Goal: Task Accomplishment & Management: Complete application form

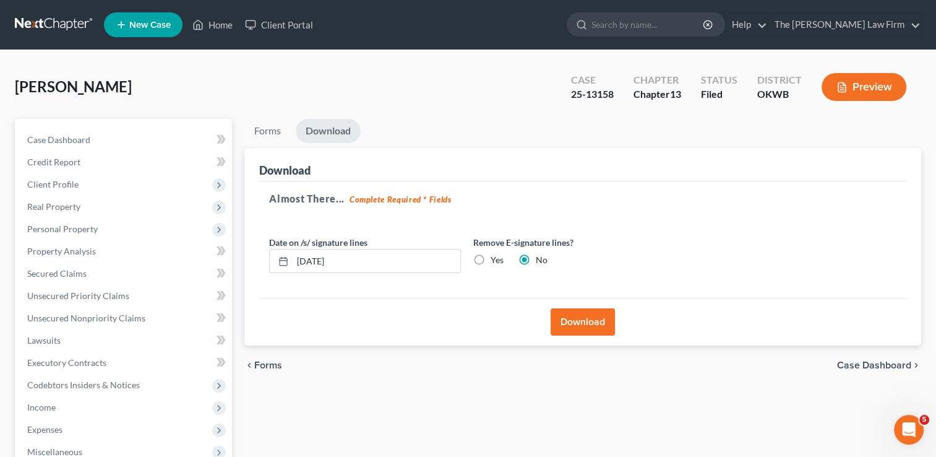
drag, startPoint x: 38, startPoint y: 22, endPoint x: 475, endPoint y: 58, distance: 438.4
click at [38, 21] on link at bounding box center [54, 25] width 79 height 22
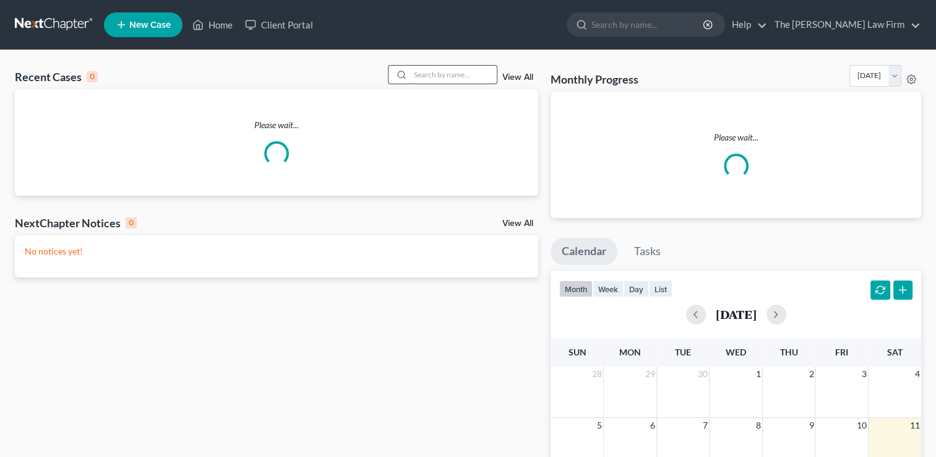
click at [441, 74] on input "search" at bounding box center [453, 75] width 87 height 18
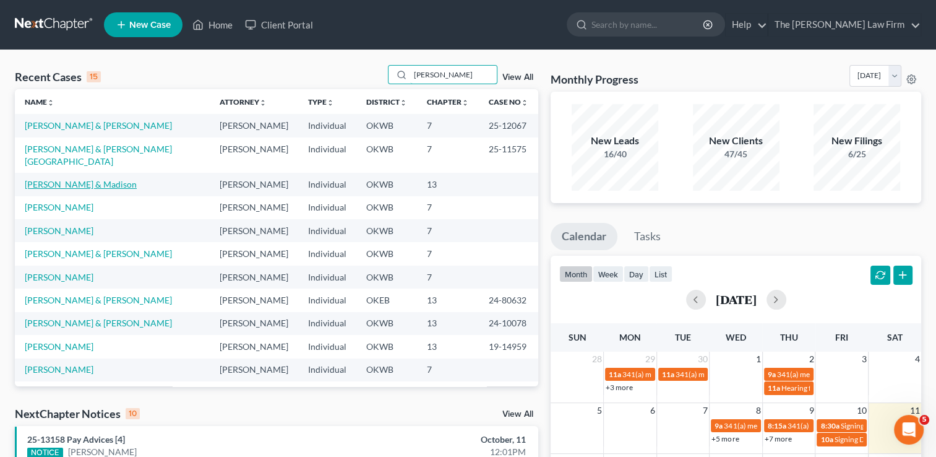
type input "williams"
click at [77, 179] on link "Williams, Kevin & Madison" at bounding box center [81, 184] width 112 height 11
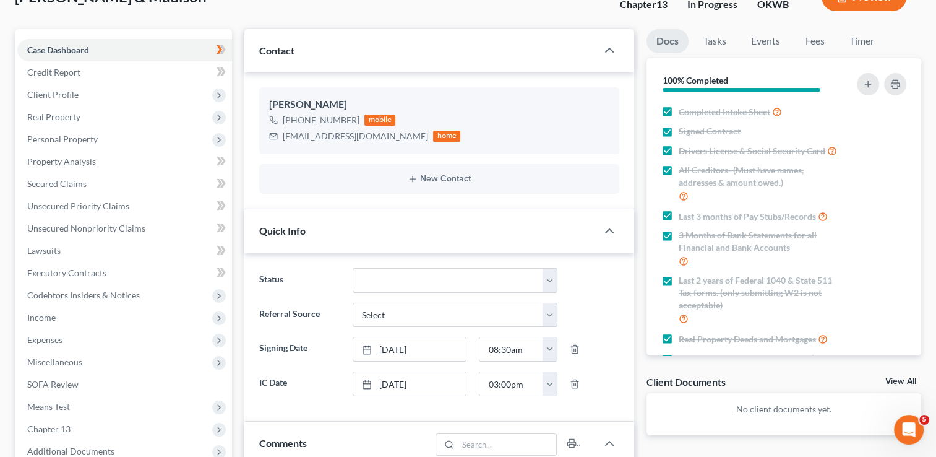
scroll to position [62, 0]
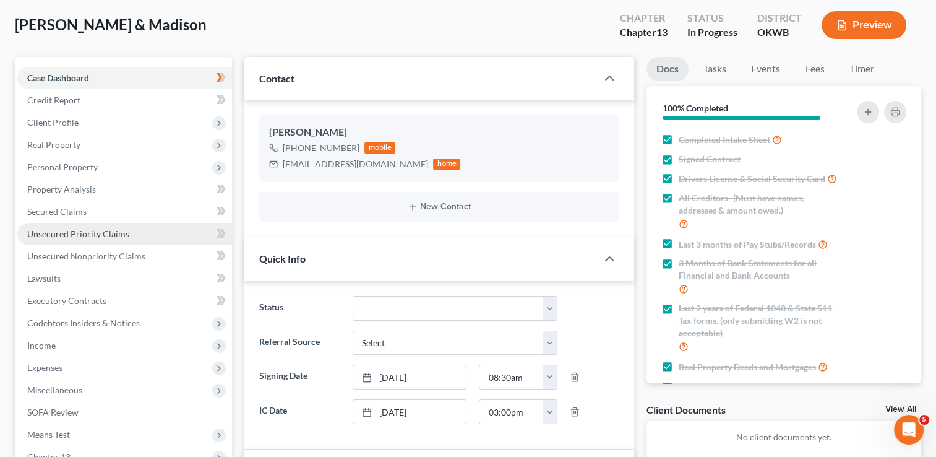
click at [113, 229] on span "Unsecured Priority Claims" at bounding box center [78, 233] width 102 height 11
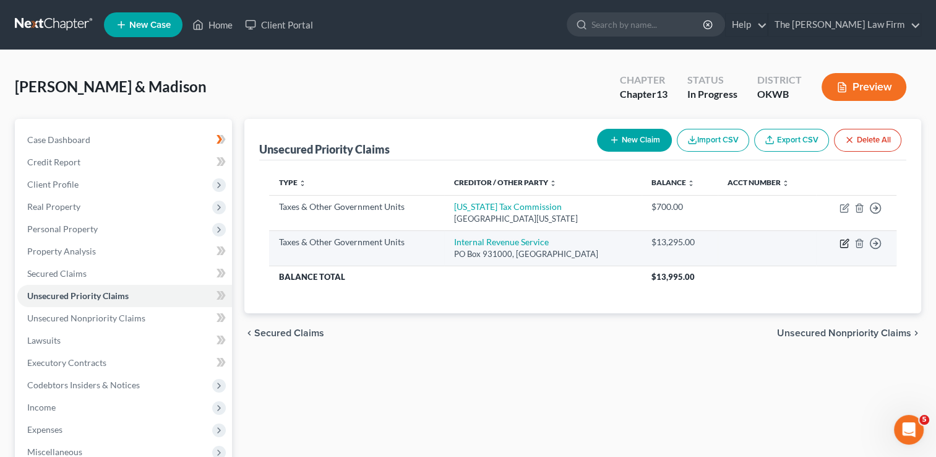
click at [840, 242] on icon "button" at bounding box center [845, 243] width 10 height 10
select select "0"
select select "18"
select select "2"
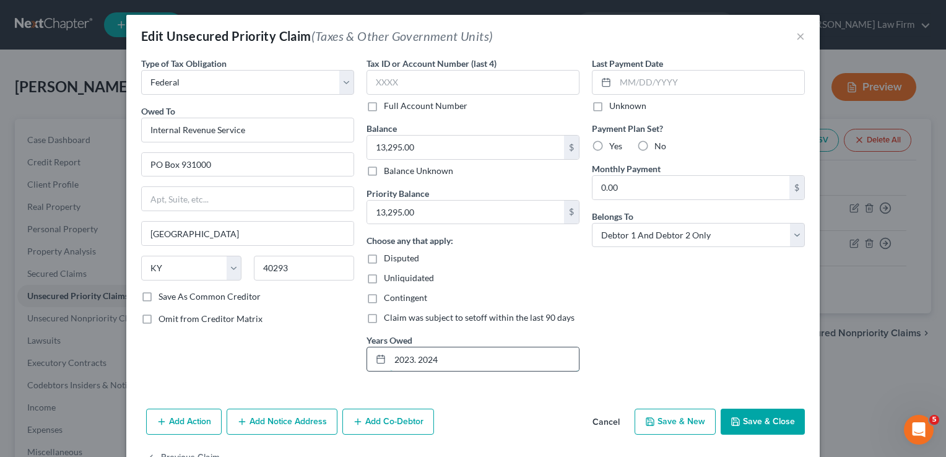
click at [390, 357] on input "2023. 2024" at bounding box center [484, 359] width 189 height 24
type input "2022. 2023. 2024"
click at [767, 421] on button "Save & Close" at bounding box center [762, 421] width 84 height 26
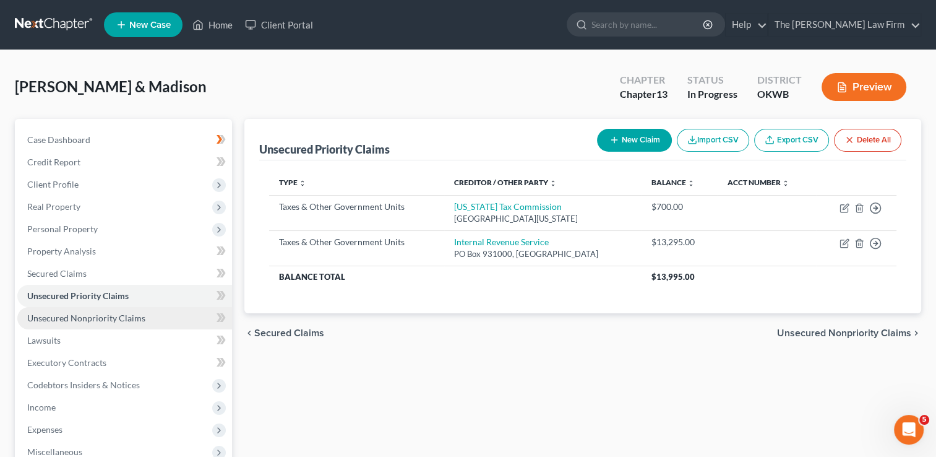
click at [98, 319] on span "Unsecured Nonpriority Claims" at bounding box center [86, 318] width 118 height 11
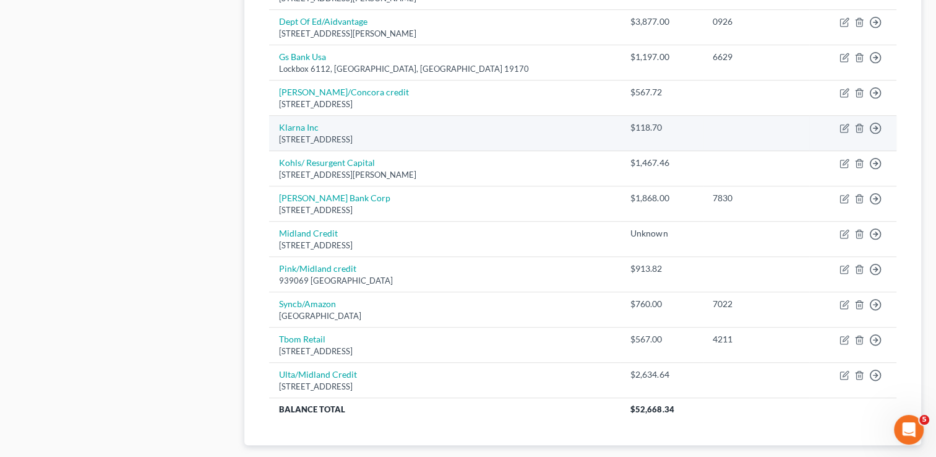
scroll to position [681, 0]
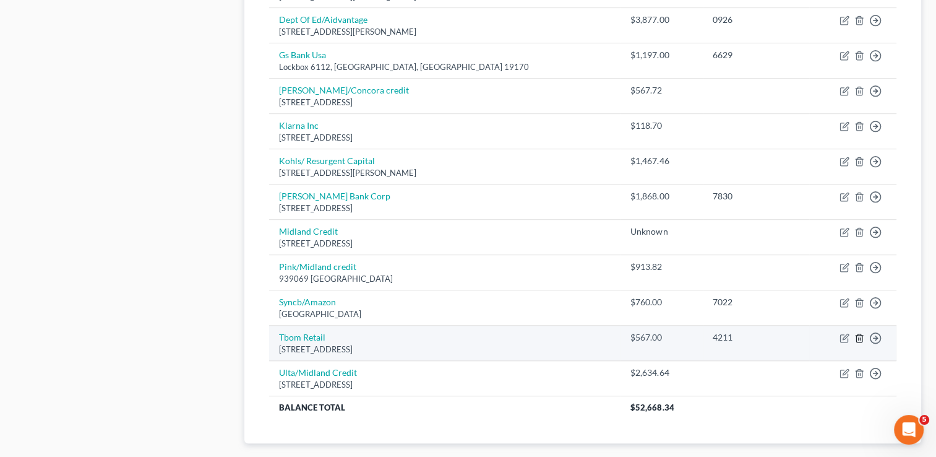
click at [859, 338] on line "button" at bounding box center [859, 339] width 0 height 2
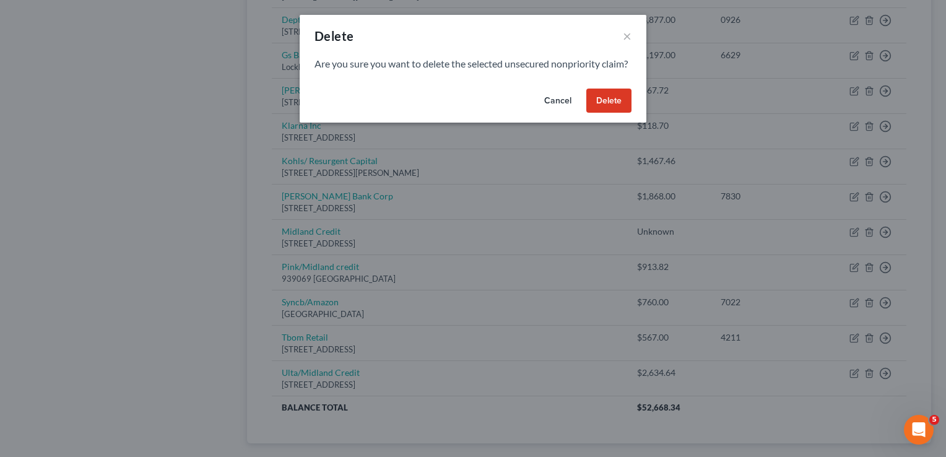
click at [611, 113] on button "Delete" at bounding box center [608, 100] width 45 height 25
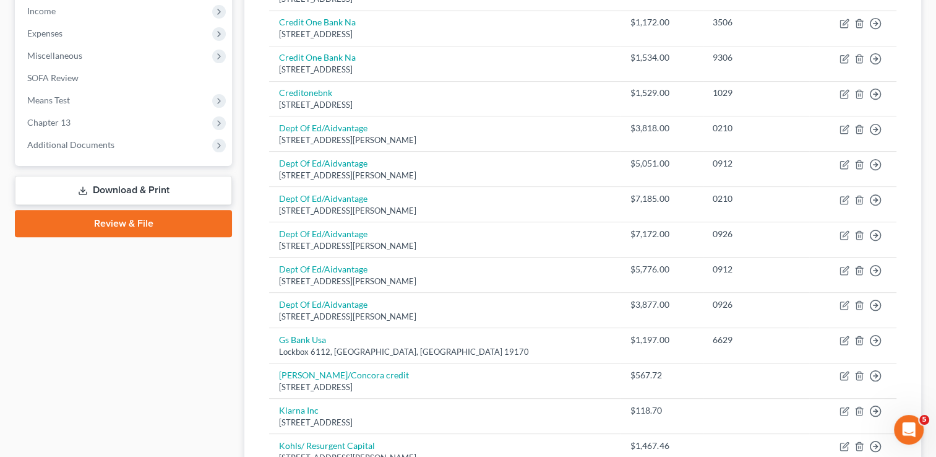
scroll to position [371, 0]
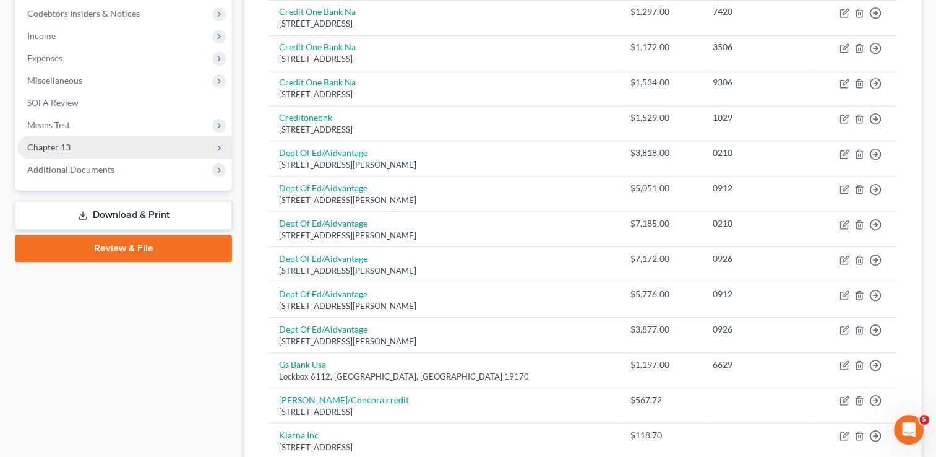
click at [67, 142] on span "Chapter 13" at bounding box center [48, 147] width 43 height 11
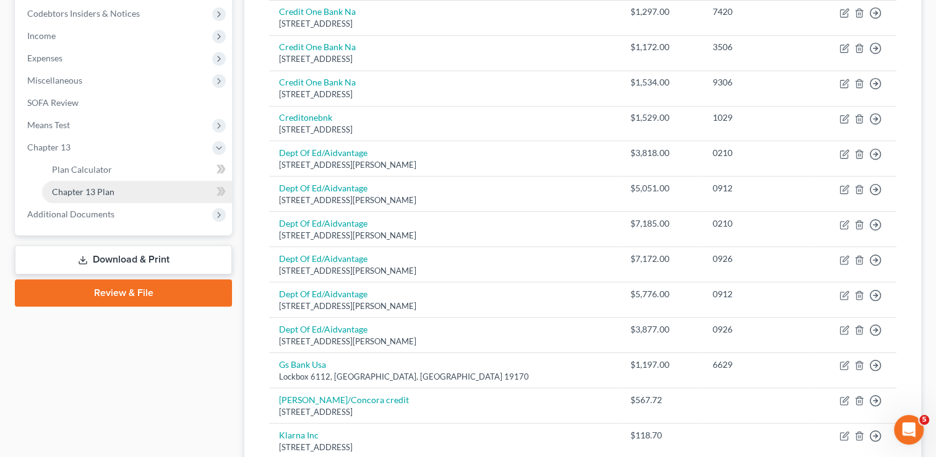
click at [105, 188] on span "Chapter 13 Plan" at bounding box center [83, 191] width 63 height 11
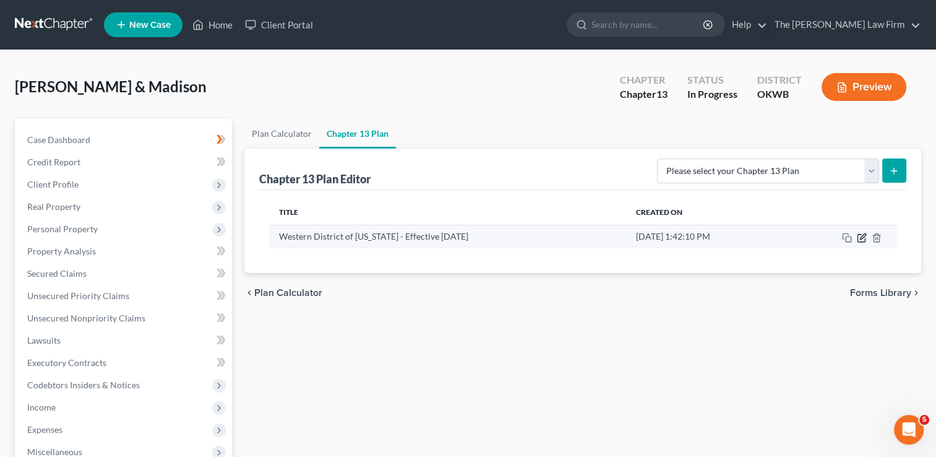
click at [861, 235] on icon "button" at bounding box center [863, 236] width 6 height 6
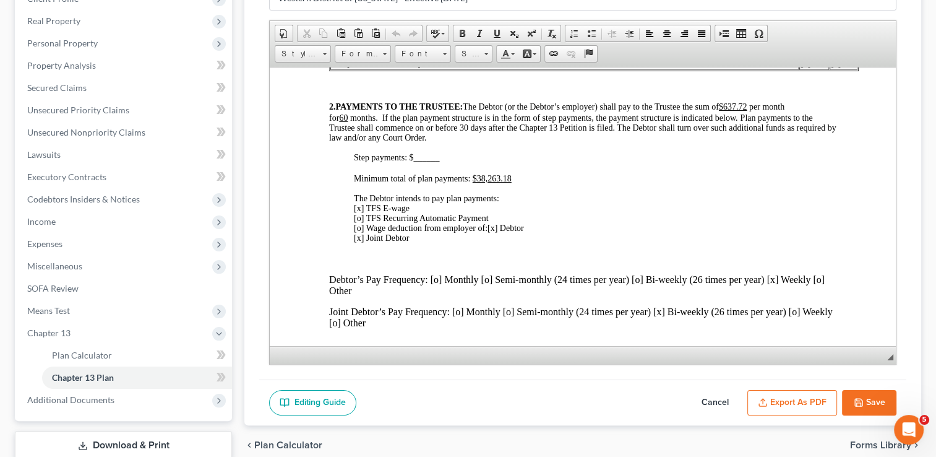
scroll to position [495, 0]
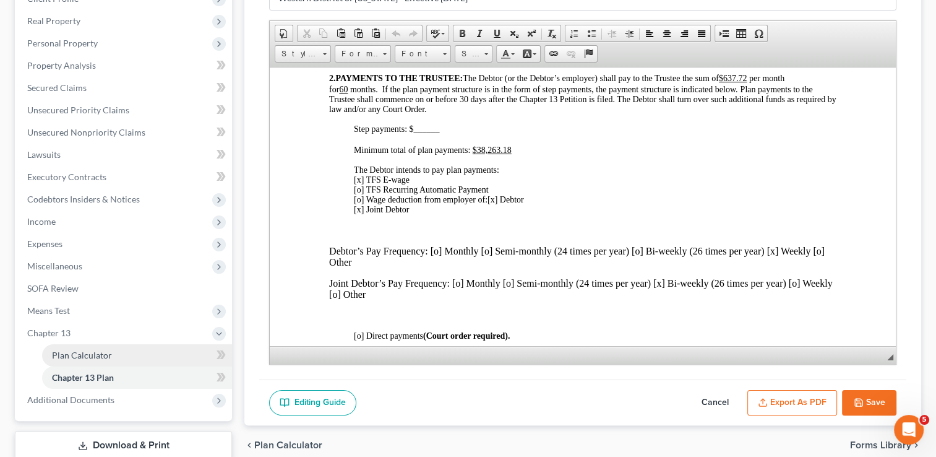
click at [90, 354] on span "Plan Calculator" at bounding box center [82, 355] width 60 height 11
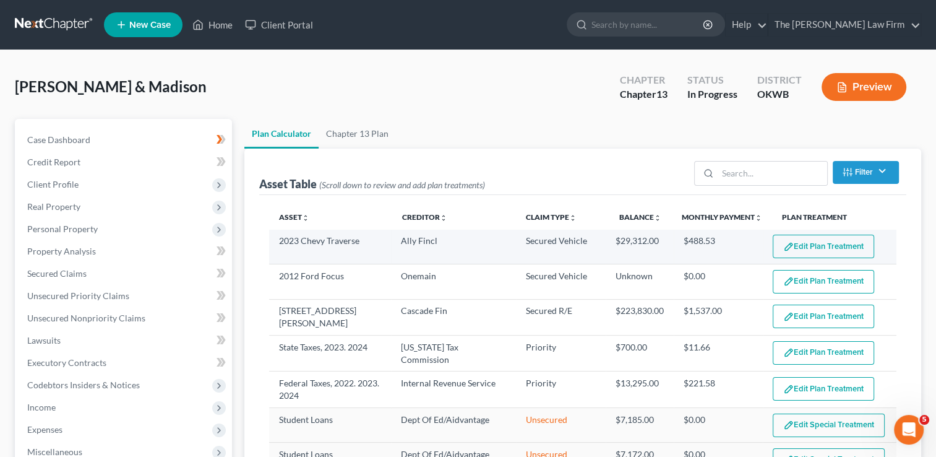
select select "59"
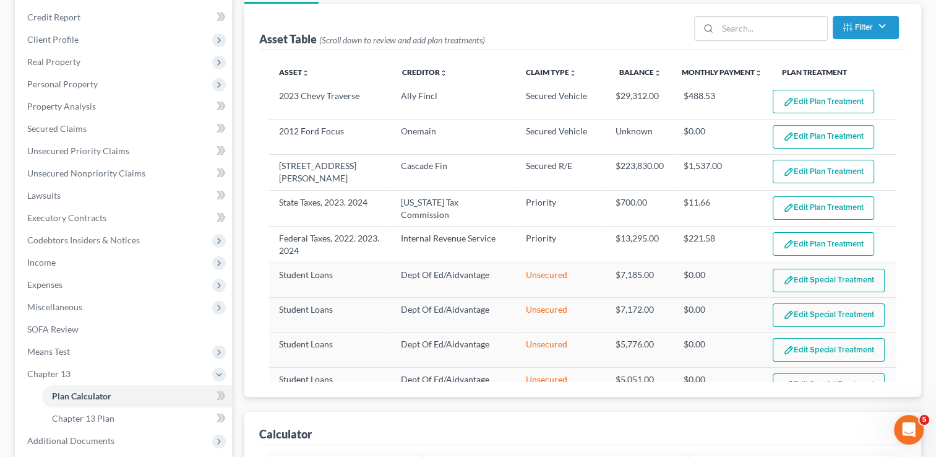
scroll to position [124, 0]
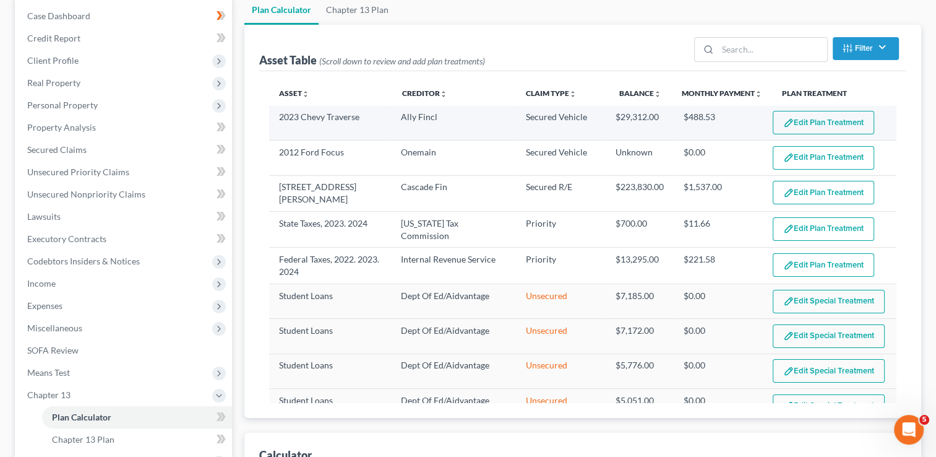
click at [821, 124] on button "Edit Plan Treatment" at bounding box center [823, 123] width 101 height 24
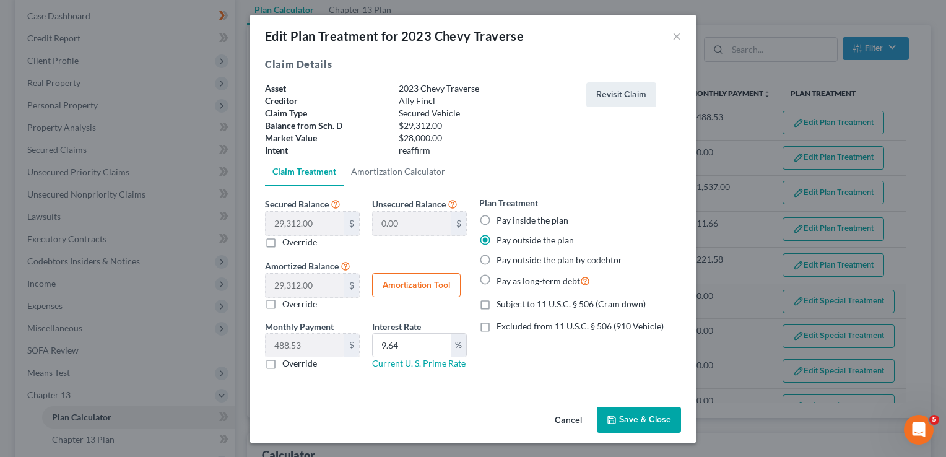
click at [496, 220] on label "Pay inside the plan" at bounding box center [532, 220] width 72 height 12
click at [501, 220] on input "Pay inside the plan" at bounding box center [505, 218] width 8 height 8
radio input "true"
click at [407, 343] on input "9.64" at bounding box center [412, 346] width 78 height 24
drag, startPoint x: 407, startPoint y: 343, endPoint x: 369, endPoint y: 376, distance: 50.0
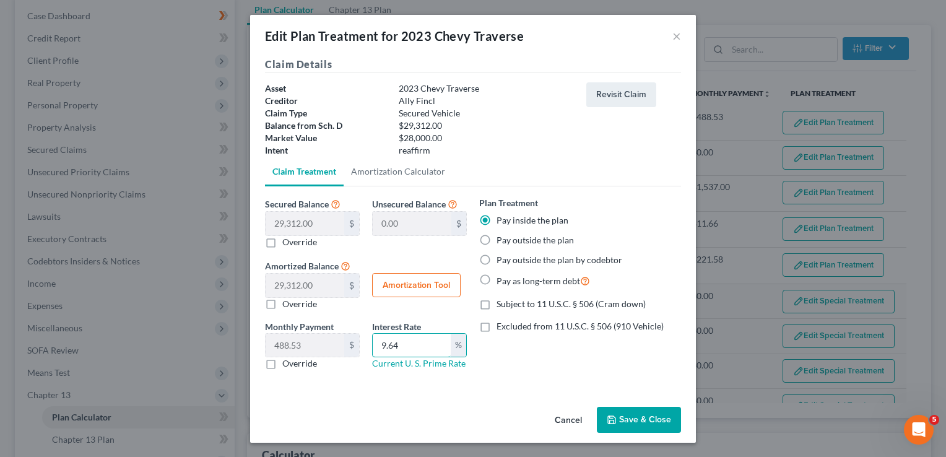
click at [356, 348] on div "Monthly Payment 488.53 $ 0.00 $ Override Interest Rate 9.64 % Current U. S. Pri…" at bounding box center [366, 350] width 214 height 60
type input "9.5"
click at [632, 414] on button "Save & Close" at bounding box center [639, 420] width 84 height 26
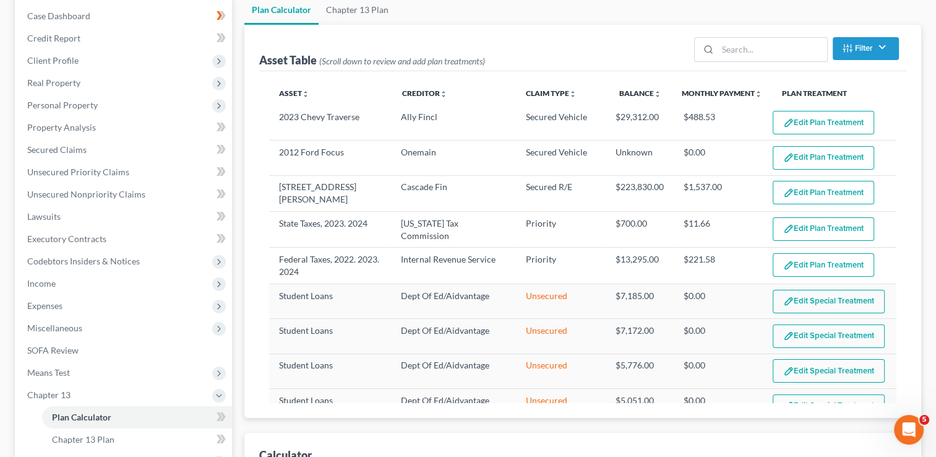
select select "59"
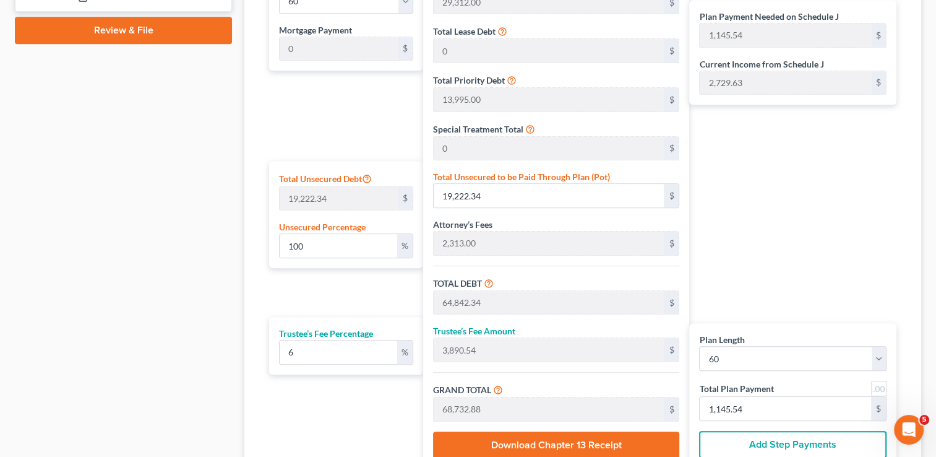
scroll to position [683, 0]
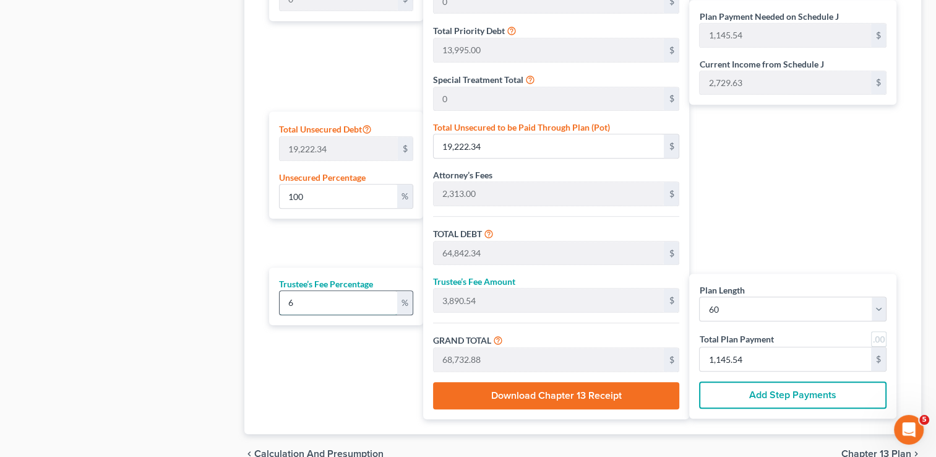
click at [308, 297] on input "6" at bounding box center [338, 303] width 117 height 24
type input "0"
type input "5"
type input "3,242.11"
type input "68,084.45"
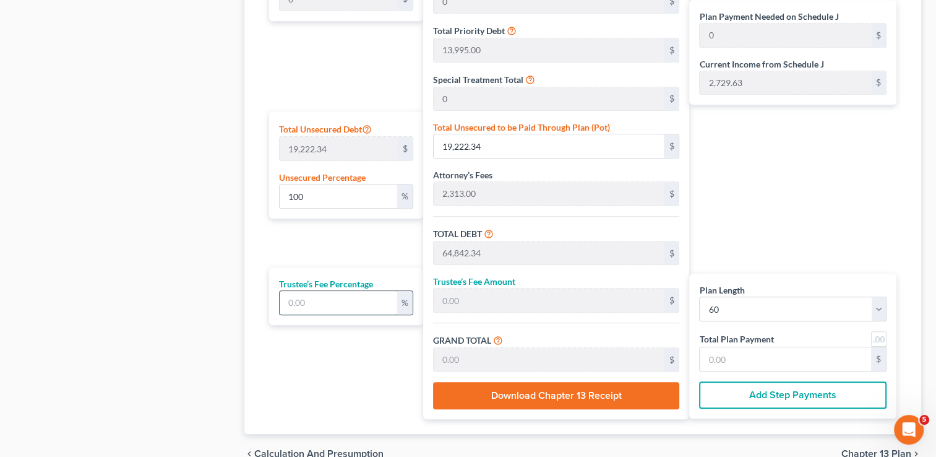
type input "1,134.74"
type input "0"
type input "4"
type input "2,593.69"
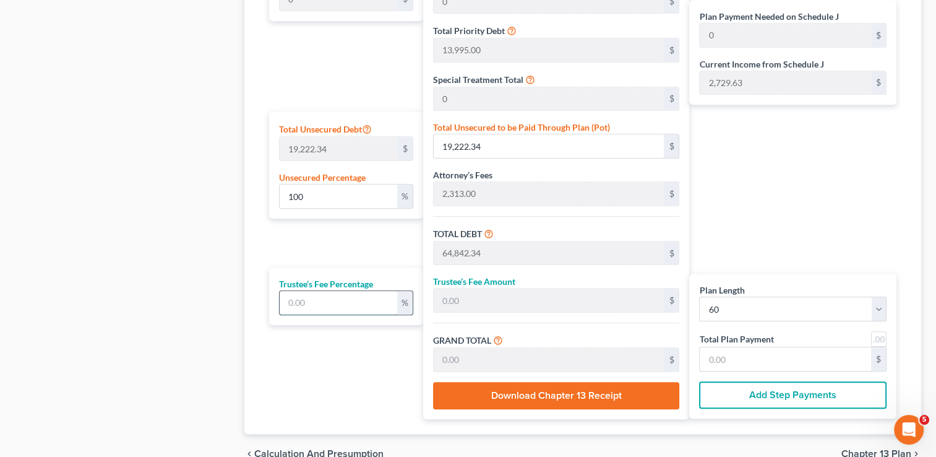
type input "67,436.03"
type input "1,123.93"
type input "0"
type input "6"
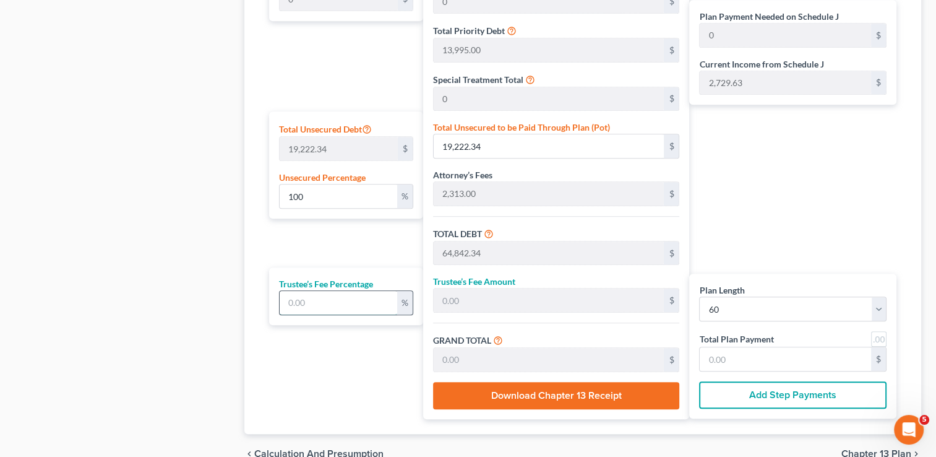
type input "3,890.54"
type input "68,732.88"
type input "1,145.54"
type input "0"
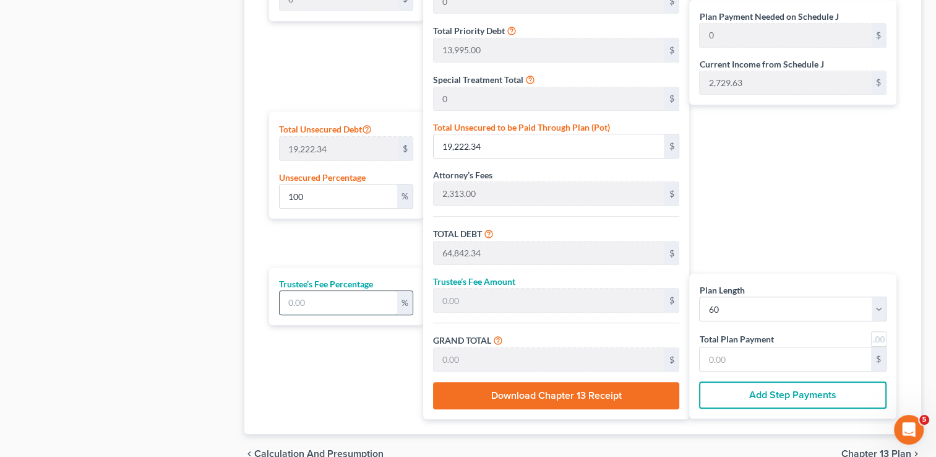
type input "5"
type input "3,242.11"
type input "68,084.45"
type input "1,134.74"
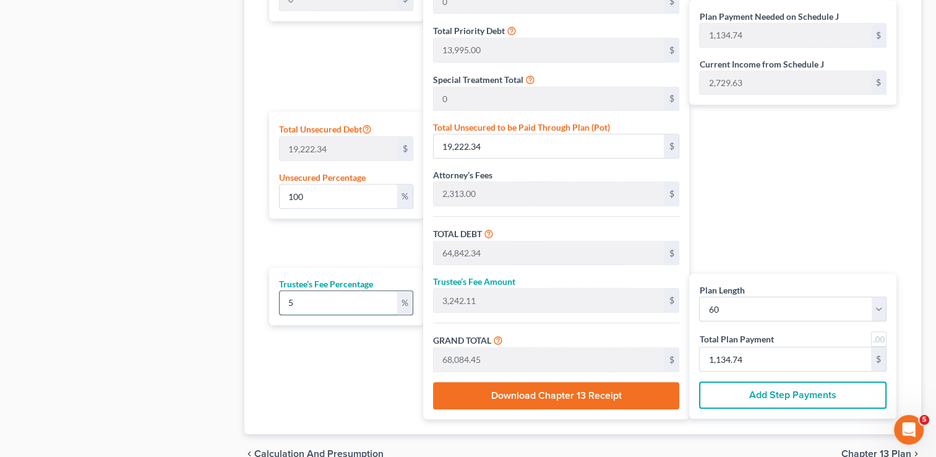
type input "0"
type input "6"
type input "3,890.54"
type input "68,732.88"
type input "1,145.54"
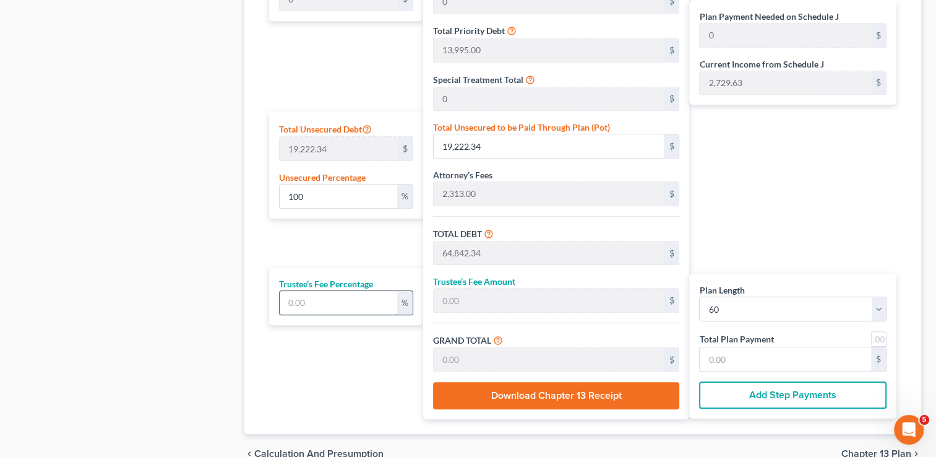
type input "1,145.54"
click at [291, 342] on div "Plan Length 1 2 3 4 5 6 7 8 9 10 11 12 13 14 15 16 17 18 19 20 21 22 23 24 25 2…" at bounding box center [343, 167] width 160 height 502
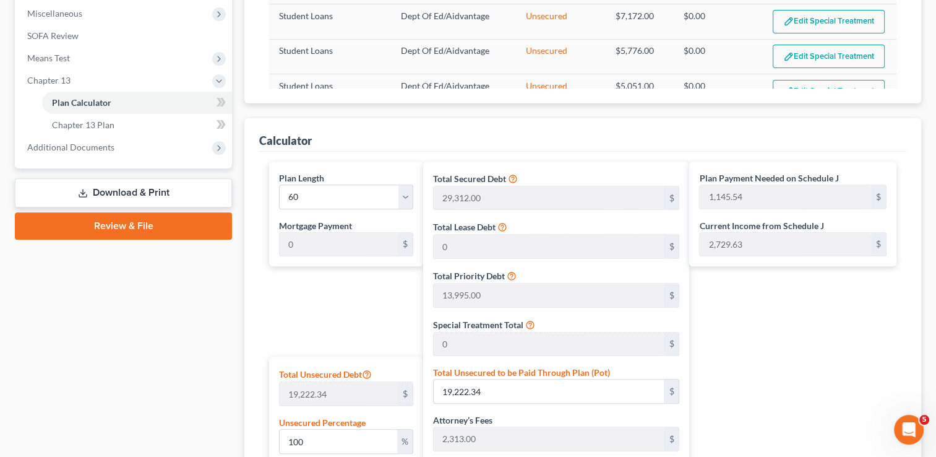
scroll to position [436, 0]
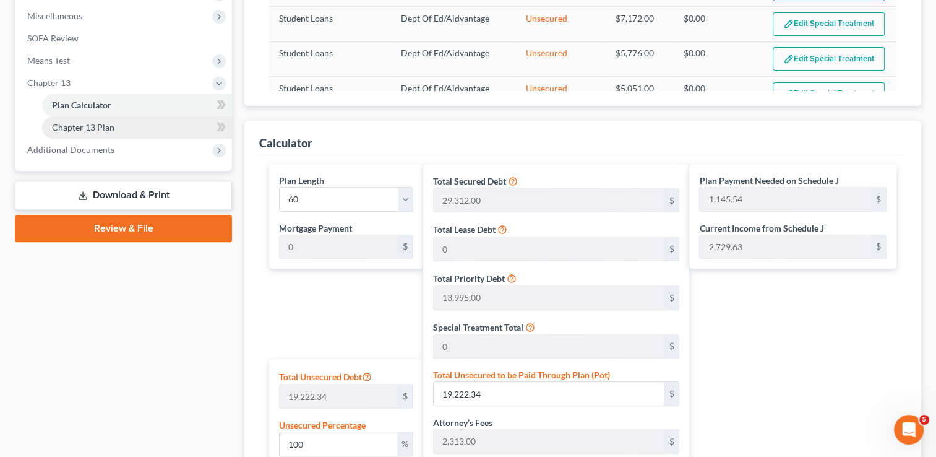
click at [110, 127] on span "Chapter 13 Plan" at bounding box center [83, 127] width 63 height 11
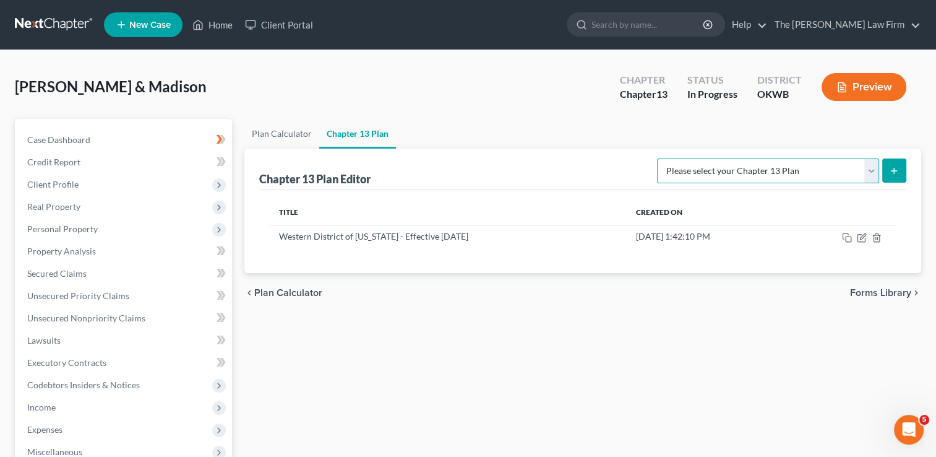
click at [873, 168] on select "Please select your Chapter 13 Plan National Form Plan - Official Form 113 Weste…" at bounding box center [768, 170] width 222 height 25
select select "2"
click at [659, 158] on select "Please select your Chapter 13 Plan National Form Plan - Official Form 113 Weste…" at bounding box center [768, 170] width 222 height 25
click at [890, 168] on icon "submit" at bounding box center [894, 171] width 10 height 10
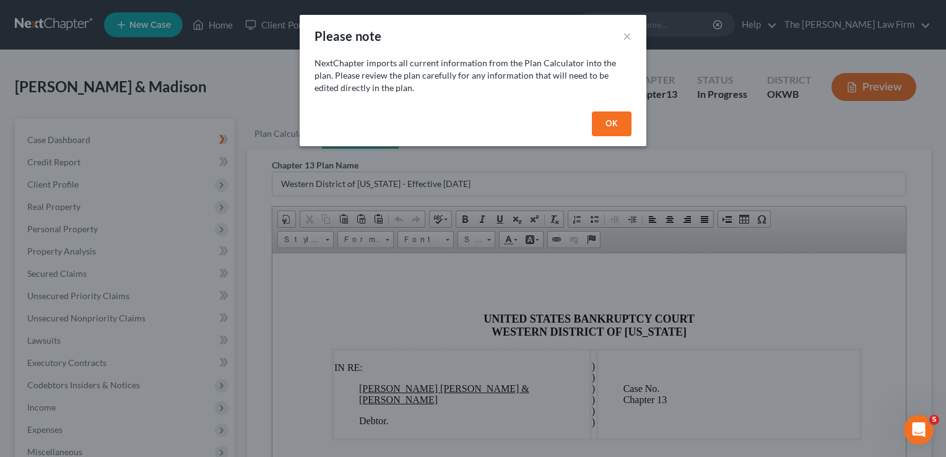
click at [616, 121] on button "OK" at bounding box center [612, 123] width 40 height 25
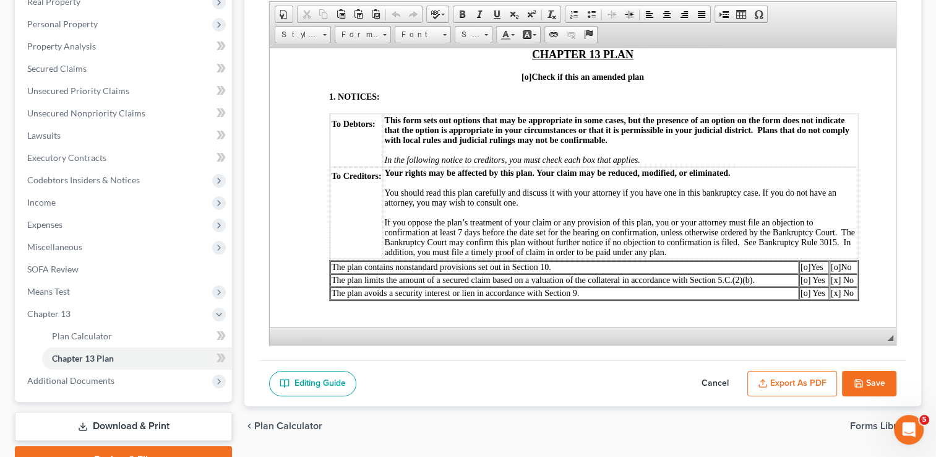
scroll to position [248, 0]
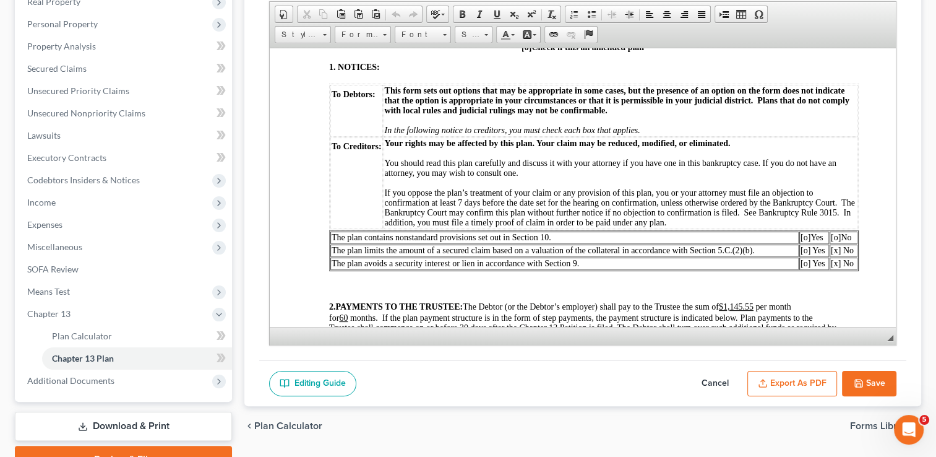
click at [835, 241] on span "[o]" at bounding box center [836, 236] width 10 height 9
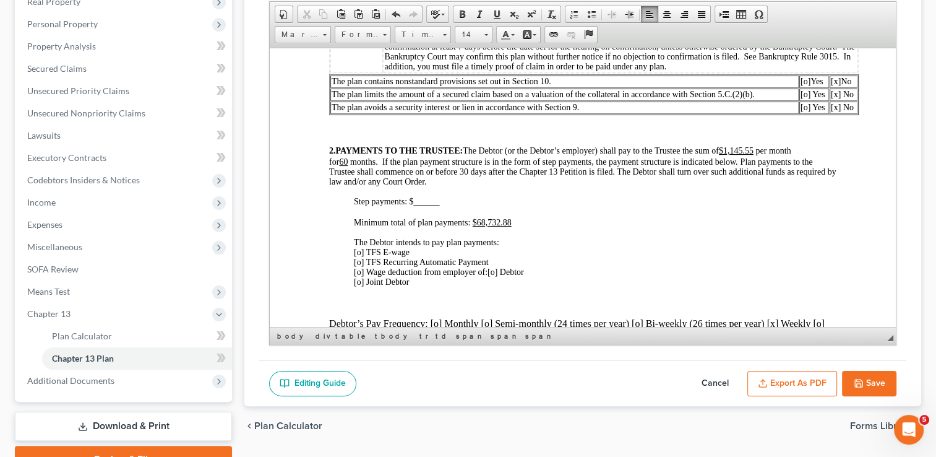
scroll to position [433, 0]
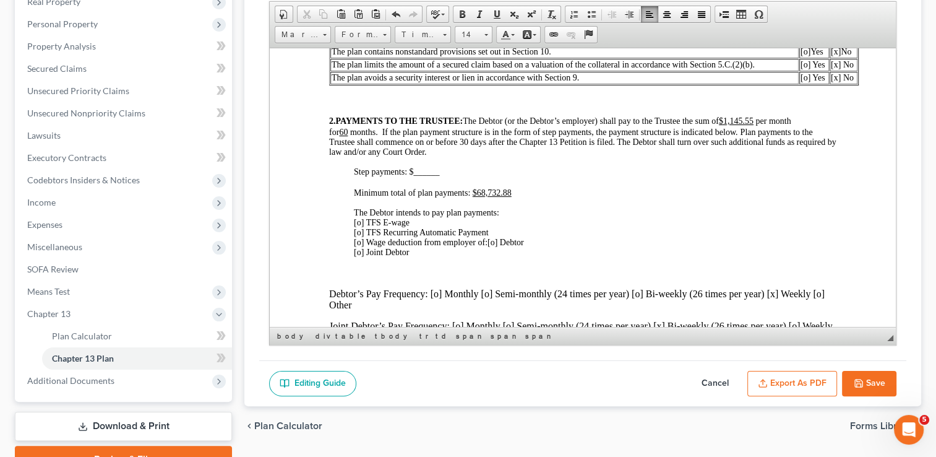
click at [361, 245] on span "[o] TFS E-wage [o] TFS Recurring Automatic Payment [o] Wage deduction from empl…" at bounding box center [421, 231] width 135 height 29
click at [499, 256] on span "[o] Debtor [o] Joint Debtor" at bounding box center [439, 246] width 170 height 19
click at [499, 256] on span "[x ] Debtor [o] Joint Debtor" at bounding box center [439, 246] width 170 height 19
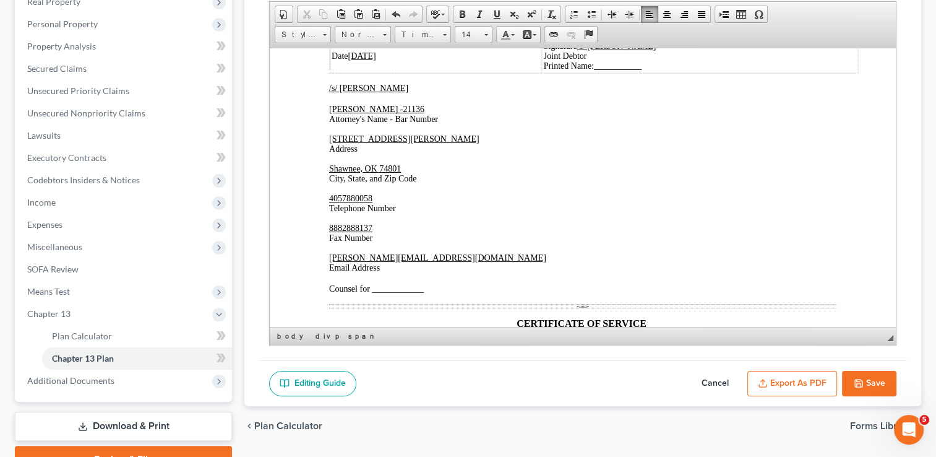
scroll to position [2970, 0]
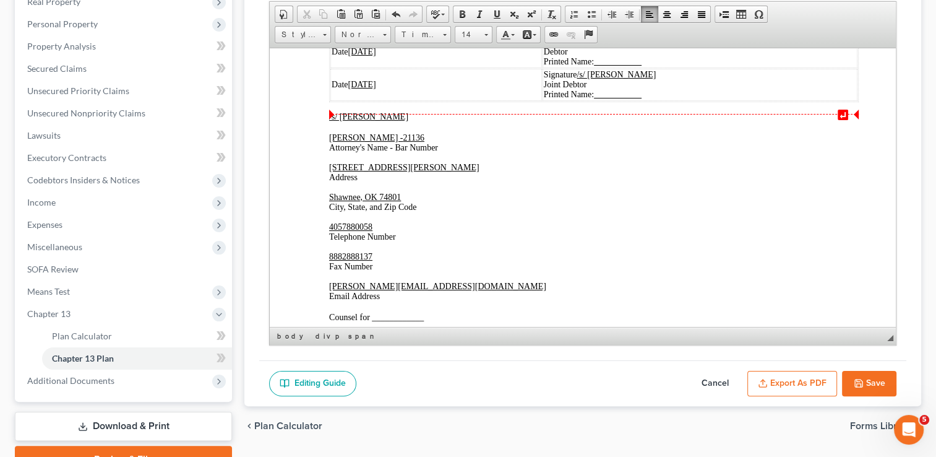
click at [366, 56] on u "[DATE]" at bounding box center [362, 50] width 28 height 9
click at [367, 88] on u "[DATE]" at bounding box center [362, 83] width 28 height 9
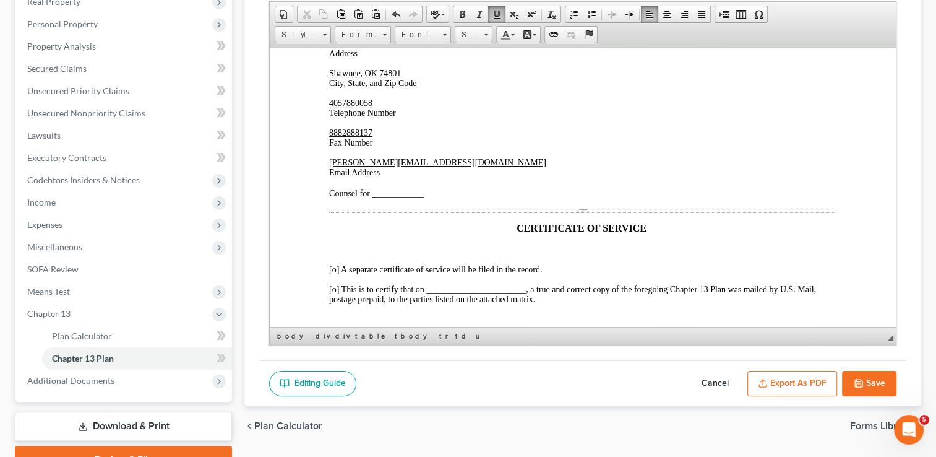
scroll to position [3156, 0]
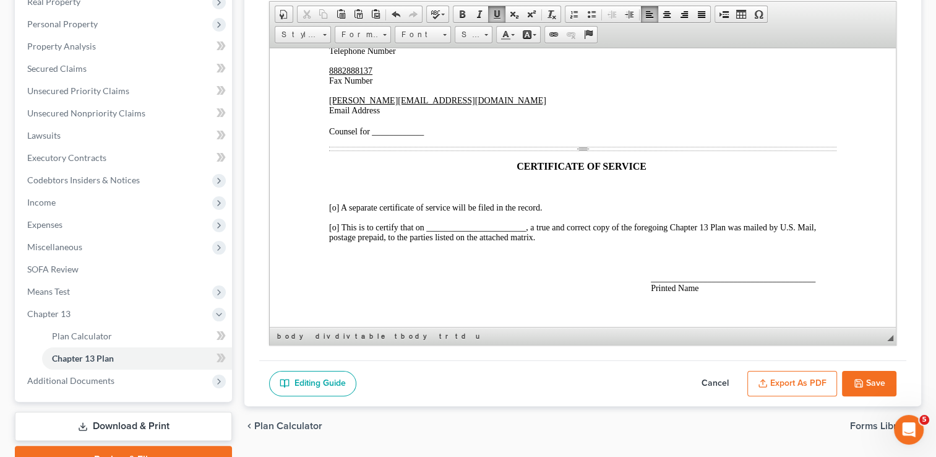
click at [374, 136] on span "Counsel for ____________" at bounding box center [376, 130] width 95 height 9
drag, startPoint x: 403, startPoint y: 222, endPoint x: 378, endPoint y: 221, distance: 25.4
click at [378, 136] on span "Counsel for _Debtors ___" at bounding box center [373, 130] width 88 height 9
click at [496, 13] on span at bounding box center [497, 14] width 10 height 10
click at [440, 192] on p at bounding box center [582, 186] width 507 height 11
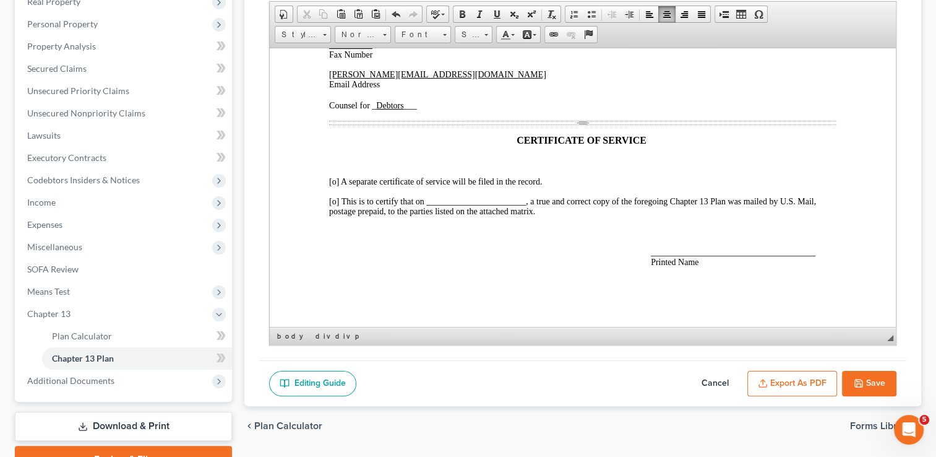
scroll to position [3273, 0]
click at [337, 198] on span "[o] This is to certify that on _______________________, a true and correct copy…" at bounding box center [572, 205] width 487 height 19
click at [432, 199] on span "[x ] This is to certify that on _______________________, a true and correct cop…" at bounding box center [572, 205] width 487 height 19
drag, startPoint x: 431, startPoint y: 198, endPoint x: 471, endPoint y: 201, distance: 39.7
click at [471, 201] on span "[x ] This is to certify that on _10/11/2025 ___, a true and correct copy of the…" at bounding box center [579, 205] width 501 height 19
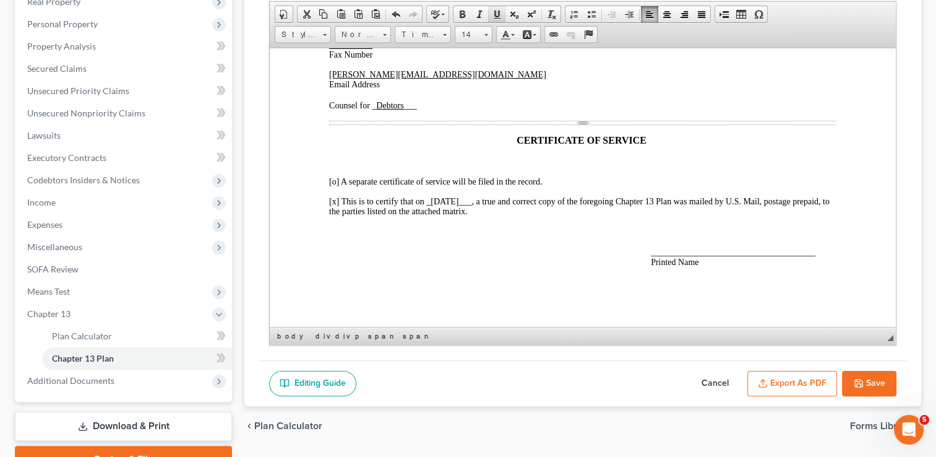
click at [493, 16] on span at bounding box center [497, 14] width 10 height 10
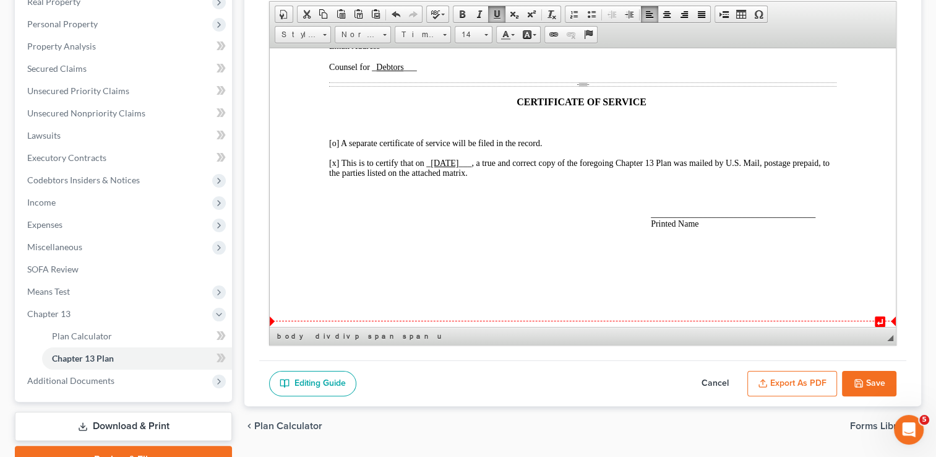
click at [660, 228] on span "______________________________________ Printed Name" at bounding box center [733, 218] width 165 height 19
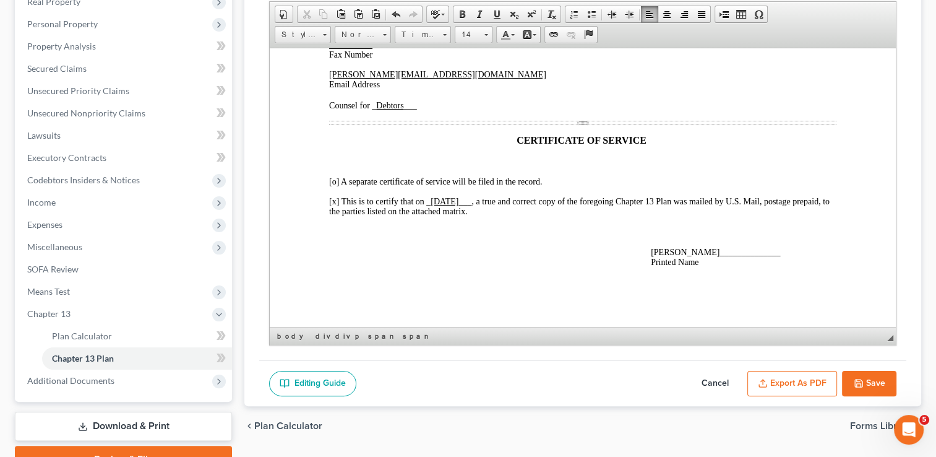
drag, startPoint x: 658, startPoint y: 249, endPoint x: 709, endPoint y: 251, distance: 50.8
click at [709, 251] on span "__Paul J. Choate ______________ Printed Name" at bounding box center [715, 256] width 129 height 19
drag, startPoint x: 495, startPoint y: 9, endPoint x: 505, endPoint y: 28, distance: 21.6
click at [495, 9] on span at bounding box center [497, 14] width 10 height 10
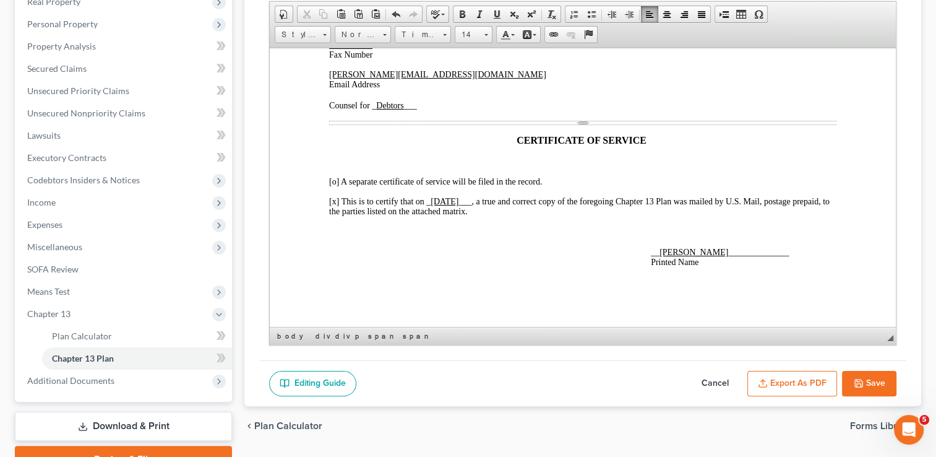
click at [866, 384] on button "Save" at bounding box center [869, 384] width 54 height 26
select select "2"
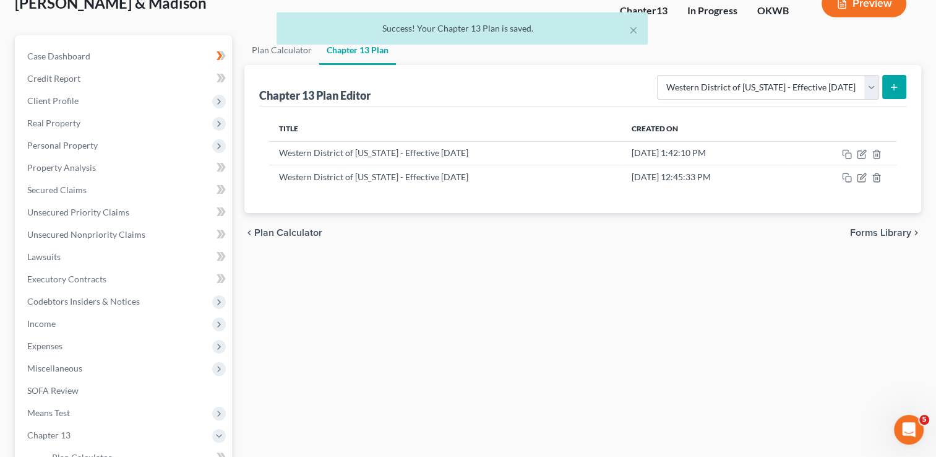
scroll to position [81, 0]
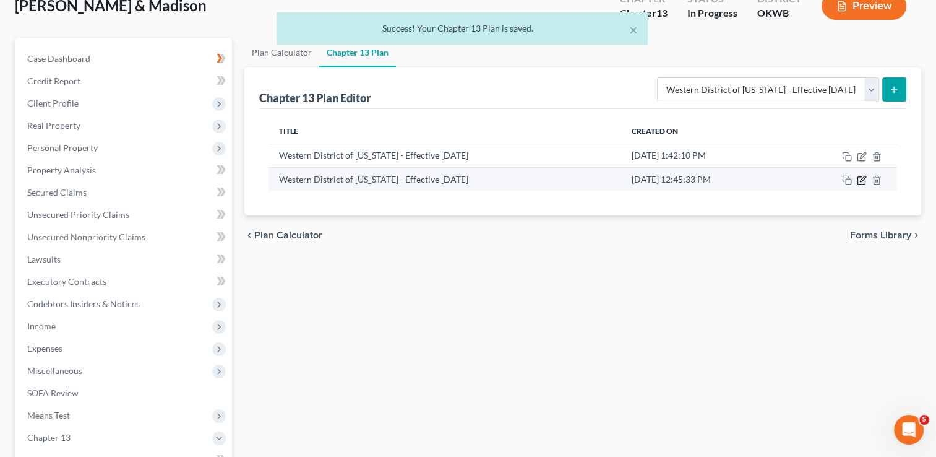
click at [863, 179] on icon "button" at bounding box center [863, 179] width 6 height 6
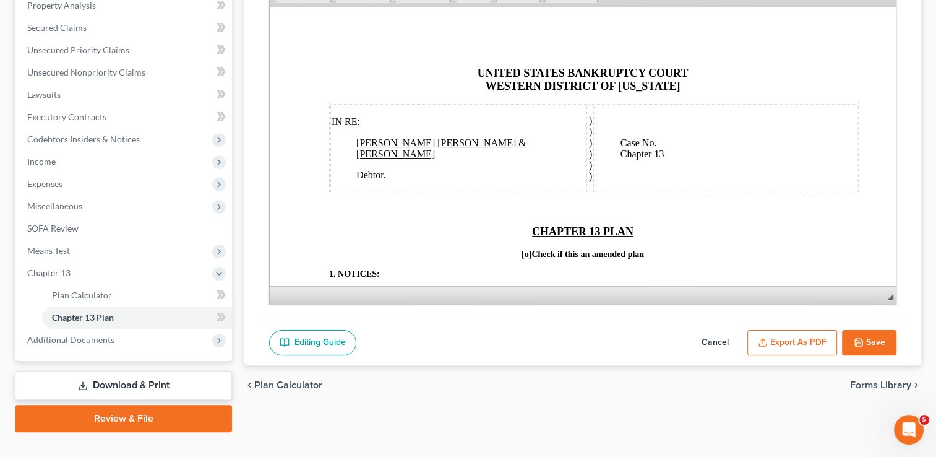
scroll to position [267, 0]
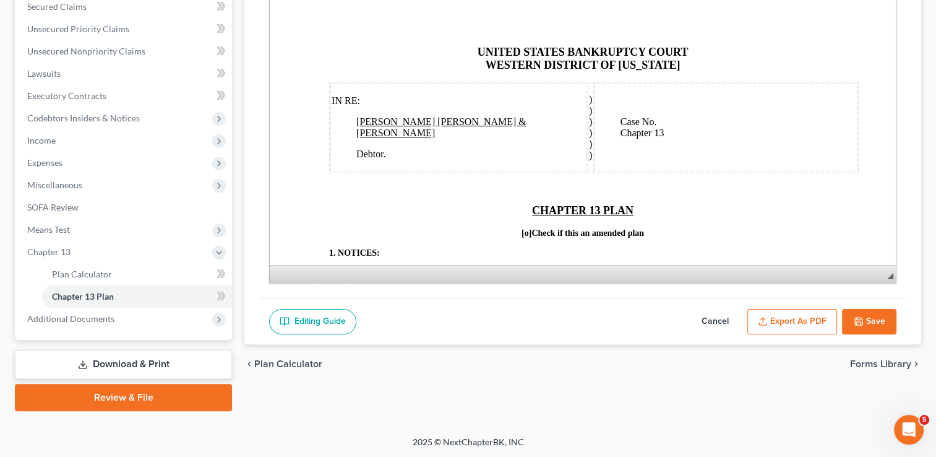
click at [874, 321] on button "Save" at bounding box center [869, 322] width 54 height 26
select select "2"
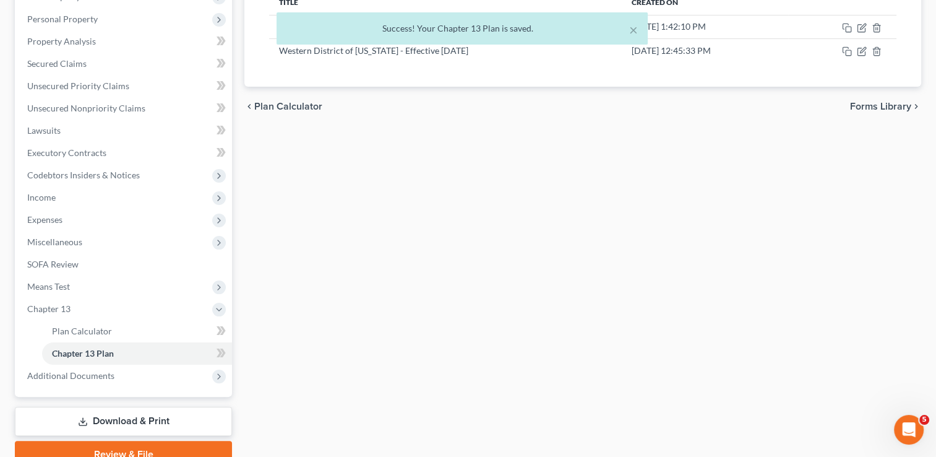
scroll to position [81, 0]
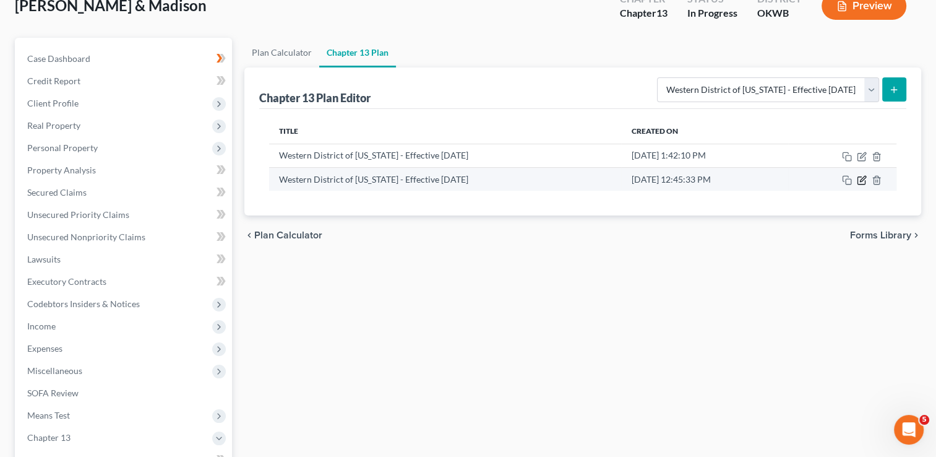
click at [862, 181] on icon "button" at bounding box center [862, 180] width 10 height 10
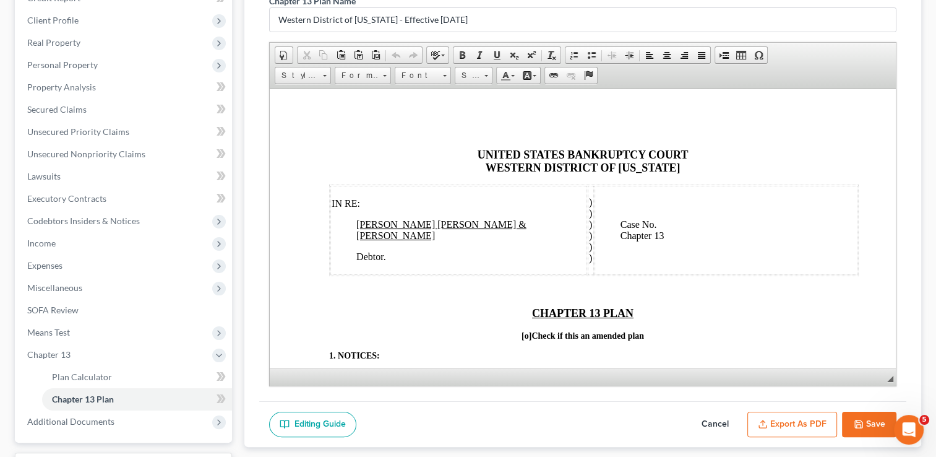
scroll to position [267, 0]
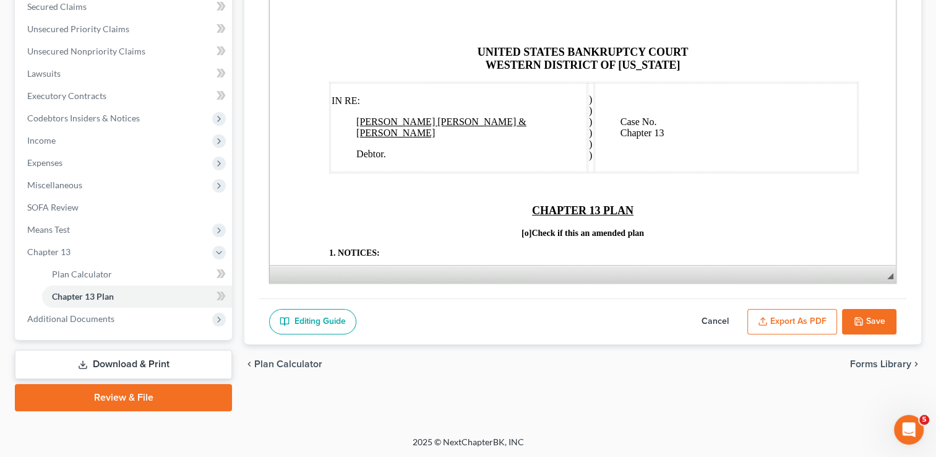
click at [769, 321] on button "Export as PDF" at bounding box center [793, 322] width 90 height 26
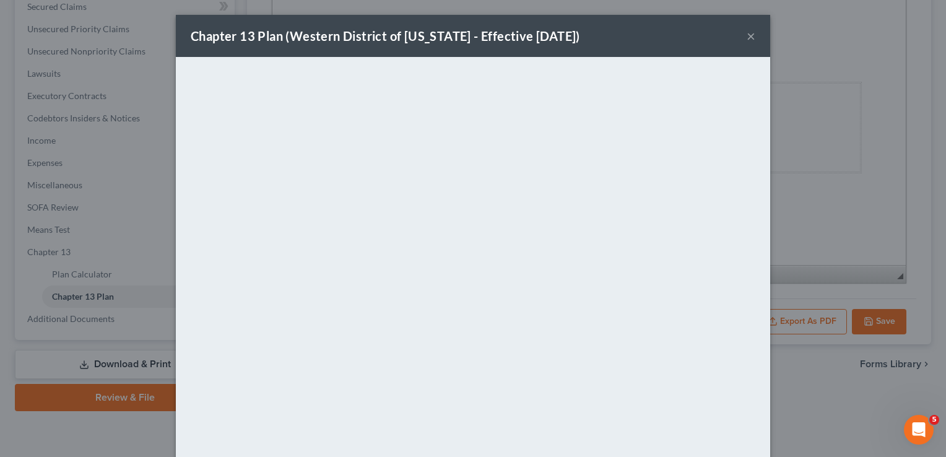
click at [599, 30] on div "Chapter 13 Plan (Western District of Oklahoma - Effective 9/1/24) ×" at bounding box center [473, 36] width 594 height 42
click at [746, 36] on button "×" at bounding box center [750, 35] width 9 height 15
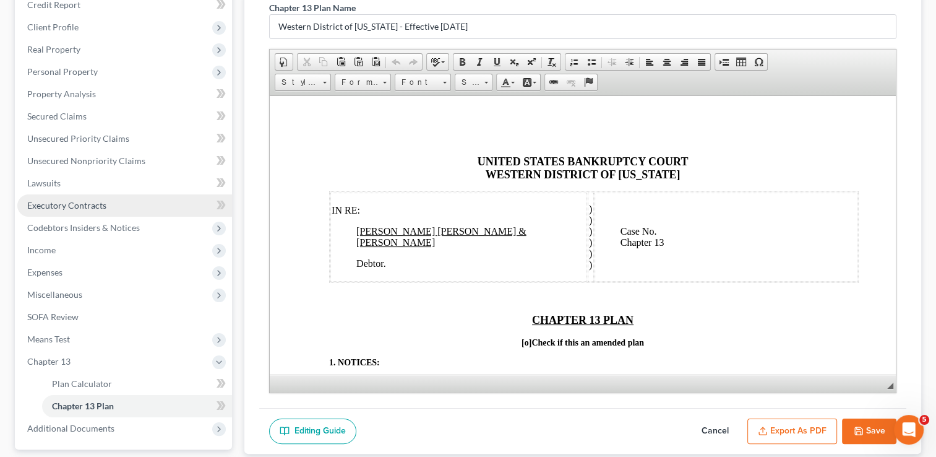
scroll to position [186, 0]
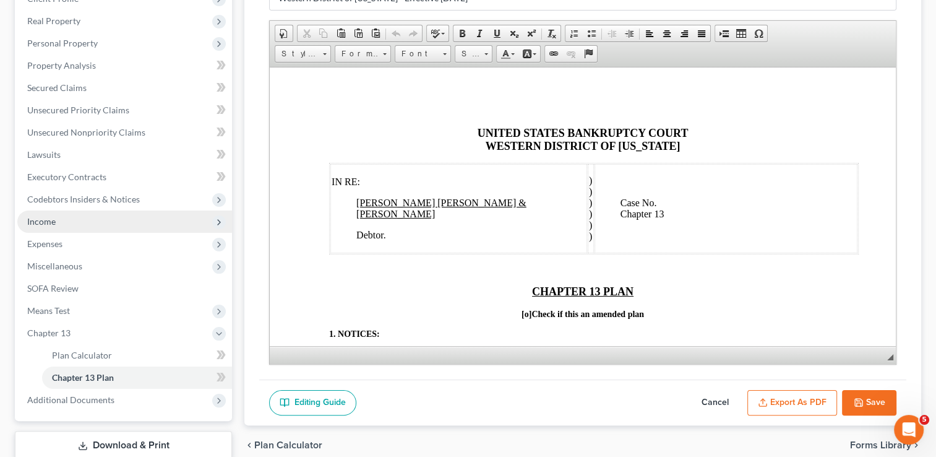
click at [54, 229] on span "Income" at bounding box center [124, 221] width 215 height 22
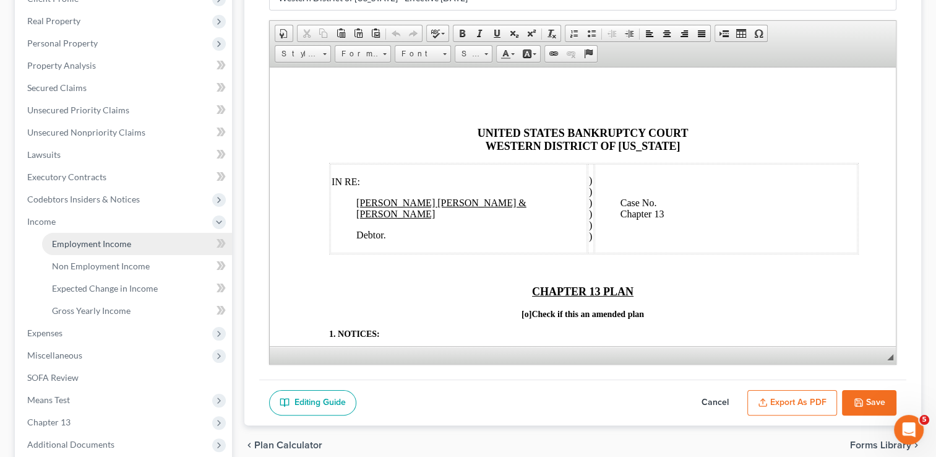
click at [120, 249] on link "Employment Income" at bounding box center [137, 244] width 190 height 22
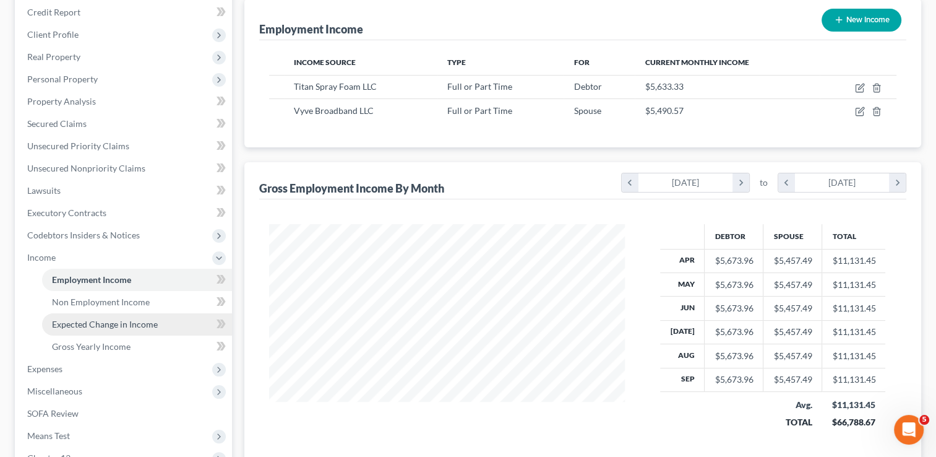
scroll to position [186, 0]
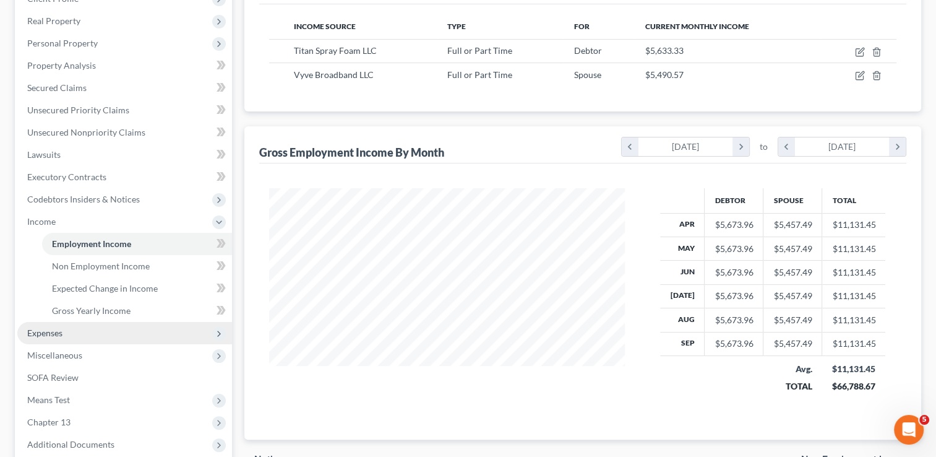
click at [48, 333] on span "Expenses" at bounding box center [44, 332] width 35 height 11
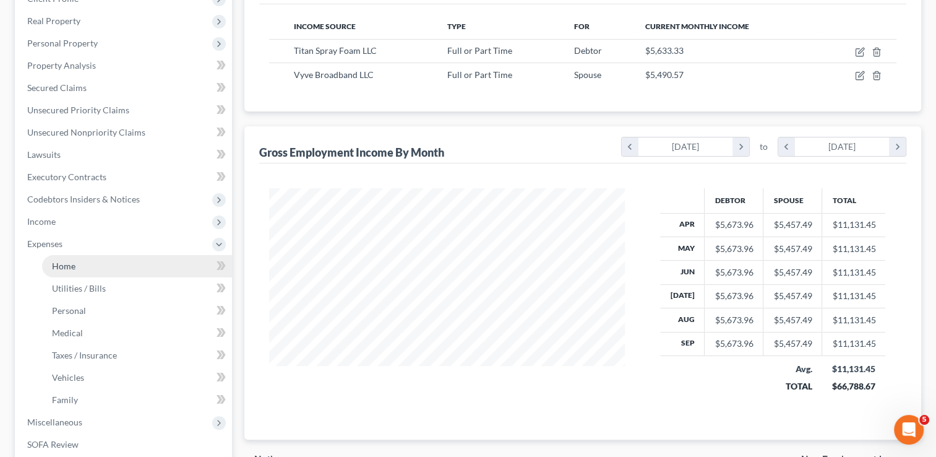
click at [79, 262] on link "Home" at bounding box center [137, 266] width 190 height 22
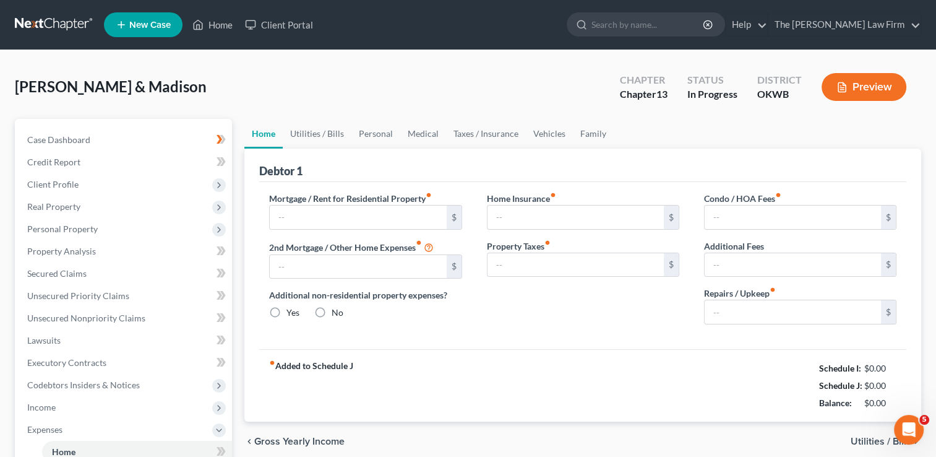
type input "1,537.00"
type input "0.00"
radio input "true"
type input "0.00"
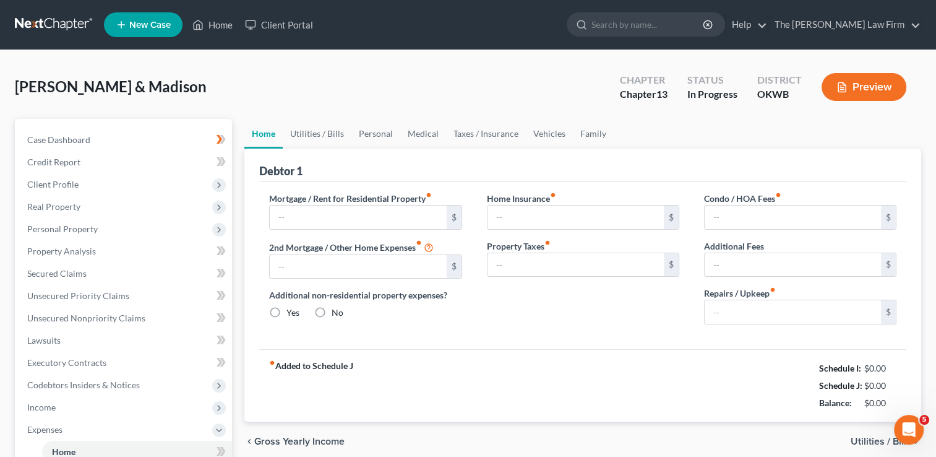
type input "0.00"
type input "200.00"
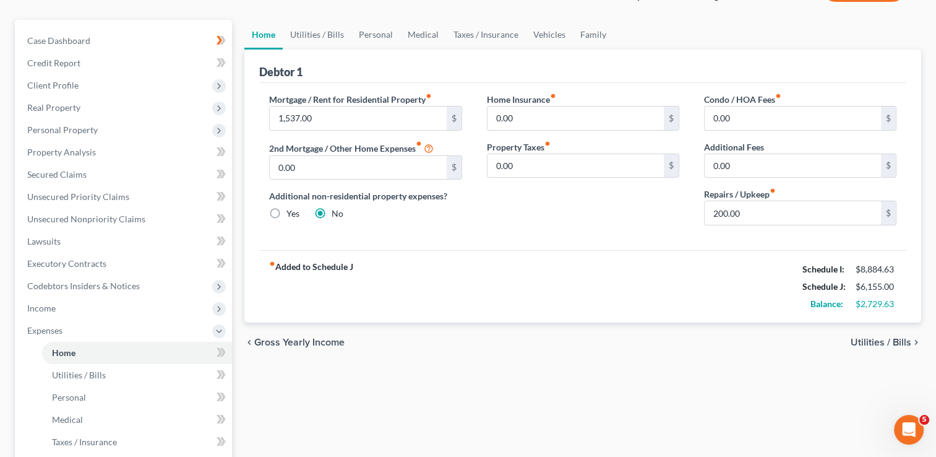
scroll to position [69, 0]
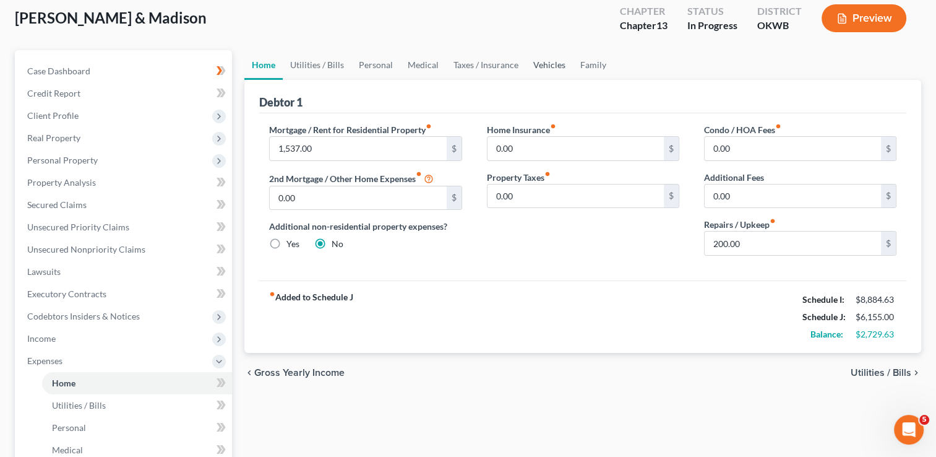
click at [545, 63] on link "Vehicles" at bounding box center [549, 65] width 47 height 30
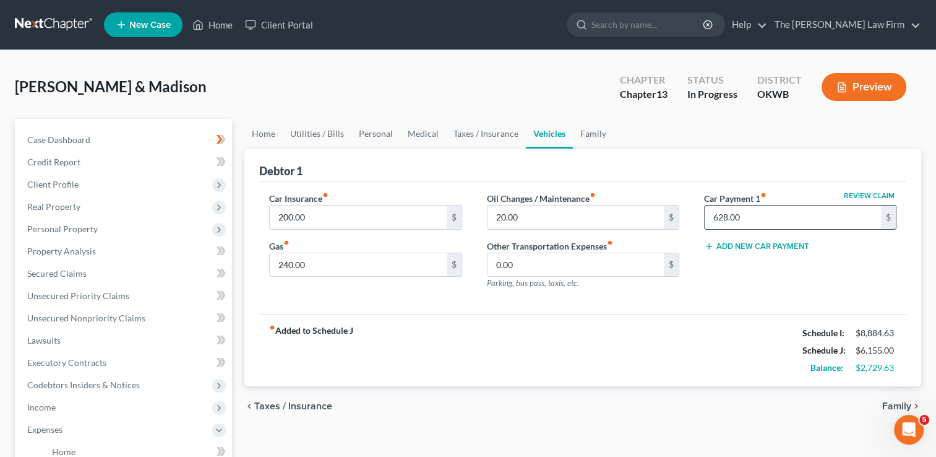
click at [757, 217] on input "628.00" at bounding box center [793, 217] width 176 height 24
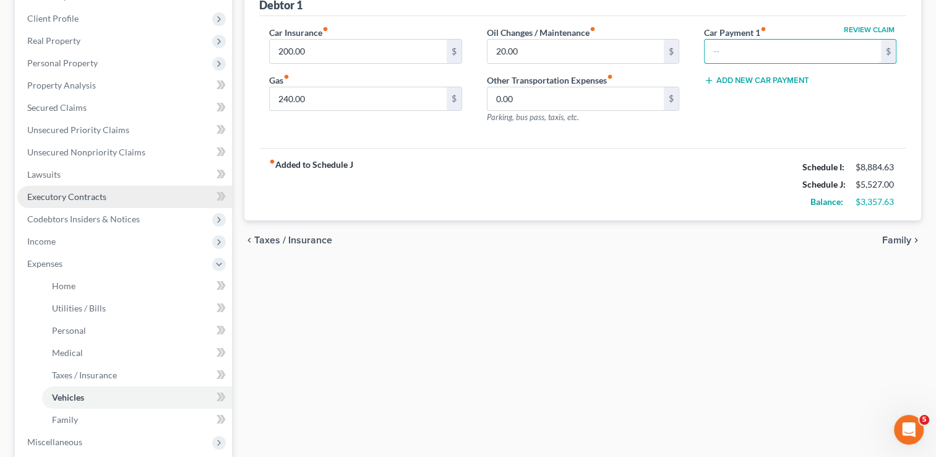
scroll to position [124, 0]
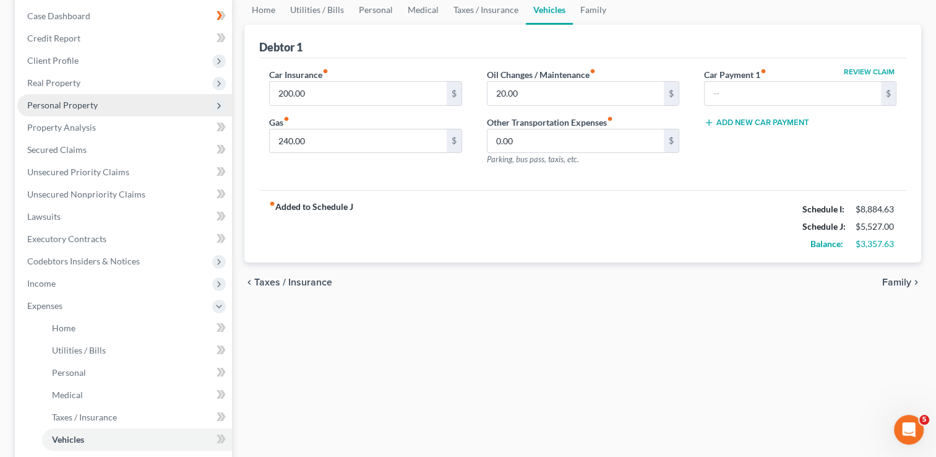
click at [74, 104] on span "Personal Property" at bounding box center [62, 105] width 71 height 11
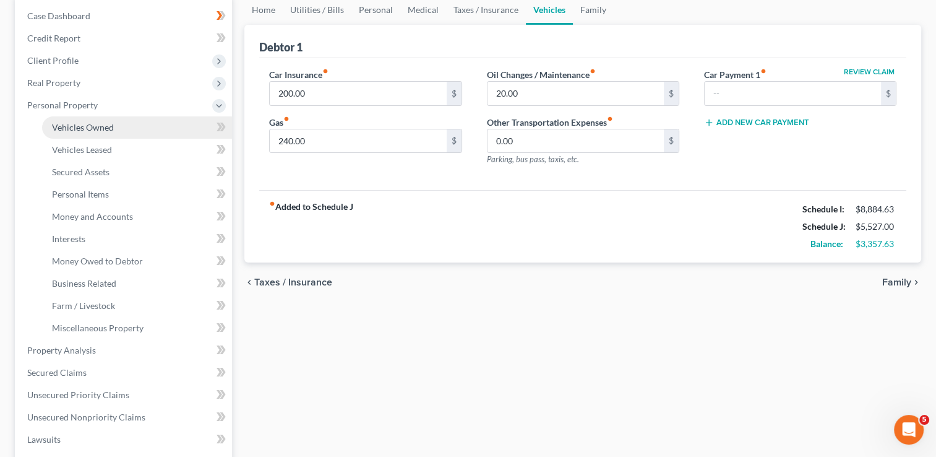
click at [115, 127] on link "Vehicles Owned" at bounding box center [137, 127] width 190 height 22
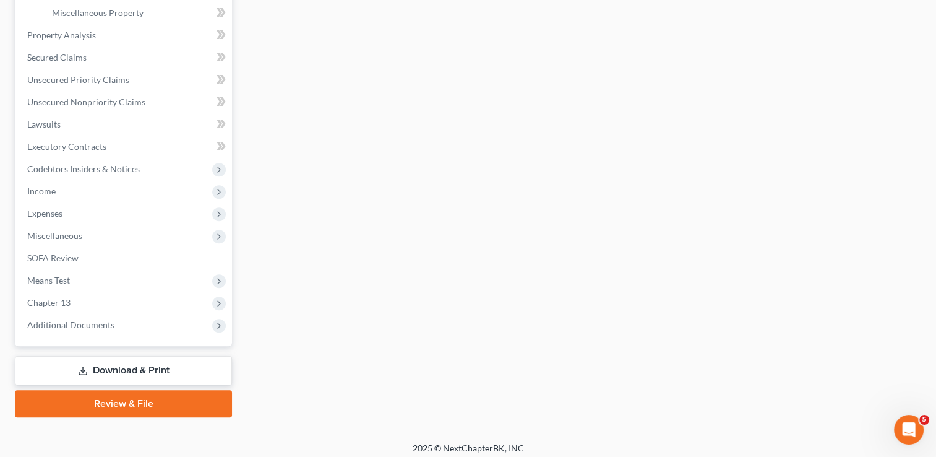
scroll to position [445, 0]
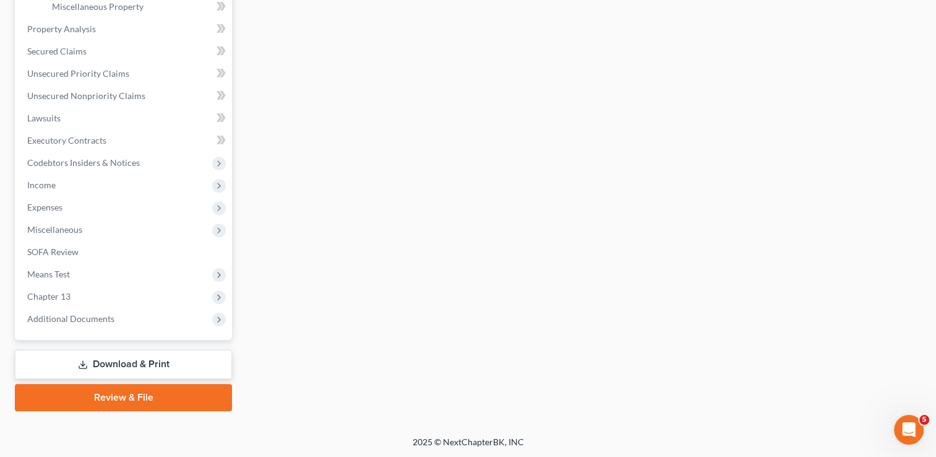
click at [102, 396] on link "Review & File" at bounding box center [123, 397] width 217 height 27
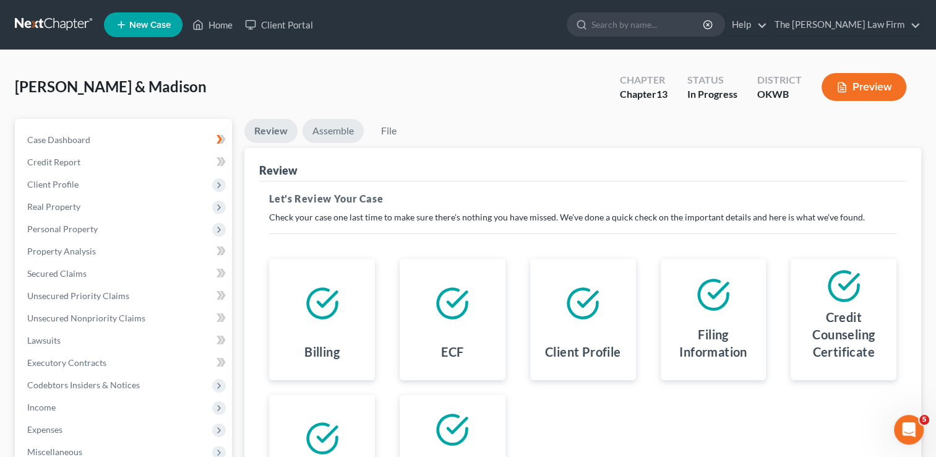
click at [321, 130] on link "Assemble" at bounding box center [333, 131] width 61 height 24
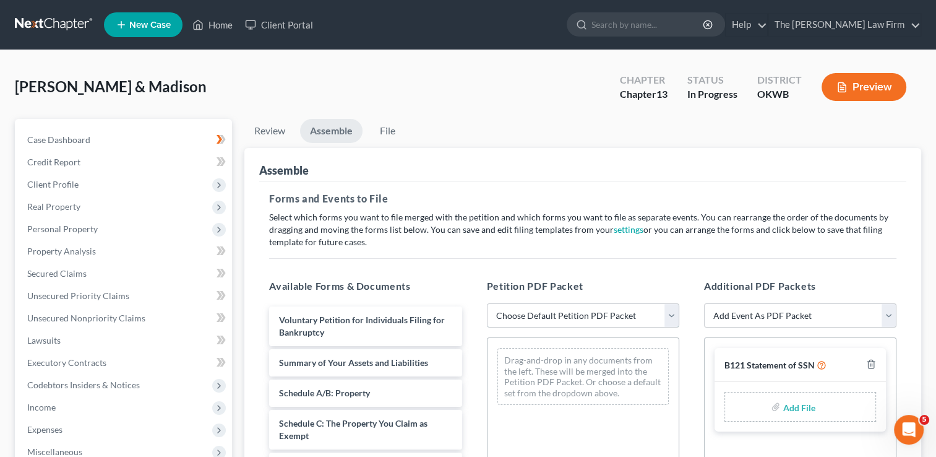
drag, startPoint x: 543, startPoint y: 314, endPoint x: 543, endPoint y: 324, distance: 9.9
click at [543, 314] on select "Choose Default Petition PDF Packet Complete Bankruptcy Petition (all forms and …" at bounding box center [583, 315] width 192 height 25
select select "0"
click at [487, 303] on select "Choose Default Petition PDF Packet Complete Bankruptcy Petition (all forms and …" at bounding box center [583, 315] width 192 height 25
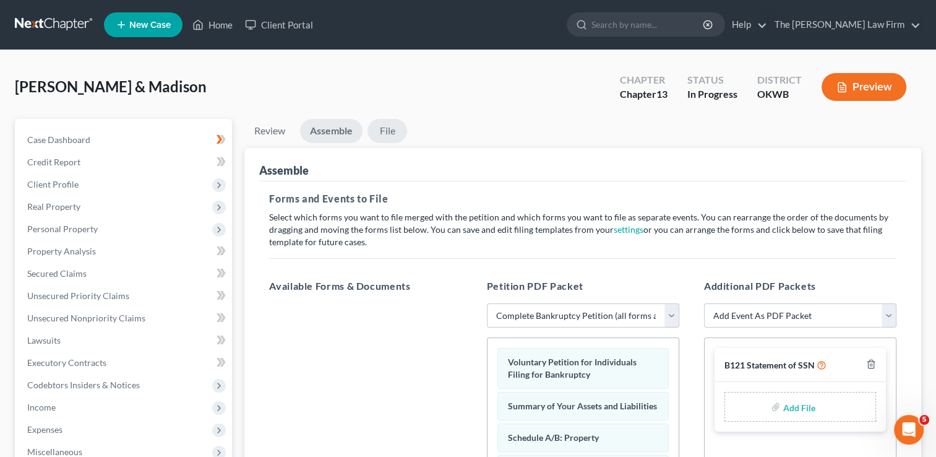
click at [387, 132] on link "File" at bounding box center [388, 131] width 40 height 24
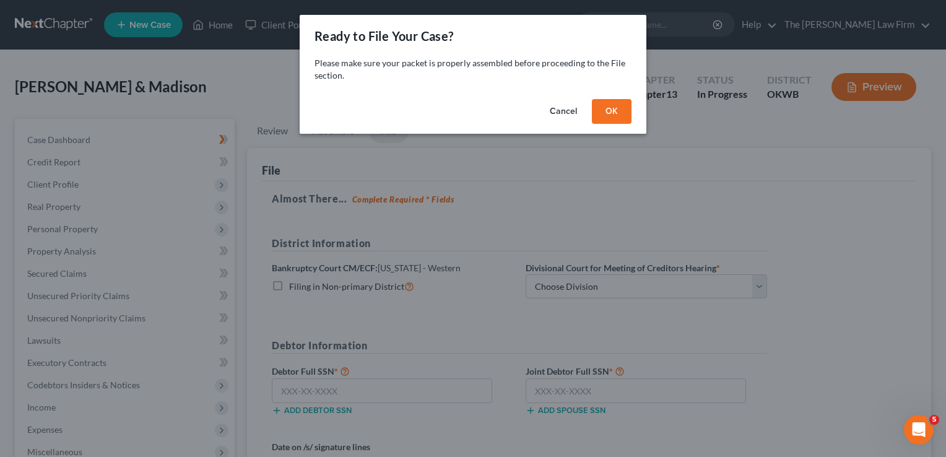
click at [615, 109] on button "OK" at bounding box center [612, 111] width 40 height 25
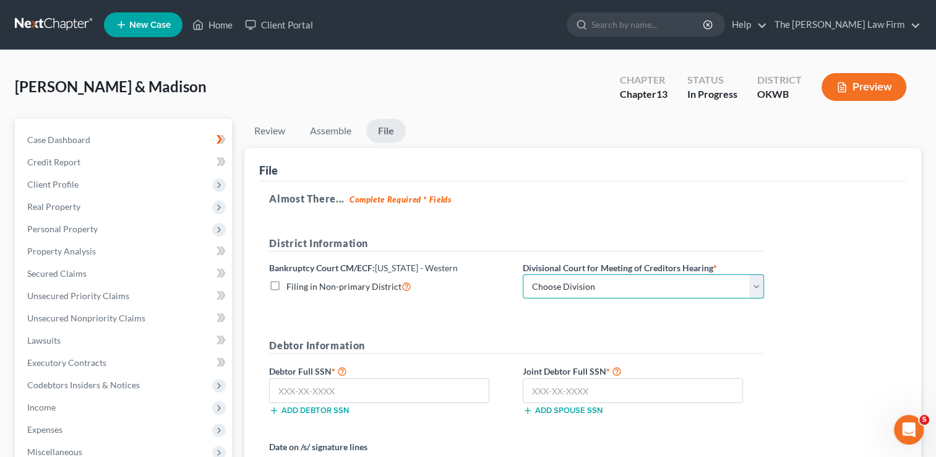
click at [601, 288] on select "Choose Division Oklahoma City" at bounding box center [643, 286] width 241 height 25
select select "0"
click at [523, 274] on select "Choose Division Oklahoma City" at bounding box center [643, 286] width 241 height 25
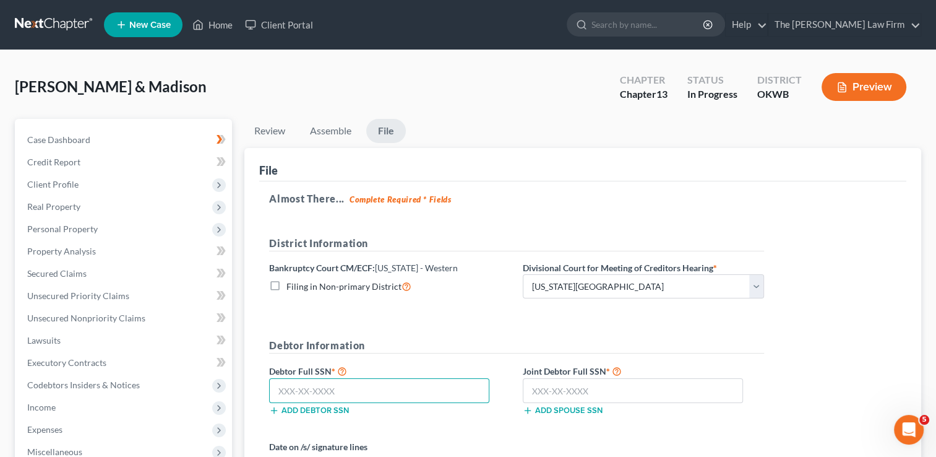
click at [342, 390] on input "text" at bounding box center [379, 390] width 220 height 25
type input "410-65-3928"
click at [556, 390] on input "text" at bounding box center [633, 390] width 220 height 25
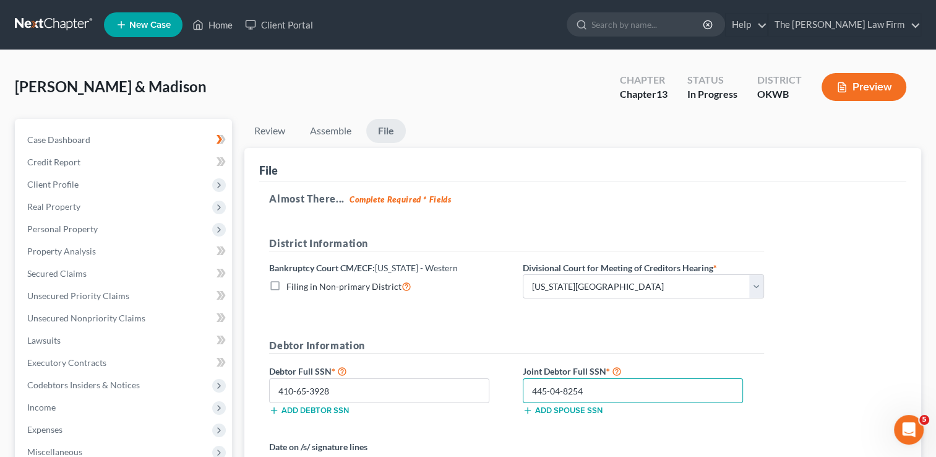
drag, startPoint x: 587, startPoint y: 392, endPoint x: 564, endPoint y: 388, distance: 22.6
click at [564, 388] on input "445-04-8254" at bounding box center [633, 390] width 220 height 25
type input "445-04-8154"
click at [416, 317] on form "District Information Bankruptcy Court CM/ECF: Oklahoma - Western Filing in Non-…" at bounding box center [516, 372] width 495 height 272
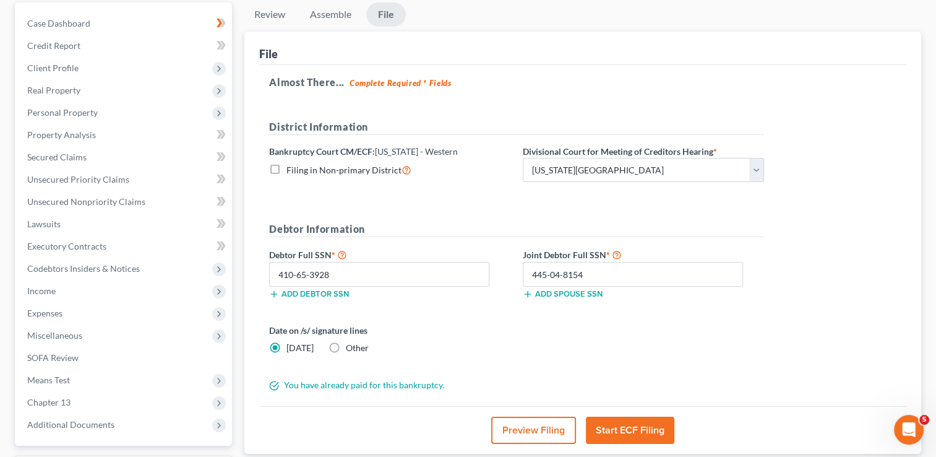
scroll to position [124, 0]
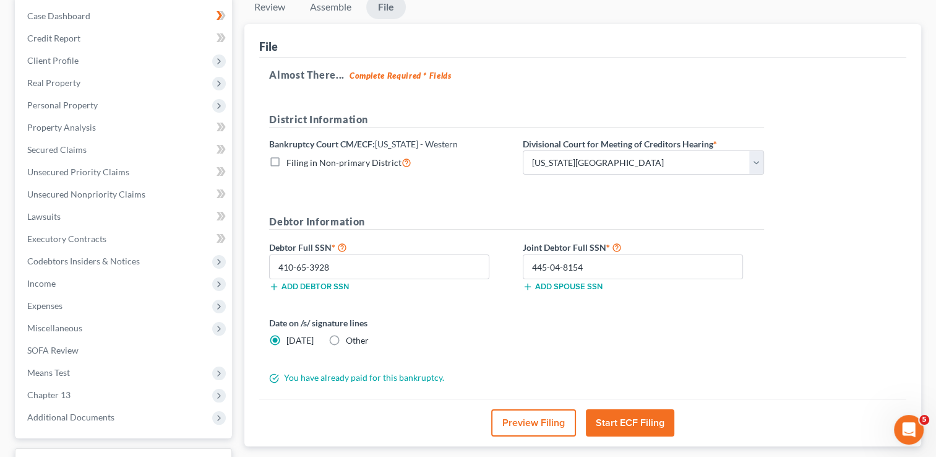
click at [346, 338] on label "Other" at bounding box center [357, 340] width 23 height 12
click at [351, 338] on input "Other" at bounding box center [355, 338] width 8 height 8
radio input "true"
radio input "false"
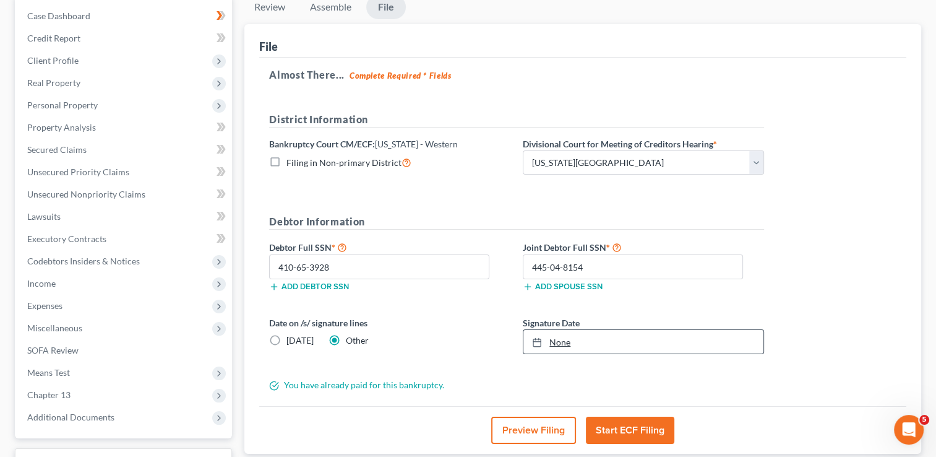
click at [558, 340] on link "None" at bounding box center [644, 342] width 240 height 24
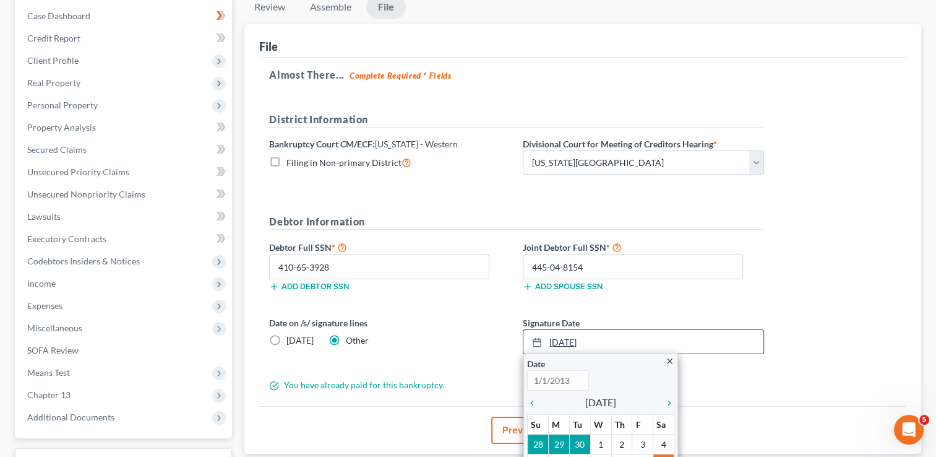
type input "10/11/2025"
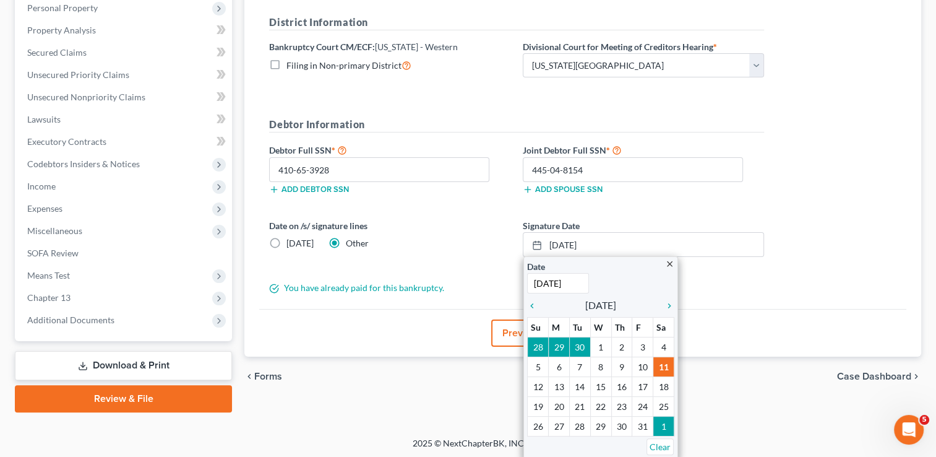
scroll to position [222, 0]
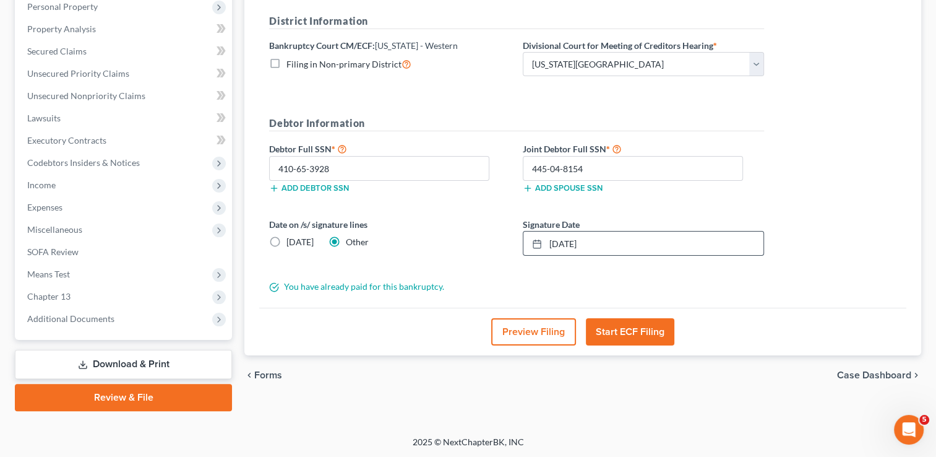
click at [633, 326] on button "Start ECF Filing" at bounding box center [630, 331] width 88 height 27
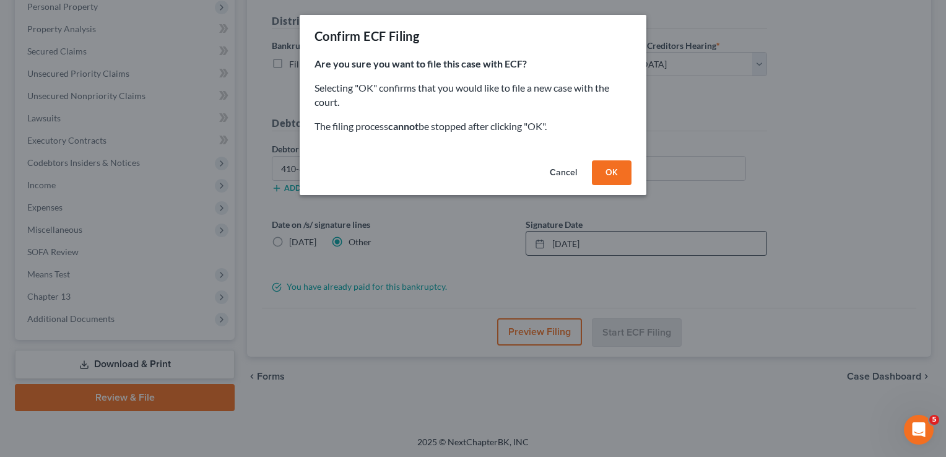
click at [606, 173] on button "OK" at bounding box center [612, 172] width 40 height 25
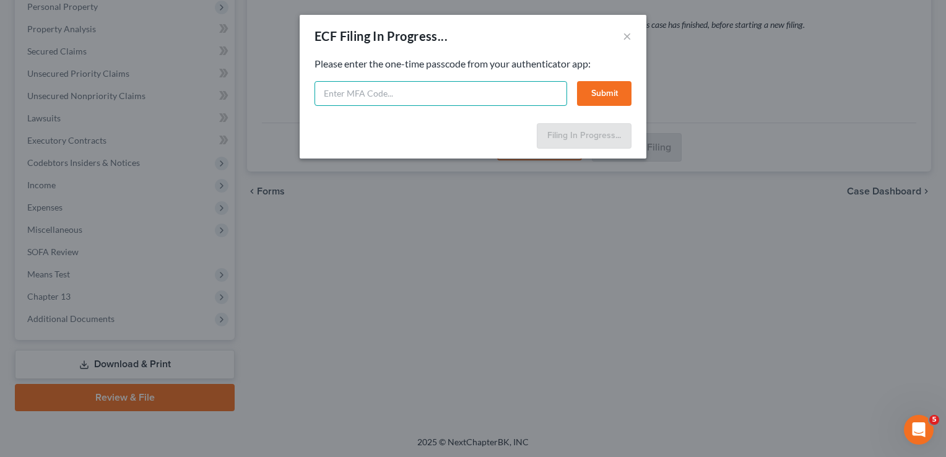
drag, startPoint x: 421, startPoint y: 98, endPoint x: 415, endPoint y: 94, distance: 6.7
click at [421, 98] on input "text" at bounding box center [440, 93] width 252 height 25
type input "053877"
click at [605, 93] on button "Submit" at bounding box center [604, 93] width 54 height 25
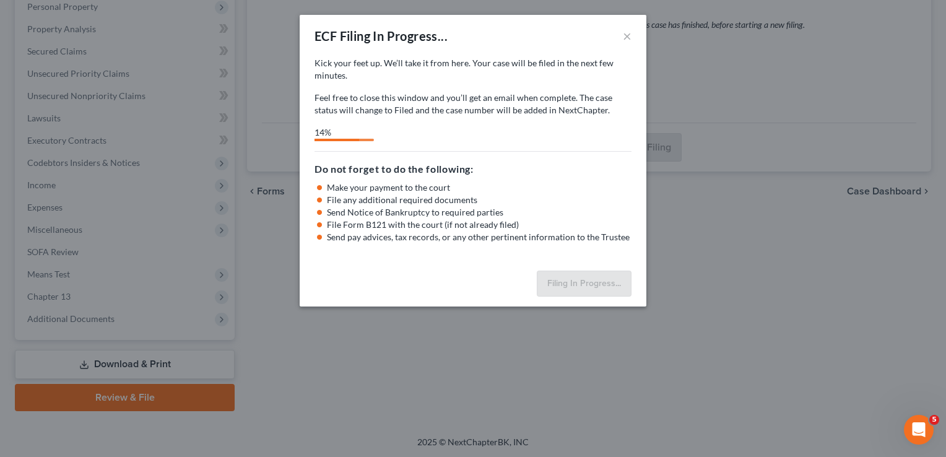
select select "0"
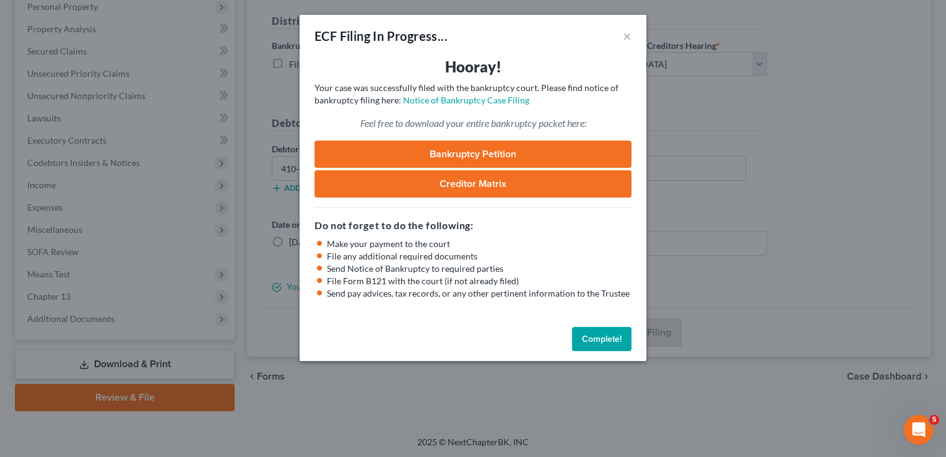
click at [600, 342] on button "Complete!" at bounding box center [601, 339] width 59 height 25
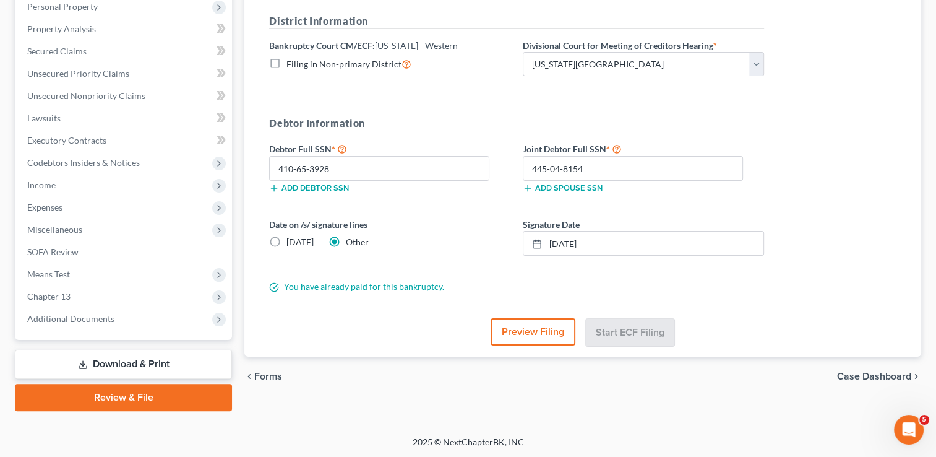
click at [110, 365] on link "Download & Print" at bounding box center [123, 364] width 217 height 29
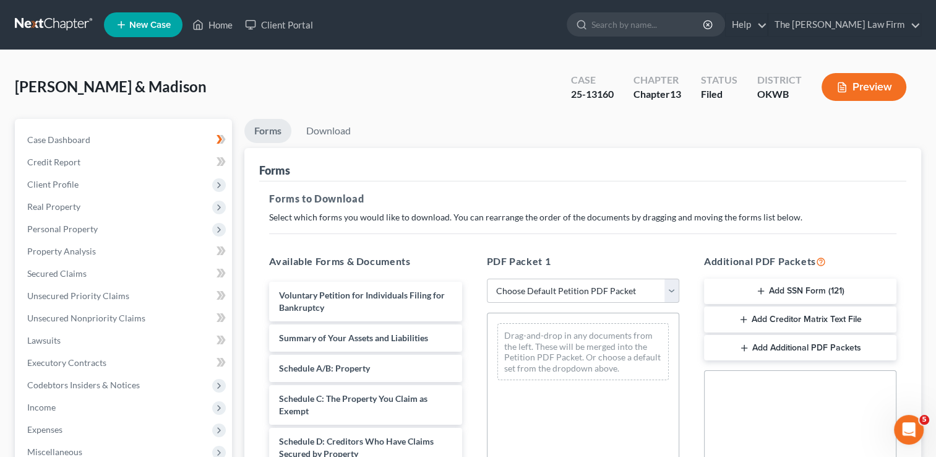
click at [827, 321] on button "Add Creditor Matrix Text File" at bounding box center [800, 319] width 192 height 26
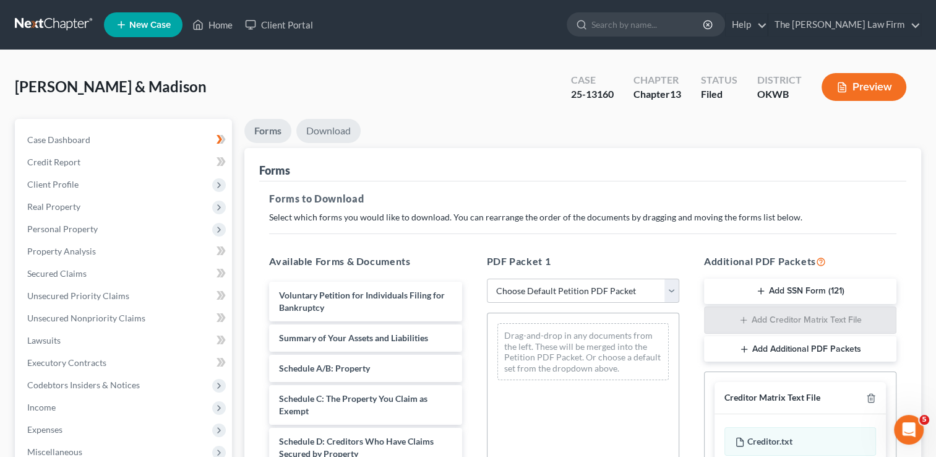
click at [324, 129] on link "Download" at bounding box center [328, 131] width 64 height 24
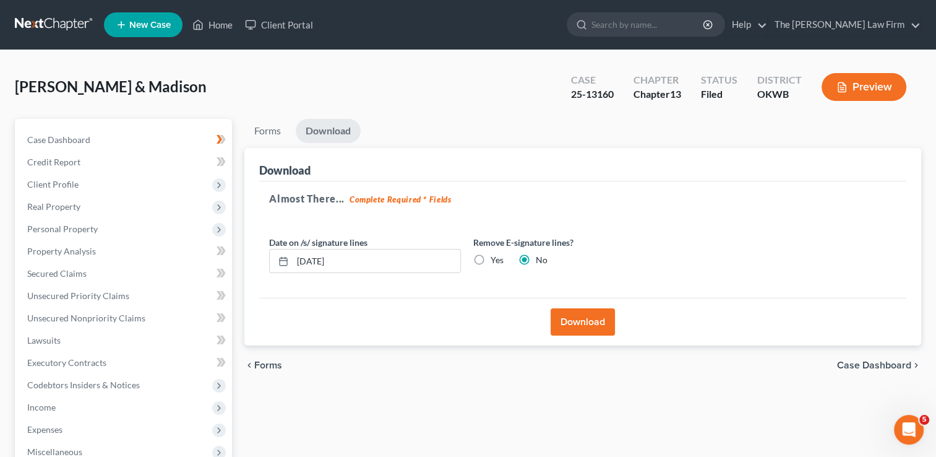
click at [588, 323] on button "Download" at bounding box center [583, 321] width 64 height 27
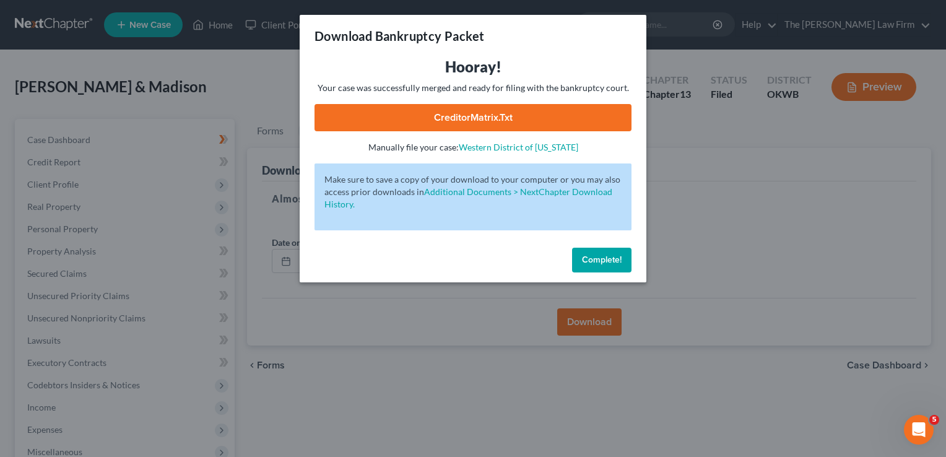
click at [503, 110] on link "CreditorMatrix.txt" at bounding box center [472, 117] width 317 height 27
click at [604, 260] on span "Complete!" at bounding box center [602, 259] width 40 height 11
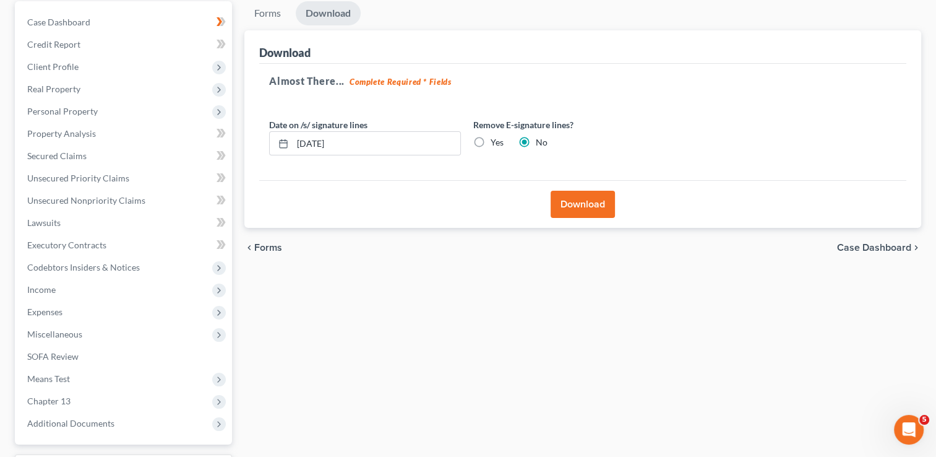
scroll to position [124, 0]
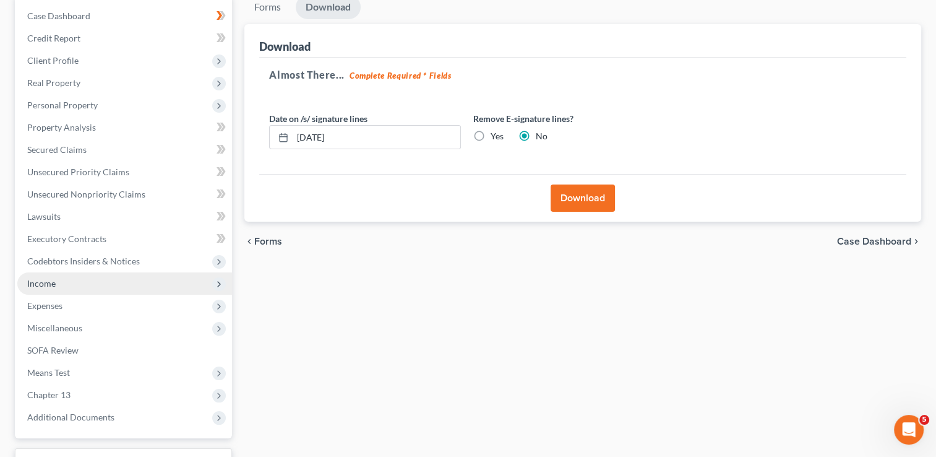
click at [55, 283] on span "Income" at bounding box center [124, 283] width 215 height 22
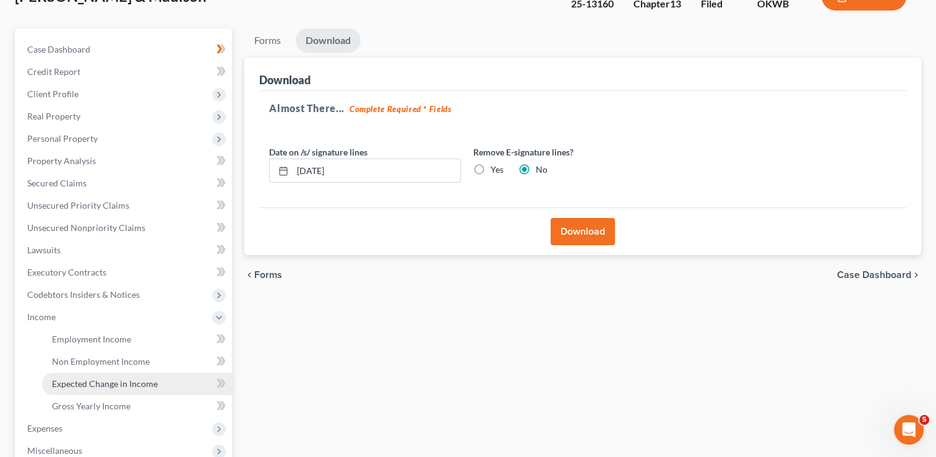
scroll to position [186, 0]
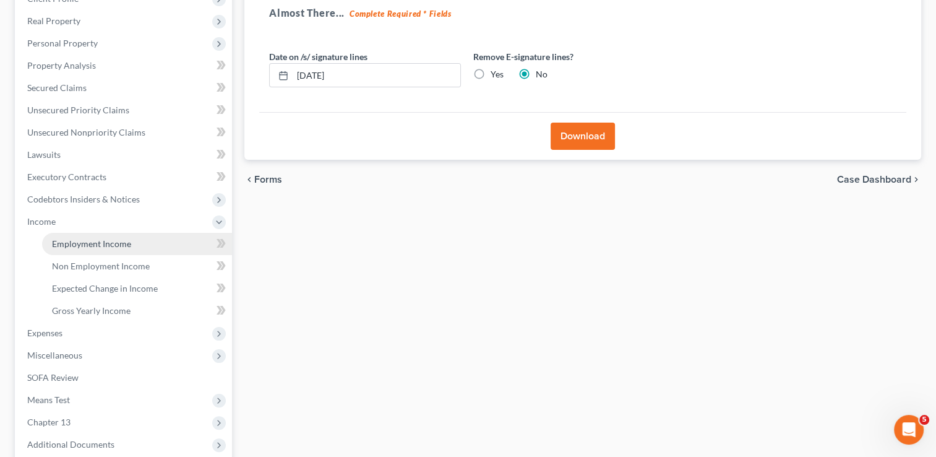
click at [69, 248] on span "Employment Income" at bounding box center [91, 243] width 79 height 11
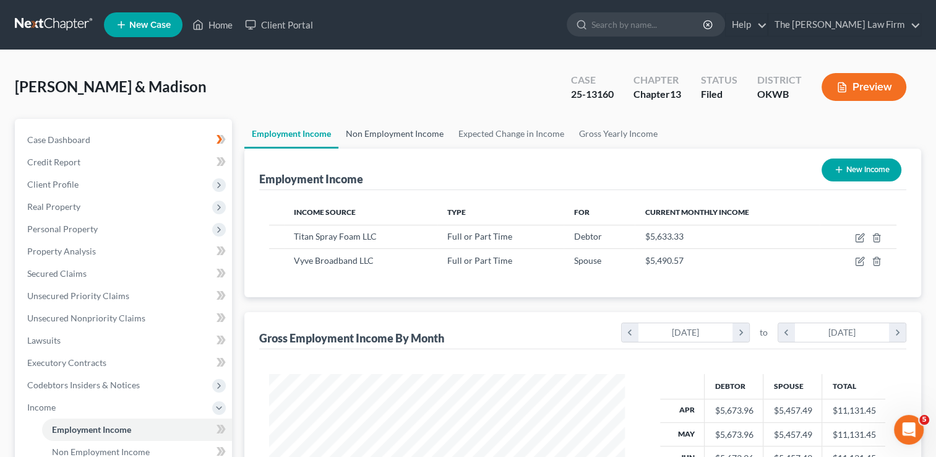
scroll to position [220, 381]
click at [390, 136] on link "Non Employment Income" at bounding box center [394, 134] width 113 height 30
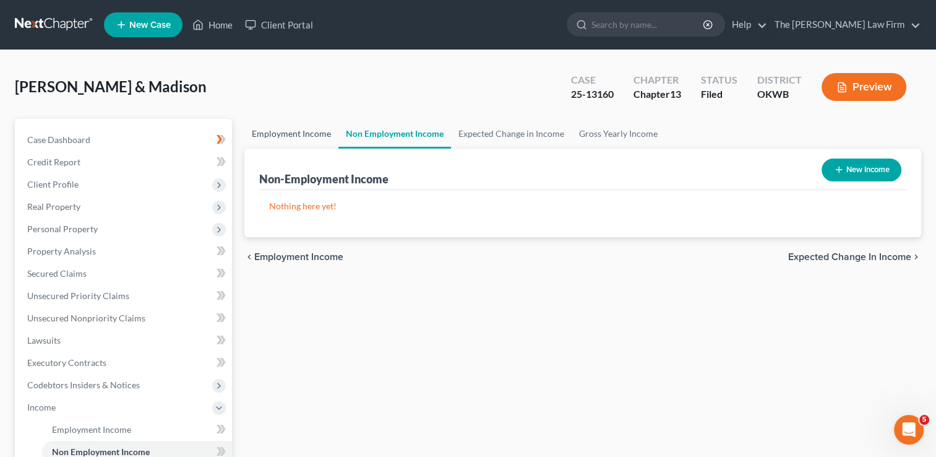
click at [300, 137] on link "Employment Income" at bounding box center [291, 134] width 94 height 30
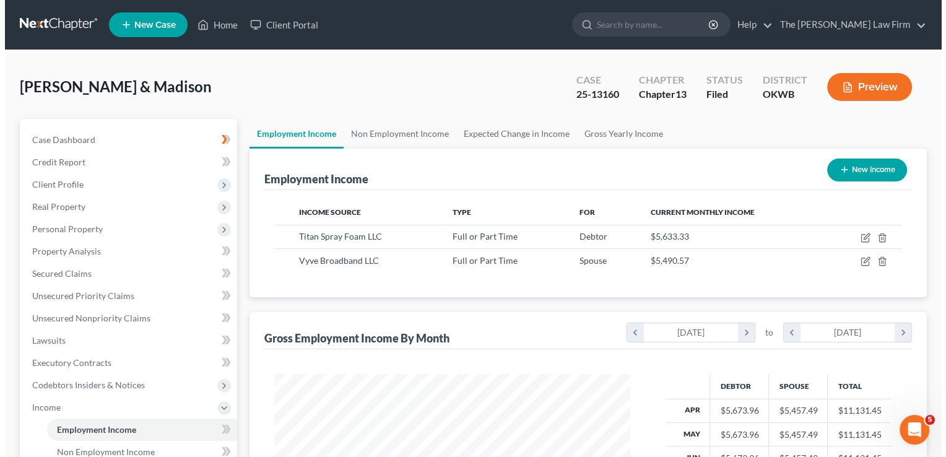
scroll to position [220, 381]
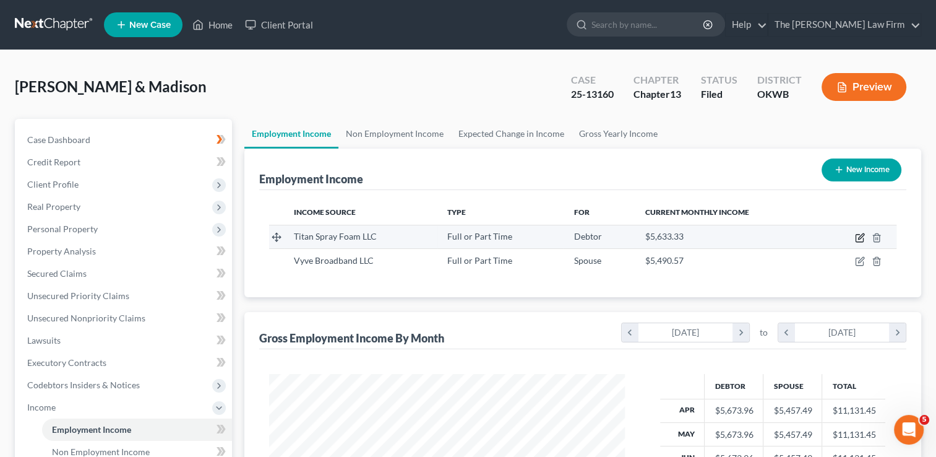
click at [859, 234] on icon "button" at bounding box center [860, 238] width 10 height 10
select select "0"
select select "37"
select select "3"
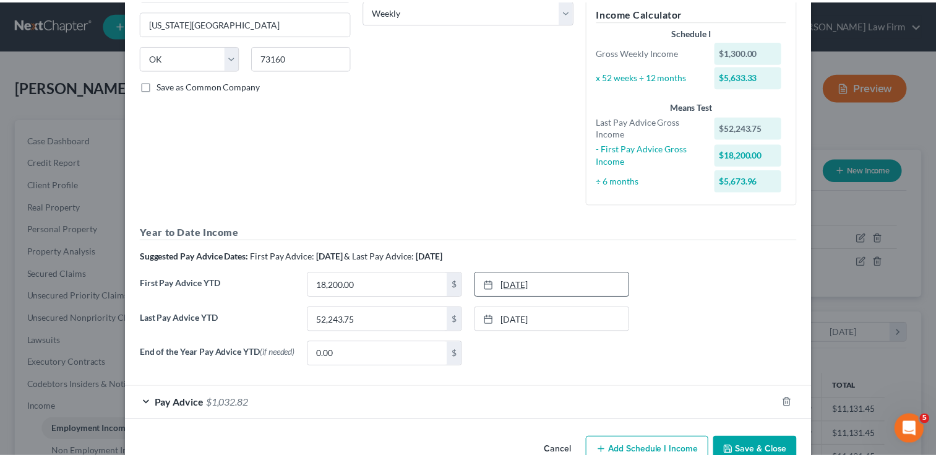
scroll to position [243, 0]
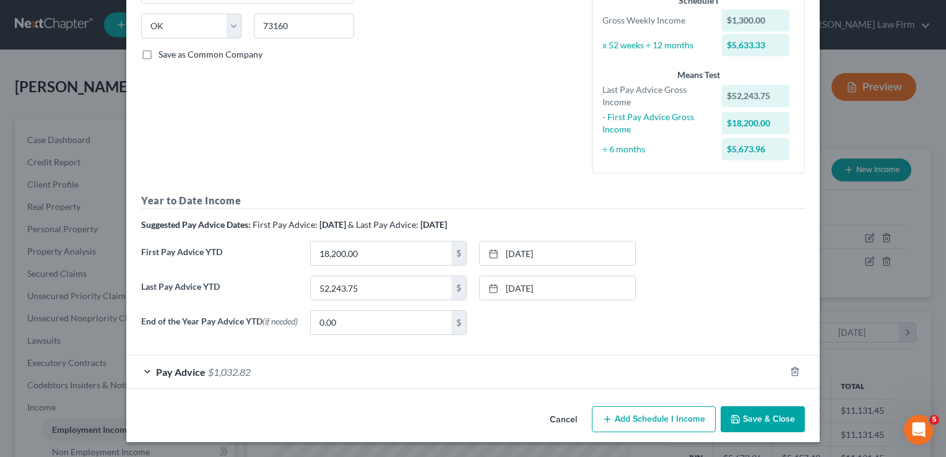
click at [560, 416] on button "Cancel" at bounding box center [563, 419] width 47 height 25
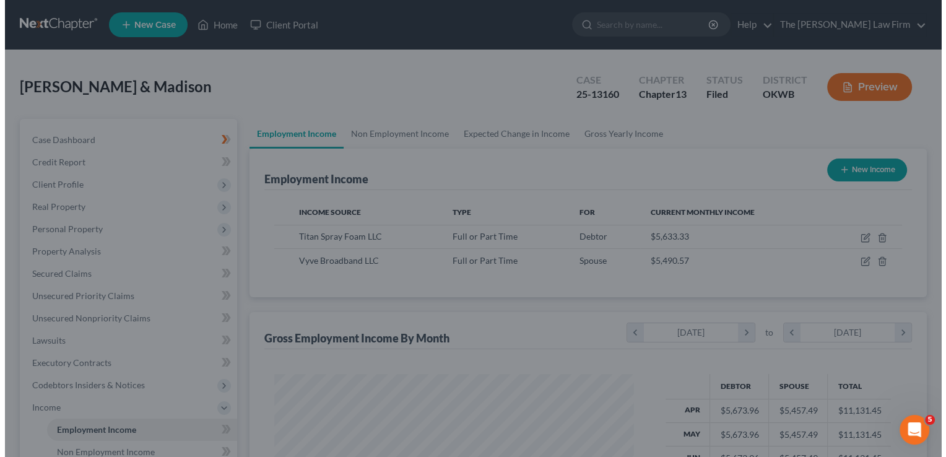
scroll to position [618595, 618435]
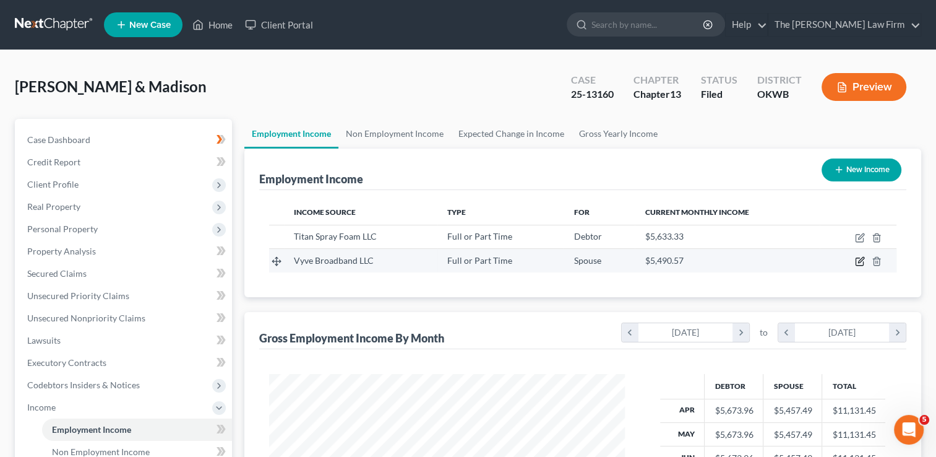
click at [864, 259] on icon "button" at bounding box center [860, 261] width 10 height 10
select select "0"
select select "35"
select select "2"
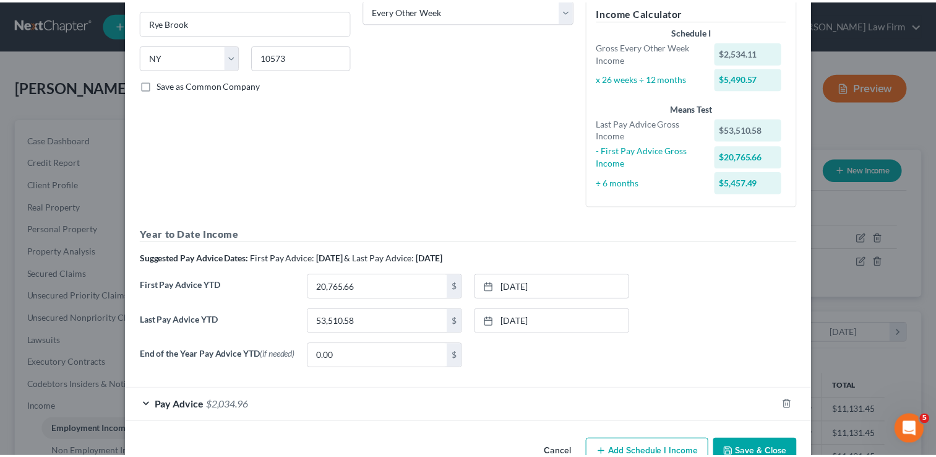
scroll to position [245, 0]
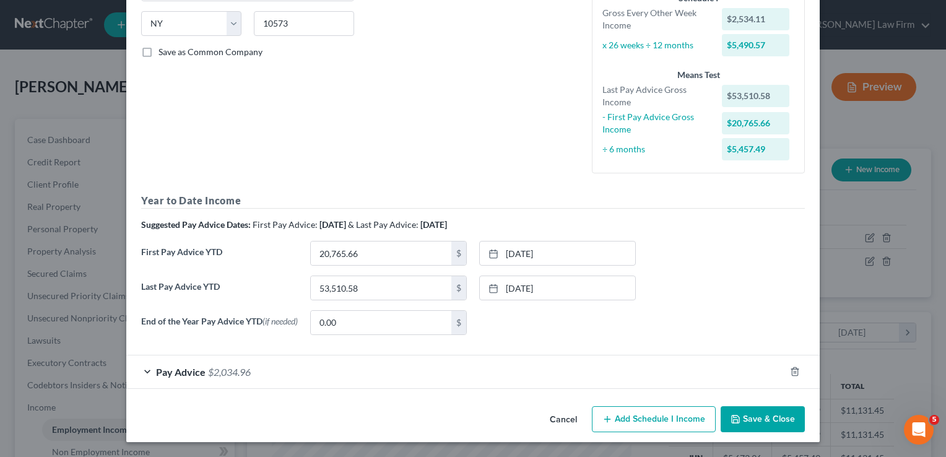
click at [551, 424] on button "Cancel" at bounding box center [563, 419] width 47 height 25
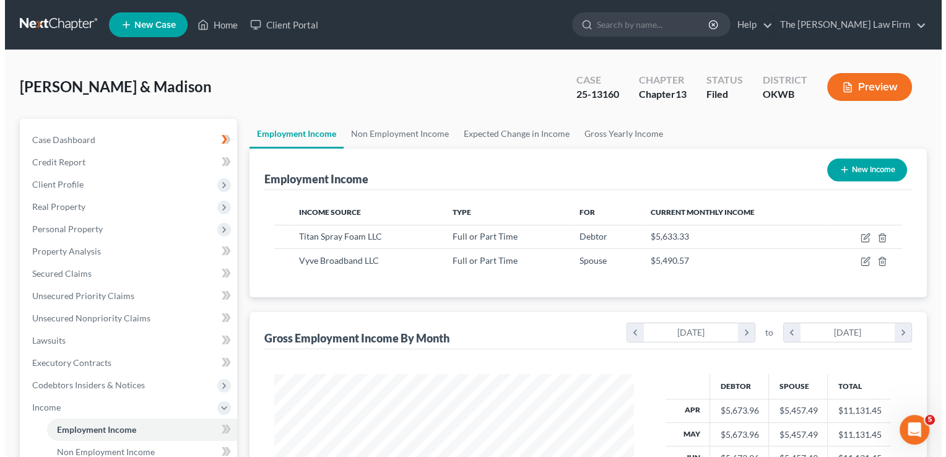
scroll to position [618595, 618435]
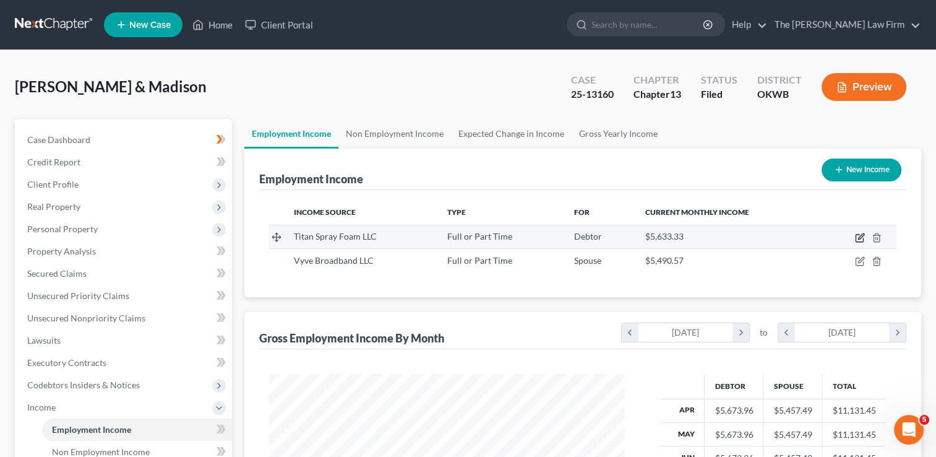
click at [863, 235] on icon "button" at bounding box center [861, 236] width 6 height 6
select select "0"
select select "37"
select select "3"
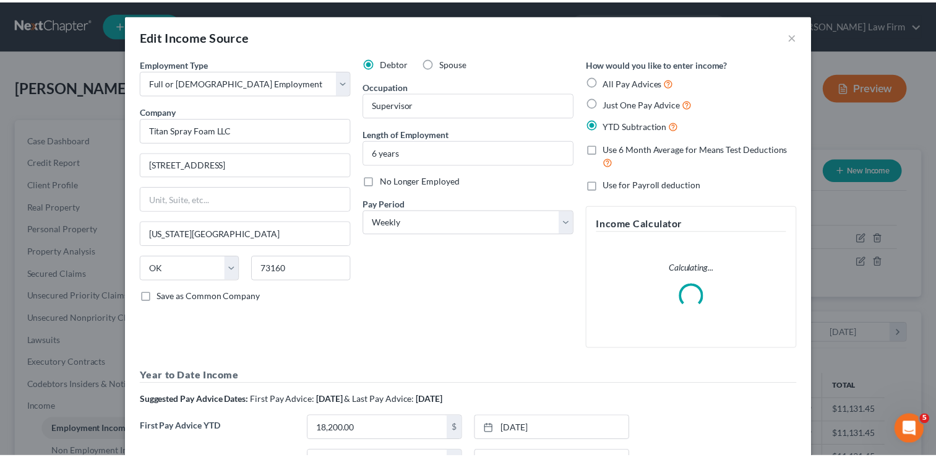
scroll to position [220, 384]
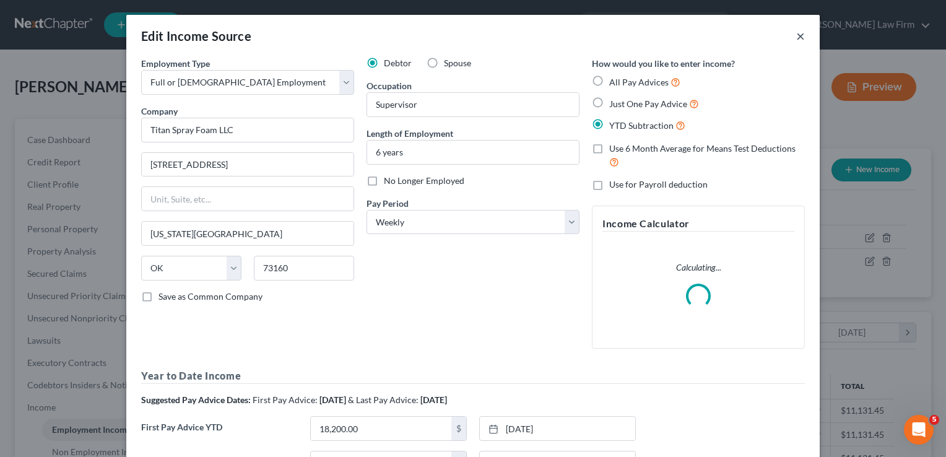
click at [796, 35] on button "×" at bounding box center [800, 35] width 9 height 15
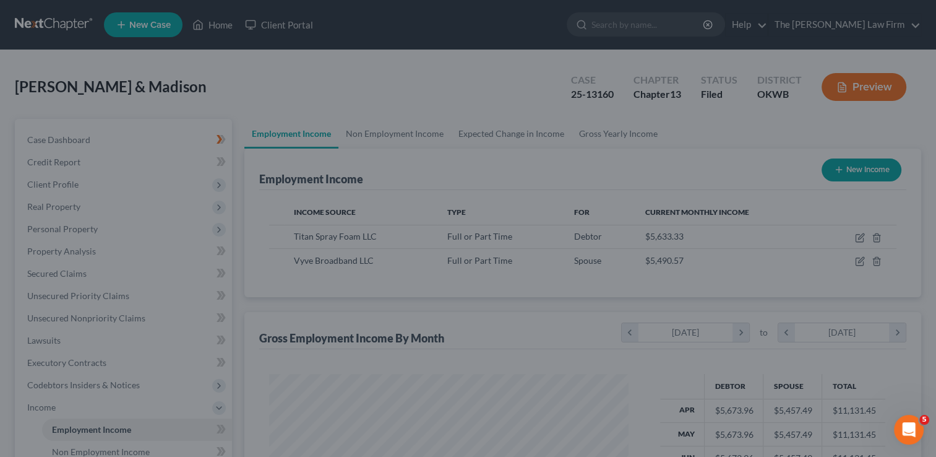
scroll to position [618595, 618435]
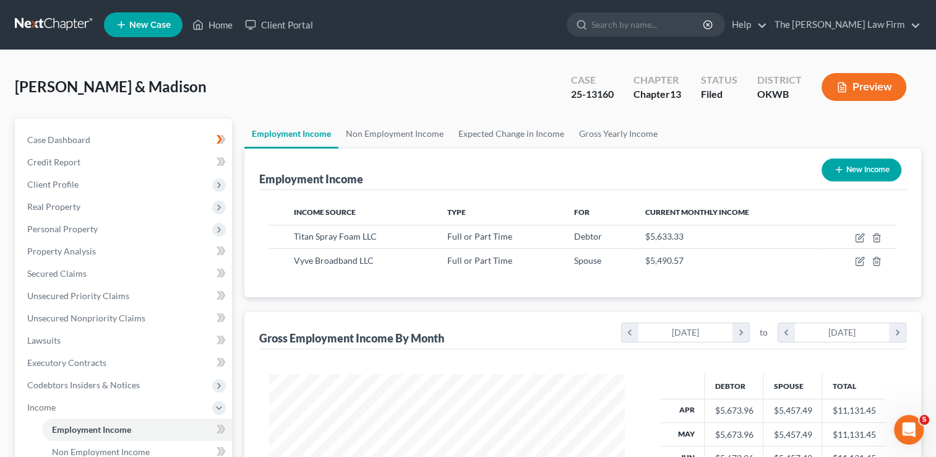
click at [45, 22] on link at bounding box center [54, 25] width 79 height 22
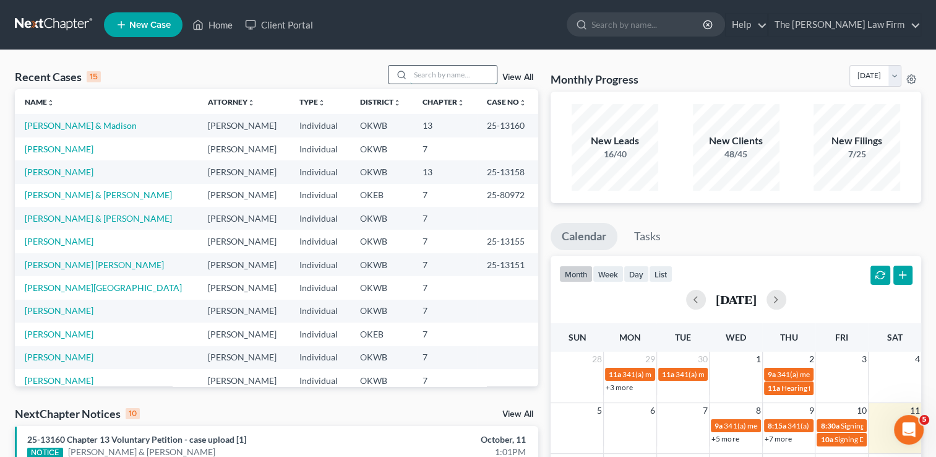
click at [437, 74] on input "search" at bounding box center [453, 75] width 87 height 18
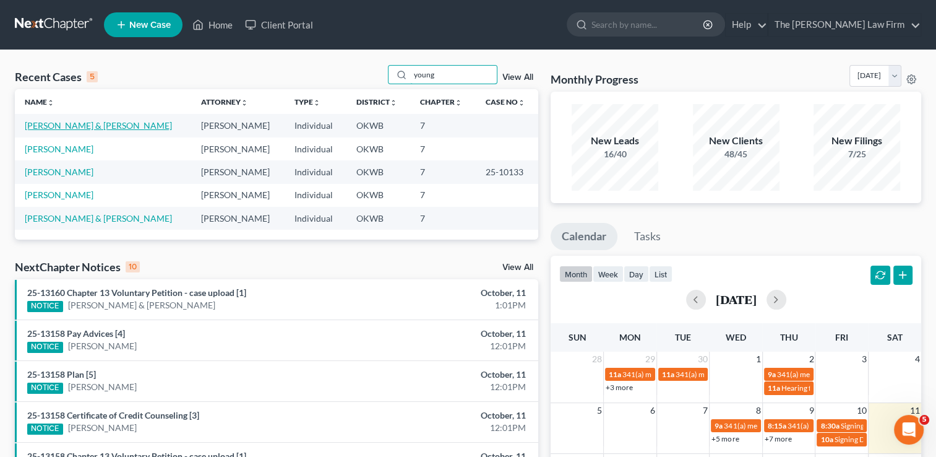
type input "young"
click at [94, 125] on link "Young, Thomas & Patricia" at bounding box center [98, 125] width 147 height 11
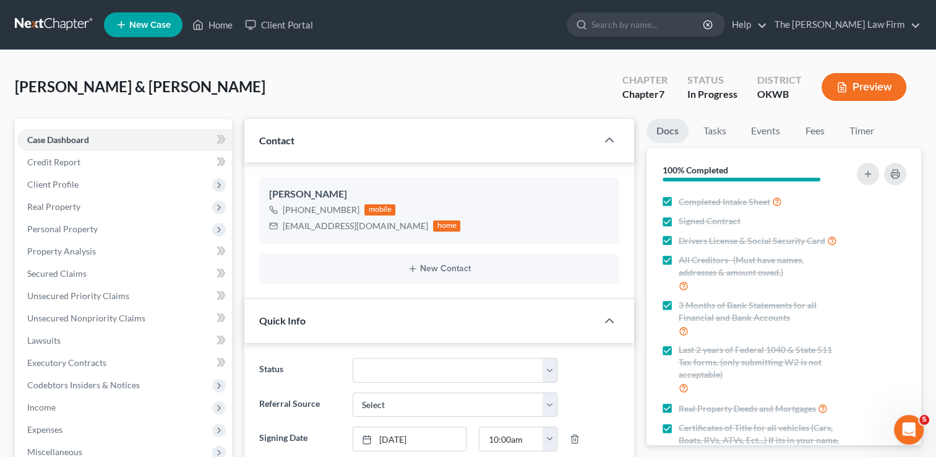
scroll to position [758, 0]
click at [48, 208] on span "Real Property" at bounding box center [53, 206] width 53 height 11
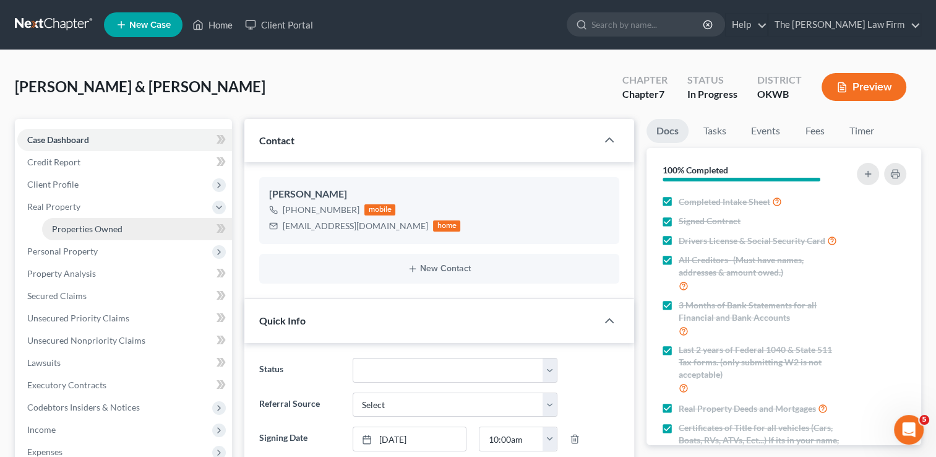
click at [117, 231] on span "Properties Owned" at bounding box center [87, 228] width 71 height 11
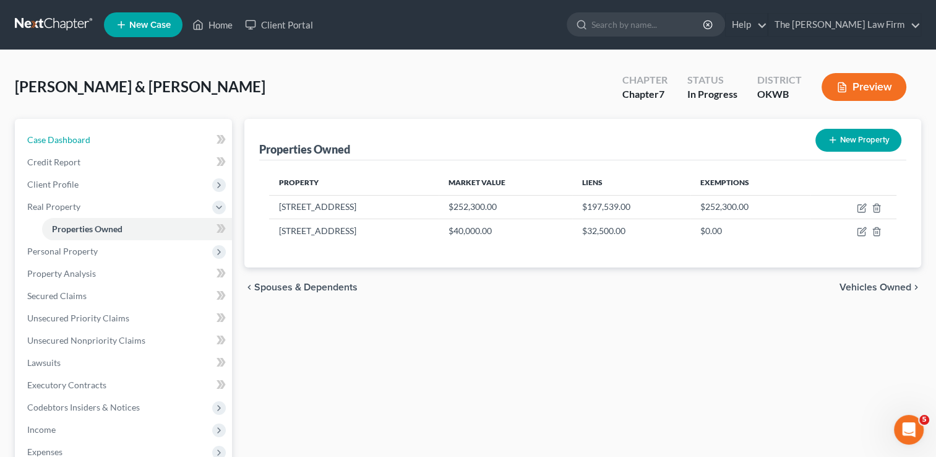
drag, startPoint x: 66, startPoint y: 140, endPoint x: 283, endPoint y: 76, distance: 226.4
click at [66, 140] on span "Case Dashboard" at bounding box center [58, 139] width 63 height 11
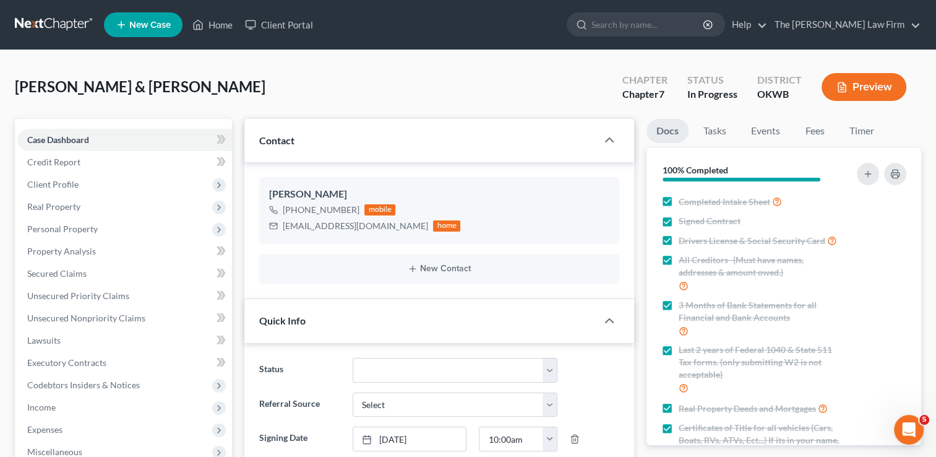
scroll to position [758, 0]
click at [61, 204] on span "Real Property" at bounding box center [53, 206] width 53 height 11
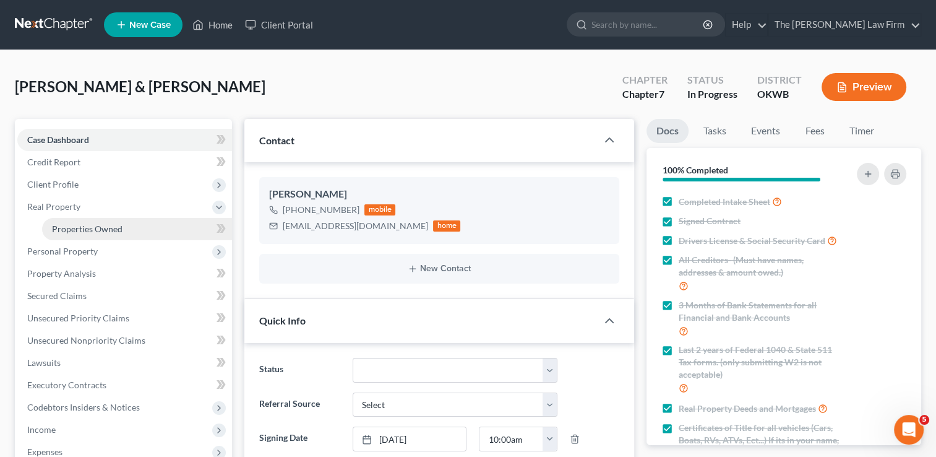
click at [105, 230] on span "Properties Owned" at bounding box center [87, 228] width 71 height 11
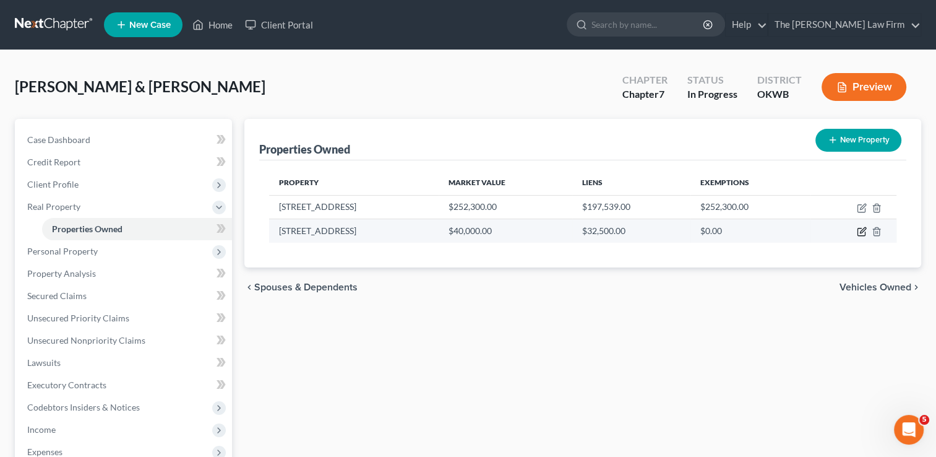
click at [862, 231] on icon "button" at bounding box center [862, 231] width 10 height 10
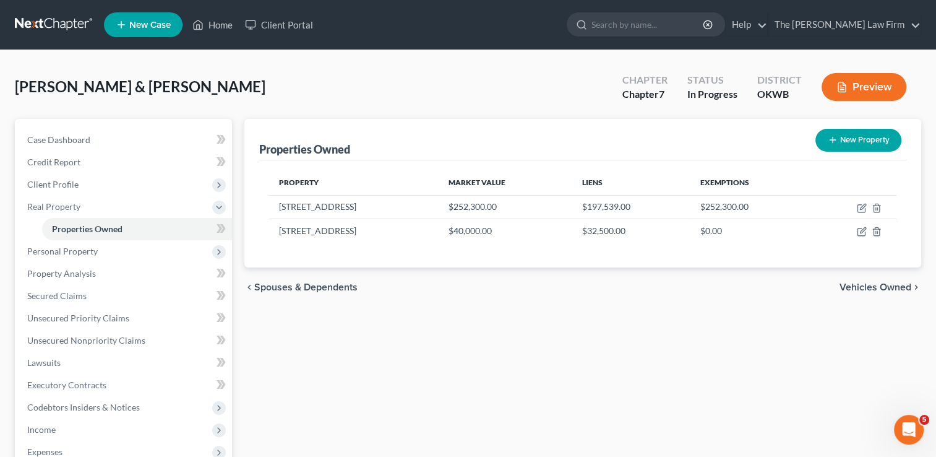
select select "37"
select select "2"
select select "0"
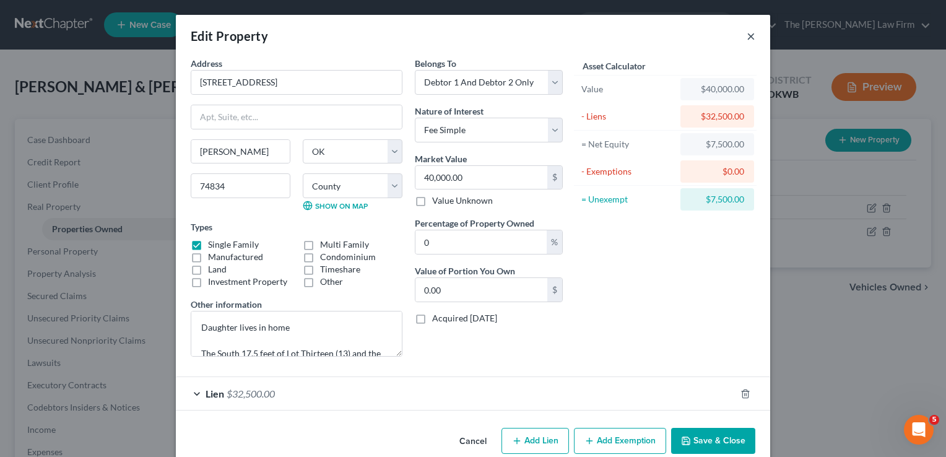
click at [746, 36] on button "×" at bounding box center [750, 35] width 9 height 15
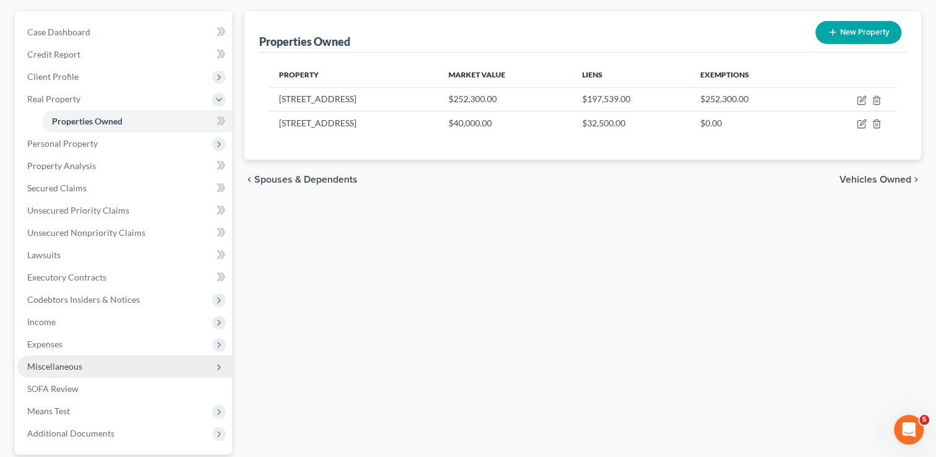
scroll to position [124, 0]
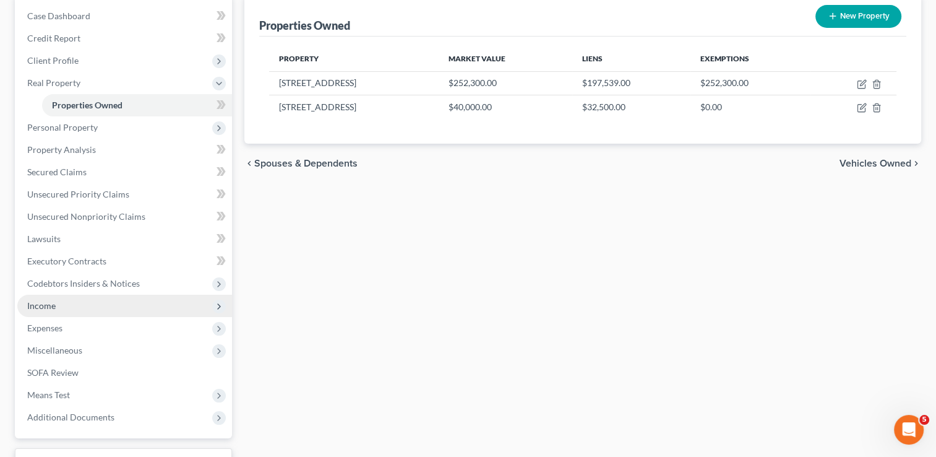
click at [50, 306] on span "Income" at bounding box center [41, 305] width 28 height 11
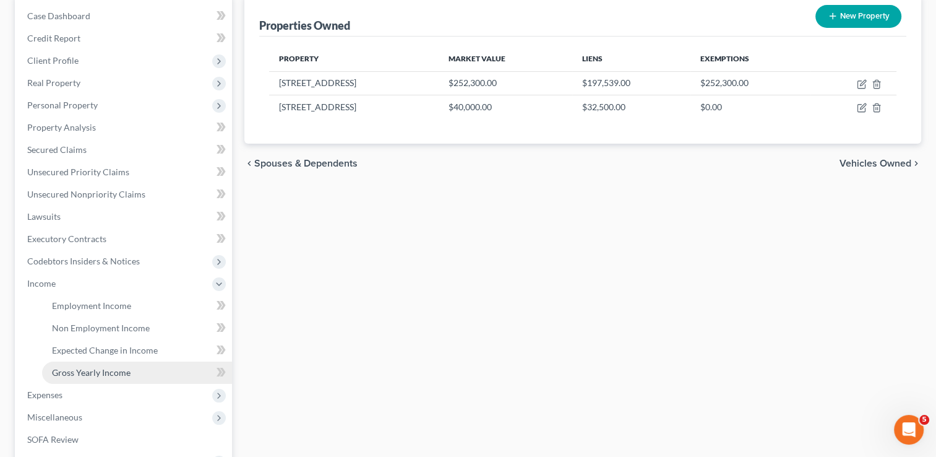
click at [90, 370] on span "Gross Yearly Income" at bounding box center [91, 372] width 79 height 11
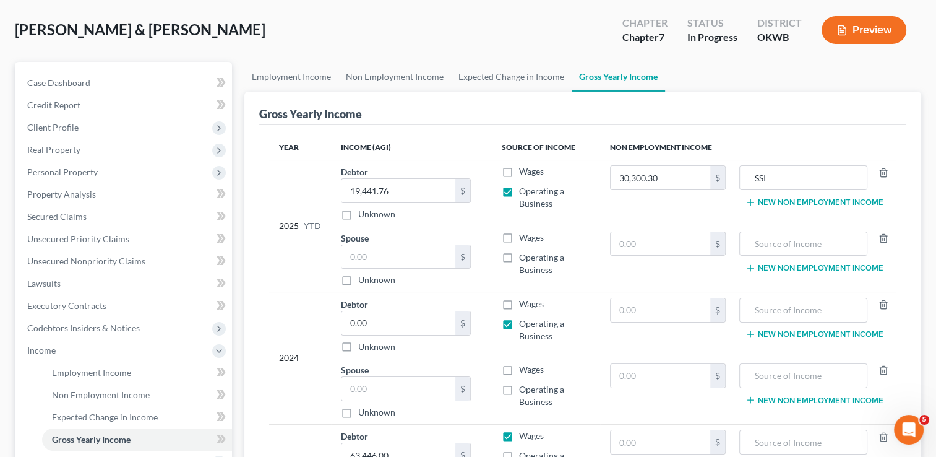
scroll to position [124, 0]
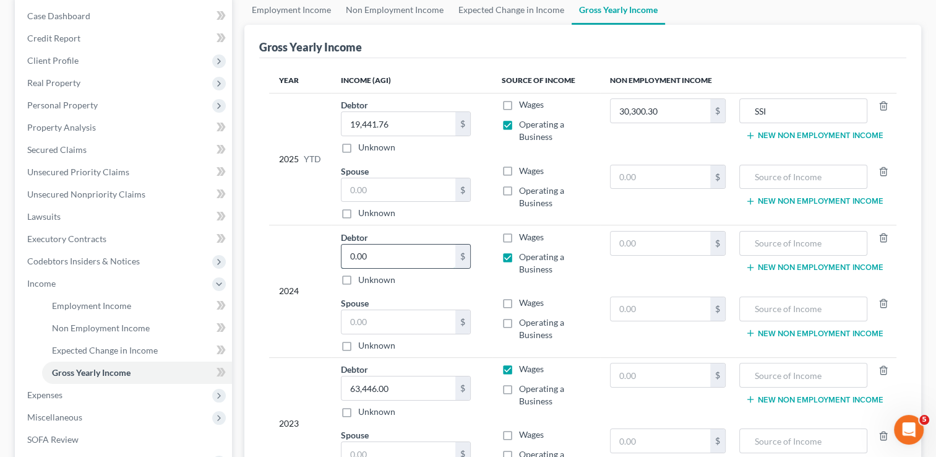
click at [382, 253] on input "0.00" at bounding box center [399, 256] width 114 height 24
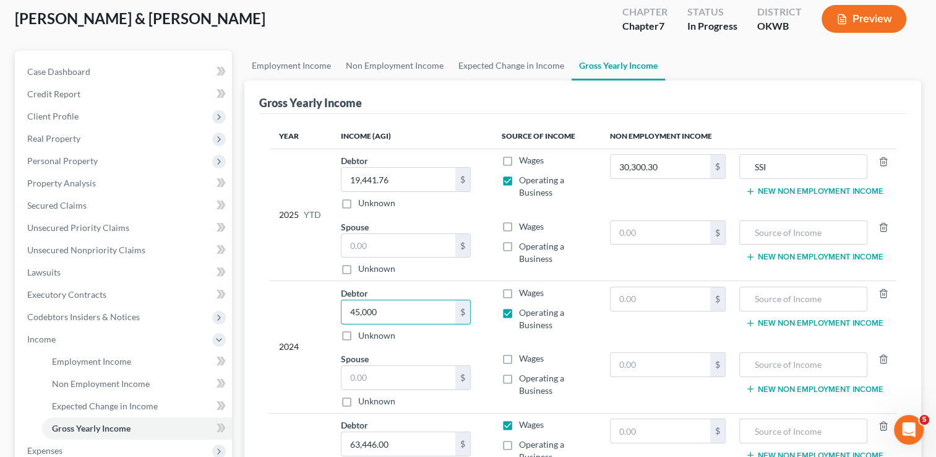
scroll to position [62, 0]
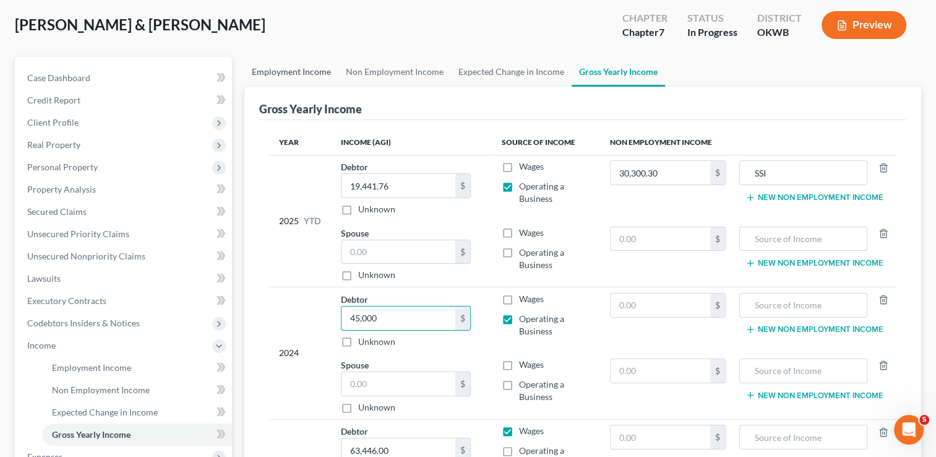
type input "45,000"
click at [308, 66] on link "Employment Income" at bounding box center [291, 72] width 94 height 30
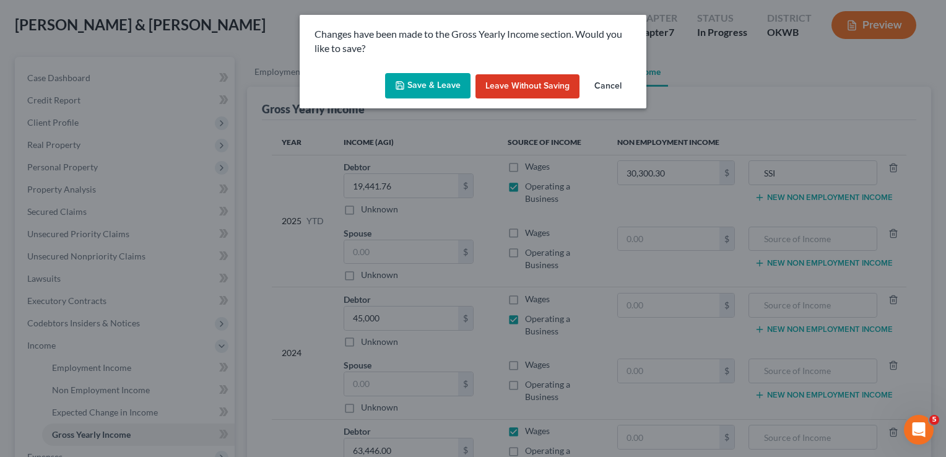
click at [408, 78] on button "Save & Leave" at bounding box center [427, 86] width 85 height 26
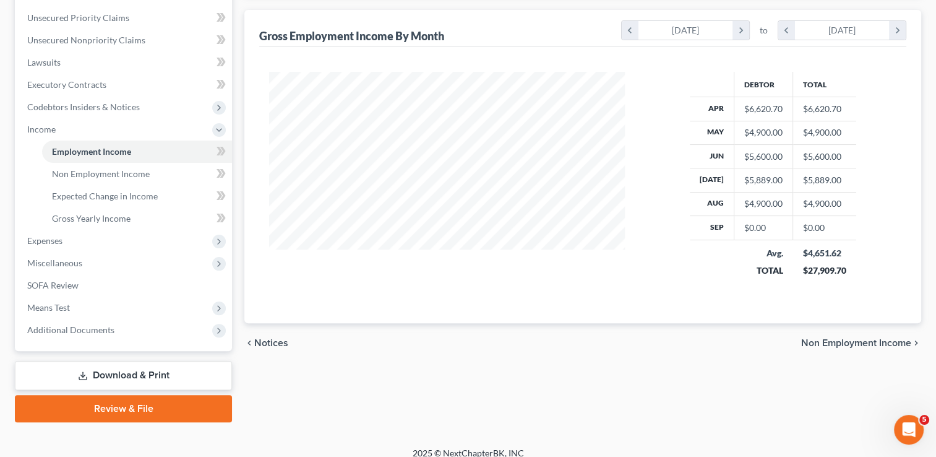
scroll to position [289, 0]
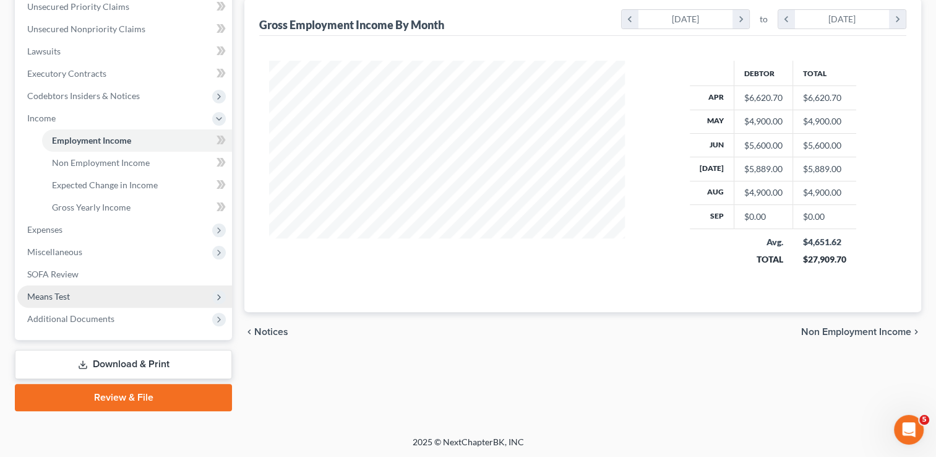
click at [64, 291] on span "Means Test" at bounding box center [48, 296] width 43 height 11
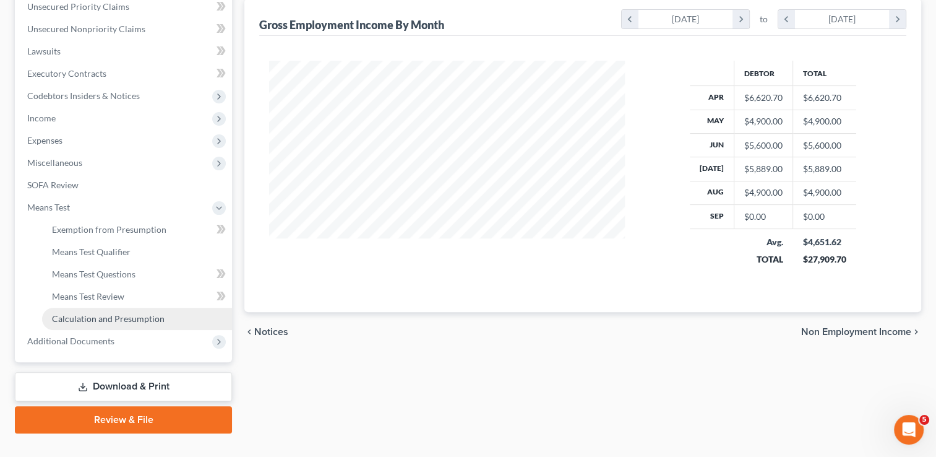
click at [97, 318] on span "Calculation and Presumption" at bounding box center [108, 318] width 113 height 11
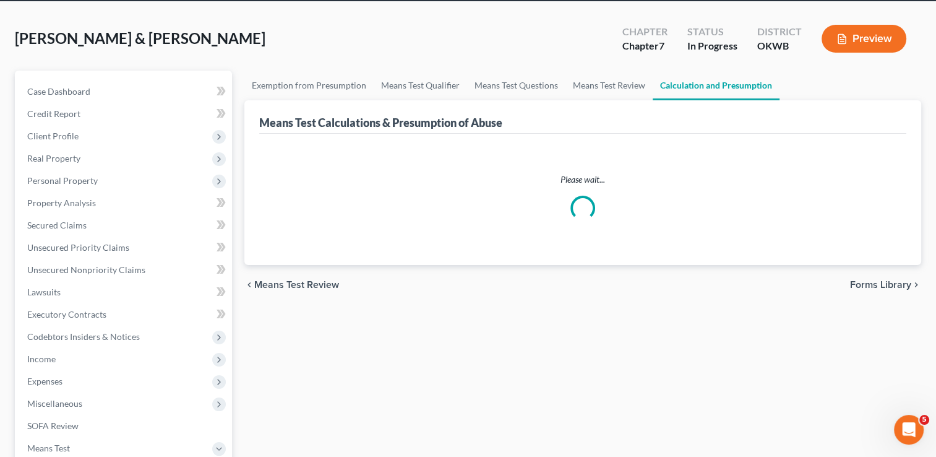
scroll to position [124, 0]
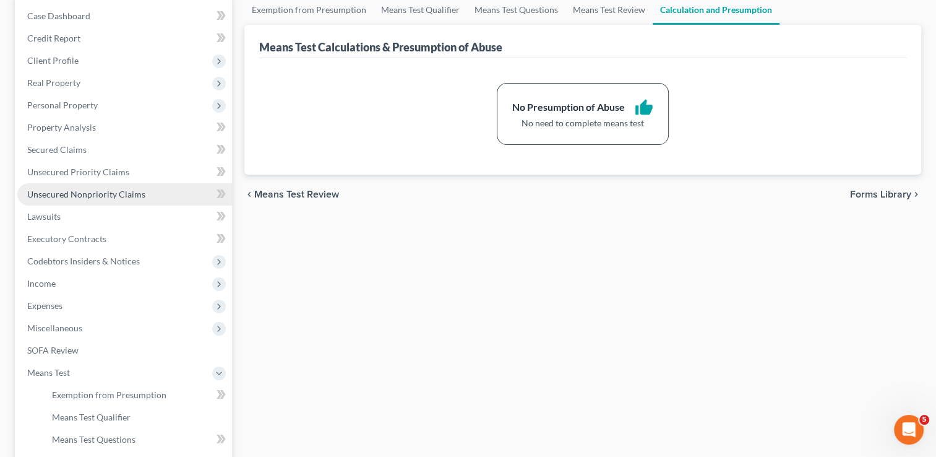
click at [105, 194] on span "Unsecured Nonpriority Claims" at bounding box center [86, 194] width 118 height 11
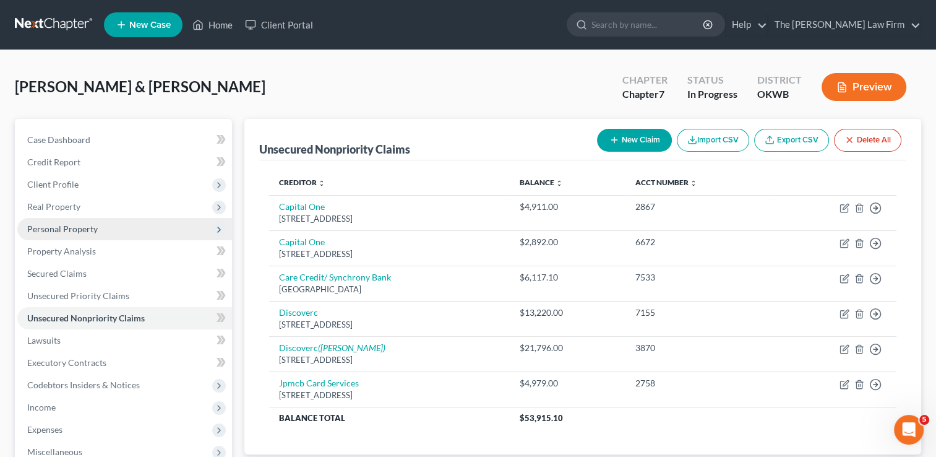
click at [93, 226] on span "Personal Property" at bounding box center [62, 228] width 71 height 11
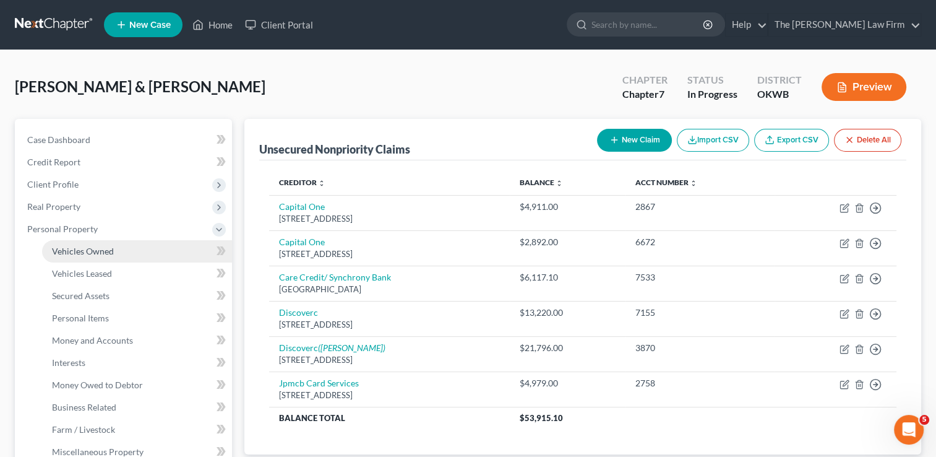
scroll to position [62, 0]
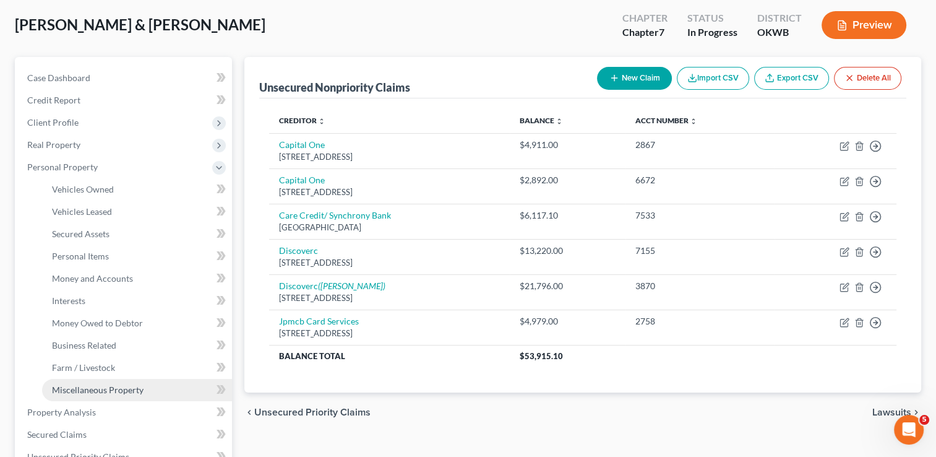
click at [92, 387] on span "Miscellaneous Property" at bounding box center [98, 389] width 92 height 11
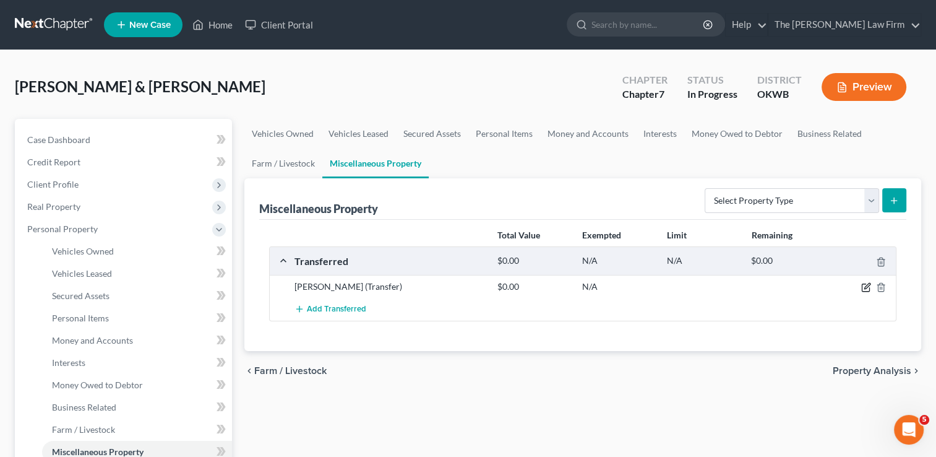
click at [866, 286] on icon "button" at bounding box center [866, 287] width 10 height 10
select select "Ordinary (within 2 years)"
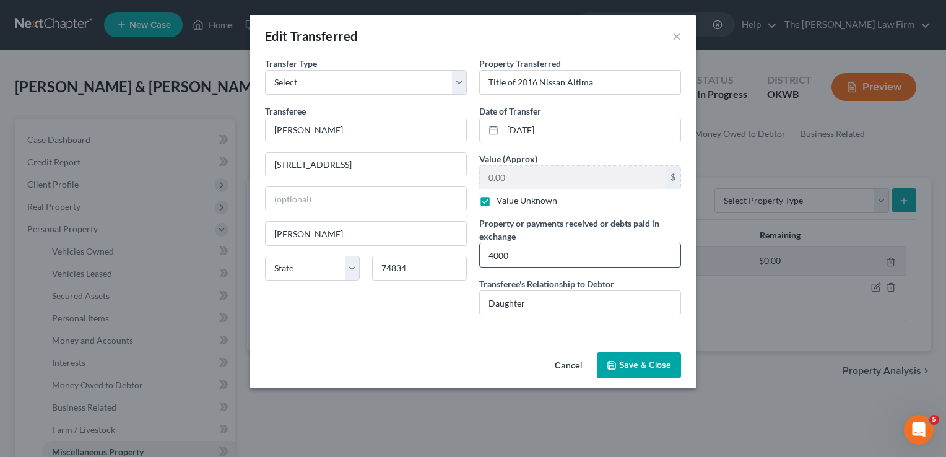
click at [488, 256] on input "4000" at bounding box center [580, 255] width 200 height 24
type input "$4000"
click at [639, 366] on button "Save & Close" at bounding box center [639, 365] width 84 height 26
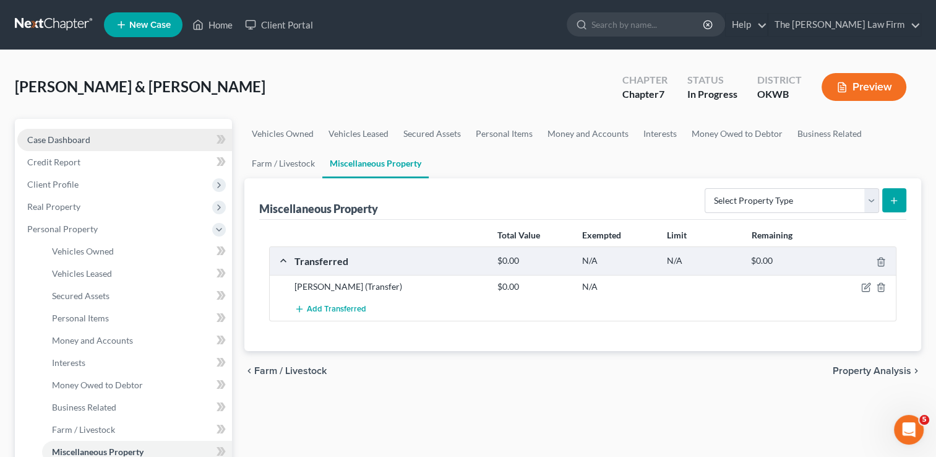
click at [73, 136] on span "Case Dashboard" at bounding box center [58, 139] width 63 height 11
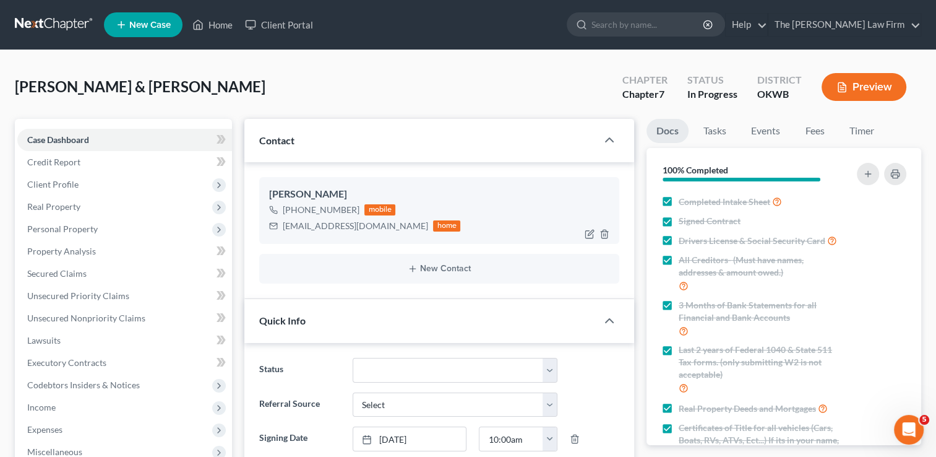
scroll to position [758, 0]
drag, startPoint x: 283, startPoint y: 226, endPoint x: 395, endPoint y: 232, distance: 112.8
click at [395, 232] on div "tommyyoung622@yahoo.com home" at bounding box center [364, 226] width 191 height 16
drag, startPoint x: 395, startPoint y: 232, endPoint x: 332, endPoint y: 224, distance: 63.6
copy div "tommyyoung622@yahoo.com"
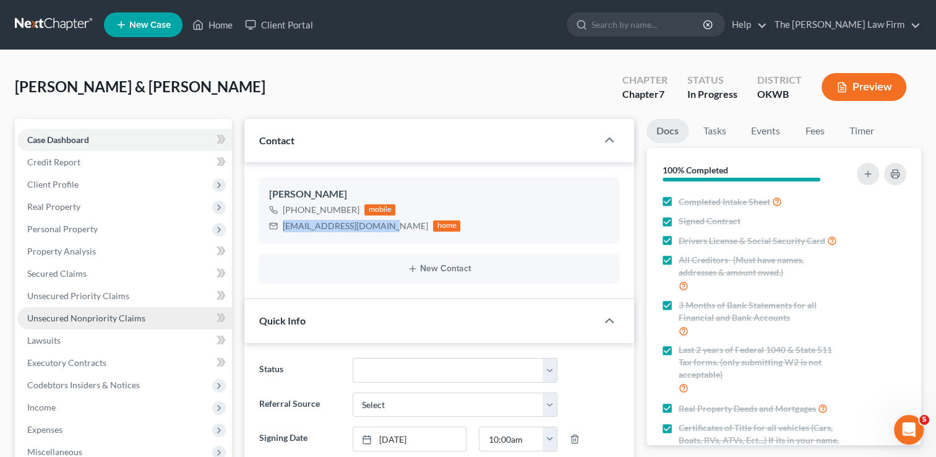
click at [87, 313] on span "Unsecured Nonpriority Claims" at bounding box center [86, 318] width 118 height 11
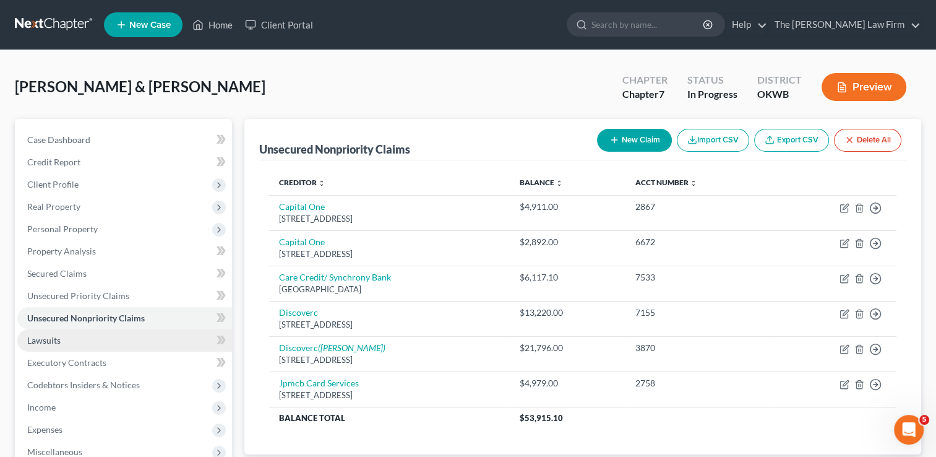
click at [40, 337] on span "Lawsuits" at bounding box center [43, 340] width 33 height 11
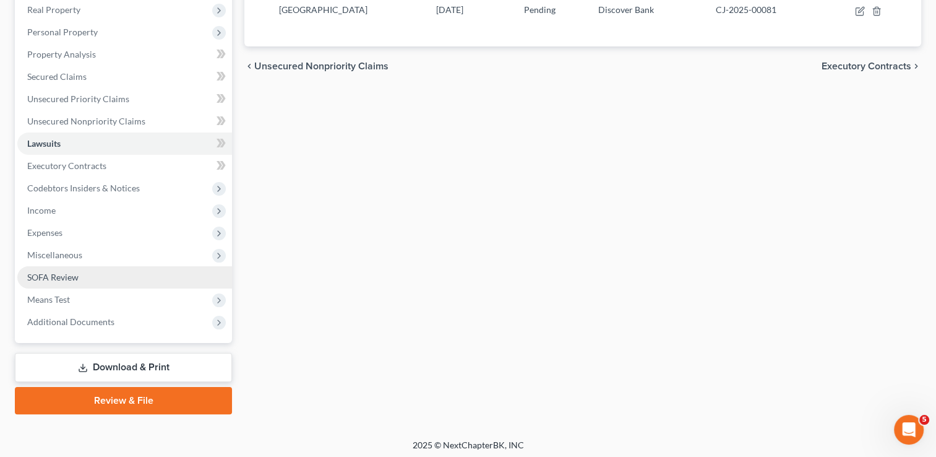
scroll to position [200, 0]
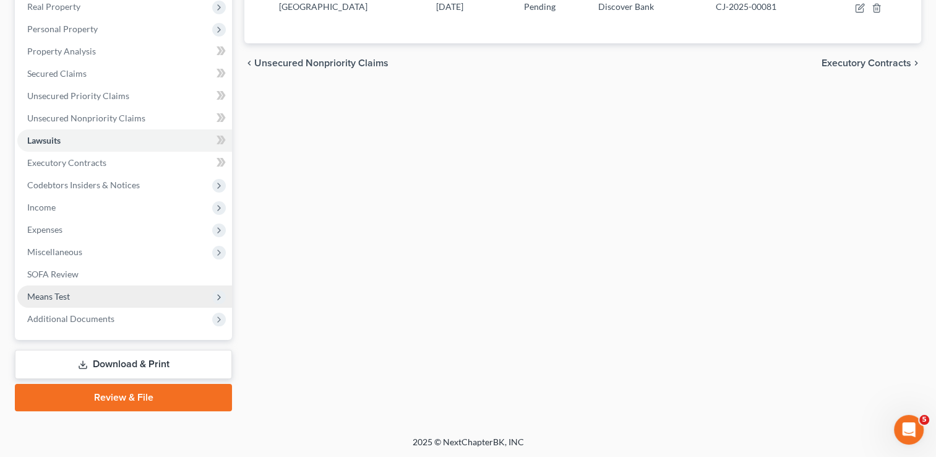
click at [63, 293] on span "Means Test" at bounding box center [48, 296] width 43 height 11
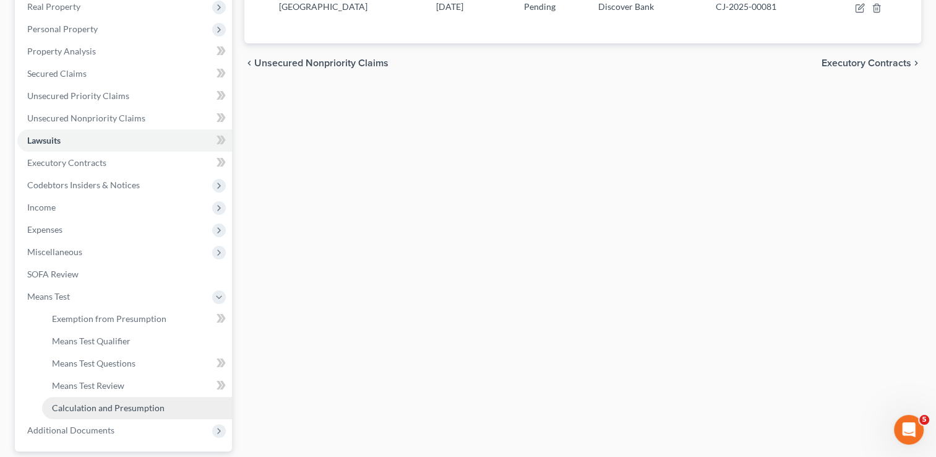
click at [117, 408] on span "Calculation and Presumption" at bounding box center [108, 407] width 113 height 11
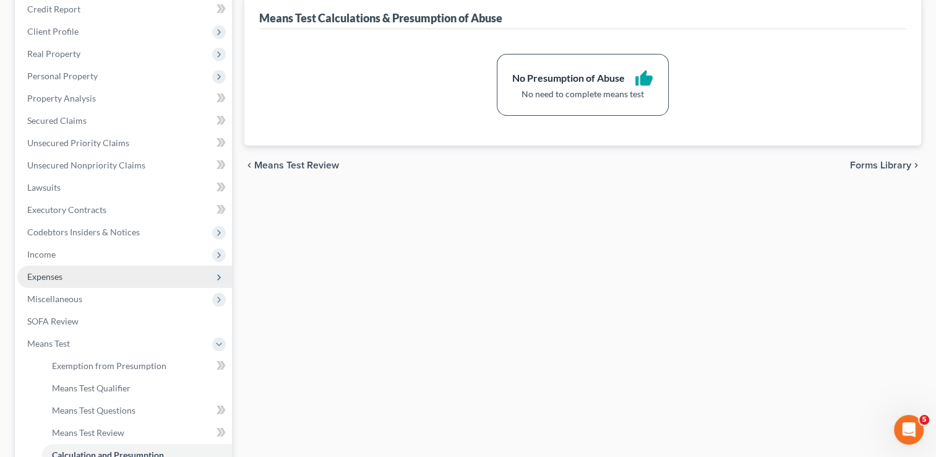
scroll to position [186, 0]
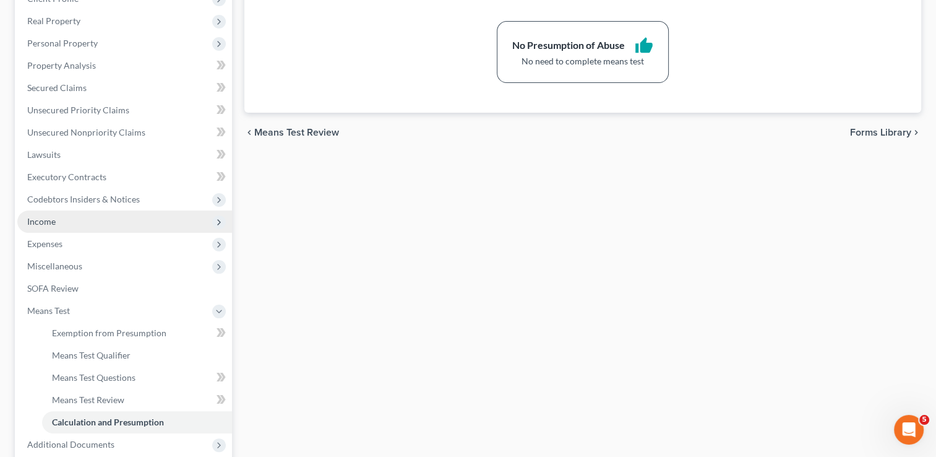
click at [50, 224] on span "Income" at bounding box center [41, 221] width 28 height 11
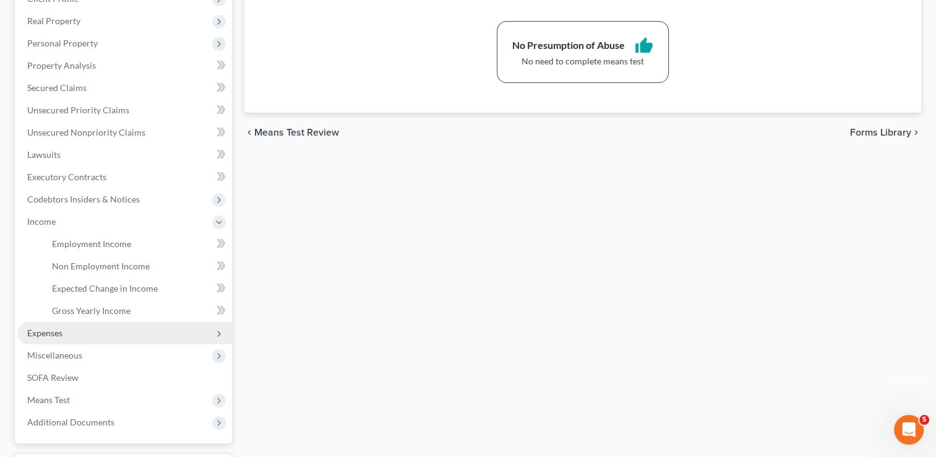
click at [50, 330] on span "Expenses" at bounding box center [44, 332] width 35 height 11
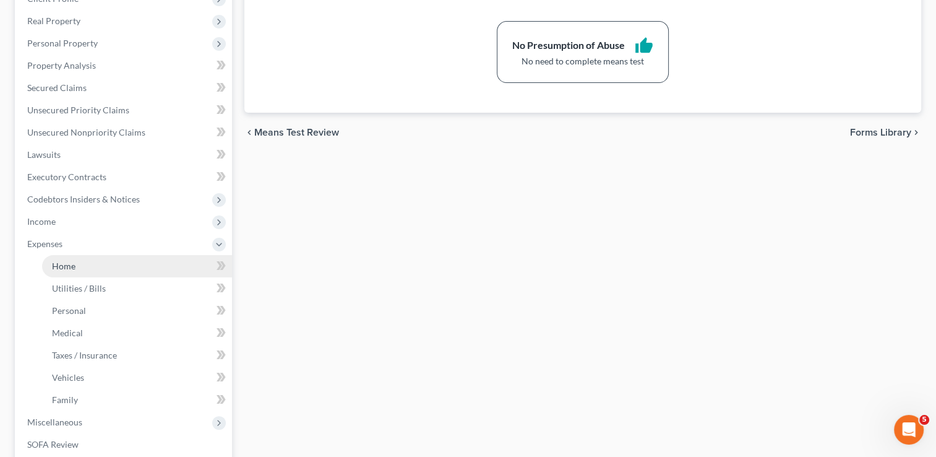
click at [72, 267] on span "Home" at bounding box center [64, 266] width 24 height 11
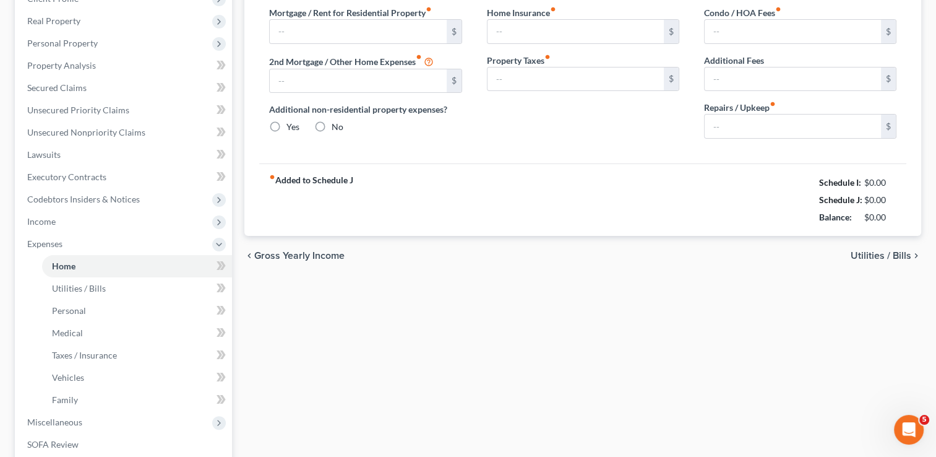
type input "1,790.00"
type input "0.00"
radio input "true"
type input "0.00"
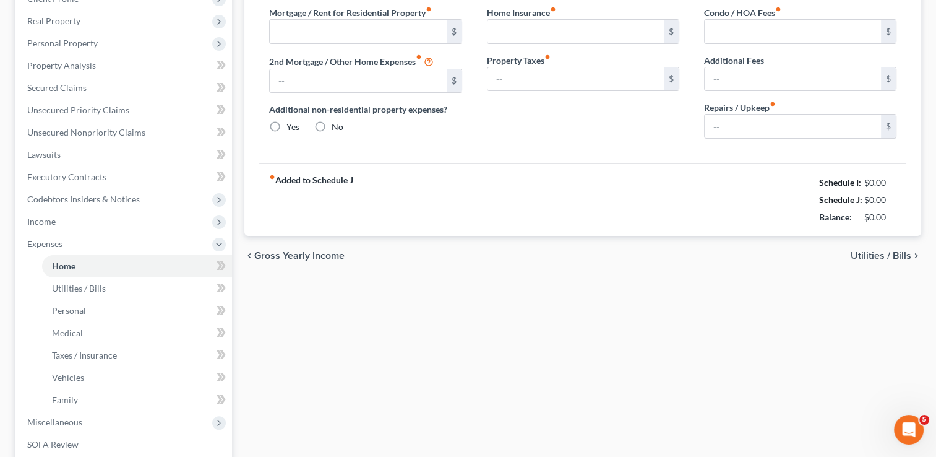
type input "0.00"
type input "300.00"
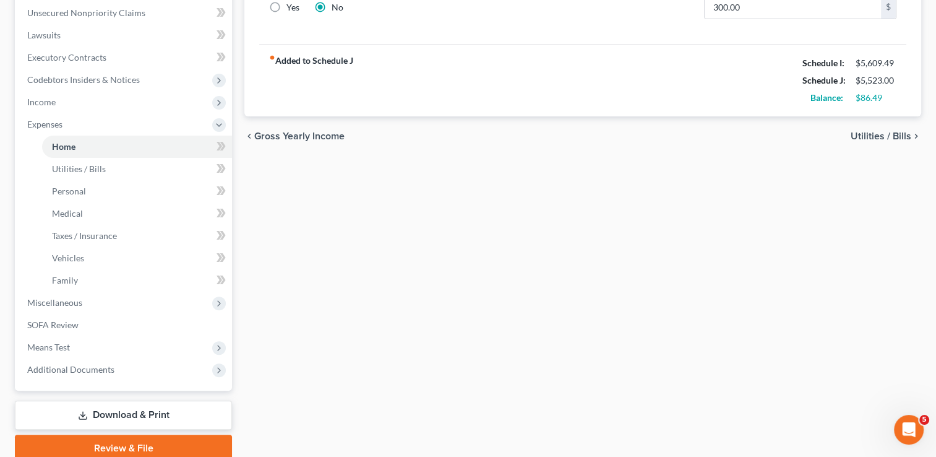
scroll to position [309, 0]
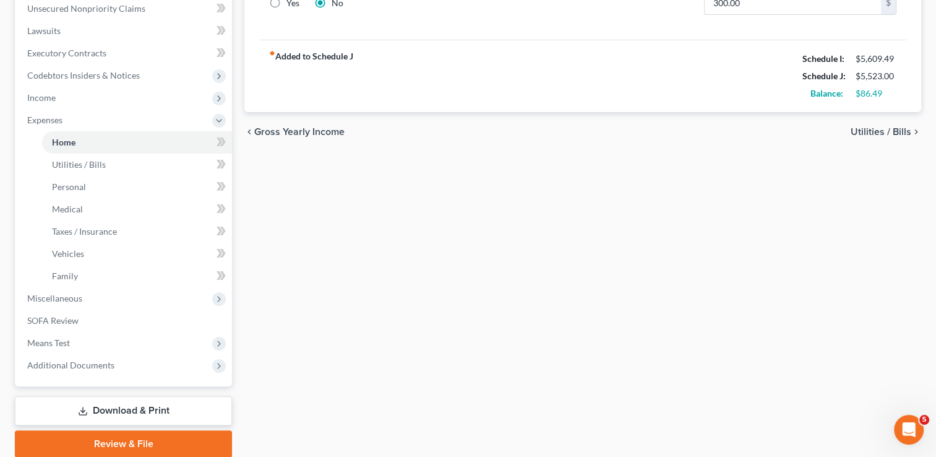
click at [109, 440] on link "Review & File" at bounding box center [123, 443] width 217 height 27
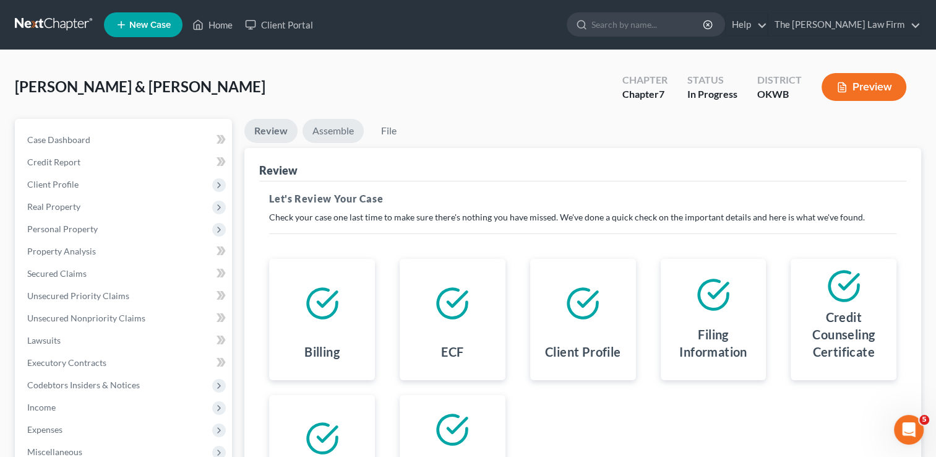
click at [330, 131] on link "Assemble" at bounding box center [333, 131] width 61 height 24
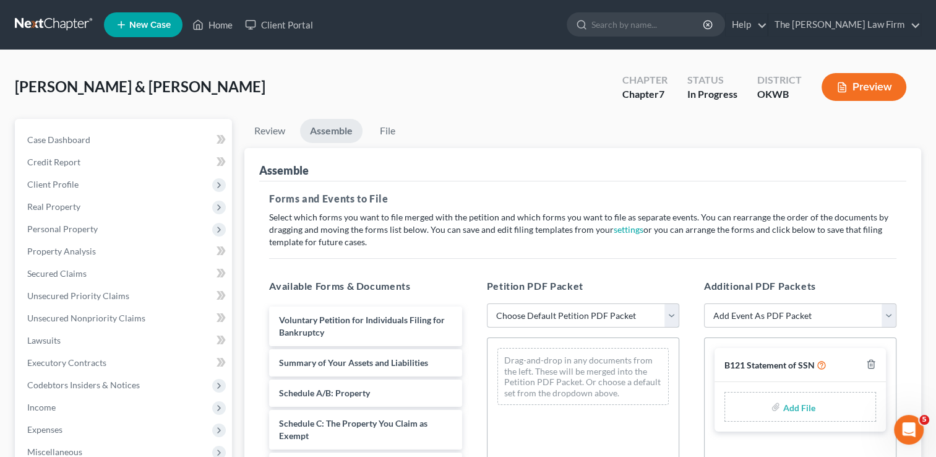
click at [572, 316] on select "Choose Default Petition PDF Packet Complete Bankruptcy Petition (all forms and …" at bounding box center [583, 315] width 192 height 25
select select "0"
click at [487, 303] on select "Choose Default Petition PDF Packet Complete Bankruptcy Petition (all forms and …" at bounding box center [583, 315] width 192 height 25
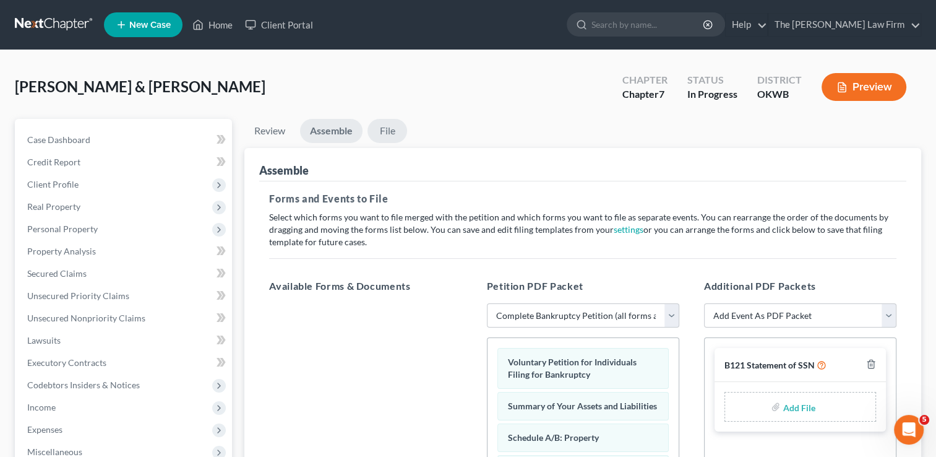
click at [384, 127] on link "File" at bounding box center [388, 131] width 40 height 24
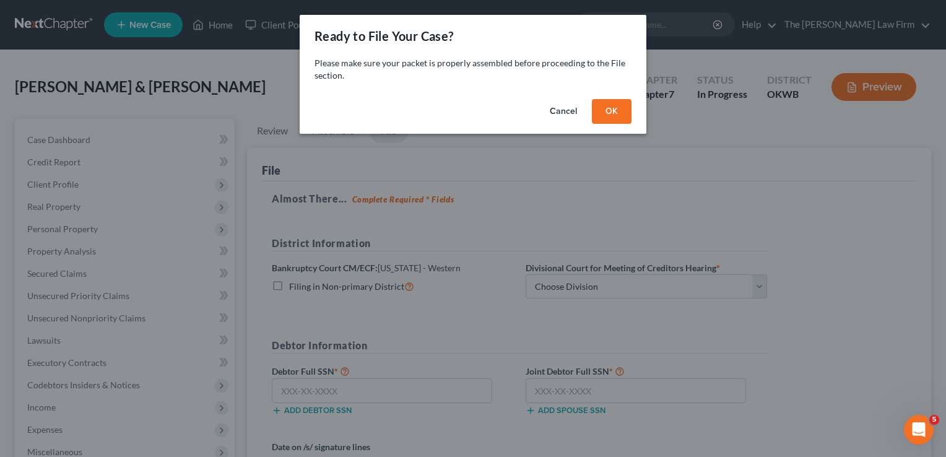
click at [606, 110] on button "OK" at bounding box center [612, 111] width 40 height 25
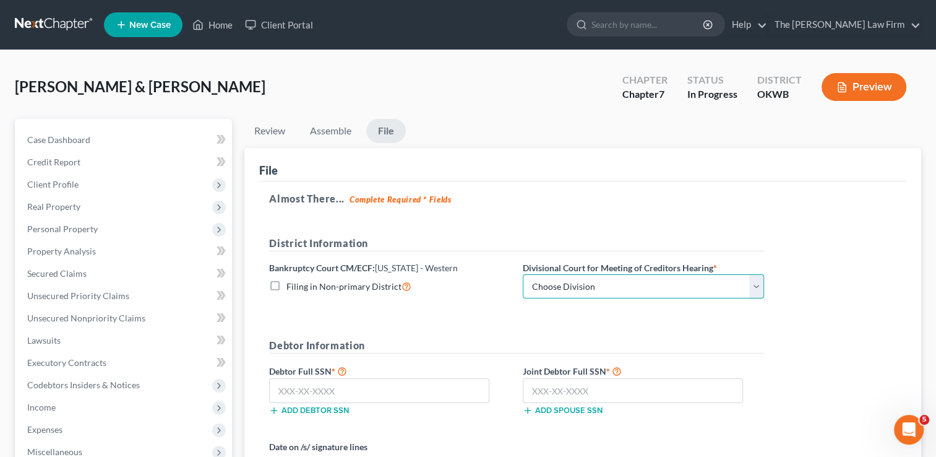
click at [606, 290] on select "Choose Division Oklahoma City" at bounding box center [643, 286] width 241 height 25
select select "0"
click at [523, 274] on select "Choose Division Oklahoma City" at bounding box center [643, 286] width 241 height 25
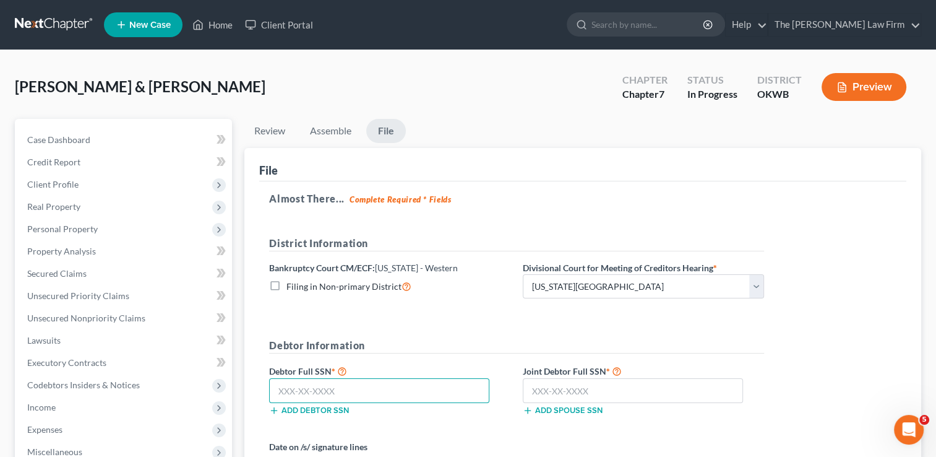
click at [388, 392] on input "text" at bounding box center [379, 390] width 220 height 25
type input "445-66-2368"
click at [585, 382] on input "text" at bounding box center [633, 390] width 220 height 25
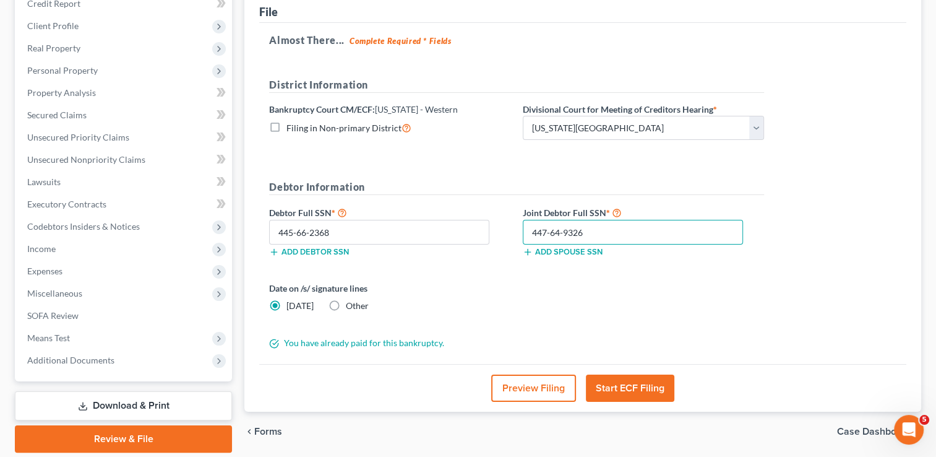
scroll to position [186, 0]
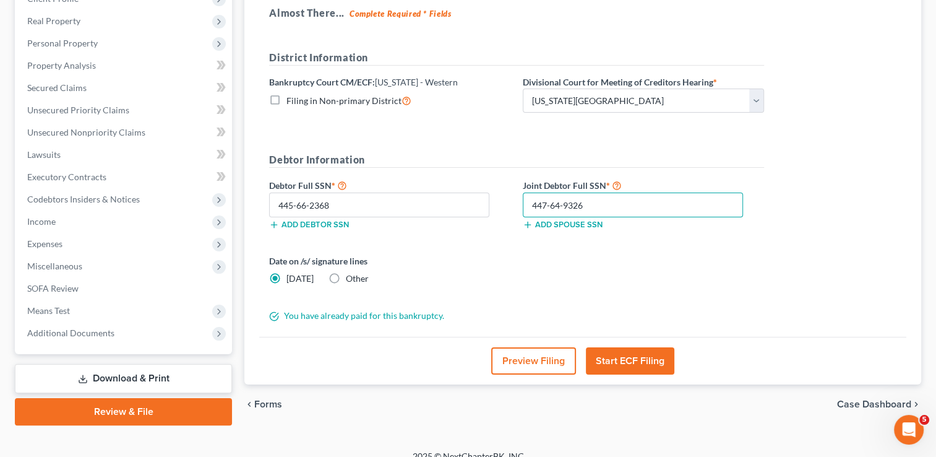
type input "447-64-9326"
click at [346, 276] on label "Other" at bounding box center [357, 278] width 23 height 12
click at [351, 276] on input "Other" at bounding box center [355, 276] width 8 height 8
radio input "true"
radio input "false"
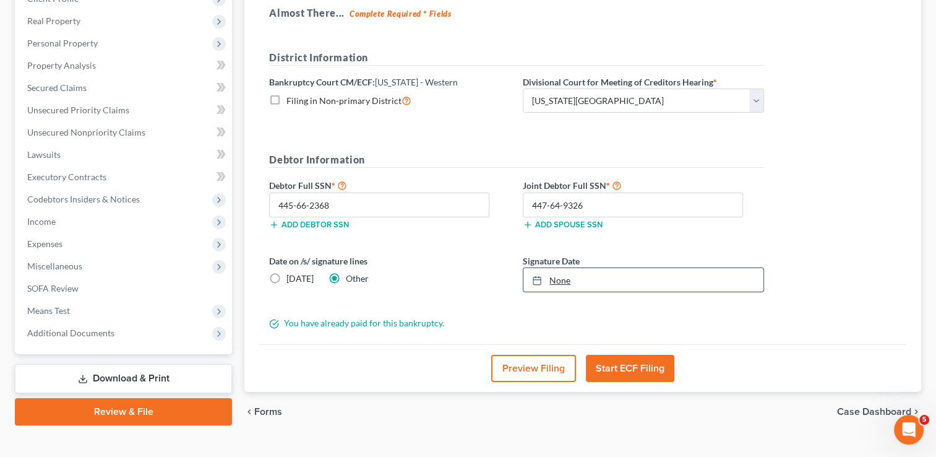
click at [559, 275] on link "None" at bounding box center [644, 280] width 240 height 24
type input "[DATE]"
click at [624, 364] on button "Start ECF Filing" at bounding box center [630, 368] width 88 height 27
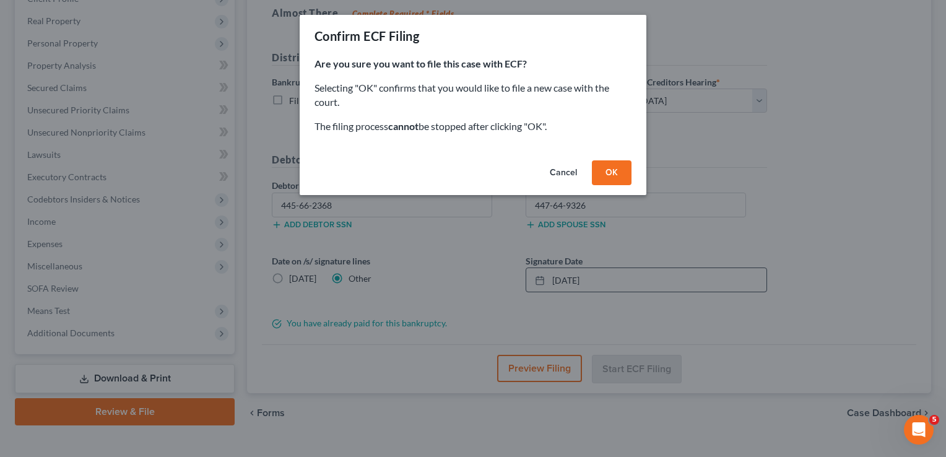
click at [619, 170] on button "OK" at bounding box center [612, 172] width 40 height 25
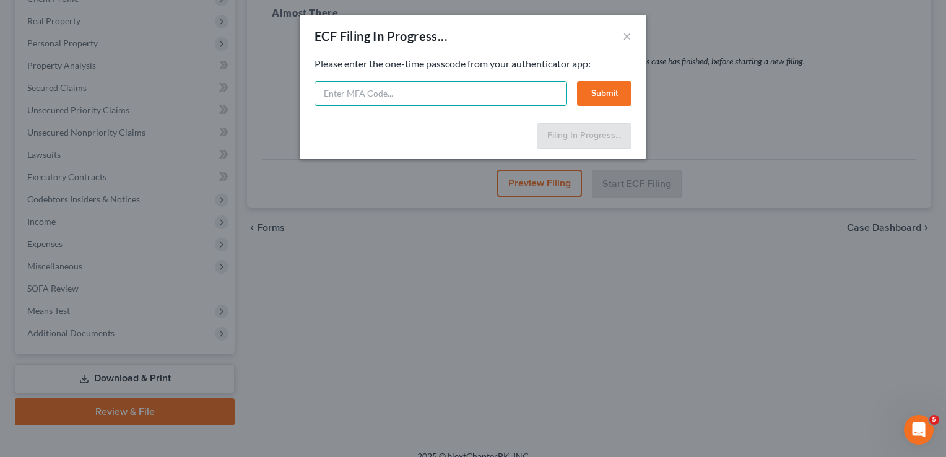
click at [386, 84] on input "text" at bounding box center [440, 93] width 252 height 25
type input "9"
type input "982380"
click at [609, 90] on button "Submit" at bounding box center [604, 93] width 54 height 25
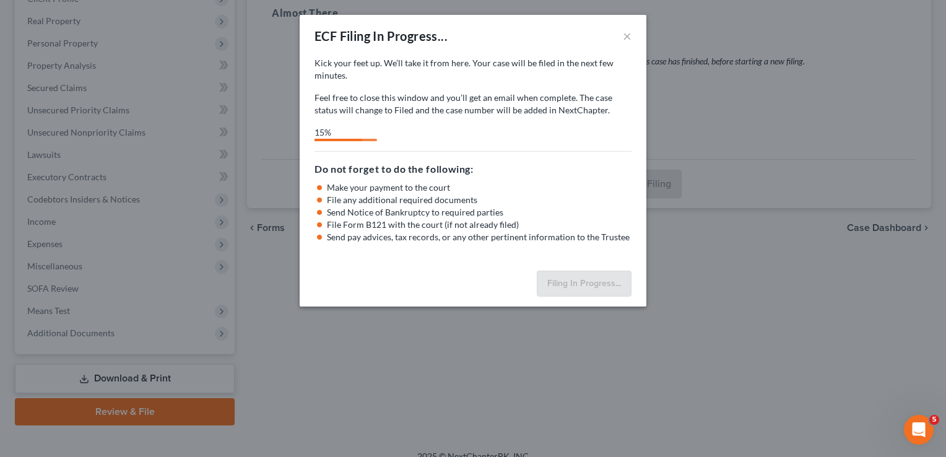
select select "0"
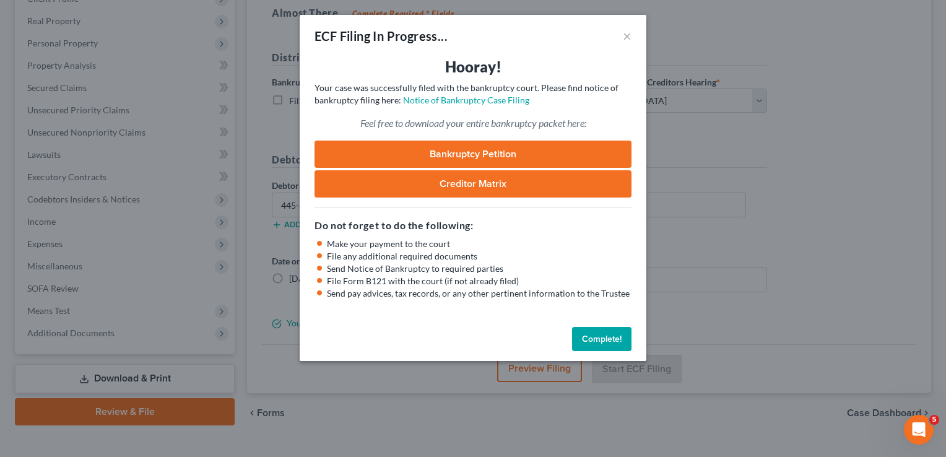
click at [604, 335] on button "Complete!" at bounding box center [601, 339] width 59 height 25
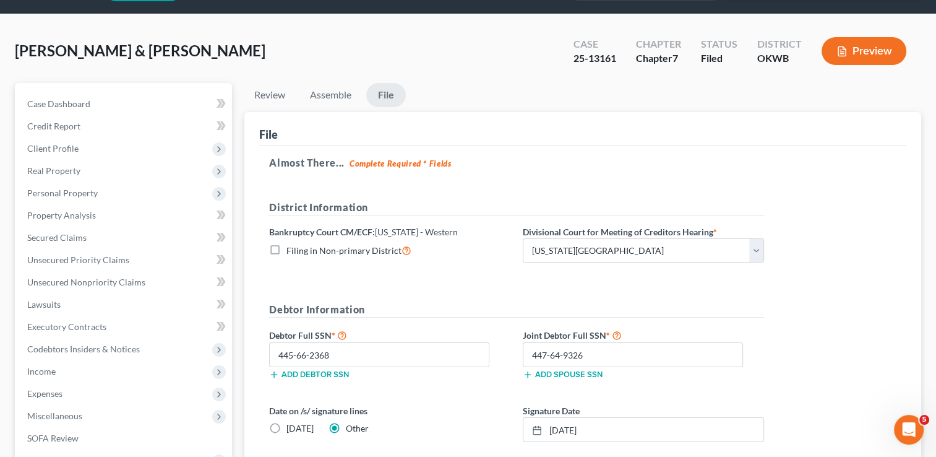
scroll to position [0, 0]
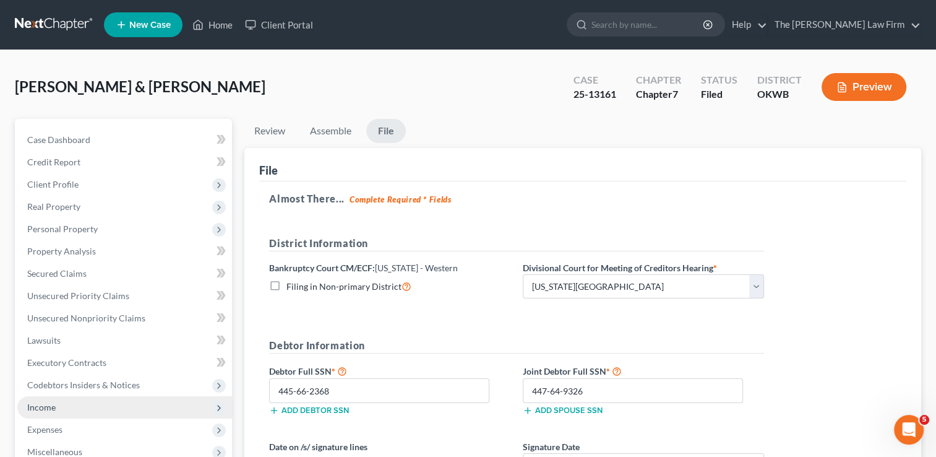
drag, startPoint x: 38, startPoint y: 410, endPoint x: 59, endPoint y: 410, distance: 21.0
click at [38, 410] on span "Income" at bounding box center [41, 407] width 28 height 11
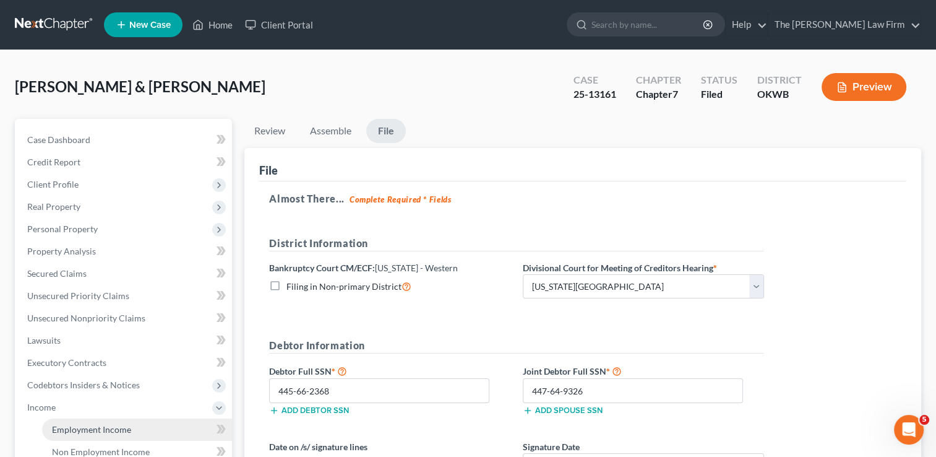
click at [77, 428] on span "Employment Income" at bounding box center [91, 429] width 79 height 11
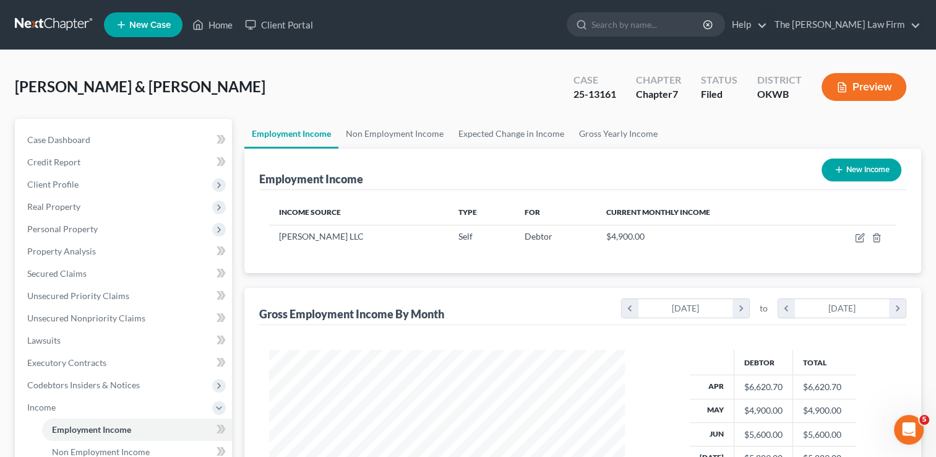
scroll to position [220, 381]
click at [402, 136] on link "Non Employment Income" at bounding box center [394, 134] width 113 height 30
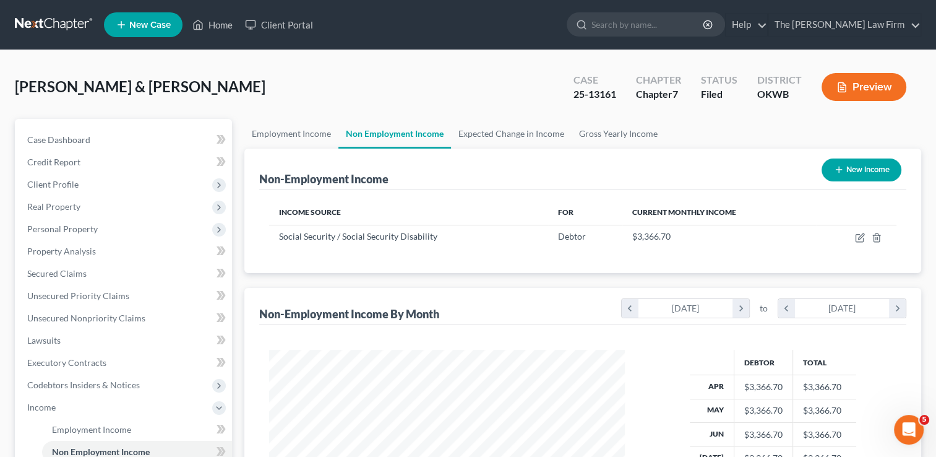
scroll to position [220, 381]
click at [275, 132] on link "Employment Income" at bounding box center [291, 134] width 94 height 30
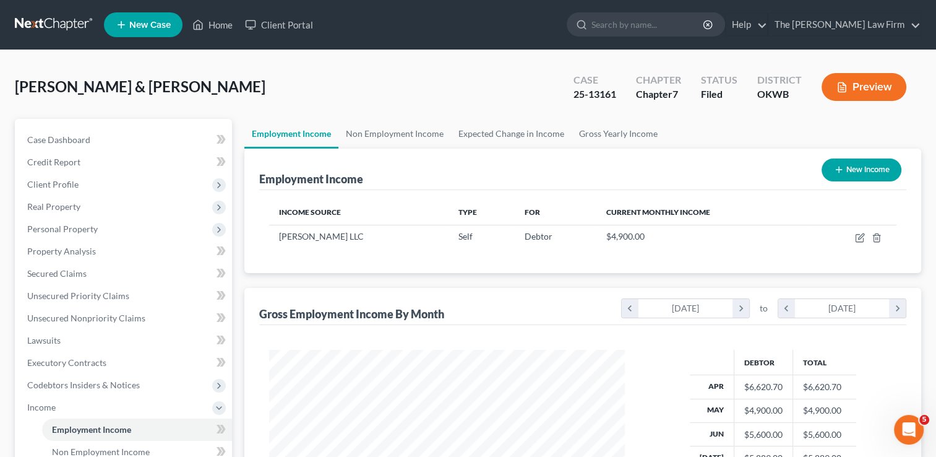
scroll to position [220, 381]
click at [395, 136] on link "Non Employment Income" at bounding box center [394, 134] width 113 height 30
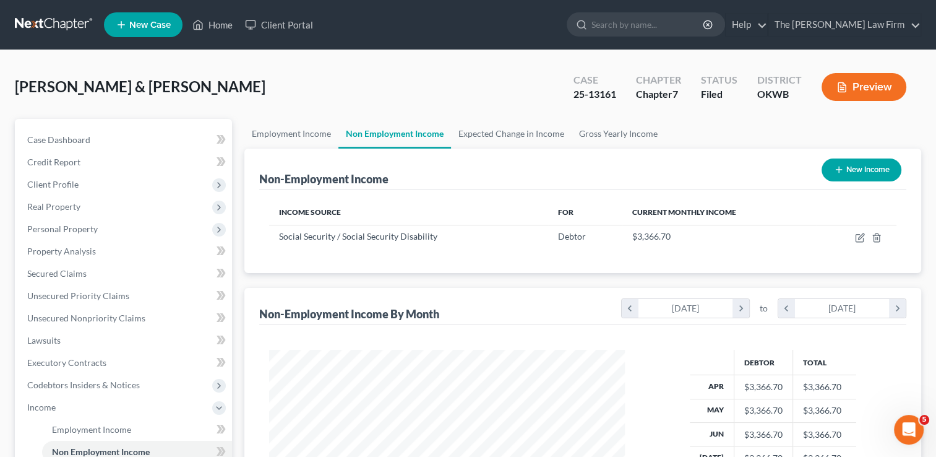
scroll to position [220, 381]
click at [310, 128] on link "Employment Income" at bounding box center [291, 134] width 94 height 30
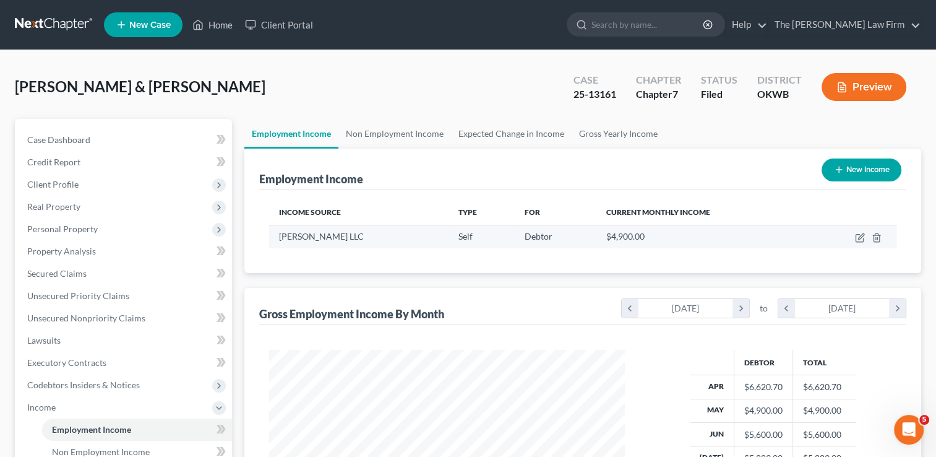
scroll to position [220, 381]
click at [414, 132] on link "Non Employment Income" at bounding box center [394, 134] width 113 height 30
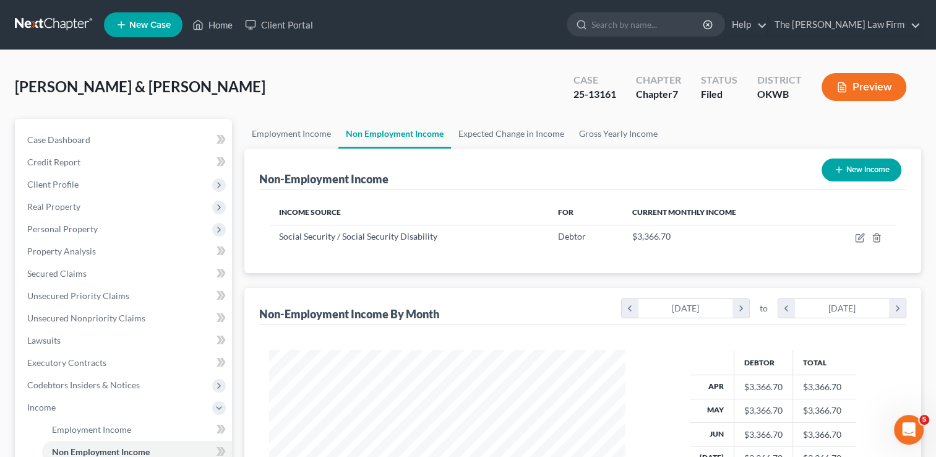
scroll to position [220, 381]
click at [300, 128] on link "Employment Income" at bounding box center [291, 134] width 94 height 30
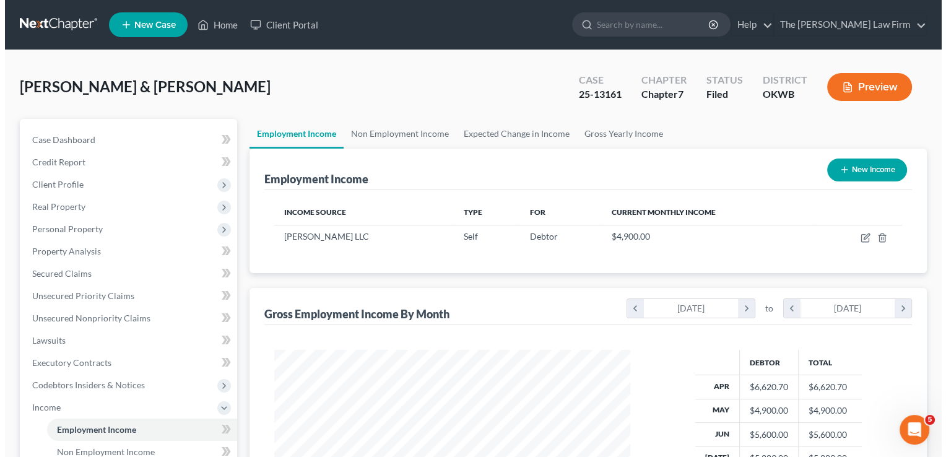
scroll to position [220, 381]
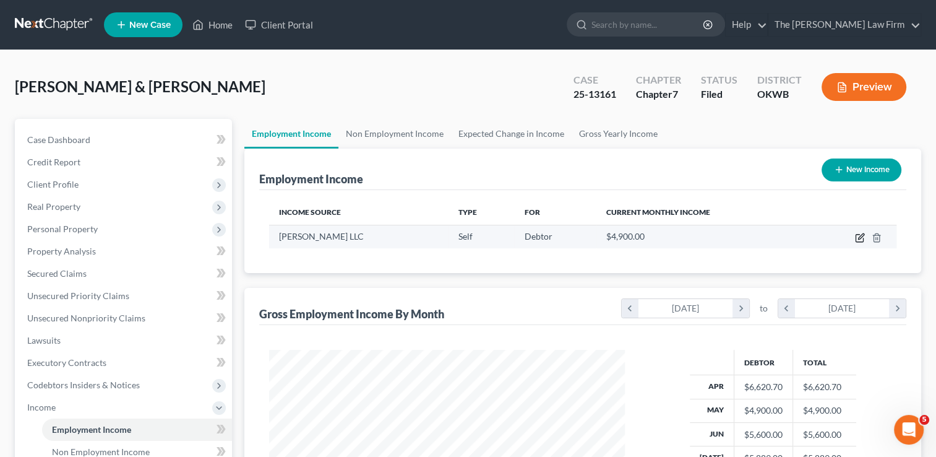
click at [859, 235] on icon "button" at bounding box center [860, 238] width 10 height 10
select select "1"
select select "37"
select select "0"
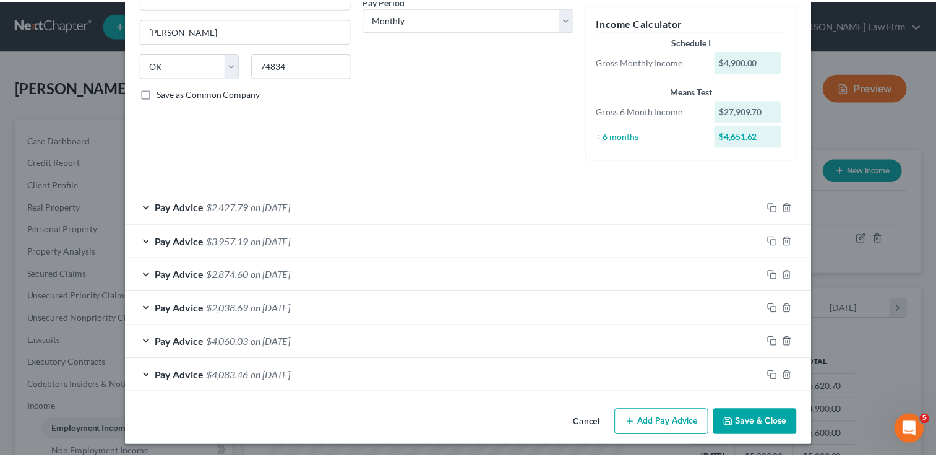
scroll to position [205, 0]
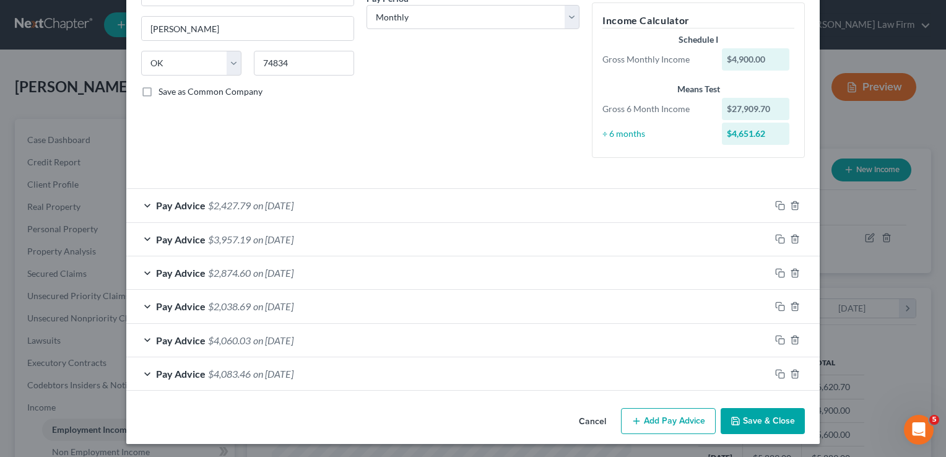
click at [584, 417] on button "Cancel" at bounding box center [592, 421] width 47 height 25
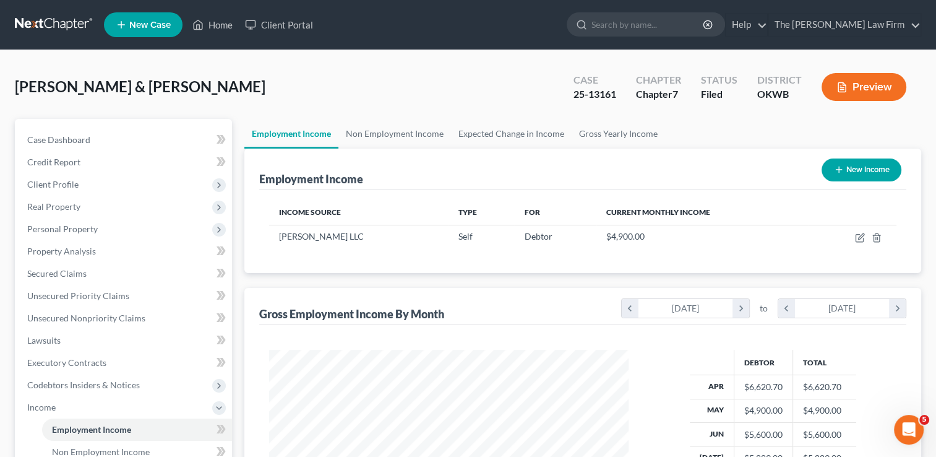
scroll to position [618595, 618435]
drag, startPoint x: 54, startPoint y: 19, endPoint x: 244, endPoint y: 77, distance: 198.7
click at [54, 19] on link at bounding box center [54, 25] width 79 height 22
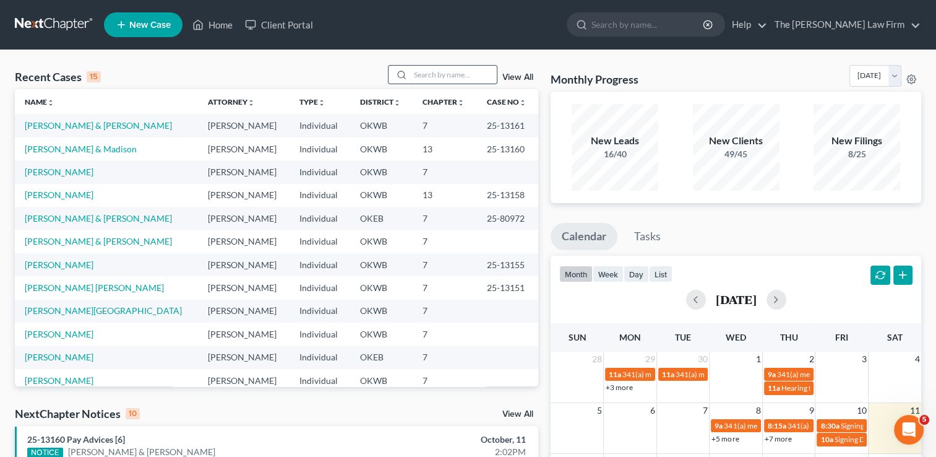
click at [448, 71] on input "search" at bounding box center [453, 75] width 87 height 18
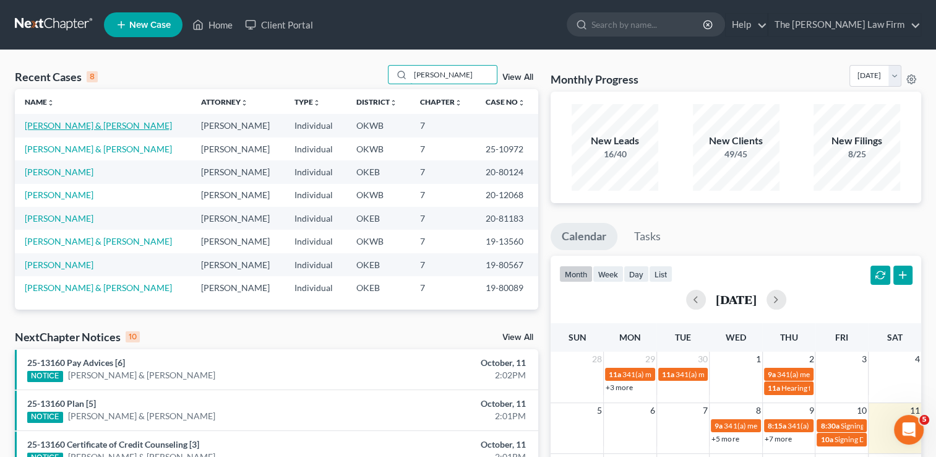
type input "Lewis"
click at [77, 125] on link "Lewis, Darren & Jenifer" at bounding box center [98, 125] width 147 height 11
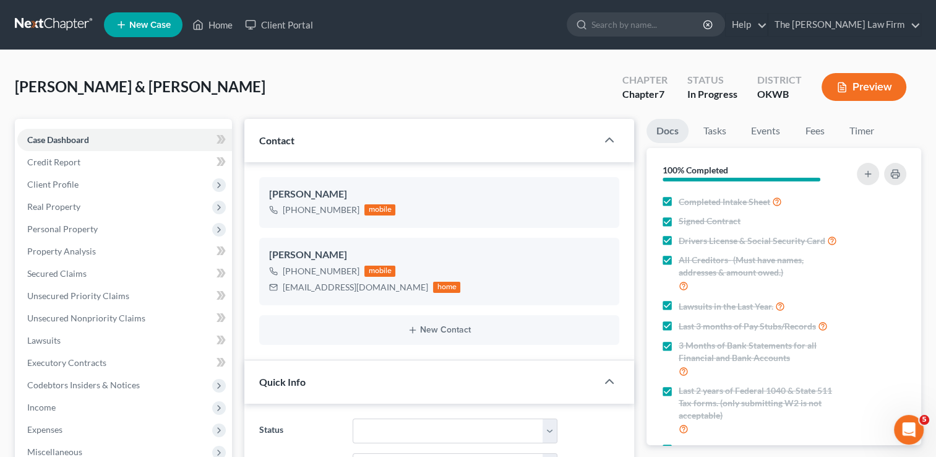
scroll to position [439, 0]
click at [54, 337] on span "Lawsuits" at bounding box center [43, 340] width 33 height 11
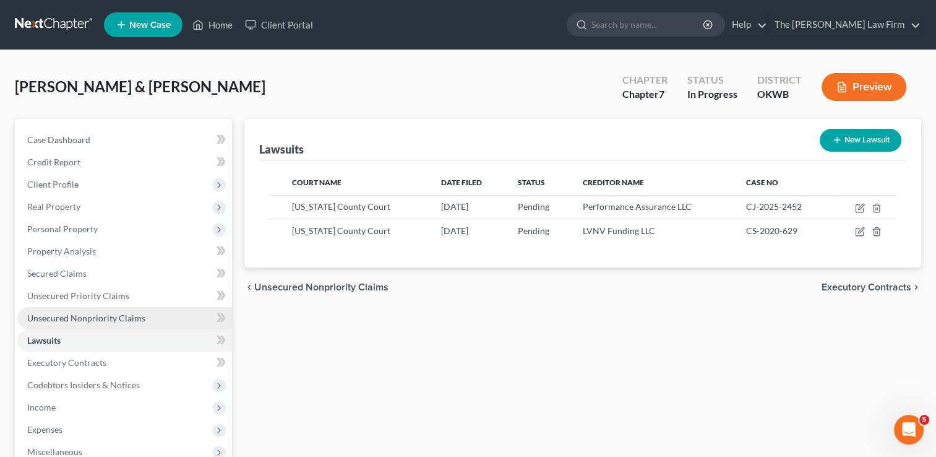
click at [101, 316] on span "Unsecured Nonpriority Claims" at bounding box center [86, 318] width 118 height 11
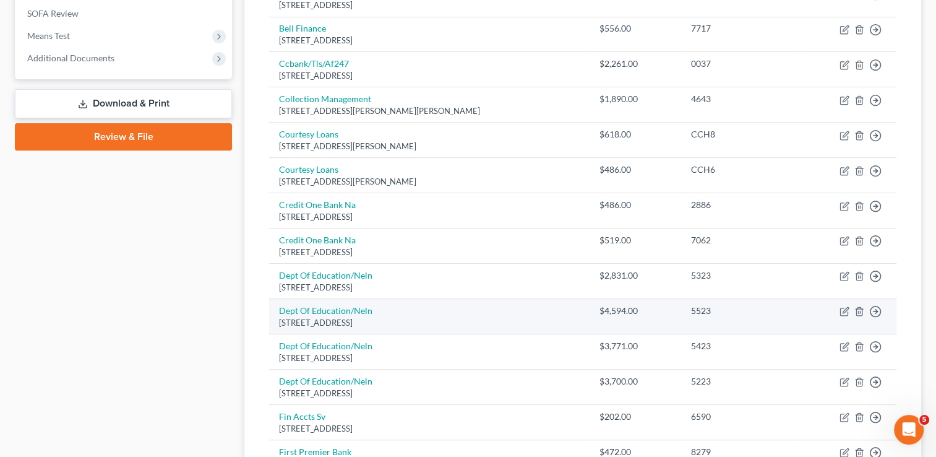
scroll to position [495, 0]
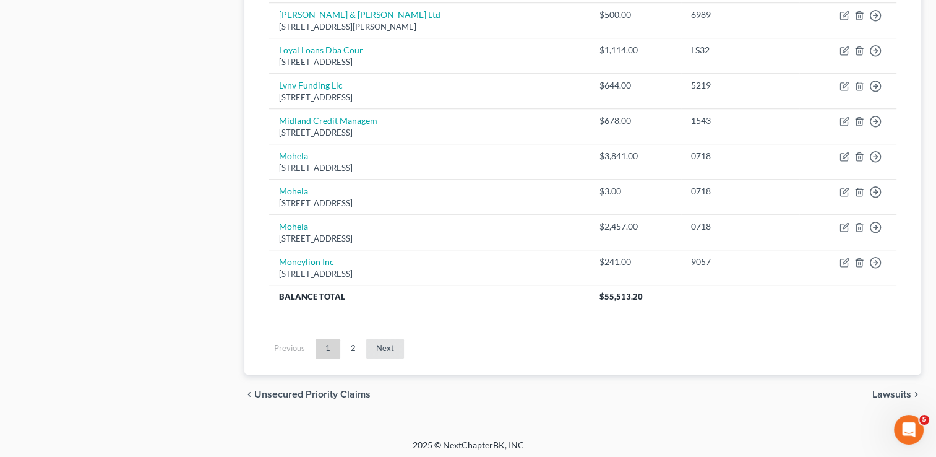
click at [387, 343] on link "Next" at bounding box center [385, 348] width 38 height 20
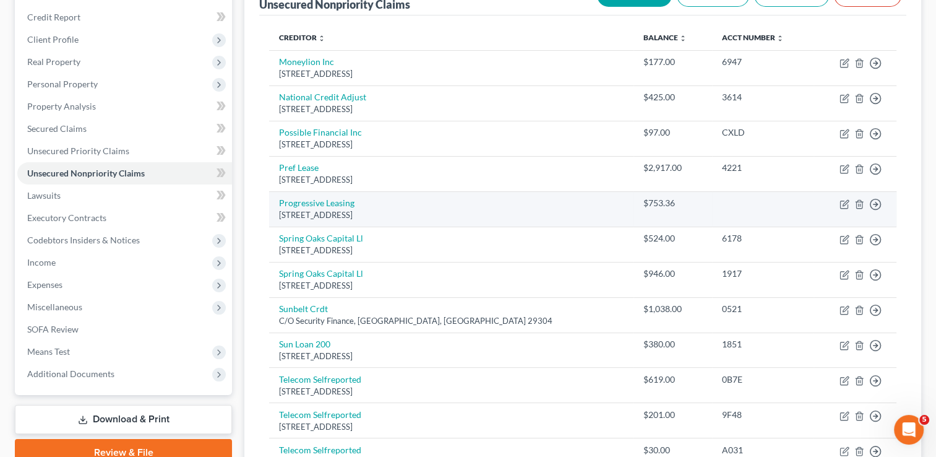
scroll to position [113, 0]
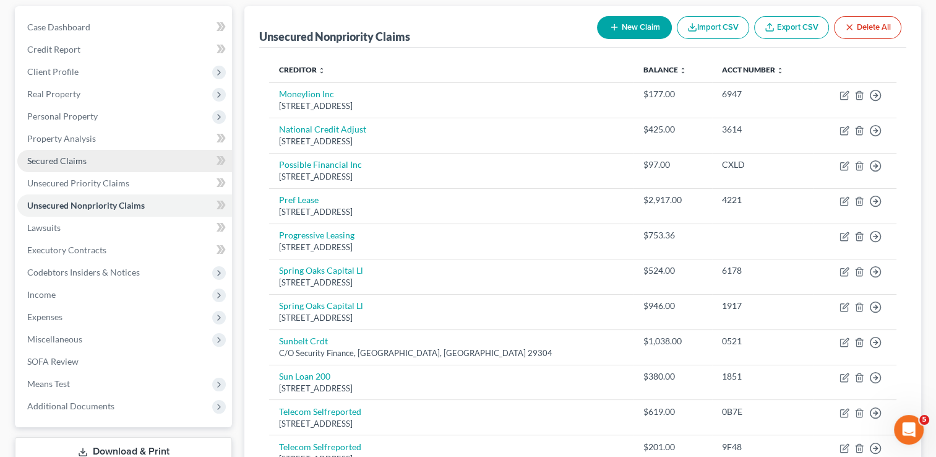
click at [53, 161] on span "Secured Claims" at bounding box center [56, 160] width 59 height 11
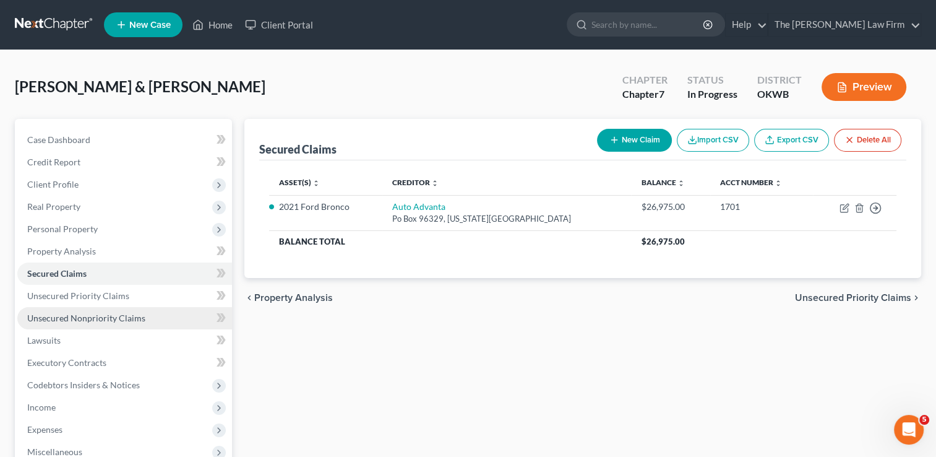
drag, startPoint x: 79, startPoint y: 318, endPoint x: 104, endPoint y: 318, distance: 24.8
click at [79, 318] on span "Unsecured Nonpriority Claims" at bounding box center [86, 318] width 118 height 11
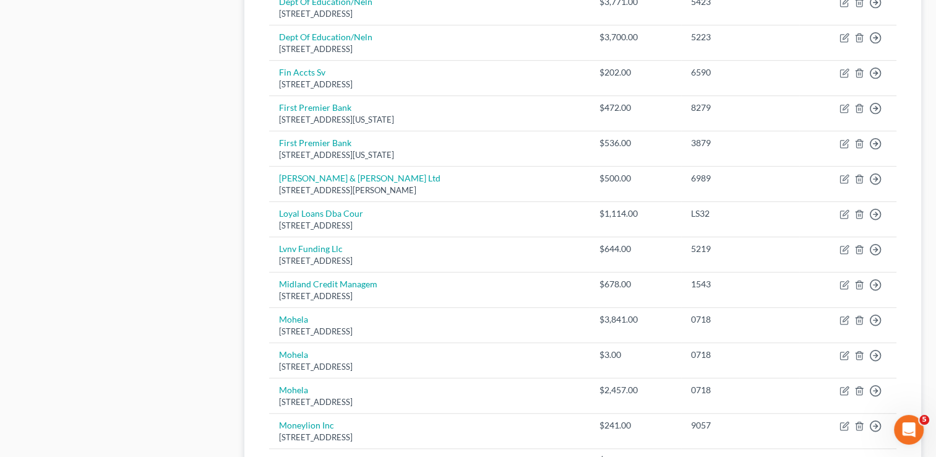
scroll to position [928, 0]
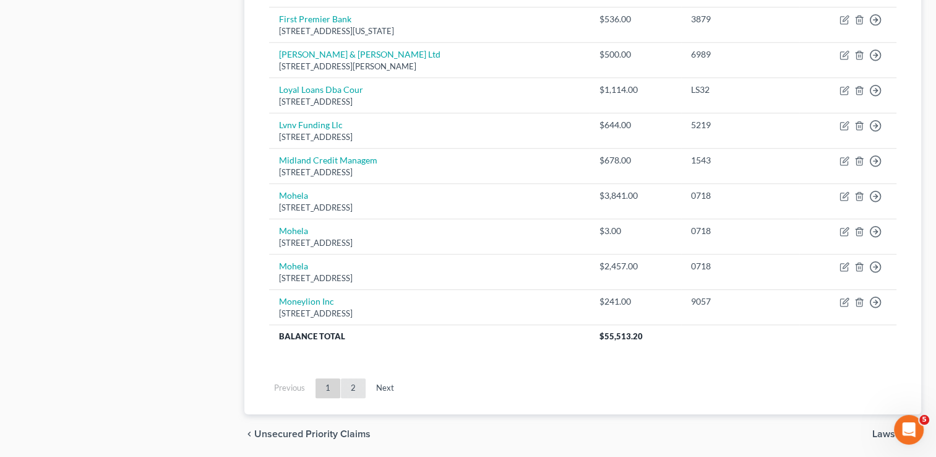
click at [352, 382] on link "2" at bounding box center [353, 388] width 25 height 20
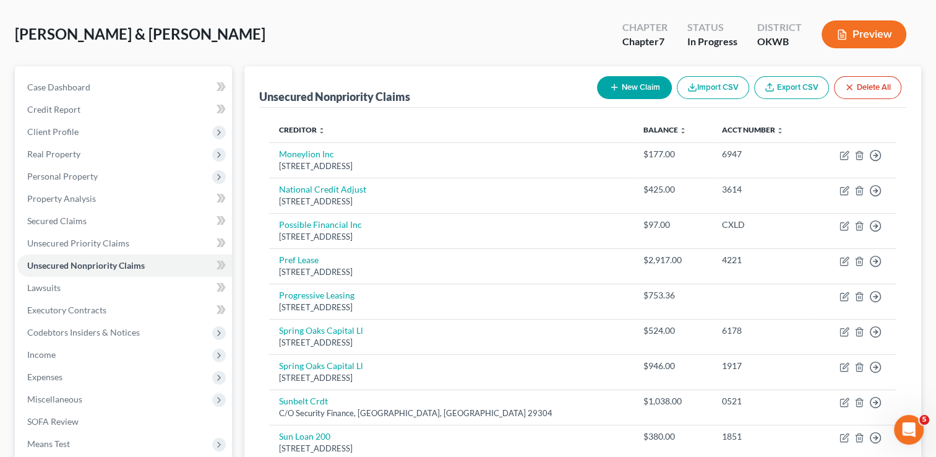
scroll to position [51, 0]
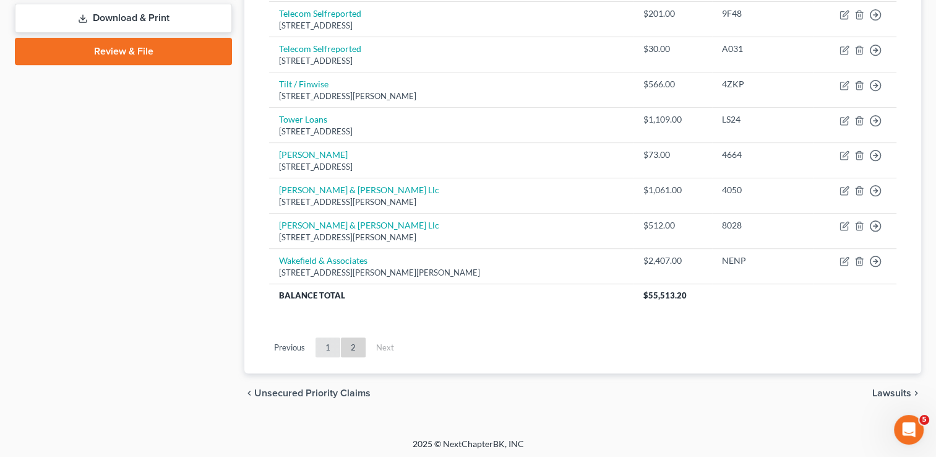
click at [327, 346] on link "1" at bounding box center [328, 347] width 25 height 20
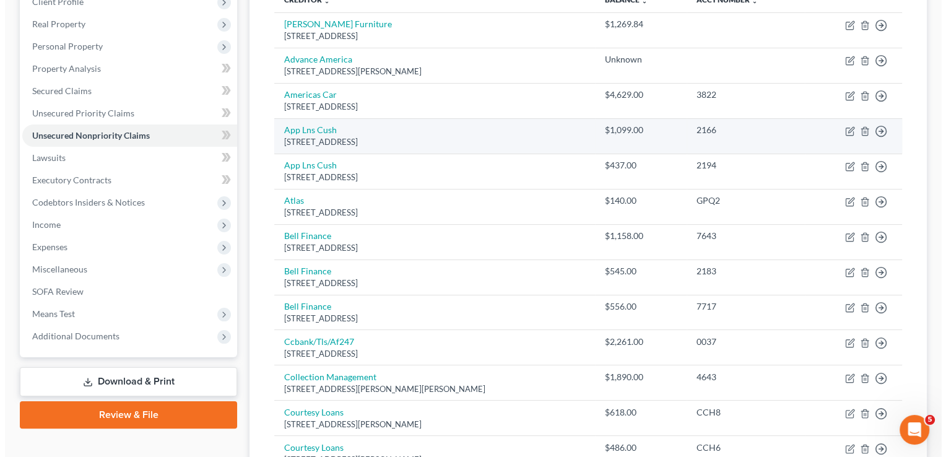
scroll to position [101, 0]
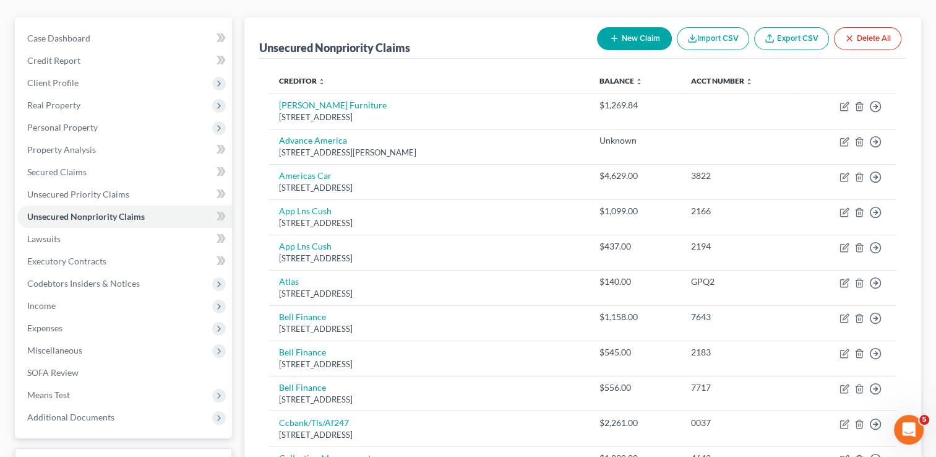
click at [640, 38] on button "New Claim" at bounding box center [634, 38] width 75 height 23
select select "2"
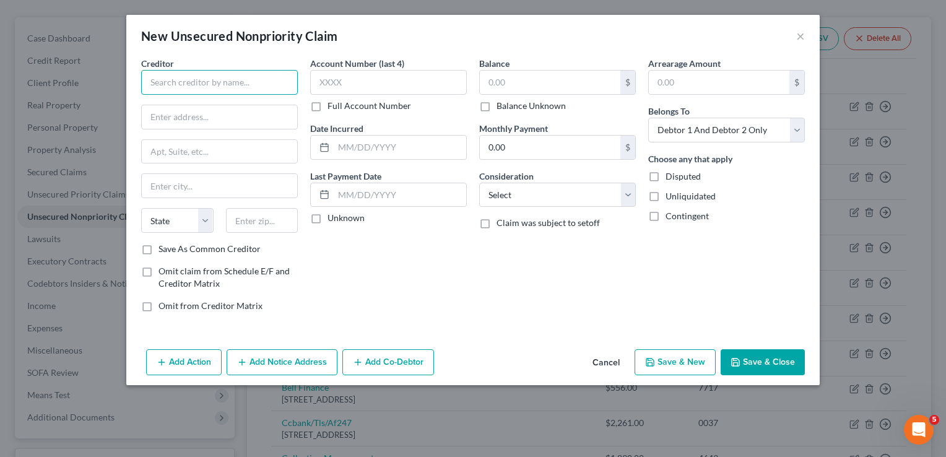
click at [244, 84] on input "text" at bounding box center [219, 82] width 157 height 25
type input "Performance Assurance LLC"
click at [220, 112] on input "text" at bounding box center [219, 117] width 155 height 24
type input "7113 Crossroads Blvd"
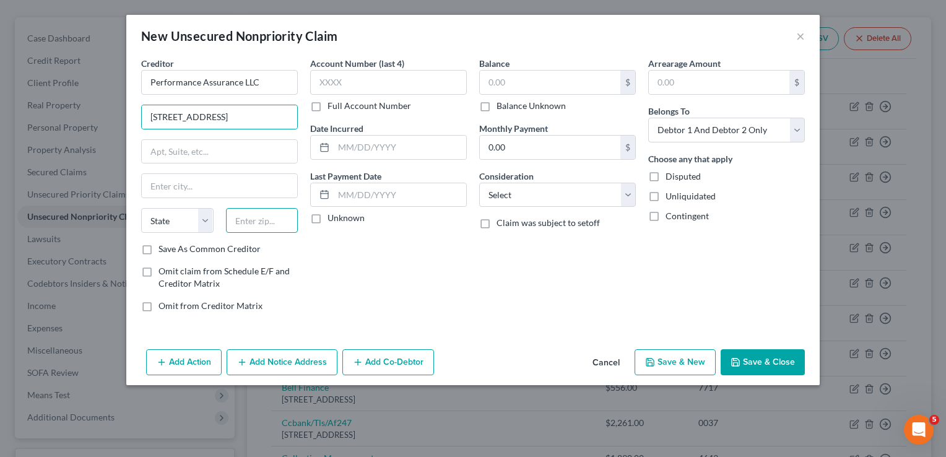
click at [268, 218] on input "text" at bounding box center [262, 220] width 72 height 25
type input "73149"
click at [516, 78] on input "text" at bounding box center [550, 83] width 140 height 24
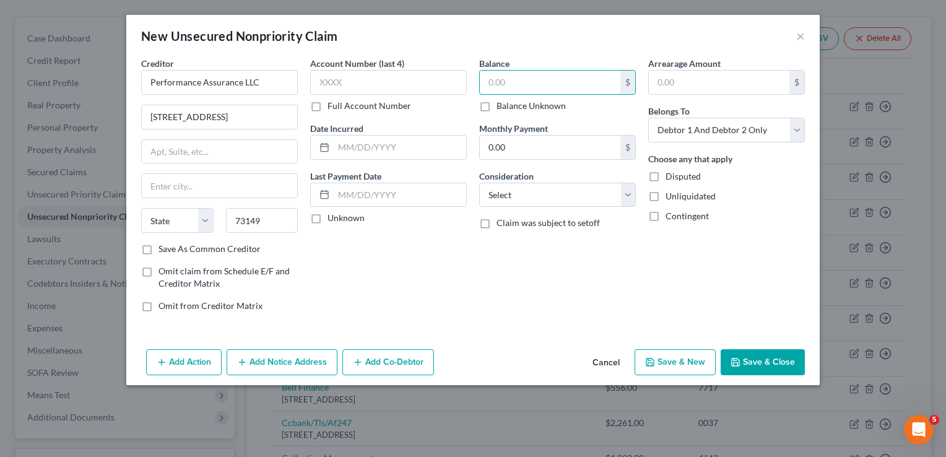
type input "[US_STATE][GEOGRAPHIC_DATA]"
select select "37"
click at [517, 79] on input "text" at bounding box center [550, 83] width 140 height 24
type input "22,489"
click at [168, 356] on button "Add Action" at bounding box center [183, 362] width 75 height 26
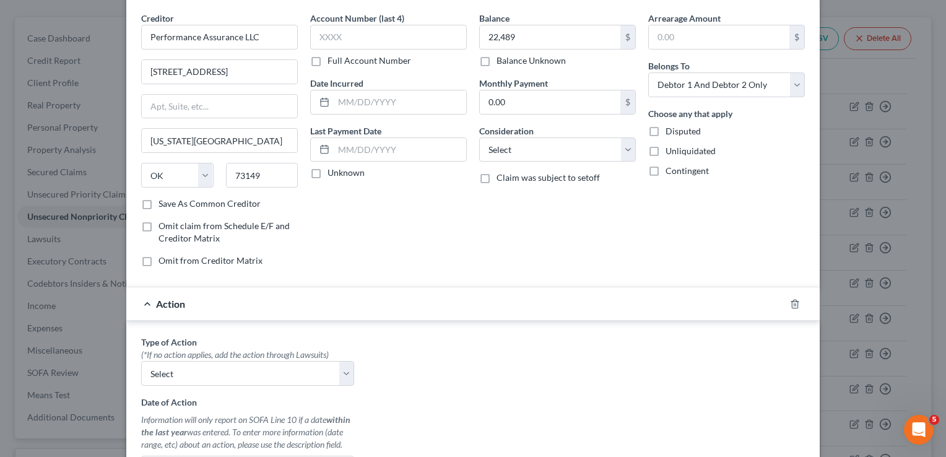
scroll to position [124, 0]
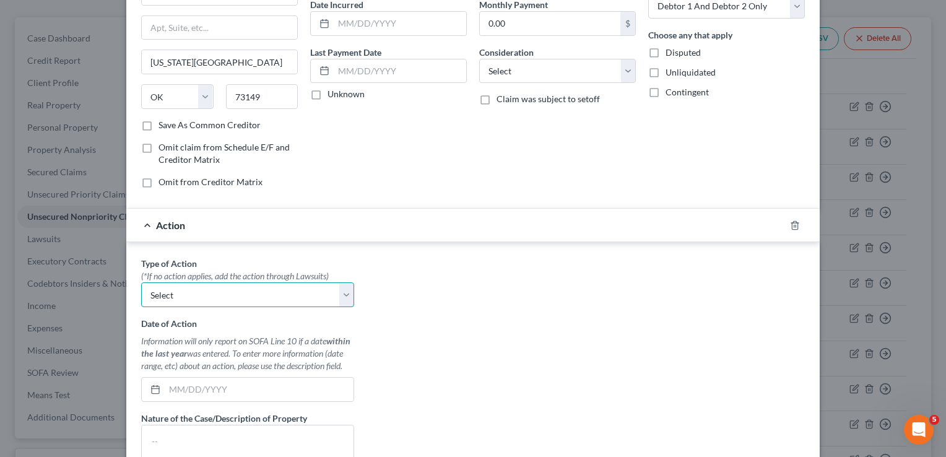
click at [186, 301] on select "Select Repossession Garnishment Foreclosure Personal Injury Attached, Seized, O…" at bounding box center [247, 294] width 213 height 25
select select "0"
click at [141, 282] on select "Select Repossession Garnishment Foreclosure Personal Injury Attached, Seized, O…" at bounding box center [247, 294] width 213 height 25
click at [205, 385] on input "text" at bounding box center [259, 389] width 189 height 24
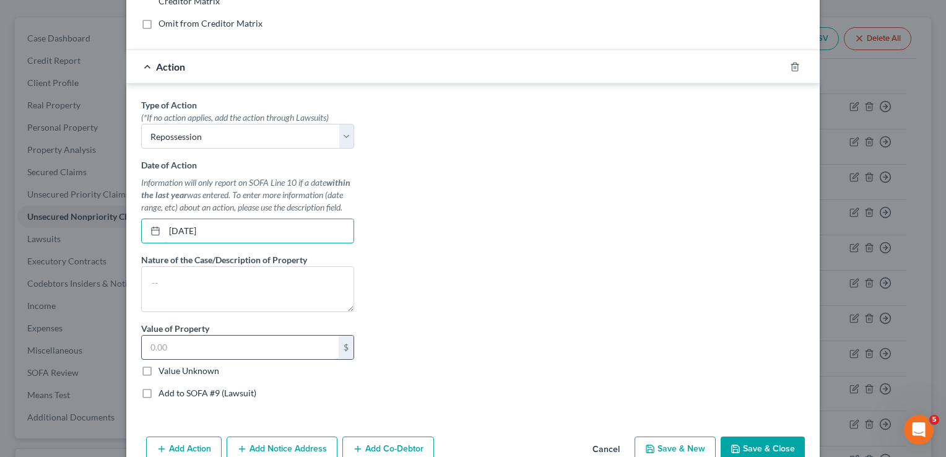
scroll to position [309, 0]
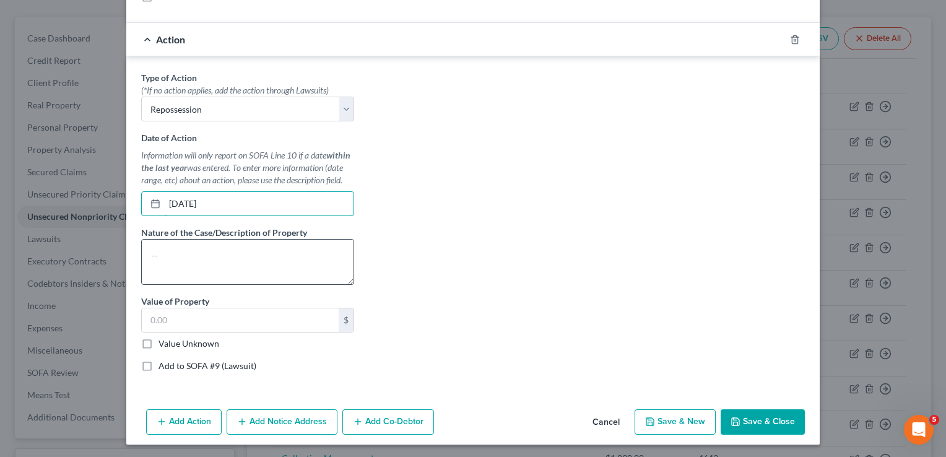
type input "01/08/2019"
click at [195, 252] on textarea at bounding box center [247, 262] width 213 height 46
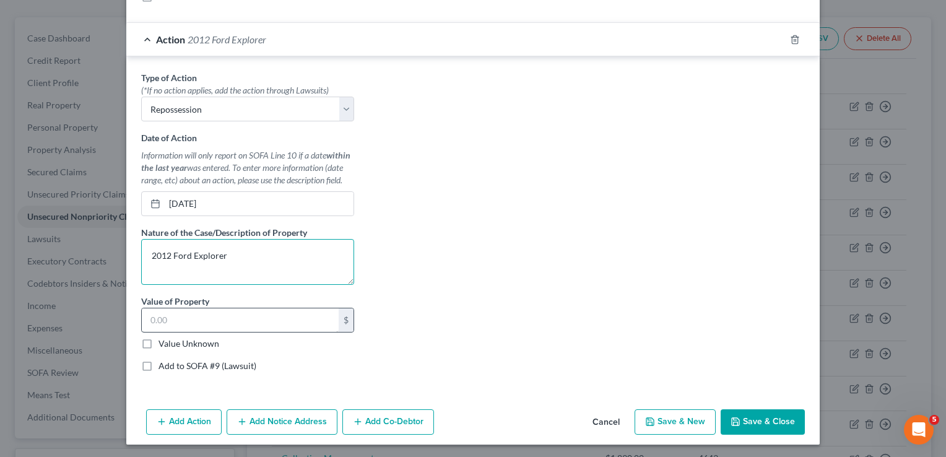
type textarea "2012 Ford Explorer"
click at [186, 318] on input "text" at bounding box center [240, 320] width 197 height 24
click at [149, 320] on input "22,489" at bounding box center [240, 320] width 197 height 24
drag, startPoint x: 177, startPoint y: 319, endPoint x: 131, endPoint y: 320, distance: 46.4
click at [135, 320] on div "Type of Action * (*If no action applies, add the action through Lawsuits) Selec…" at bounding box center [247, 226] width 225 height 310
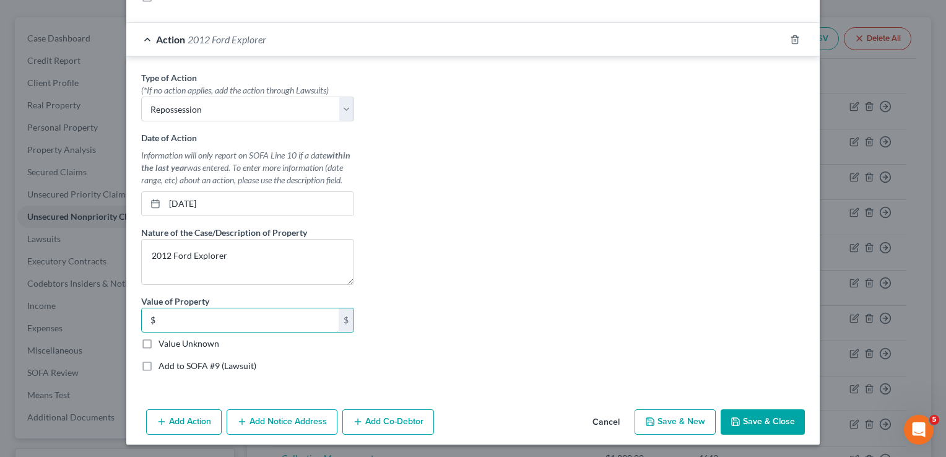
type input "0"
type input "22,489"
click at [470, 287] on div "Type of Action * (*If no action applies, add the action through Lawsuits) Selec…" at bounding box center [473, 226] width 676 height 310
click at [176, 421] on button "Add Action" at bounding box center [183, 422] width 75 height 26
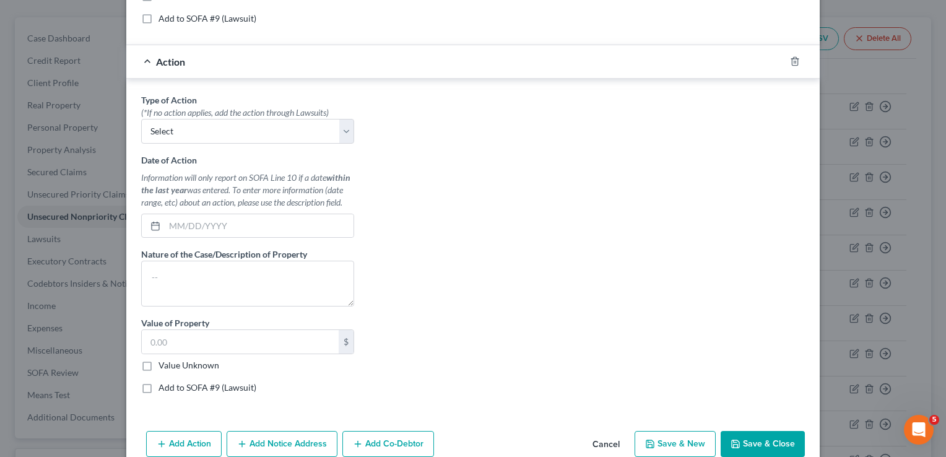
scroll to position [677, 0]
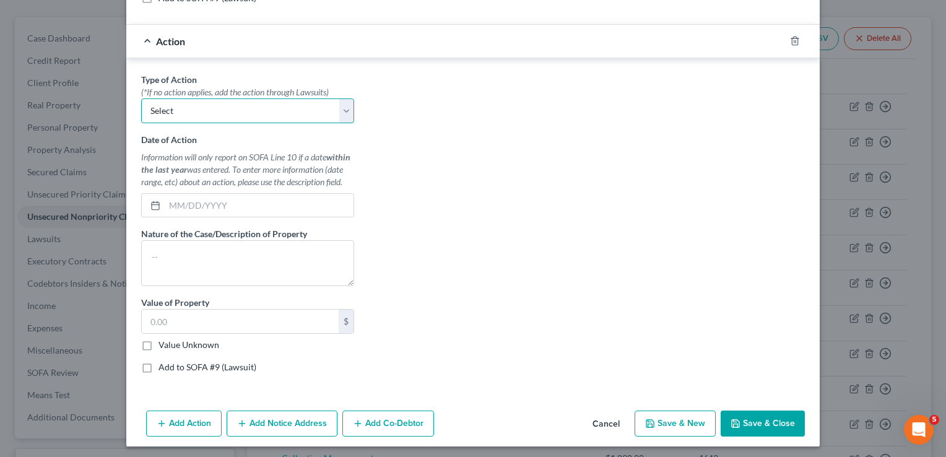
click at [188, 107] on select "Select Repossession Garnishment Foreclosure Personal Injury Attached, Seized, O…" at bounding box center [247, 110] width 213 height 25
select select "1"
click at [141, 98] on select "Select Repossession Garnishment Foreclosure Personal Injury Attached, Seized, O…" at bounding box center [247, 110] width 213 height 25
click at [196, 194] on input "text" at bounding box center [259, 206] width 189 height 24
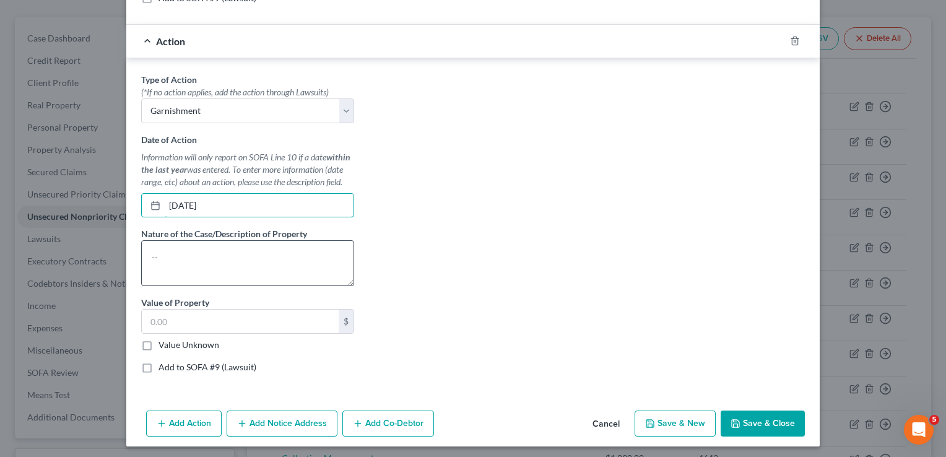
type input "09/30/2025"
click at [200, 249] on textarea at bounding box center [247, 263] width 213 height 46
type textarea "Garnishment"
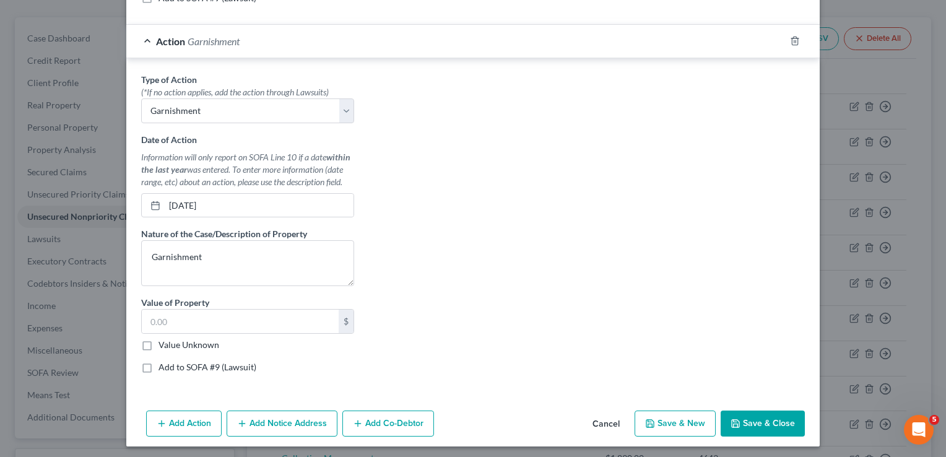
click at [275, 418] on button "Add Notice Address" at bounding box center [281, 423] width 111 height 26
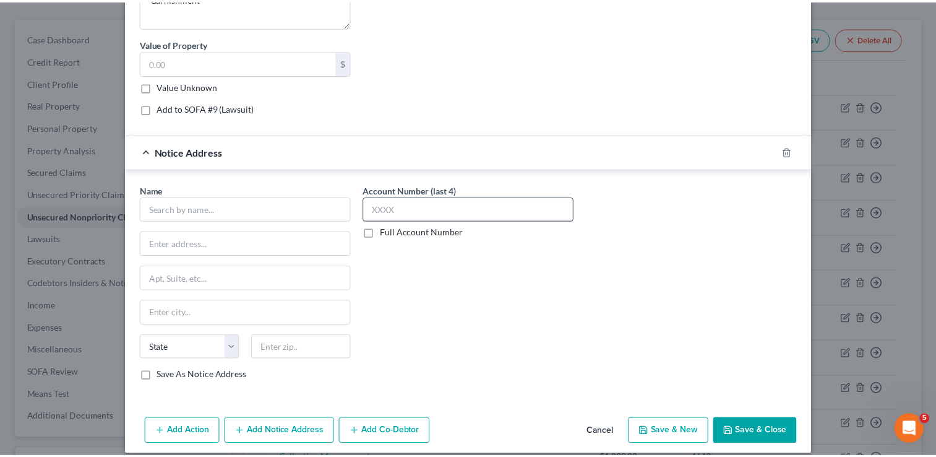
scroll to position [942, 0]
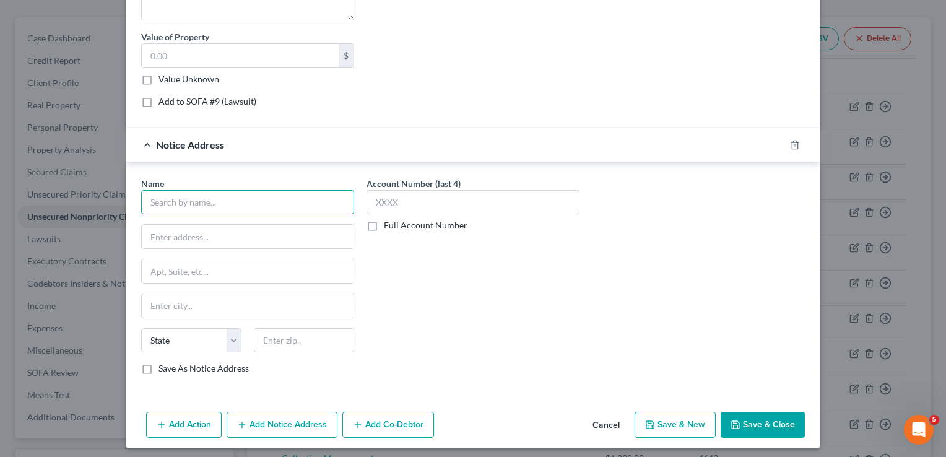
paste input "GRIFFIN, CRYSTAL"
type input "GRIFFIN, CRYSTAL"
paste input "P.O.BOX 57207"
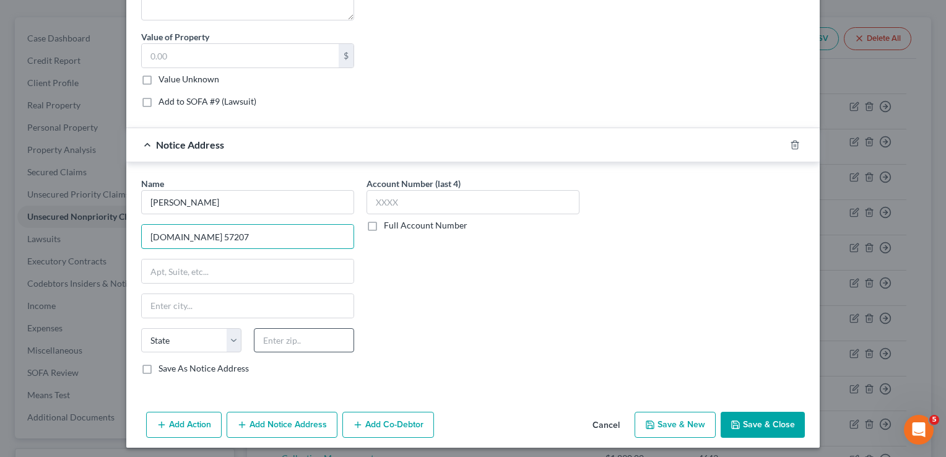
type input "P.O.BOX 57207"
click at [294, 337] on input "text" at bounding box center [304, 340] width 100 height 25
type input "73157"
click at [386, 280] on div "Account Number (last 4) Full Account Number" at bounding box center [472, 281] width 225 height 208
type input "Oklahoma City"
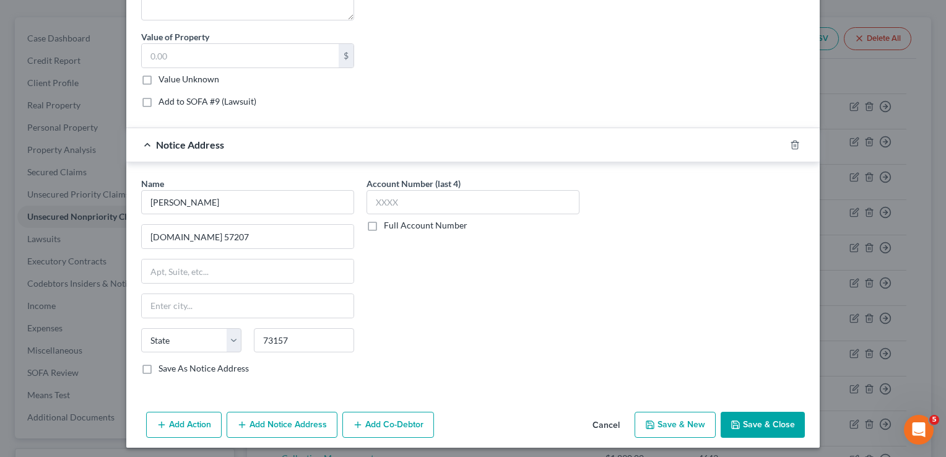
select select "37"
click at [754, 421] on button "Save & Close" at bounding box center [762, 425] width 84 height 26
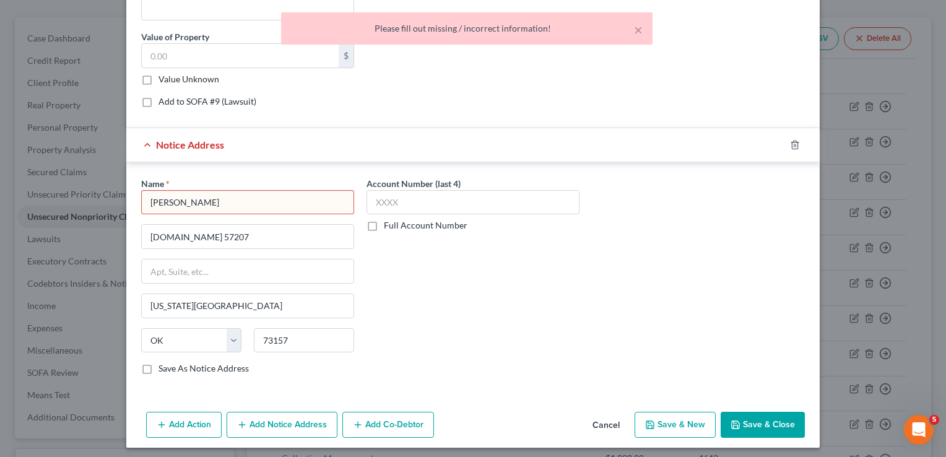
click at [256, 202] on input "GRIFFIN, CRYSTAL" at bounding box center [247, 202] width 213 height 25
type input "GRIFFIN, CRYSTAL"
click at [480, 269] on div "Account Number (last 4) Full Account Number" at bounding box center [472, 281] width 225 height 208
click at [767, 418] on button "Save & Close" at bounding box center [762, 425] width 84 height 26
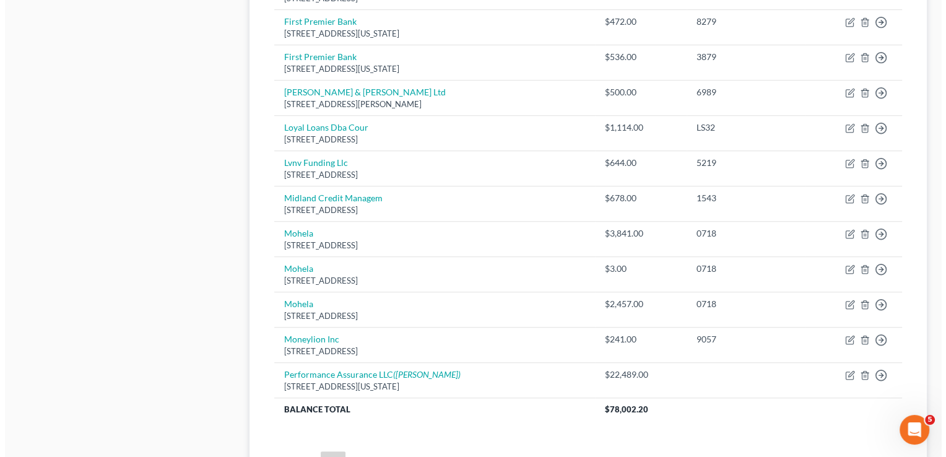
scroll to position [1002, 0]
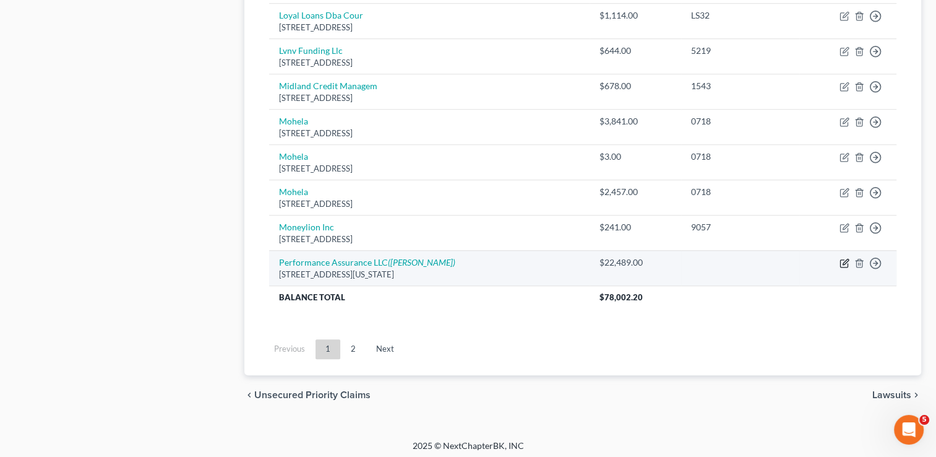
click at [843, 259] on icon "button" at bounding box center [846, 262] width 6 height 6
select select "37"
select select "2"
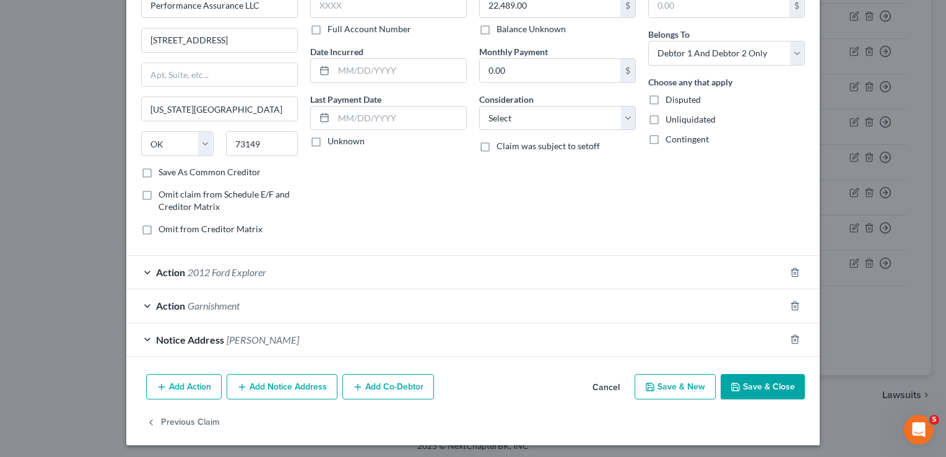
scroll to position [77, 0]
click at [261, 304] on div "Action Garnishment" at bounding box center [455, 304] width 658 height 33
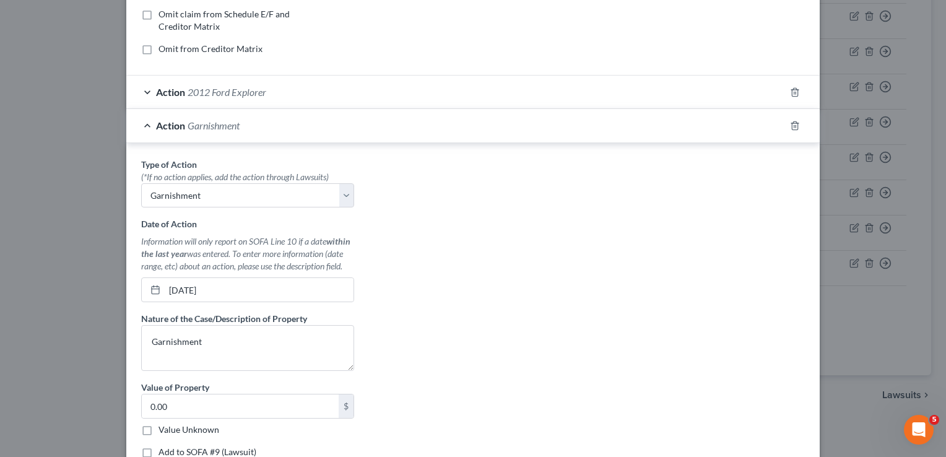
scroll to position [263, 0]
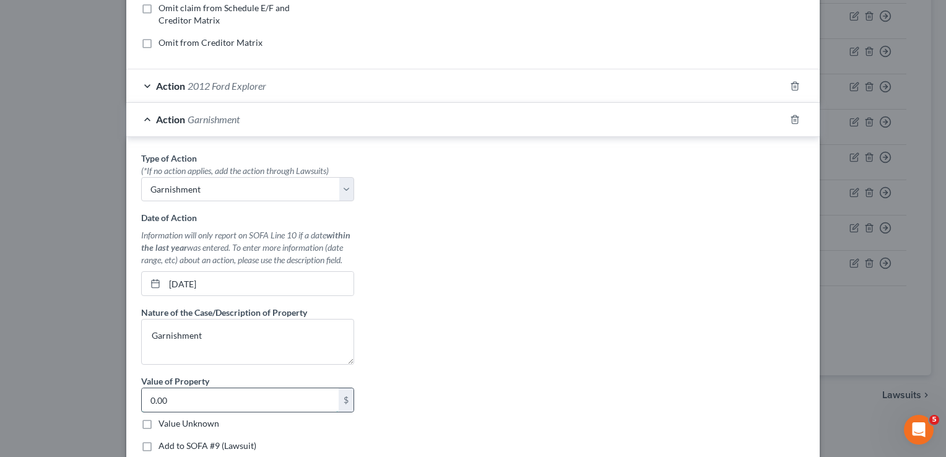
click at [186, 400] on input "0.00" at bounding box center [240, 400] width 197 height 24
type input "1,235.73"
click at [433, 309] on div "Type of Action * (*If no action applies, add the action through Lawsuits) Selec…" at bounding box center [473, 307] width 676 height 310
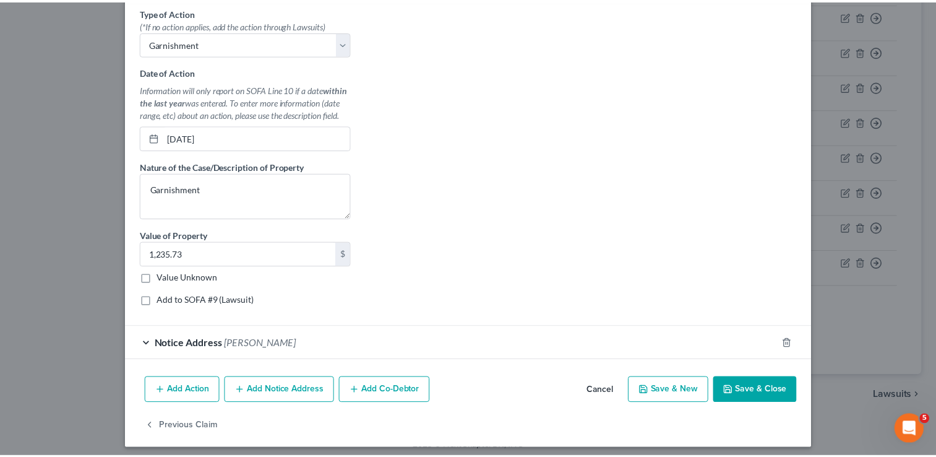
scroll to position [412, 0]
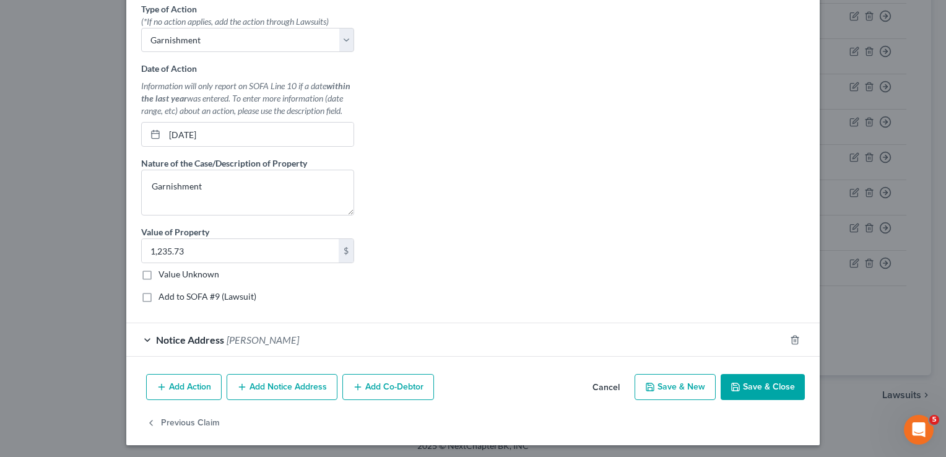
click at [765, 386] on button "Save & Close" at bounding box center [762, 387] width 84 height 26
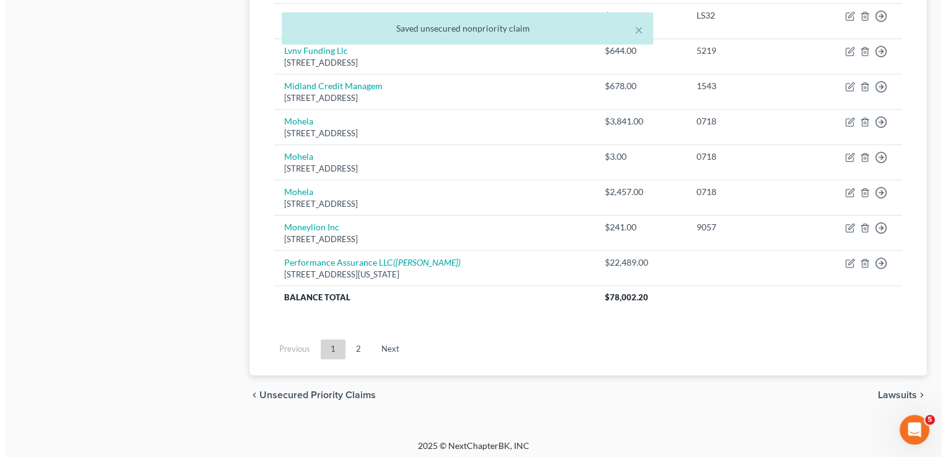
scroll to position [0, 0]
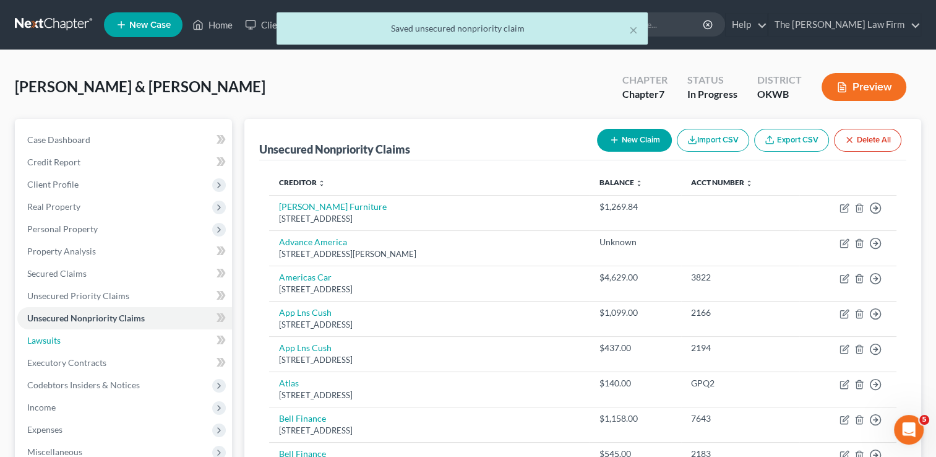
drag, startPoint x: 33, startPoint y: 338, endPoint x: 341, endPoint y: 349, distance: 308.4
click at [33, 337] on span "Lawsuits" at bounding box center [43, 340] width 33 height 11
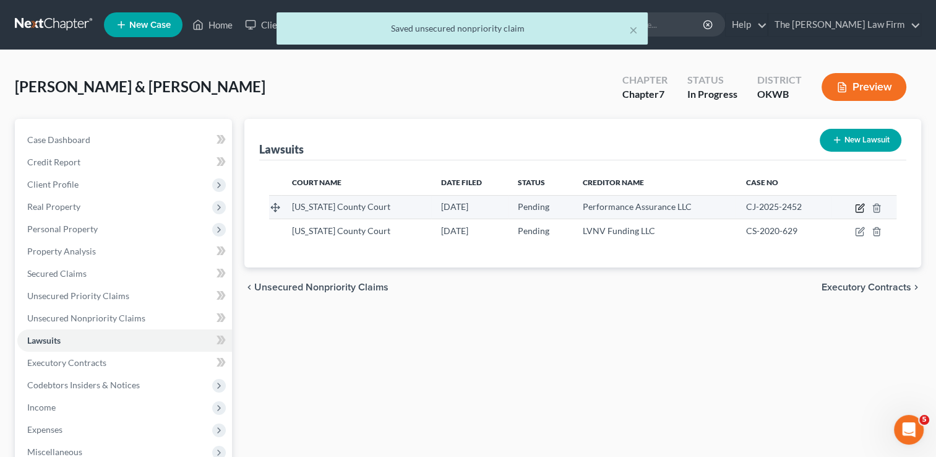
click at [859, 207] on icon "button" at bounding box center [860, 208] width 10 height 10
select select "37"
select select "0"
select select "1"
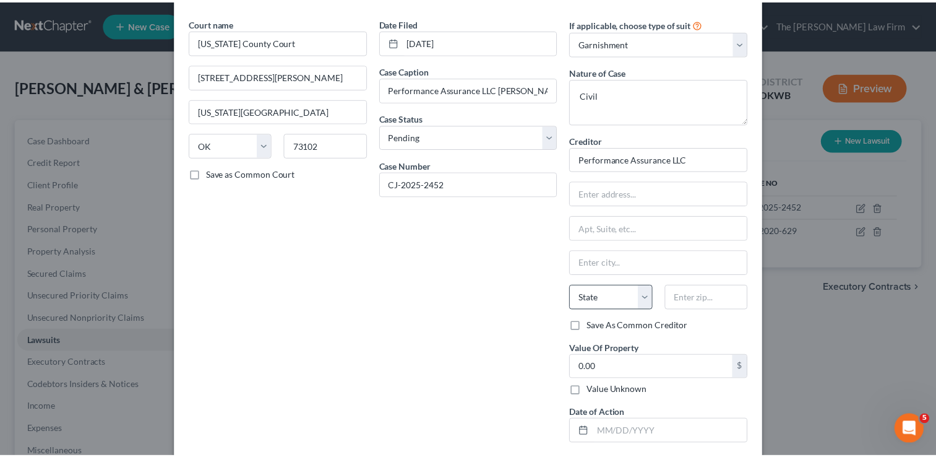
scroll to position [62, 0]
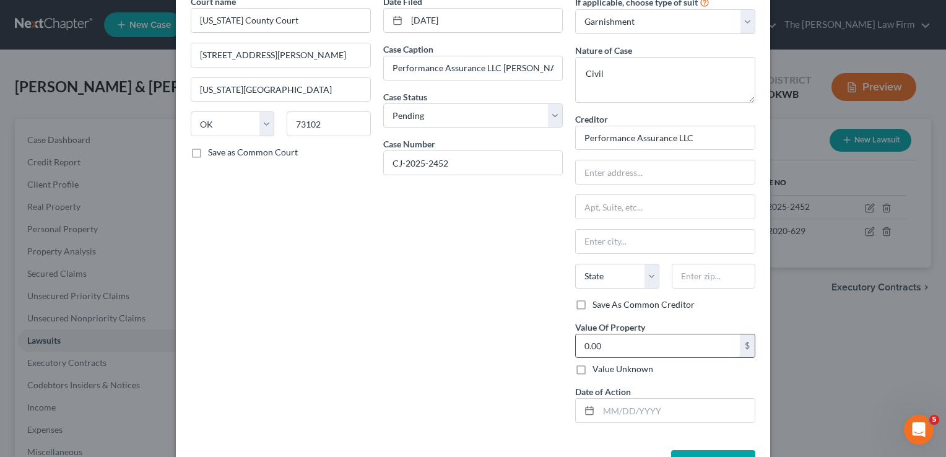
click at [606, 342] on input "0.00" at bounding box center [657, 346] width 164 height 24
type input "1,235.73"
click at [629, 412] on input "text" at bounding box center [676, 411] width 156 height 24
type input "09/30/2025"
click at [530, 382] on div "Date Filed 04/11/2025 Case Caption Performance Assurance LLC Darren Lewis and J…" at bounding box center [473, 214] width 192 height 438
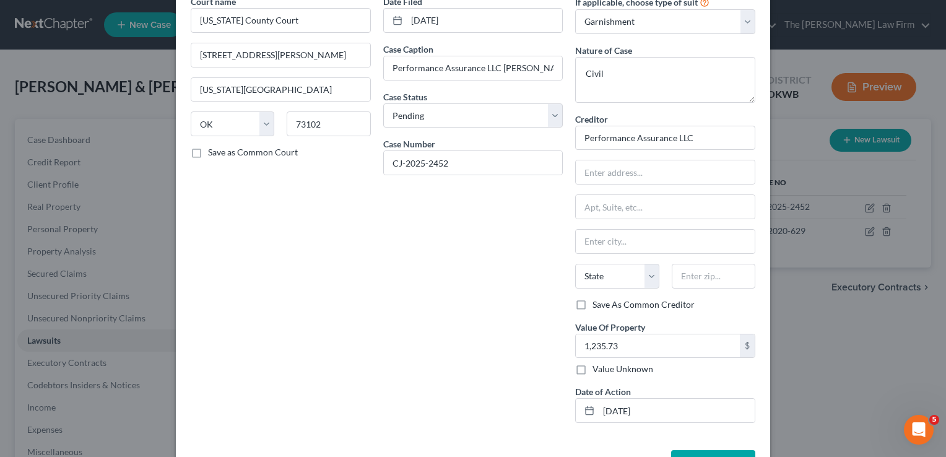
click at [712, 450] on button "Save & Close" at bounding box center [713, 463] width 84 height 26
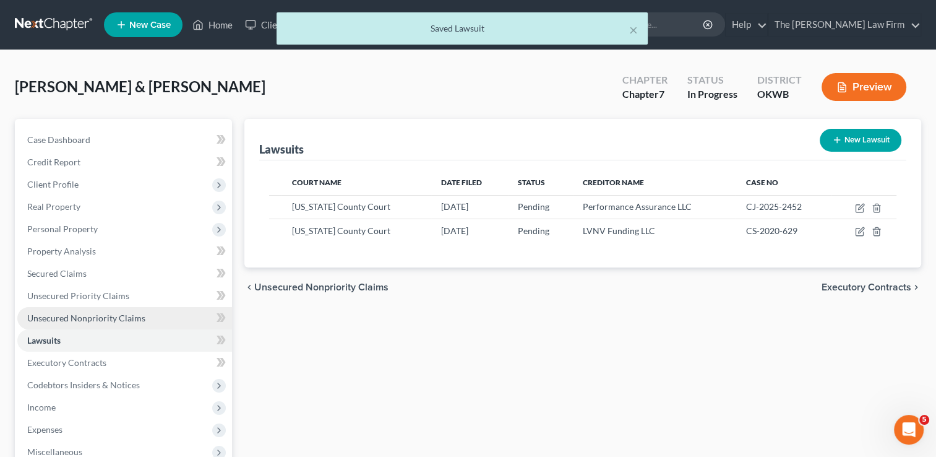
click at [102, 318] on span "Unsecured Nonpriority Claims" at bounding box center [86, 318] width 118 height 11
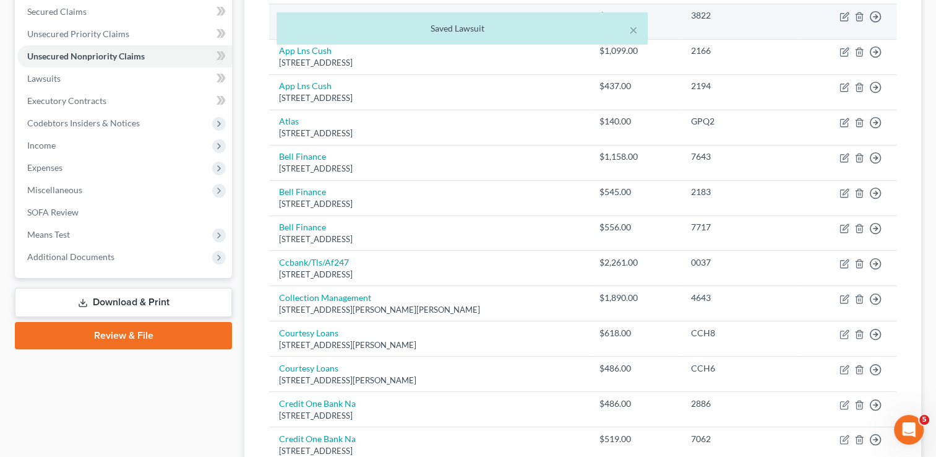
scroll to position [968, 0]
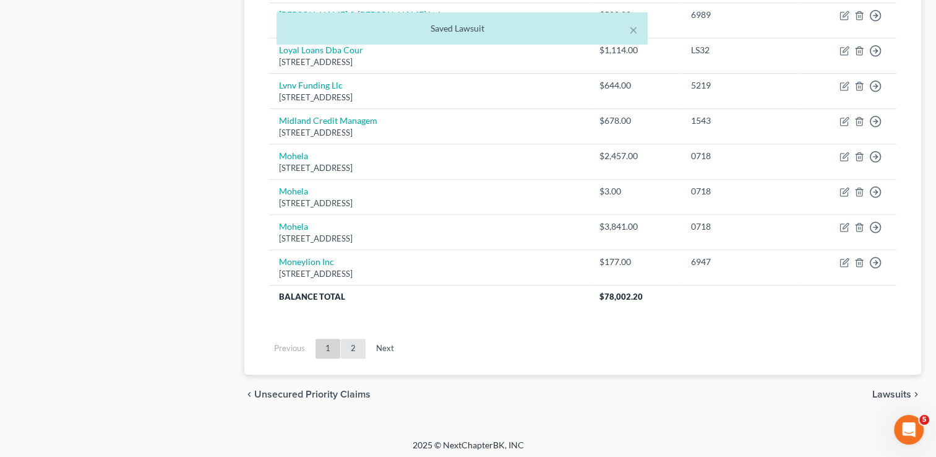
click at [356, 343] on link "2" at bounding box center [353, 348] width 25 height 20
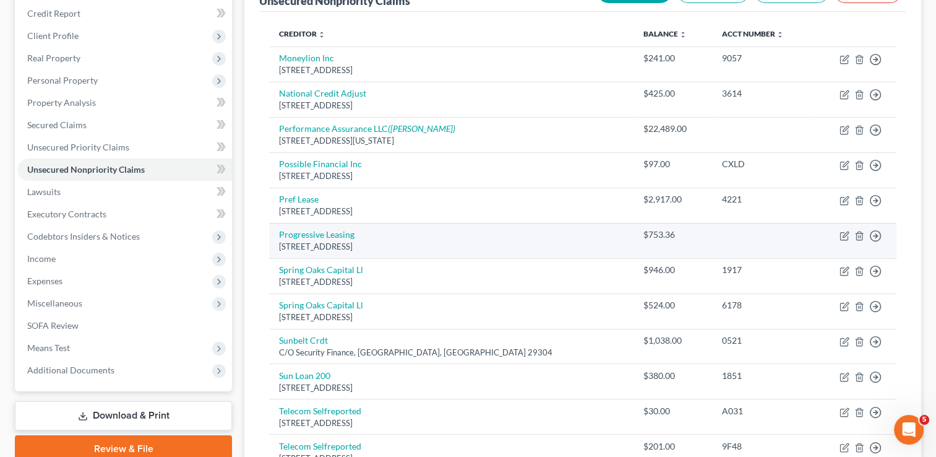
scroll to position [148, 0]
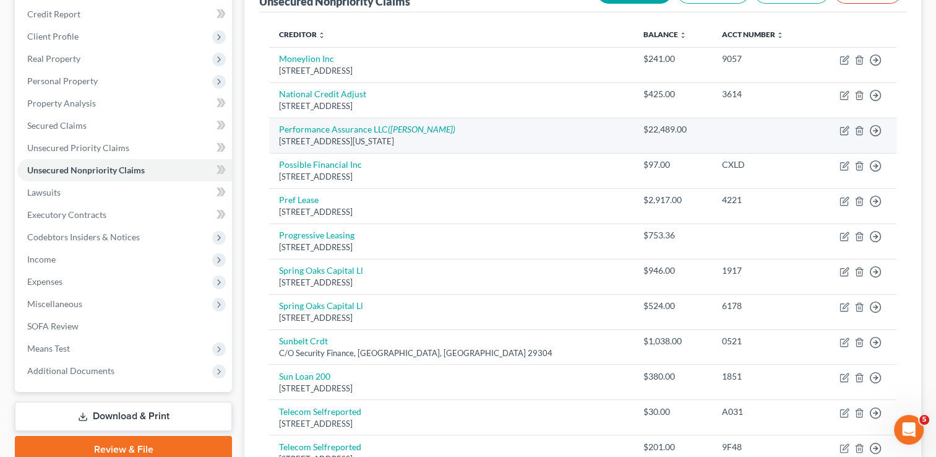
drag, startPoint x: 280, startPoint y: 141, endPoint x: 450, endPoint y: 145, distance: 170.2
click at [450, 145] on div "7113 Crossroads Blvd, Oklahoma City, OK 73149" at bounding box center [451, 142] width 345 height 12
drag, startPoint x: 450, startPoint y: 145, endPoint x: 419, endPoint y: 141, distance: 31.2
copy div "7113 Crossroads Blvd, Oklahoma City, OK 73149"
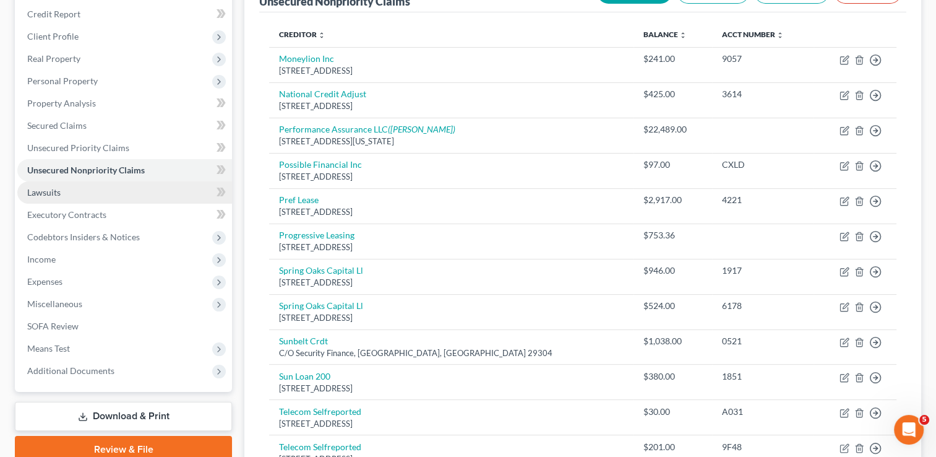
click at [57, 195] on span "Lawsuits" at bounding box center [43, 192] width 33 height 11
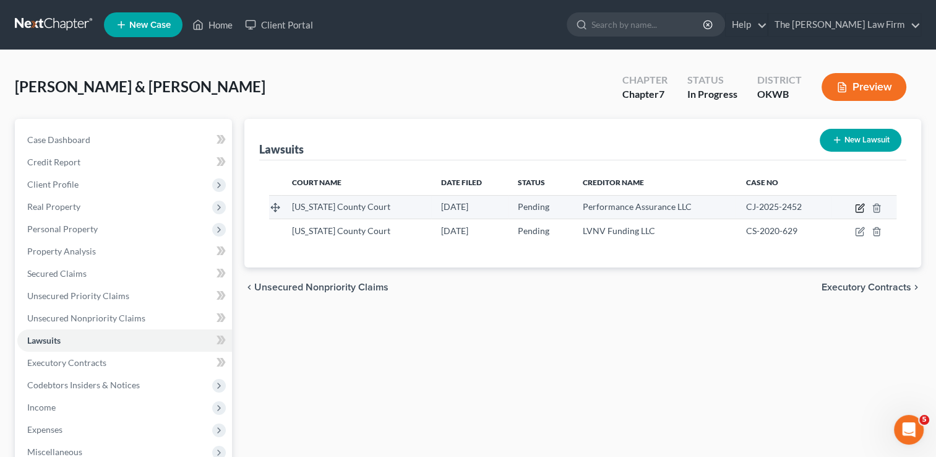
click at [860, 207] on icon "button" at bounding box center [861, 207] width 6 height 6
select select "37"
select select "0"
select select "1"
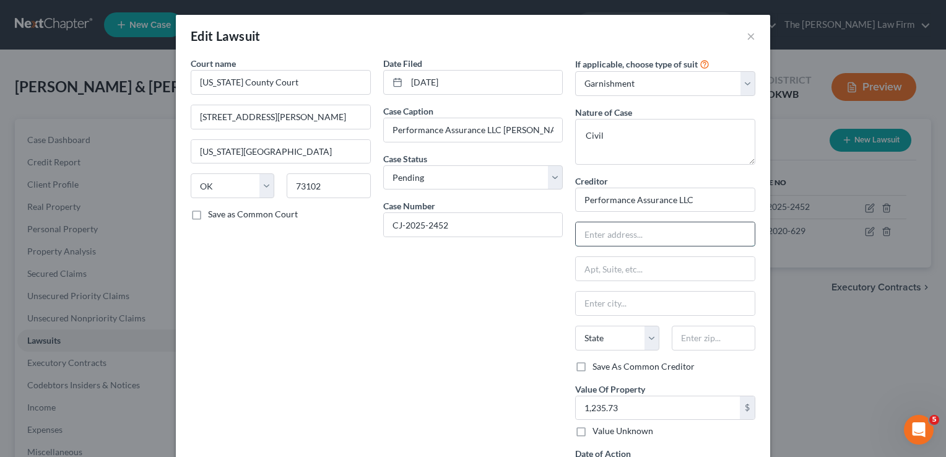
paste input "7113 Crossroads Blvd, Oklahoma City, OK 73149"
type input "7113 Crossroads Blvd, Oklahoma City, OK 73149"
click at [704, 336] on input "text" at bounding box center [713, 337] width 84 height 25
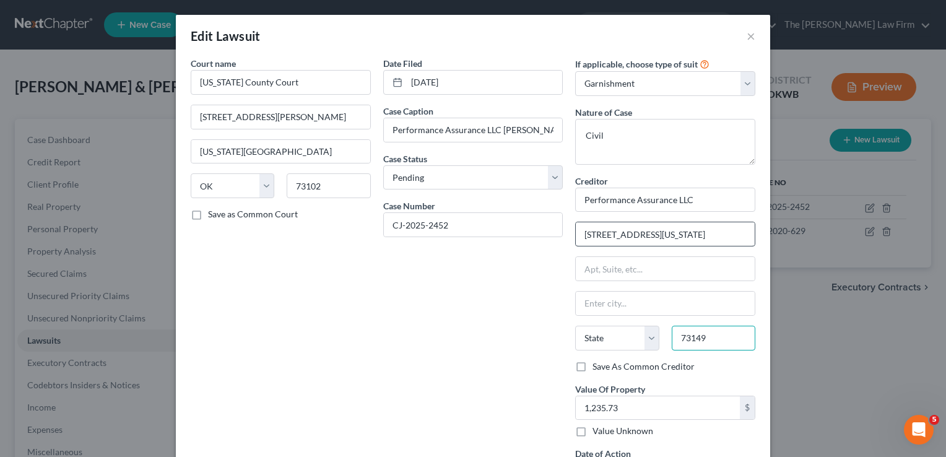
type input "73149"
type input "Oklahoma City"
select select "37"
drag, startPoint x: 669, startPoint y: 233, endPoint x: 847, endPoint y: 254, distance: 178.9
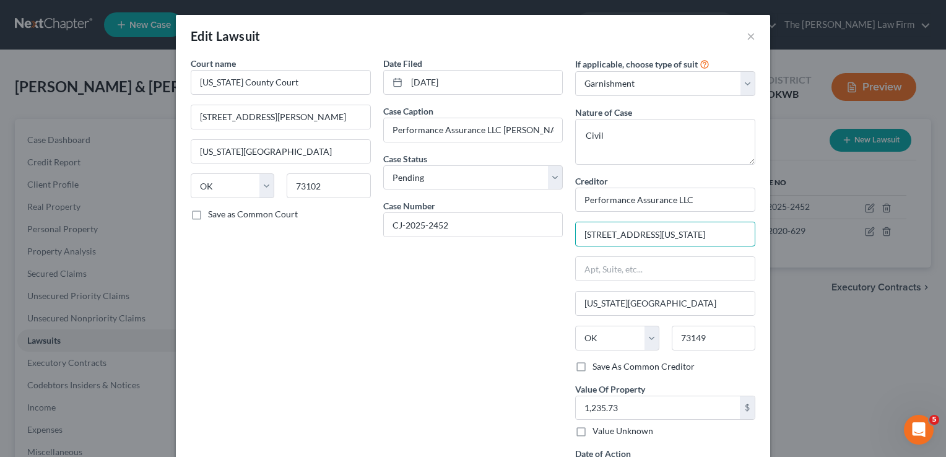
click at [846, 254] on div "Edit Lawsuit × Court name * Oklahoma County Court 320 Robert S Kerr, Ste 409 Ok…" at bounding box center [473, 228] width 946 height 457
type input "7113 Crossroads Blvd,"
click at [490, 309] on div "Date Filed 04/11/2025 Case Caption Performance Assurance LLC Darren Lewis and J…" at bounding box center [473, 276] width 192 height 438
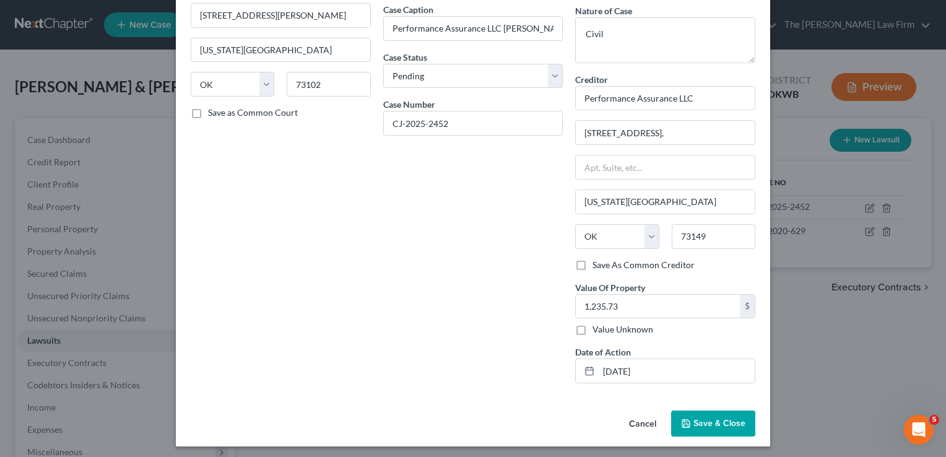
scroll to position [103, 0]
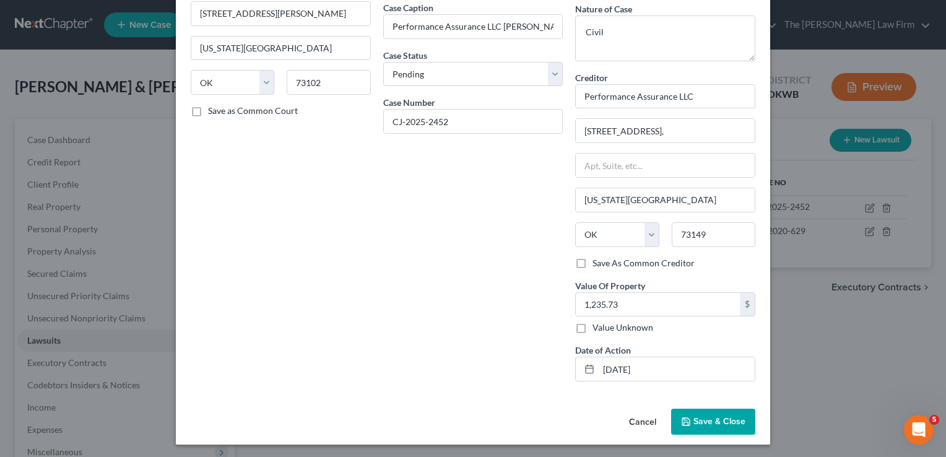
click at [709, 416] on span "Save & Close" at bounding box center [719, 421] width 52 height 11
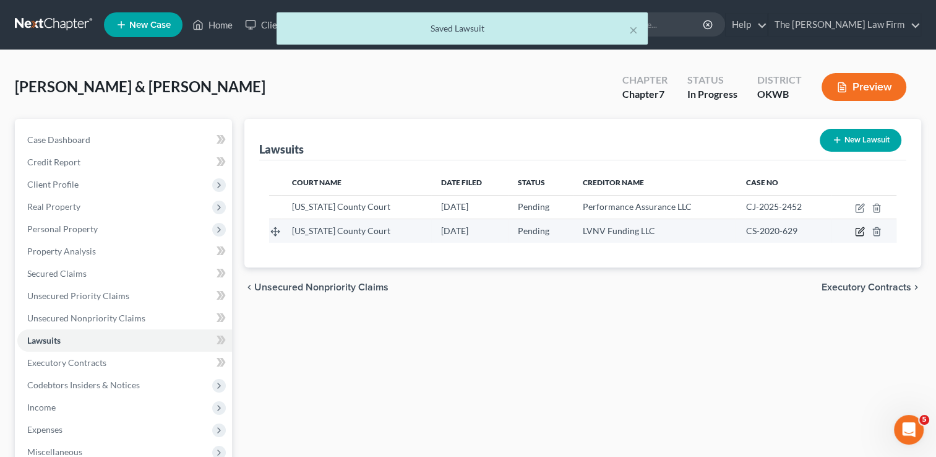
click at [864, 230] on icon "button" at bounding box center [860, 231] width 10 height 10
select select "37"
select select "0"
select select "4"
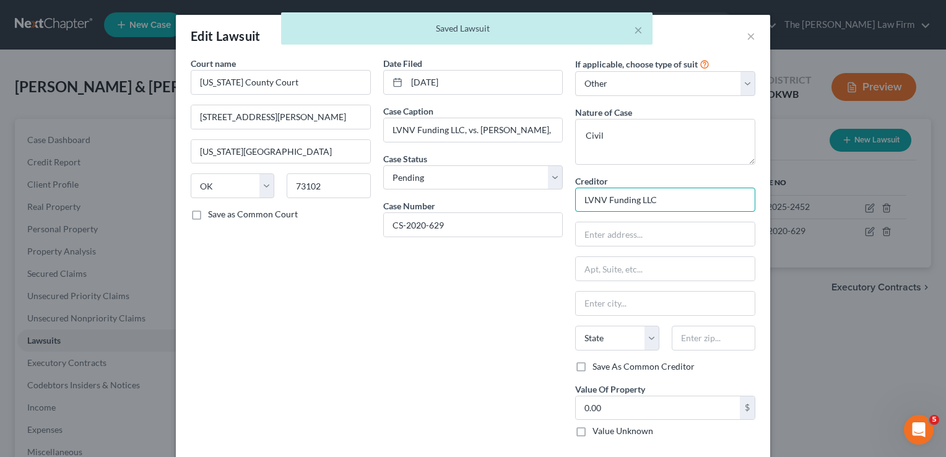
click at [679, 199] on input "LVNV Funding LLC" at bounding box center [665, 200] width 180 height 25
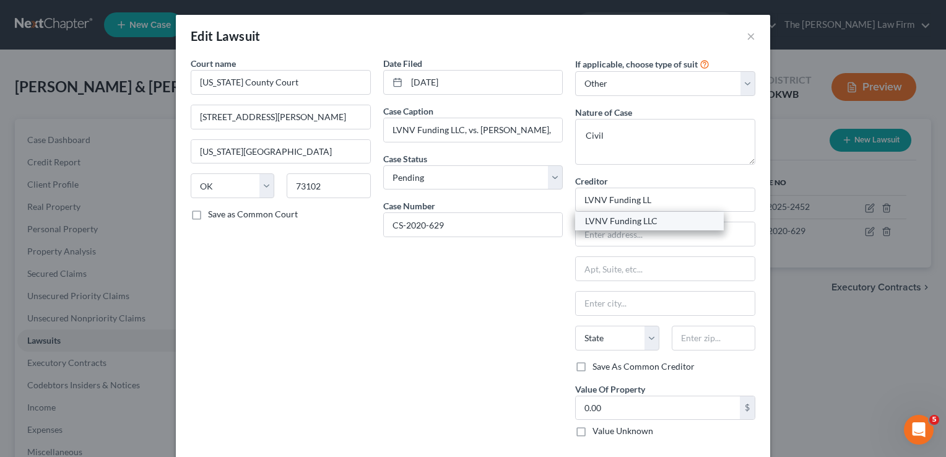
click at [648, 225] on div "LVNV Funding LLC" at bounding box center [649, 221] width 129 height 12
type input "LVNV Funding LLC"
type input "355 S Main St"
type input "Suite 300-D"
type input "Greenville"
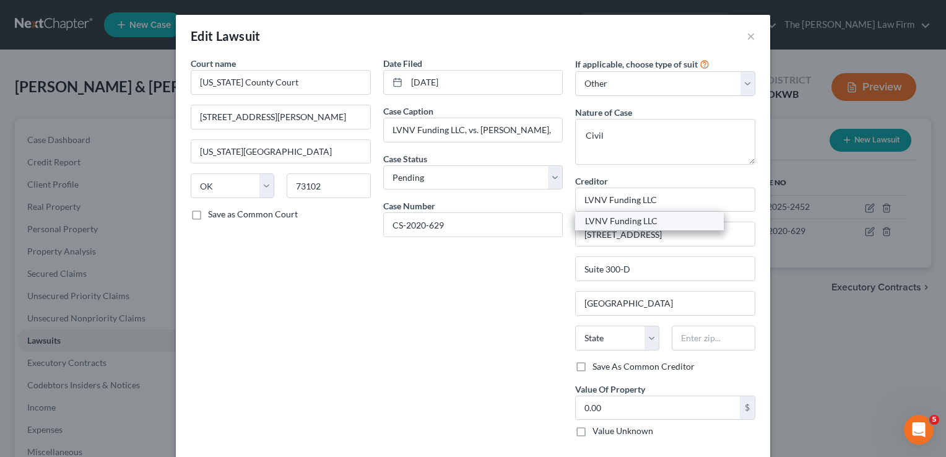
select select "42"
type input "29601"
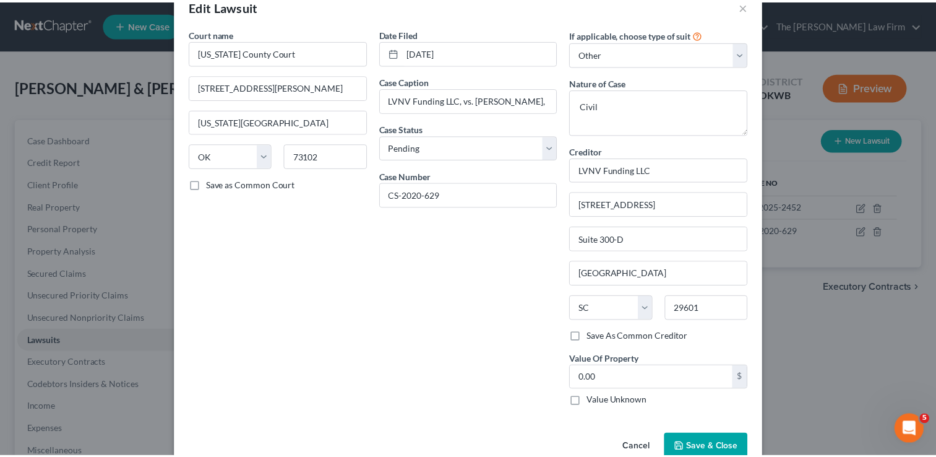
scroll to position [56, 0]
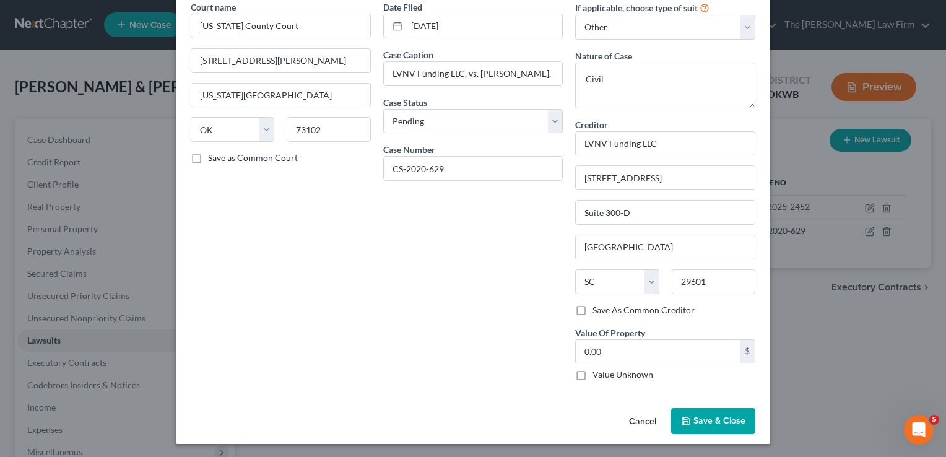
click at [714, 412] on button "Save & Close" at bounding box center [713, 421] width 84 height 26
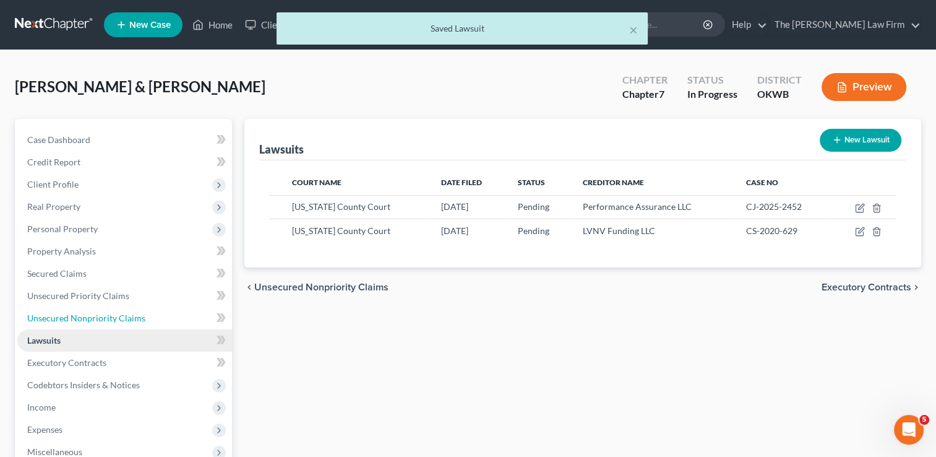
click at [74, 316] on span "Unsecured Nonpriority Claims" at bounding box center [86, 318] width 118 height 11
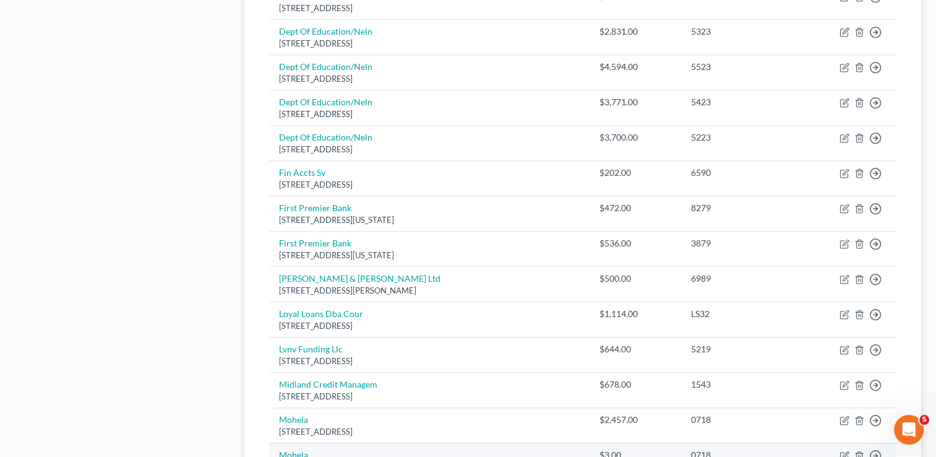
scroll to position [844, 0]
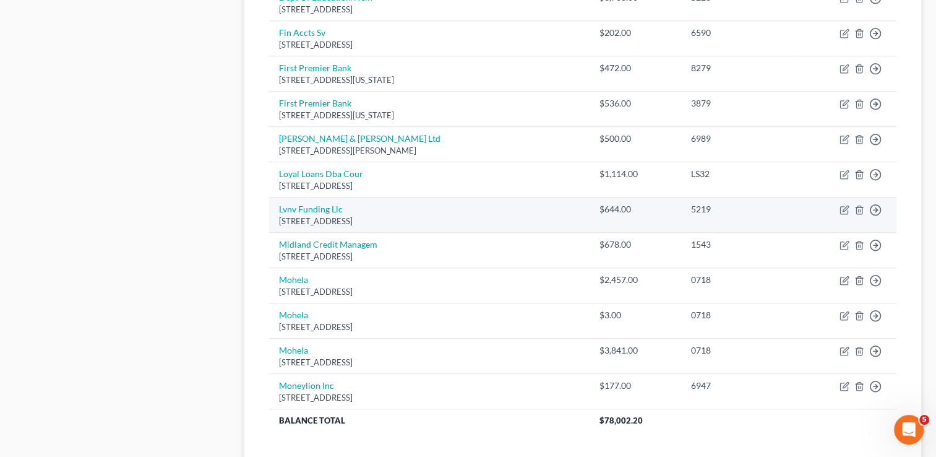
drag, startPoint x: 278, startPoint y: 219, endPoint x: 407, endPoint y: 217, distance: 128.1
click at [407, 217] on td "Lvnv Funding Llc Po Box 1269, Greenville, SC 29602" at bounding box center [429, 214] width 321 height 35
copy div "Po Box 1269, Greenville, SC 29602"
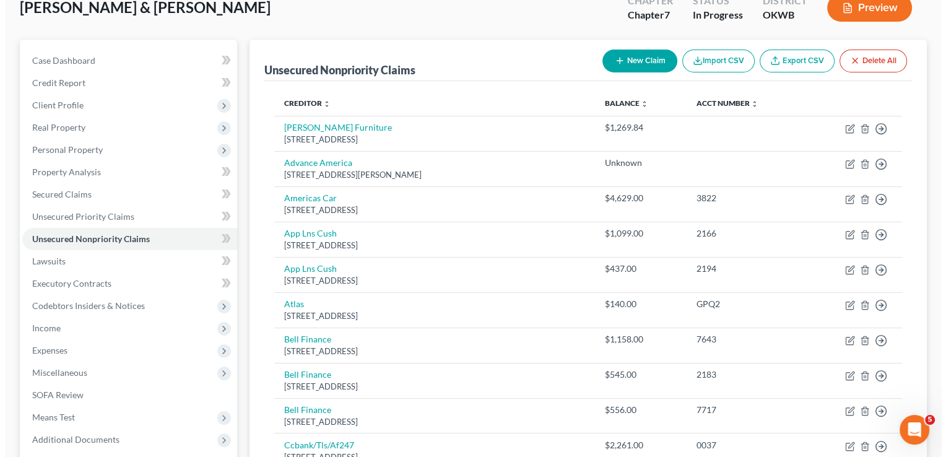
scroll to position [0, 0]
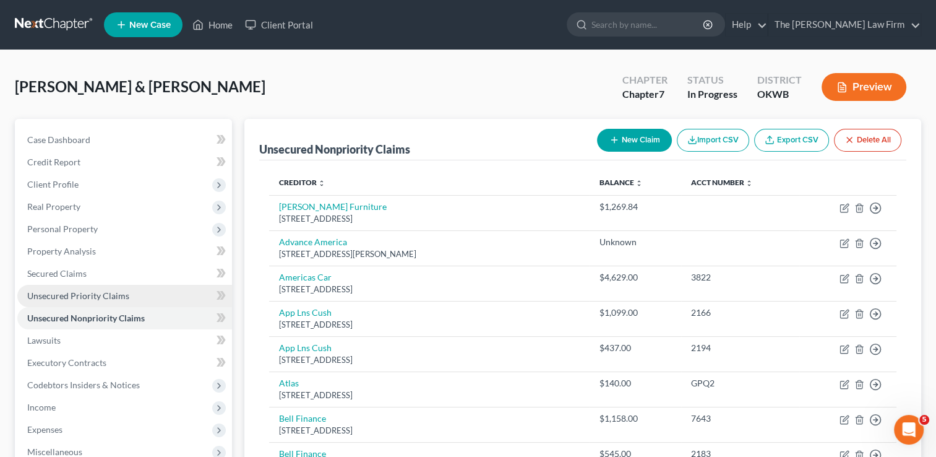
click at [84, 295] on span "Unsecured Priority Claims" at bounding box center [78, 295] width 102 height 11
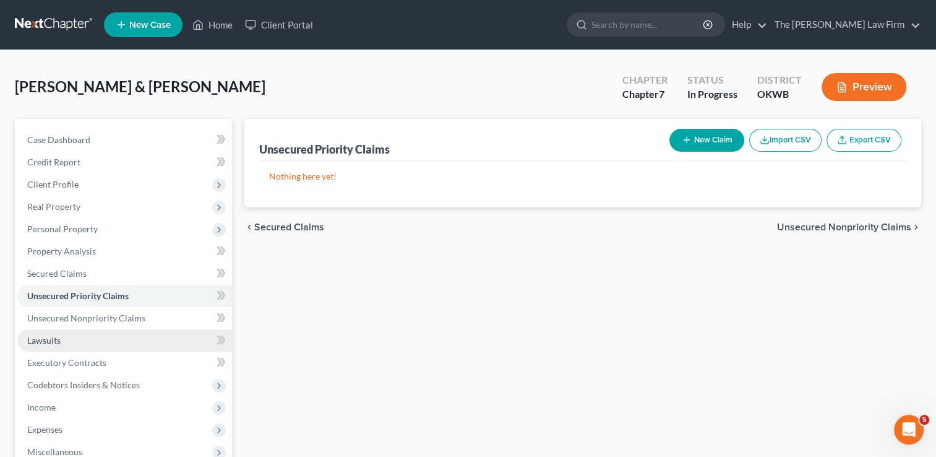
click at [48, 341] on span "Lawsuits" at bounding box center [43, 340] width 33 height 11
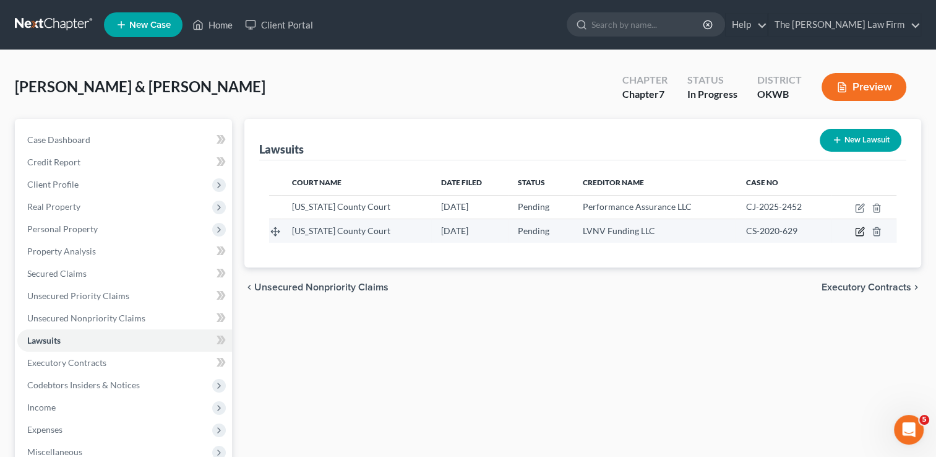
click at [857, 232] on icon "button" at bounding box center [860, 231] width 10 height 10
select select "37"
select select "0"
select select "4"
select select "42"
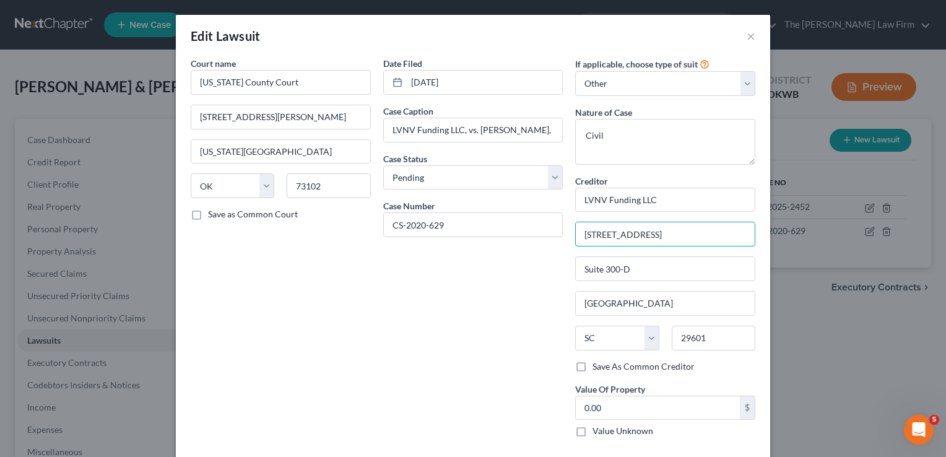
drag, startPoint x: 651, startPoint y: 233, endPoint x: 492, endPoint y: 267, distance: 162.6
click at [505, 258] on div "Court name * Oklahoma County Court 320 Robert S Kerr, Ste 409 Oklahoma City Sta…" at bounding box center [472, 252] width 577 height 390
paste input "Po Box 1269, Greenville, SC 29602"
type input "Po Box 1269, Greenville, SC 29602"
click at [713, 338] on input "29601" at bounding box center [713, 337] width 84 height 25
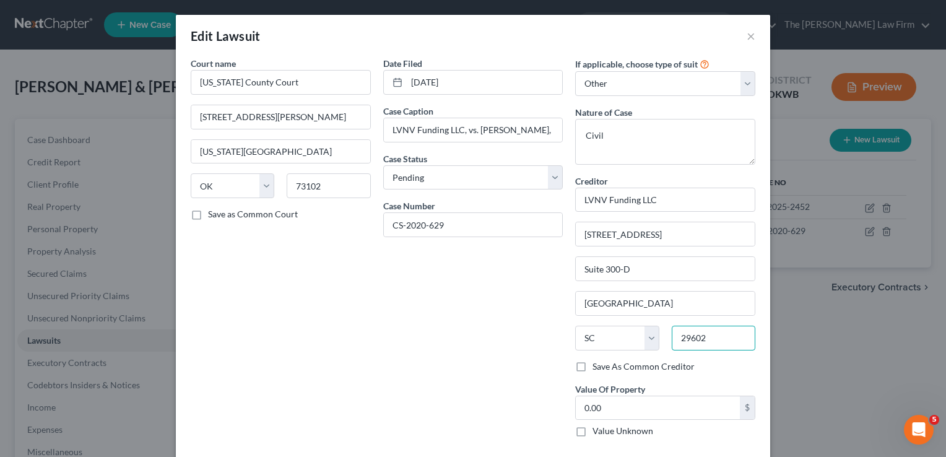
type input "29602"
click at [497, 335] on div "Date Filed 01/22/2020 Case Caption LVNV Funding LLC, vs. Darren Lewis, Case Sta…" at bounding box center [473, 252] width 192 height 390
drag, startPoint x: 644, startPoint y: 269, endPoint x: 564, endPoint y: 276, distance: 79.6
click at [575, 274] on input "Suite 300-D" at bounding box center [664, 269] width 179 height 24
click at [533, 292] on div "Date Filed 01/22/2020 Case Caption LVNV Funding LLC, vs. Darren Lewis, Case Sta…" at bounding box center [473, 252] width 192 height 390
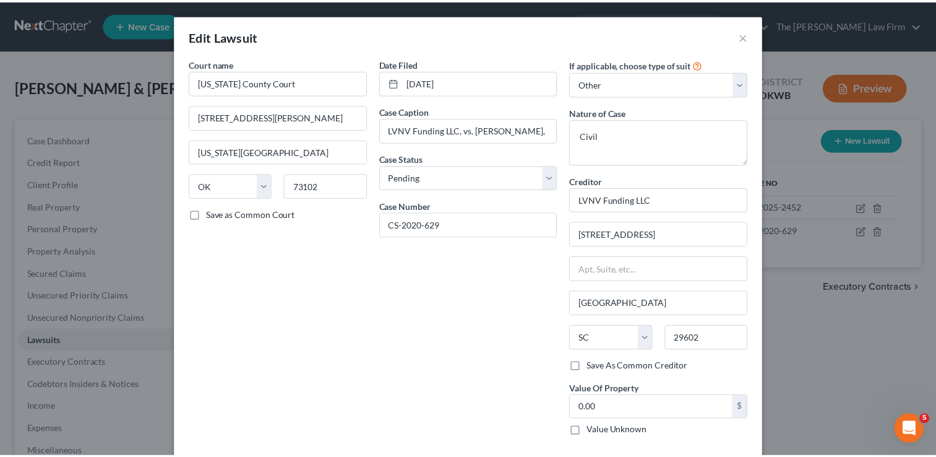
scroll to position [56, 0]
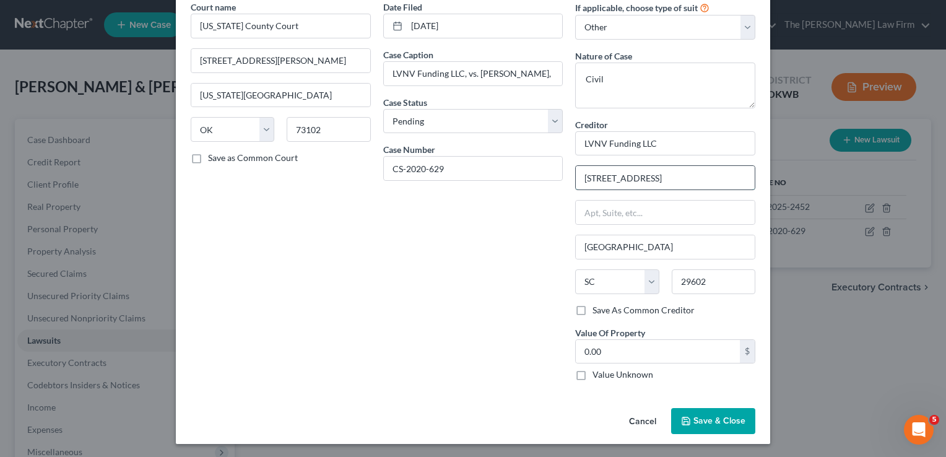
drag, startPoint x: 716, startPoint y: 177, endPoint x: 673, endPoint y: 178, distance: 42.7
click at [673, 178] on input "Po Box 1269, Greenville, SC 29602" at bounding box center [664, 178] width 179 height 24
click at [722, 175] on input "Po Box 1269, Greenville, SC 29602" at bounding box center [664, 178] width 179 height 24
type input "Po Box 1269,"
click at [723, 420] on span "Save & Close" at bounding box center [719, 420] width 52 height 11
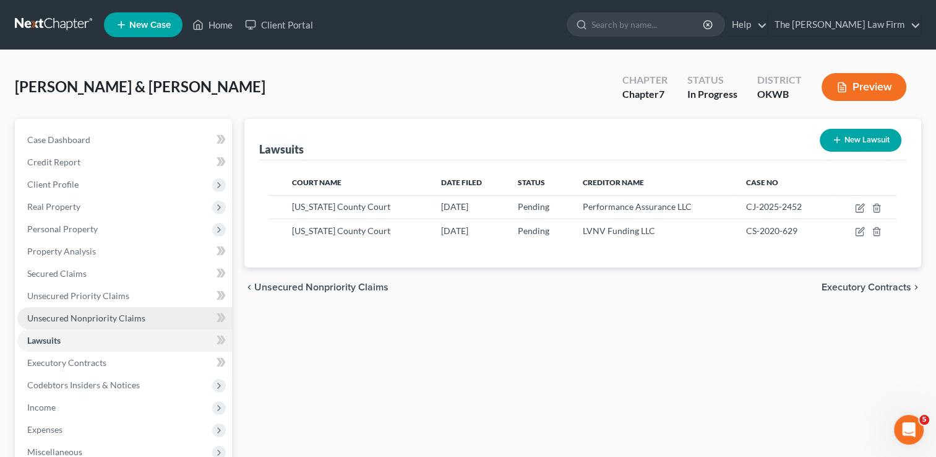
click at [117, 318] on span "Unsecured Nonpriority Claims" at bounding box center [86, 318] width 118 height 11
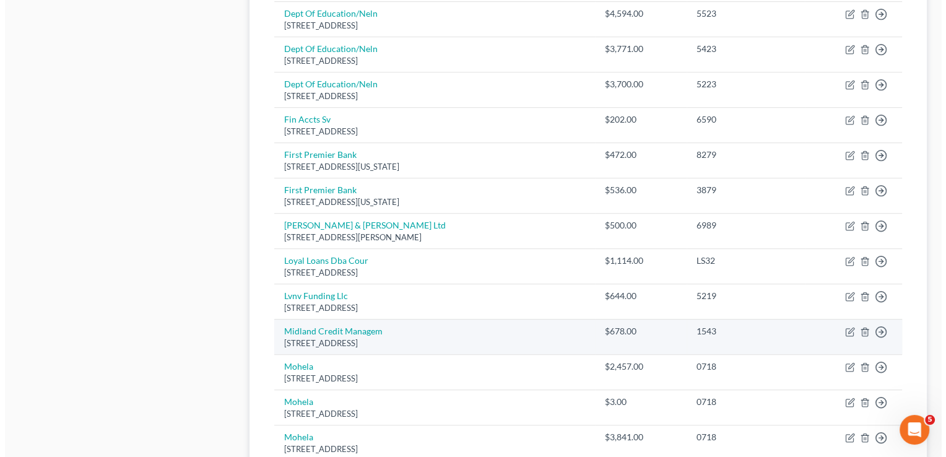
scroll to position [866, 0]
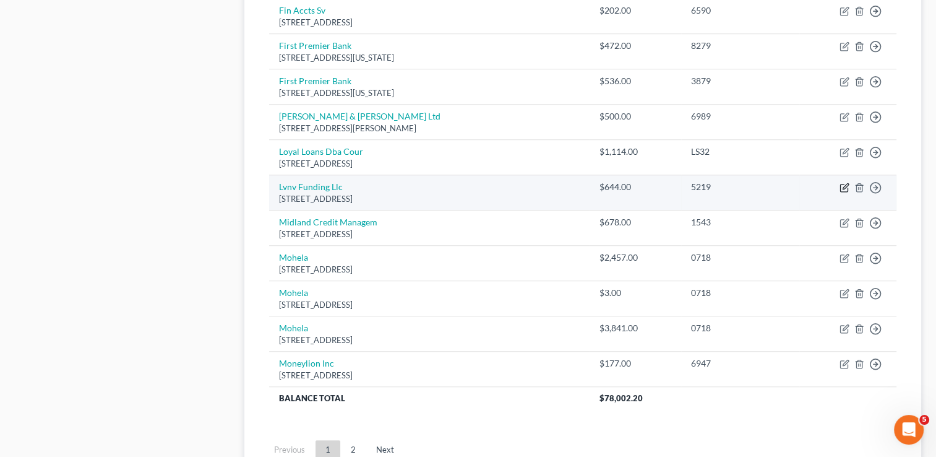
click at [842, 184] on icon "button" at bounding box center [845, 188] width 10 height 10
select select "42"
select select "1"
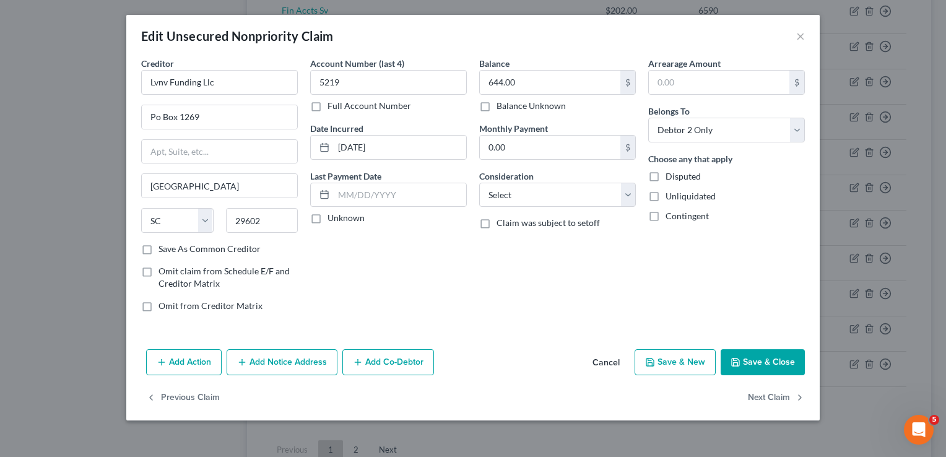
click at [302, 359] on button "Add Notice Address" at bounding box center [281, 362] width 111 height 26
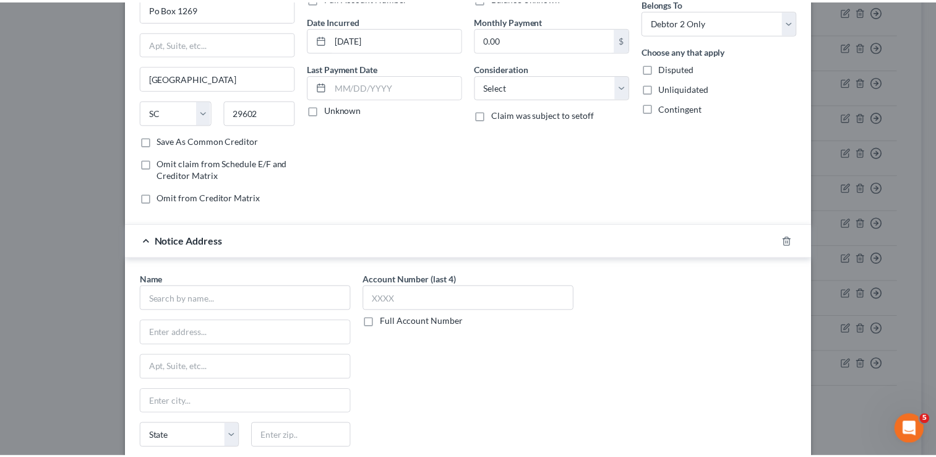
scroll to position [243, 0]
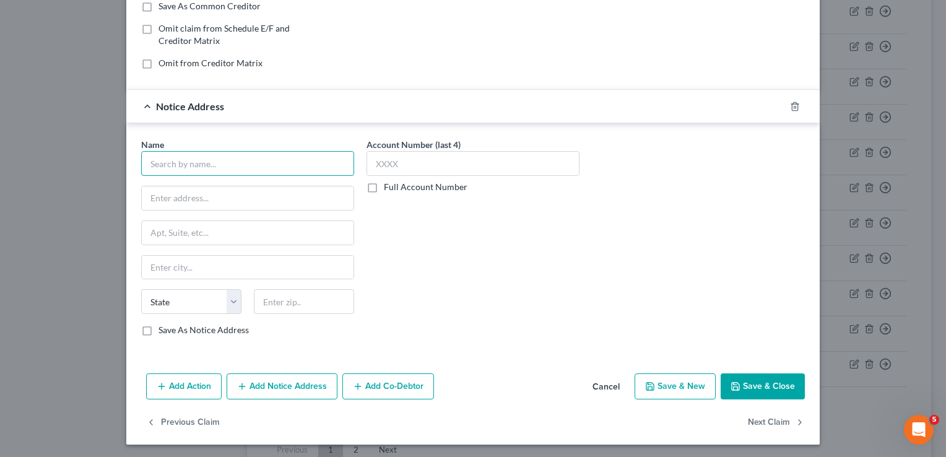
paste input "LOVE, BEAL & NIXON, P.C."
click at [260, 192] on input "text" at bounding box center [248, 198] width 212 height 24
click at [288, 163] on input "LOVE, BEAL & NIXON, P.C." at bounding box center [247, 163] width 213 height 25
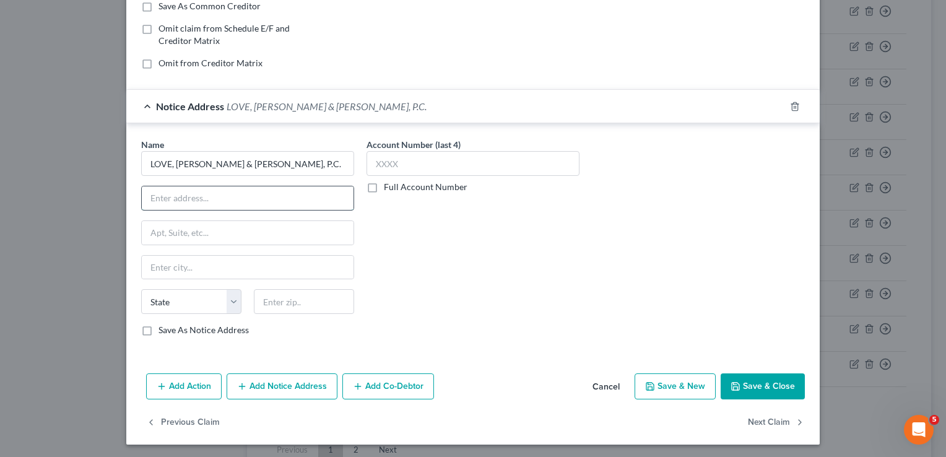
click at [296, 194] on input "text" at bounding box center [248, 198] width 212 height 24
type input "LOVE, BEAL & NIXON, P.C."
paste input "P.O.BOX 32738"
type input "P.O.BOX 32738"
click at [300, 301] on input "text" at bounding box center [304, 301] width 100 height 25
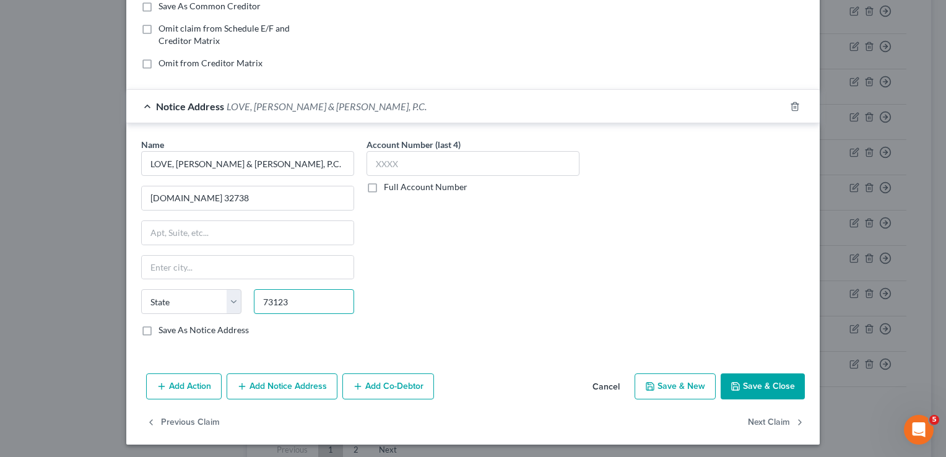
type input "73123"
click at [475, 222] on div "Account Number (last 4) Full Account Number" at bounding box center [472, 242] width 225 height 208
type input "Oklahoma City"
select select "37"
click at [786, 382] on button "Save & Close" at bounding box center [762, 386] width 84 height 26
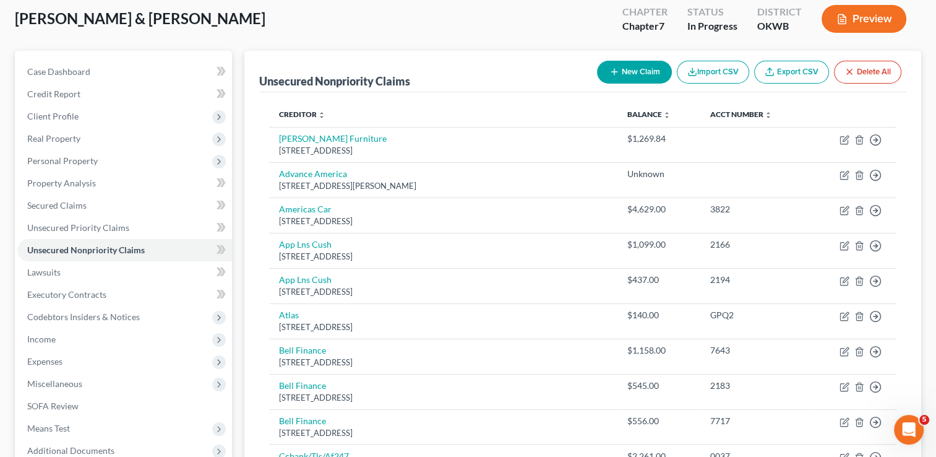
scroll to position [0, 0]
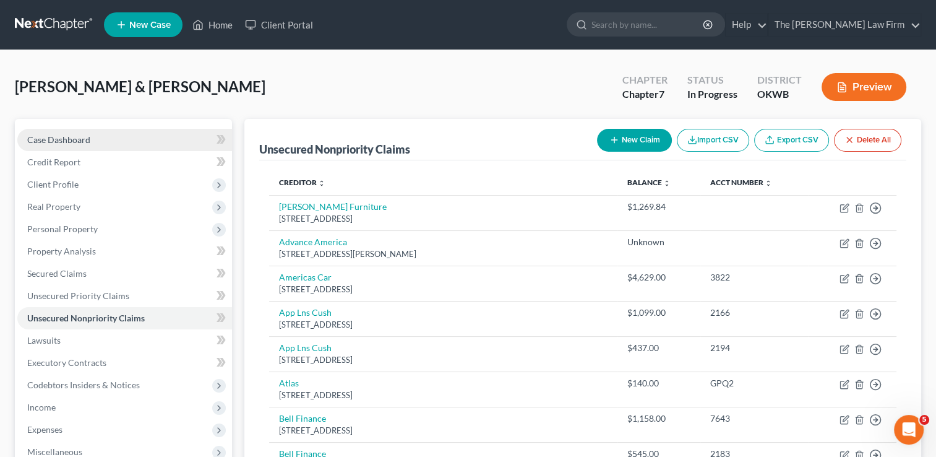
click at [84, 140] on span "Case Dashboard" at bounding box center [58, 139] width 63 height 11
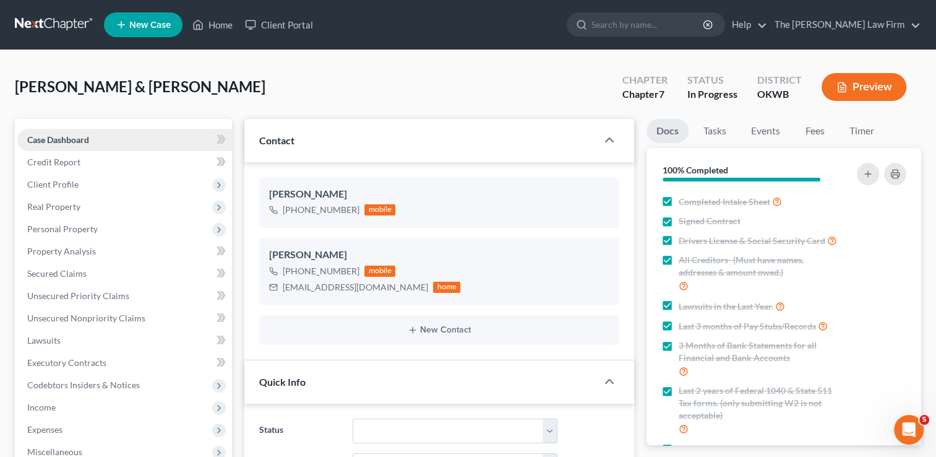
scroll to position [439, 0]
click at [72, 163] on span "Credit Report" at bounding box center [53, 162] width 53 height 11
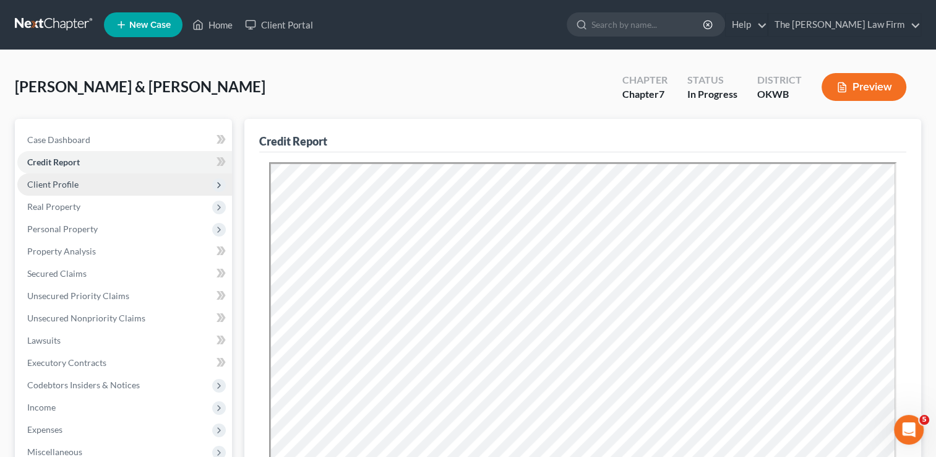
click at [84, 180] on span "Client Profile" at bounding box center [124, 184] width 215 height 22
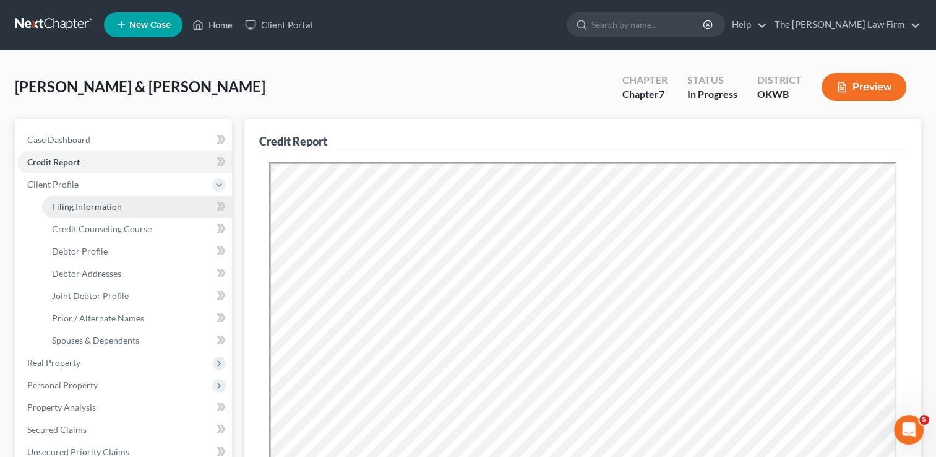
click at [97, 205] on span "Filing Information" at bounding box center [87, 206] width 70 height 11
select select "1"
select select "0"
select select "37"
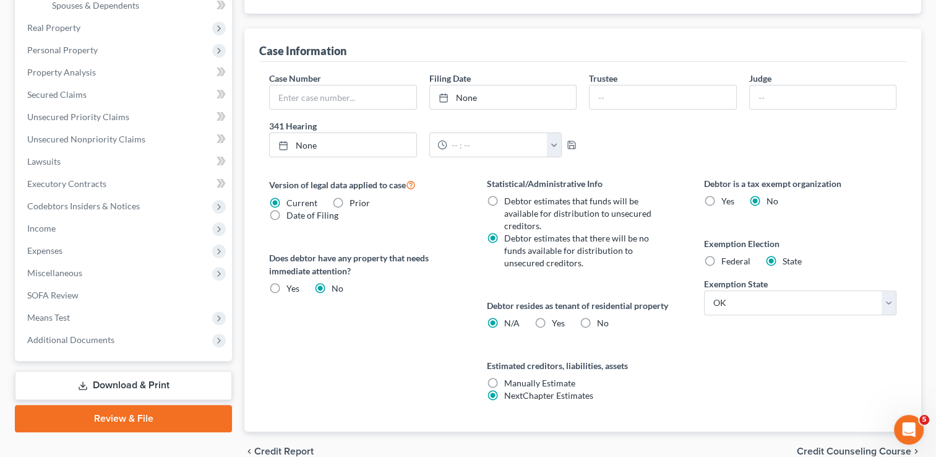
scroll to position [394, 0]
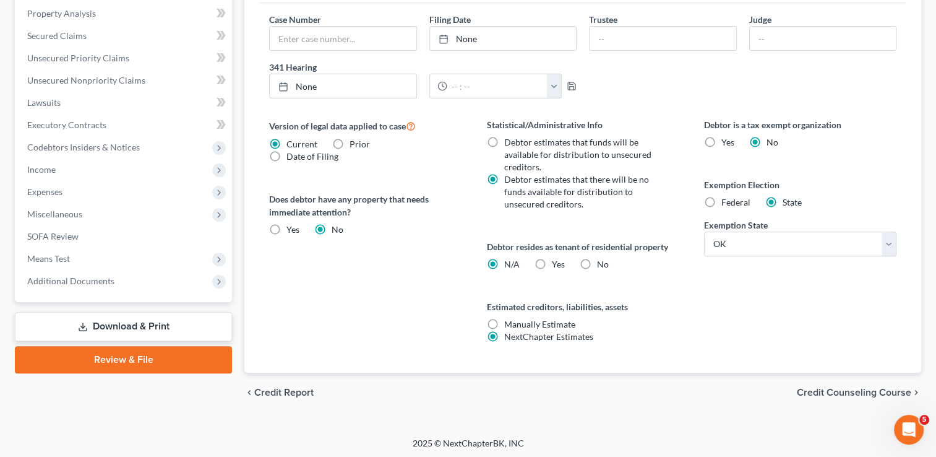
click at [552, 261] on label "Yes Yes" at bounding box center [558, 264] width 13 height 12
click at [557, 261] on input "Yes Yes" at bounding box center [561, 262] width 8 height 8
radio input "true"
radio input "false"
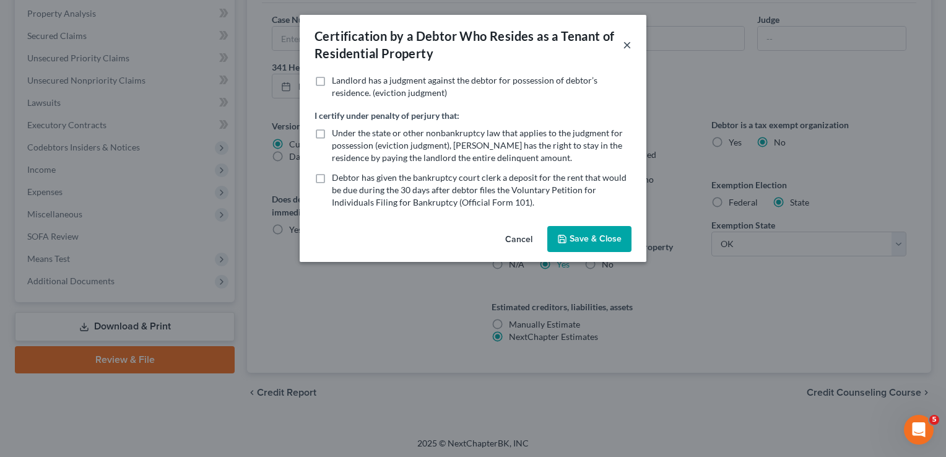
click at [629, 48] on button "×" at bounding box center [627, 44] width 9 height 15
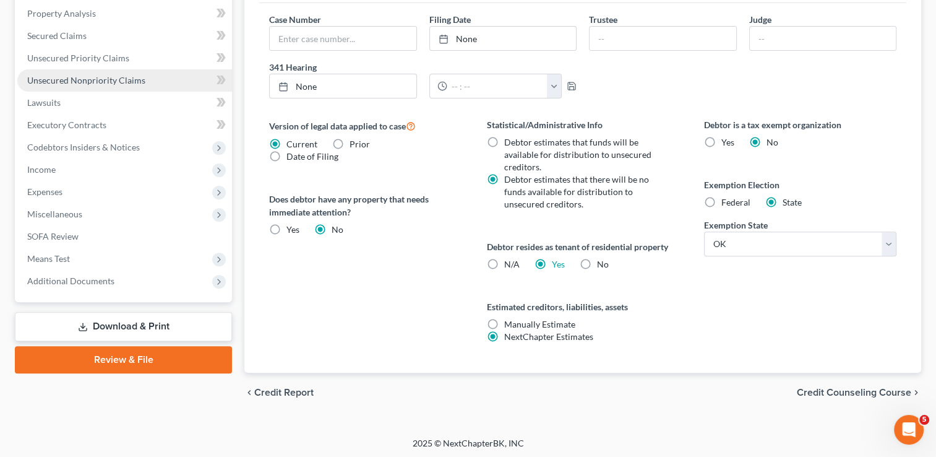
scroll to position [270, 0]
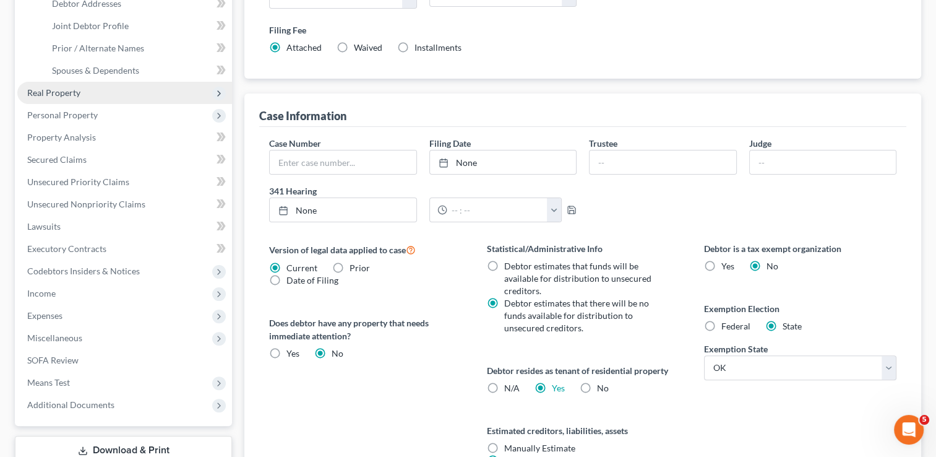
click at [74, 95] on span "Real Property" at bounding box center [53, 92] width 53 height 11
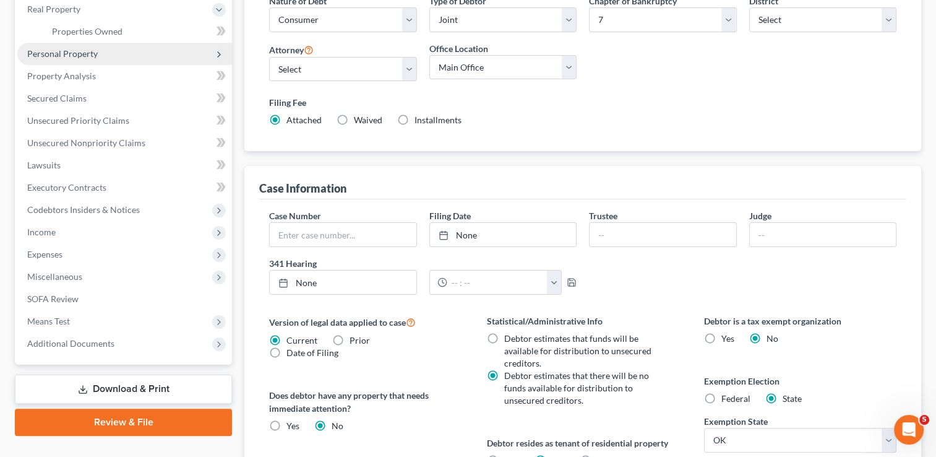
scroll to position [84, 0]
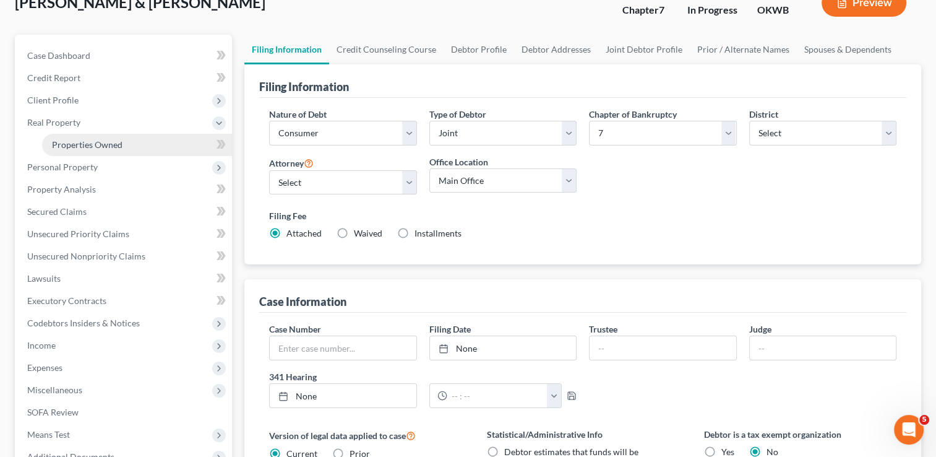
click at [110, 140] on span "Properties Owned" at bounding box center [87, 144] width 71 height 11
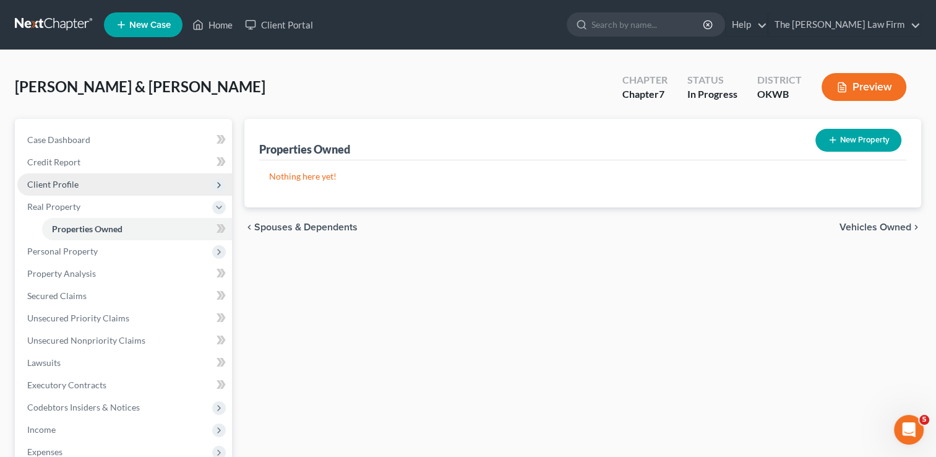
click at [72, 181] on span "Client Profile" at bounding box center [52, 184] width 51 height 11
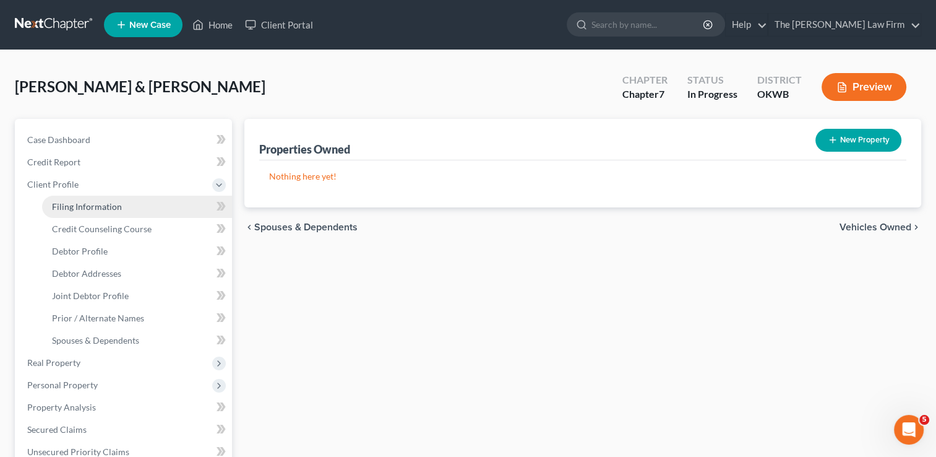
click at [114, 213] on link "Filing Information" at bounding box center [137, 207] width 190 height 22
select select "1"
select select "0"
select select "65"
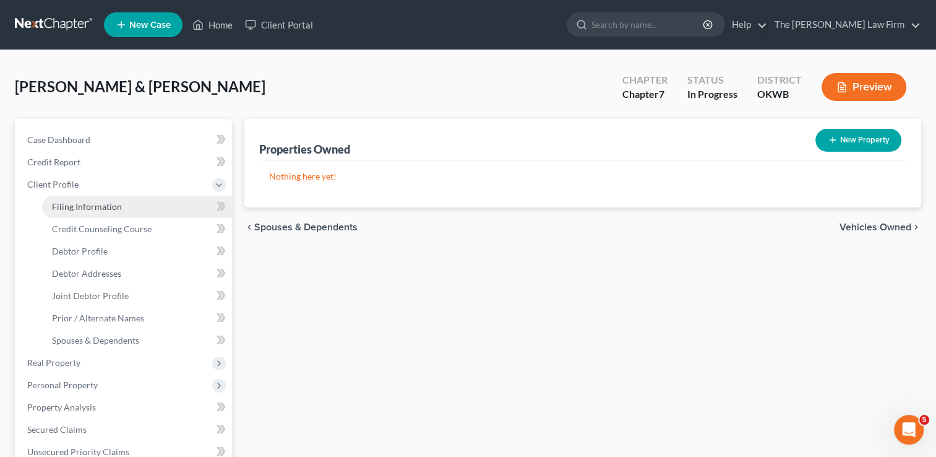
select select "0"
select select "37"
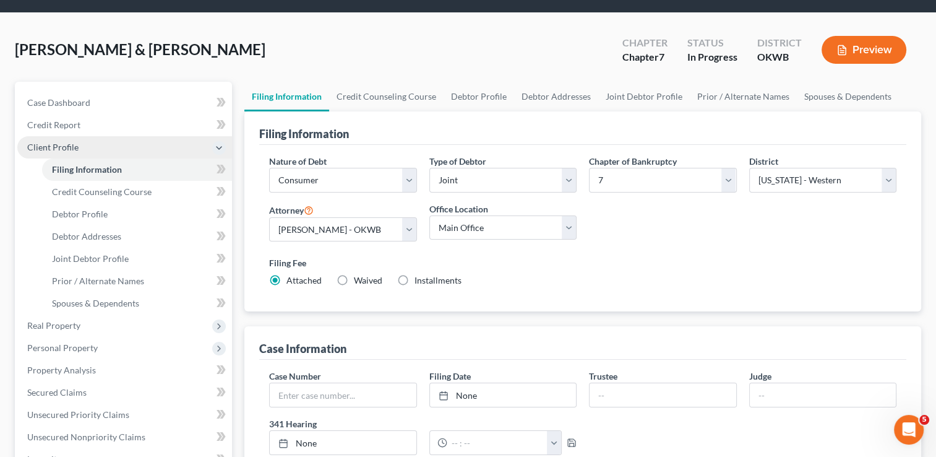
scroll to position [22, 0]
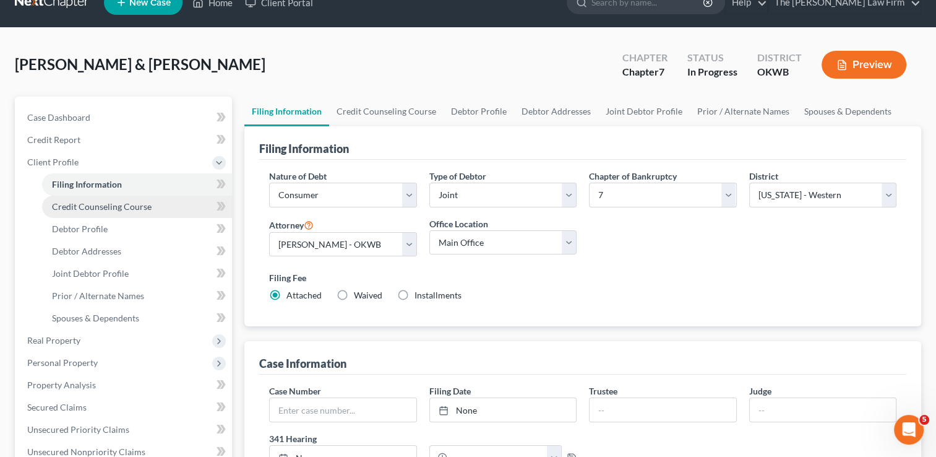
click at [126, 203] on span "Credit Counseling Course" at bounding box center [102, 206] width 100 height 11
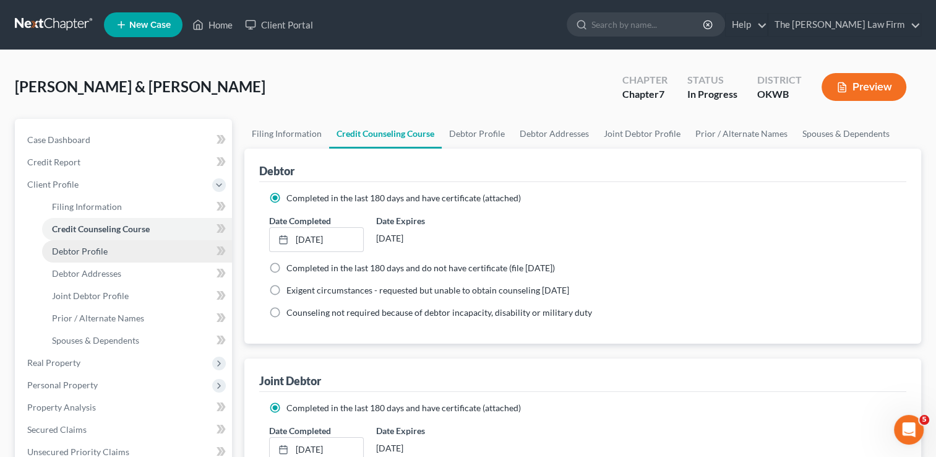
click at [108, 251] on link "Debtor Profile" at bounding box center [137, 251] width 190 height 22
select select "1"
select select "3"
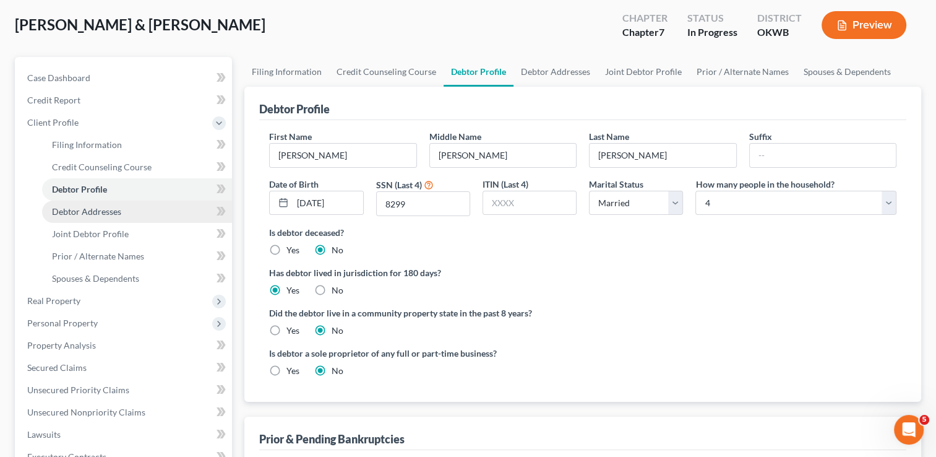
click at [110, 209] on span "Debtor Addresses" at bounding box center [86, 211] width 69 height 11
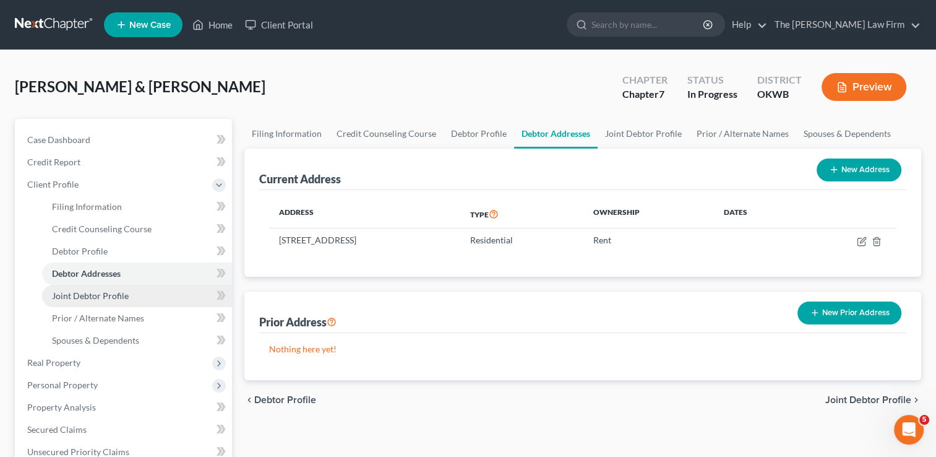
click at [101, 291] on span "Joint Debtor Profile" at bounding box center [90, 295] width 77 height 11
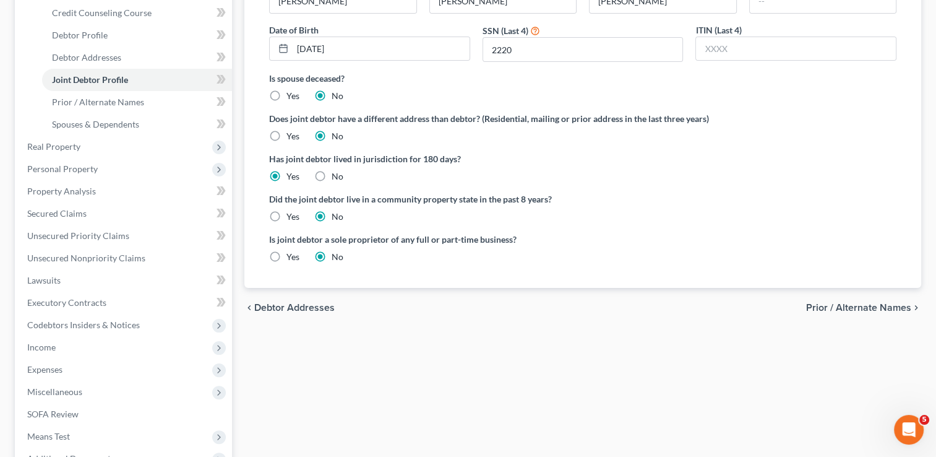
scroll to position [248, 0]
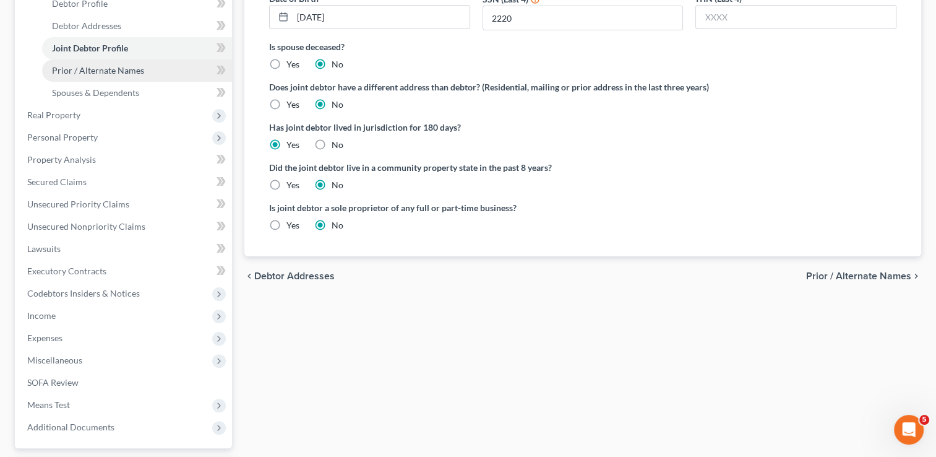
click at [129, 71] on span "Prior / Alternate Names" at bounding box center [98, 70] width 92 height 11
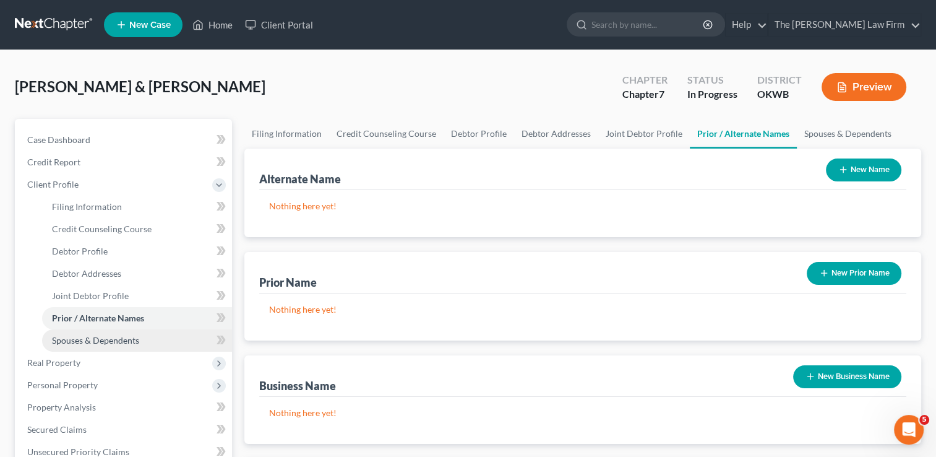
click at [93, 336] on span "Spouses & Dependents" at bounding box center [95, 340] width 87 height 11
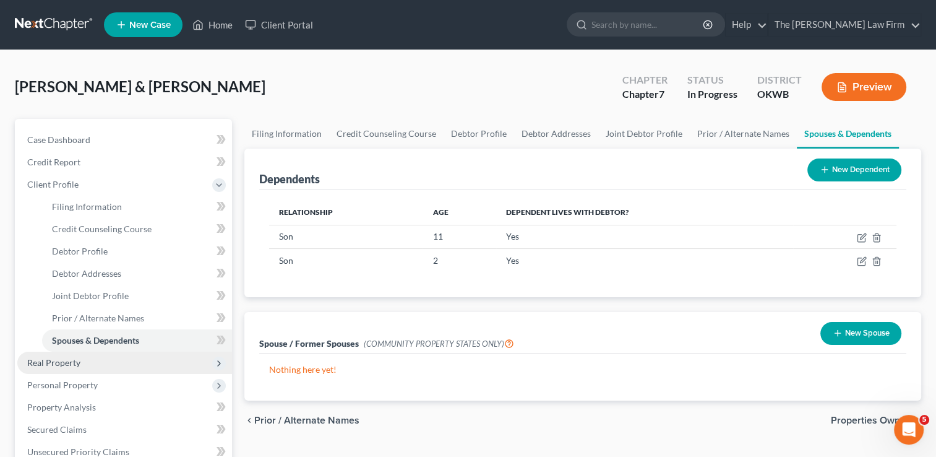
click at [67, 363] on span "Real Property" at bounding box center [53, 362] width 53 height 11
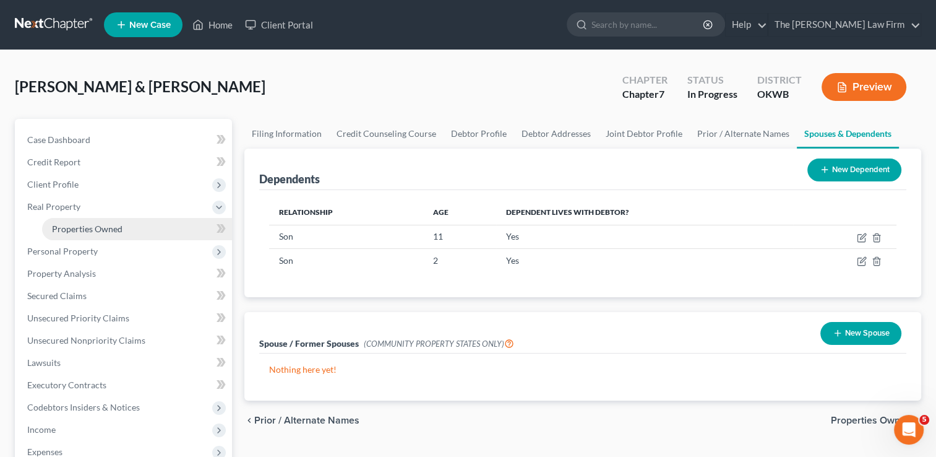
click at [104, 234] on link "Properties Owned" at bounding box center [137, 229] width 190 height 22
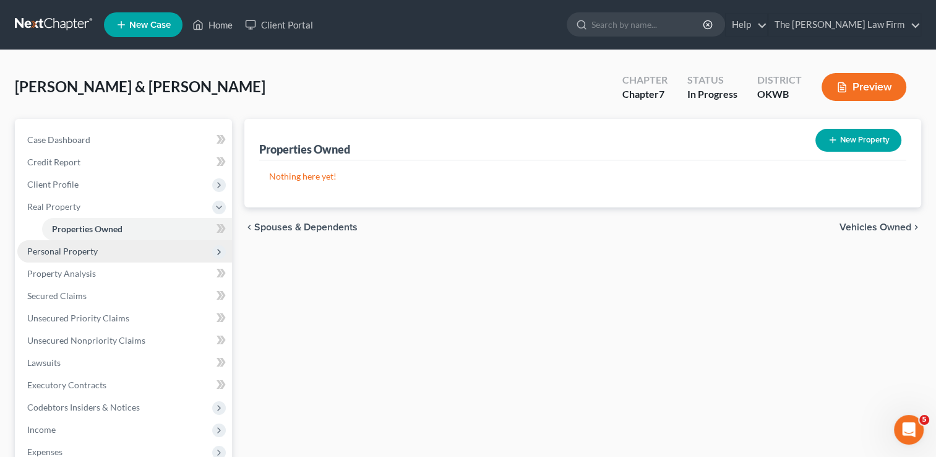
click at [94, 251] on span "Personal Property" at bounding box center [62, 251] width 71 height 11
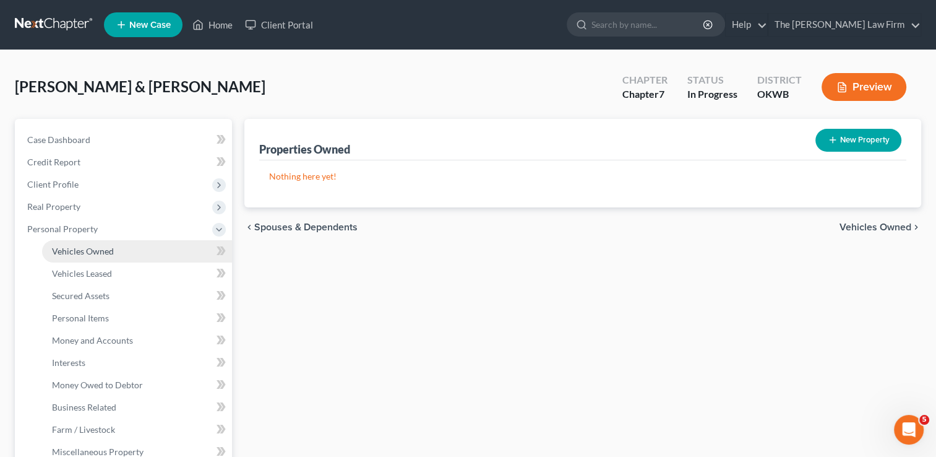
click at [108, 249] on span "Vehicles Owned" at bounding box center [83, 251] width 62 height 11
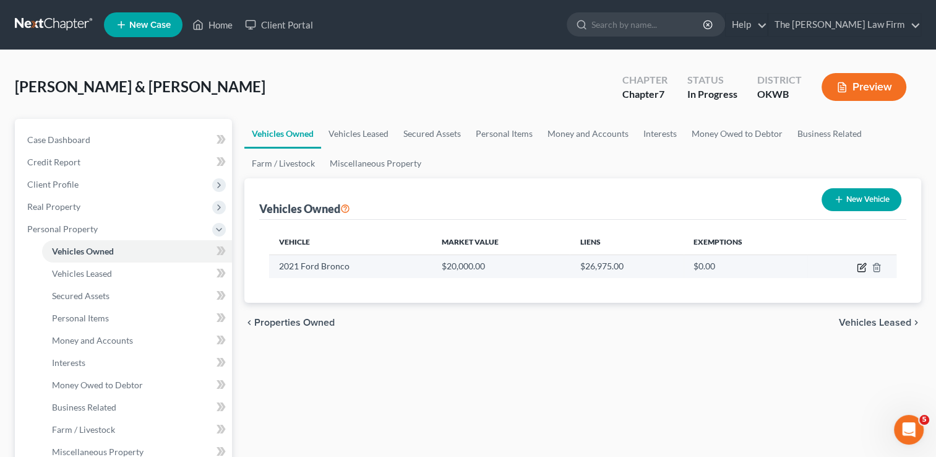
click at [861, 266] on icon "button" at bounding box center [863, 266] width 6 height 6
select select "0"
select select "5"
select select "2"
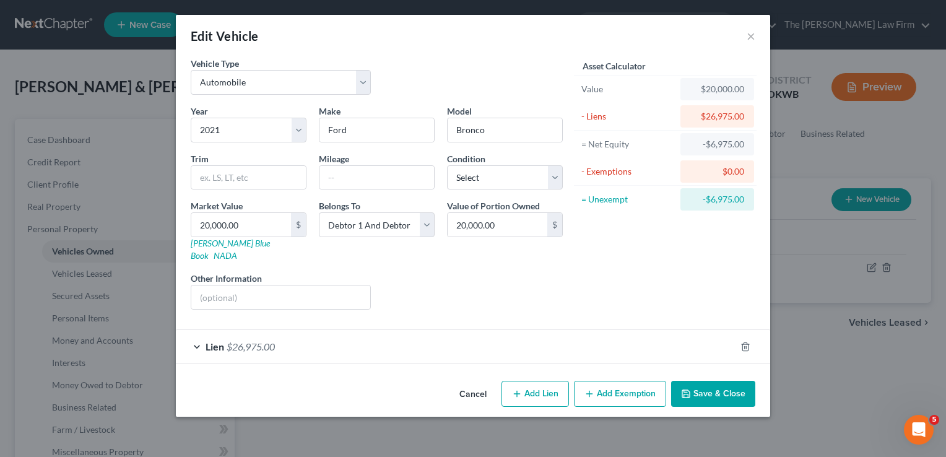
click at [369, 330] on div "Lien $26,975.00" at bounding box center [455, 346] width 559 height 33
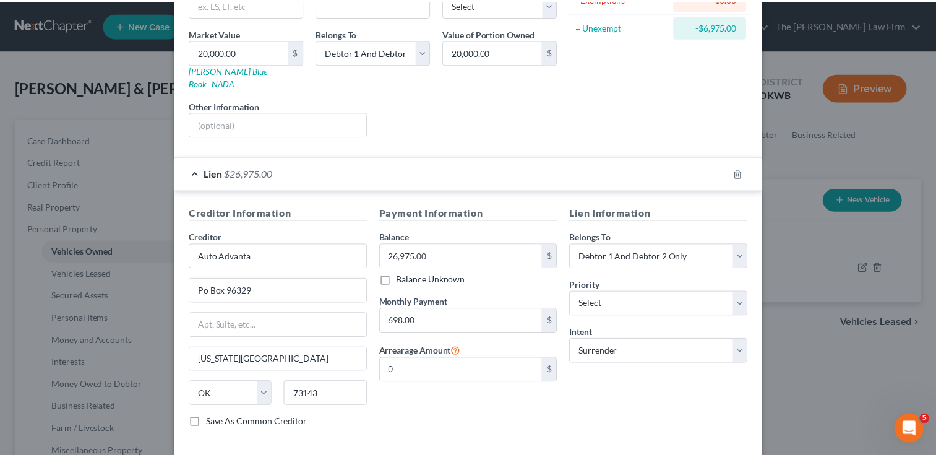
scroll to position [217, 0]
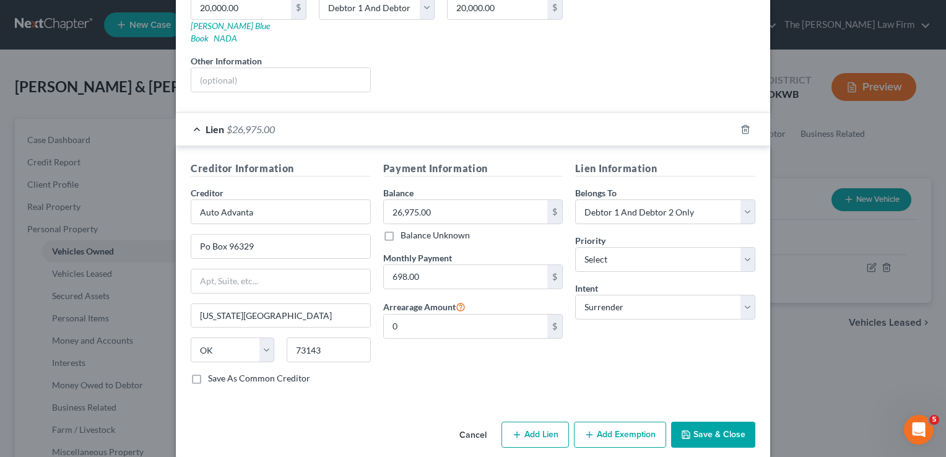
click at [714, 421] on button "Save & Close" at bounding box center [713, 434] width 84 height 26
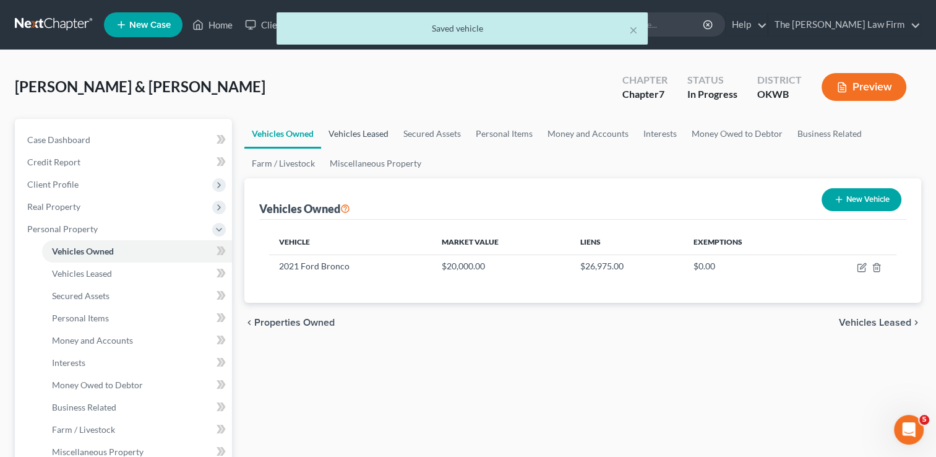
click at [376, 130] on link "Vehicles Leased" at bounding box center [358, 134] width 75 height 30
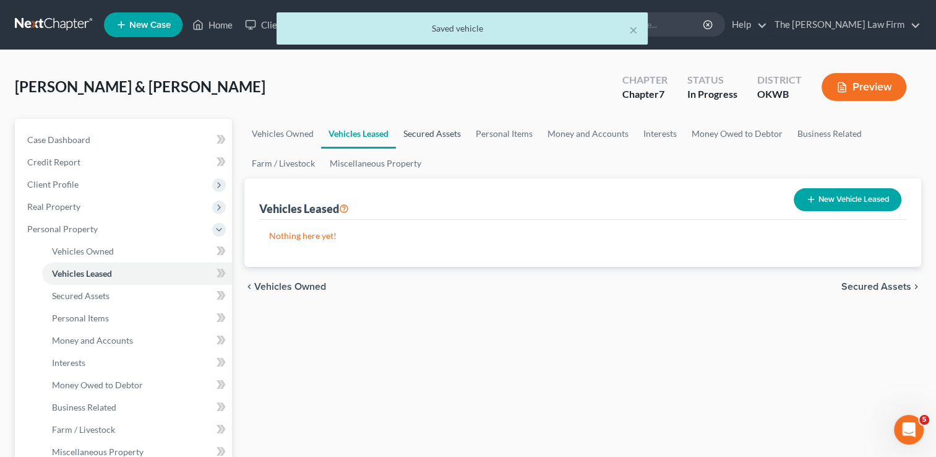
click at [439, 130] on link "Secured Assets" at bounding box center [432, 134] width 72 height 30
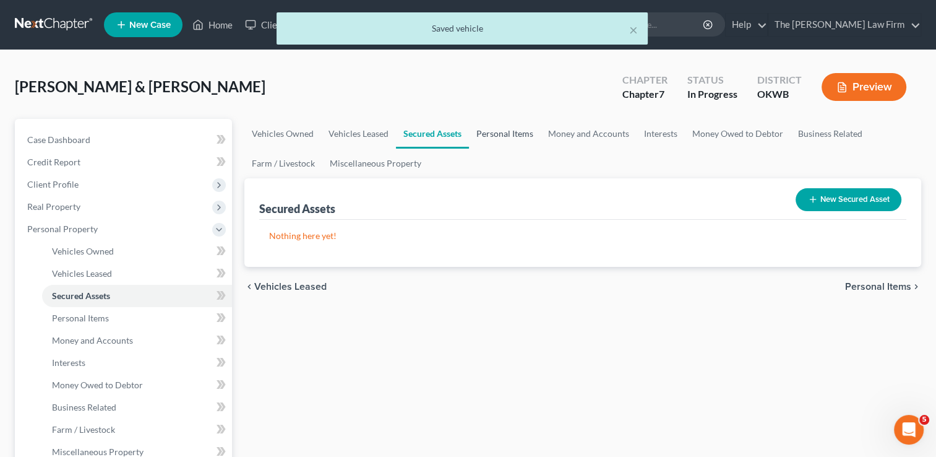
click at [507, 132] on link "Personal Items" at bounding box center [505, 134] width 72 height 30
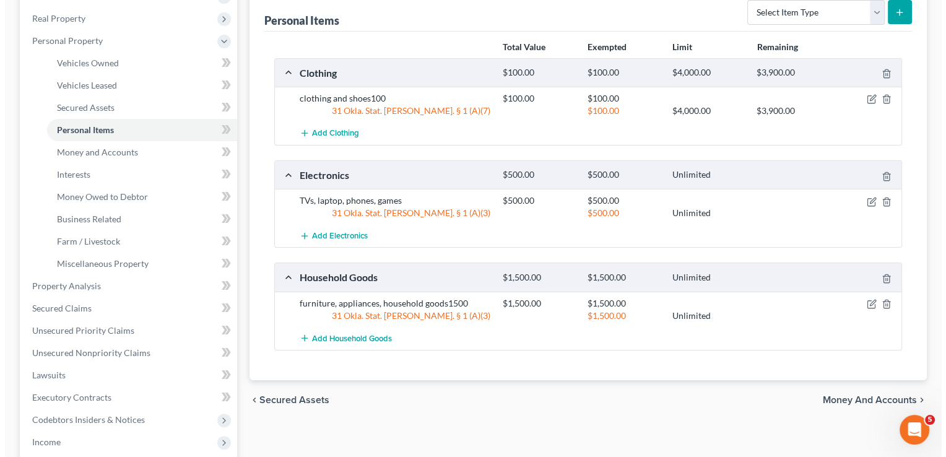
scroll to position [124, 0]
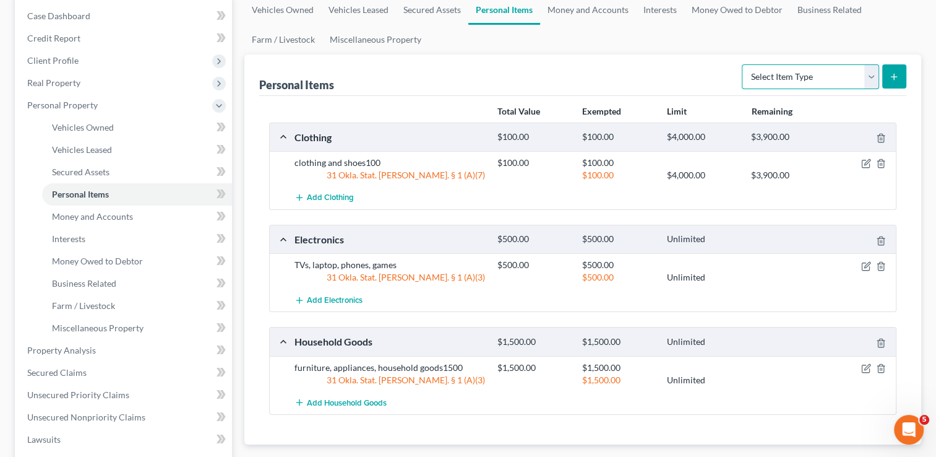
click at [872, 77] on select "Select Item Type Clothing Collectibles Of Value Electronics Firearms Household …" at bounding box center [810, 76] width 137 height 25
select select "jewelry"
click at [743, 64] on select "Select Item Type Clothing Collectibles Of Value Electronics Firearms Household …" at bounding box center [810, 76] width 137 height 25
click at [891, 77] on icon "submit" at bounding box center [894, 77] width 10 height 10
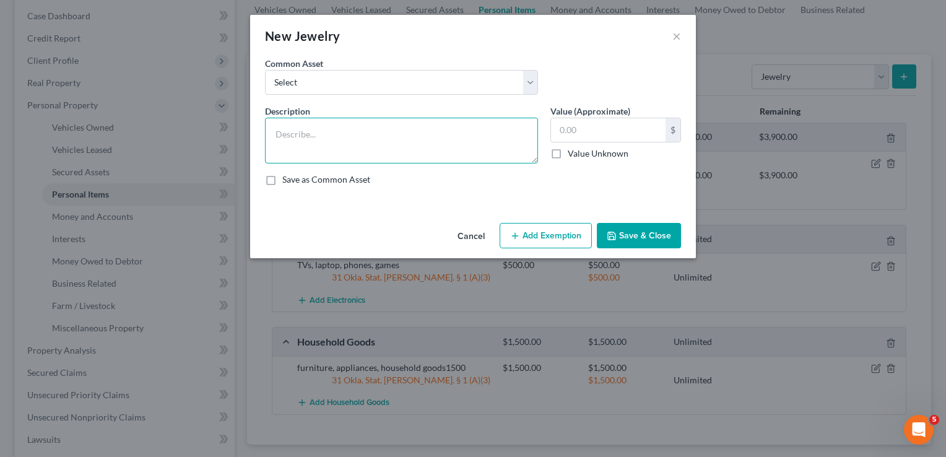
click at [353, 132] on textarea at bounding box center [401, 141] width 273 height 46
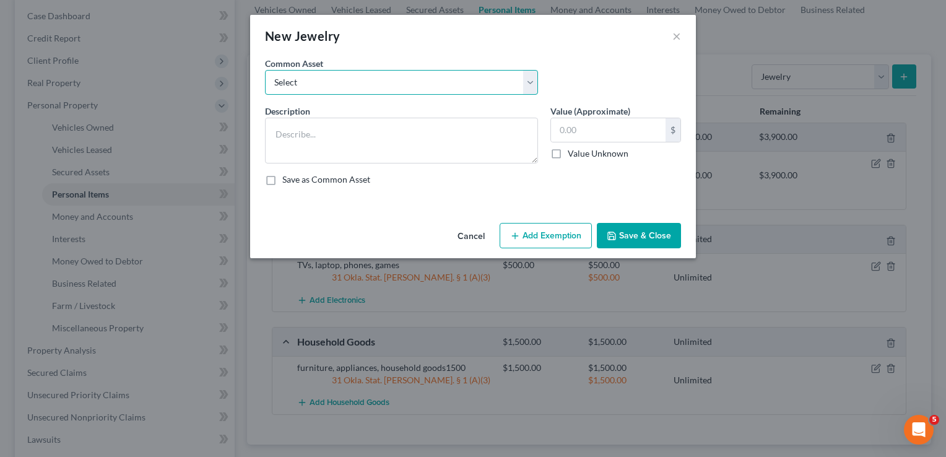
click at [433, 83] on select "Select wedding ring wedding ring wedding ring" at bounding box center [401, 82] width 273 height 25
select select "2"
click at [265, 70] on select "Select wedding ring wedding ring wedding ring" at bounding box center [401, 82] width 273 height 25
type textarea "wedding ring"
type input "500.00"
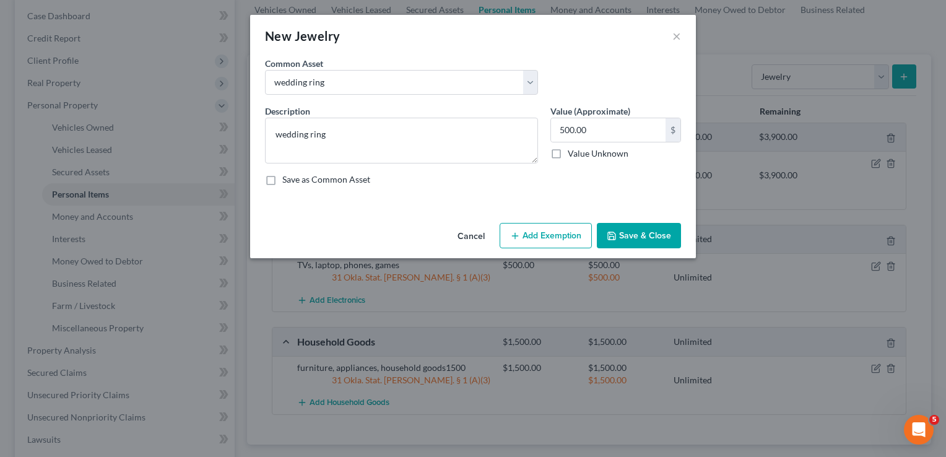
click at [554, 236] on button "Add Exemption" at bounding box center [545, 236] width 92 height 26
select select "2"
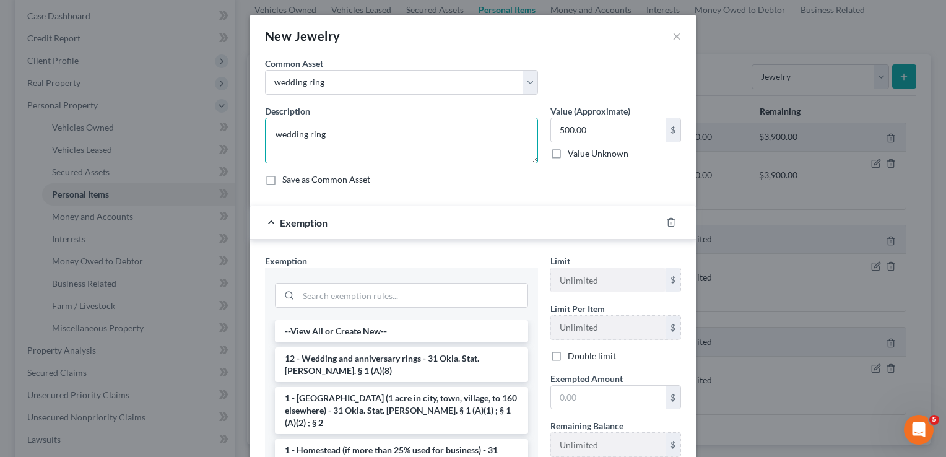
click at [329, 134] on textarea "wedding ring" at bounding box center [401, 141] width 273 height 46
type textarea "wedding rings"
click at [481, 194] on div "Description * wedding rings Value (Approximate) 500.00 $ Value Unknown Balance …" at bounding box center [473, 150] width 428 height 91
click at [329, 362] on li "12 - Wedding and anniversary rings - 31 Okla. Stat. Ann. § 1 (A)(8)" at bounding box center [401, 364] width 253 height 35
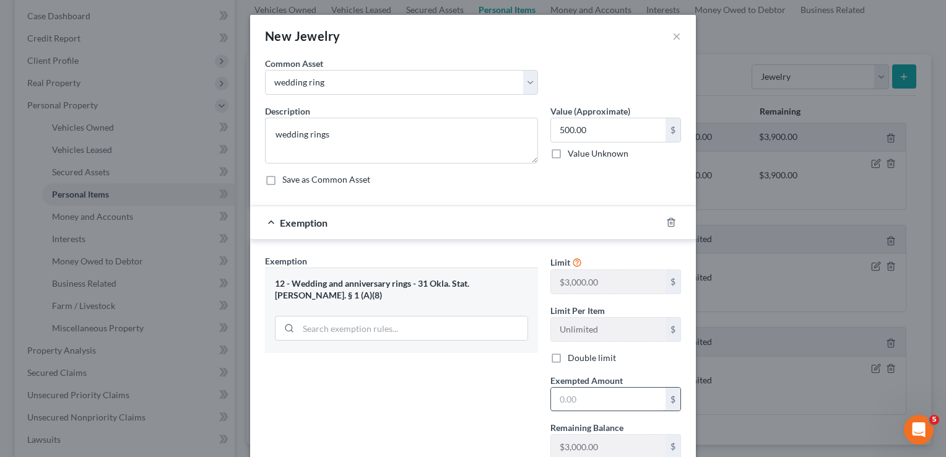
click at [591, 402] on input "text" at bounding box center [608, 399] width 114 height 24
type input "500.00"
click at [494, 397] on div "Exemption Set must be selected for CA. Exemption * 12 - Wedding and anniversary…" at bounding box center [401, 385] width 285 height 263
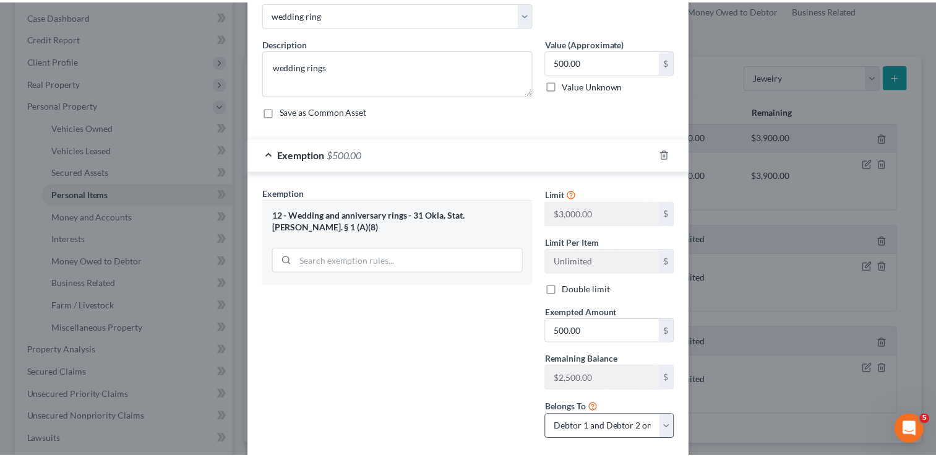
scroll to position [137, 0]
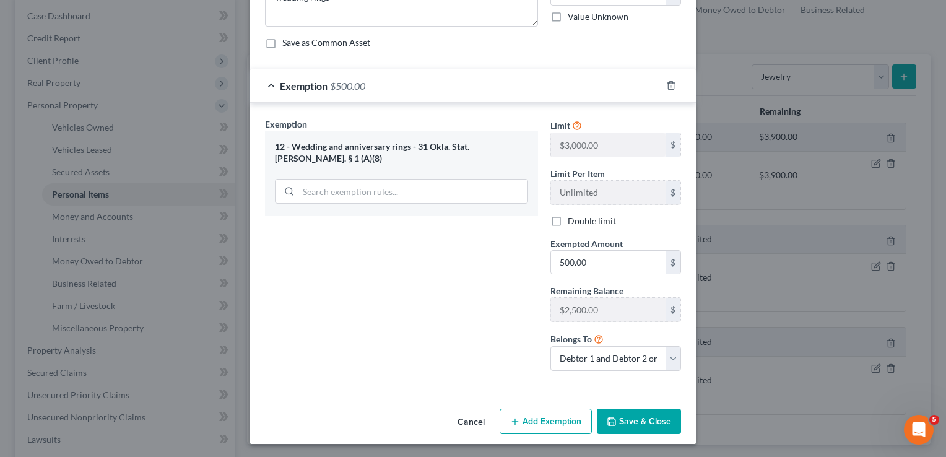
click at [637, 417] on button "Save & Close" at bounding box center [639, 421] width 84 height 26
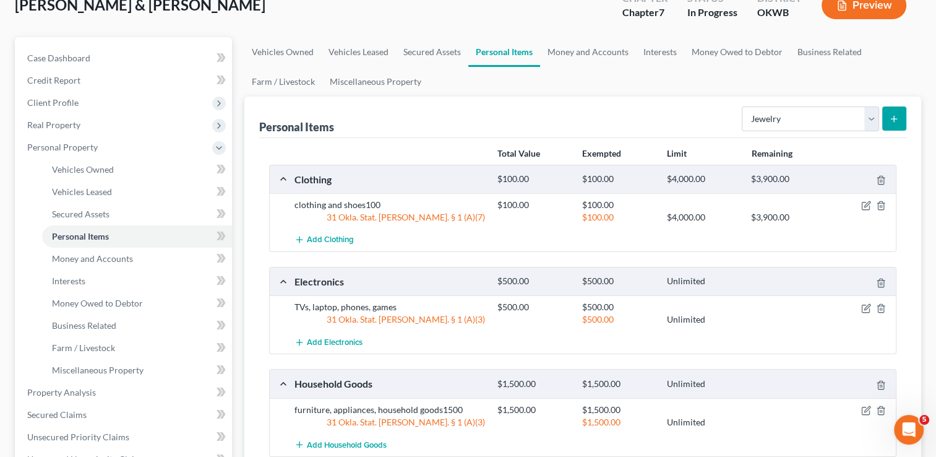
scroll to position [0, 0]
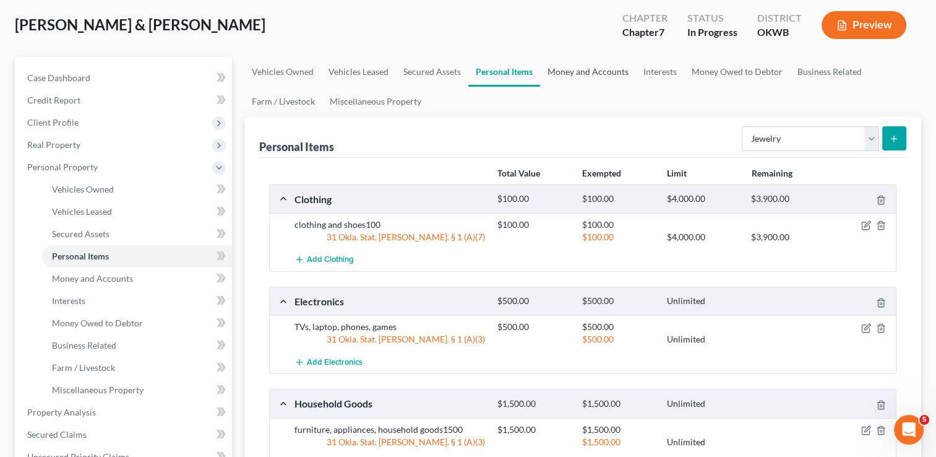
click at [594, 68] on link "Money and Accounts" at bounding box center [588, 72] width 96 height 30
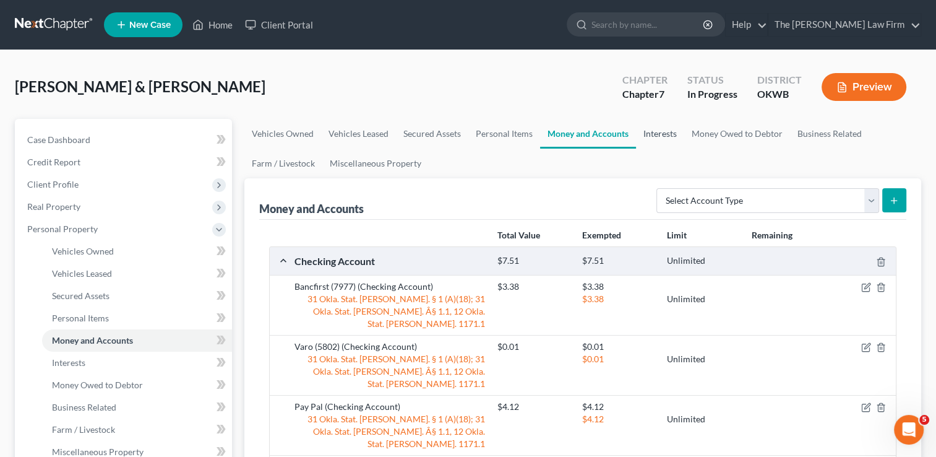
click at [662, 135] on link "Interests" at bounding box center [660, 134] width 48 height 30
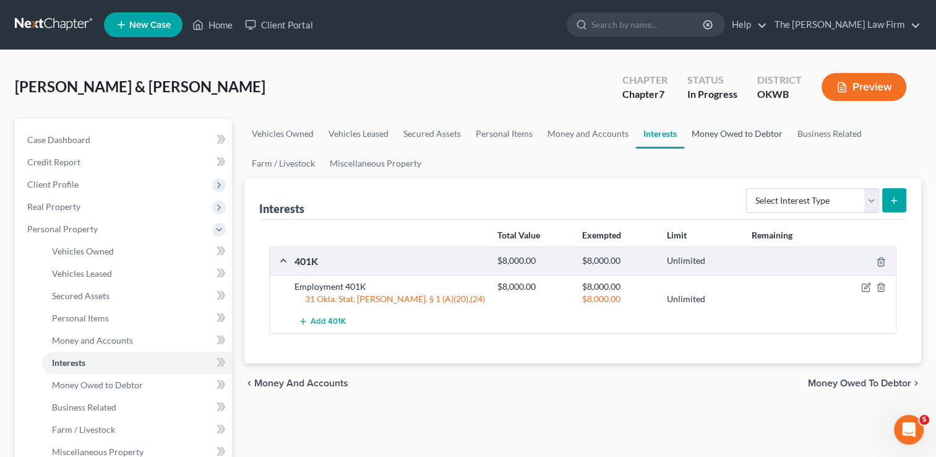
click at [718, 131] on link "Money Owed to Debtor" at bounding box center [737, 134] width 106 height 30
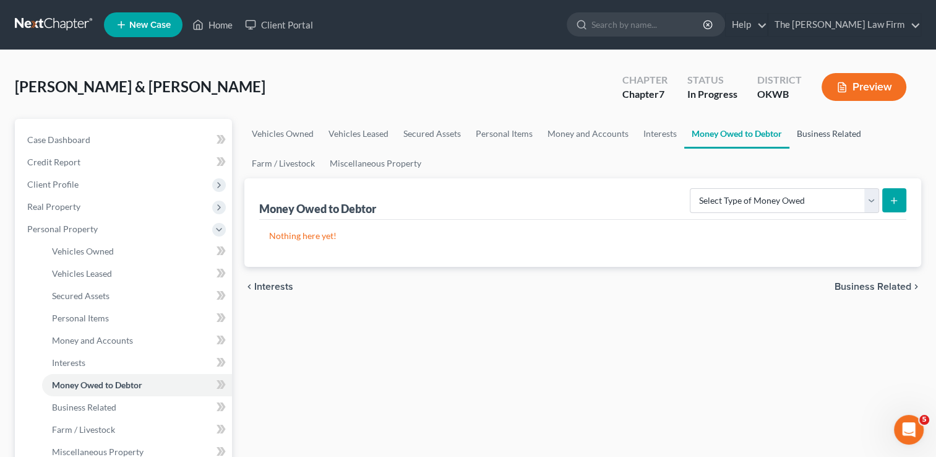
click at [824, 132] on link "Business Related" at bounding box center [829, 134] width 79 height 30
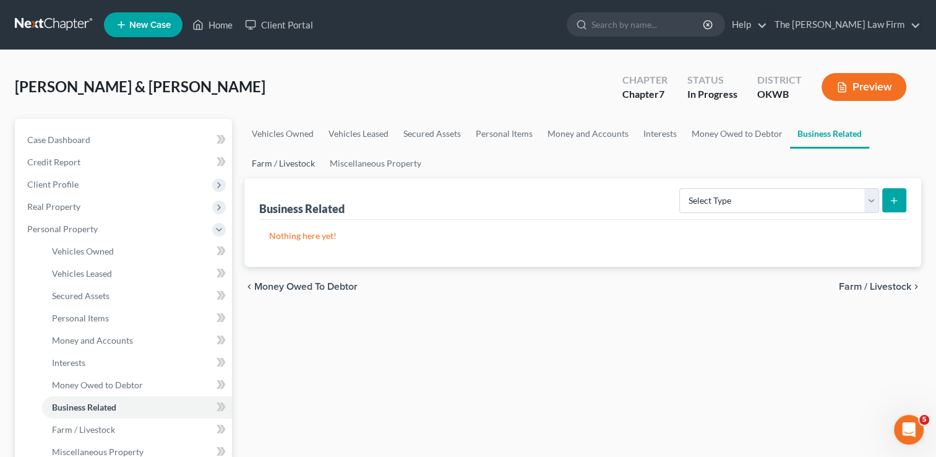
click at [280, 160] on link "Farm / Livestock" at bounding box center [283, 164] width 78 height 30
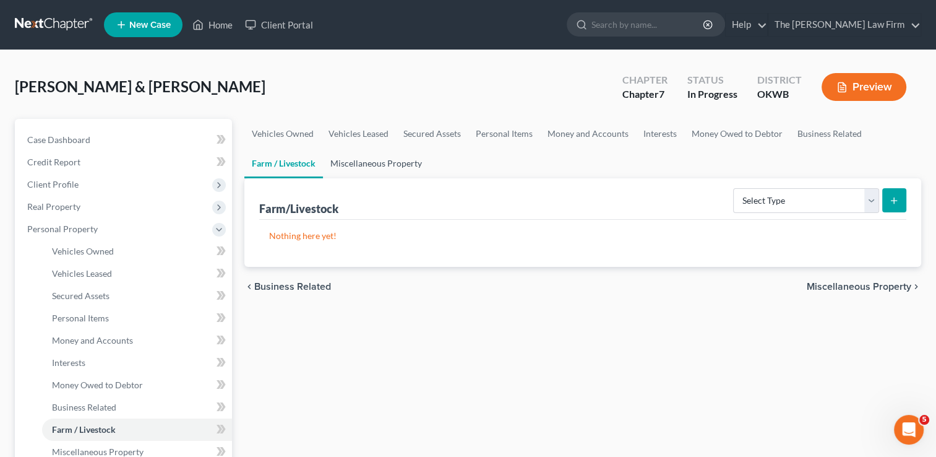
click at [394, 160] on link "Miscellaneous Property" at bounding box center [376, 164] width 106 height 30
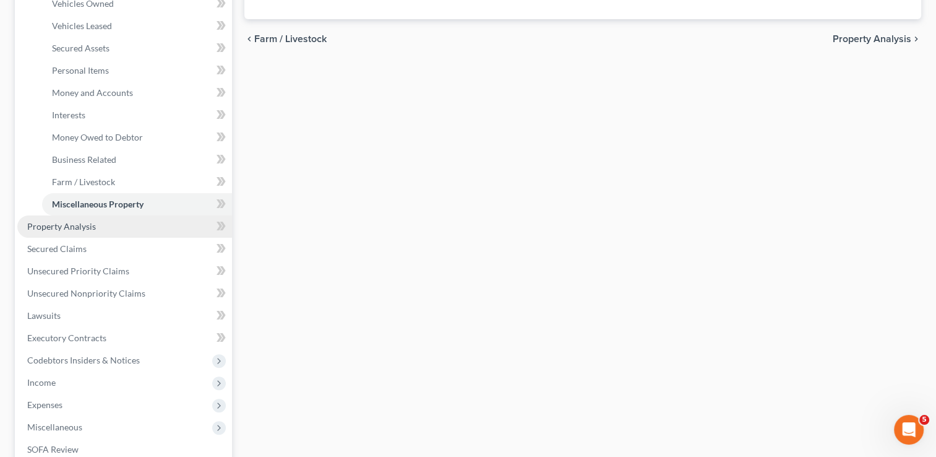
click at [62, 230] on span "Property Analysis" at bounding box center [61, 226] width 69 height 11
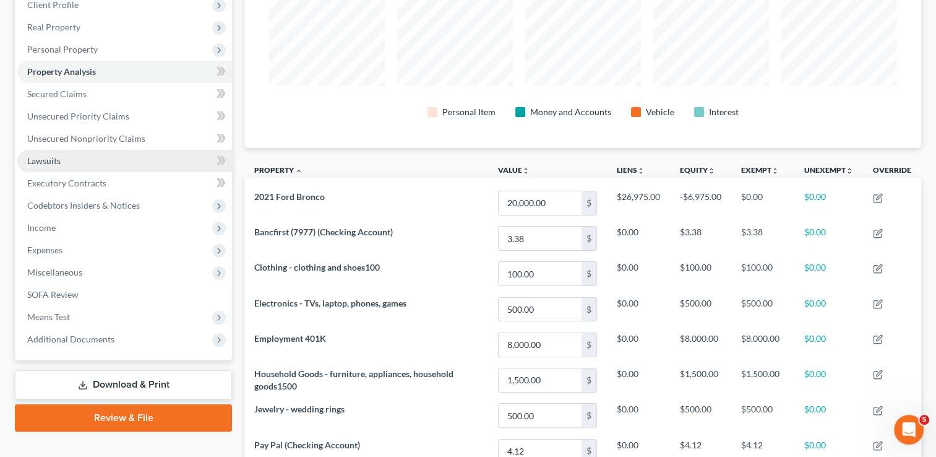
scroll to position [168, 0]
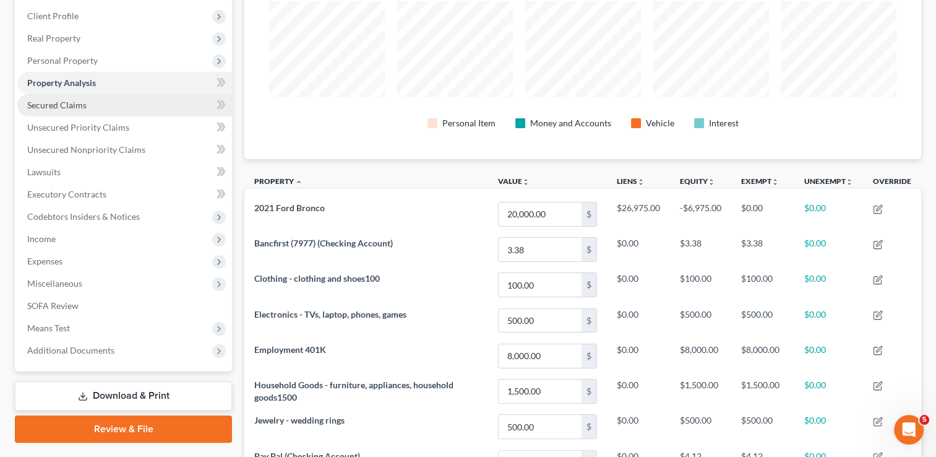
click at [77, 105] on span "Secured Claims" at bounding box center [56, 105] width 59 height 11
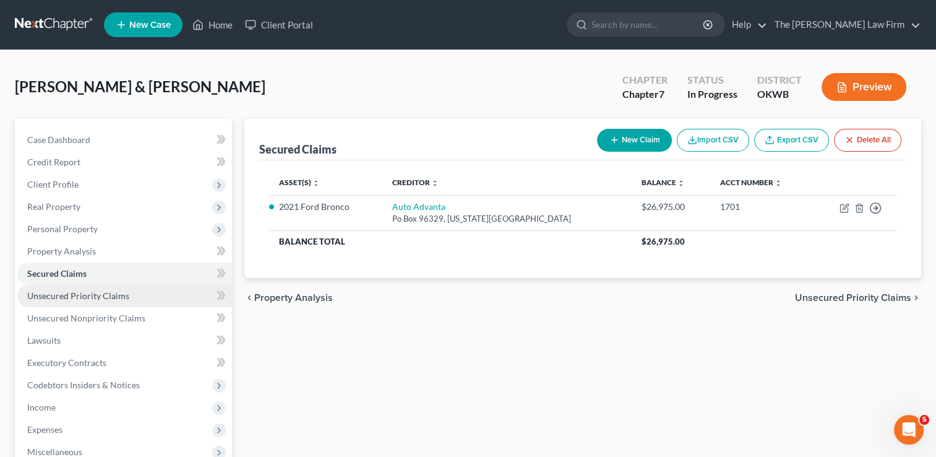
click at [83, 299] on span "Unsecured Priority Claims" at bounding box center [78, 295] width 102 height 11
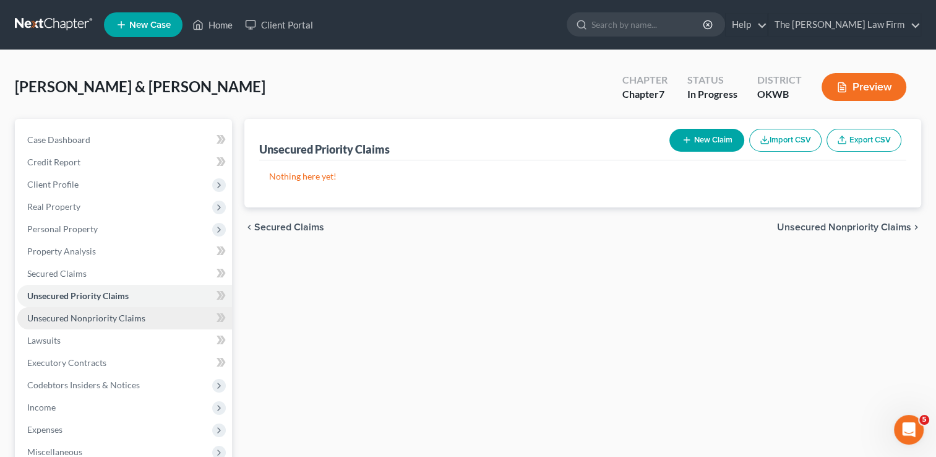
click at [101, 316] on span "Unsecured Nonpriority Claims" at bounding box center [86, 318] width 118 height 11
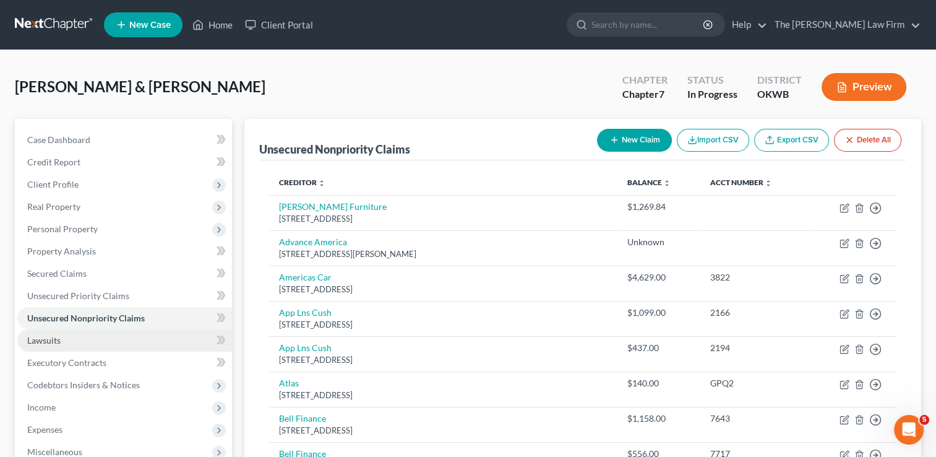
click at [51, 343] on span "Lawsuits" at bounding box center [43, 340] width 33 height 11
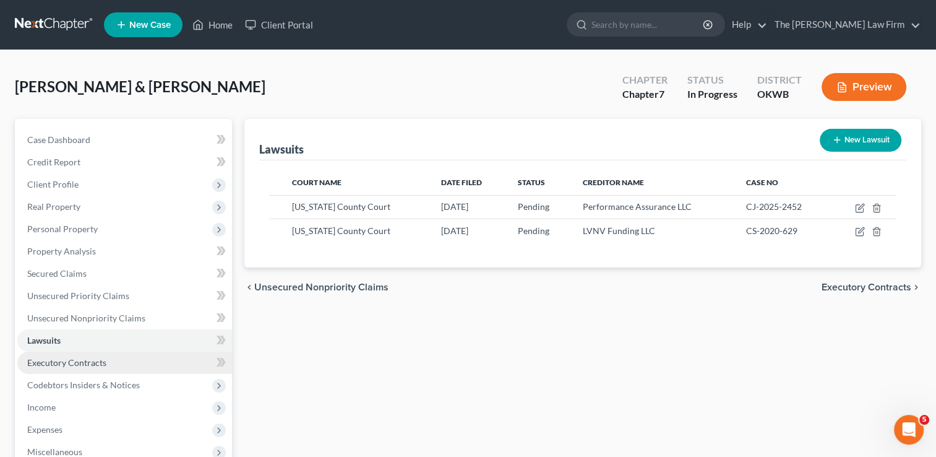
click at [87, 367] on span "Executory Contracts" at bounding box center [66, 362] width 79 height 11
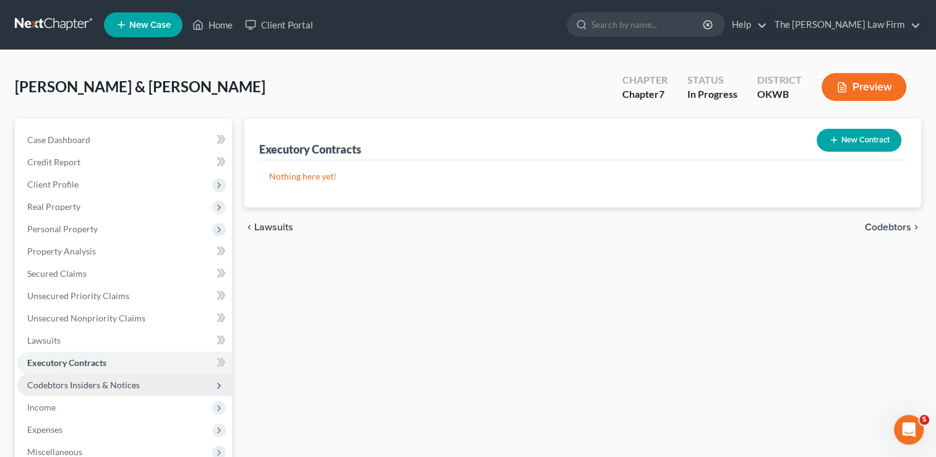
click at [95, 382] on span "Codebtors Insiders & Notices" at bounding box center [83, 384] width 113 height 11
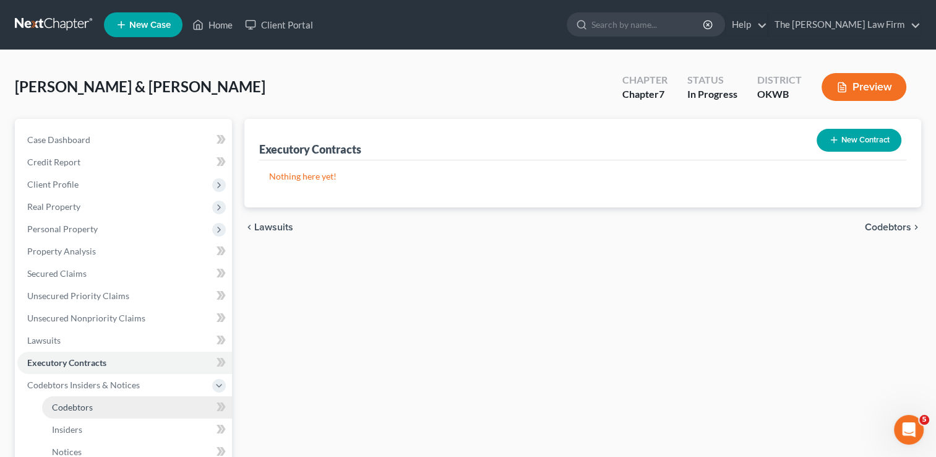
click at [74, 410] on span "Codebtors" at bounding box center [72, 407] width 41 height 11
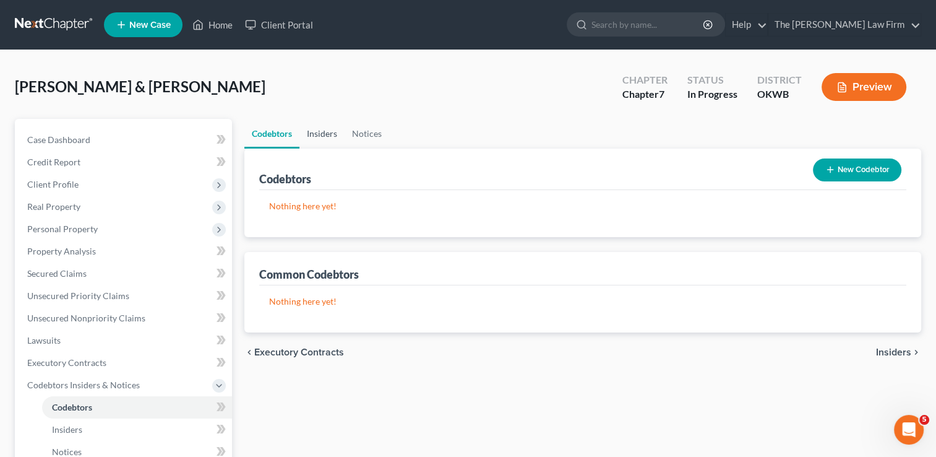
click at [322, 134] on link "Insiders" at bounding box center [322, 134] width 45 height 30
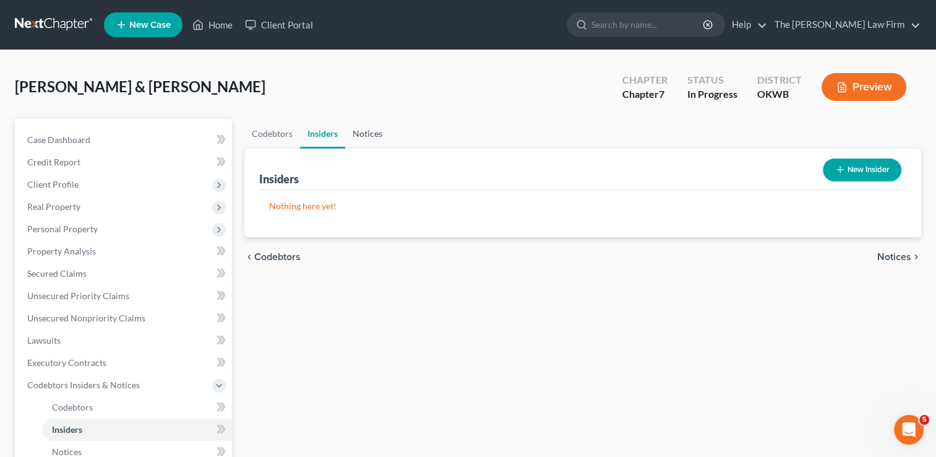
click at [369, 132] on link "Notices" at bounding box center [367, 134] width 45 height 30
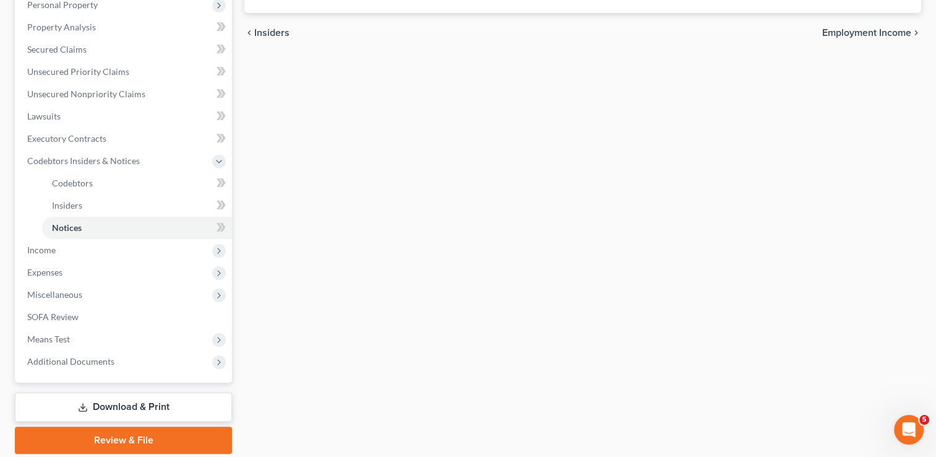
scroll to position [248, 0]
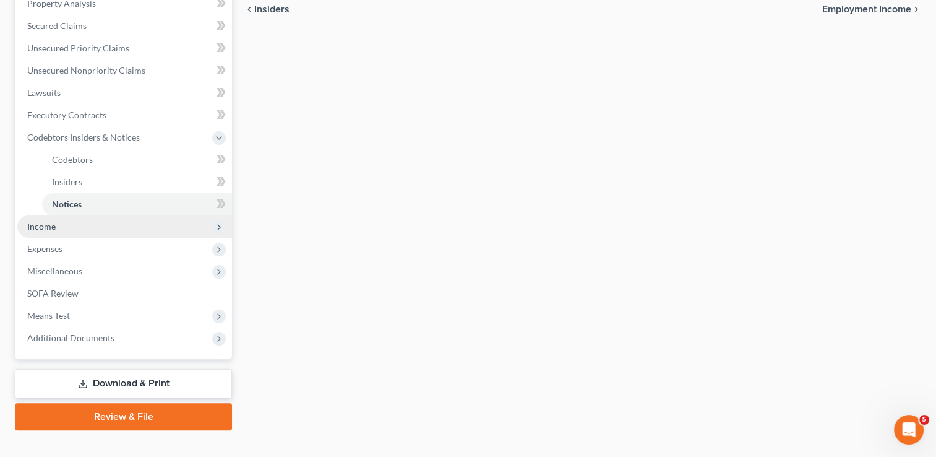
click at [42, 229] on span "Income" at bounding box center [41, 226] width 28 height 11
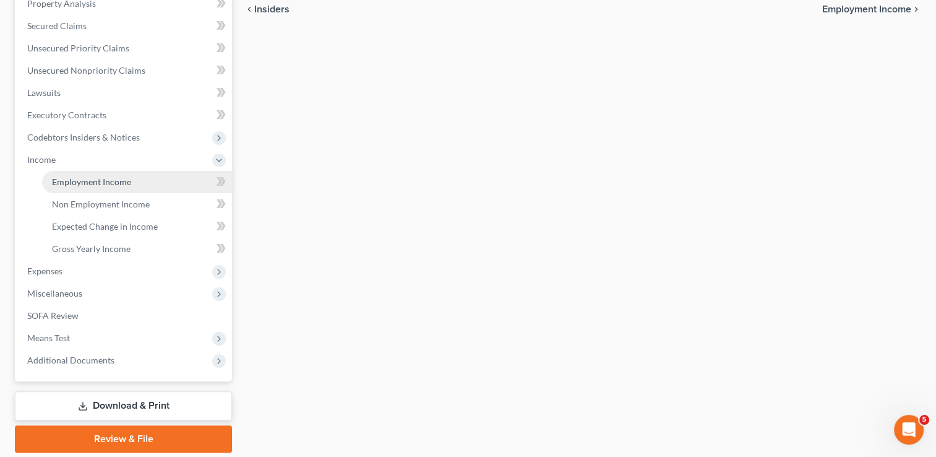
drag, startPoint x: 82, startPoint y: 184, endPoint x: 98, endPoint y: 186, distance: 16.1
click at [82, 184] on span "Employment Income" at bounding box center [91, 181] width 79 height 11
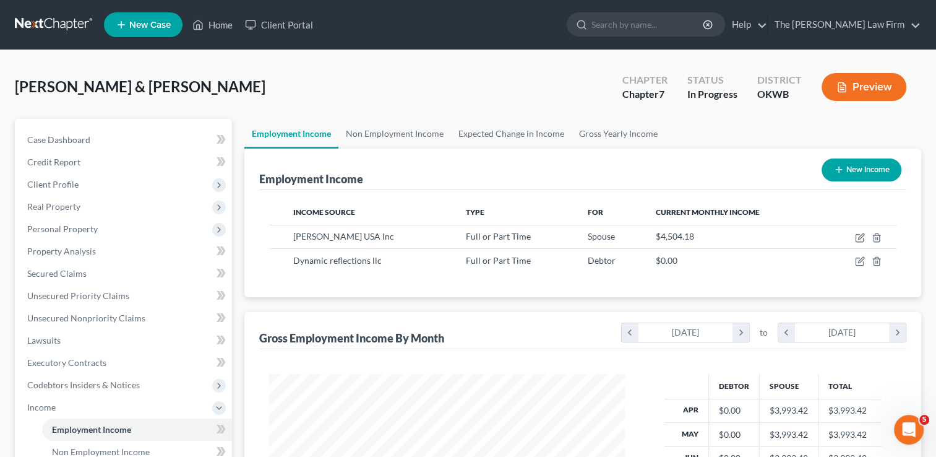
scroll to position [618595, 618435]
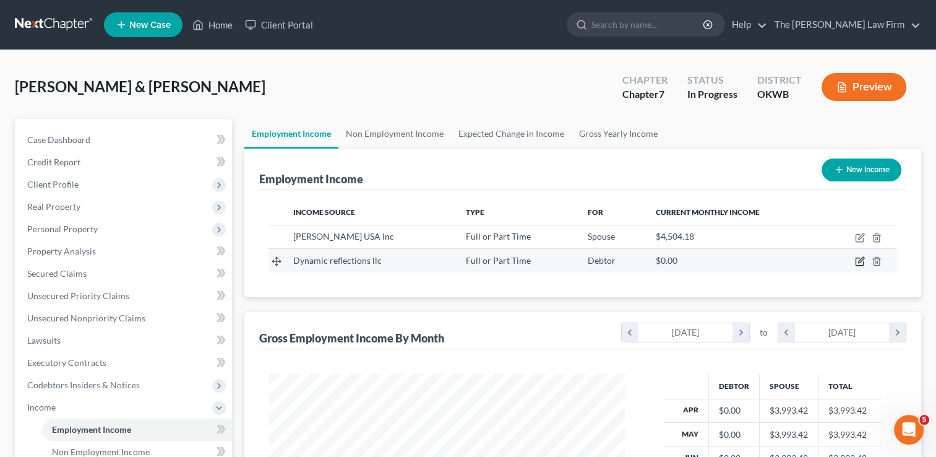
click at [861, 261] on icon "button" at bounding box center [861, 260] width 6 height 6
select select "0"
select select "3"
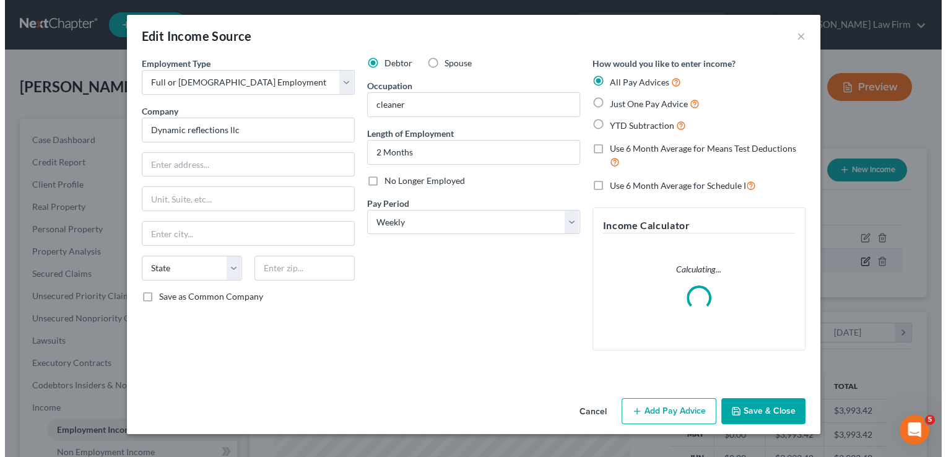
scroll to position [220, 384]
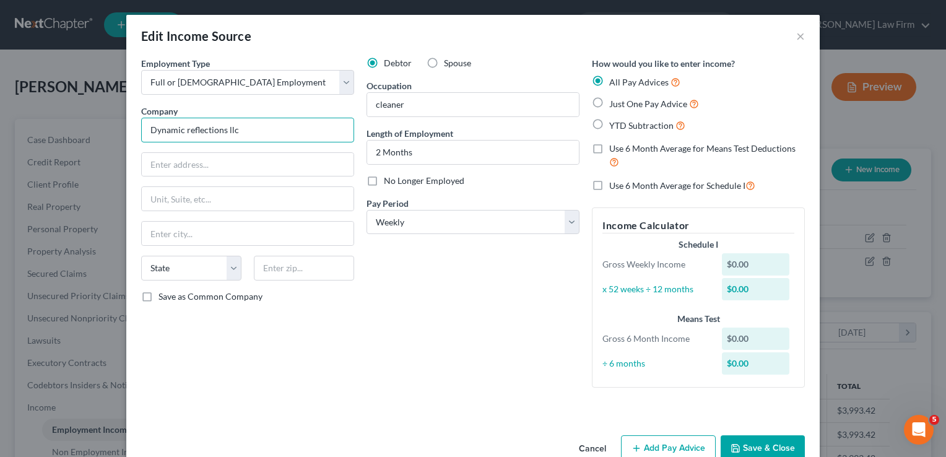
click at [257, 127] on input "Dynamic reflections llc" at bounding box center [247, 130] width 213 height 25
type input "Dynamic reflections LLC"
click at [416, 276] on div "Debtor Spouse Occupation cleaner Length of Employment 2 Months No Longer Employ…" at bounding box center [472, 227] width 225 height 340
click at [609, 100] on label "Just One Pay Advice" at bounding box center [654, 104] width 90 height 14
click at [614, 100] on input "Just One Pay Advice" at bounding box center [618, 101] width 8 height 8
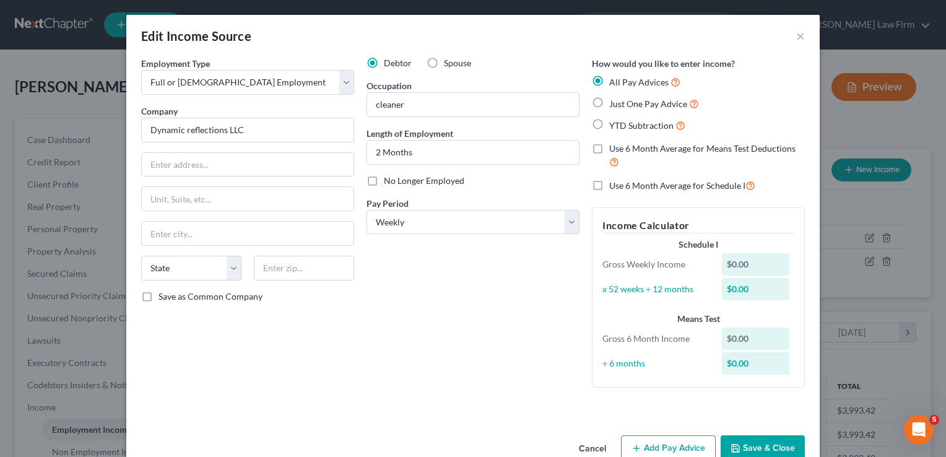
radio input "true"
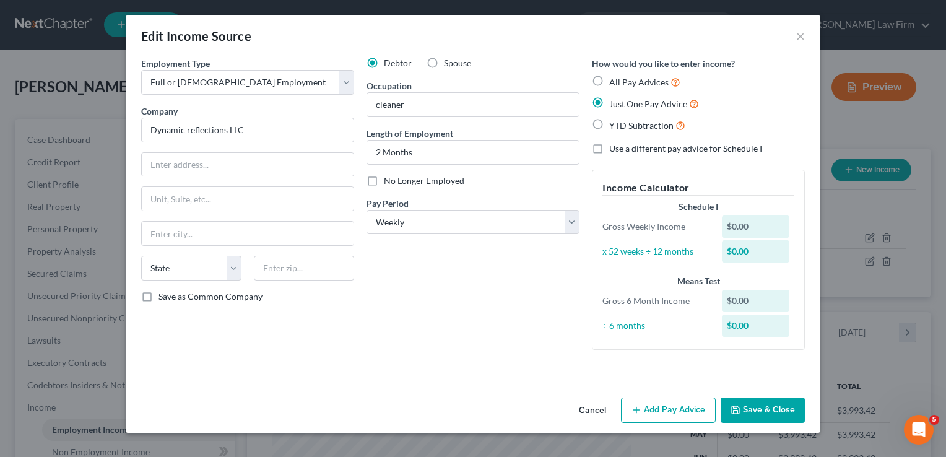
drag, startPoint x: 671, startPoint y: 411, endPoint x: 501, endPoint y: 371, distance: 174.3
click at [670, 411] on button "Add Pay Advice" at bounding box center [668, 410] width 95 height 26
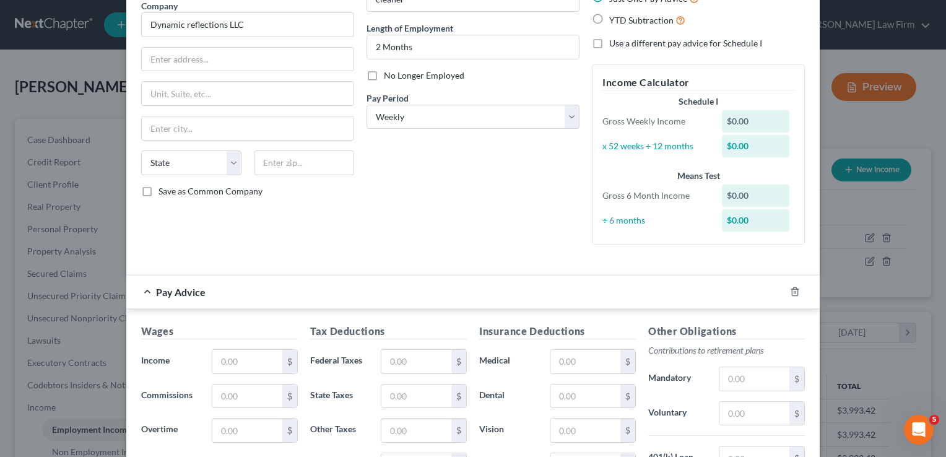
scroll to position [186, 0]
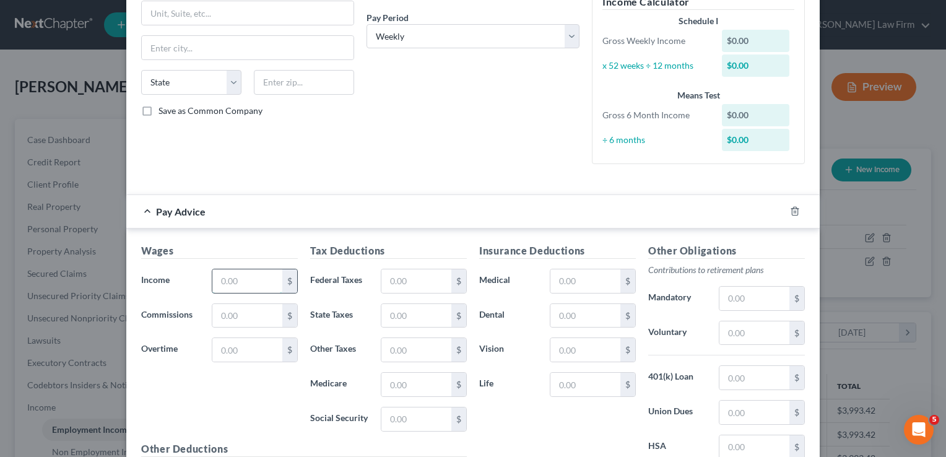
click at [245, 278] on input "text" at bounding box center [247, 281] width 70 height 24
type input "160.10"
click at [396, 415] on input "text" at bounding box center [416, 419] width 70 height 24
type input "9.93"
click at [416, 381] on input "text" at bounding box center [416, 385] width 70 height 24
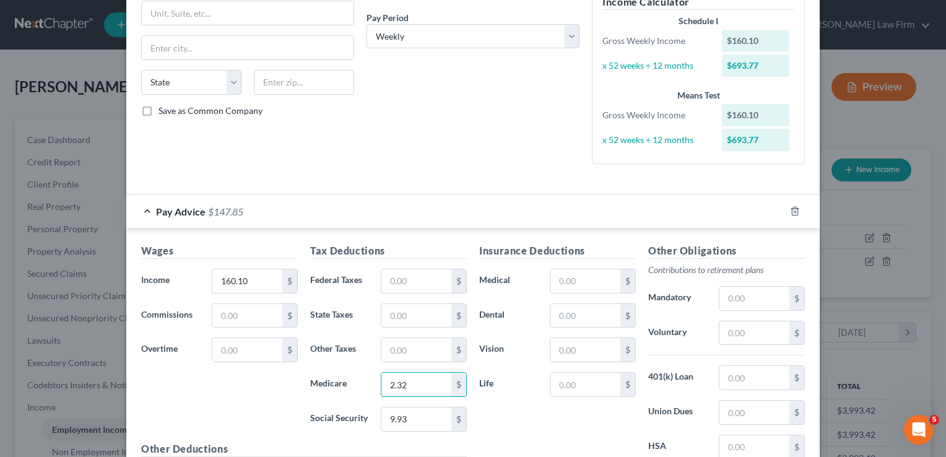
type input "2.32"
click at [499, 409] on div "Insurance Deductions Medical $ Dental $ Vision $ Life $" at bounding box center [557, 373] width 169 height 261
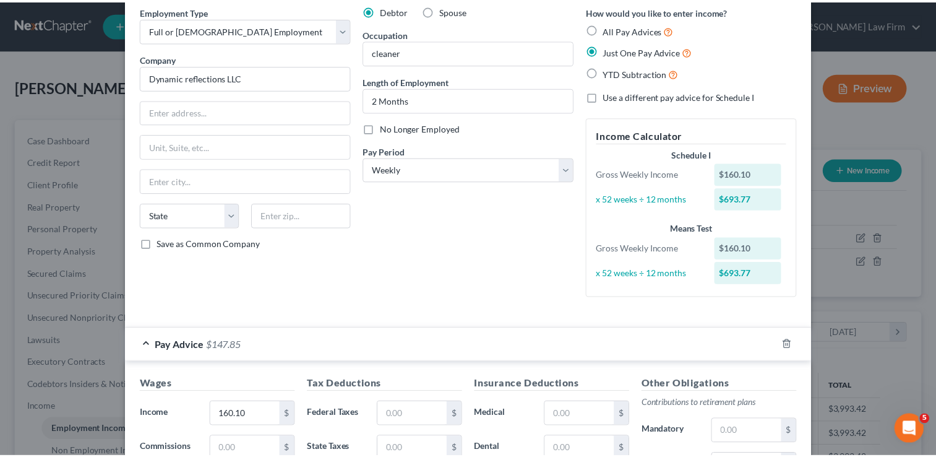
scroll to position [324, 0]
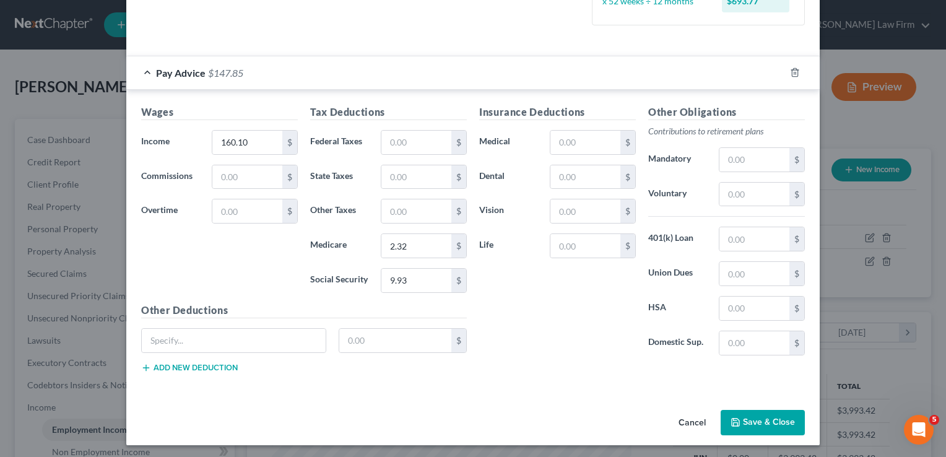
click at [757, 415] on button "Save & Close" at bounding box center [762, 423] width 84 height 26
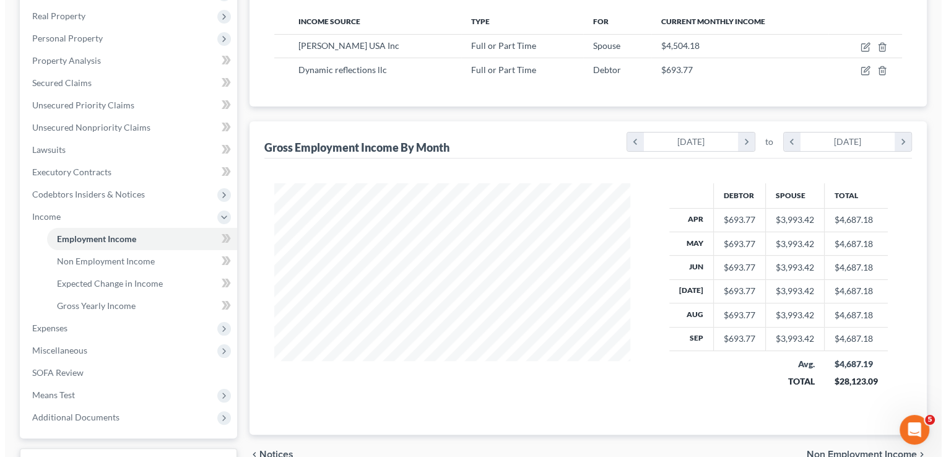
scroll to position [124, 0]
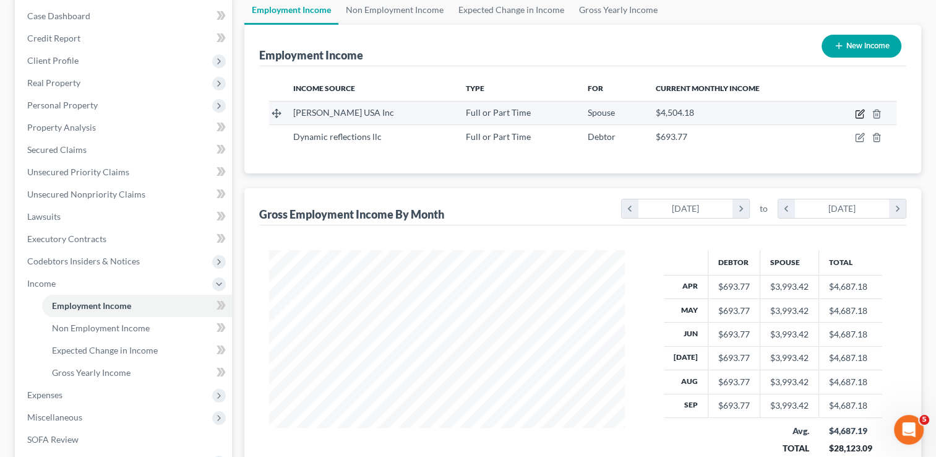
click at [858, 112] on icon "button" at bounding box center [860, 114] width 10 height 10
select select "0"
select select "37"
select select "1"
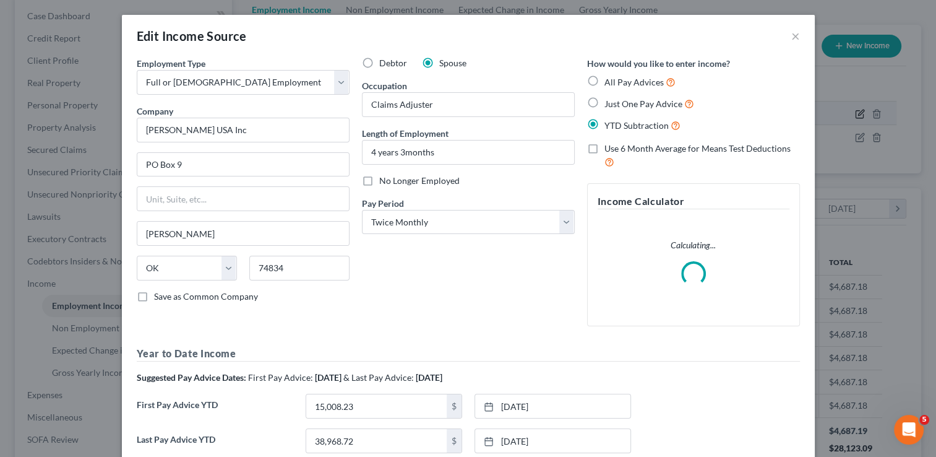
scroll to position [220, 384]
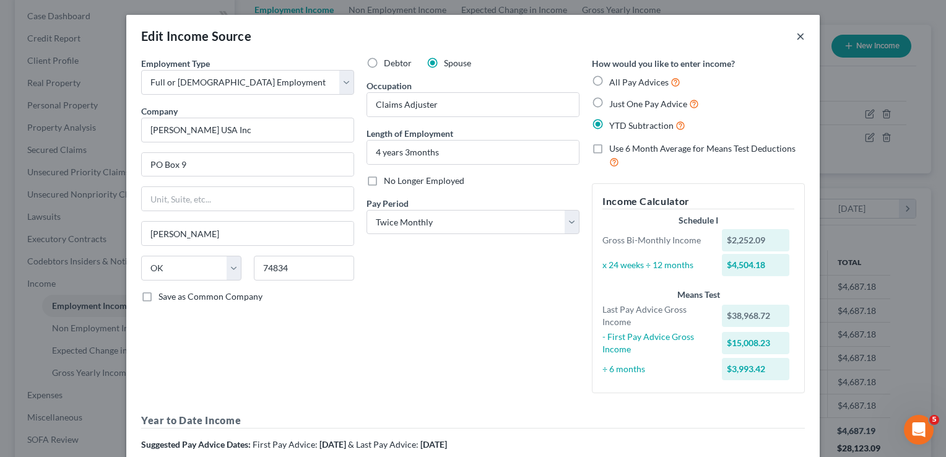
click at [796, 36] on button "×" at bounding box center [800, 35] width 9 height 15
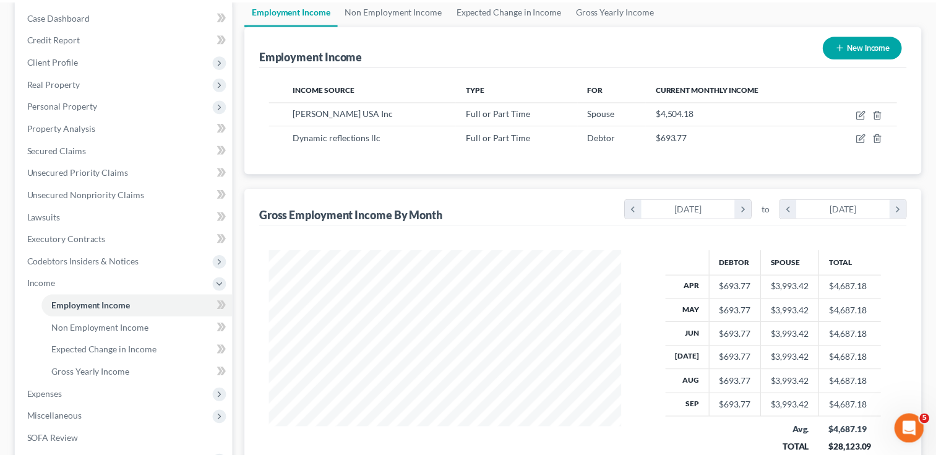
scroll to position [618595, 618435]
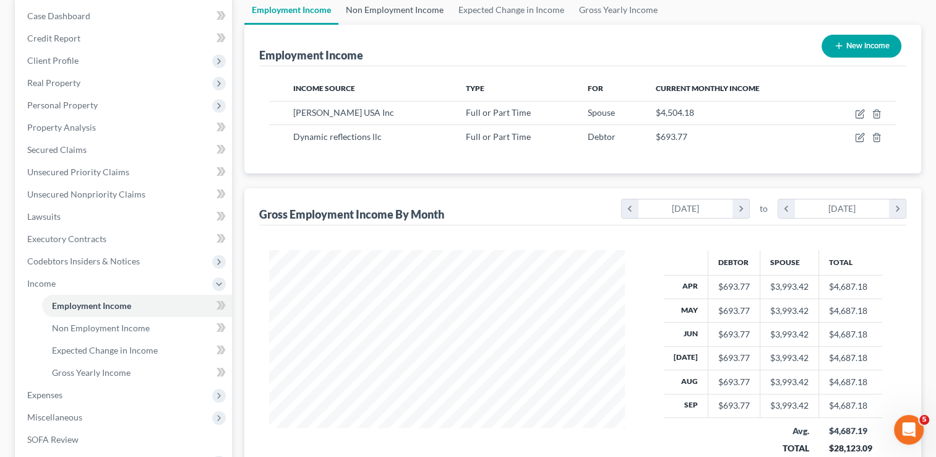
click at [399, 11] on link "Non Employment Income" at bounding box center [394, 10] width 113 height 30
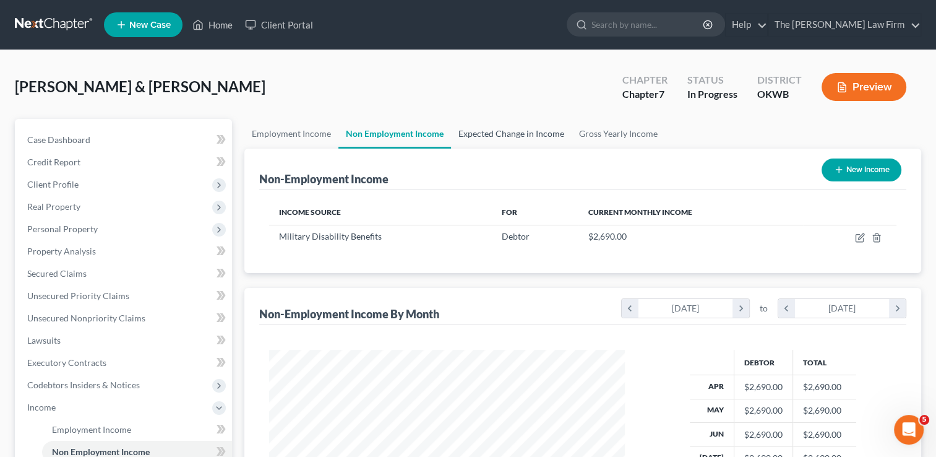
scroll to position [220, 381]
click at [507, 127] on link "Expected Change in Income" at bounding box center [511, 134] width 121 height 30
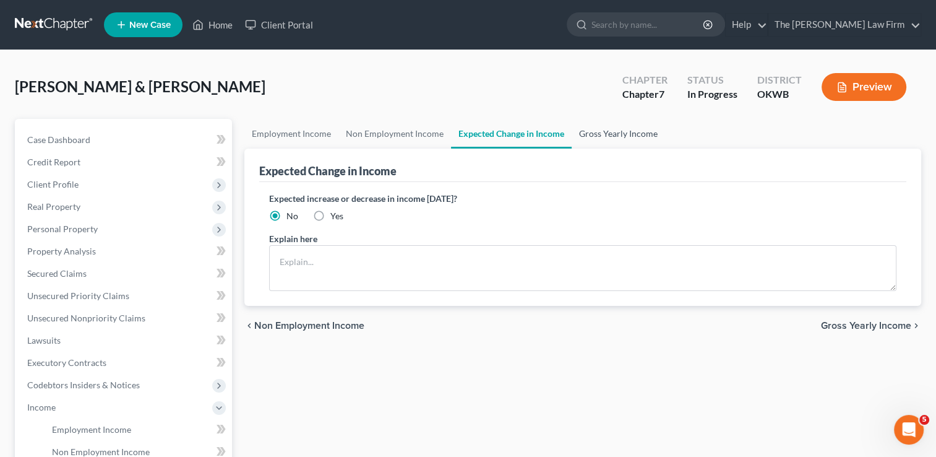
click at [615, 134] on link "Gross Yearly Income" at bounding box center [618, 134] width 93 height 30
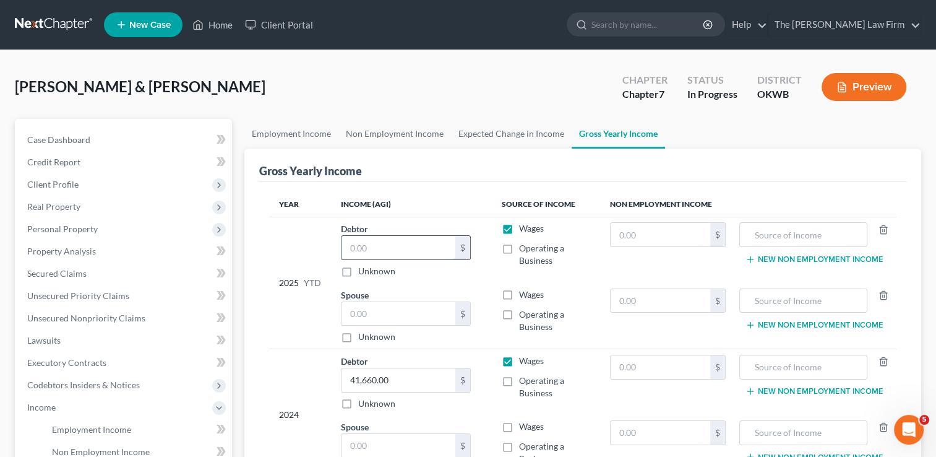
click at [410, 243] on input "text" at bounding box center [399, 248] width 114 height 24
type input "1,825.59"
drag, startPoint x: 512, startPoint y: 291, endPoint x: 466, endPoint y: 298, distance: 47.0
click at [519, 291] on label "Wages" at bounding box center [531, 294] width 25 height 12
click at [524, 291] on input "Wages" at bounding box center [528, 292] width 8 height 8
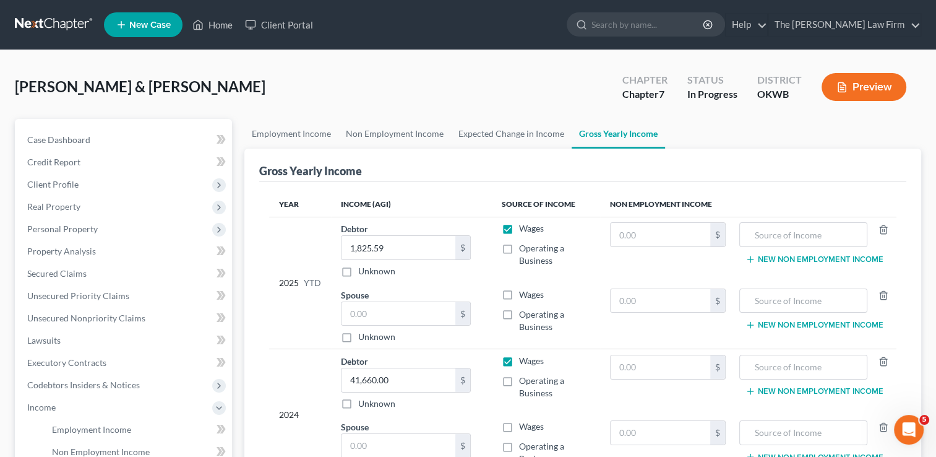
checkbox input "true"
click at [381, 317] on input "text" at bounding box center [399, 314] width 114 height 24
type input "38,968.72"
click at [662, 230] on input "text" at bounding box center [661, 235] width 100 height 24
click at [661, 236] on input "text" at bounding box center [661, 235] width 100 height 24
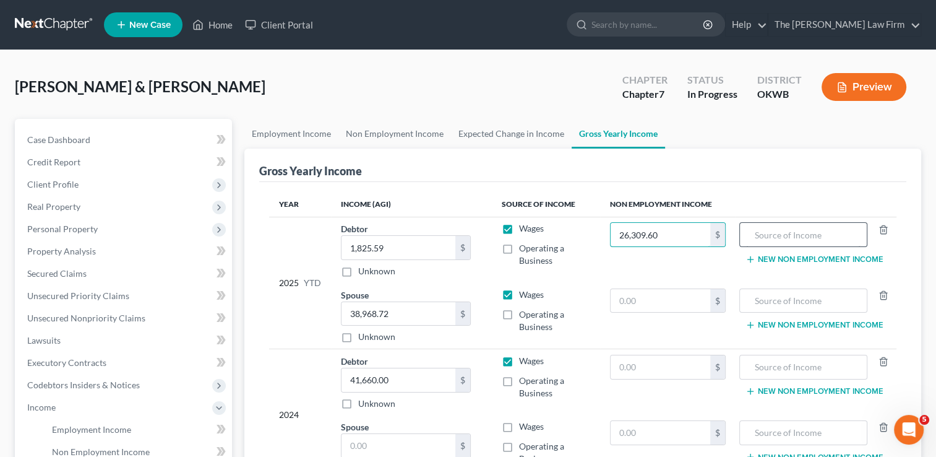
type input "26,309.60"
click at [809, 236] on input "text" at bounding box center [803, 235] width 114 height 24
type input "VA Disability"
click at [782, 172] on div "Gross Yearly Income" at bounding box center [582, 165] width 647 height 33
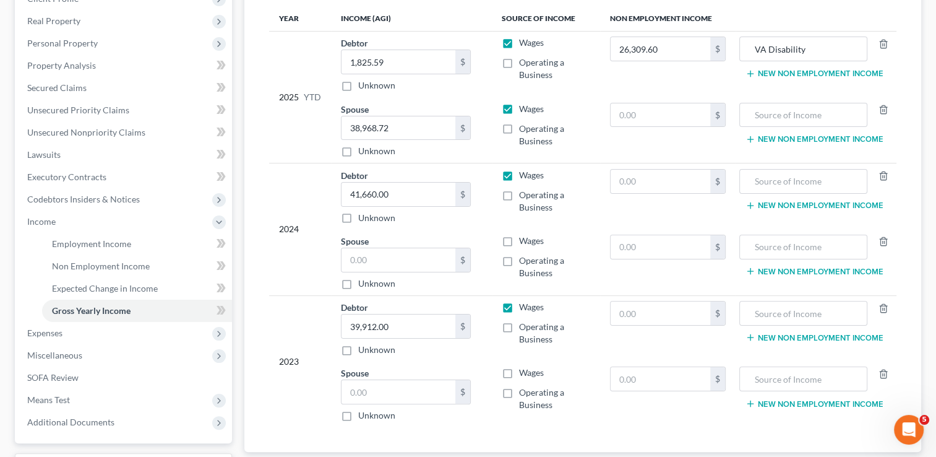
scroll to position [248, 0]
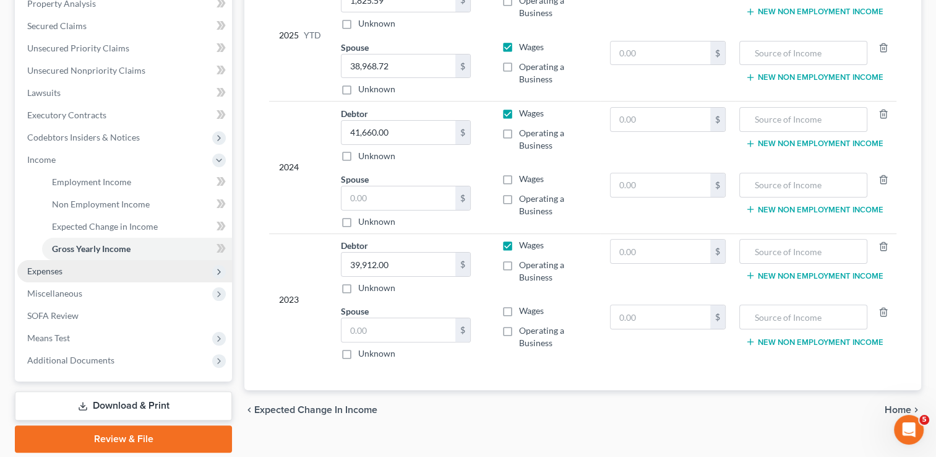
click at [49, 270] on span "Expenses" at bounding box center [44, 270] width 35 height 11
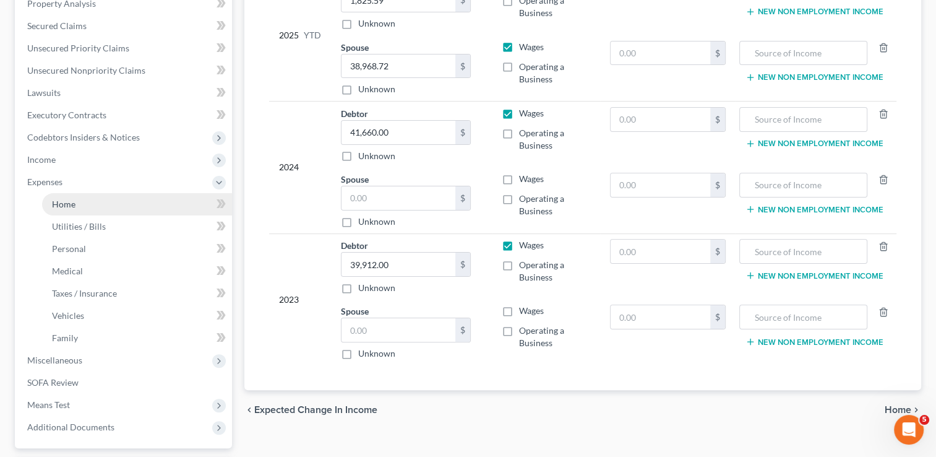
click at [85, 202] on link "Home" at bounding box center [137, 204] width 190 height 22
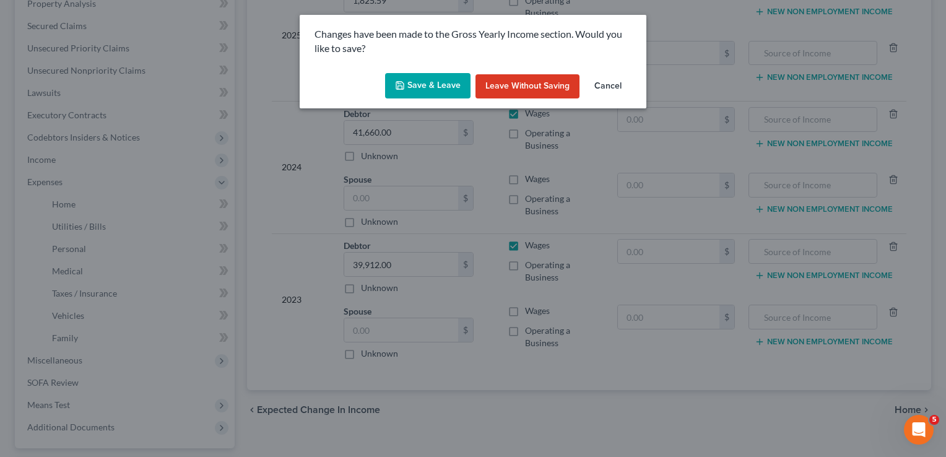
click at [419, 89] on button "Save & Leave" at bounding box center [427, 86] width 85 height 26
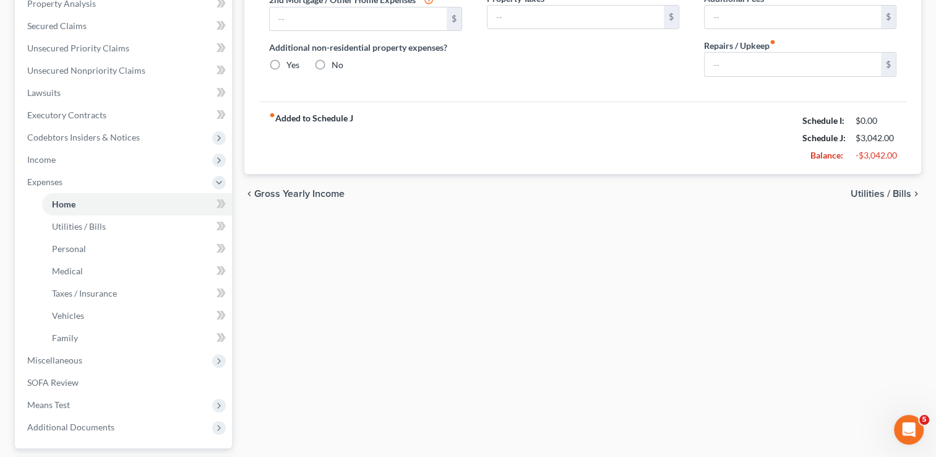
type input "700.00"
type input "0.00"
radio input "true"
type input "0.00"
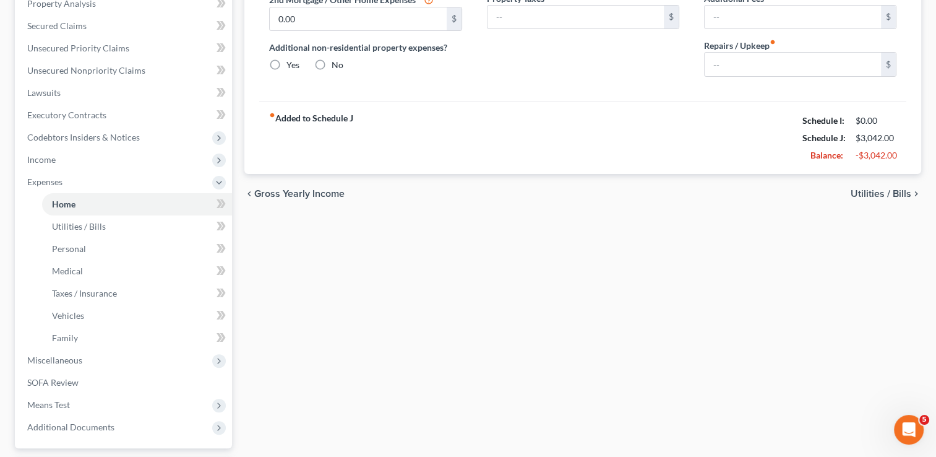
type input "0.00"
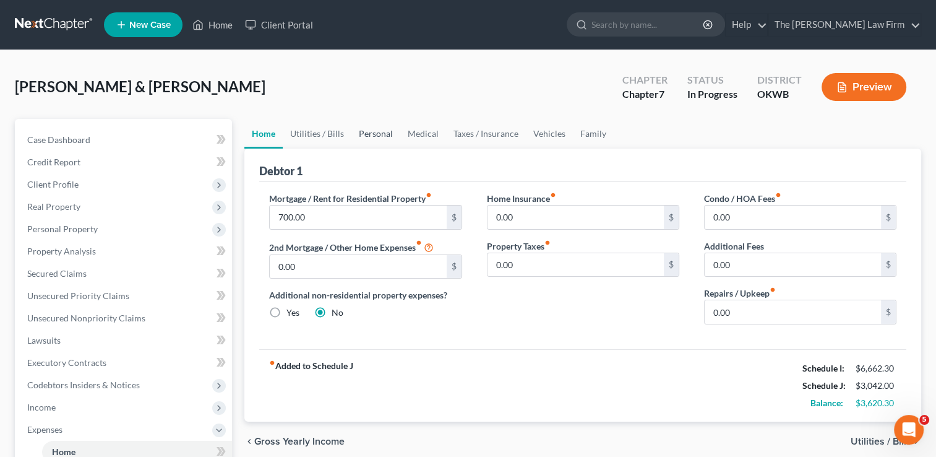
click at [371, 135] on link "Personal" at bounding box center [375, 134] width 49 height 30
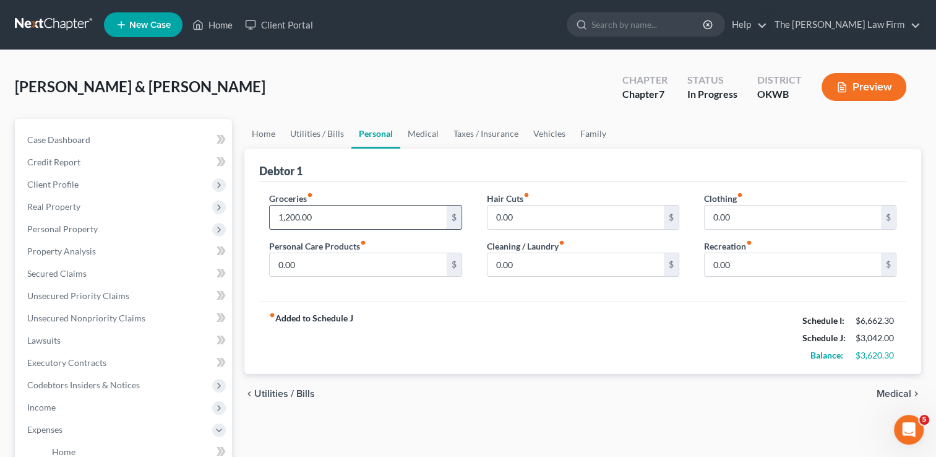
click at [332, 212] on input "1,200.00" at bounding box center [358, 217] width 176 height 24
type input "1,255"
click at [323, 264] on input "0.00" at bounding box center [358, 265] width 176 height 24
click at [534, 260] on input "0.00" at bounding box center [576, 265] width 176 height 24
type input "90.00"
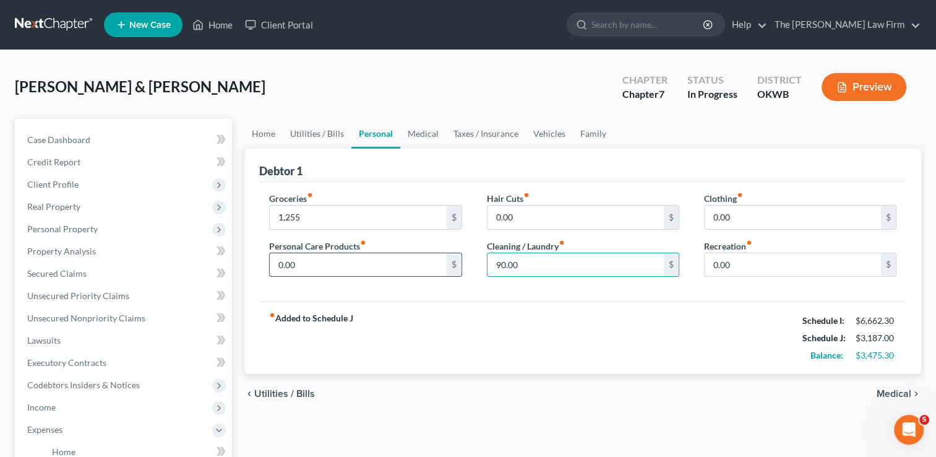
click at [354, 268] on input "0.00" at bounding box center [358, 265] width 176 height 24
type input "117.00"
click at [748, 215] on input "0.00" at bounding box center [793, 217] width 176 height 24
type input "7"
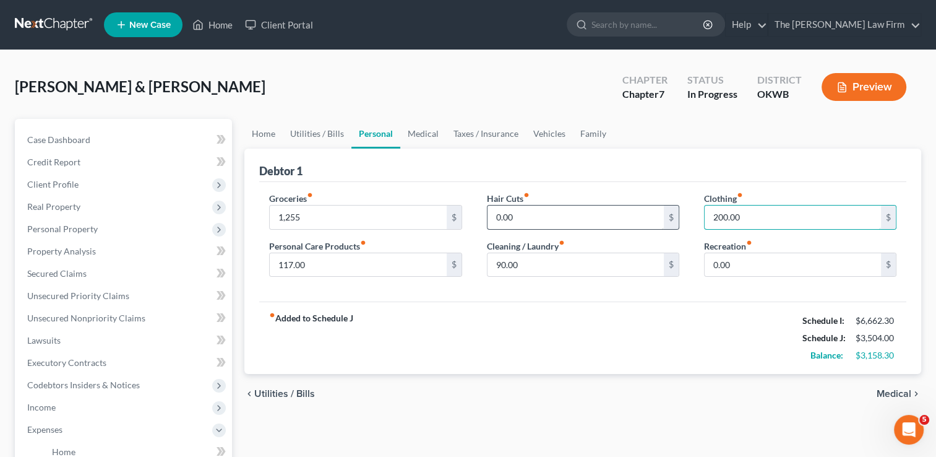
type input "200.00"
click at [576, 210] on input "0.00" at bounding box center [576, 217] width 176 height 24
type input "75.00"
click at [650, 172] on div "Debtor 1" at bounding box center [582, 165] width 647 height 33
click at [739, 264] on input "0.00" at bounding box center [793, 265] width 176 height 24
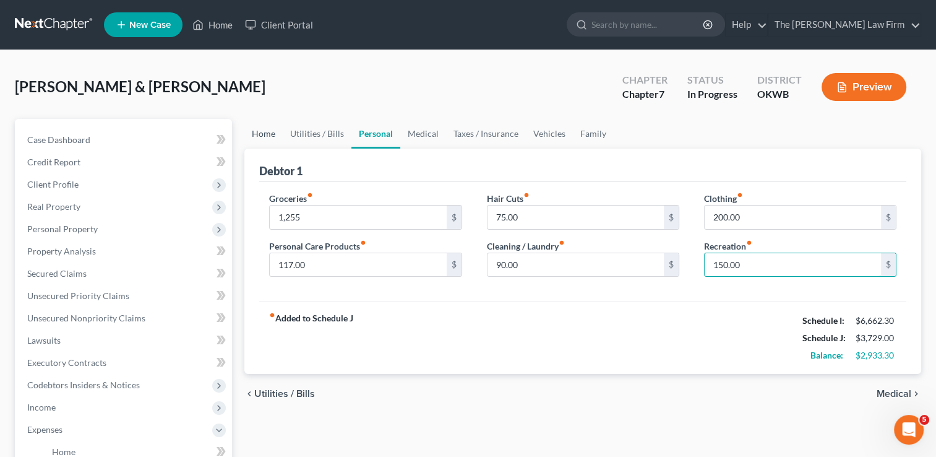
type input "150.00"
click at [266, 135] on link "Home" at bounding box center [263, 134] width 38 height 30
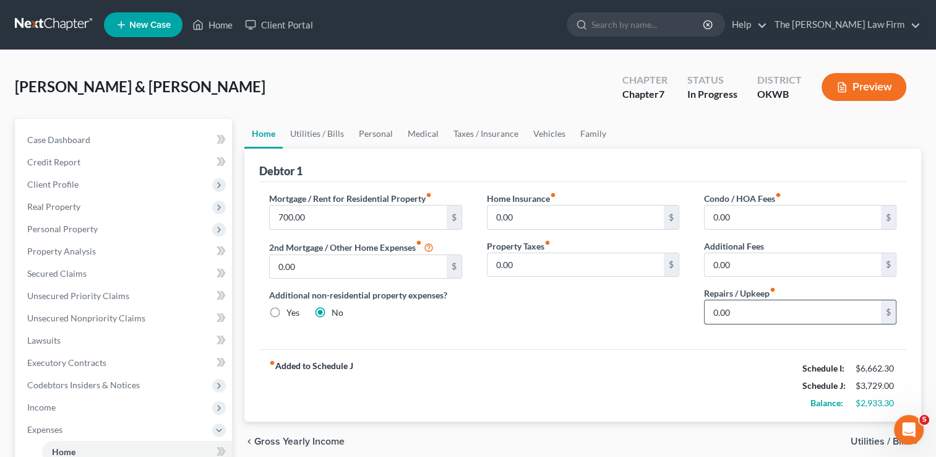
click at [747, 313] on input "0.00" at bounding box center [793, 312] width 176 height 24
type input "200.00"
click at [529, 216] on input "0.00" at bounding box center [576, 217] width 176 height 24
type input "80.00"
click at [314, 132] on link "Utilities / Bills" at bounding box center [317, 134] width 69 height 30
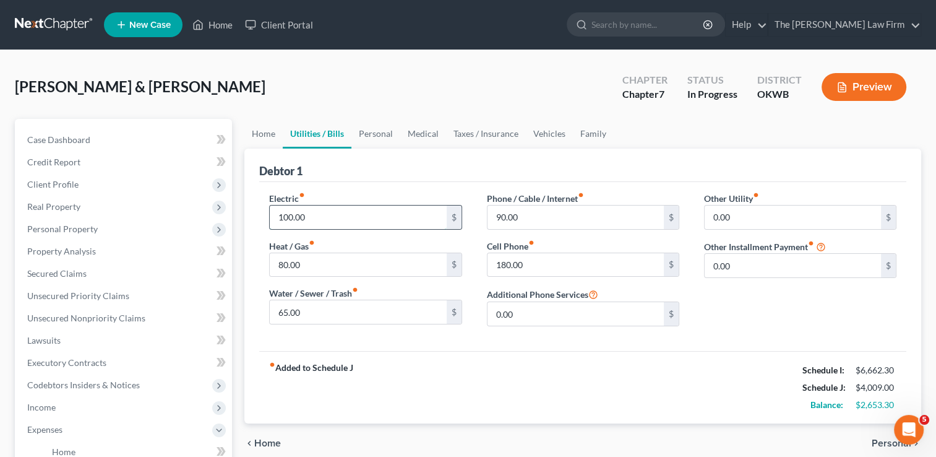
click at [324, 216] on input "100.00" at bounding box center [358, 217] width 176 height 24
type input "350.00"
click at [316, 261] on input "80.00" at bounding box center [358, 265] width 176 height 24
type input "180.00"
click at [334, 311] on input "65.00" at bounding box center [358, 312] width 176 height 24
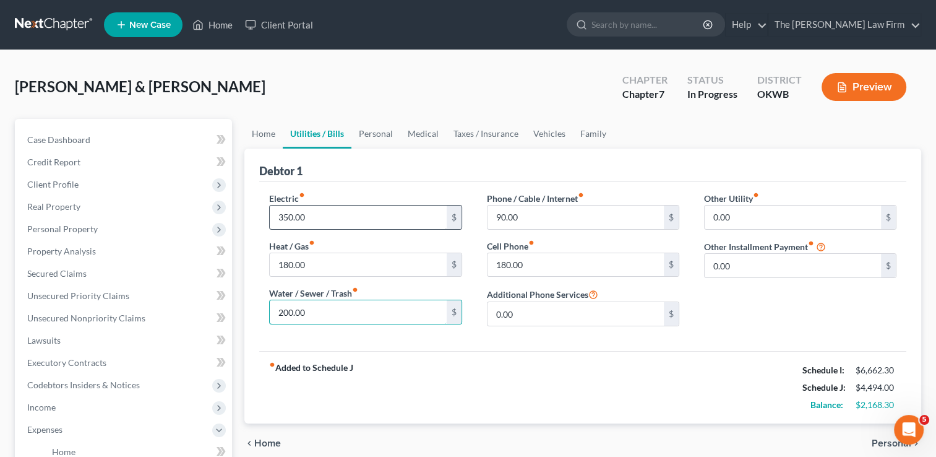
type input "200.00"
click at [327, 213] on input "350.00" at bounding box center [358, 217] width 176 height 24
type input "375.00"
click at [548, 214] on input "90.00" at bounding box center [576, 217] width 176 height 24
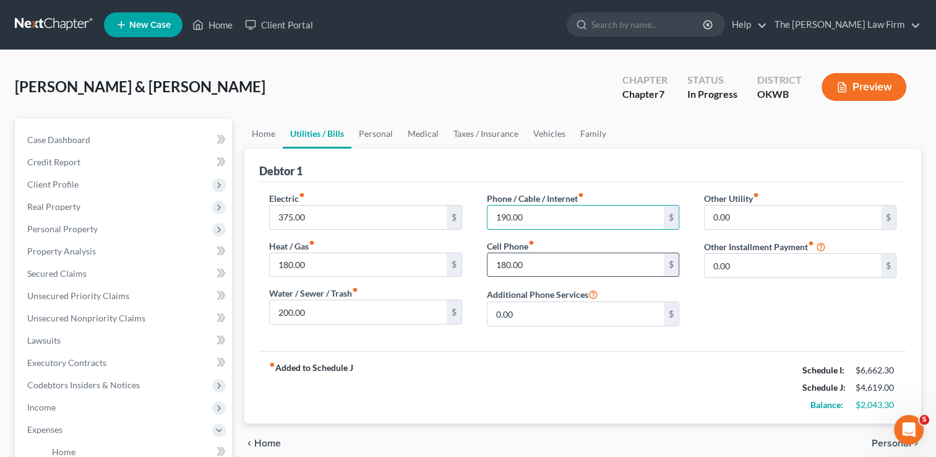
type input "190.00"
click at [542, 264] on input "180.00" at bounding box center [576, 265] width 176 height 24
type input "280.00"
click at [376, 132] on link "Personal" at bounding box center [375, 134] width 49 height 30
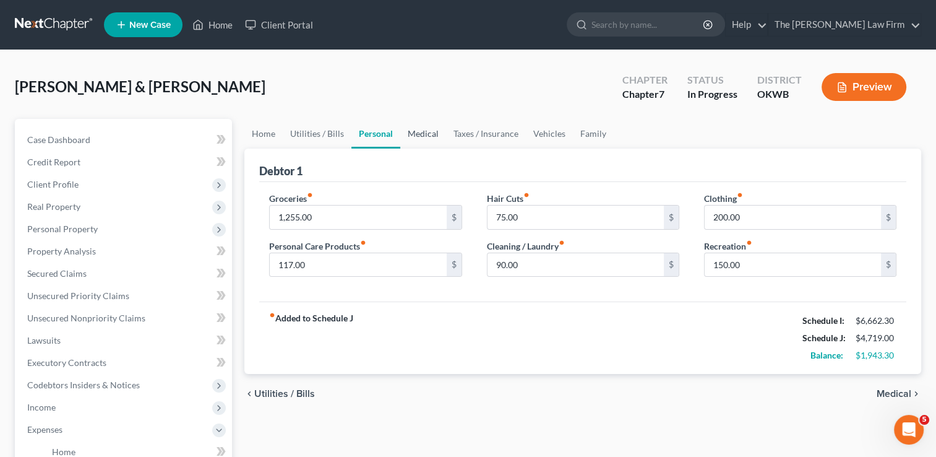
click at [433, 136] on link "Medical" at bounding box center [423, 134] width 46 height 30
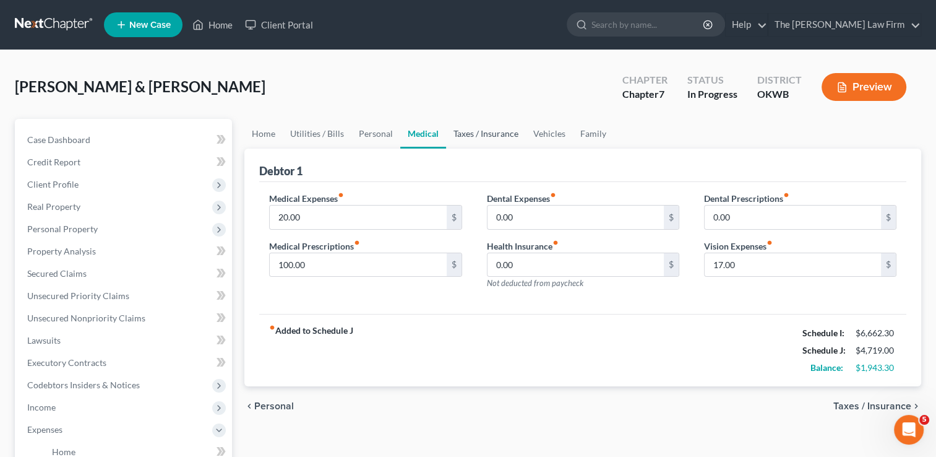
click at [488, 133] on link "Taxes / Insurance" at bounding box center [486, 134] width 80 height 30
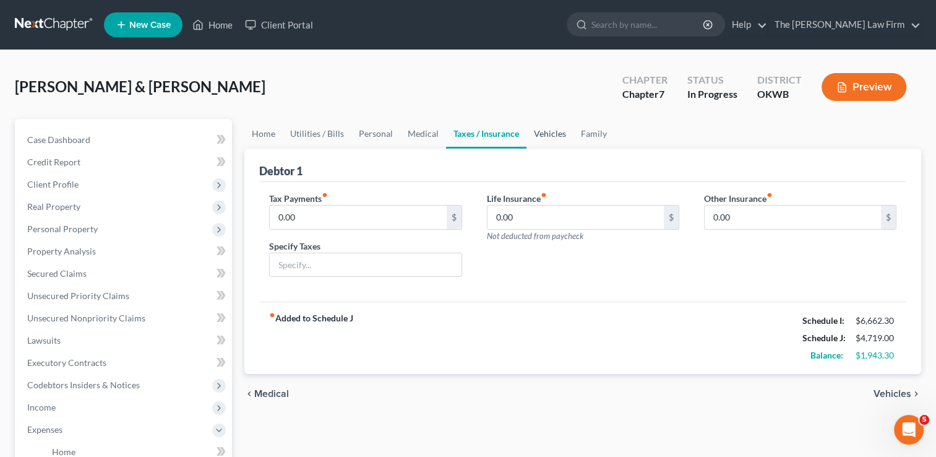
click at [550, 133] on link "Vehicles" at bounding box center [550, 134] width 47 height 30
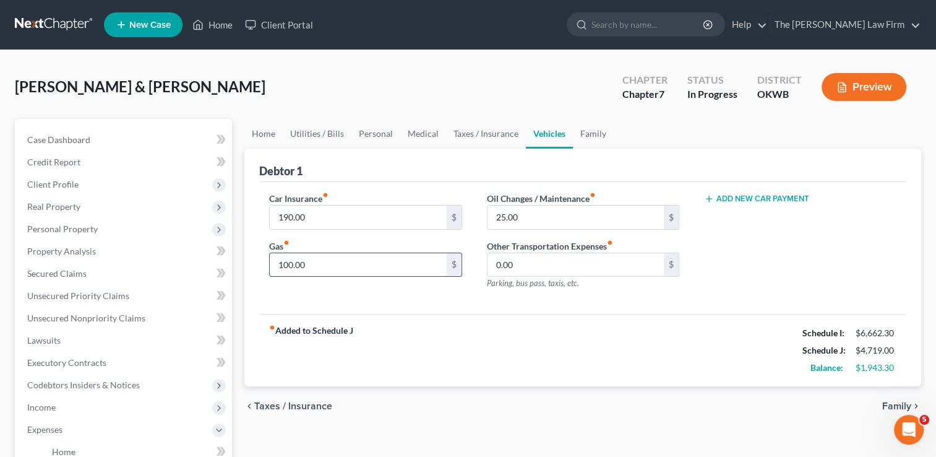
click at [322, 263] on input "100.00" at bounding box center [358, 265] width 176 height 24
type input "400.00"
click at [528, 215] on input "25.00" at bounding box center [576, 217] width 176 height 24
type input "75.00"
click at [320, 265] on input "400.00" at bounding box center [358, 265] width 176 height 24
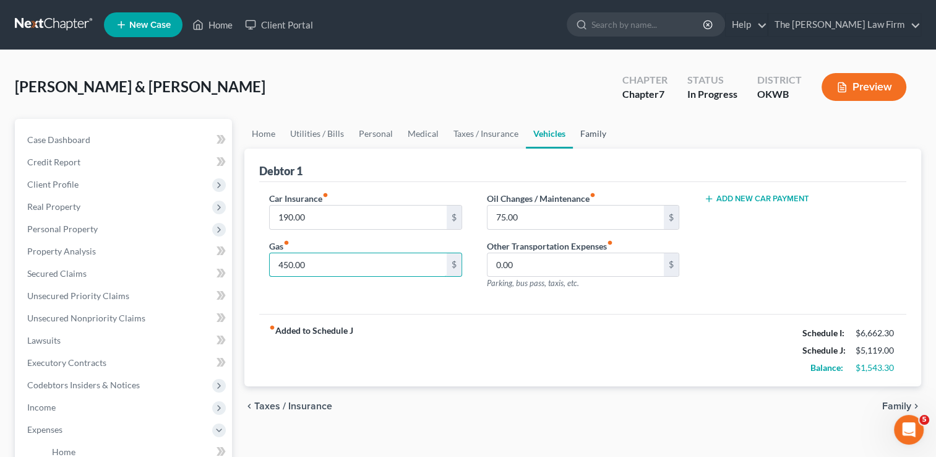
type input "450.00"
click at [589, 134] on link "Family" at bounding box center [593, 134] width 41 height 30
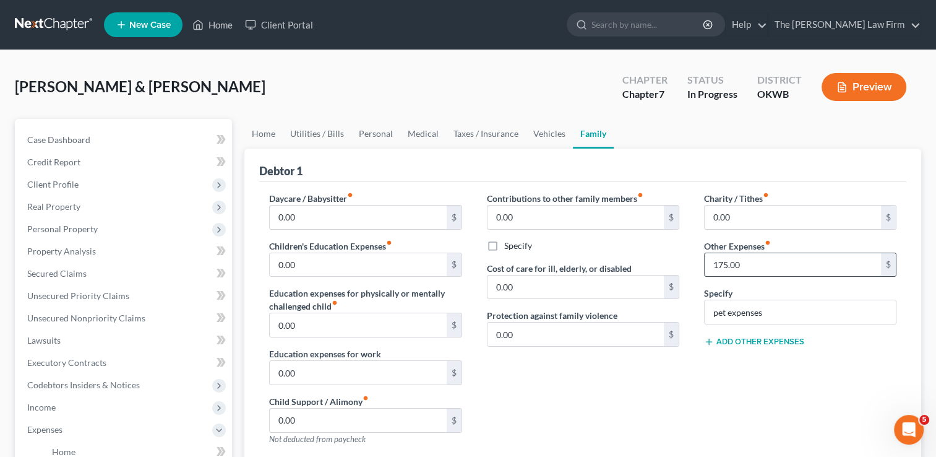
click at [765, 261] on input "175.00" at bounding box center [793, 265] width 176 height 24
type input "275.00"
click at [584, 371] on div "Contributions to other family members fiber_manual_record 0.00 $ Specify Cost o…" at bounding box center [583, 323] width 217 height 263
click at [755, 213] on input "0.00" at bounding box center [793, 217] width 176 height 24
type input "60.00"
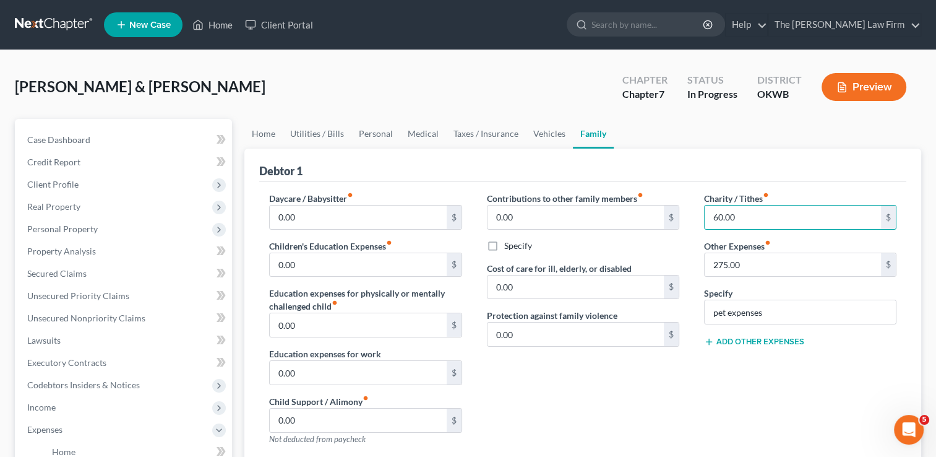
click at [747, 154] on div "Debtor 1" at bounding box center [582, 165] width 647 height 33
click at [547, 135] on link "Vehicles" at bounding box center [549, 134] width 47 height 30
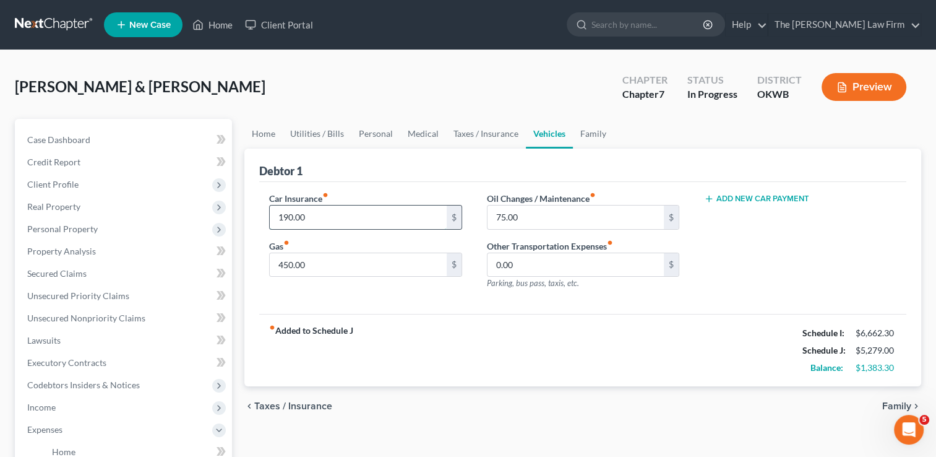
click at [317, 217] on input "190.00" at bounding box center [358, 217] width 176 height 24
type input "3"
type input "290.00"
click at [381, 138] on link "Personal" at bounding box center [375, 134] width 49 height 30
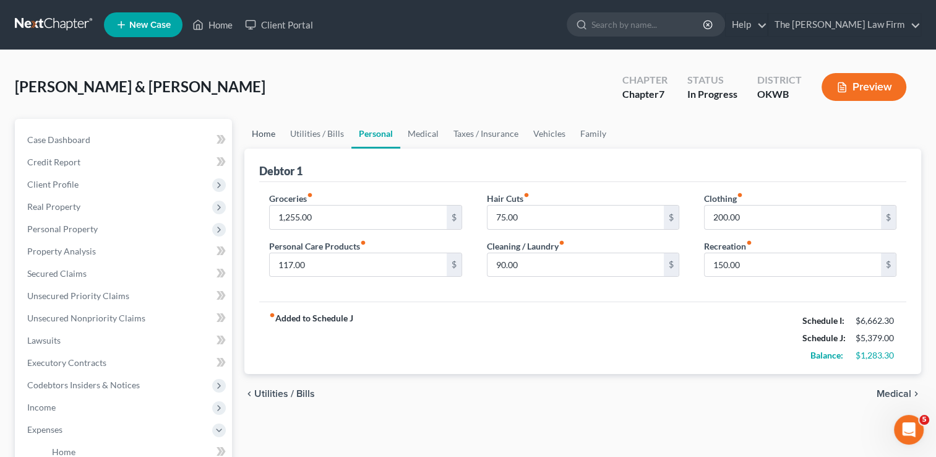
click at [274, 135] on link "Home" at bounding box center [263, 134] width 38 height 30
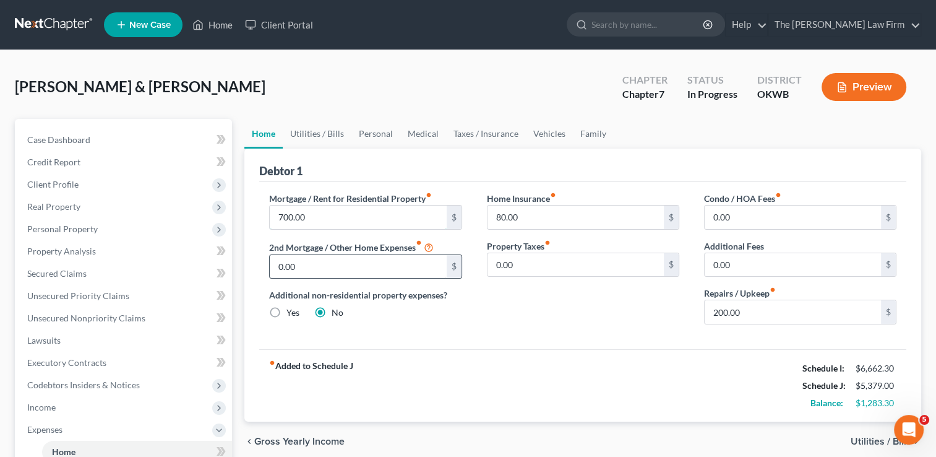
drag, startPoint x: 279, startPoint y: 214, endPoint x: 337, endPoint y: 270, distance: 81.0
click at [279, 214] on input "700.00" at bounding box center [358, 217] width 176 height 24
drag, startPoint x: 311, startPoint y: 214, endPoint x: 248, endPoint y: 212, distance: 62.5
click at [248, 212] on div "Debtor 1 Mortgage / Rent for Residential Property fiber_manual_record 1,700.00 …" at bounding box center [582, 285] width 677 height 273
type input "700"
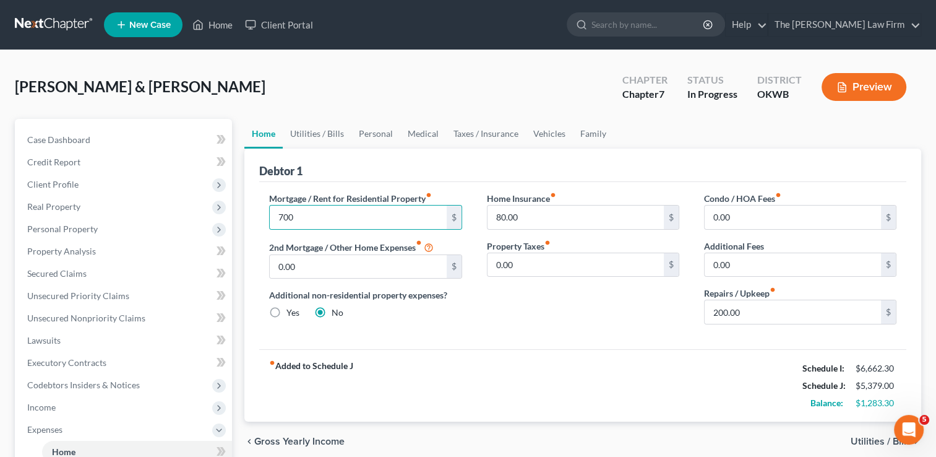
click at [580, 313] on div "Home Insurance fiber_manual_record 80.00 $ Property Taxes fiber_manual_record 0…" at bounding box center [583, 263] width 217 height 142
click at [531, 218] on input "80.00" at bounding box center [576, 217] width 176 height 24
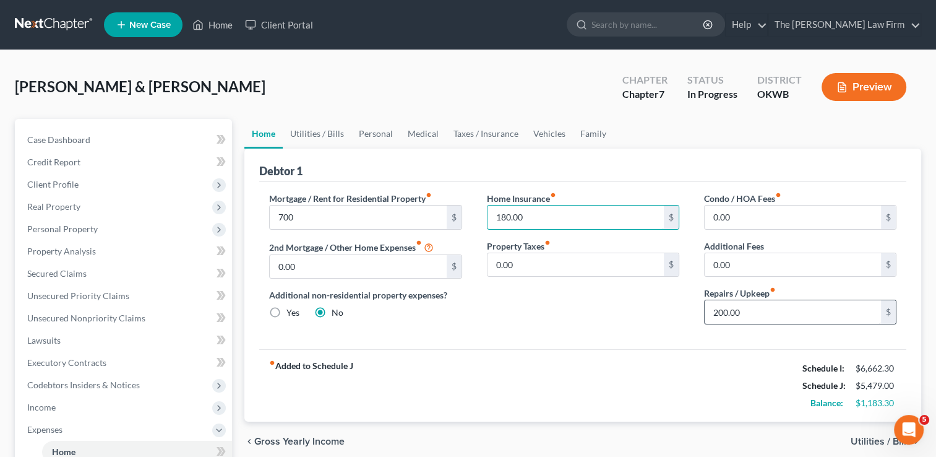
type input "180.00"
click at [760, 313] on input "200.00" at bounding box center [793, 312] width 176 height 24
type input "300.00"
click at [621, 318] on div "Home Insurance fiber_manual_record 180.00 $ Property Taxes fiber_manual_record …" at bounding box center [583, 263] width 217 height 142
click at [313, 131] on link "Utilities / Bills" at bounding box center [317, 134] width 69 height 30
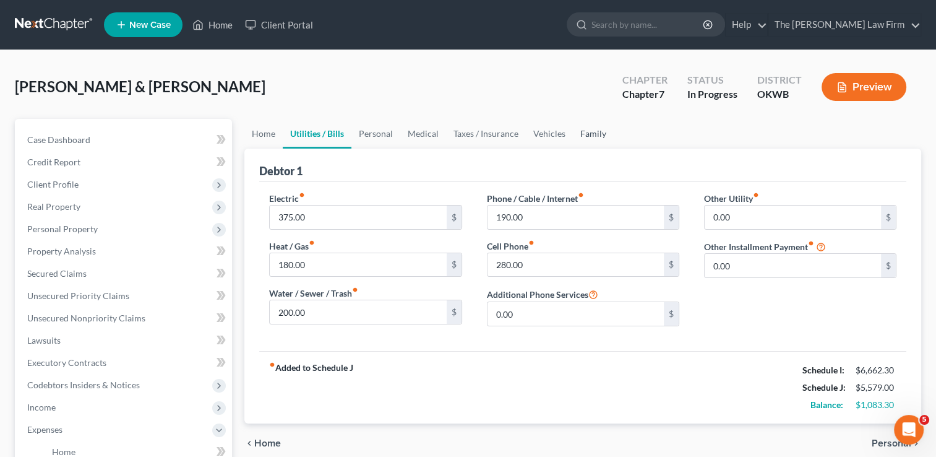
click at [591, 135] on link "Family" at bounding box center [593, 134] width 41 height 30
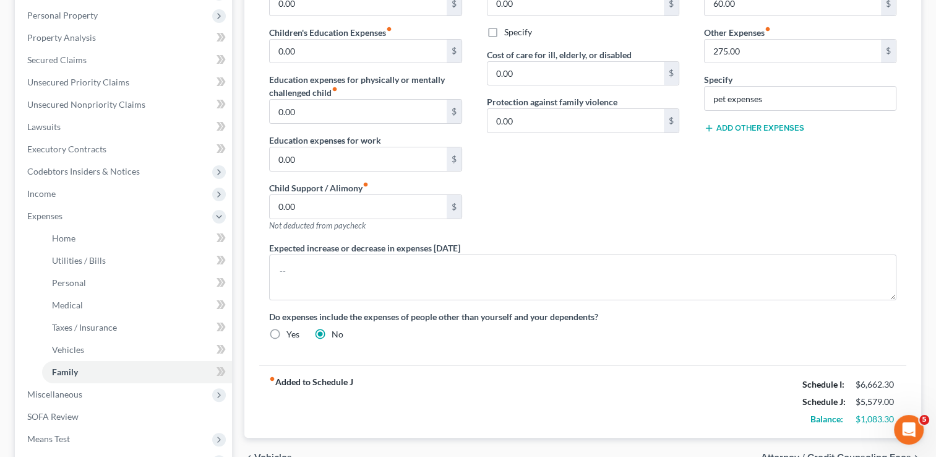
scroll to position [186, 0]
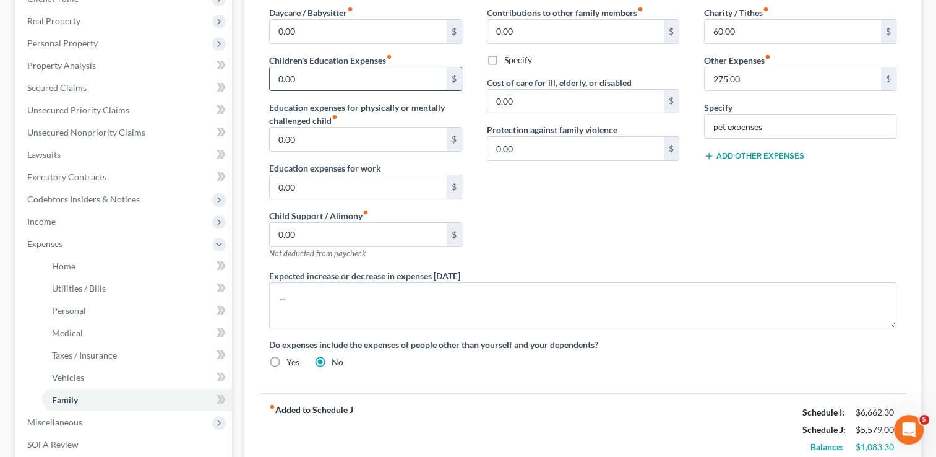
click at [307, 79] on input "0.00" at bounding box center [358, 79] width 176 height 24
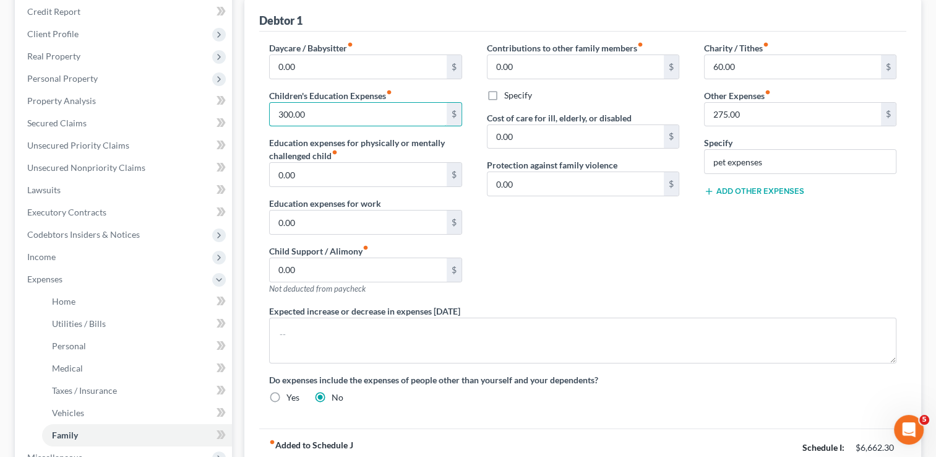
scroll to position [124, 0]
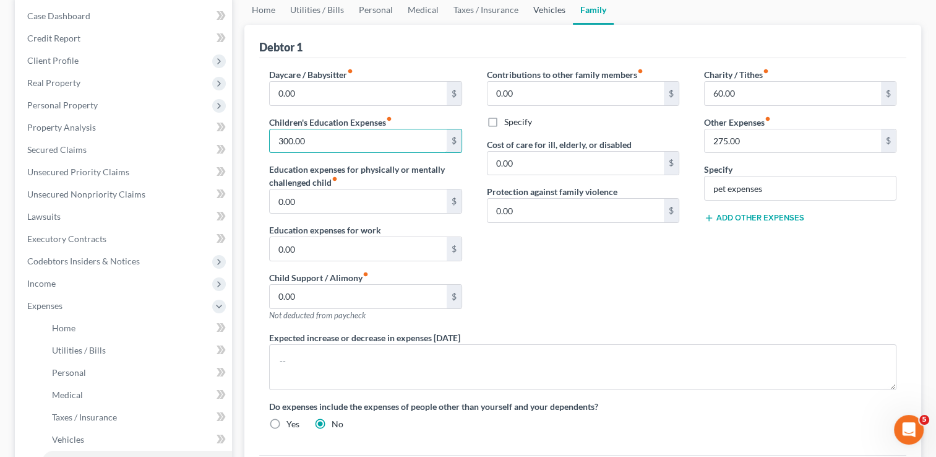
type input "300.00"
drag, startPoint x: 542, startPoint y: 14, endPoint x: 555, endPoint y: 95, distance: 82.7
click at [542, 13] on link "Vehicles" at bounding box center [549, 10] width 47 height 30
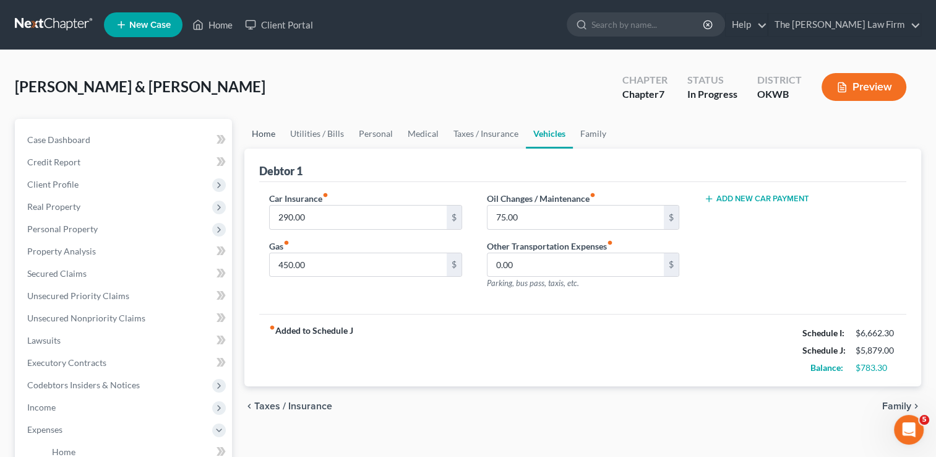
click at [270, 131] on link "Home" at bounding box center [263, 134] width 38 height 30
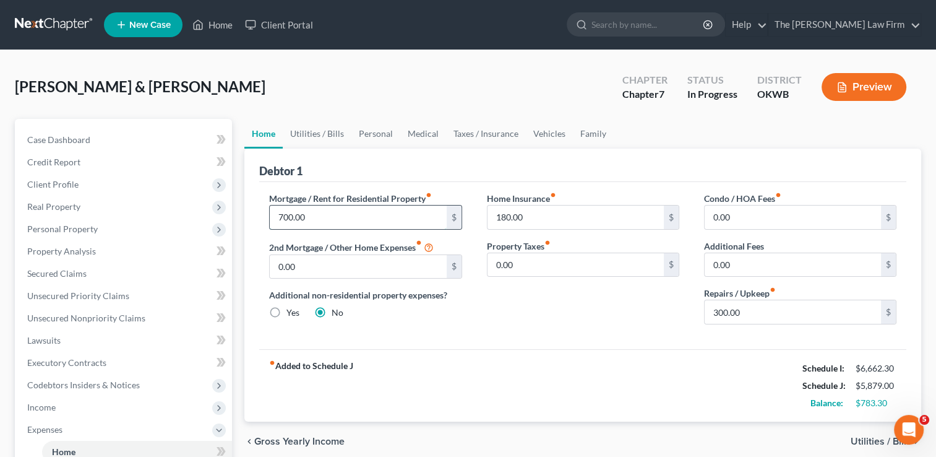
click at [322, 216] on input "700.00" at bounding box center [358, 217] width 176 height 24
drag, startPoint x: 322, startPoint y: 216, endPoint x: 274, endPoint y: 214, distance: 48.3
click at [274, 214] on input "900.00" at bounding box center [358, 217] width 176 height 24
type input "1,000.00"
click at [315, 123] on link "Utilities / Bills" at bounding box center [317, 134] width 69 height 30
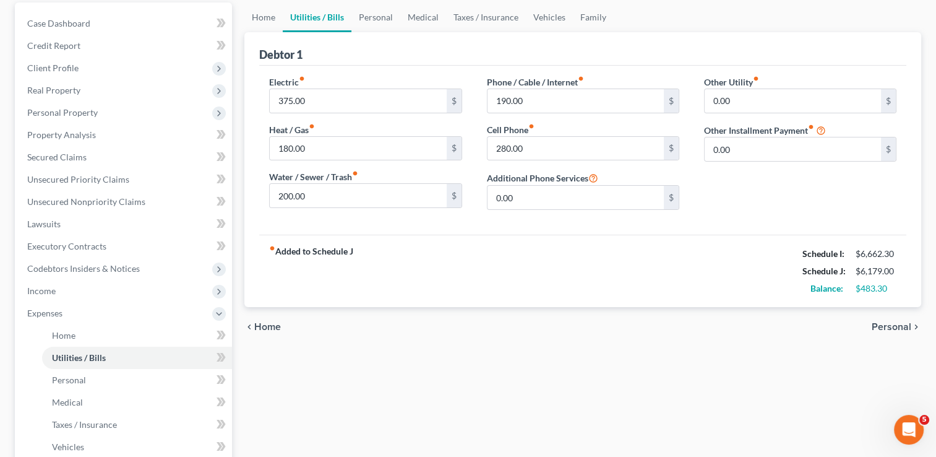
scroll to position [124, 0]
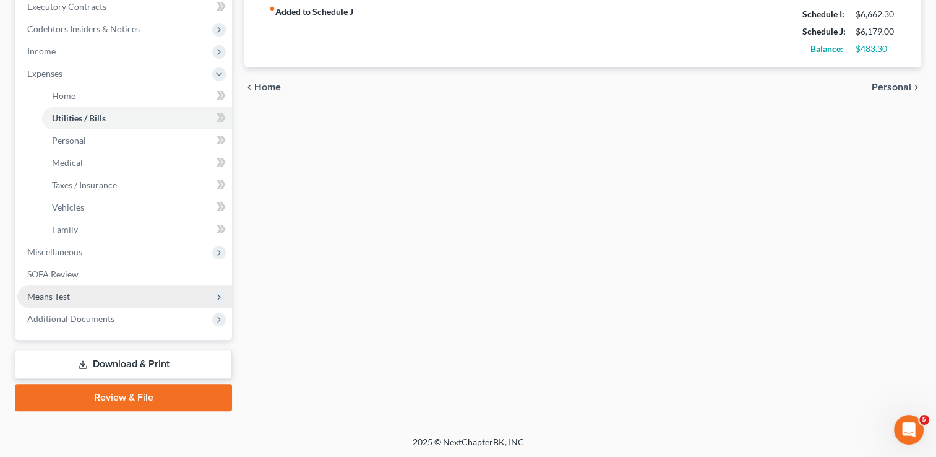
click at [61, 300] on span "Means Test" at bounding box center [48, 296] width 43 height 11
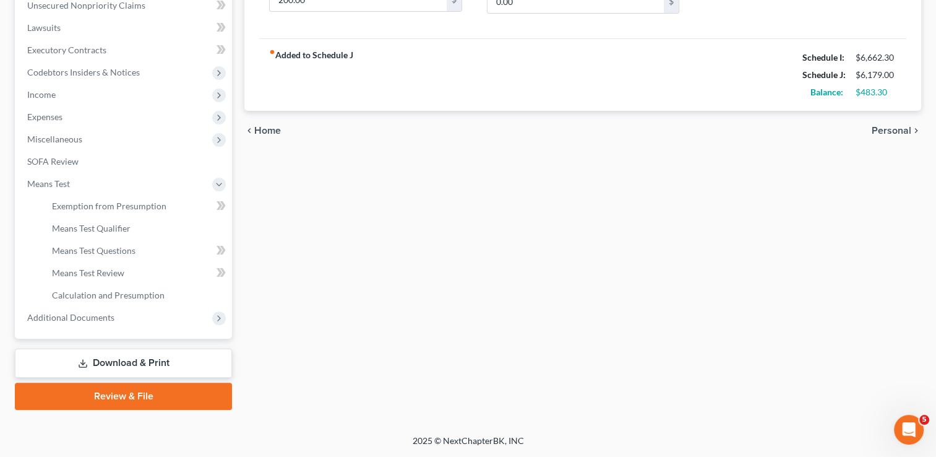
scroll to position [311, 0]
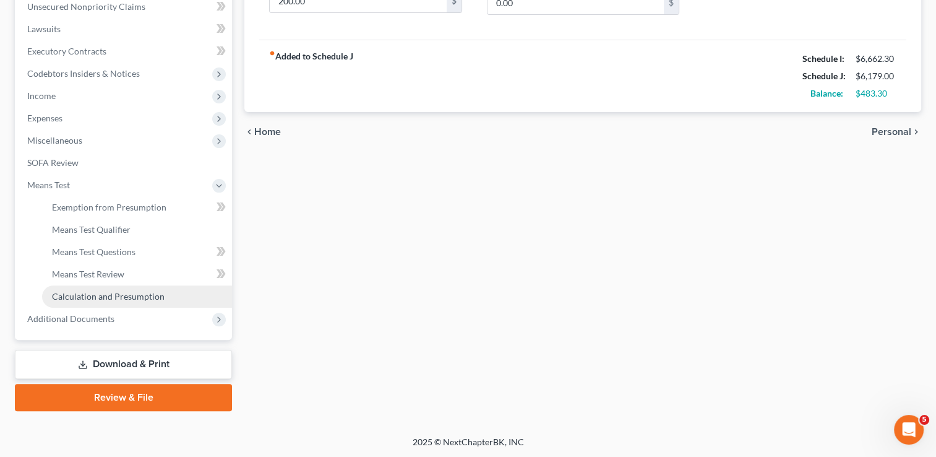
drag, startPoint x: 114, startPoint y: 298, endPoint x: 218, endPoint y: 301, distance: 104.0
click at [114, 298] on span "Calculation and Presumption" at bounding box center [108, 296] width 113 height 11
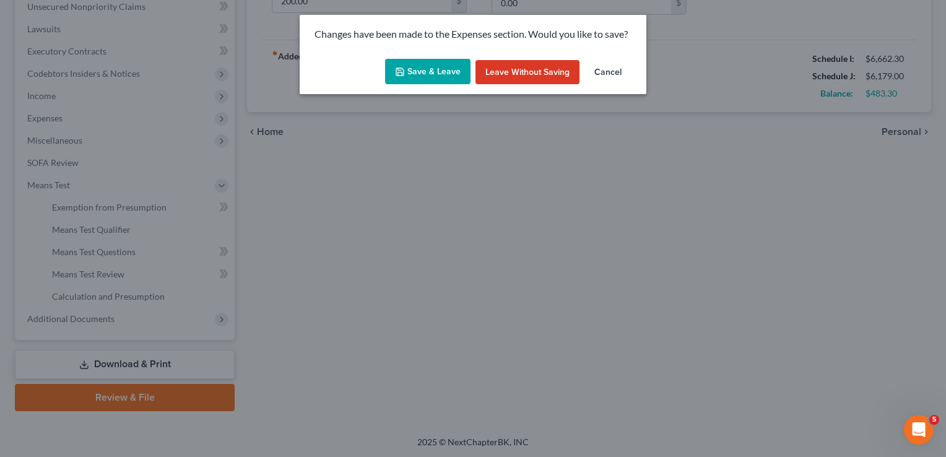
drag, startPoint x: 416, startPoint y: 75, endPoint x: 451, endPoint y: 209, distance: 138.2
click at [416, 75] on button "Save & Leave" at bounding box center [427, 72] width 85 height 26
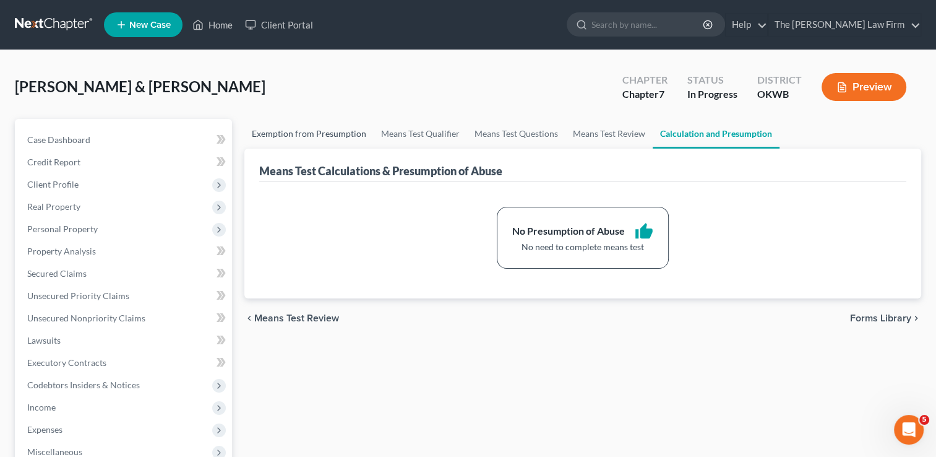
click at [310, 132] on link "Exemption from Presumption" at bounding box center [308, 134] width 129 height 30
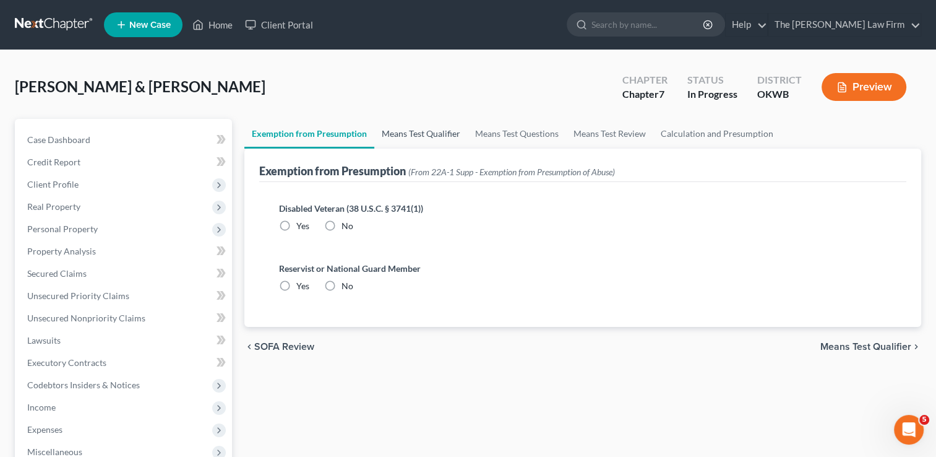
drag, startPoint x: 424, startPoint y: 132, endPoint x: 457, endPoint y: 140, distance: 33.8
click at [424, 132] on link "Means Test Qualifier" at bounding box center [420, 134] width 93 height 30
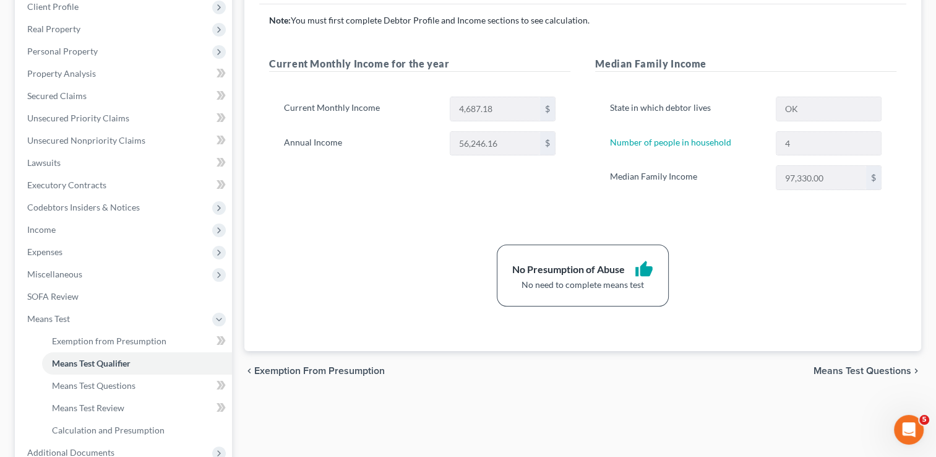
scroll to position [186, 0]
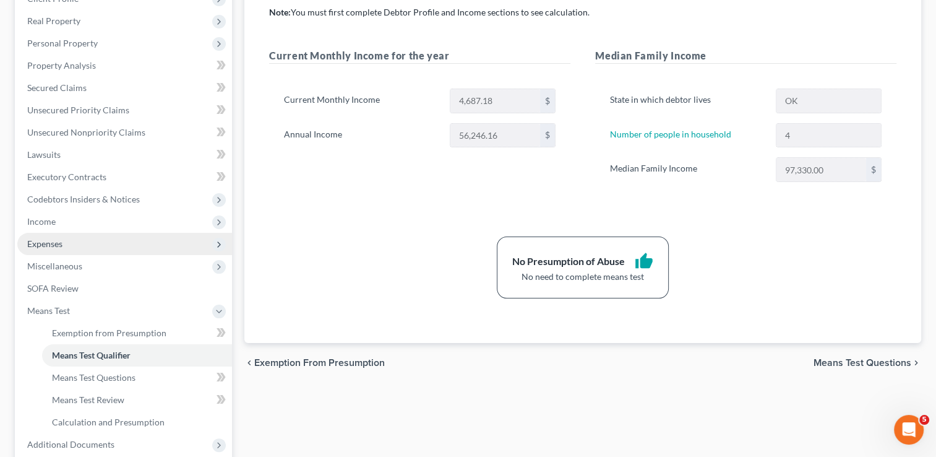
click at [53, 240] on span "Expenses" at bounding box center [44, 243] width 35 height 11
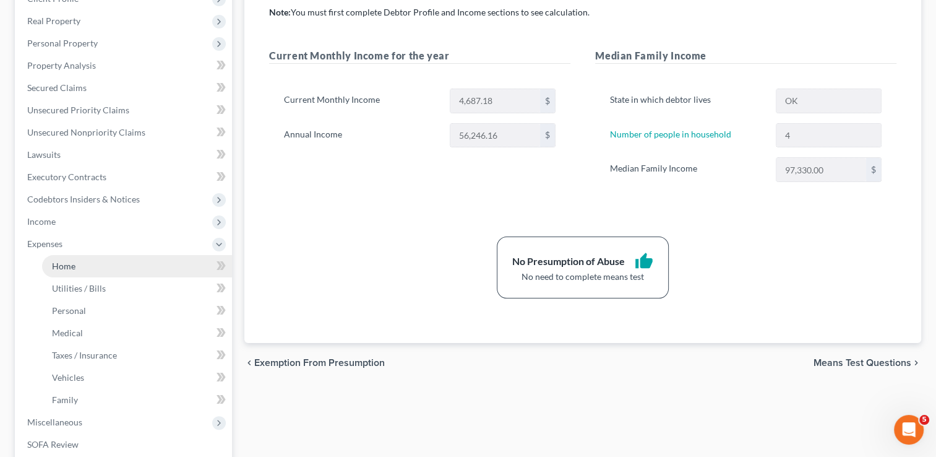
click at [74, 264] on span "Home" at bounding box center [64, 266] width 24 height 11
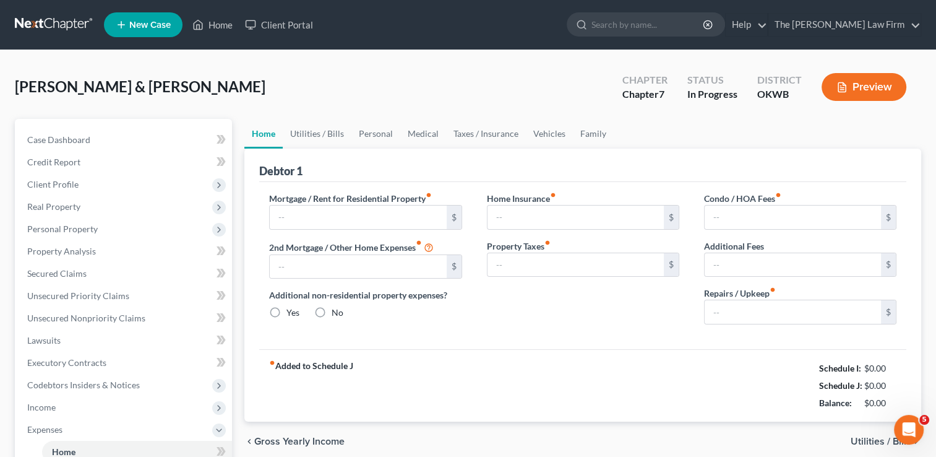
type input "1,000.00"
type input "0.00"
radio input "true"
type input "180.00"
type input "0.00"
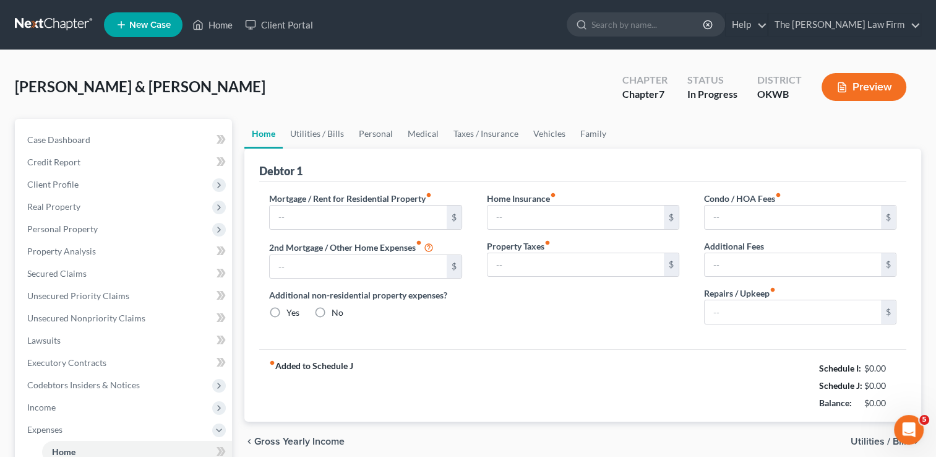
type input "0.00"
click at [758, 311] on input "300.00" at bounding box center [793, 312] width 176 height 24
type input "350.00"
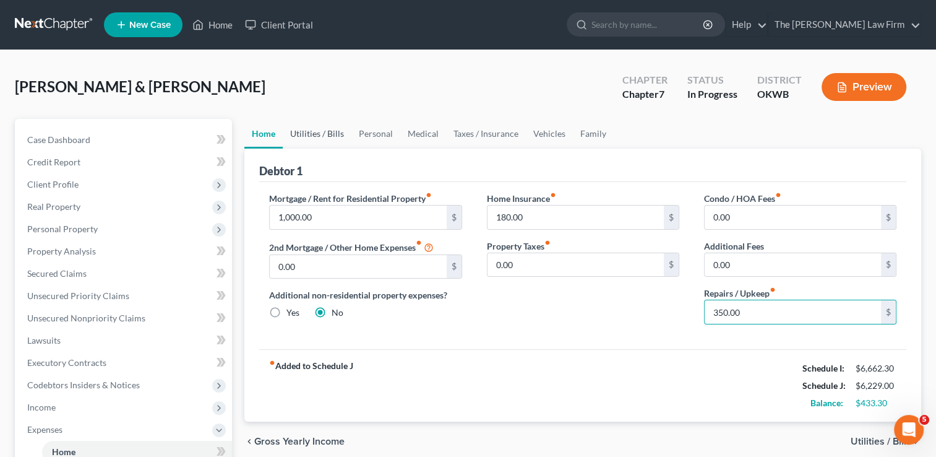
click at [321, 132] on link "Utilities / Bills" at bounding box center [317, 134] width 69 height 30
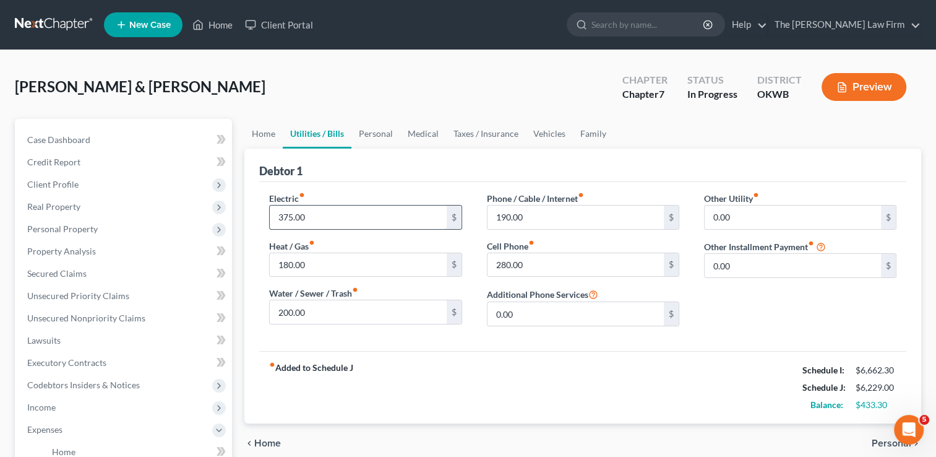
click at [322, 213] on input "375.00" at bounding box center [358, 217] width 176 height 24
type input "450.00"
click at [325, 262] on input "180.00" at bounding box center [358, 265] width 176 height 24
drag, startPoint x: 287, startPoint y: 266, endPoint x: 257, endPoint y: 256, distance: 31.3
click at [256, 264] on div "Debtor 1 Electric fiber_manual_record 450.00 $ Heat / Gas fiber_manual_record 2…" at bounding box center [582, 286] width 677 height 275
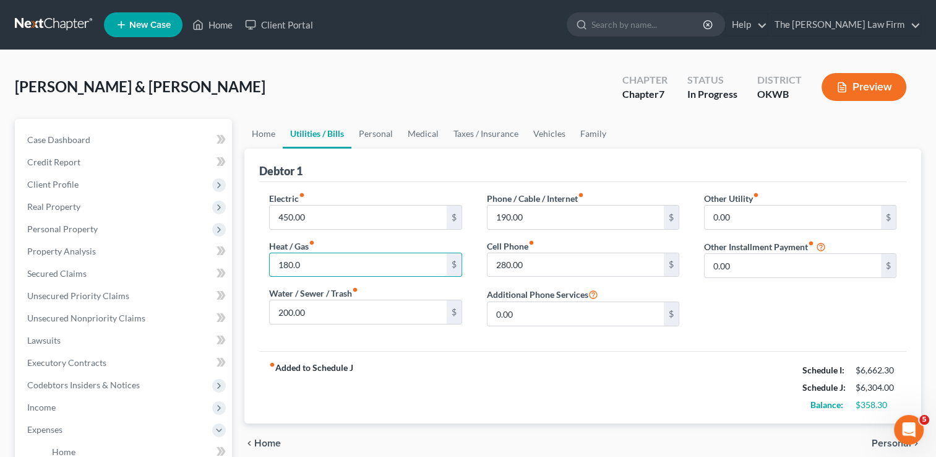
type input "180.00"
click at [329, 311] on input "200.00" at bounding box center [358, 312] width 176 height 24
type input "260.00"
click at [550, 213] on input "190.00" at bounding box center [576, 217] width 176 height 24
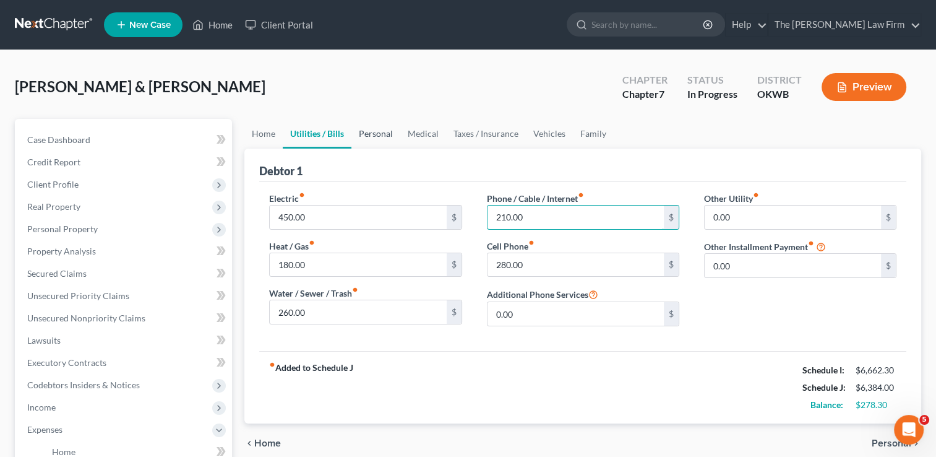
type input "210.00"
click at [384, 135] on link "Personal" at bounding box center [375, 134] width 49 height 30
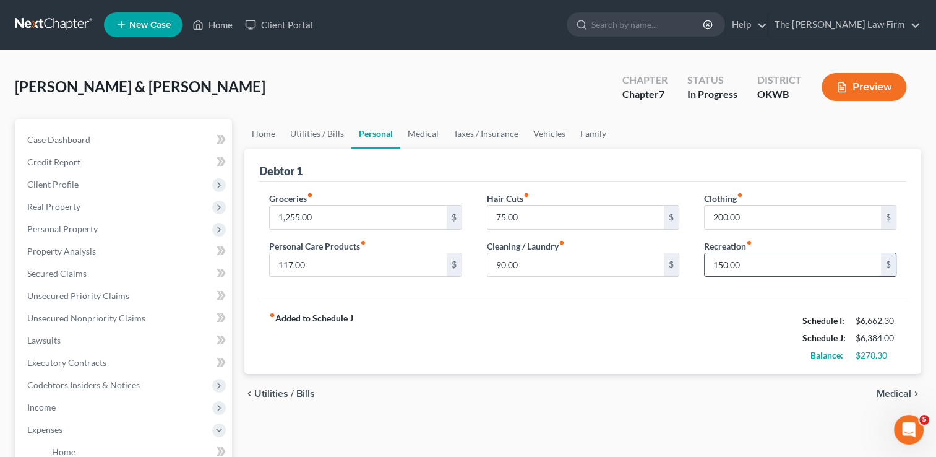
click at [754, 264] on input "150.00" at bounding box center [793, 265] width 176 height 24
type input "200.00"
click at [752, 215] on input "200.00" at bounding box center [793, 217] width 176 height 24
type input "210.00"
click at [421, 132] on link "Medical" at bounding box center [423, 134] width 46 height 30
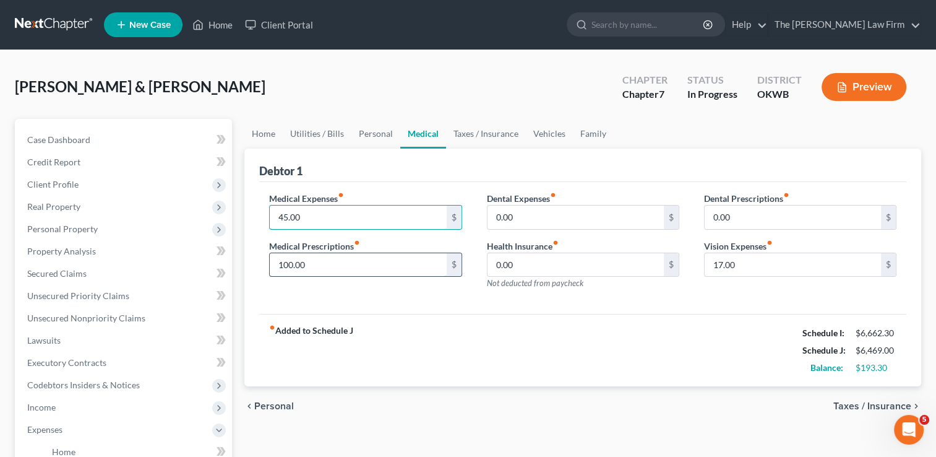
type input "45.00"
click at [307, 264] on input "100.00" at bounding box center [358, 265] width 176 height 24
type input "120.00"
click at [743, 265] on input "17.00" at bounding box center [793, 265] width 176 height 24
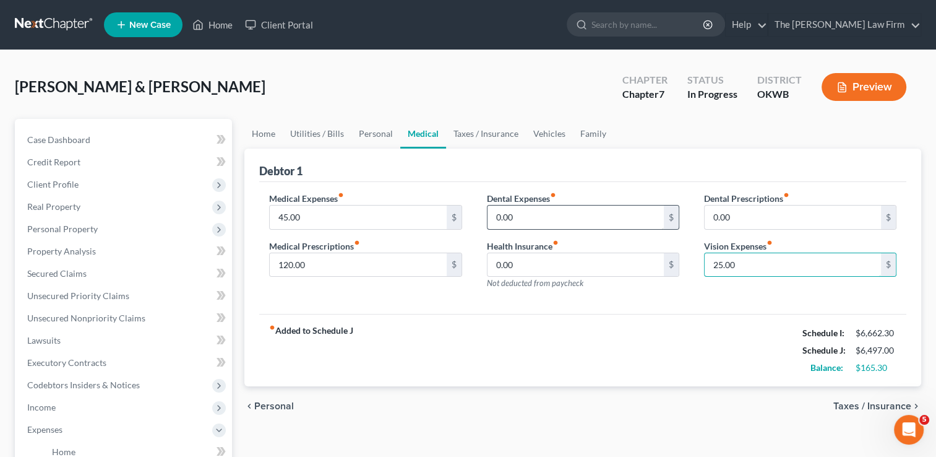
type input "25.00"
click at [533, 213] on input "0.00" at bounding box center [576, 217] width 176 height 24
type input "20.00"
click at [480, 131] on link "Taxes / Insurance" at bounding box center [486, 134] width 80 height 30
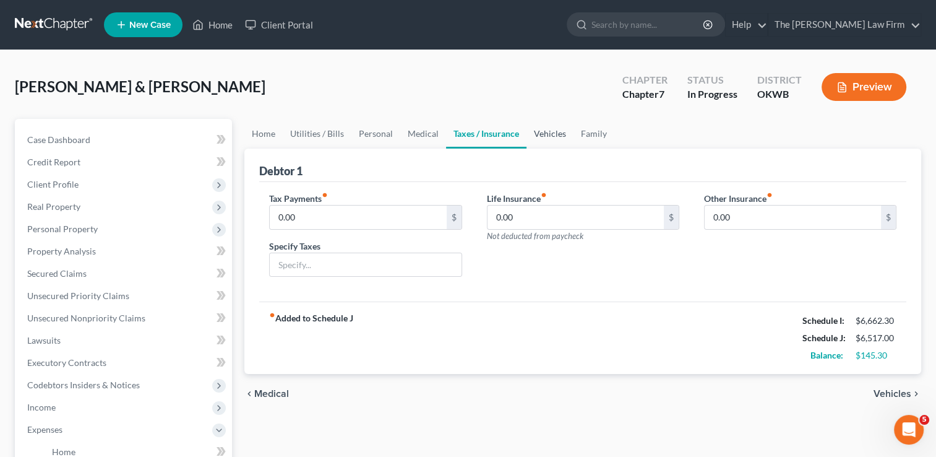
click at [545, 135] on link "Vehicles" at bounding box center [550, 134] width 47 height 30
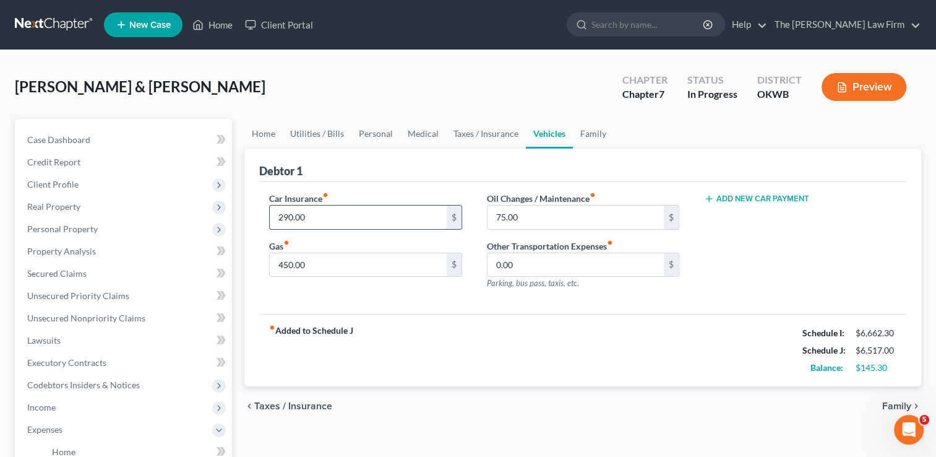
click at [334, 214] on input "290.00" at bounding box center [358, 217] width 176 height 24
click at [532, 215] on input "75.00" at bounding box center [576, 217] width 176 height 24
type input "90.00"
click at [585, 142] on link "Family" at bounding box center [593, 134] width 41 height 30
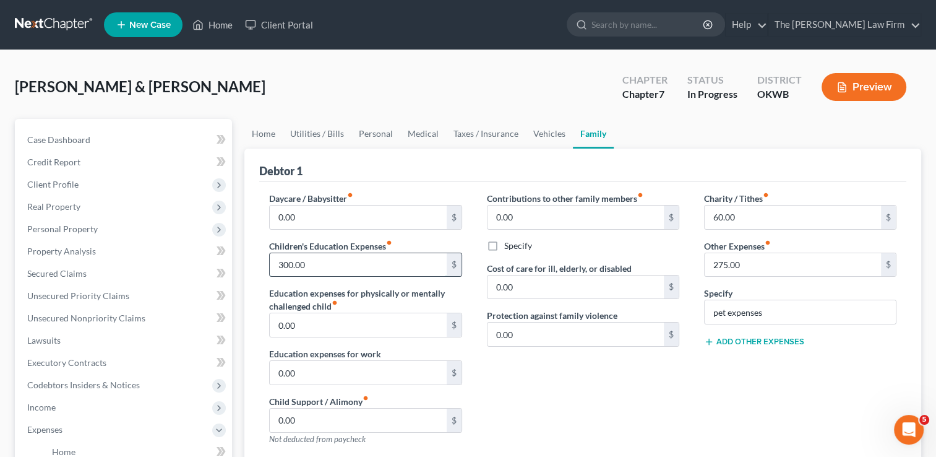
click at [321, 264] on input "300.00" at bounding box center [358, 265] width 176 height 24
type input "350.00"
click at [752, 216] on input "60.00" at bounding box center [793, 217] width 176 height 24
type input "80.00"
drag, startPoint x: 777, startPoint y: 311, endPoint x: 785, endPoint y: 317, distance: 9.7
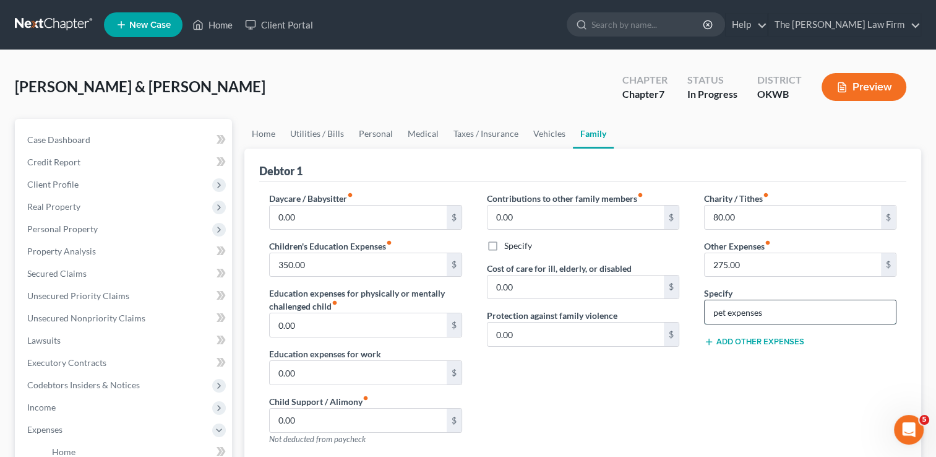
click at [777, 311] on input "pet expenses" at bounding box center [800, 312] width 191 height 24
type input "pet expenses & vet bills"
click at [699, 390] on div "Charity / Tithes fiber_manual_record 80.00 $ Other Expenses fiber_manual_record…" at bounding box center [800, 323] width 217 height 263
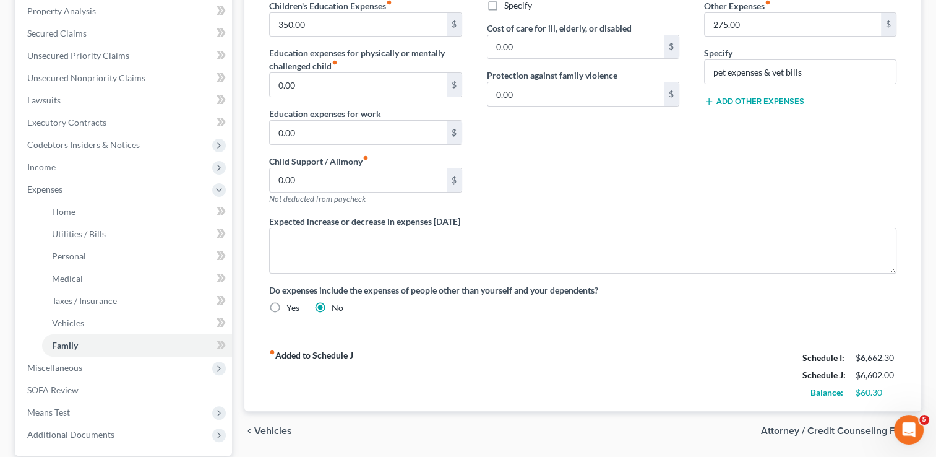
scroll to position [309, 0]
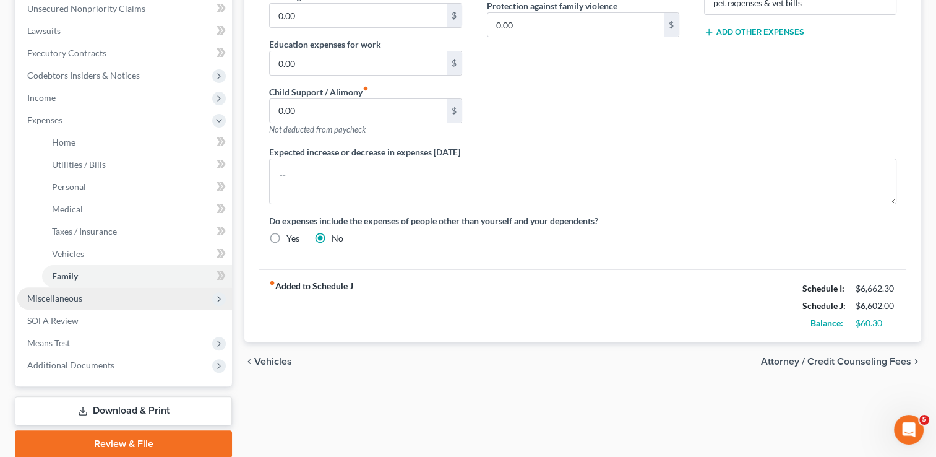
click at [84, 301] on span "Miscellaneous" at bounding box center [124, 298] width 215 height 22
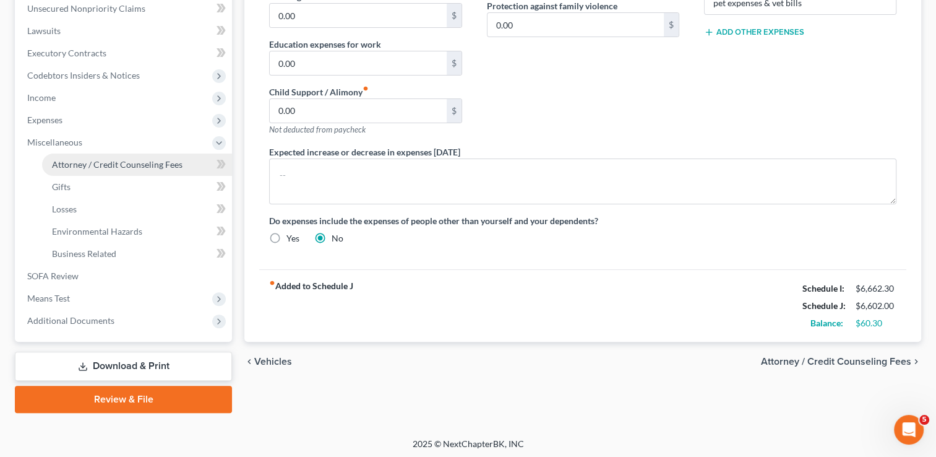
click at [100, 166] on span "Attorney / Credit Counseling Fees" at bounding box center [117, 164] width 131 height 11
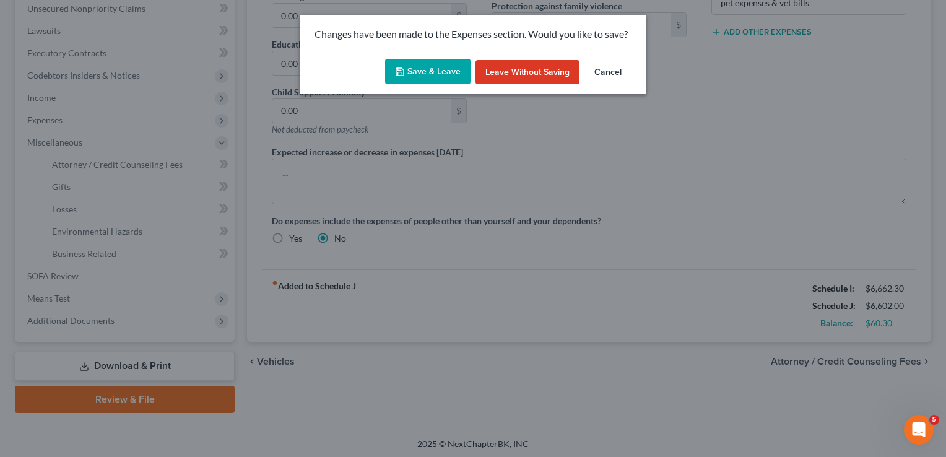
click at [428, 65] on button "Save & Leave" at bounding box center [427, 72] width 85 height 26
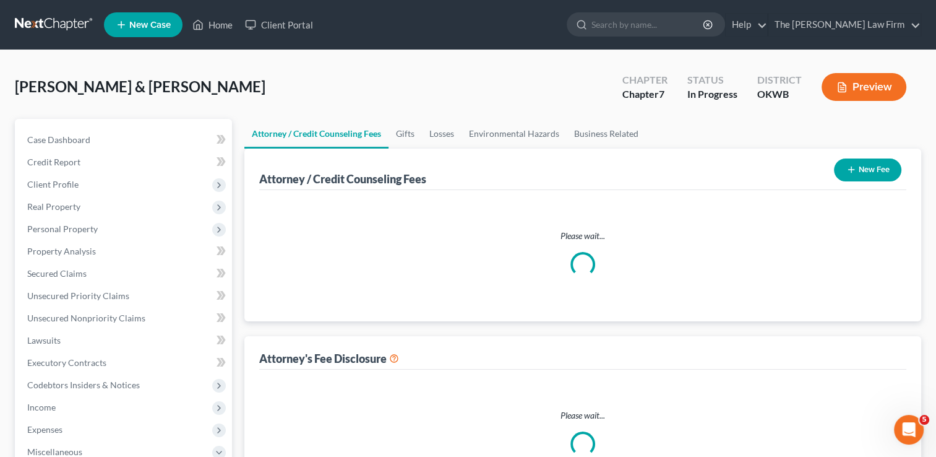
select select "0"
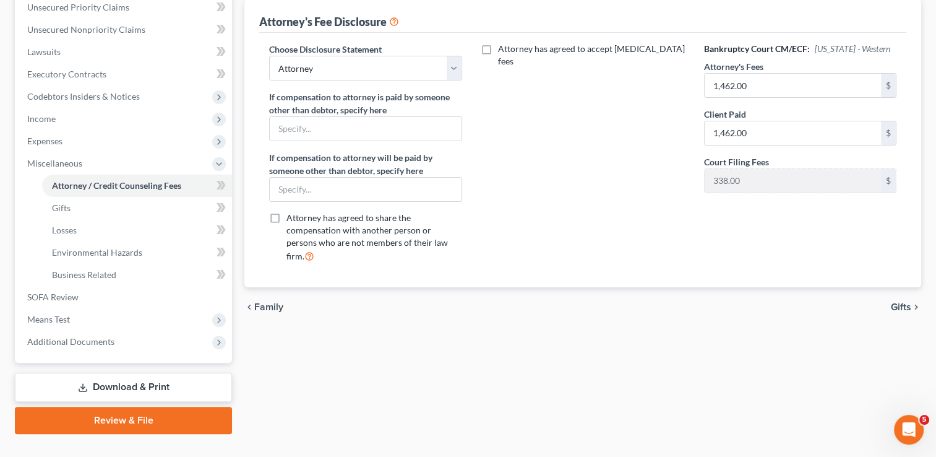
scroll to position [309, 0]
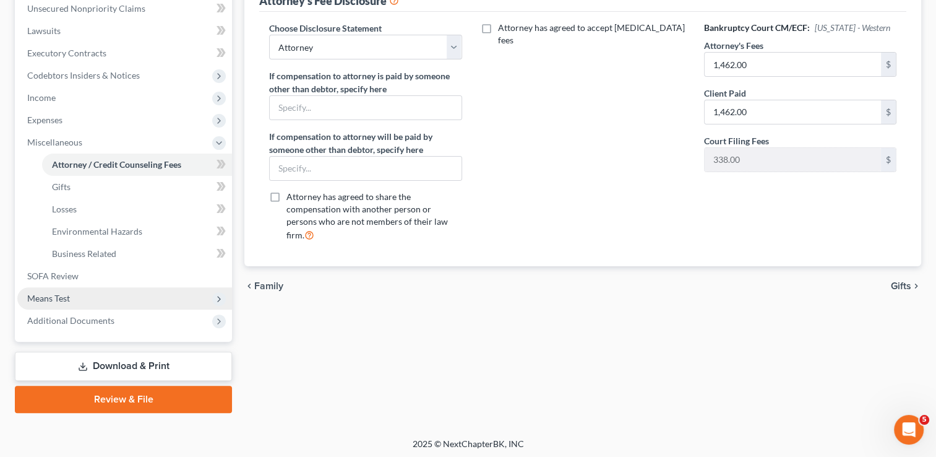
click at [61, 300] on span "Means Test" at bounding box center [48, 298] width 43 height 11
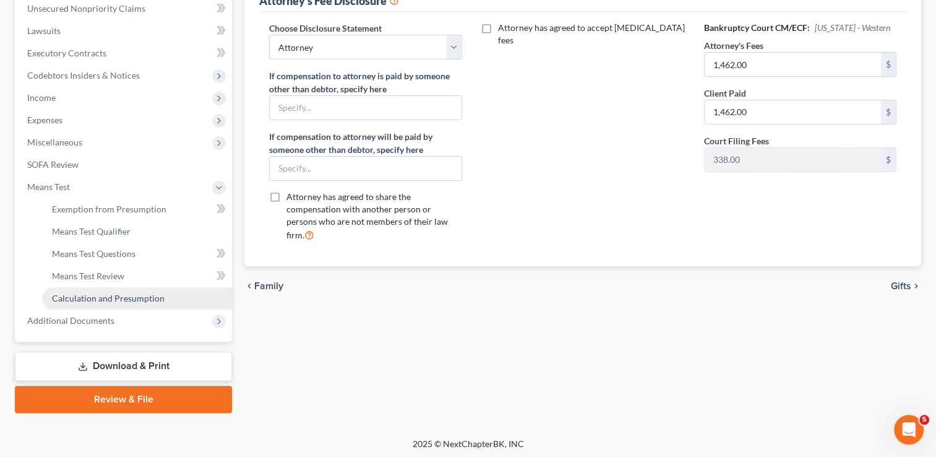
click at [104, 298] on span "Calculation and Presumption" at bounding box center [108, 298] width 113 height 11
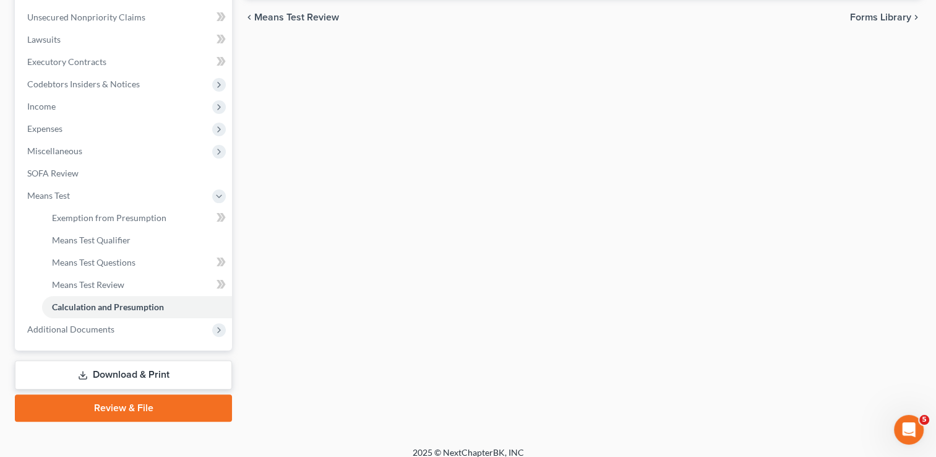
scroll to position [311, 0]
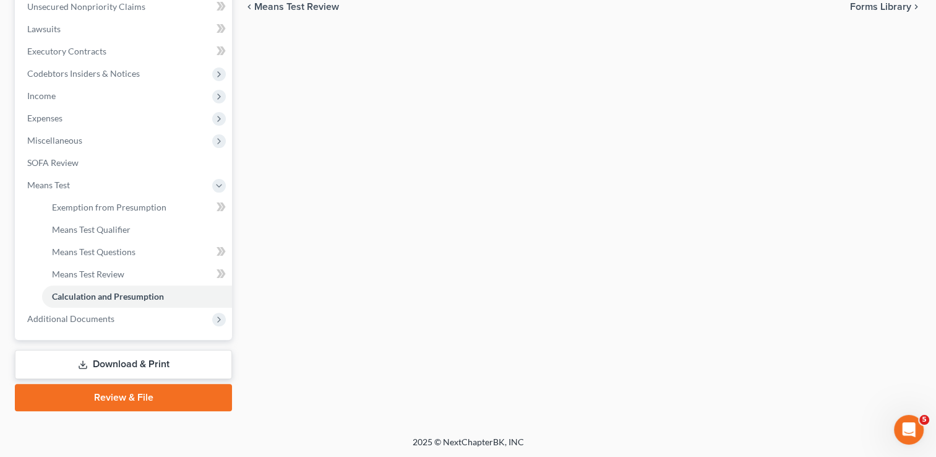
click at [105, 360] on link "Download & Print" at bounding box center [123, 364] width 217 height 29
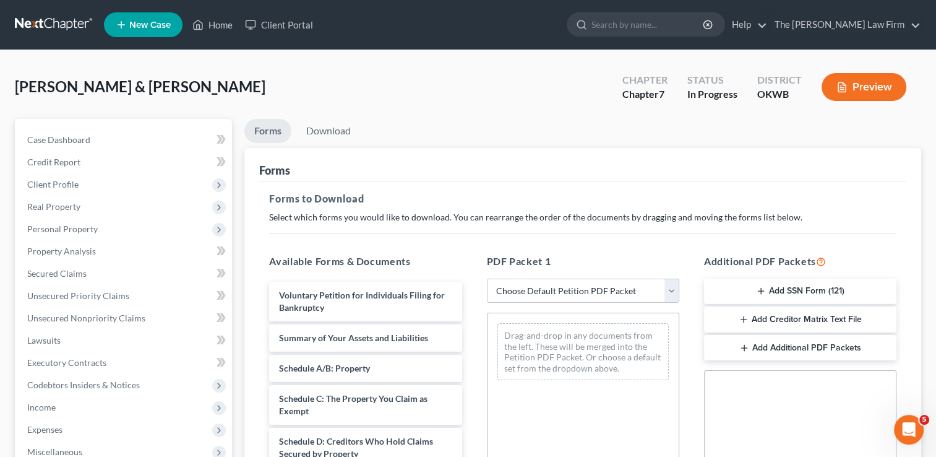
click at [554, 283] on select "Choose Default Petition PDF Packet Complete Bankruptcy Petition (all forms and …" at bounding box center [583, 290] width 192 height 25
select select "0"
click at [487, 278] on select "Choose Default Petition PDF Packet Complete Bankruptcy Petition (all forms and …" at bounding box center [583, 290] width 192 height 25
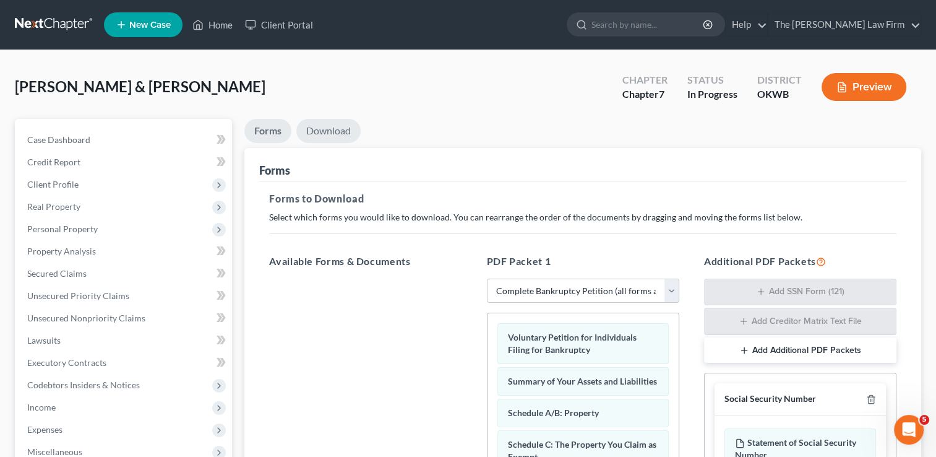
click at [343, 127] on link "Download" at bounding box center [328, 131] width 64 height 24
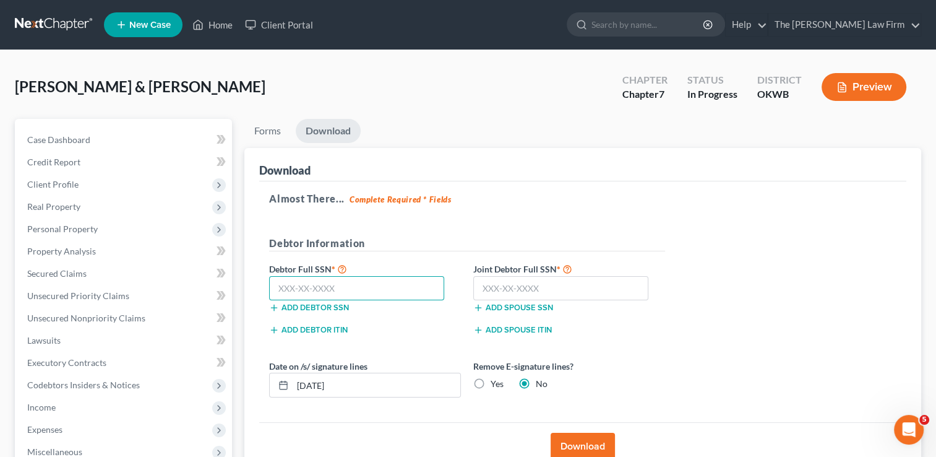
click at [369, 288] on input "text" at bounding box center [356, 288] width 175 height 25
type input "441-86-8299"
click at [527, 286] on input "text" at bounding box center [560, 288] width 175 height 25
type input "440-94-2220"
click at [572, 446] on button "Download" at bounding box center [583, 446] width 64 height 27
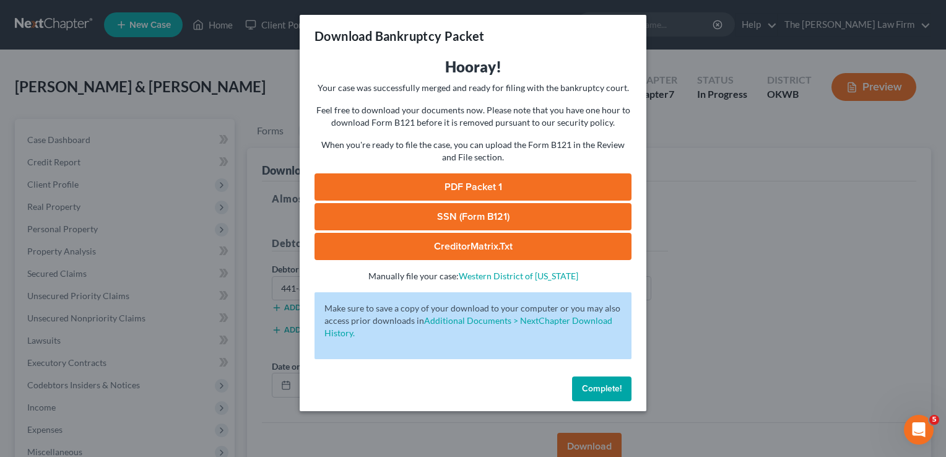
drag, startPoint x: 483, startPoint y: 183, endPoint x: 631, endPoint y: 172, distance: 148.9
click at [483, 183] on link "PDF Packet 1" at bounding box center [472, 186] width 317 height 27
click at [598, 390] on span "Complete!" at bounding box center [602, 388] width 40 height 11
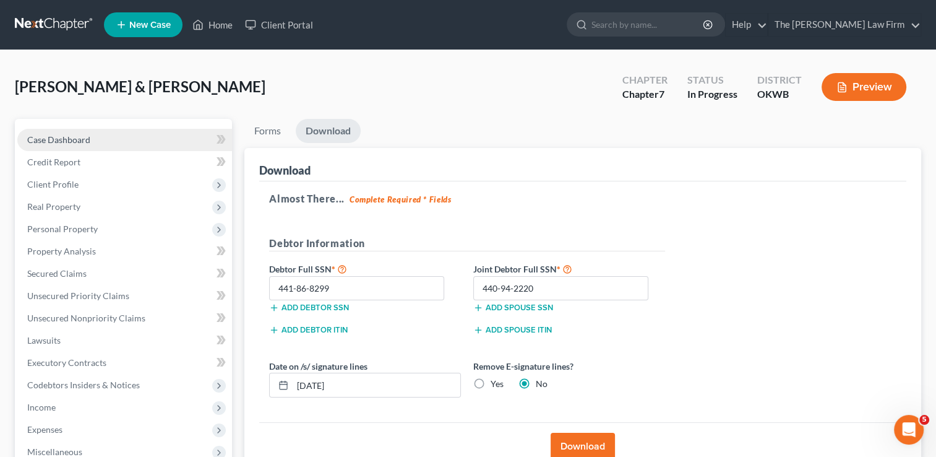
click at [77, 138] on span "Case Dashboard" at bounding box center [58, 139] width 63 height 11
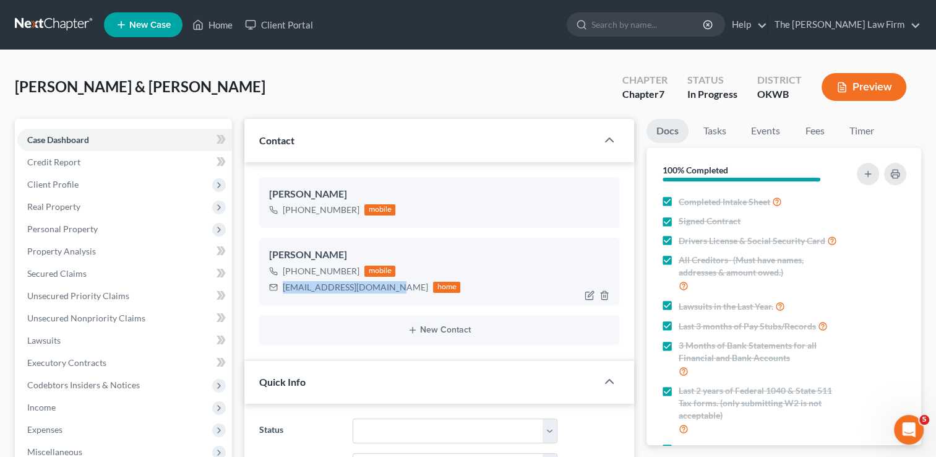
scroll to position [439, 0]
drag, startPoint x: 338, startPoint y: 296, endPoint x: 390, endPoint y: 291, distance: 52.8
click at [390, 291] on div "lewisfamily0510@gmail.com home" at bounding box center [364, 287] width 191 height 16
click at [52, 24] on link at bounding box center [54, 25] width 79 height 22
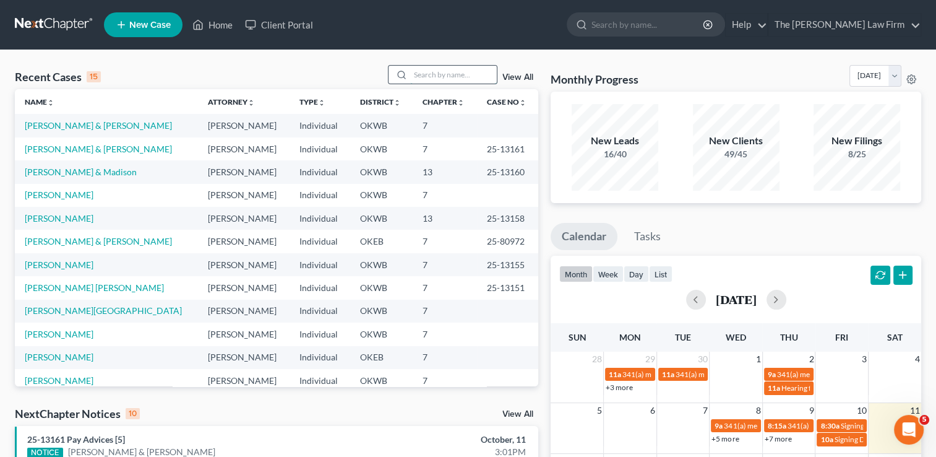
click at [428, 72] on input "search" at bounding box center [453, 75] width 87 height 18
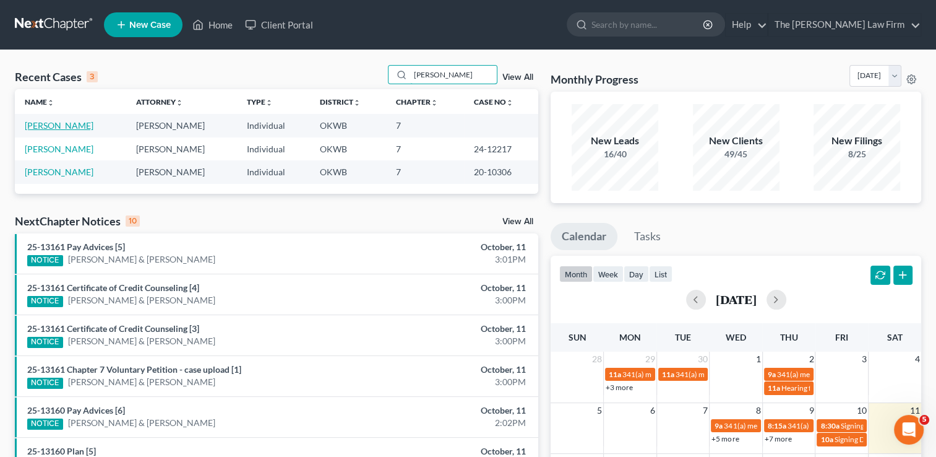
type input "[PERSON_NAME]"
click at [50, 127] on link "[PERSON_NAME]" at bounding box center [59, 125] width 69 height 11
select select "1"
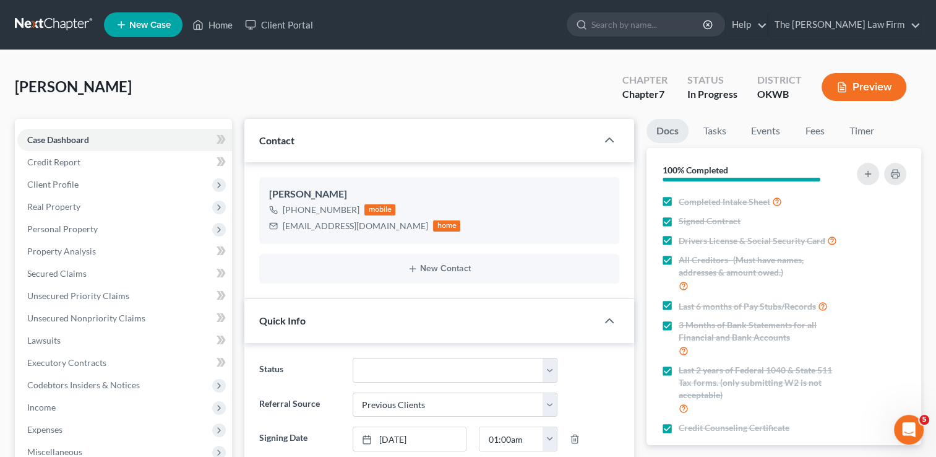
scroll to position [1033, 0]
click at [82, 185] on span "Client Profile" at bounding box center [124, 184] width 215 height 22
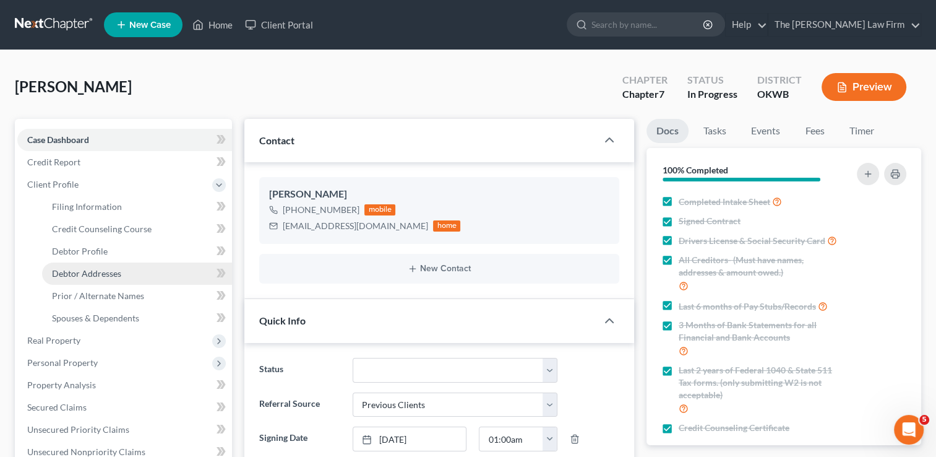
click at [92, 276] on span "Debtor Addresses" at bounding box center [86, 273] width 69 height 11
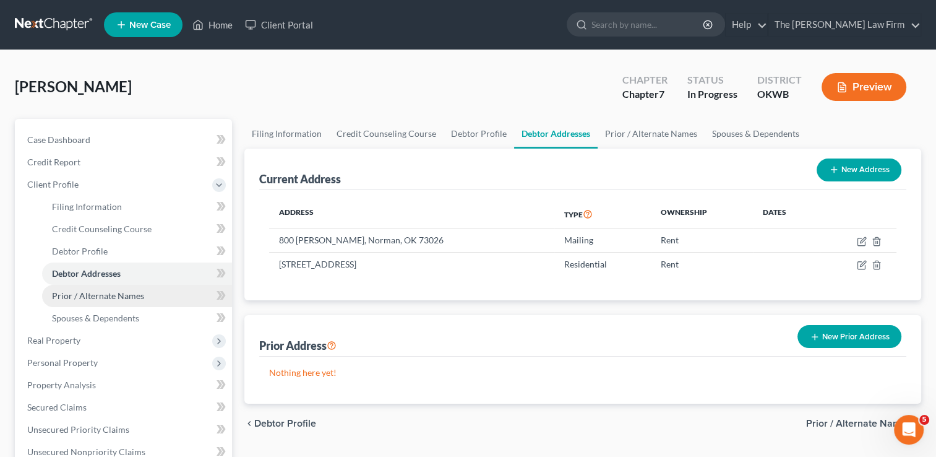
click at [134, 295] on span "Prior / Alternate Names" at bounding box center [98, 295] width 92 height 11
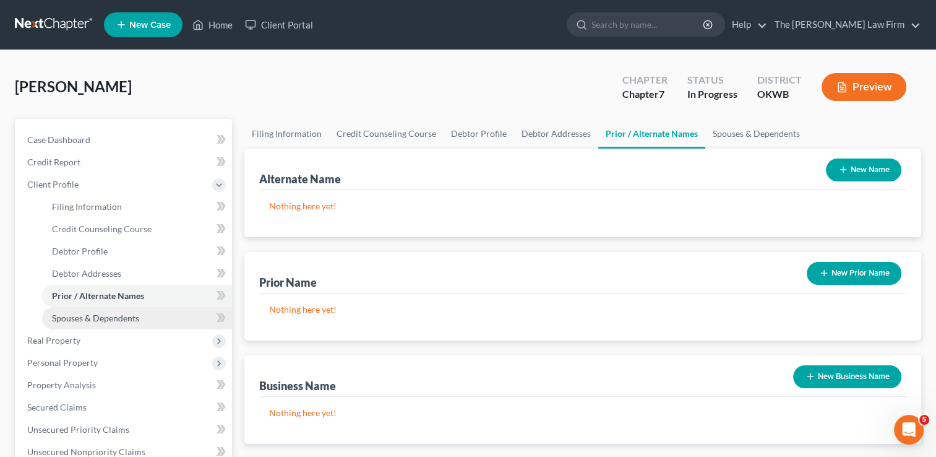
click at [133, 317] on span "Spouses & Dependents" at bounding box center [95, 318] width 87 height 11
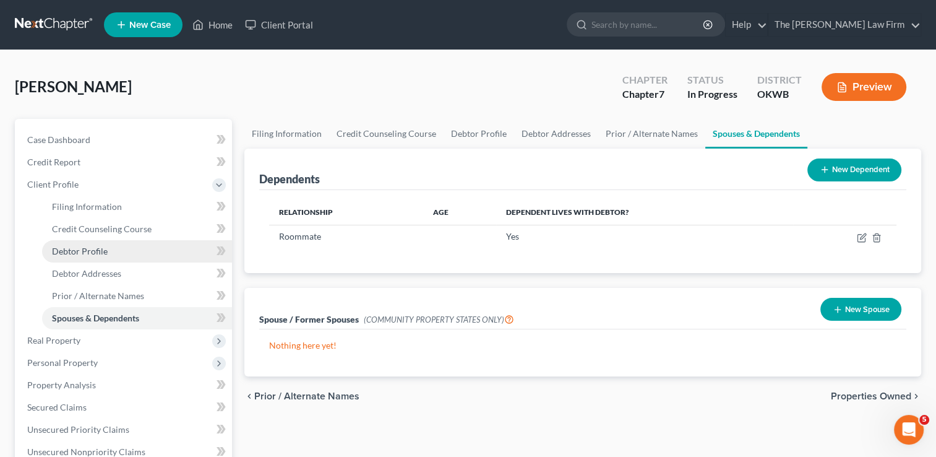
click at [100, 249] on span "Debtor Profile" at bounding box center [80, 251] width 56 height 11
select select "0"
select select "1"
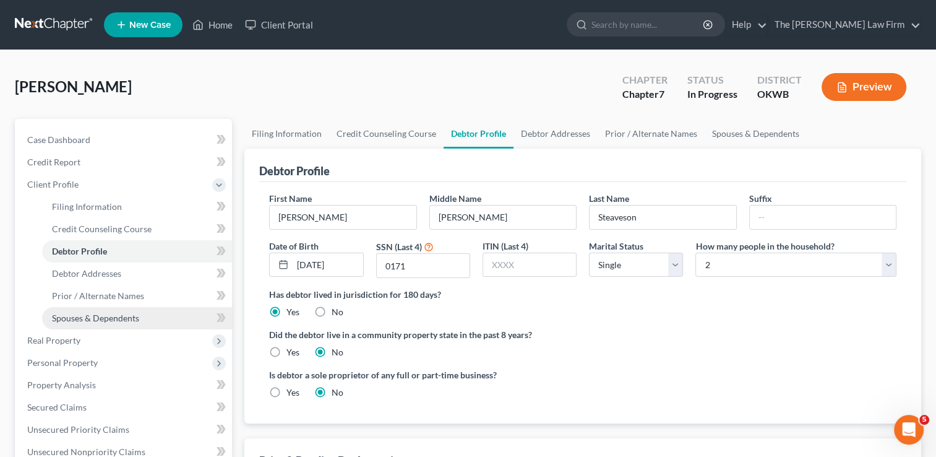
click at [109, 318] on span "Spouses & Dependents" at bounding box center [95, 318] width 87 height 11
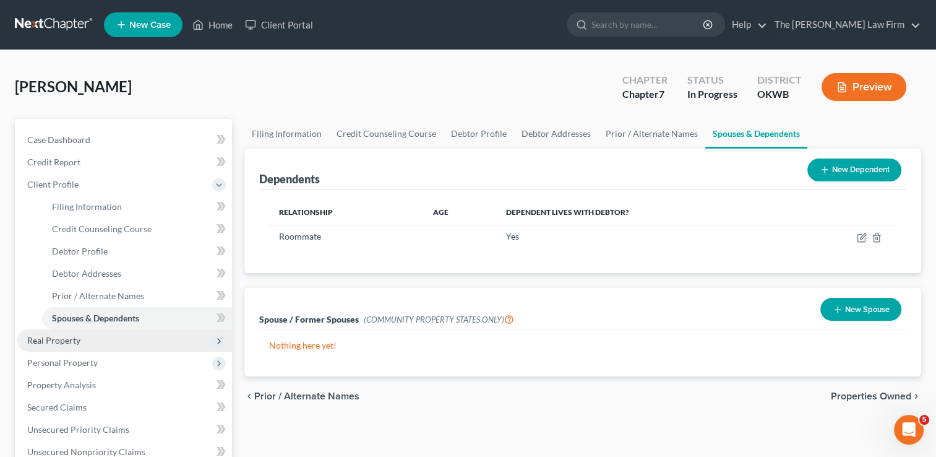
click at [59, 343] on span "Real Property" at bounding box center [53, 340] width 53 height 11
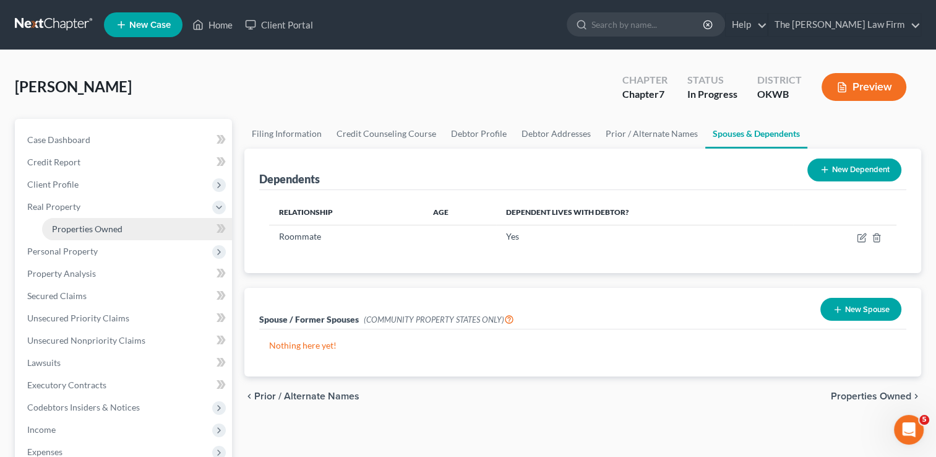
click at [123, 231] on link "Properties Owned" at bounding box center [137, 229] width 190 height 22
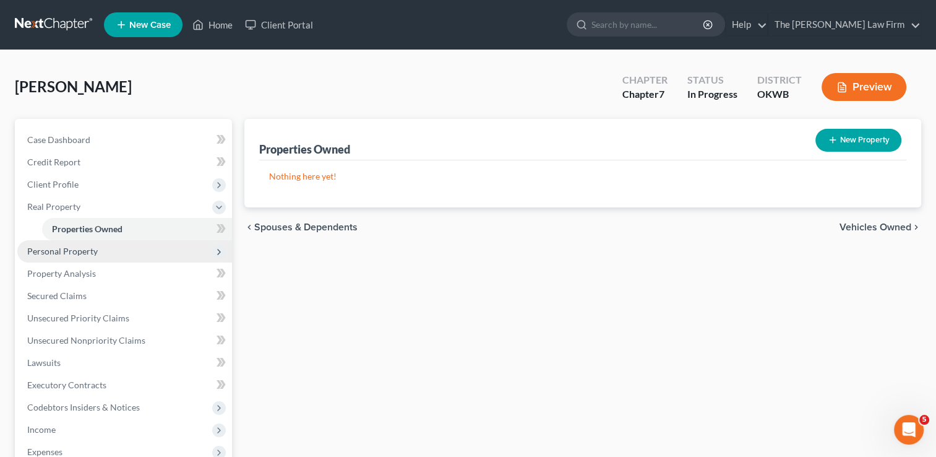
click at [103, 250] on span "Personal Property" at bounding box center [124, 251] width 215 height 22
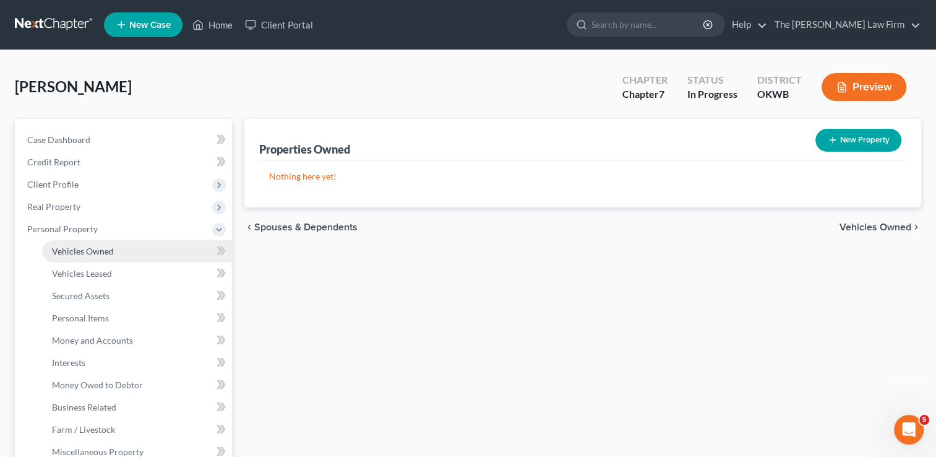
click at [95, 249] on span "Vehicles Owned" at bounding box center [83, 251] width 62 height 11
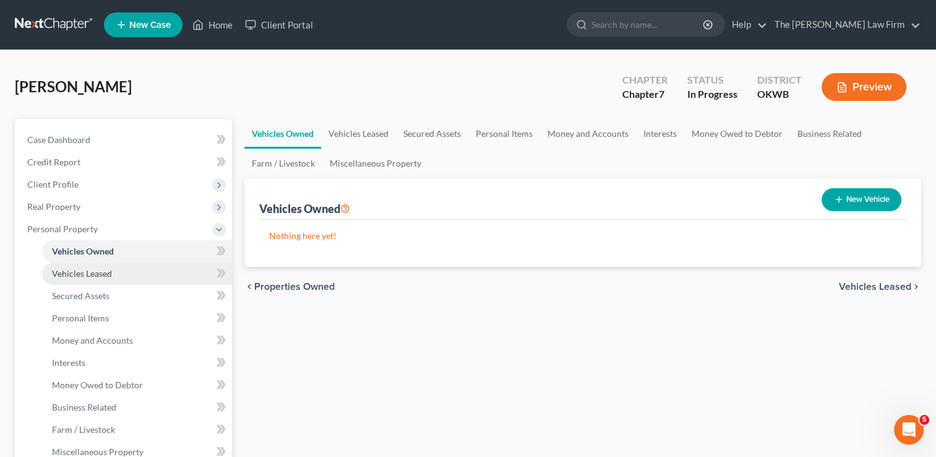
click at [121, 269] on link "Vehicles Leased" at bounding box center [137, 273] width 190 height 22
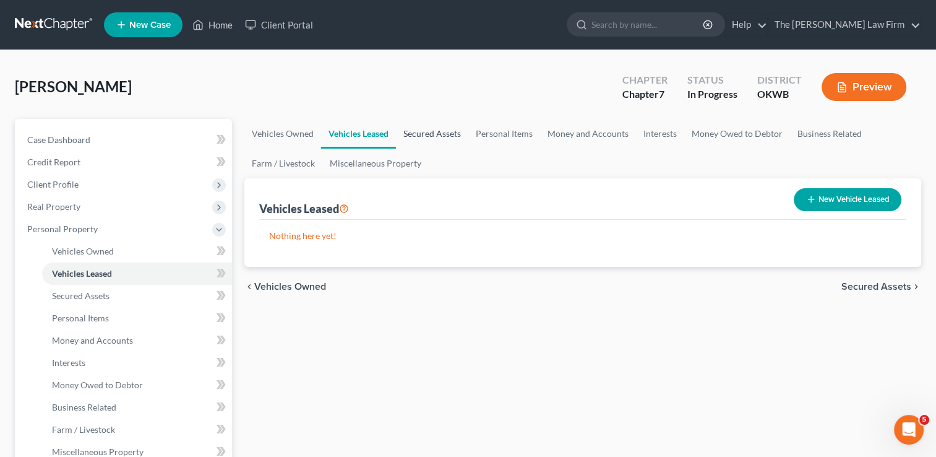
drag, startPoint x: 425, startPoint y: 137, endPoint x: 431, endPoint y: 139, distance: 6.5
click at [425, 137] on link "Secured Assets" at bounding box center [432, 134] width 72 height 30
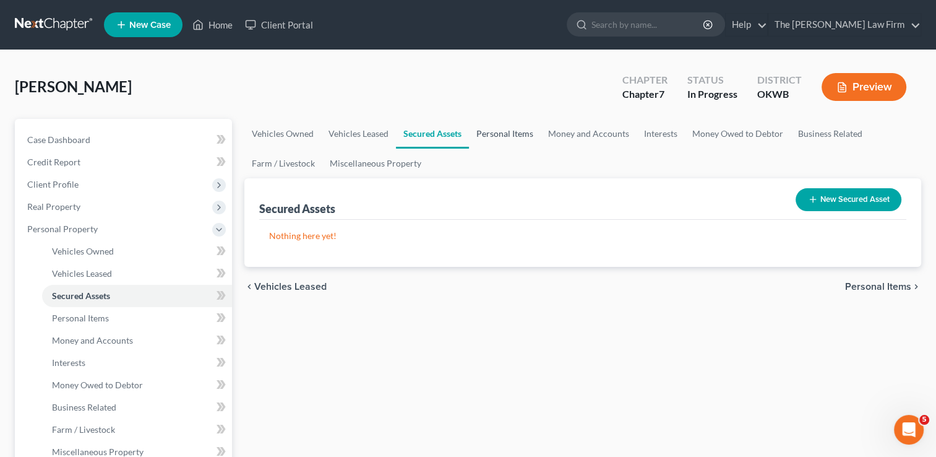
drag, startPoint x: 505, startPoint y: 134, endPoint x: 515, endPoint y: 136, distance: 10.1
click at [506, 134] on link "Personal Items" at bounding box center [505, 134] width 72 height 30
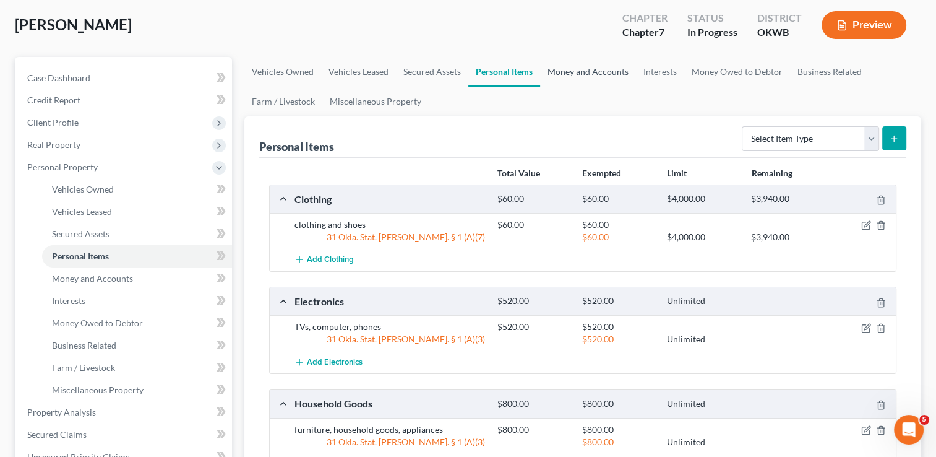
click at [577, 74] on link "Money and Accounts" at bounding box center [588, 72] width 96 height 30
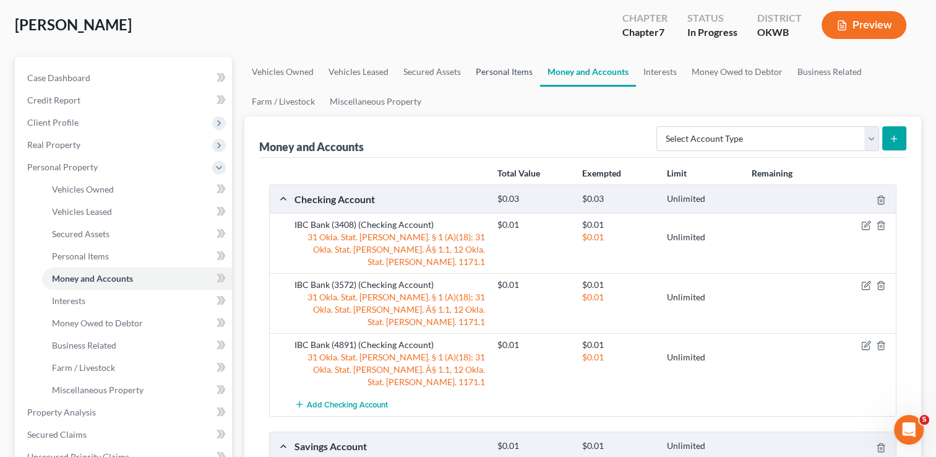
click at [495, 72] on link "Personal Items" at bounding box center [504, 72] width 72 height 30
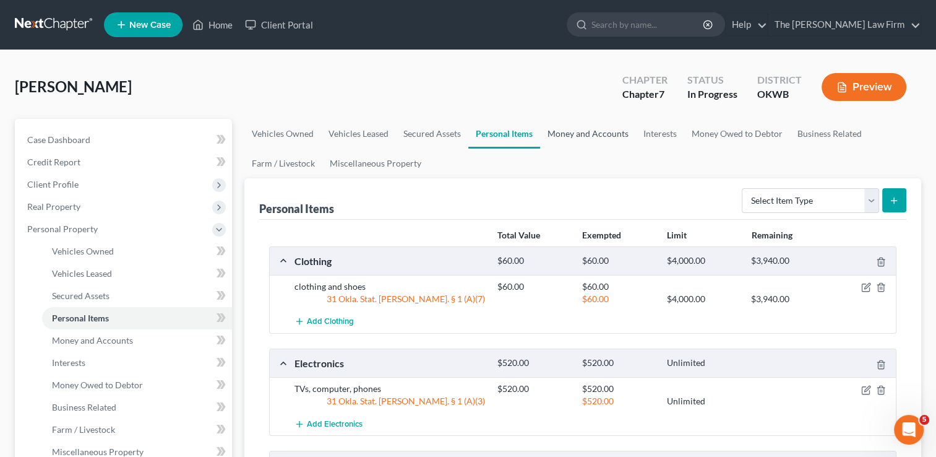
click at [577, 136] on link "Money and Accounts" at bounding box center [588, 134] width 96 height 30
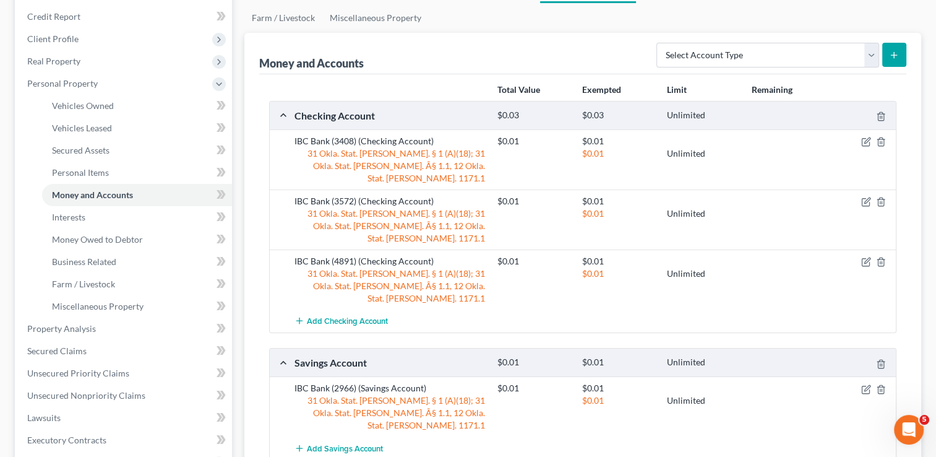
scroll to position [62, 0]
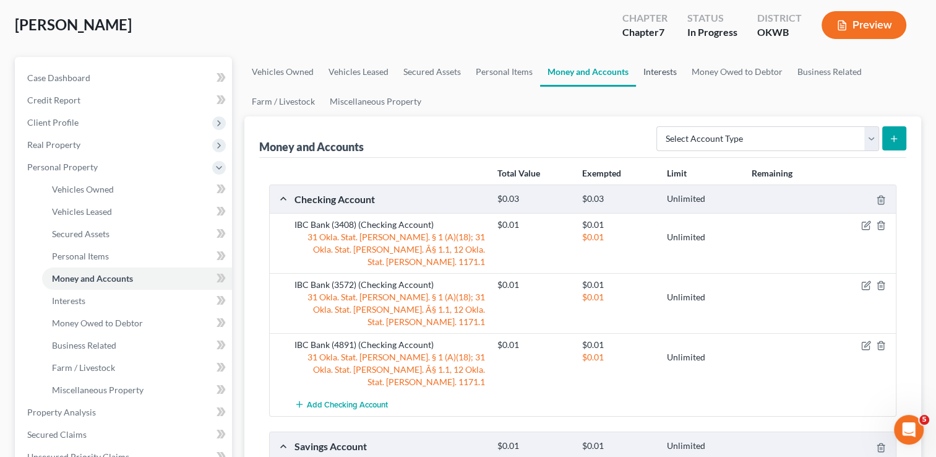
click at [663, 80] on link "Interests" at bounding box center [660, 72] width 48 height 30
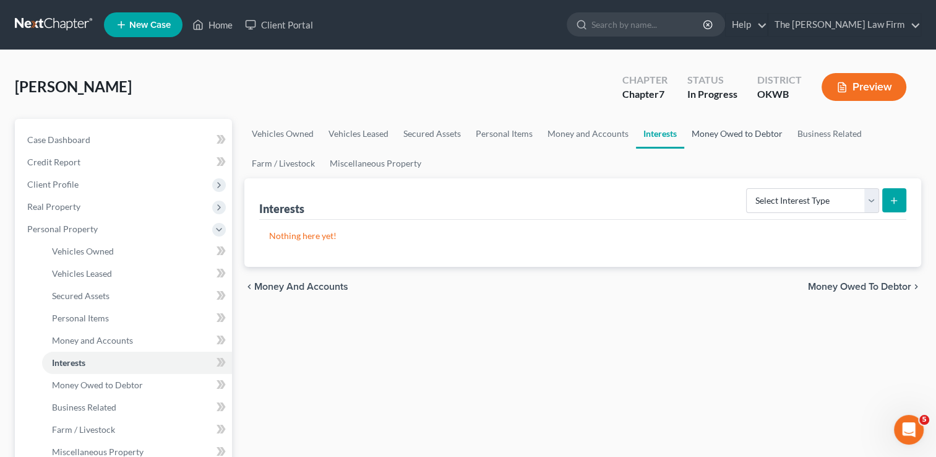
click at [720, 133] on link "Money Owed to Debtor" at bounding box center [737, 134] width 106 height 30
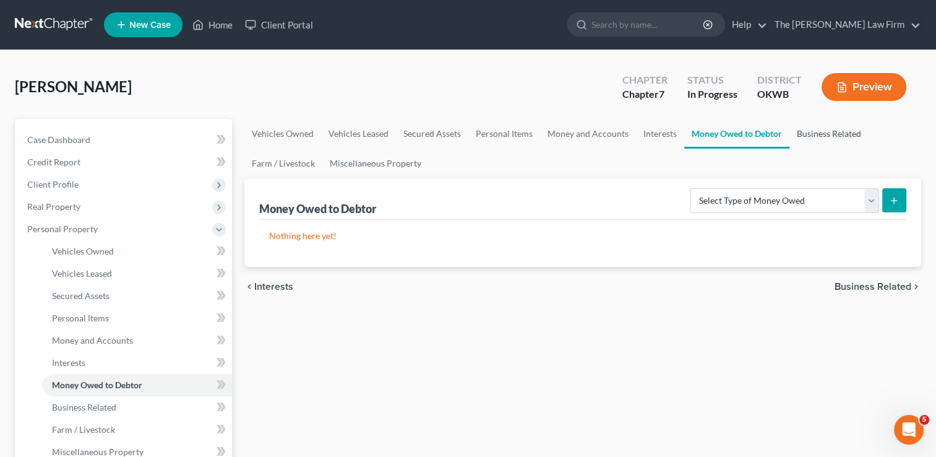
click at [827, 140] on link "Business Related" at bounding box center [829, 134] width 79 height 30
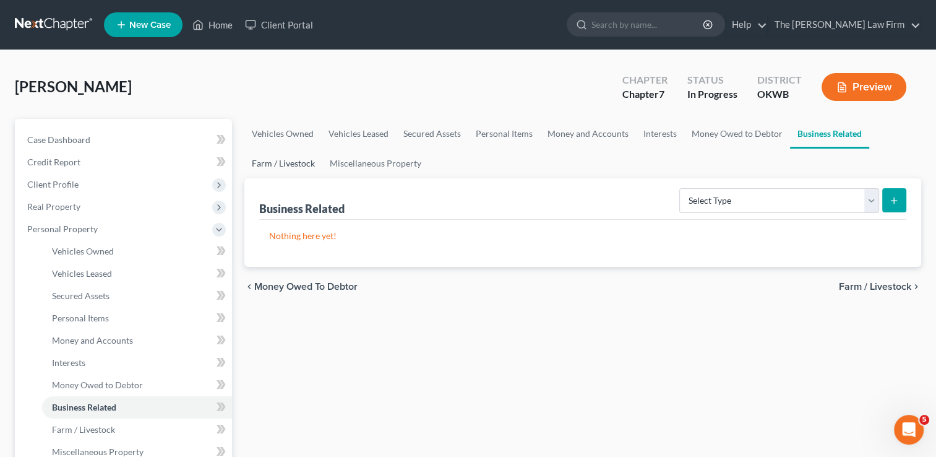
click at [278, 166] on link "Farm / Livestock" at bounding box center [283, 164] width 78 height 30
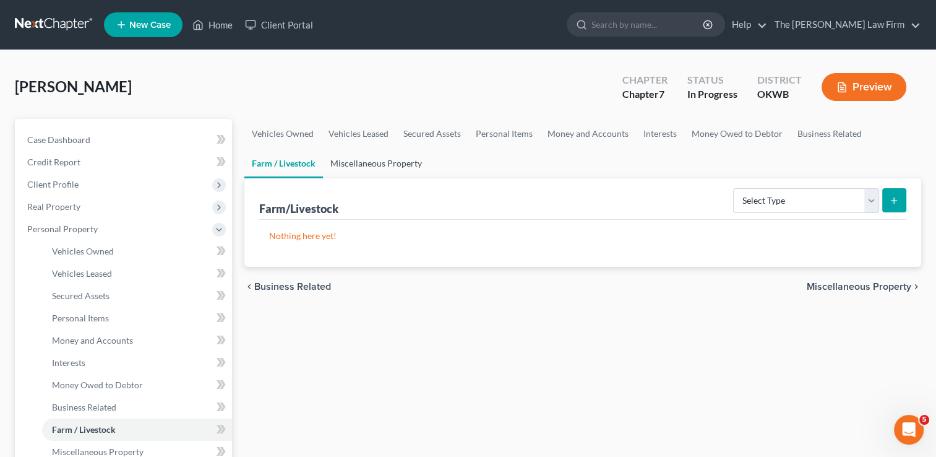
click at [359, 163] on link "Miscellaneous Property" at bounding box center [376, 164] width 106 height 30
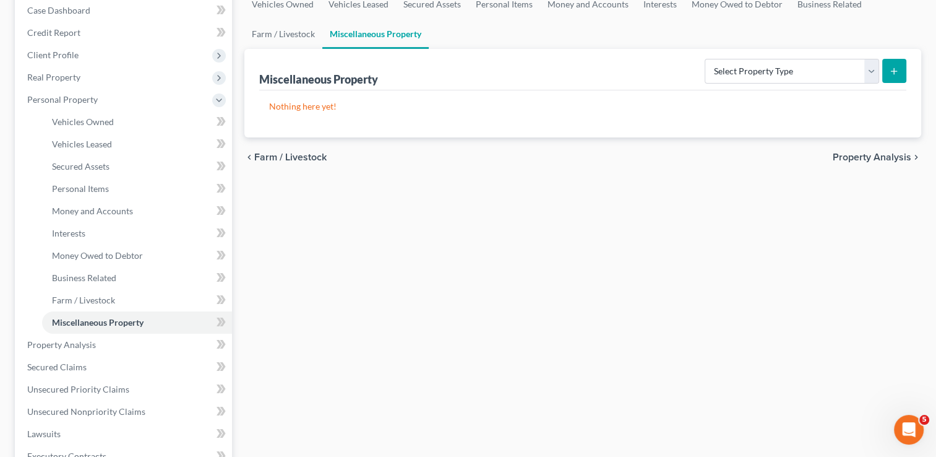
scroll to position [186, 0]
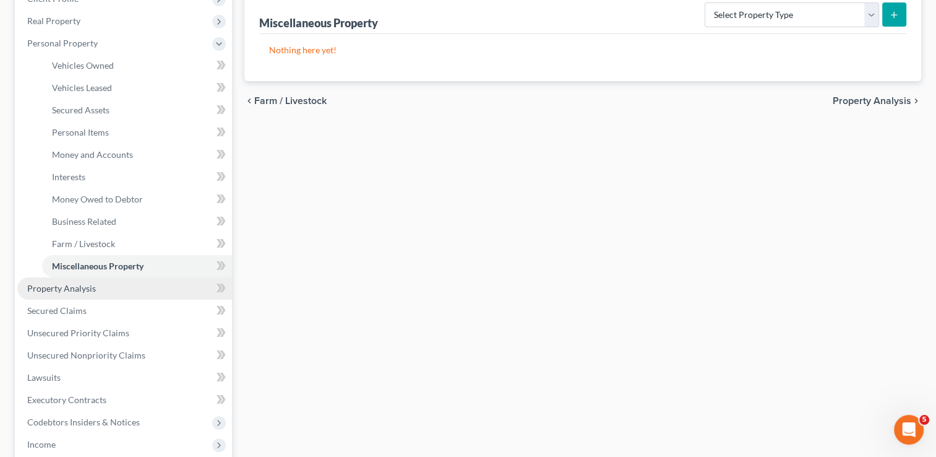
click at [74, 288] on span "Property Analysis" at bounding box center [61, 288] width 69 height 11
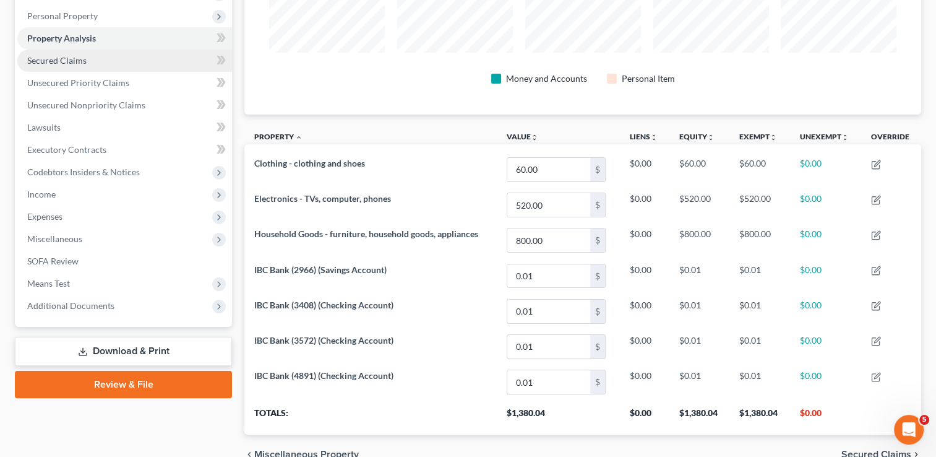
click at [79, 65] on span "Secured Claims" at bounding box center [56, 60] width 59 height 11
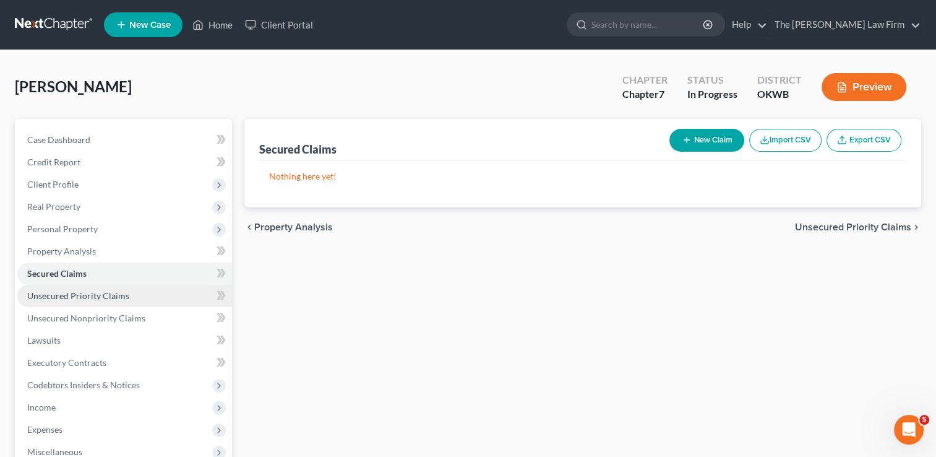
click at [95, 297] on span "Unsecured Priority Claims" at bounding box center [78, 295] width 102 height 11
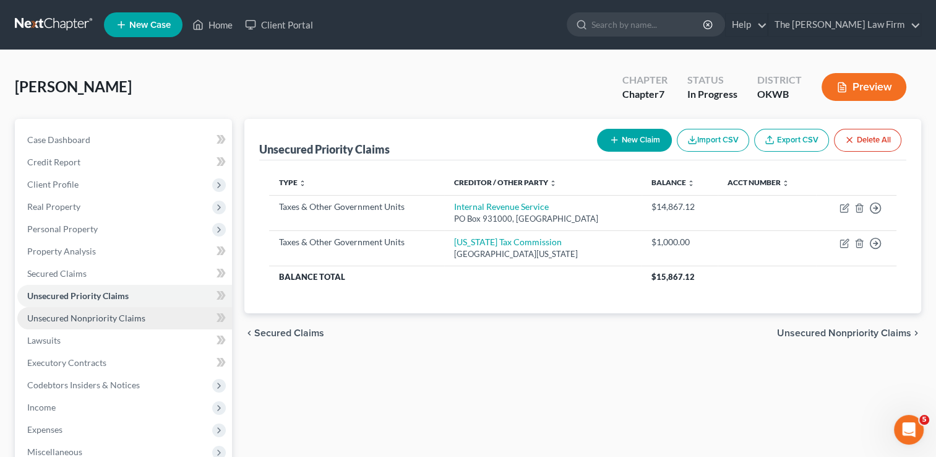
click at [74, 318] on span "Unsecured Nonpriority Claims" at bounding box center [86, 318] width 118 height 11
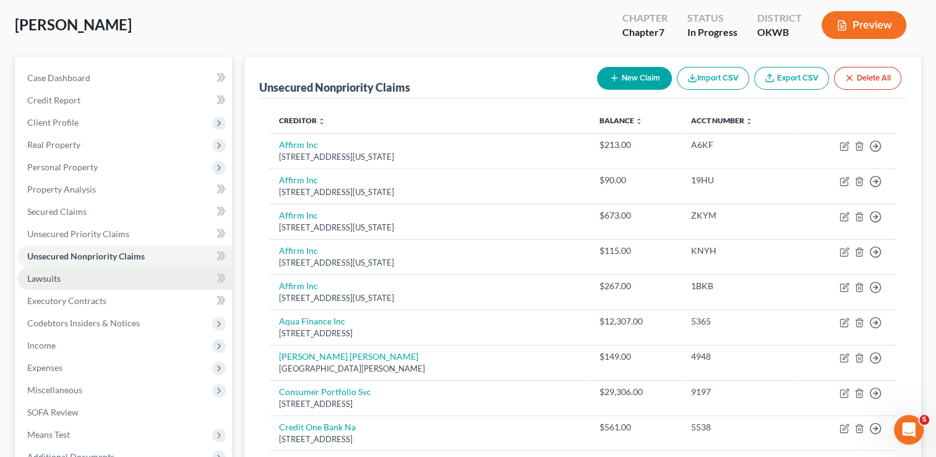
click at [71, 278] on link "Lawsuits" at bounding box center [124, 278] width 215 height 22
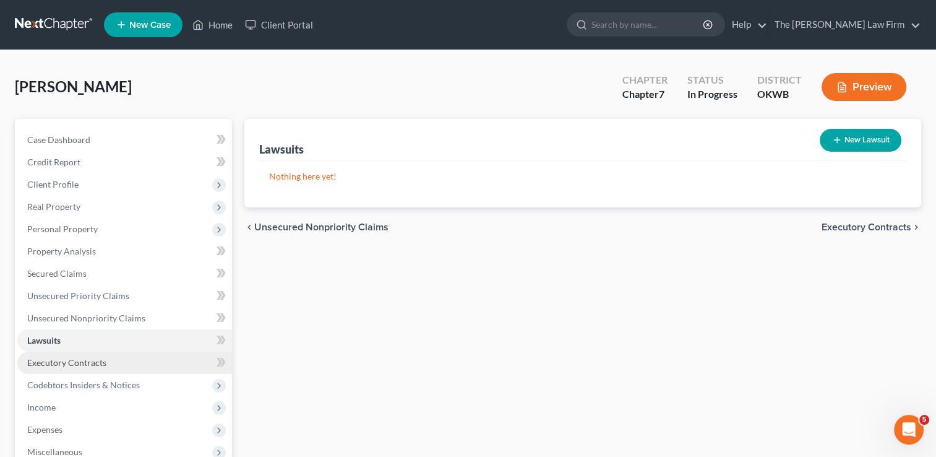
click at [56, 361] on span "Executory Contracts" at bounding box center [66, 362] width 79 height 11
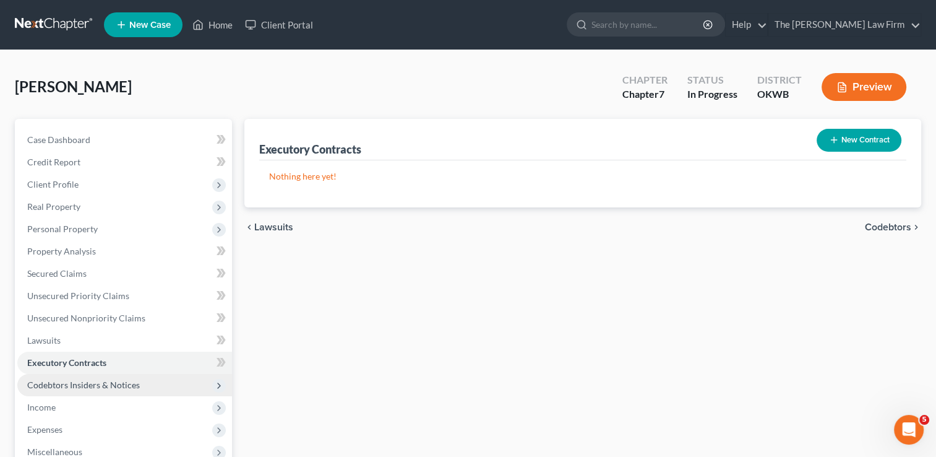
click at [114, 381] on span "Codebtors Insiders & Notices" at bounding box center [83, 384] width 113 height 11
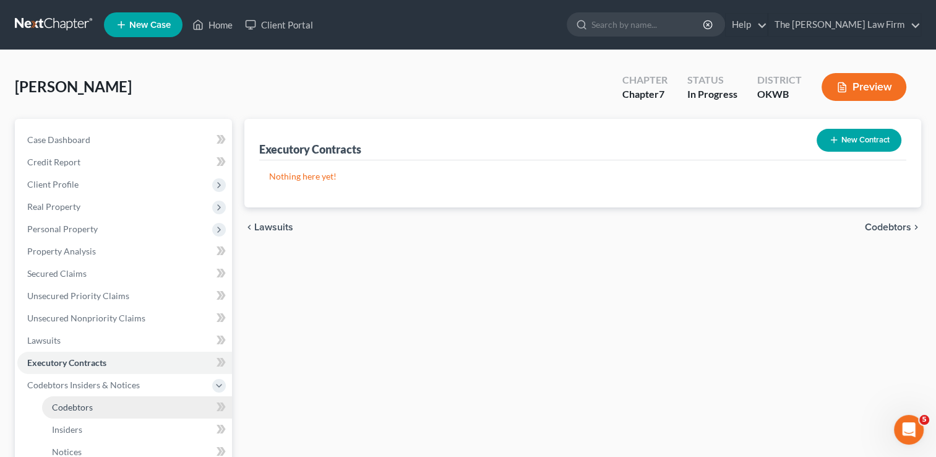
click at [73, 406] on span "Codebtors" at bounding box center [72, 407] width 41 height 11
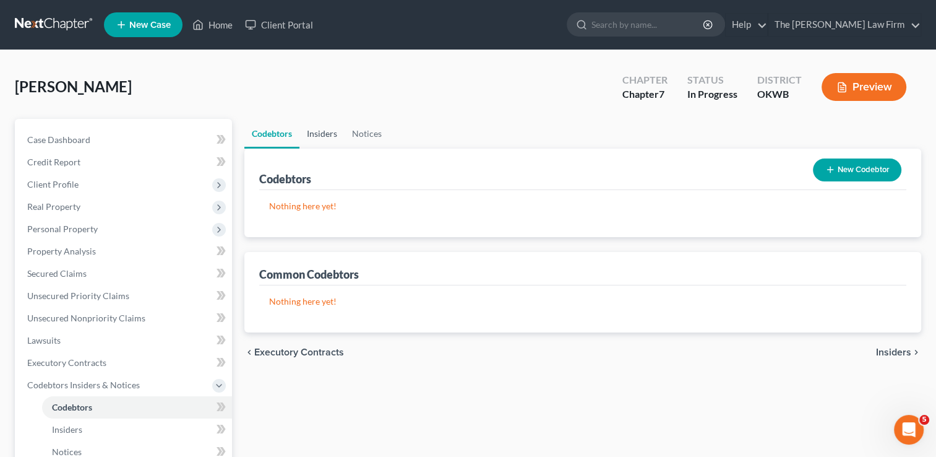
click at [321, 133] on link "Insiders" at bounding box center [322, 134] width 45 height 30
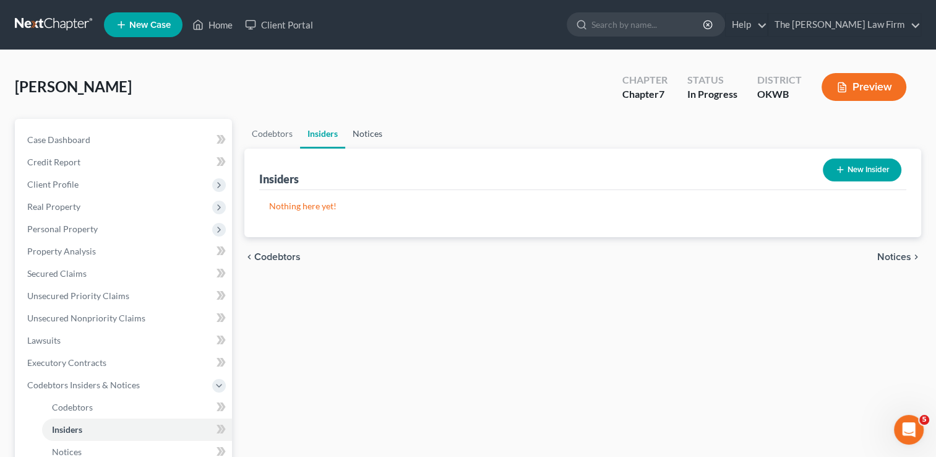
click at [361, 135] on link "Notices" at bounding box center [367, 134] width 45 height 30
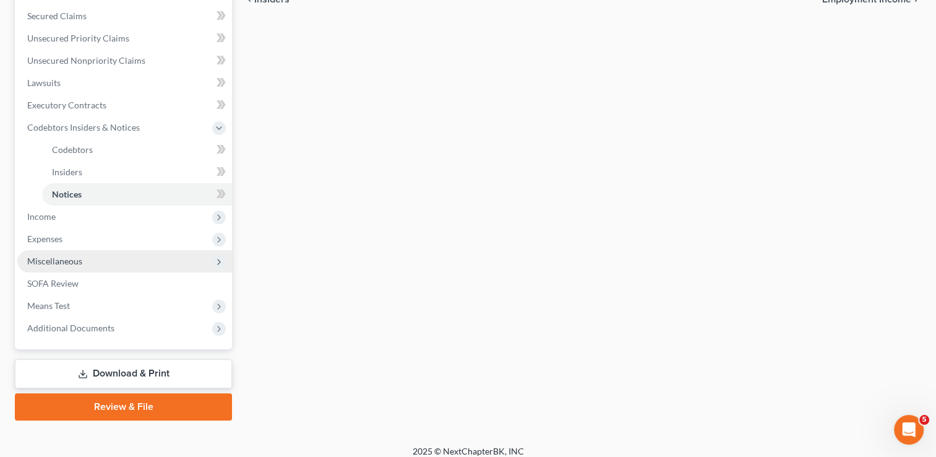
scroll to position [267, 0]
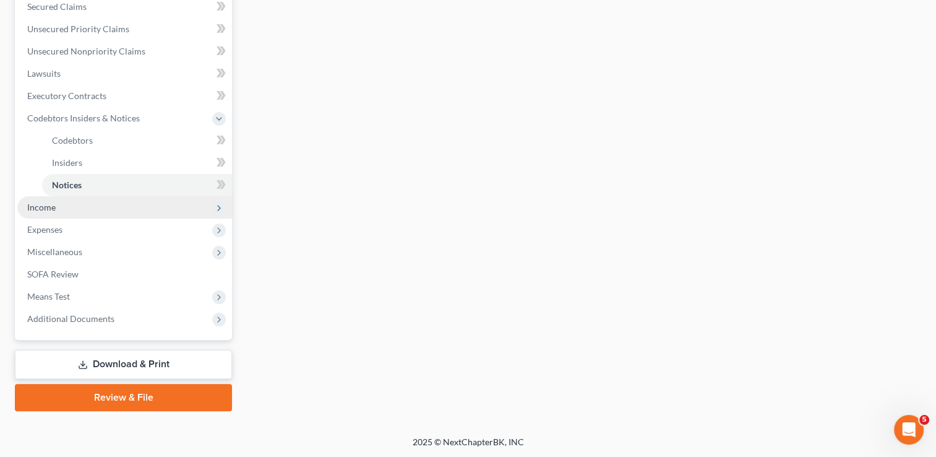
click at [67, 209] on span "Income" at bounding box center [124, 207] width 215 height 22
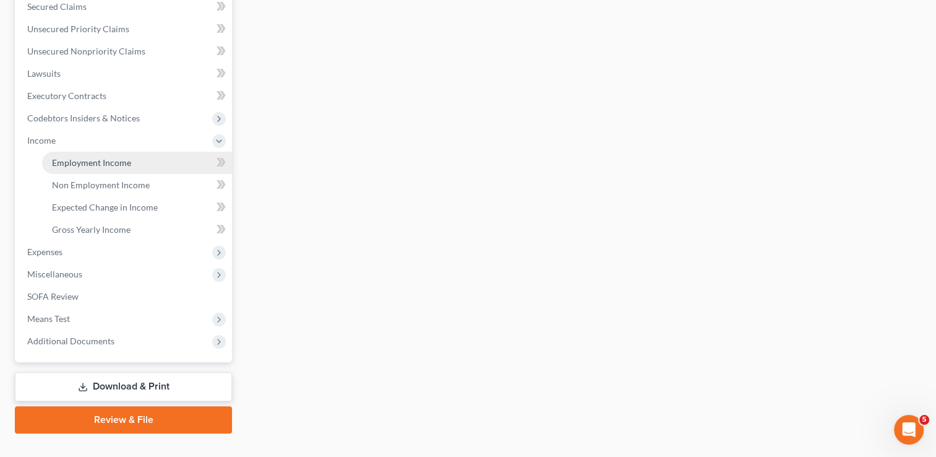
click at [101, 166] on span "Employment Income" at bounding box center [91, 162] width 79 height 11
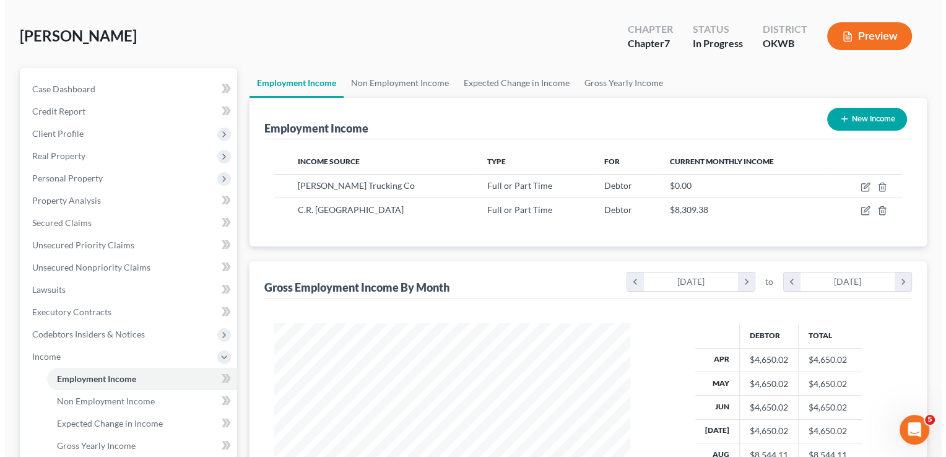
scroll to position [186, 0]
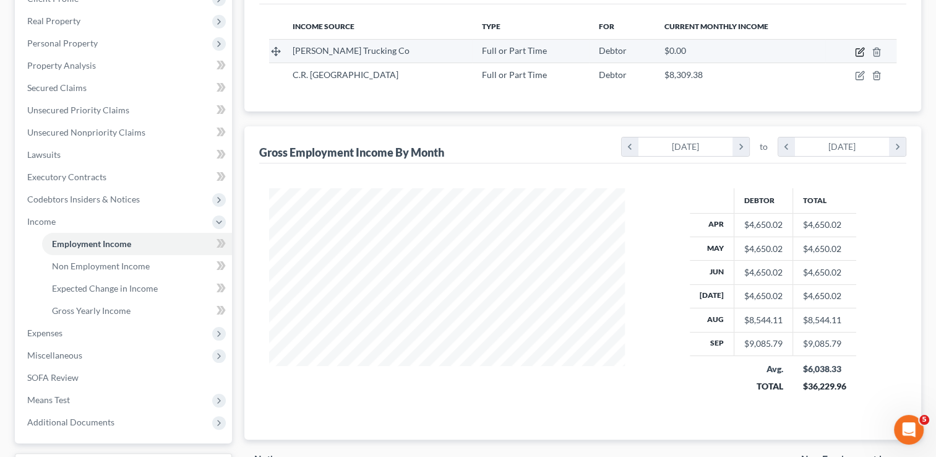
click at [856, 49] on icon "button" at bounding box center [859, 52] width 7 height 7
select select "0"
select select "37"
select select "3"
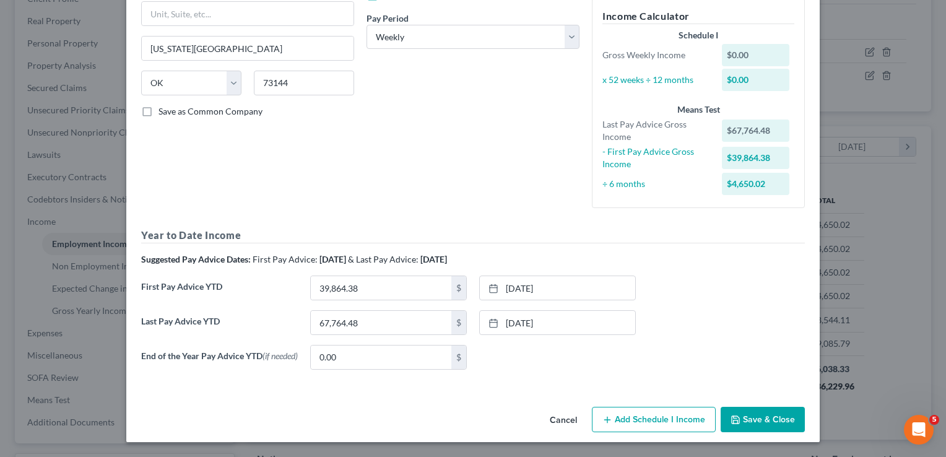
click at [760, 419] on button "Save & Close" at bounding box center [762, 420] width 84 height 26
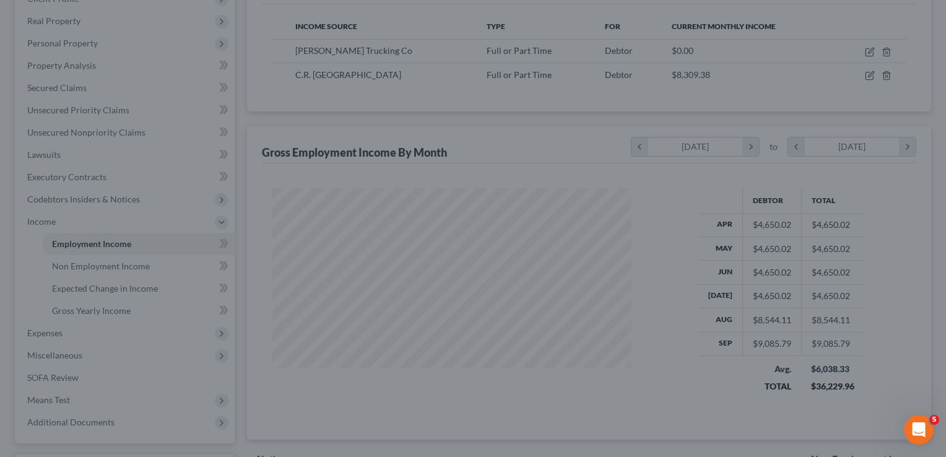
scroll to position [618595, 618435]
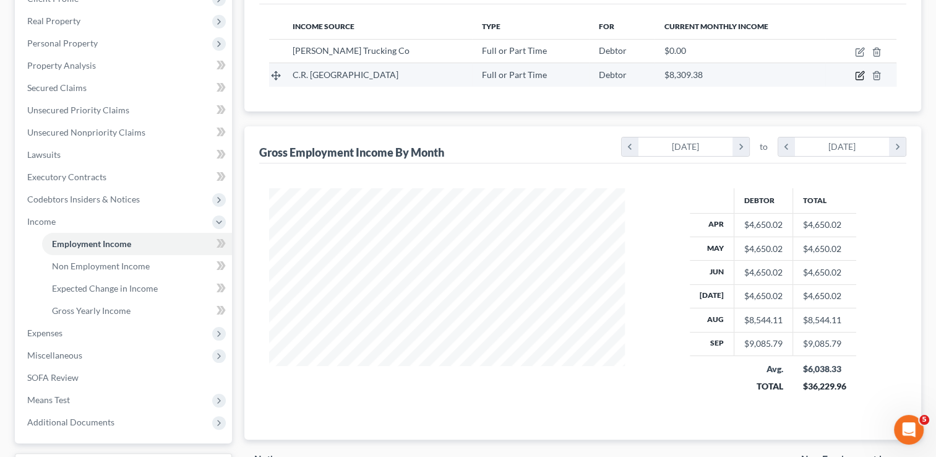
click at [860, 74] on icon "button" at bounding box center [861, 75] width 6 height 6
select select "0"
select select "46"
select select "3"
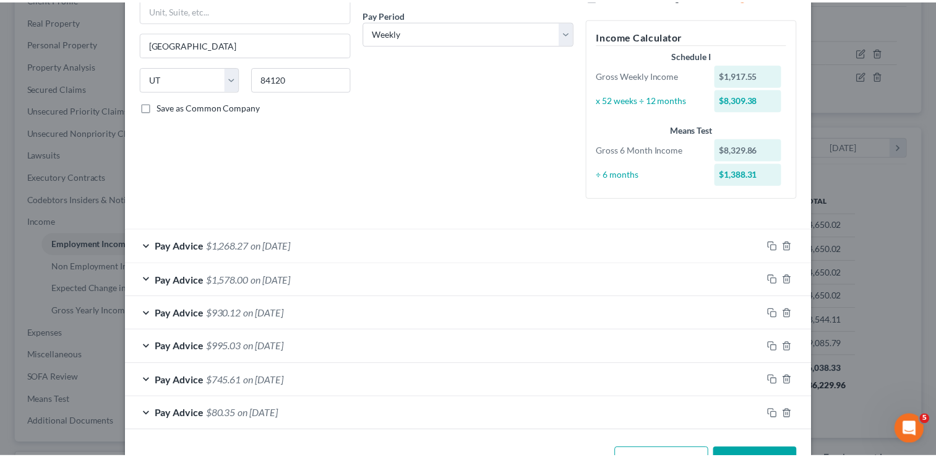
scroll to position [230, 0]
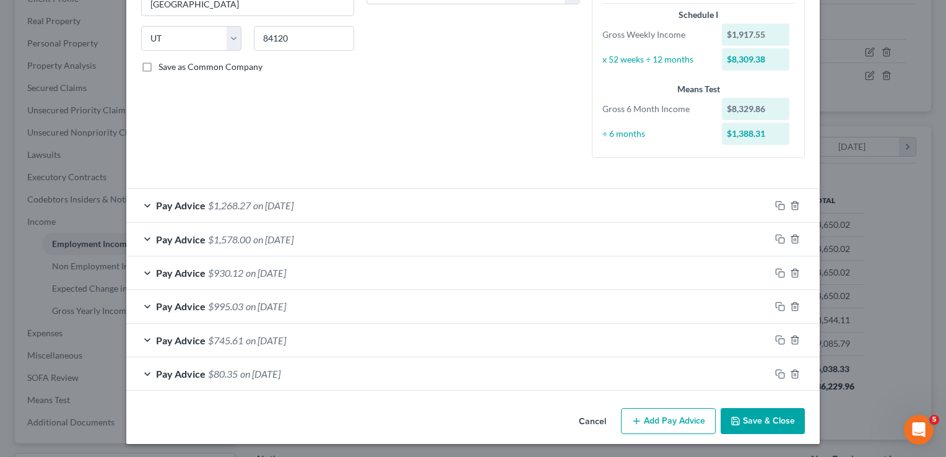
click at [587, 419] on button "Cancel" at bounding box center [592, 421] width 47 height 25
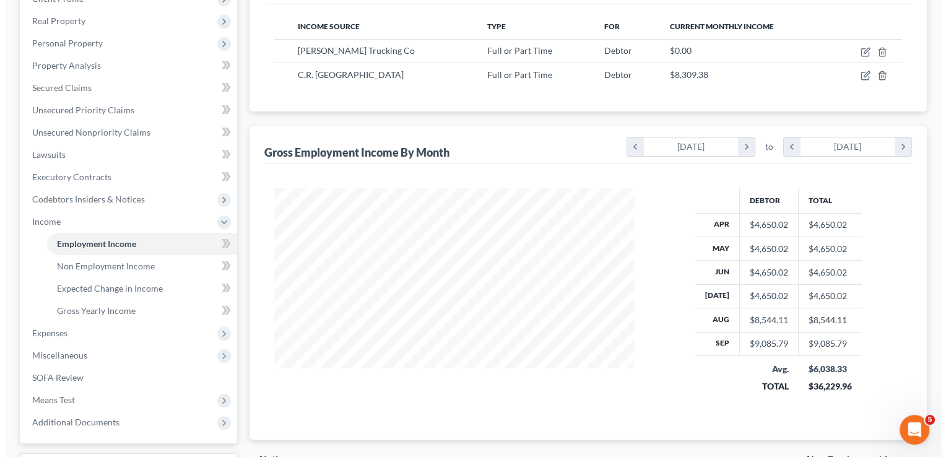
scroll to position [618595, 618435]
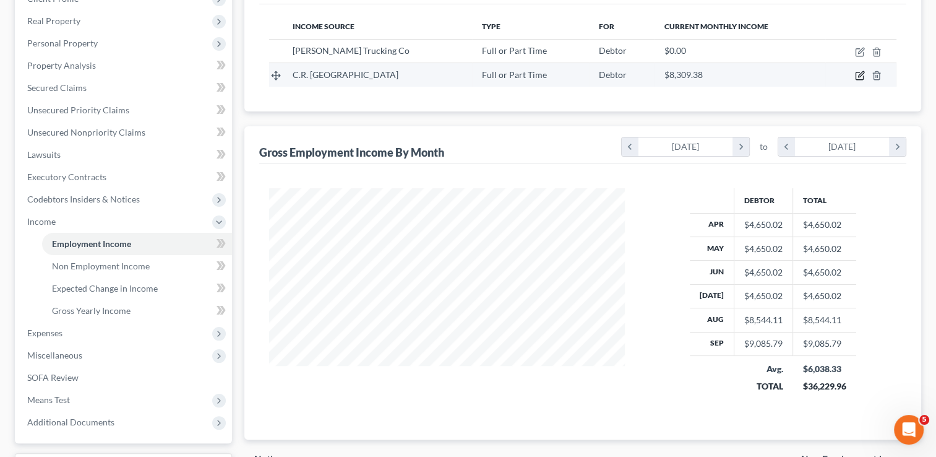
click at [862, 73] on icon "button" at bounding box center [860, 76] width 10 height 10
select select "0"
select select "46"
select select "3"
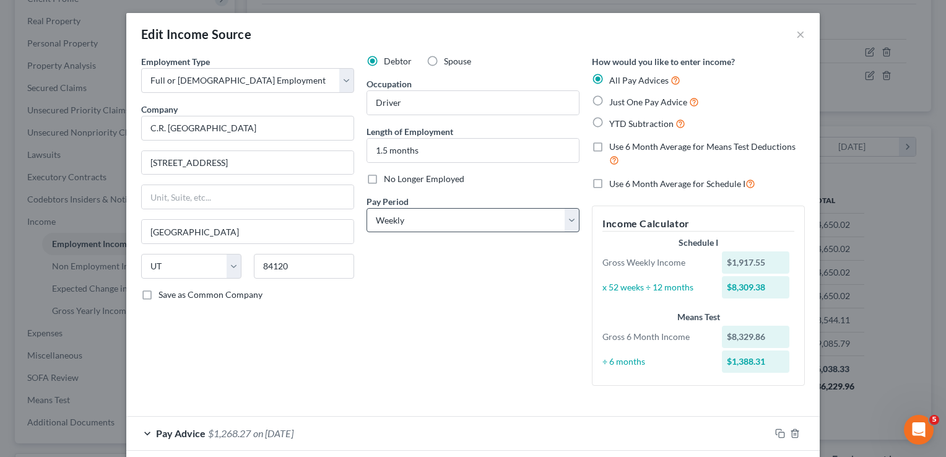
scroll to position [0, 0]
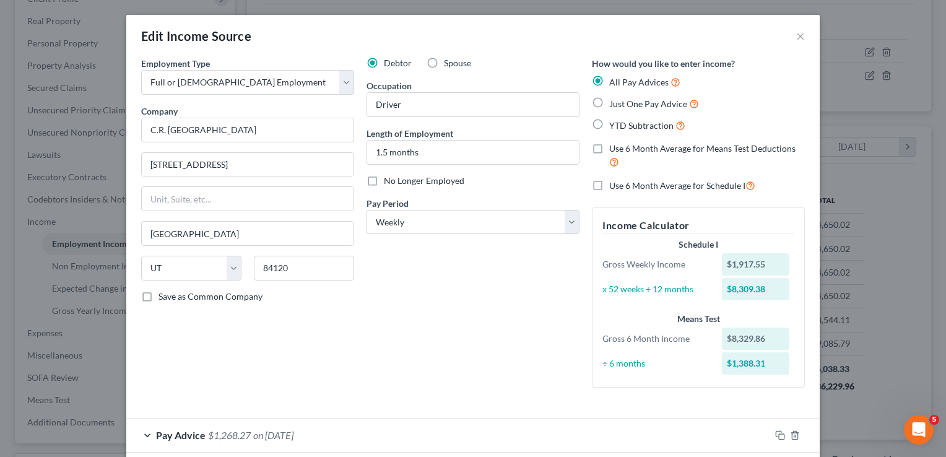
click at [609, 103] on label "Just One Pay Advice" at bounding box center [654, 104] width 90 height 14
click at [614, 103] on input "Just One Pay Advice" at bounding box center [618, 101] width 8 height 8
radio input "true"
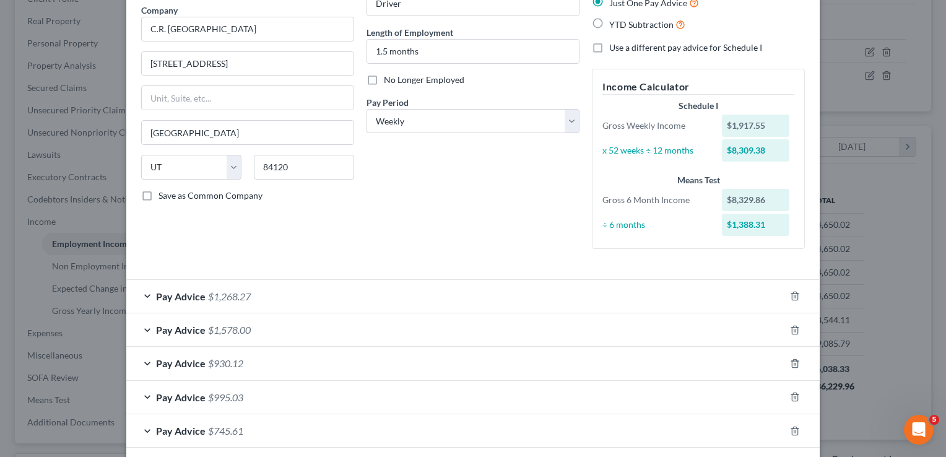
scroll to position [124, 0]
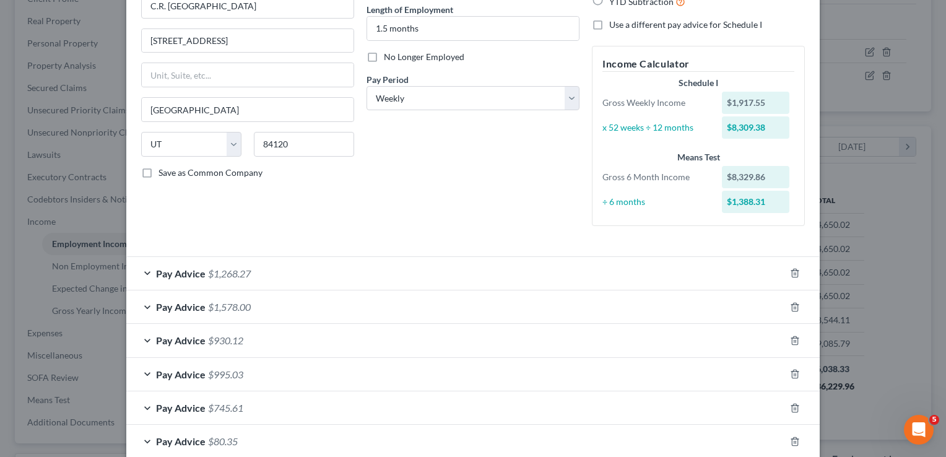
click at [325, 269] on div "Pay Advice $1,268.27" at bounding box center [455, 273] width 658 height 33
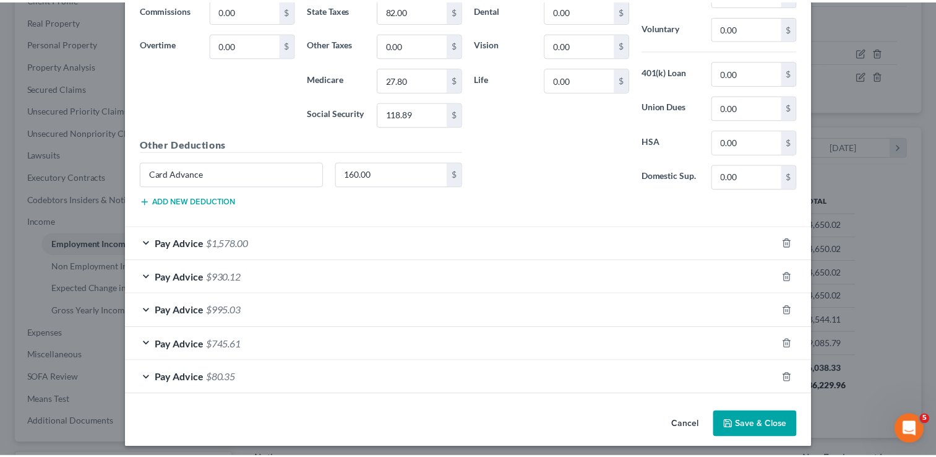
scroll to position [493, 0]
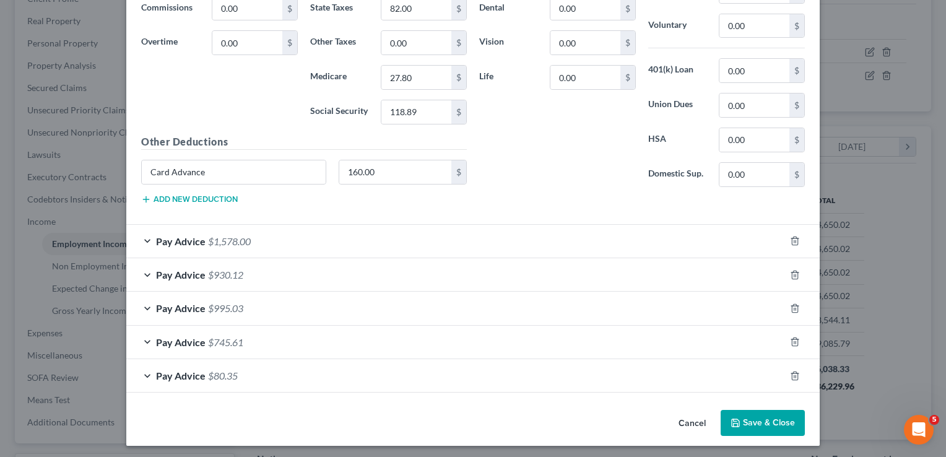
click at [744, 417] on button "Save & Close" at bounding box center [762, 423] width 84 height 26
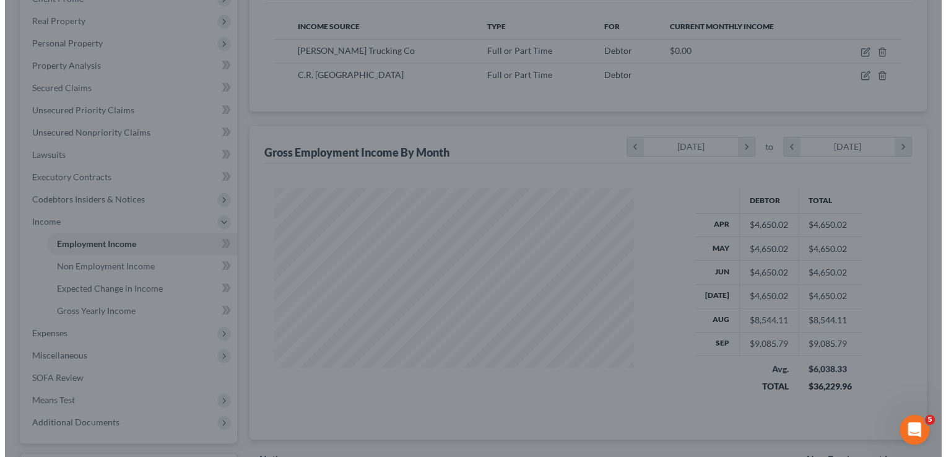
scroll to position [618595, 618435]
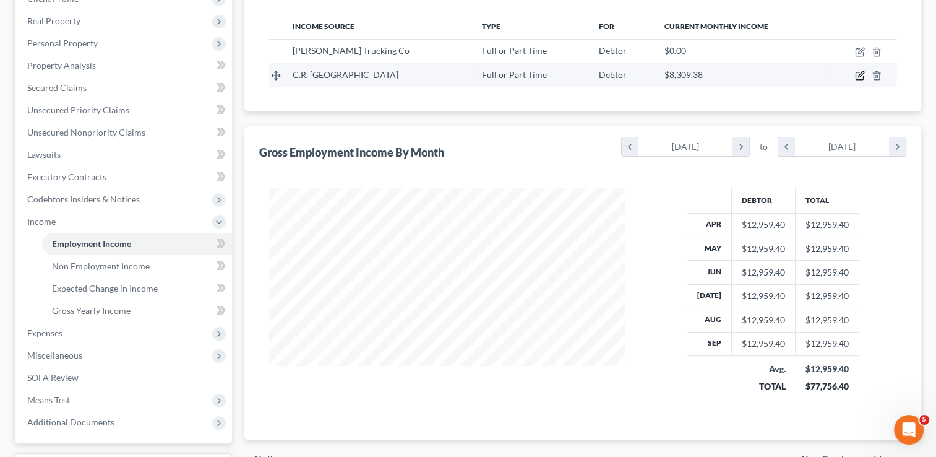
click at [858, 74] on icon "button" at bounding box center [860, 76] width 10 height 10
select select "0"
select select "46"
select select "3"
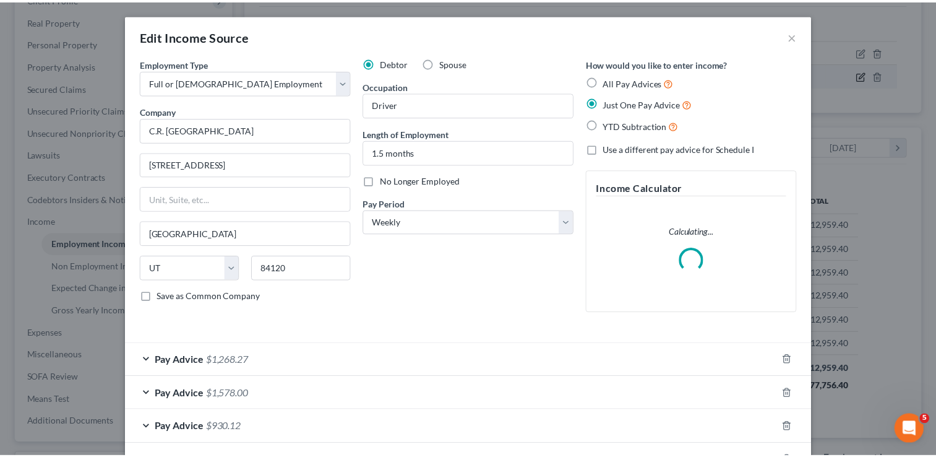
scroll to position [220, 384]
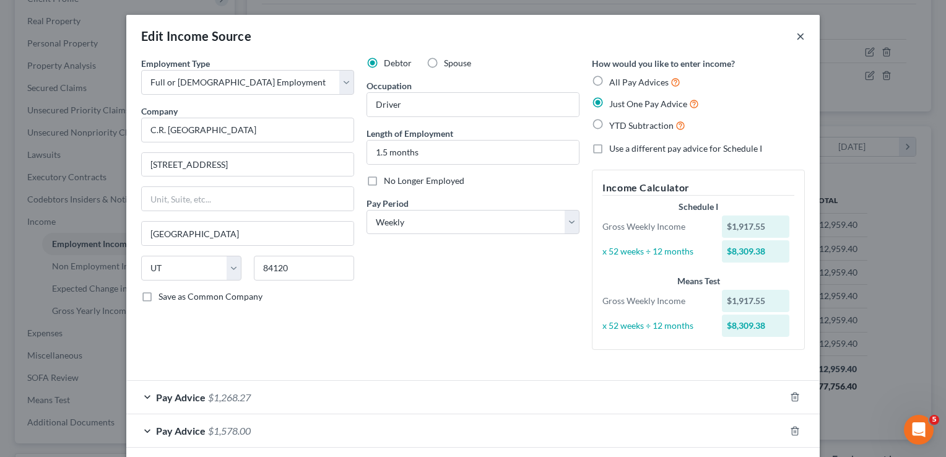
drag, startPoint x: 795, startPoint y: 36, endPoint x: 802, endPoint y: 44, distance: 10.5
click at [796, 36] on button "×" at bounding box center [800, 35] width 9 height 15
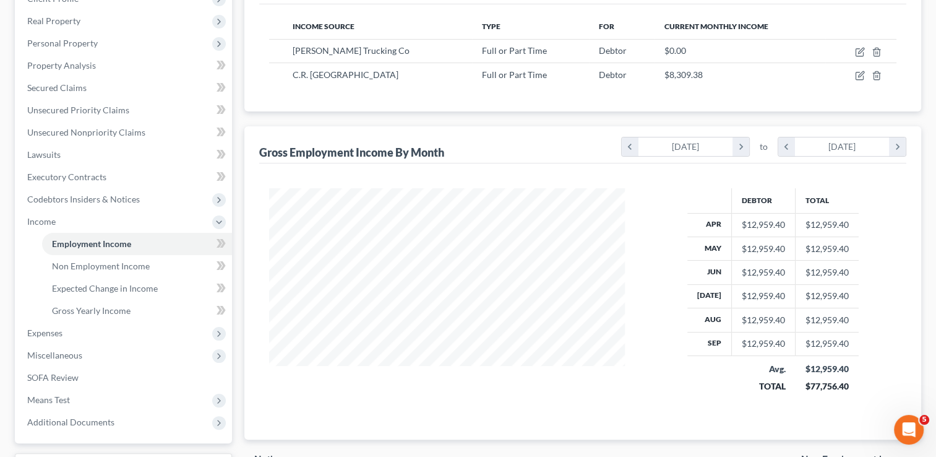
scroll to position [289, 0]
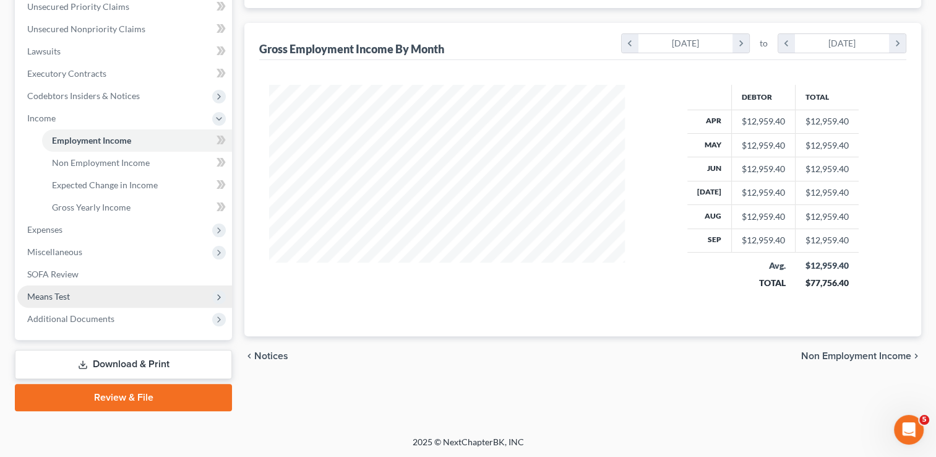
click at [45, 296] on span "Means Test" at bounding box center [48, 296] width 43 height 11
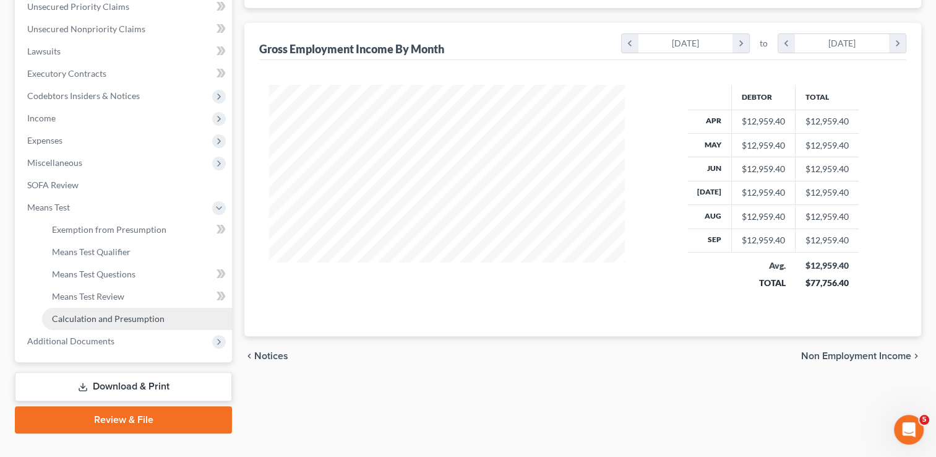
click at [109, 314] on span "Calculation and Presumption" at bounding box center [108, 318] width 113 height 11
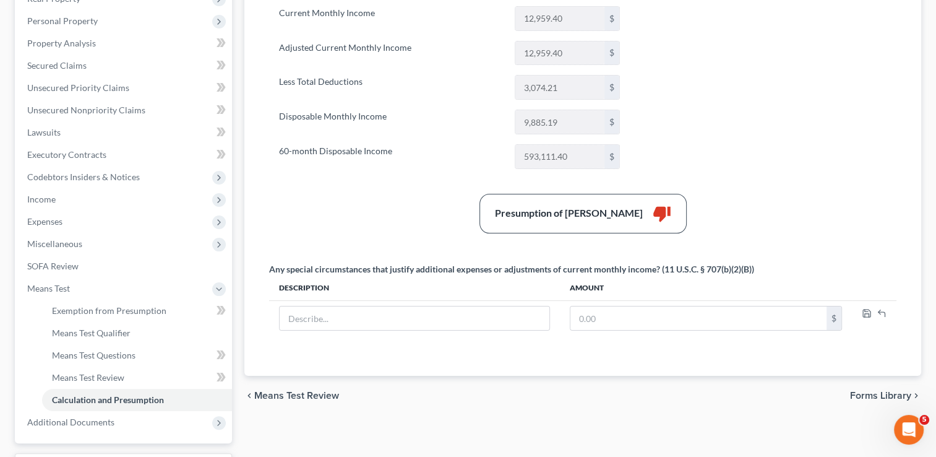
scroll to position [248, 0]
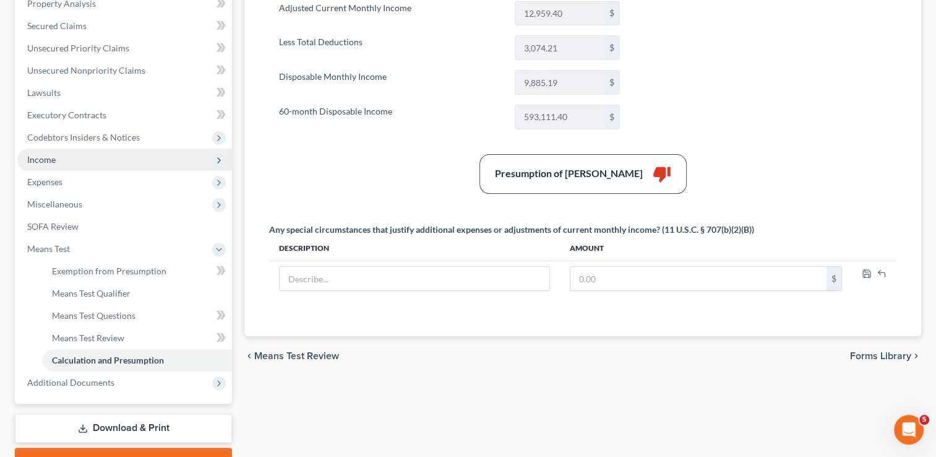
click at [54, 158] on span "Income" at bounding box center [41, 159] width 28 height 11
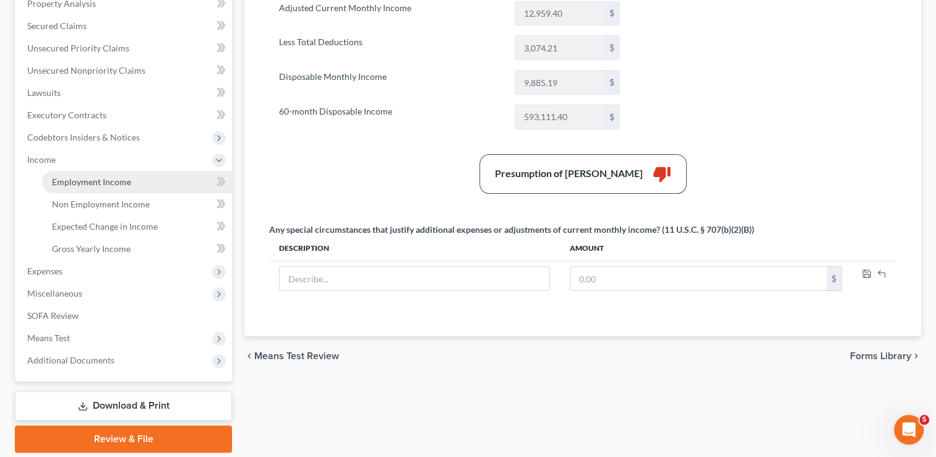
click at [106, 178] on span "Employment Income" at bounding box center [91, 181] width 79 height 11
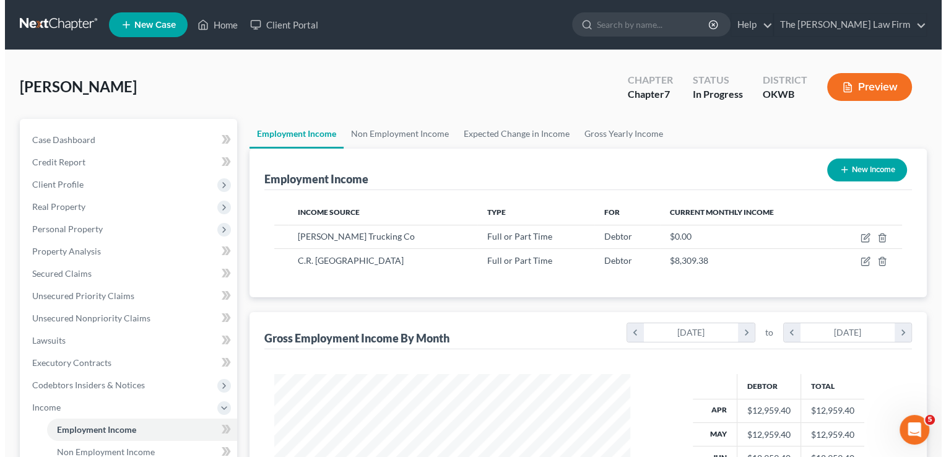
scroll to position [220, 381]
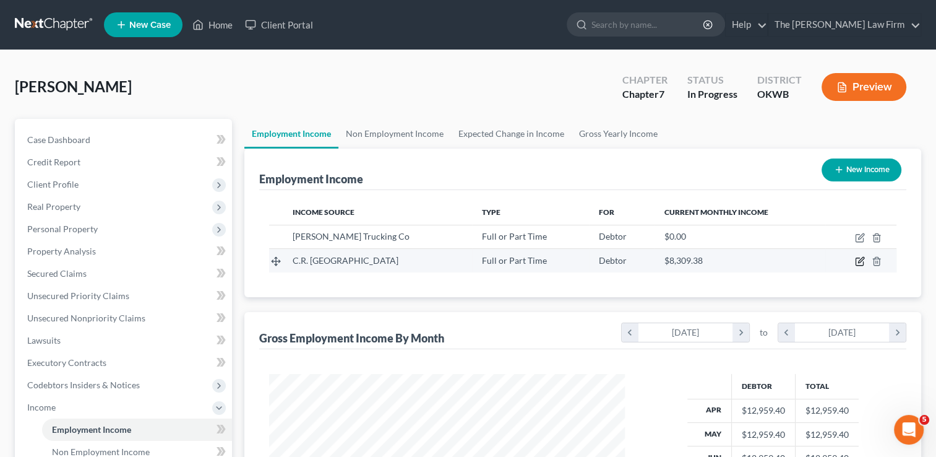
click at [860, 262] on icon "button" at bounding box center [861, 260] width 6 height 6
select select "0"
select select "46"
select select "3"
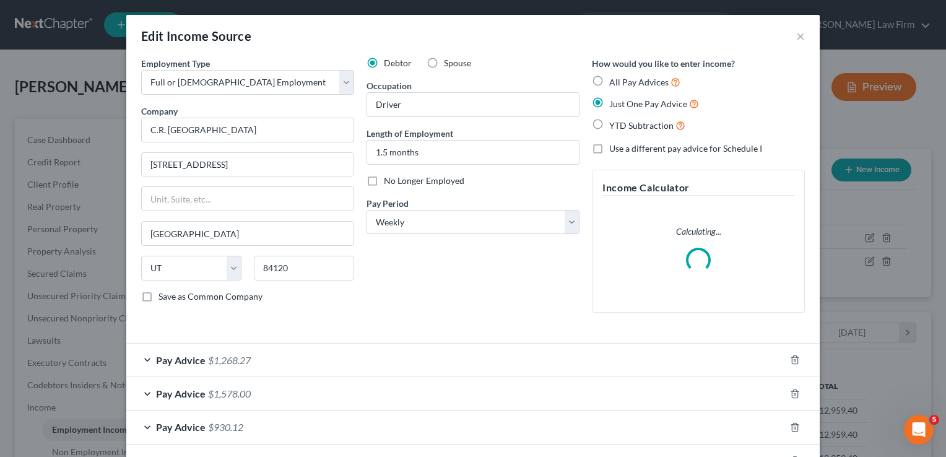
scroll to position [220, 384]
click at [609, 80] on label "All Pay Advices" at bounding box center [644, 82] width 71 height 14
click at [614, 80] on input "All Pay Advices" at bounding box center [618, 79] width 8 height 8
radio input "true"
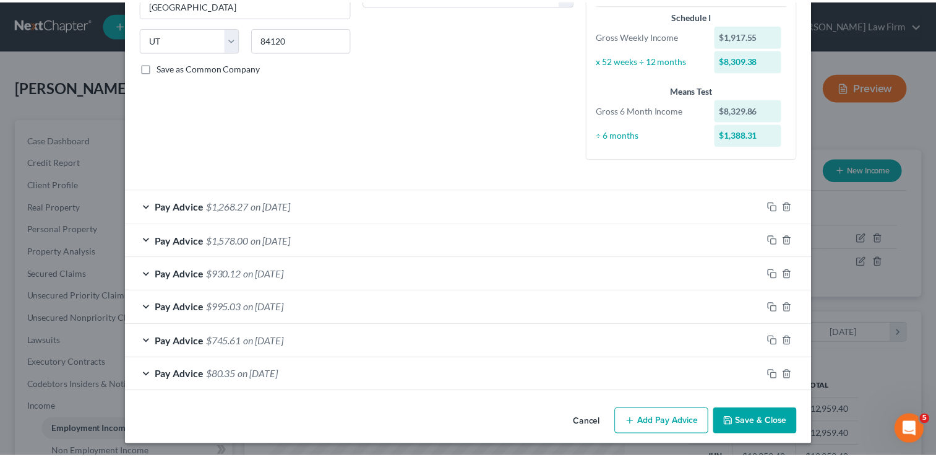
scroll to position [230, 0]
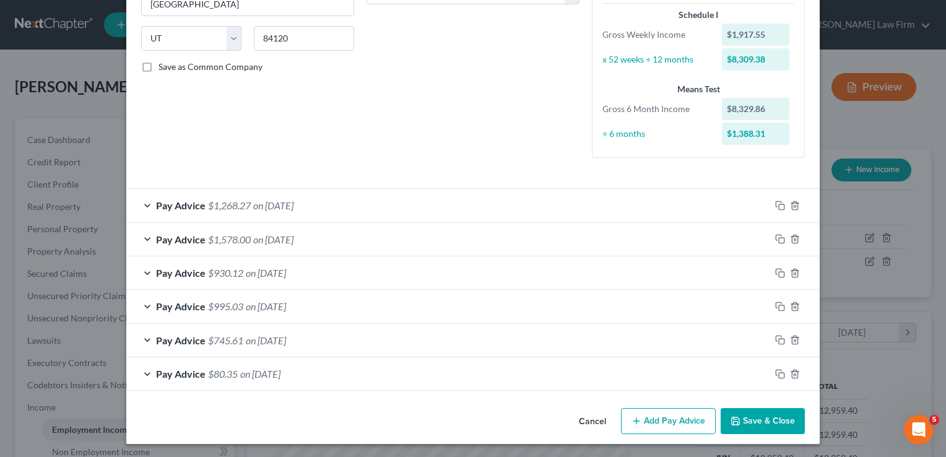
click at [765, 417] on button "Save & Close" at bounding box center [762, 421] width 84 height 26
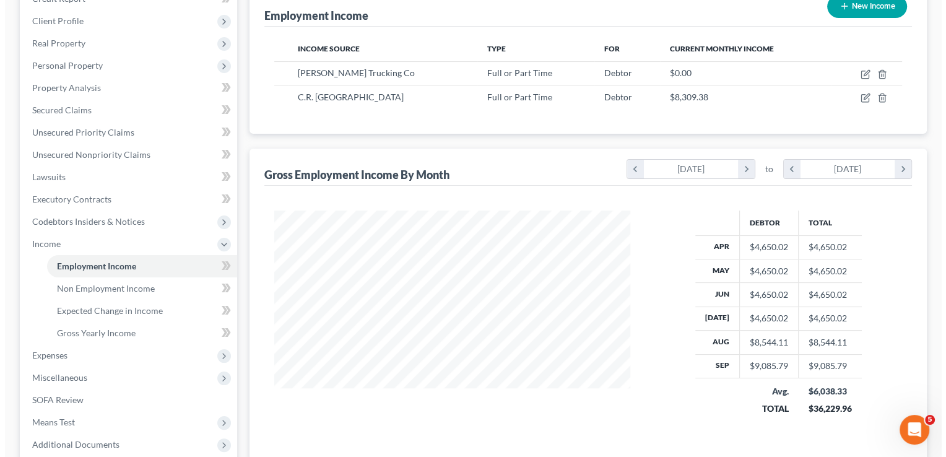
scroll to position [186, 0]
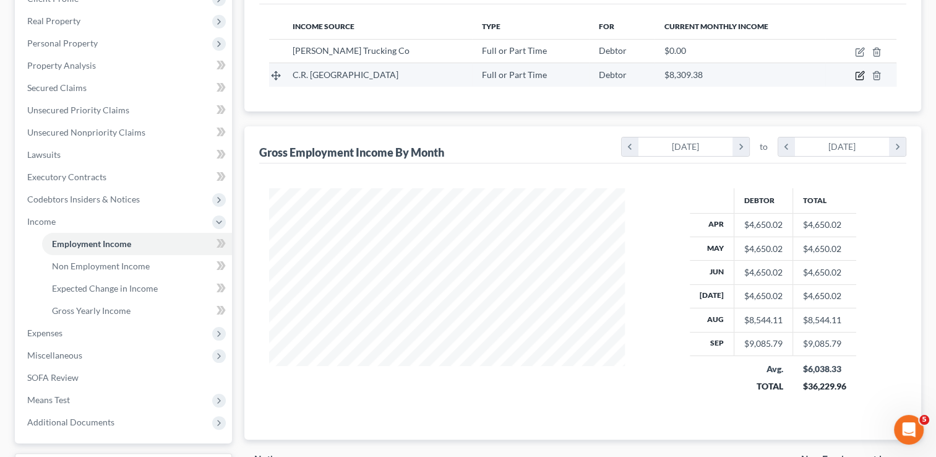
click at [863, 72] on icon "button" at bounding box center [861, 75] width 6 height 6
select select "0"
select select "46"
select select "3"
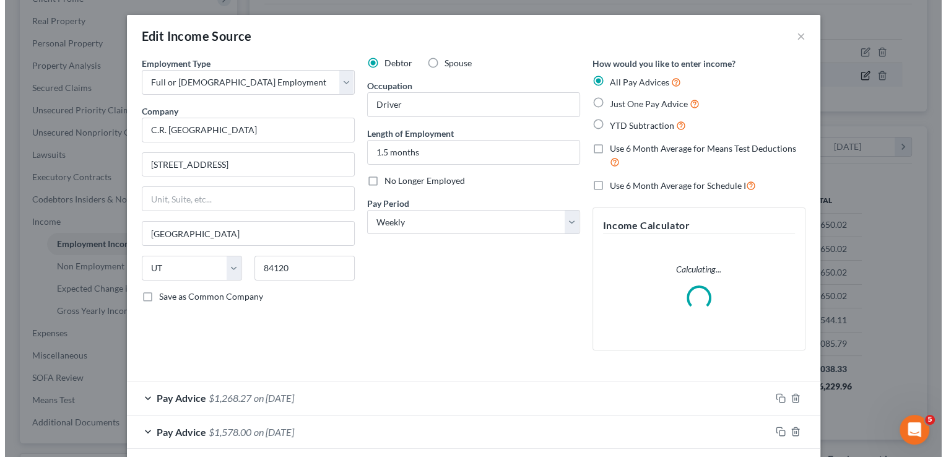
scroll to position [618595, 618431]
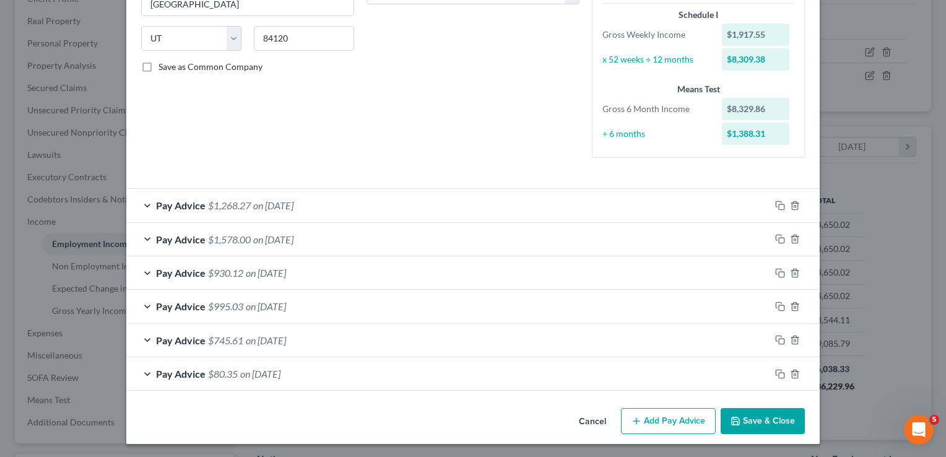
click at [587, 417] on button "Cancel" at bounding box center [592, 421] width 47 height 25
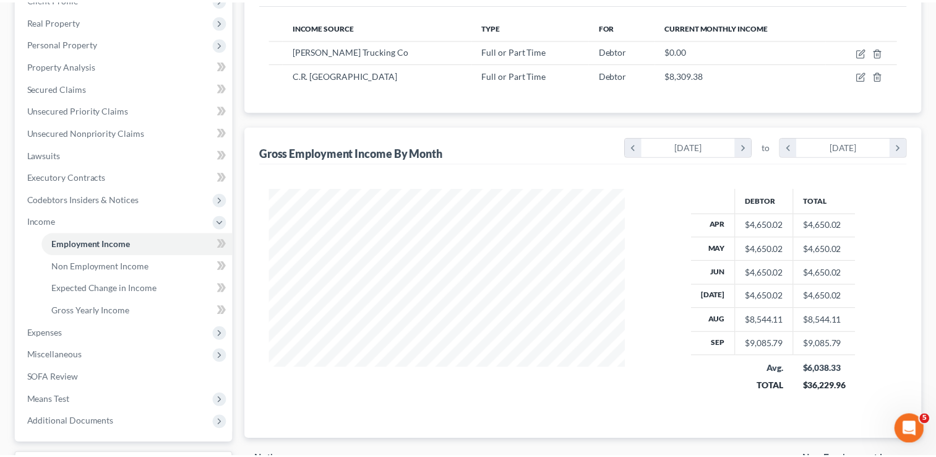
scroll to position [618595, 618435]
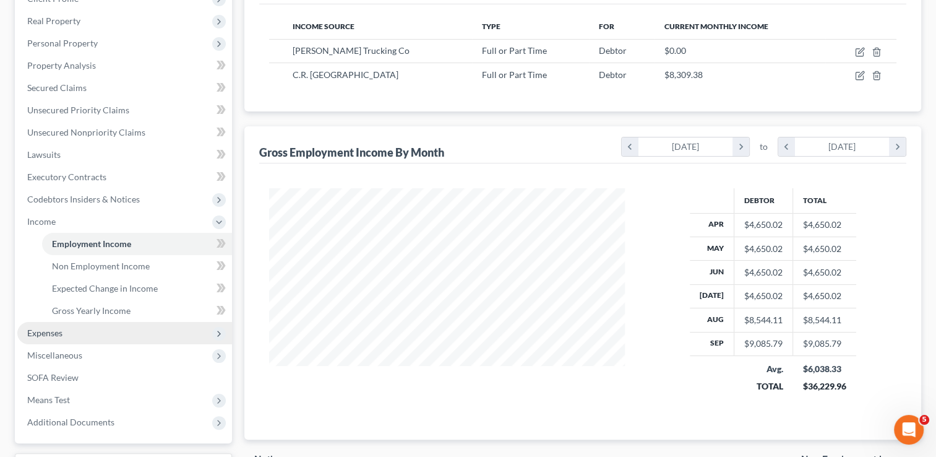
click at [68, 328] on span "Expenses" at bounding box center [124, 333] width 215 height 22
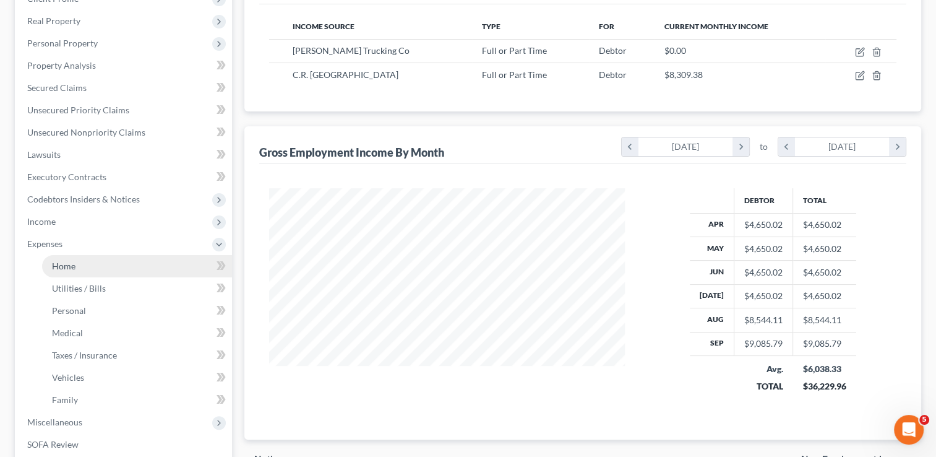
click at [82, 266] on link "Home" at bounding box center [137, 266] width 190 height 22
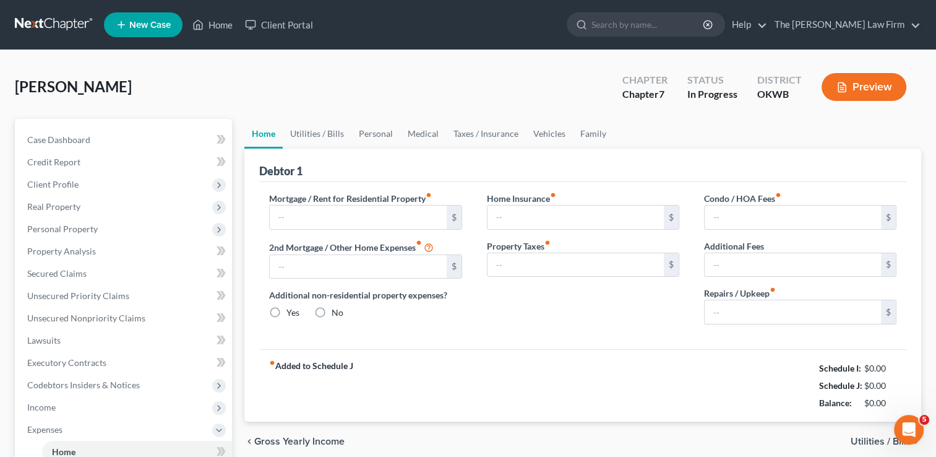
type input "912.00"
type input "0.00"
radio input "true"
type input "0.00"
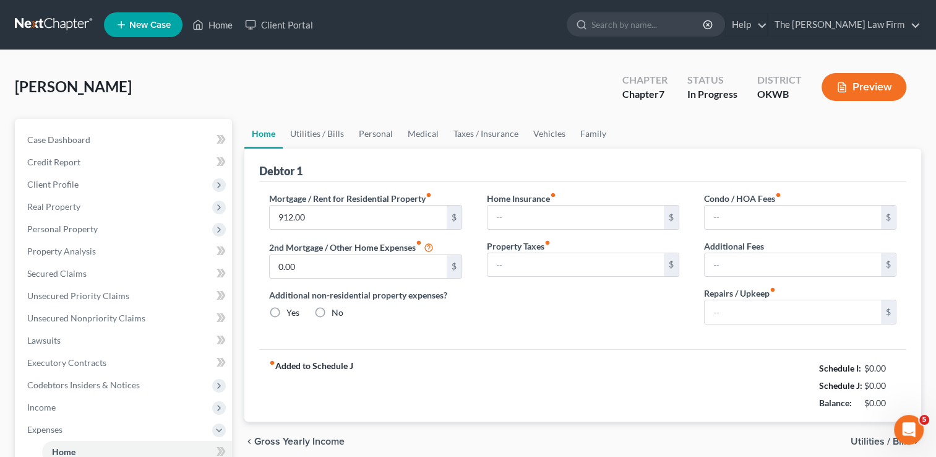
type input "0.00"
type input "700.00"
click at [539, 134] on link "Vehicles" at bounding box center [549, 134] width 47 height 30
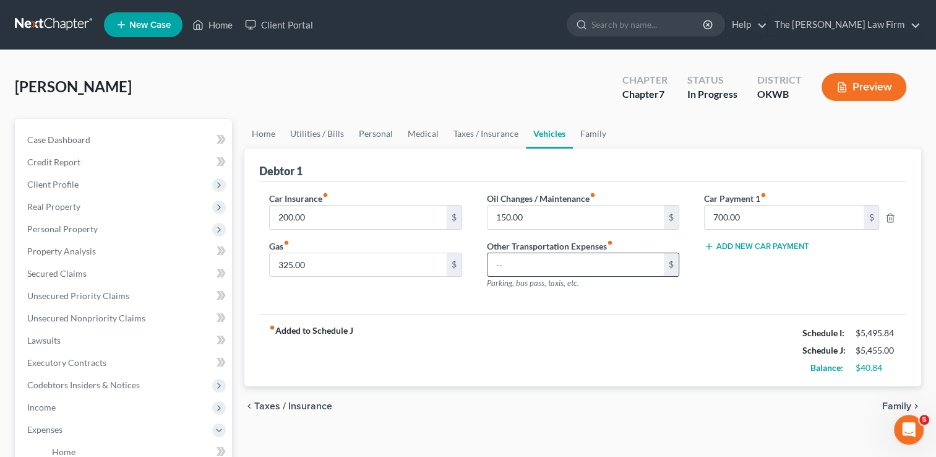
click at [566, 263] on input "text" at bounding box center [576, 265] width 176 height 24
type input "100.00"
click at [530, 215] on input "150.00" at bounding box center [576, 217] width 176 height 24
click at [671, 311] on div "Car Insurance fiber_manual_record 200.00 $ Gas fiber_manual_record 325.00 $ Oil…" at bounding box center [582, 248] width 647 height 132
click at [74, 205] on span "Real Property" at bounding box center [53, 206] width 53 height 11
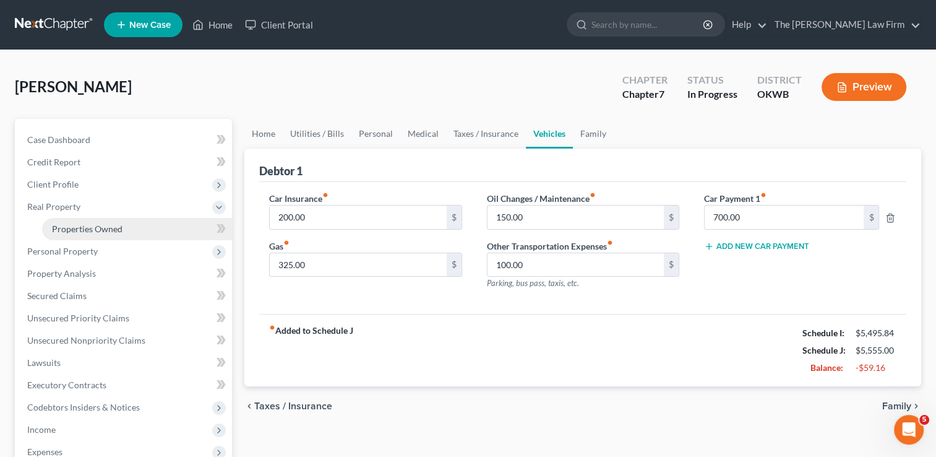
click at [96, 231] on span "Properties Owned" at bounding box center [87, 228] width 71 height 11
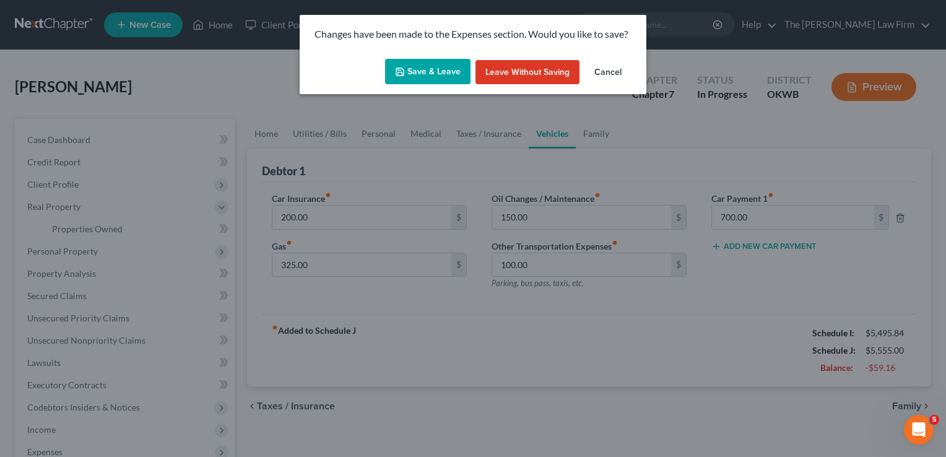
click at [431, 70] on button "Save & Leave" at bounding box center [427, 72] width 85 height 26
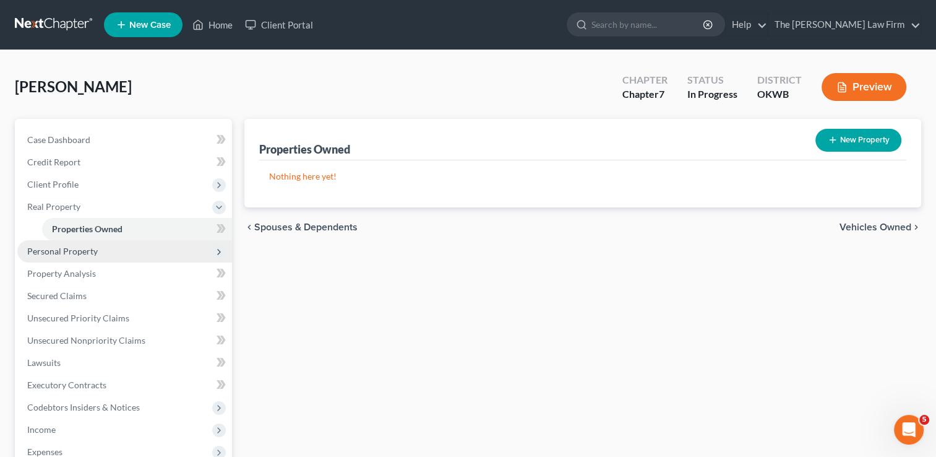
drag, startPoint x: 60, startPoint y: 251, endPoint x: 87, endPoint y: 253, distance: 26.7
click at [60, 251] on span "Personal Property" at bounding box center [62, 251] width 71 height 11
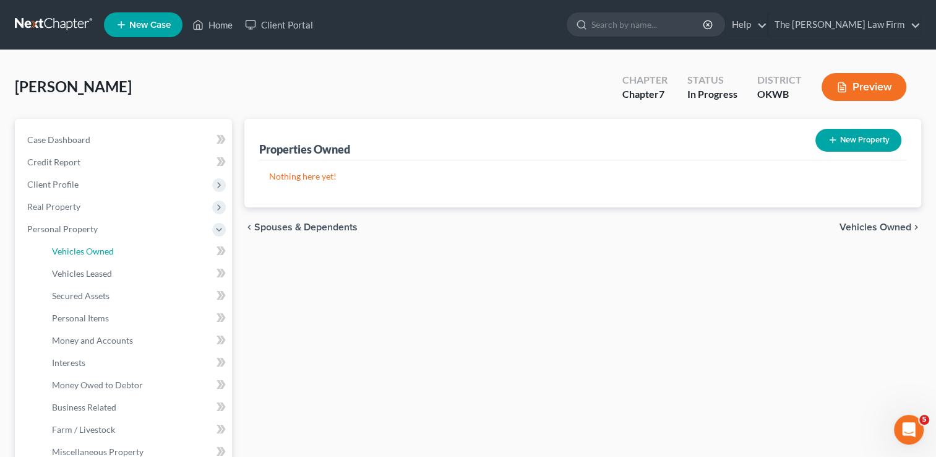
click at [98, 251] on span "Vehicles Owned" at bounding box center [83, 251] width 62 height 11
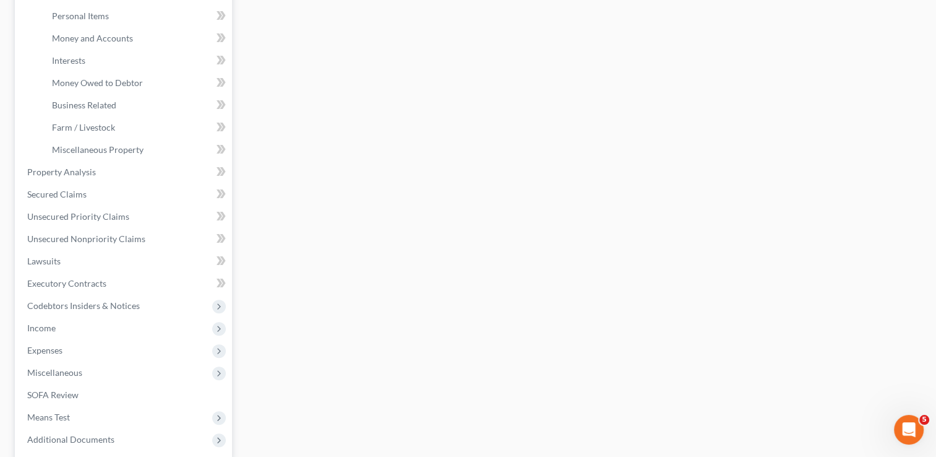
scroll to position [309, 0]
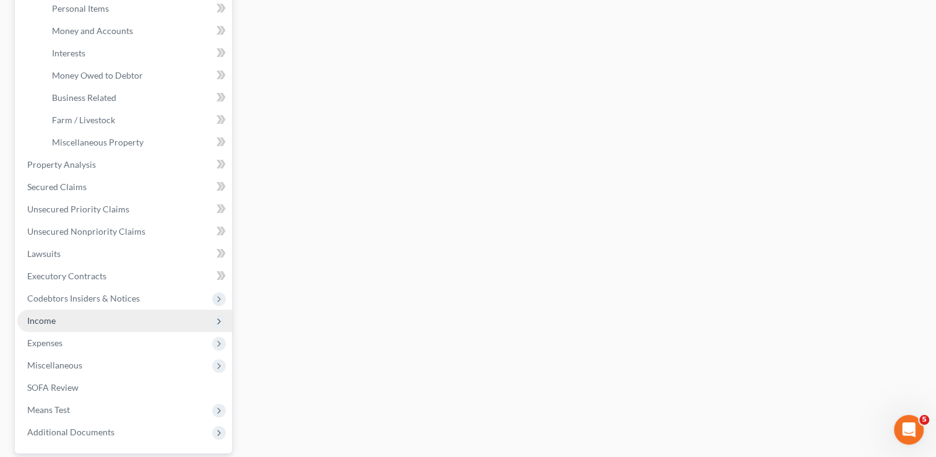
click at [50, 319] on span "Income" at bounding box center [41, 320] width 28 height 11
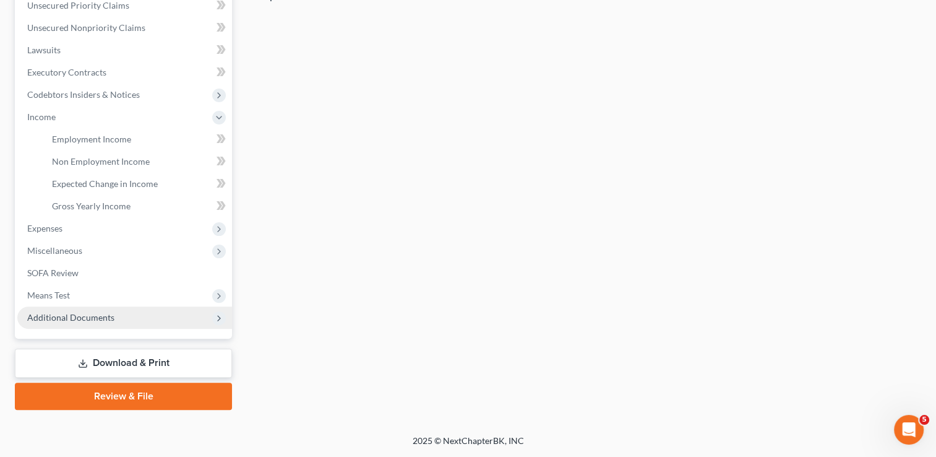
scroll to position [289, 0]
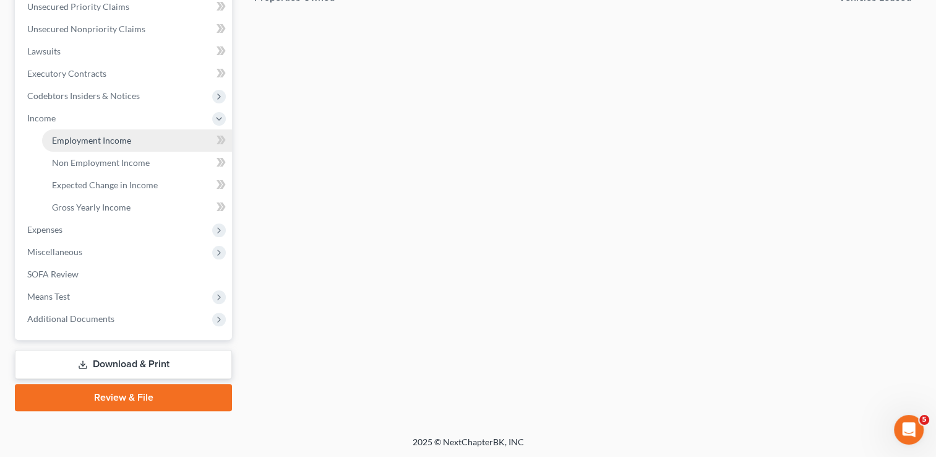
click at [97, 142] on span "Employment Income" at bounding box center [91, 140] width 79 height 11
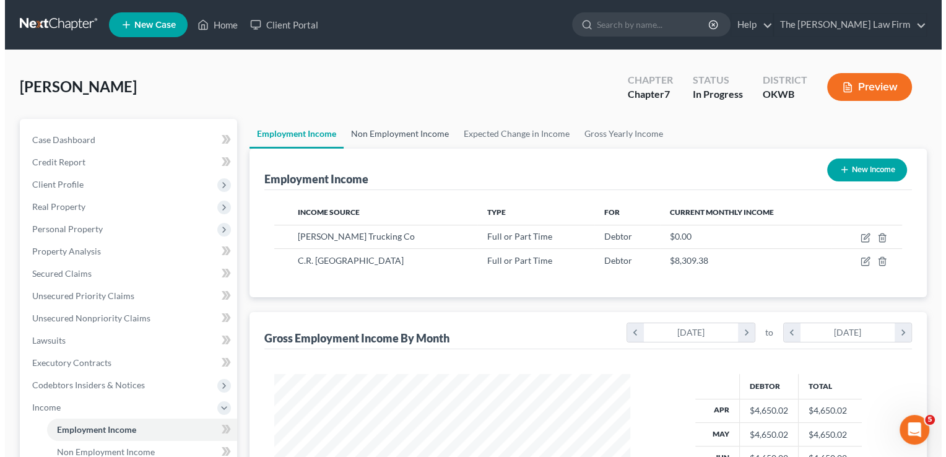
scroll to position [220, 381]
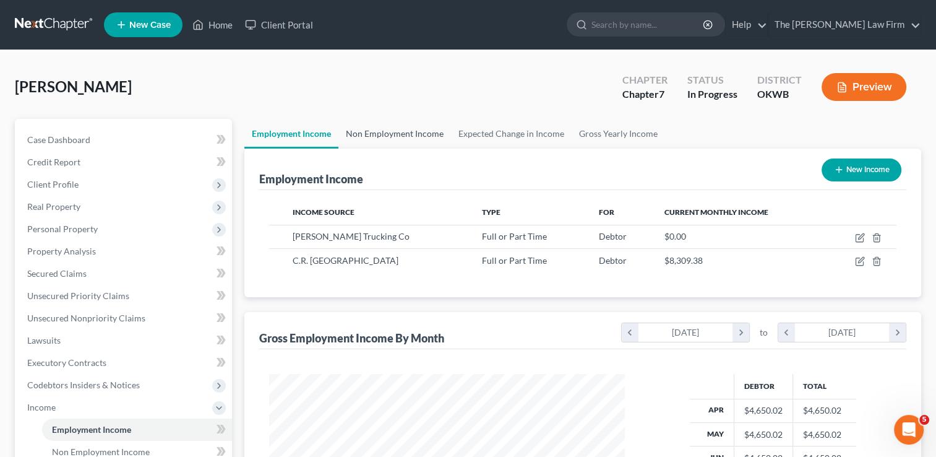
click at [400, 131] on link "Non Employment Income" at bounding box center [394, 134] width 113 height 30
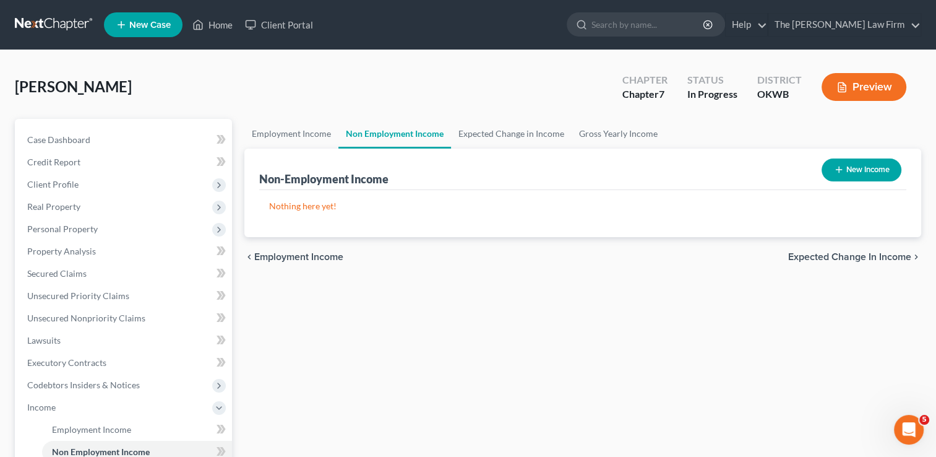
click at [861, 162] on button "New Income" at bounding box center [862, 169] width 80 height 23
select select "0"
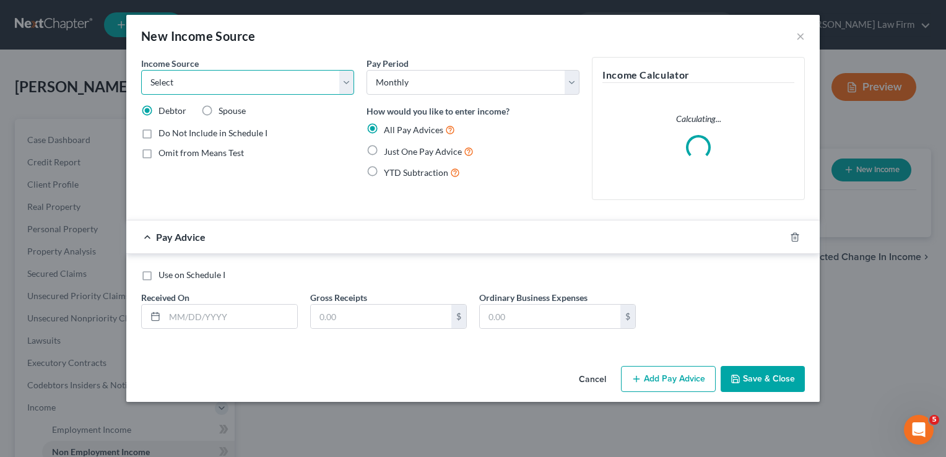
click at [230, 81] on select "Select Unemployment Disability (from employer) Pension Retirement Social Securi…" at bounding box center [247, 82] width 213 height 25
select select "8"
click at [141, 70] on select "Select Unemployment Disability (from employer) Pension Retirement Social Securi…" at bounding box center [247, 82] width 213 height 25
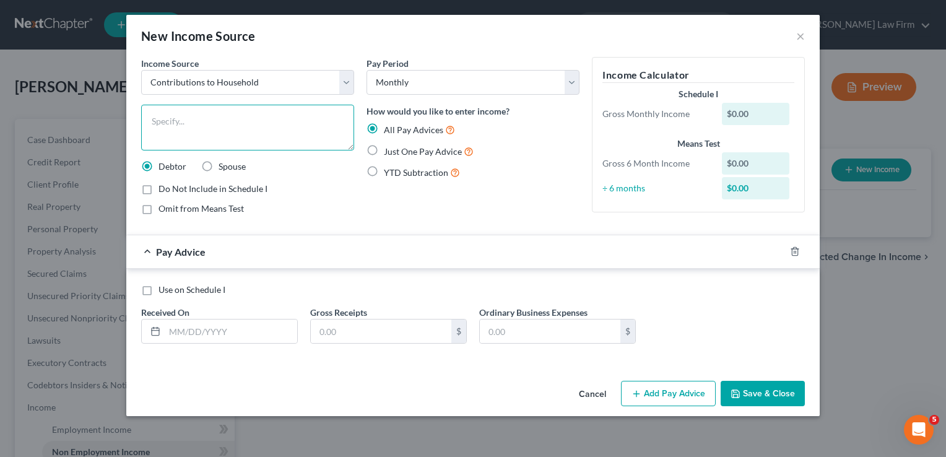
click at [203, 117] on textarea at bounding box center [247, 128] width 213 height 46
type textarea "Roommates' contributions to bills"
click at [384, 149] on label "Just One Pay Advice" at bounding box center [429, 151] width 90 height 14
click at [389, 149] on input "Just One Pay Advice" at bounding box center [393, 148] width 8 height 8
radio input "true"
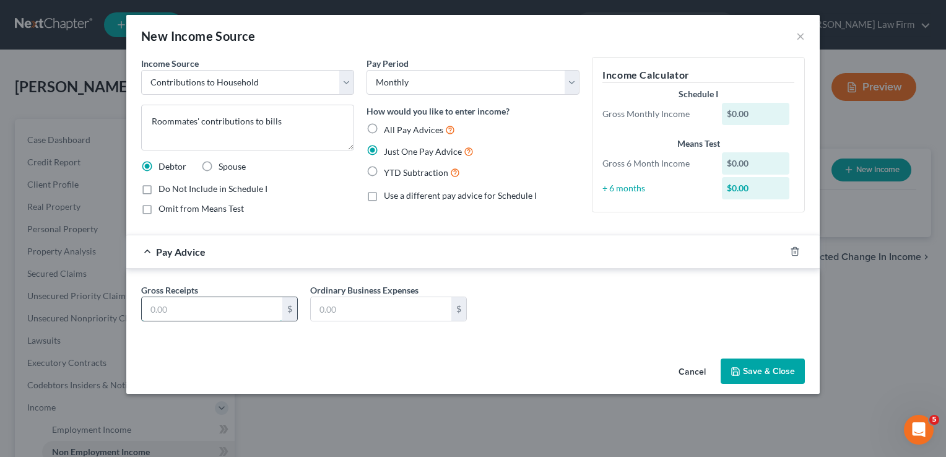
click at [205, 311] on input "text" at bounding box center [212, 309] width 140 height 24
type input "600.00"
click at [748, 370] on button "Save & Close" at bounding box center [762, 371] width 84 height 26
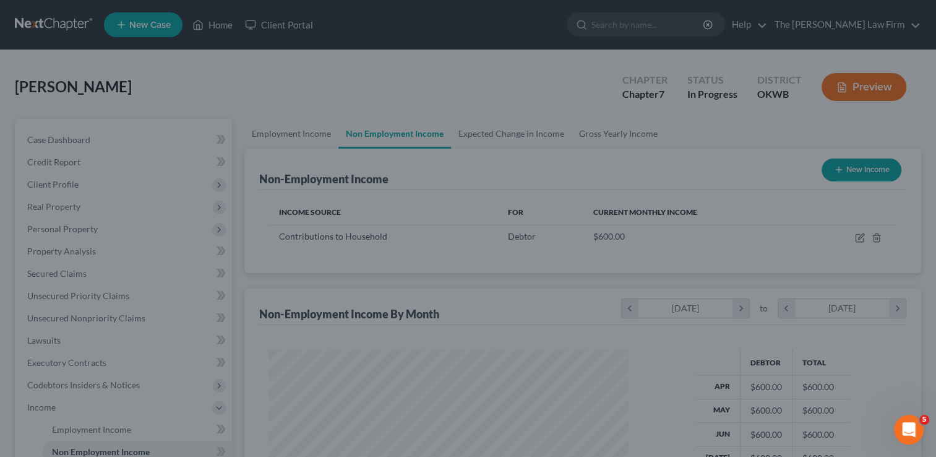
scroll to position [618595, 618435]
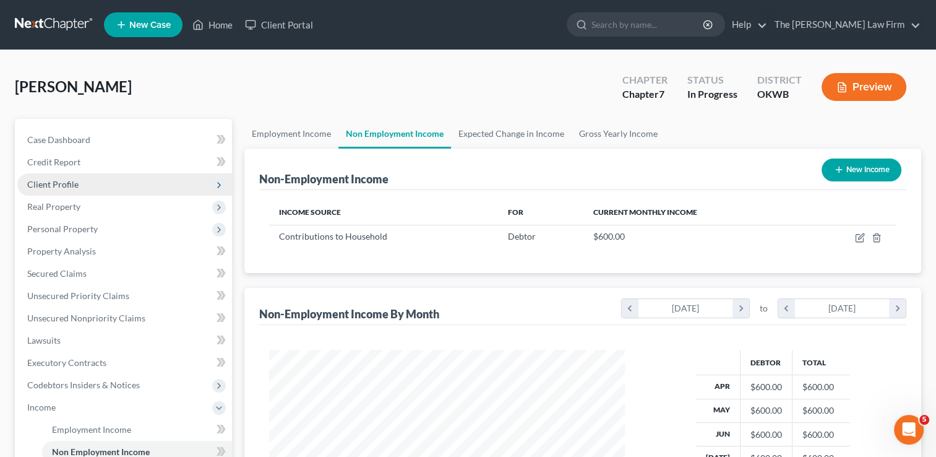
click at [63, 182] on span "Client Profile" at bounding box center [52, 184] width 51 height 11
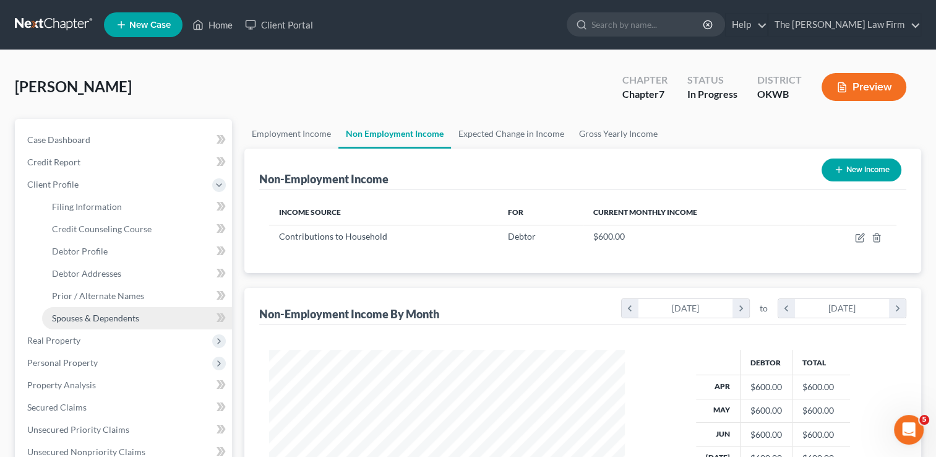
drag, startPoint x: 106, startPoint y: 318, endPoint x: 114, endPoint y: 317, distance: 8.1
click at [106, 317] on span "Spouses & Dependents" at bounding box center [95, 318] width 87 height 11
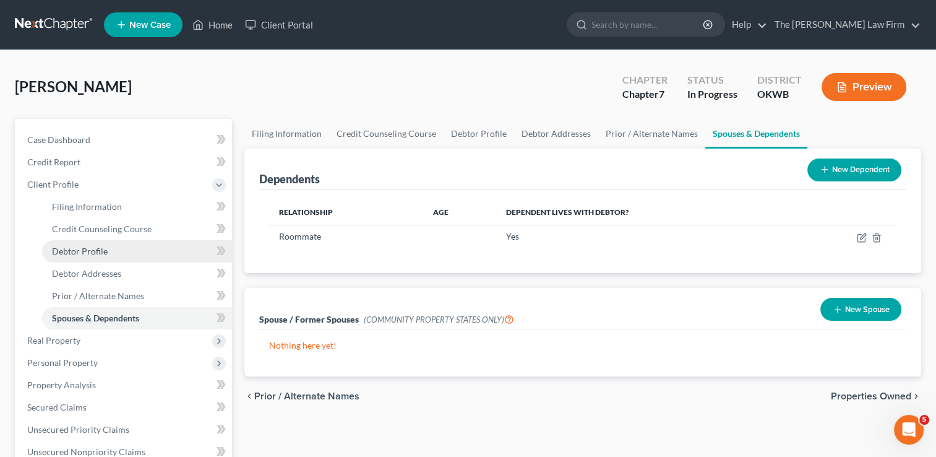
click at [106, 248] on link "Debtor Profile" at bounding box center [137, 251] width 190 height 22
select select "0"
select select "1"
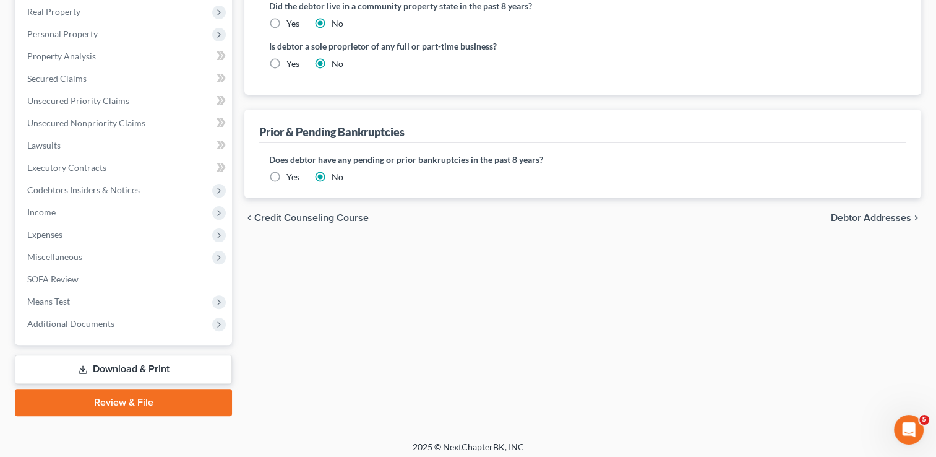
scroll to position [334, 0]
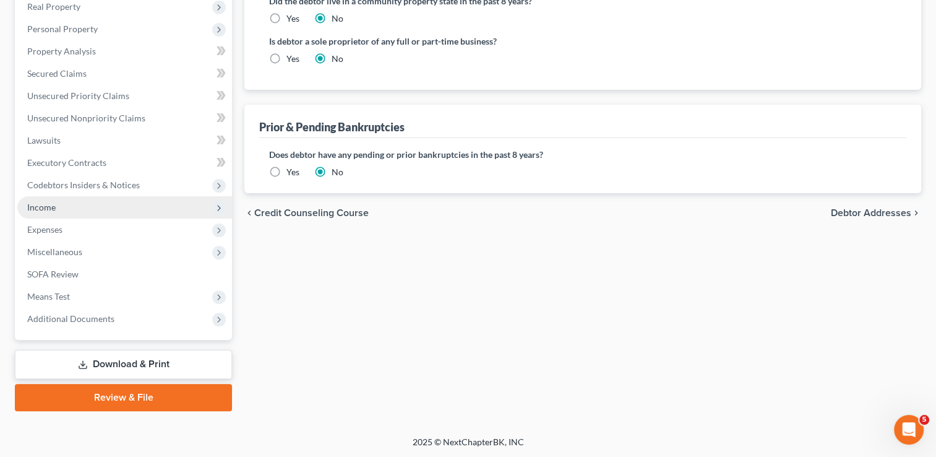
click at [48, 206] on span "Income" at bounding box center [41, 207] width 28 height 11
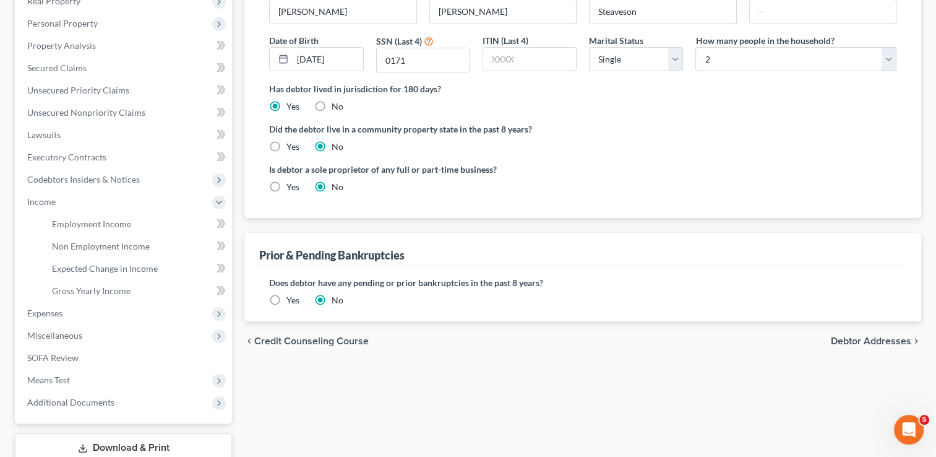
scroll to position [200, 0]
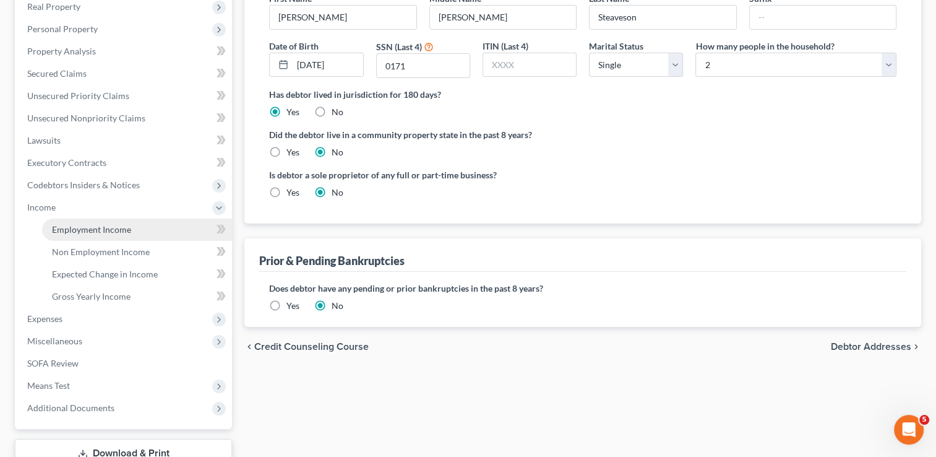
click at [85, 230] on span "Employment Income" at bounding box center [91, 229] width 79 height 11
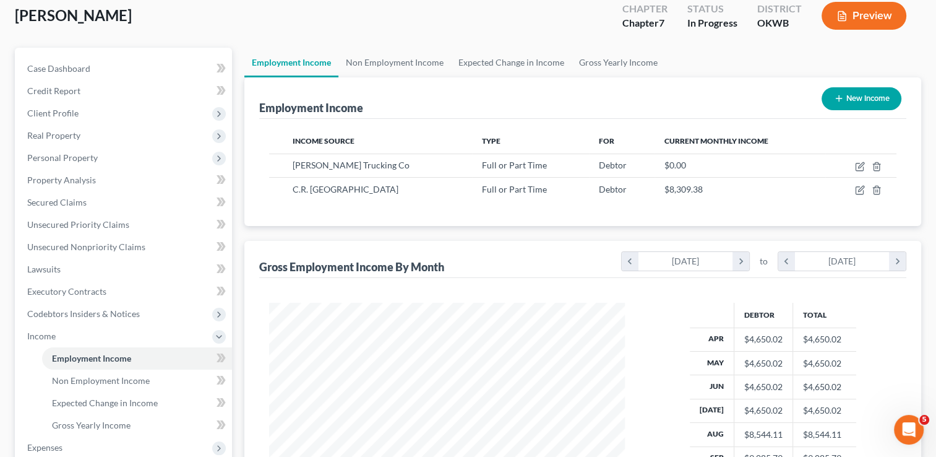
scroll to position [124, 0]
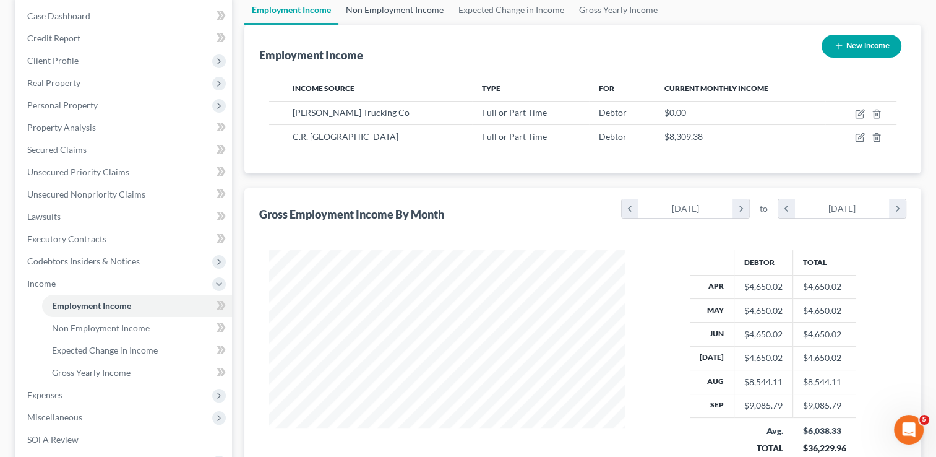
click at [420, 9] on link "Non Employment Income" at bounding box center [394, 10] width 113 height 30
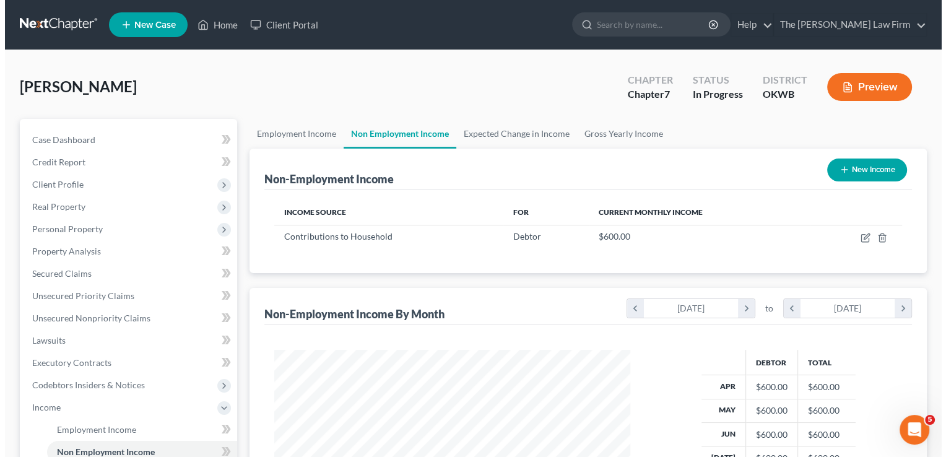
scroll to position [220, 381]
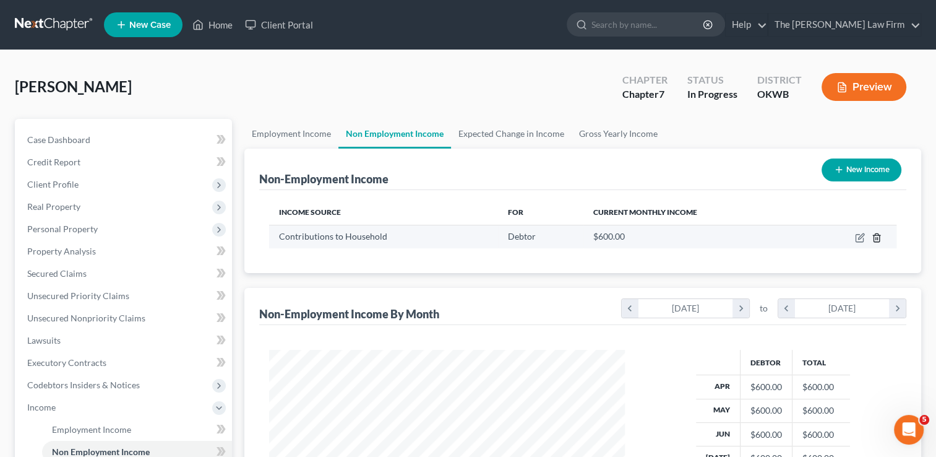
click at [876, 237] on line "button" at bounding box center [876, 238] width 0 height 2
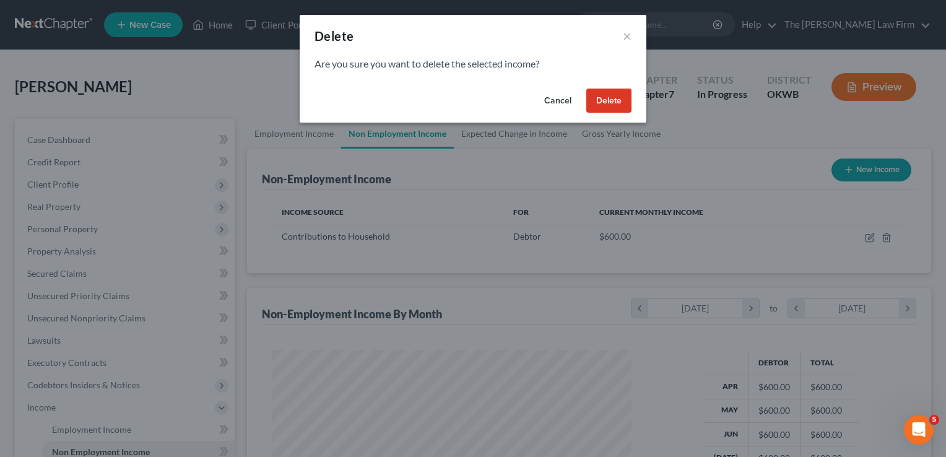
click at [614, 102] on button "Delete" at bounding box center [608, 100] width 45 height 25
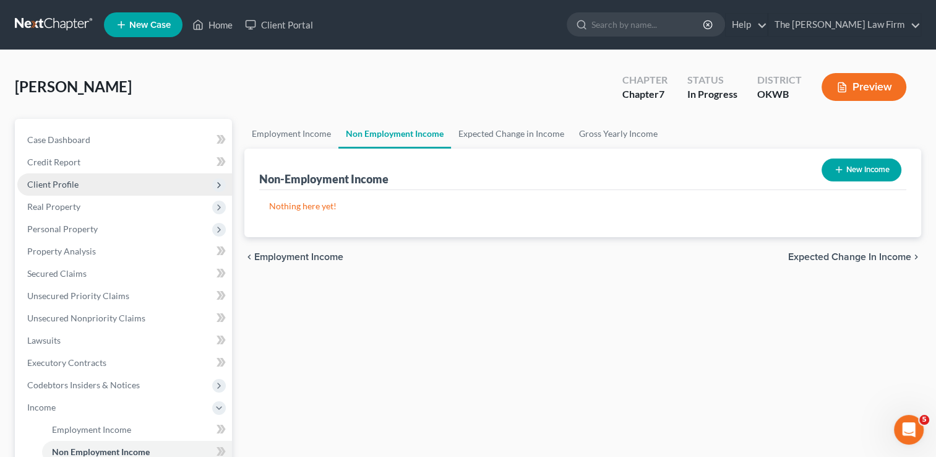
click at [61, 185] on span "Client Profile" at bounding box center [52, 184] width 51 height 11
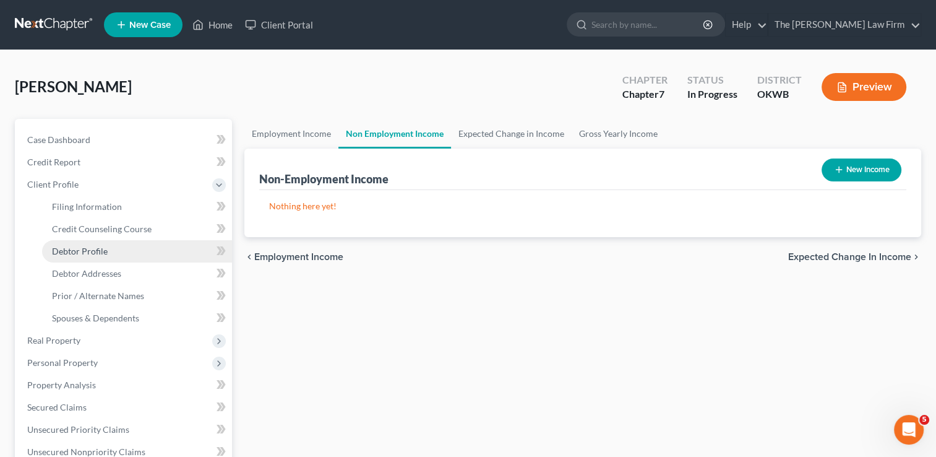
click at [101, 252] on span "Debtor Profile" at bounding box center [80, 251] width 56 height 11
select select "0"
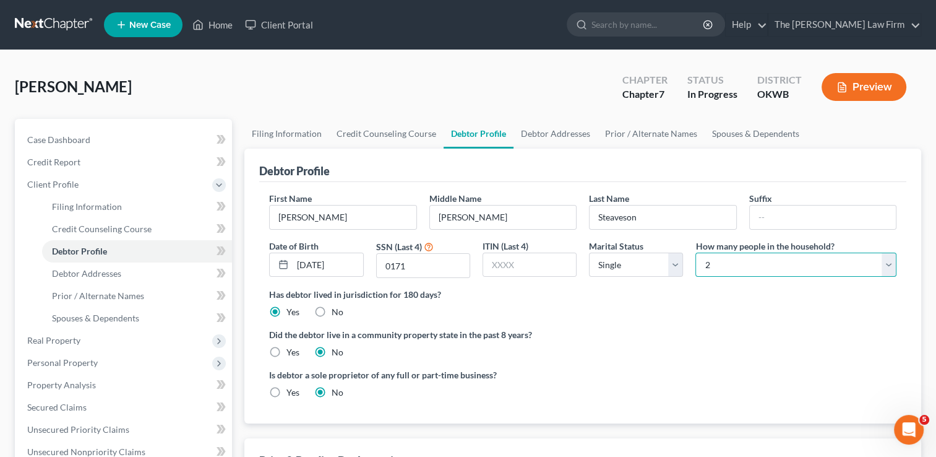
drag, startPoint x: 753, startPoint y: 269, endPoint x: 751, endPoint y: 262, distance: 7.1
click at [753, 269] on select "Select 1 2 3 4 5 6 7 8 9 10 11 12 13 14 15 16 17 18 19 20" at bounding box center [796, 264] width 201 height 25
select select "0"
click at [696, 252] on select "Select 1 2 3 4 5 6 7 8 9 10 11 12 13 14 15 16 17 18 19 20" at bounding box center [796, 264] width 201 height 25
click at [653, 341] on div "Did the debtor live in a community property state in the past 8 years? Yes No" at bounding box center [582, 343] width 627 height 30
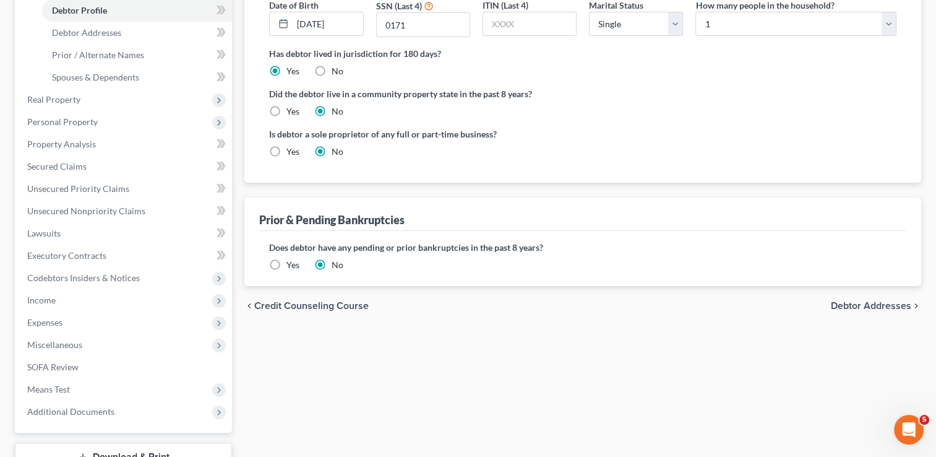
scroll to position [248, 0]
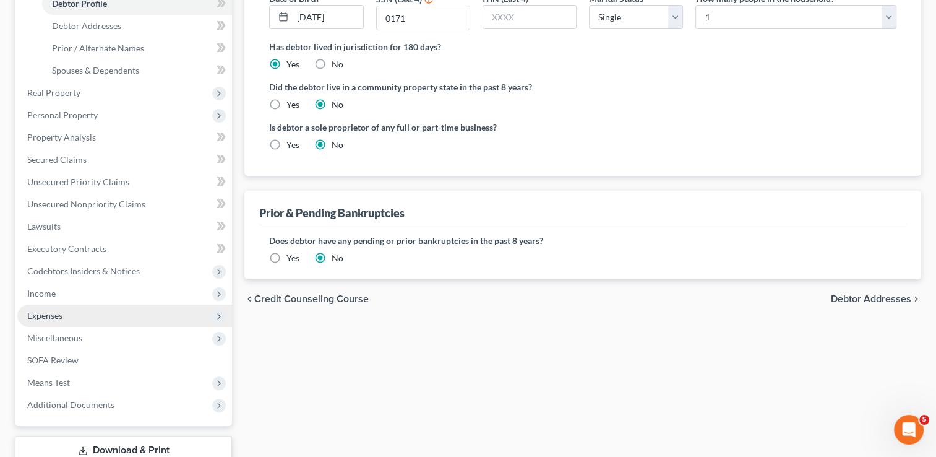
click at [42, 305] on span "Expenses" at bounding box center [124, 315] width 215 height 22
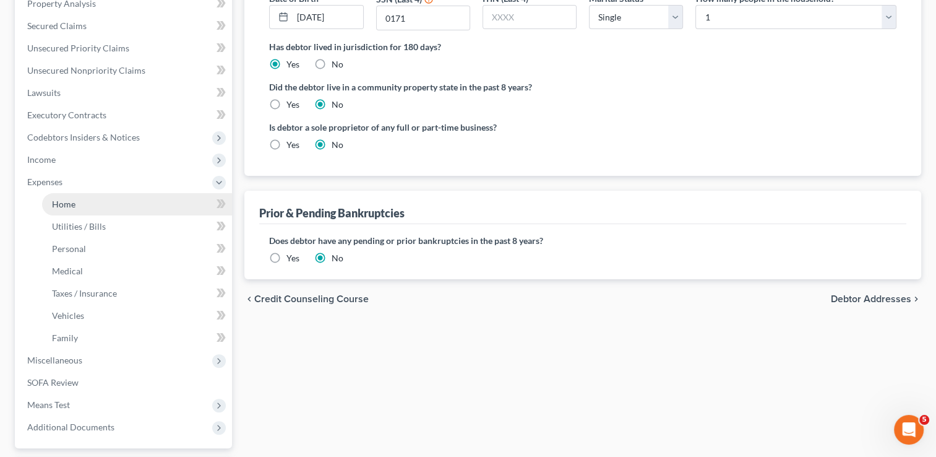
click at [103, 202] on link "Home" at bounding box center [137, 204] width 190 height 22
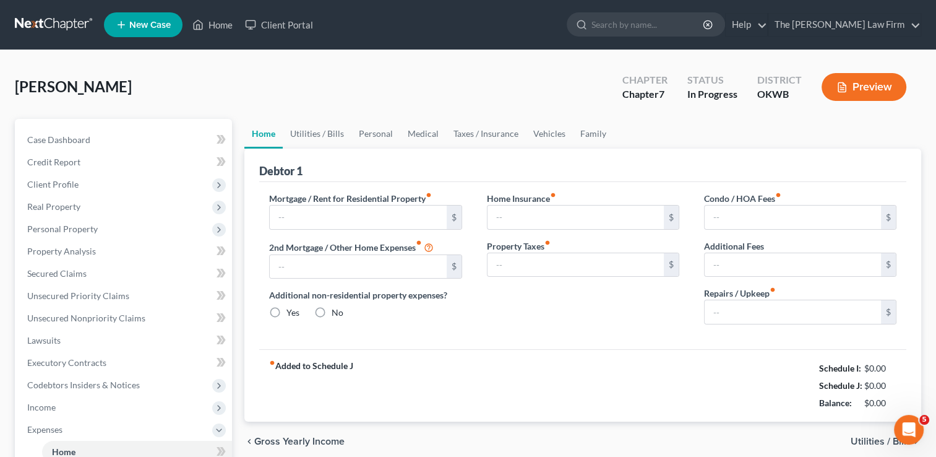
type input "912.00"
type input "0.00"
radio input "true"
type input "0.00"
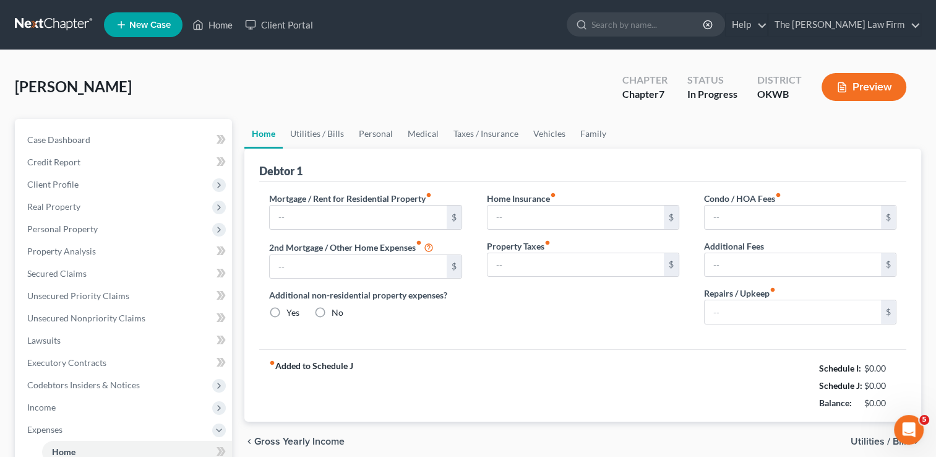
type input "0.00"
type input "700.00"
click at [756, 308] on input "700.00" at bounding box center [793, 312] width 176 height 24
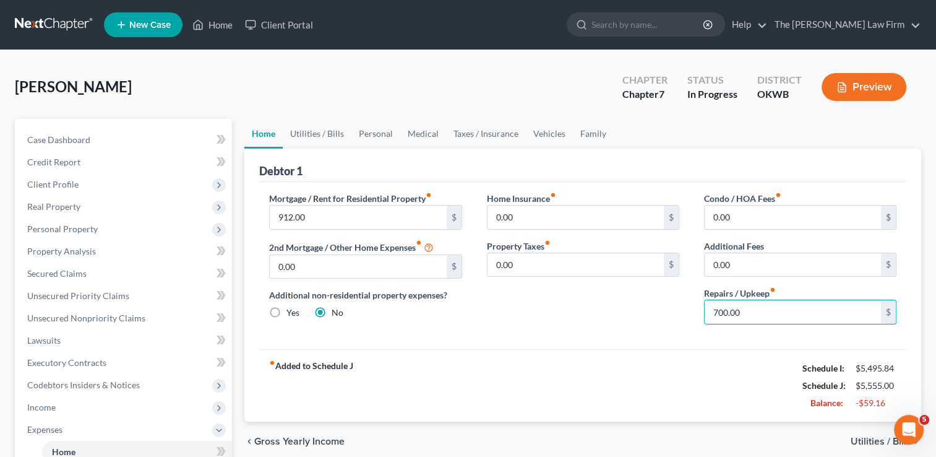
click at [571, 323] on div "Home Insurance fiber_manual_record 0.00 $ Property Taxes fiber_manual_record 0.…" at bounding box center [583, 263] width 217 height 142
click at [547, 135] on link "Vehicles" at bounding box center [549, 134] width 47 height 30
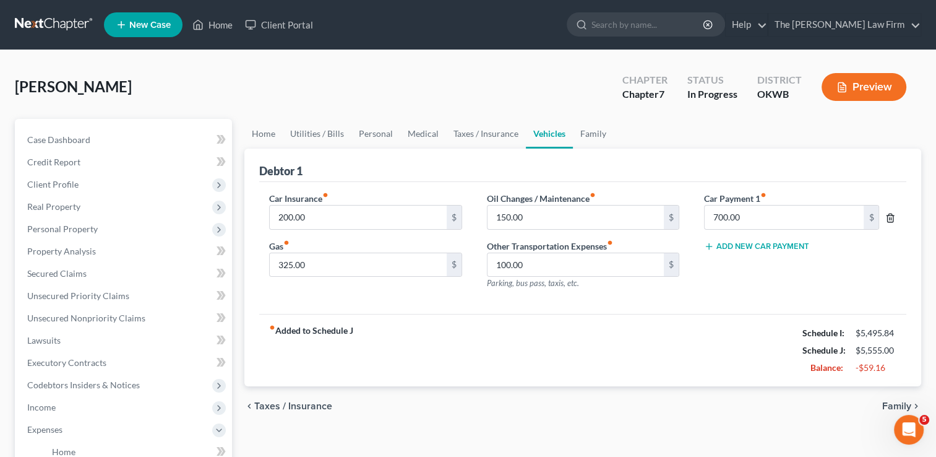
click at [892, 217] on icon "button" at bounding box center [891, 218] width 10 height 10
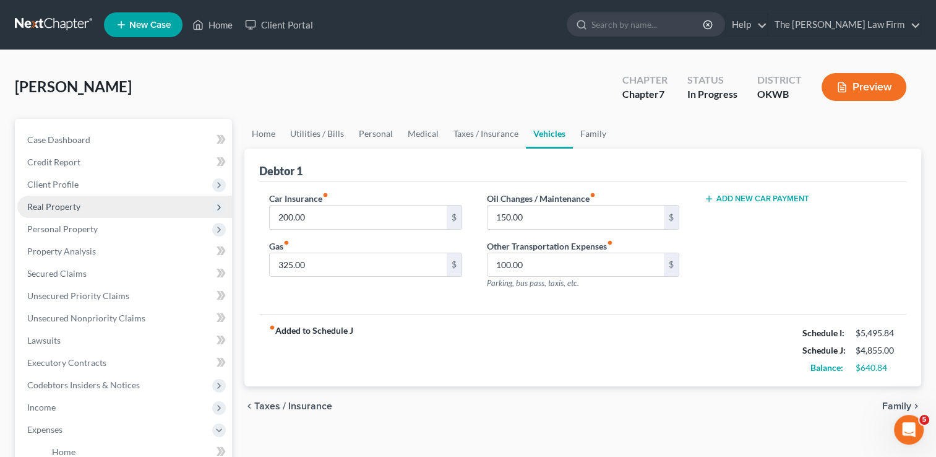
click at [51, 209] on span "Real Property" at bounding box center [53, 206] width 53 height 11
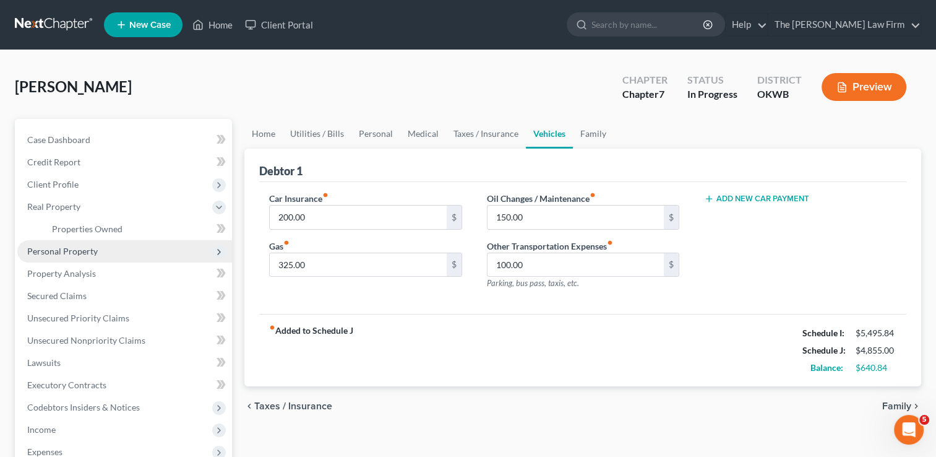
click at [69, 249] on span "Personal Property" at bounding box center [62, 251] width 71 height 11
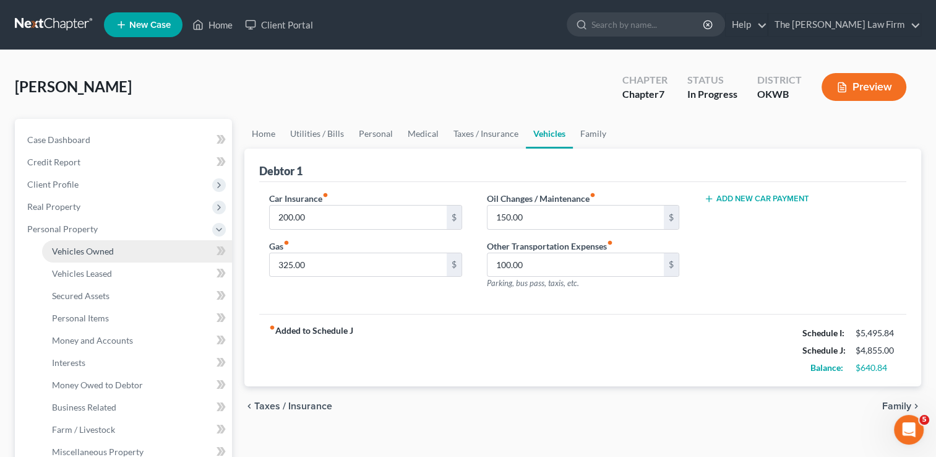
click at [84, 251] on span "Vehicles Owned" at bounding box center [83, 251] width 62 height 11
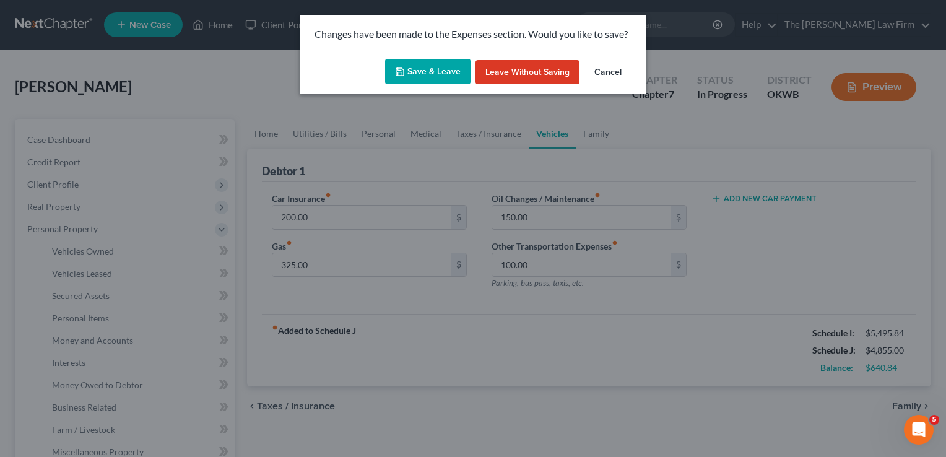
click at [436, 68] on button "Save & Leave" at bounding box center [427, 72] width 85 height 26
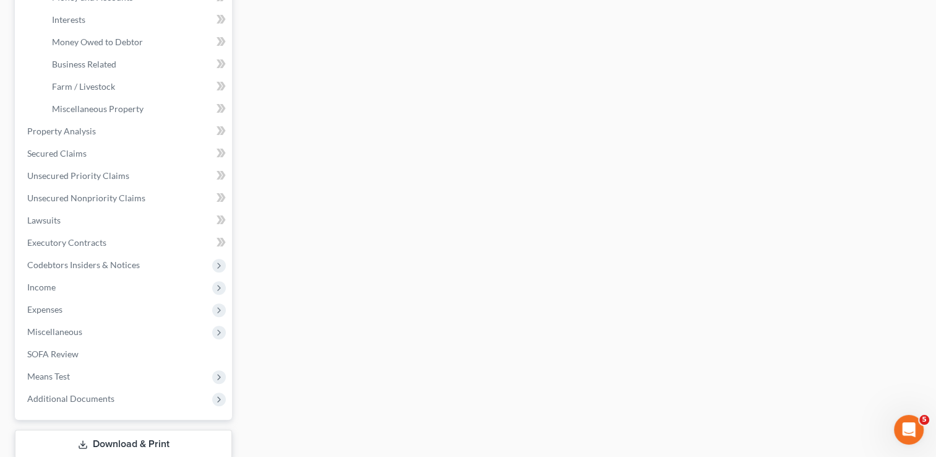
scroll to position [371, 0]
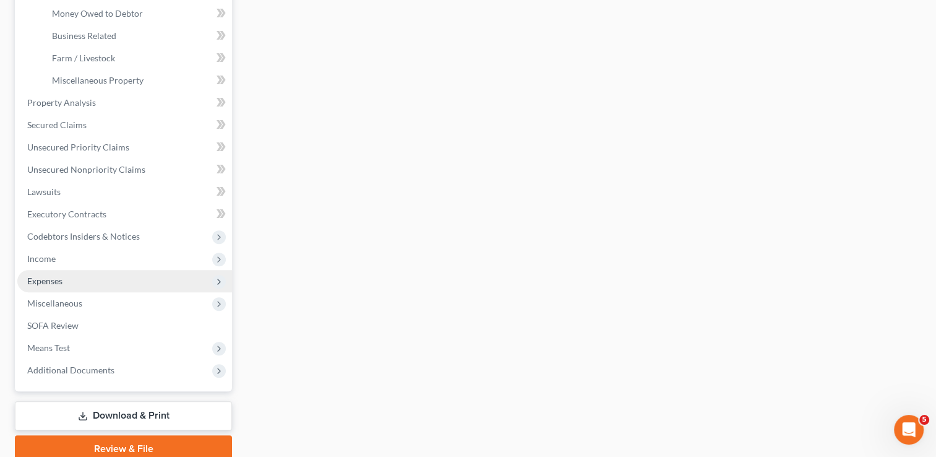
click at [57, 283] on span "Expenses" at bounding box center [44, 280] width 35 height 11
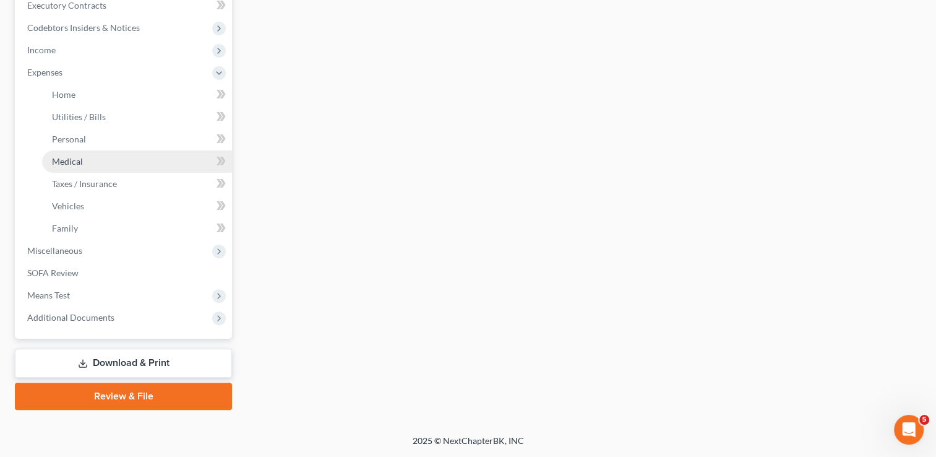
scroll to position [356, 0]
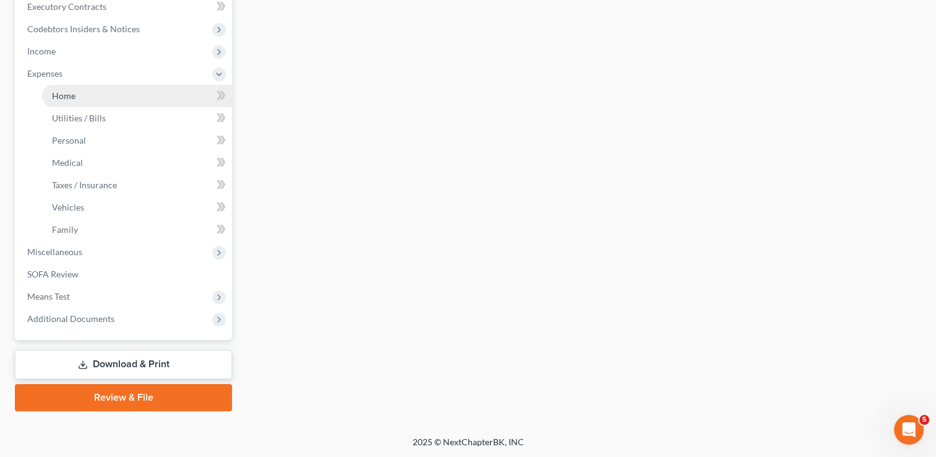
click at [87, 93] on link "Home" at bounding box center [137, 96] width 190 height 22
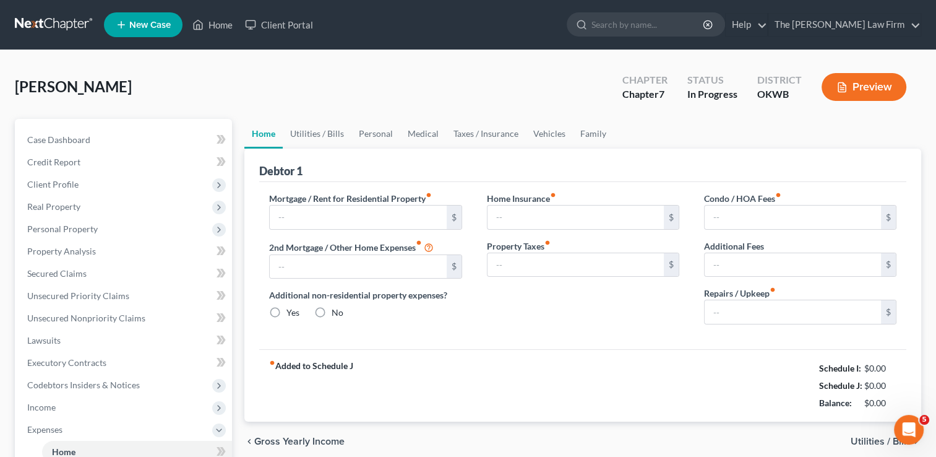
type input "912.00"
type input "0.00"
radio input "true"
type input "0.00"
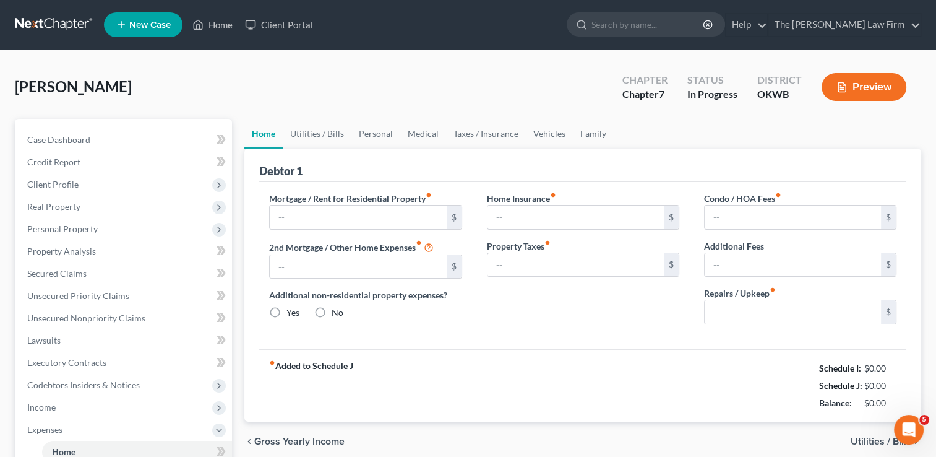
type input "0.00"
type input "700.00"
click at [321, 133] on link "Utilities / Bills" at bounding box center [317, 134] width 69 height 30
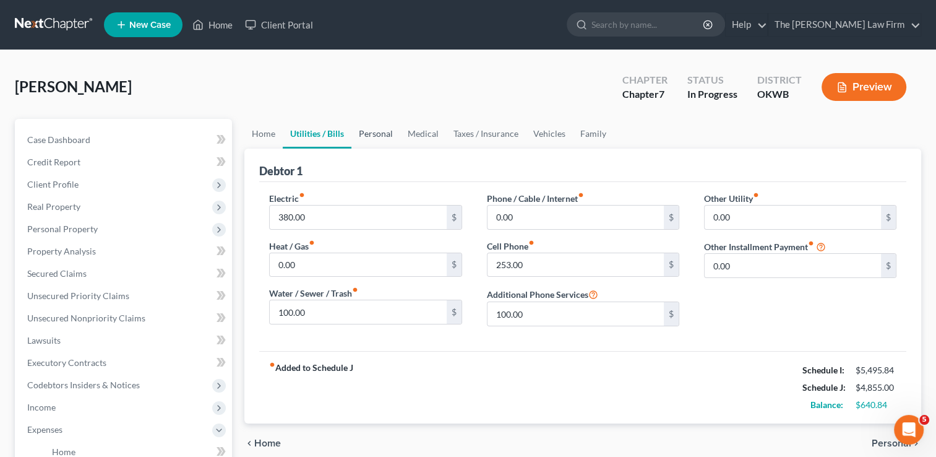
click at [382, 133] on link "Personal" at bounding box center [375, 134] width 49 height 30
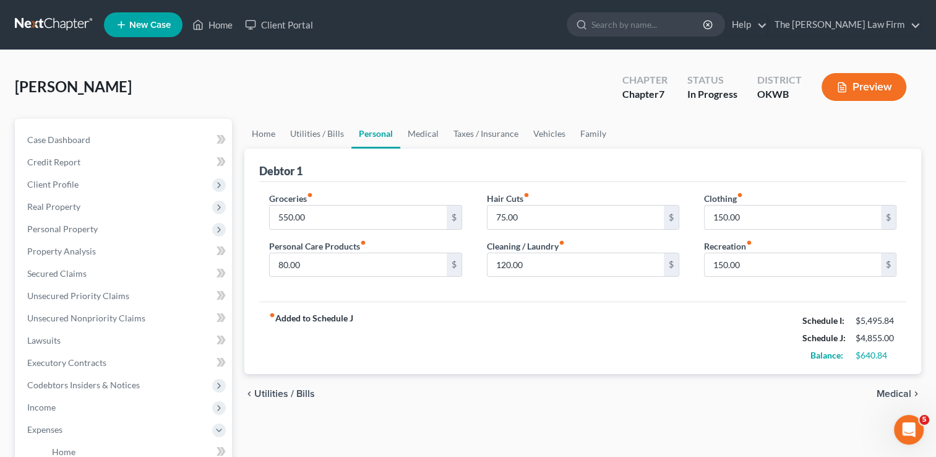
click at [504, 343] on div "fiber_manual_record Added to Schedule J Schedule I: $5,495.84 Schedule J: $4,85…" at bounding box center [582, 337] width 647 height 72
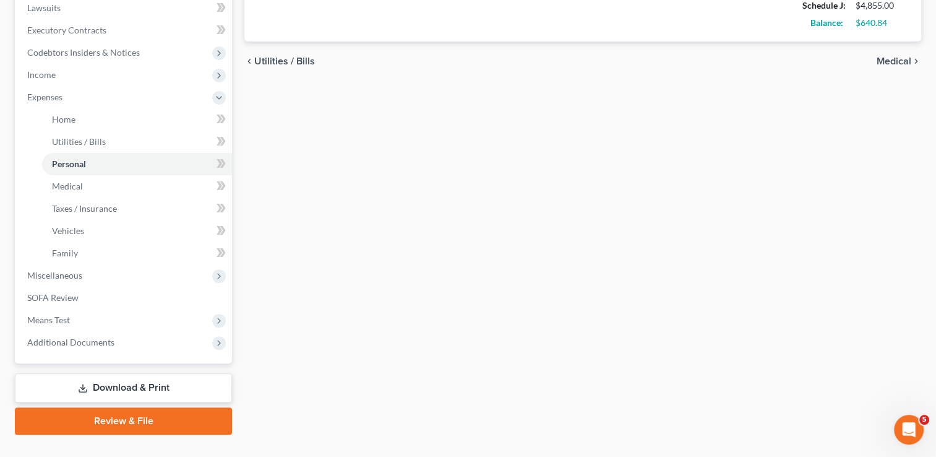
scroll to position [356, 0]
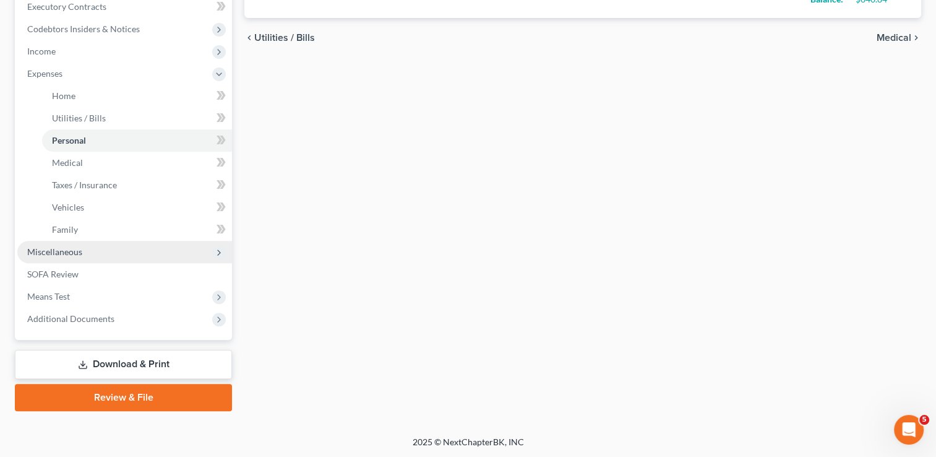
click at [76, 251] on span "Miscellaneous" at bounding box center [54, 251] width 55 height 11
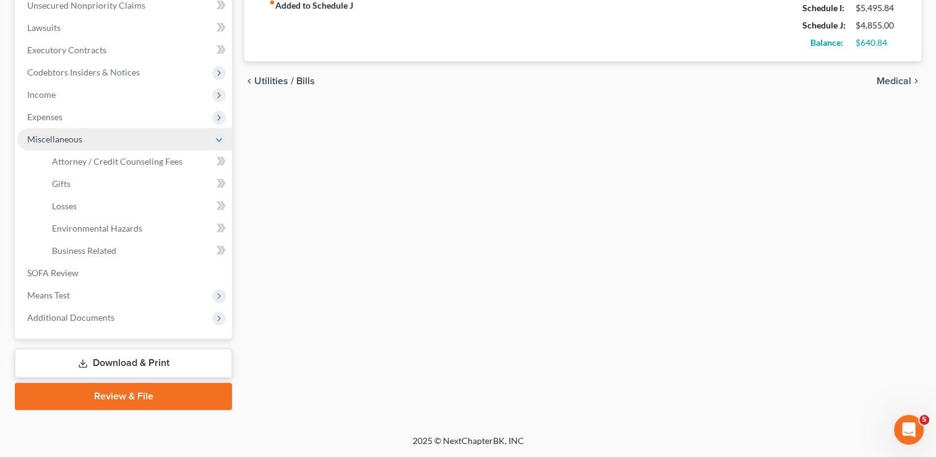
scroll to position [311, 0]
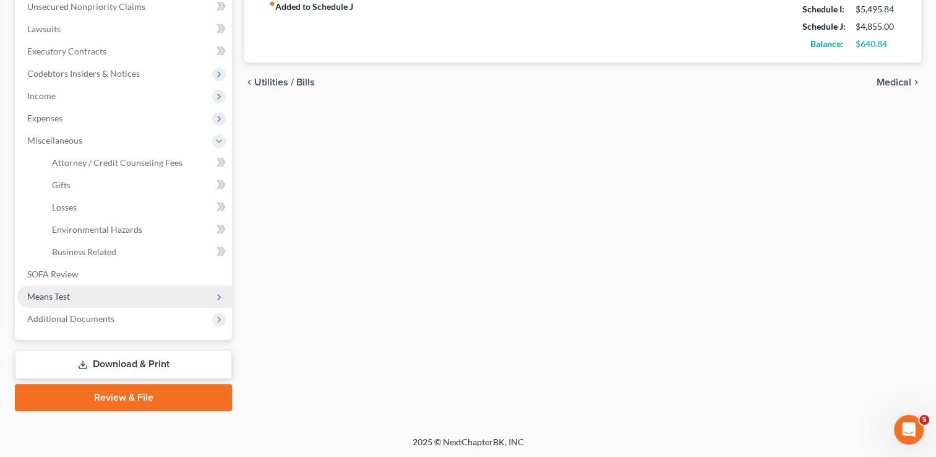
click at [62, 300] on span "Means Test" at bounding box center [48, 296] width 43 height 11
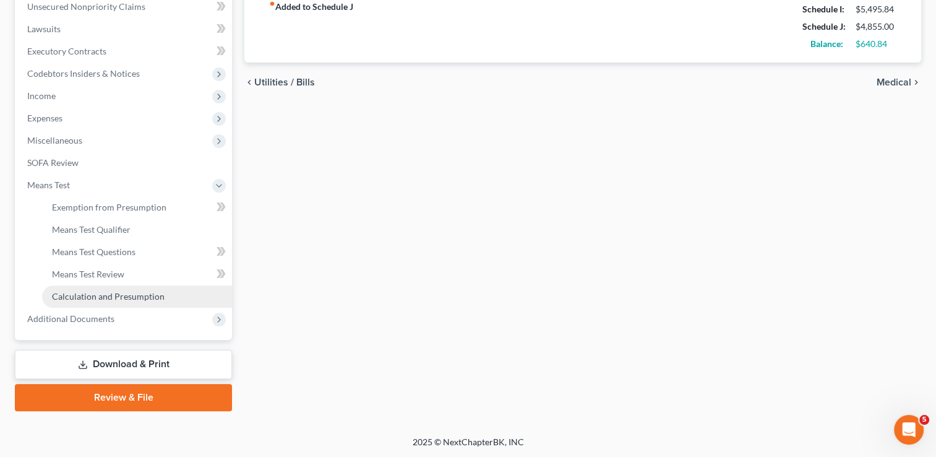
click at [90, 291] on span "Calculation and Presumption" at bounding box center [108, 296] width 113 height 11
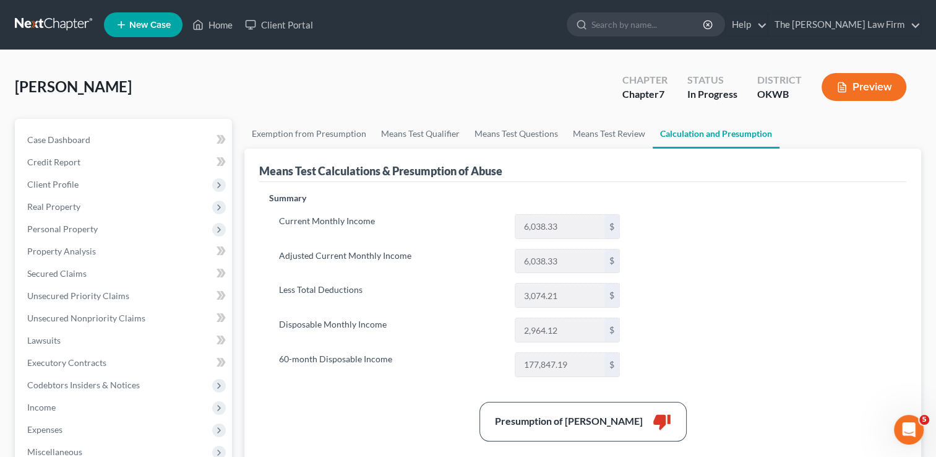
drag, startPoint x: 43, startPoint y: 20, endPoint x: 59, endPoint y: 28, distance: 18.5
click at [43, 20] on link at bounding box center [54, 25] width 79 height 22
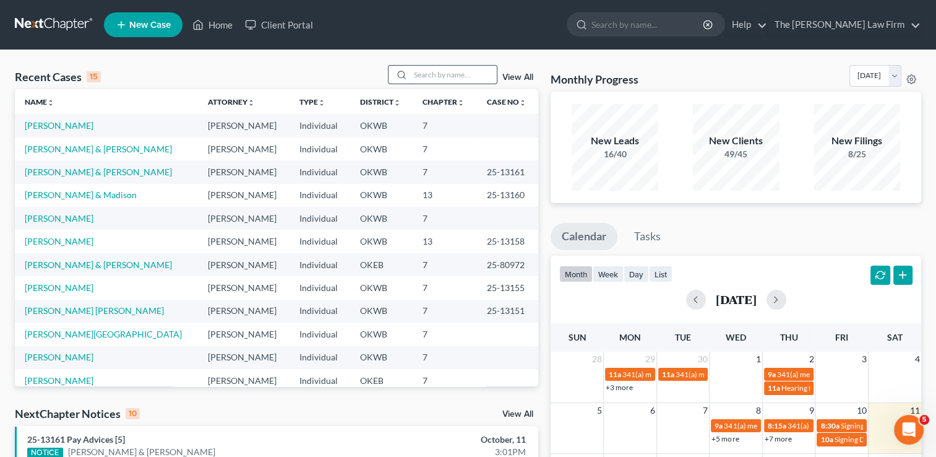
click at [451, 76] on input "search" at bounding box center [453, 75] width 87 height 18
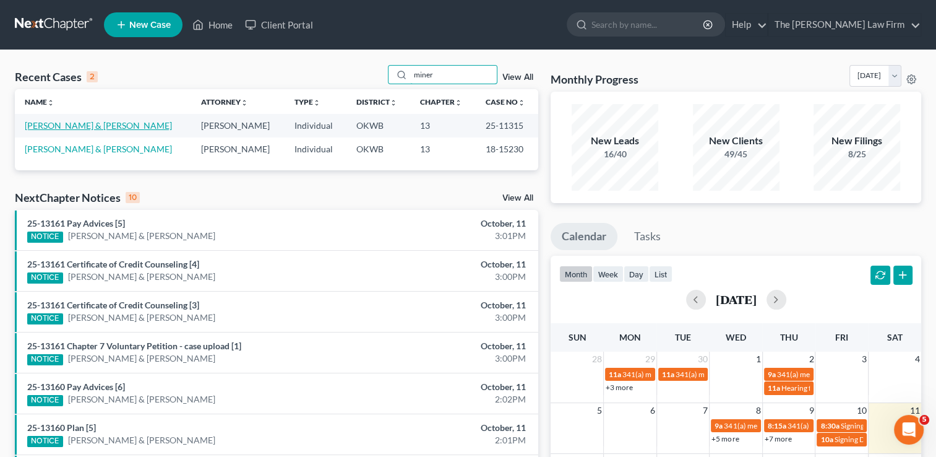
type input "miner"
click at [75, 123] on link "[PERSON_NAME] & [PERSON_NAME]" at bounding box center [98, 125] width 147 height 11
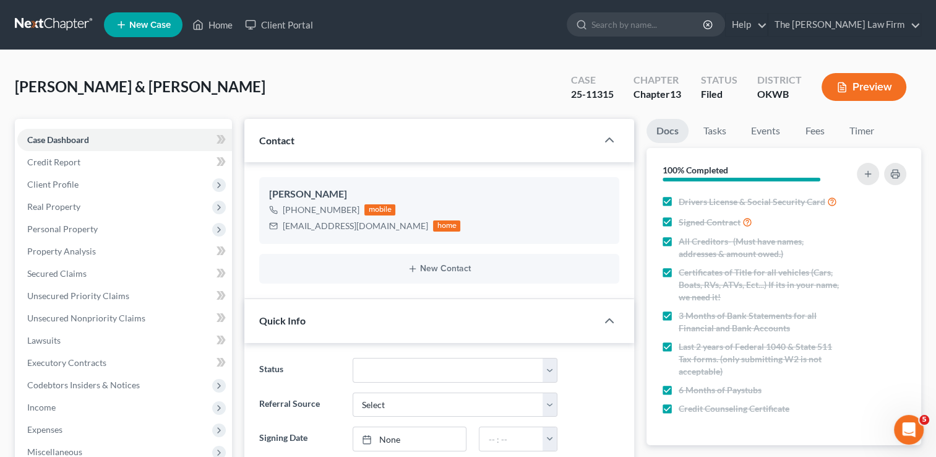
scroll to position [1539, 0]
click at [91, 140] on link "Case Dashboard" at bounding box center [124, 140] width 215 height 22
click at [72, 184] on span "Client Profile" at bounding box center [52, 184] width 51 height 11
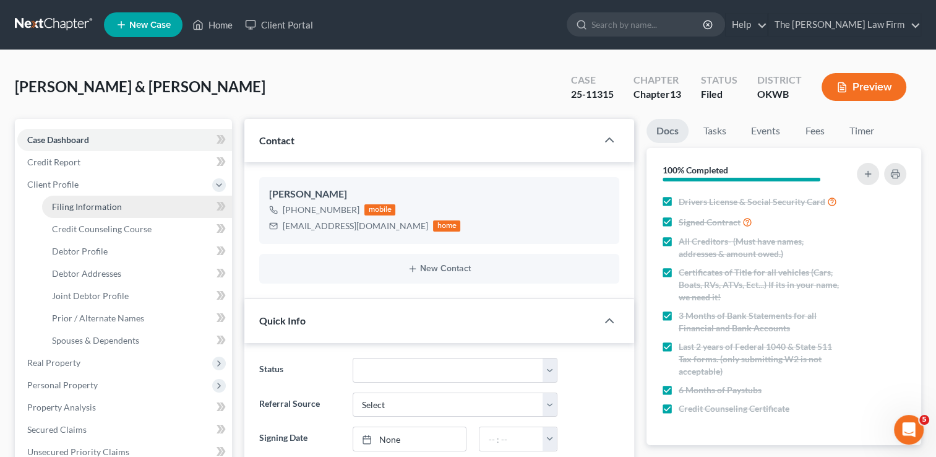
click at [118, 212] on link "Filing Information" at bounding box center [137, 207] width 190 height 22
select select "1"
select select "3"
select select "37"
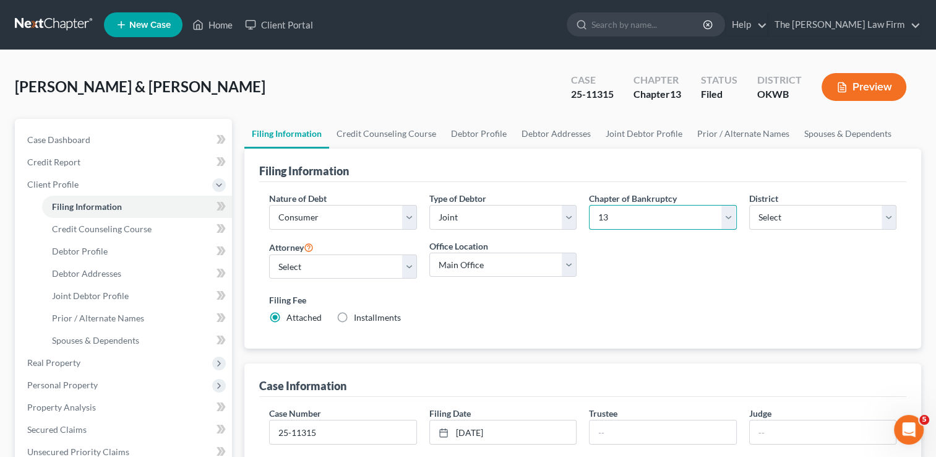
click at [646, 216] on select "Select 7 11 12 13" at bounding box center [662, 217] width 147 height 25
select select "0"
click at [589, 205] on select "Select 7 11 12 13" at bounding box center [662, 217] width 147 height 25
click at [612, 262] on div "Nature of Debt Select Business Consumer Other Nature of Business Select Clearin…" at bounding box center [583, 263] width 640 height 142
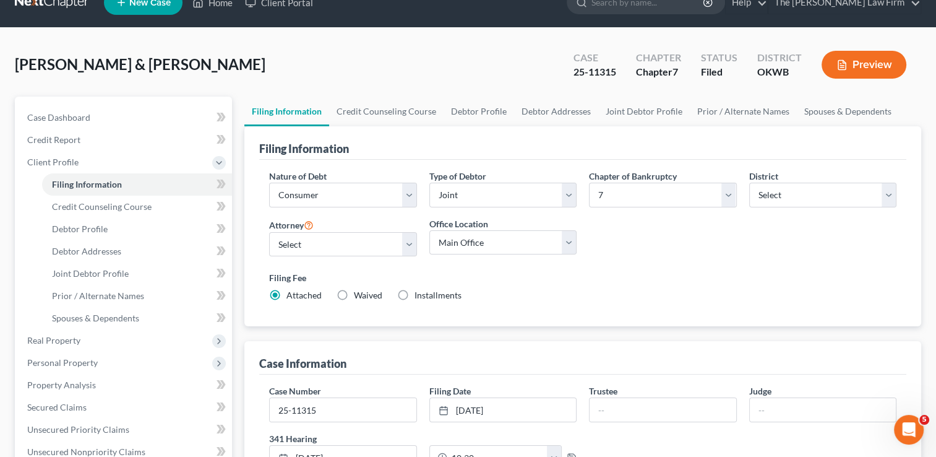
scroll to position [248, 0]
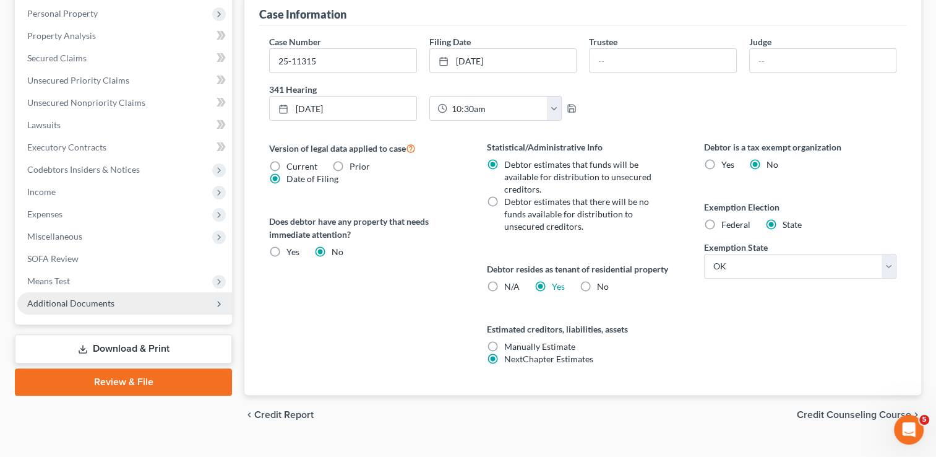
click at [80, 301] on span "Additional Documents" at bounding box center [70, 303] width 87 height 11
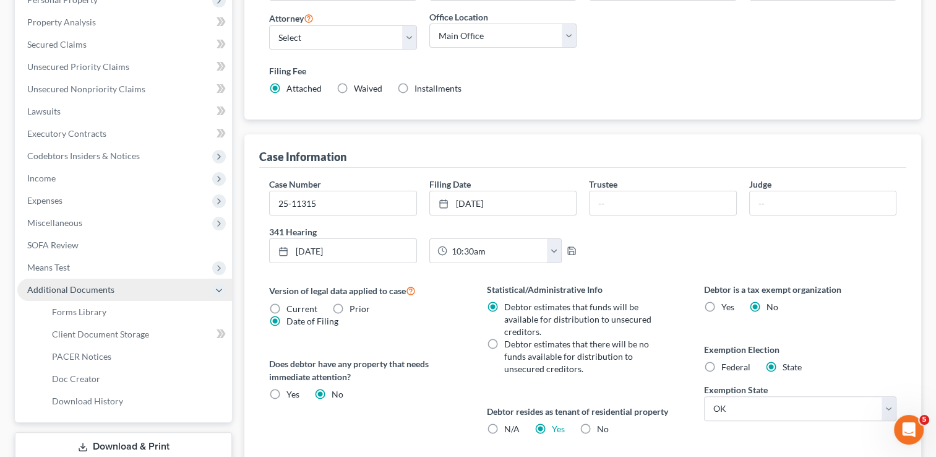
scroll to position [215, 0]
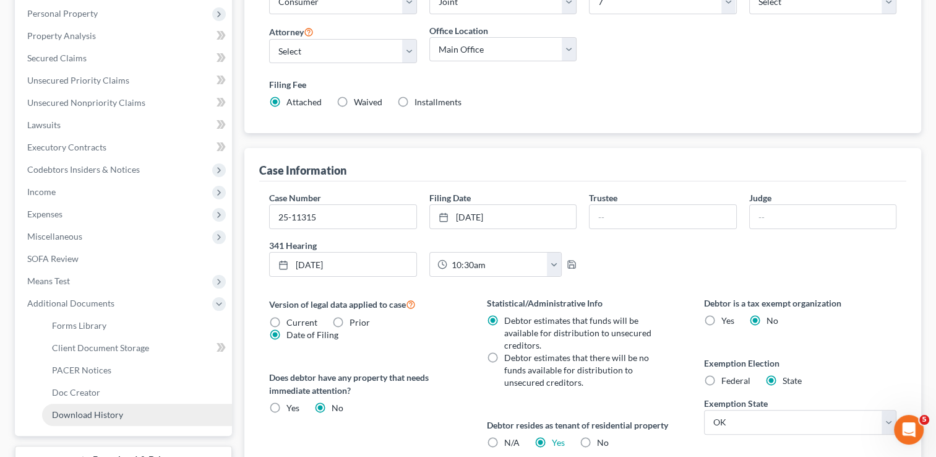
click at [88, 414] on span "Download History" at bounding box center [87, 414] width 71 height 11
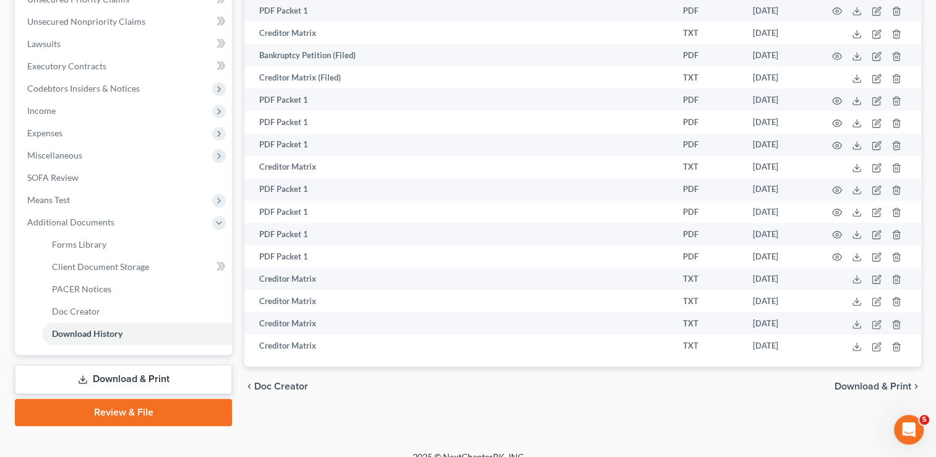
scroll to position [311, 0]
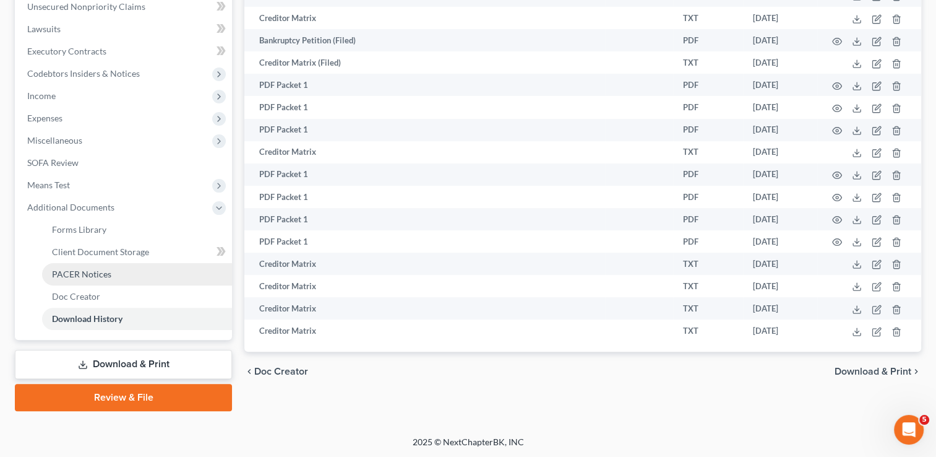
click at [101, 270] on span "PACER Notices" at bounding box center [81, 274] width 59 height 11
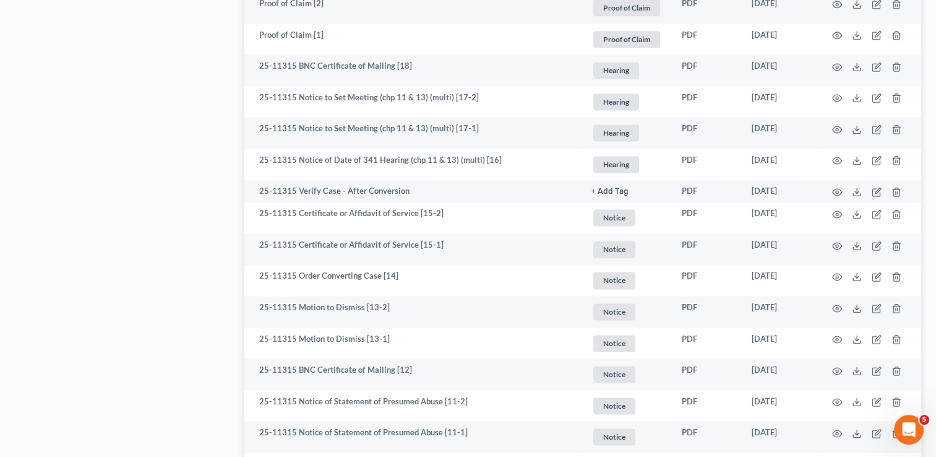
scroll to position [2202, 0]
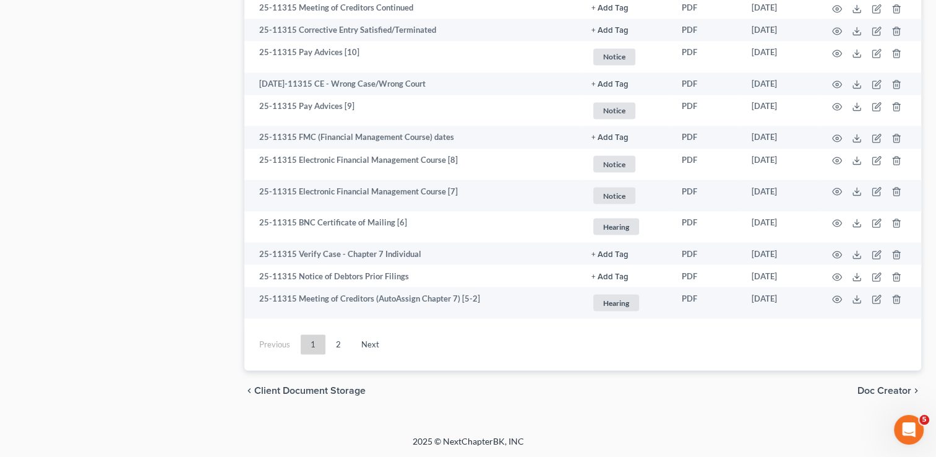
click at [363, 345] on link "Next" at bounding box center [370, 344] width 38 height 20
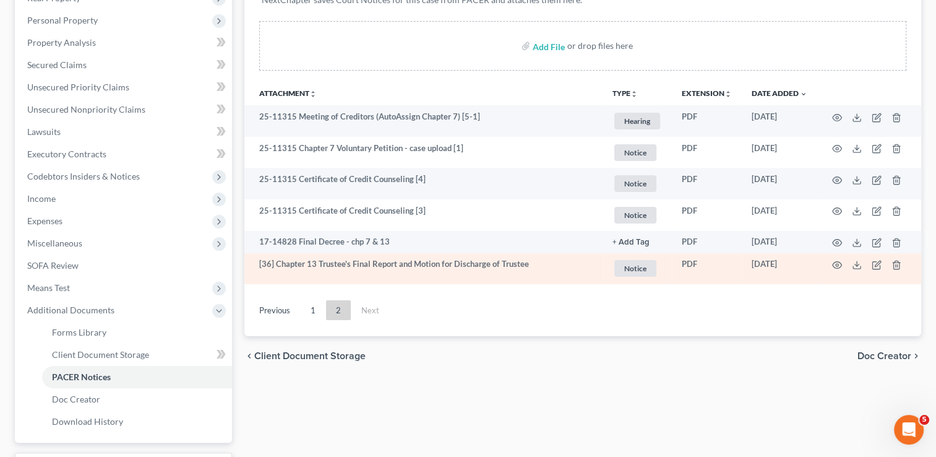
scroll to position [188, 0]
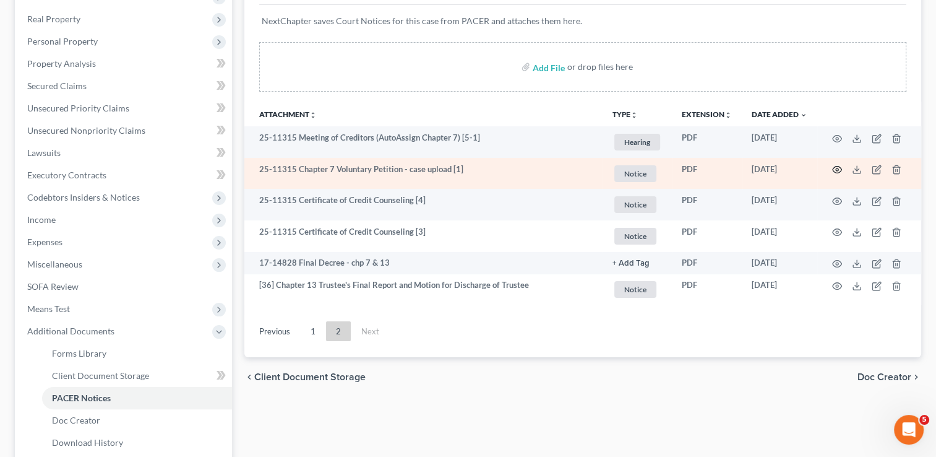
click at [837, 168] on circle "button" at bounding box center [837, 169] width 2 height 2
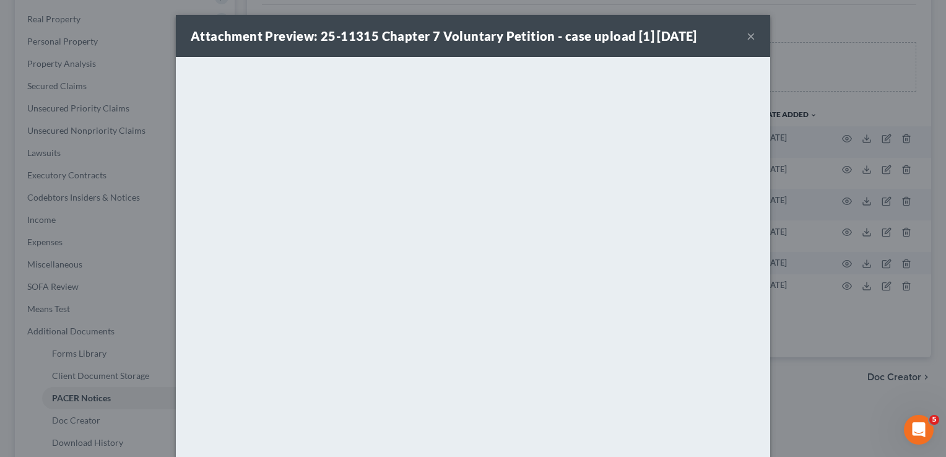
click at [746, 36] on button "×" at bounding box center [750, 35] width 9 height 15
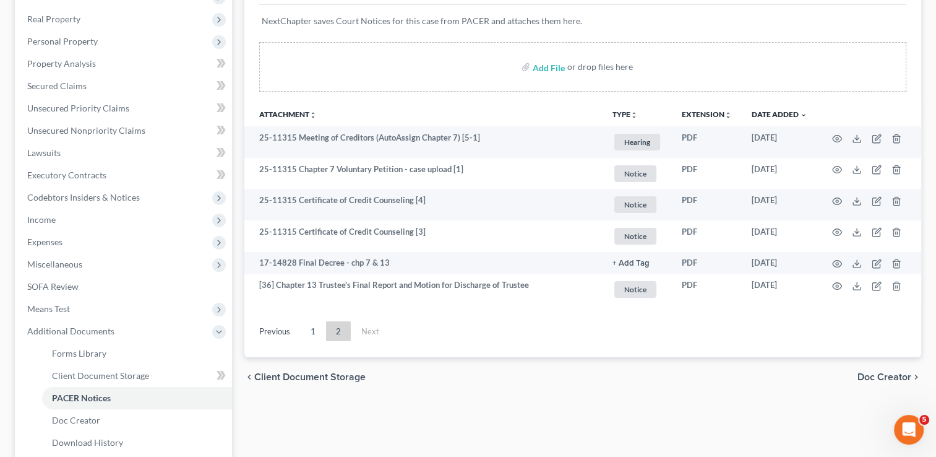
click at [456, 402] on div "Forms Library Client Document Storage PACER Notices Doc Creator Download Histor…" at bounding box center [582, 232] width 689 height 603
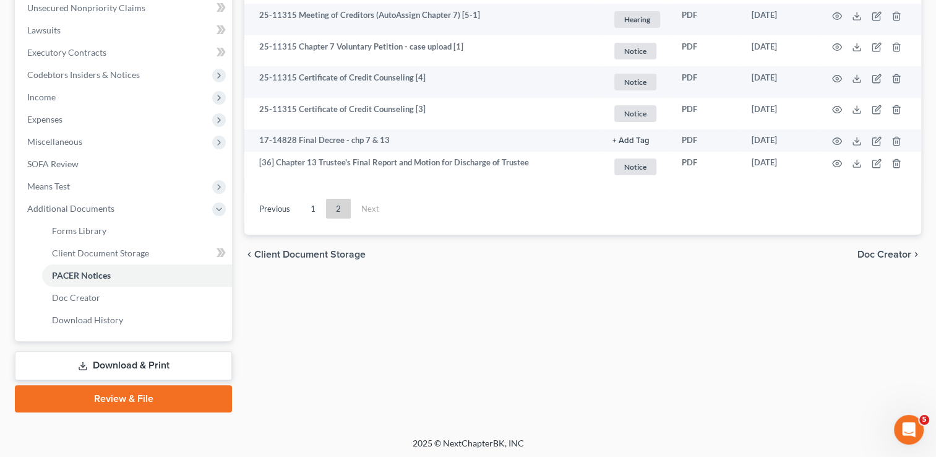
scroll to position [311, 0]
click at [156, 363] on link "Download & Print" at bounding box center [123, 364] width 217 height 29
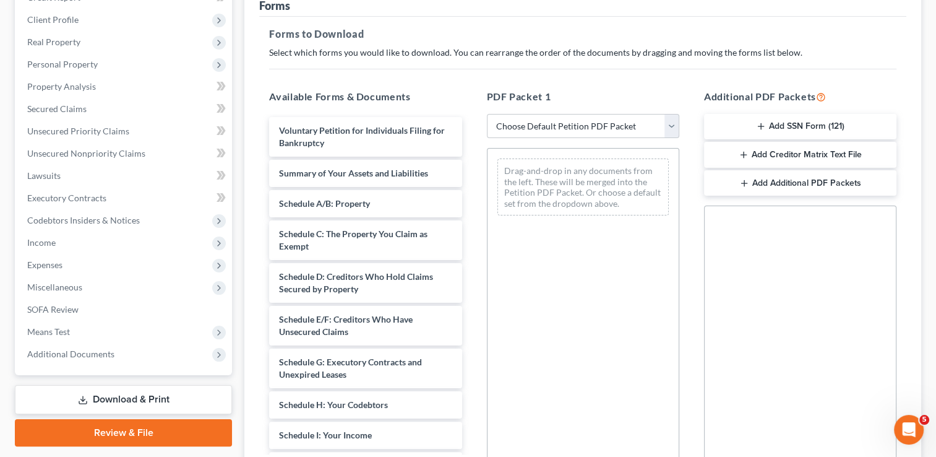
scroll to position [186, 0]
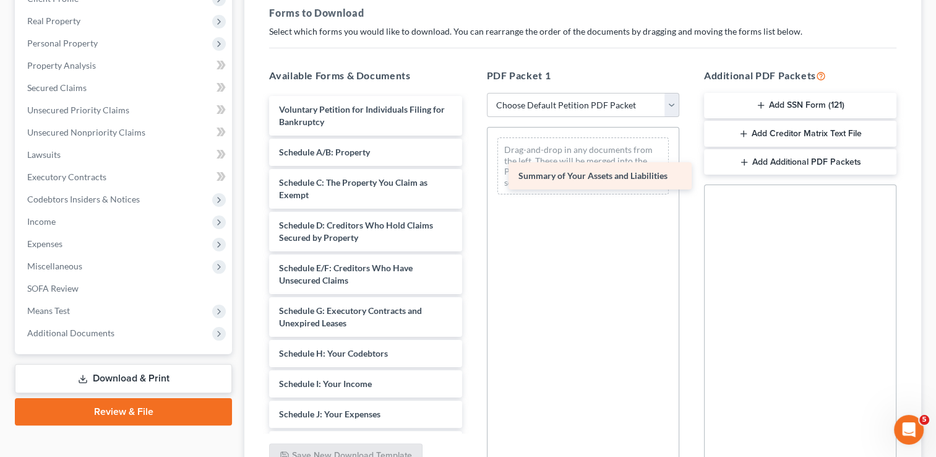
drag, startPoint x: 332, startPoint y: 151, endPoint x: 572, endPoint y: 176, distance: 240.8
click at [472, 176] on div "Summary of Your Assets and Liabilities Voluntary Petition for Individuals Filin…" at bounding box center [365, 429] width 212 height 666
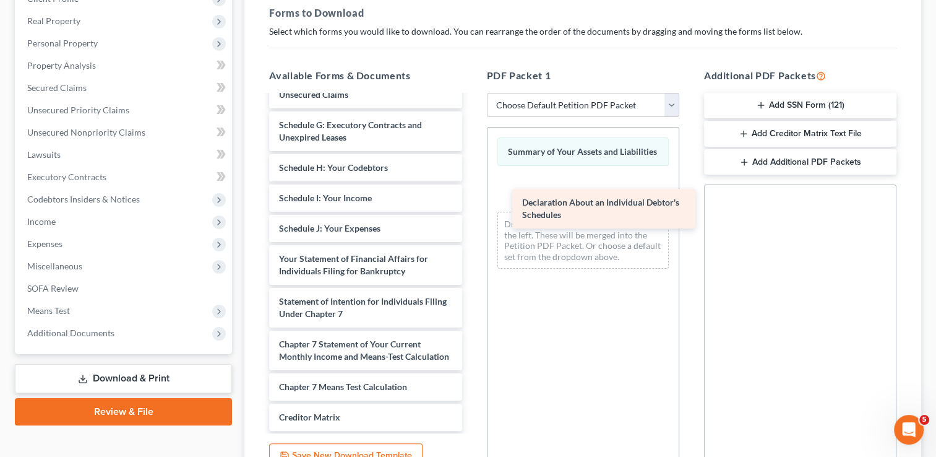
drag, startPoint x: 337, startPoint y: 261, endPoint x: 577, endPoint y: 202, distance: 246.6
click at [472, 202] on div "Declaration About an Individual Debtor's Schedules Voluntary Petition for Indiv…" at bounding box center [365, 222] width 212 height 624
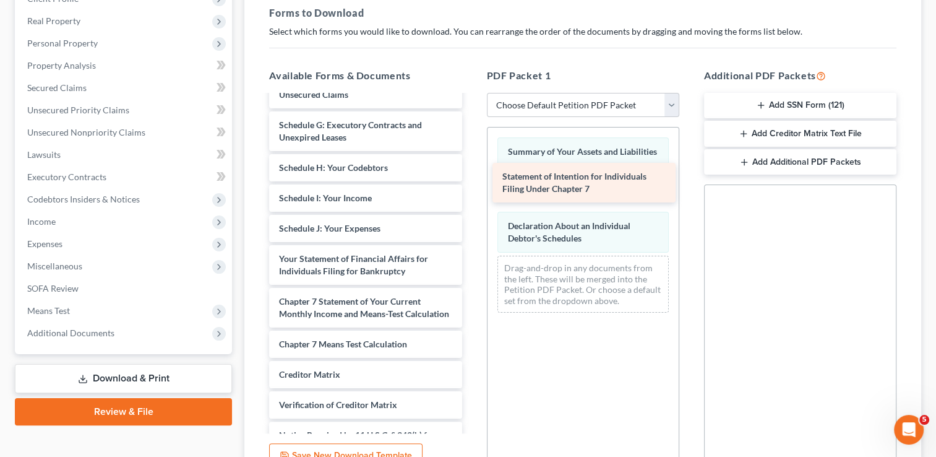
drag, startPoint x: 329, startPoint y: 303, endPoint x: 553, endPoint y: 179, distance: 255.4
click at [472, 179] on div "Statement of Intention for Individuals Filing Under Chapter 7 Voluntary Petitio…" at bounding box center [365, 200] width 212 height 581
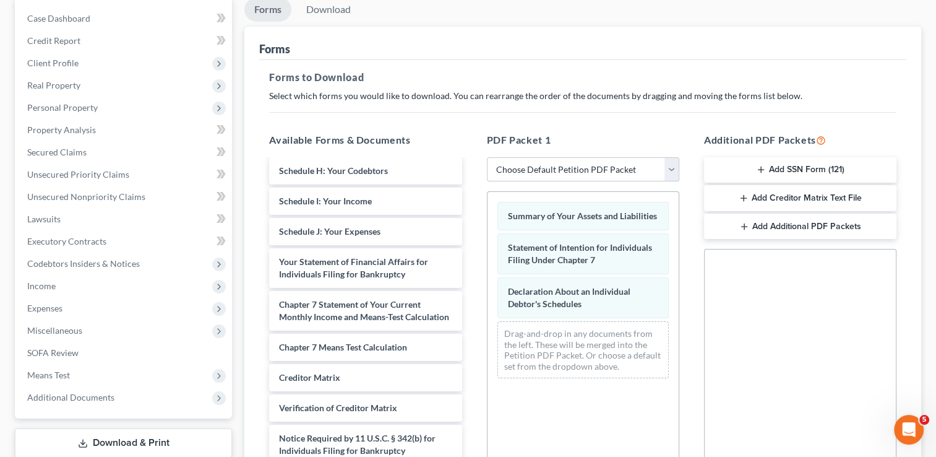
scroll to position [121, 0]
click at [326, 15] on link "Download" at bounding box center [328, 10] width 64 height 24
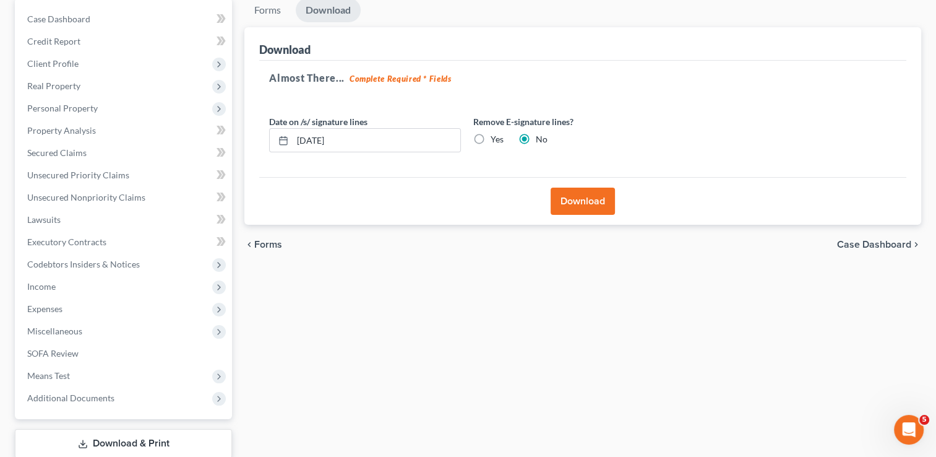
click at [582, 202] on button "Download" at bounding box center [583, 201] width 64 height 27
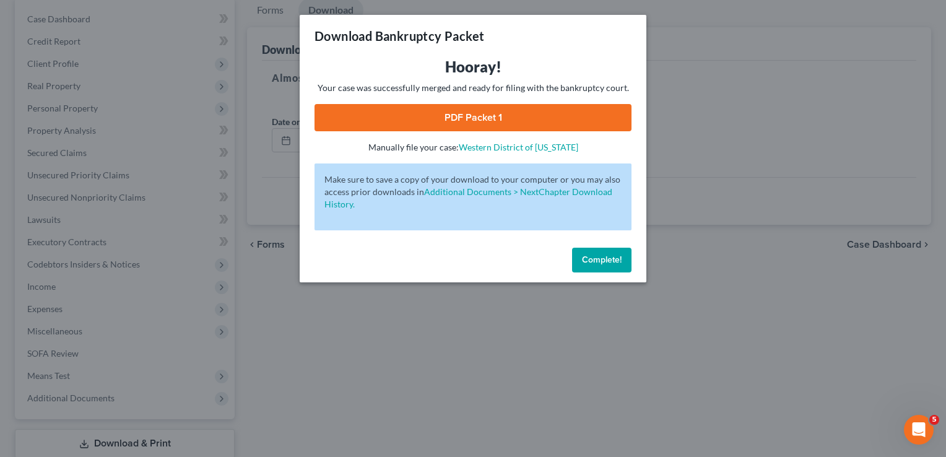
click at [599, 259] on span "Complete!" at bounding box center [602, 259] width 40 height 11
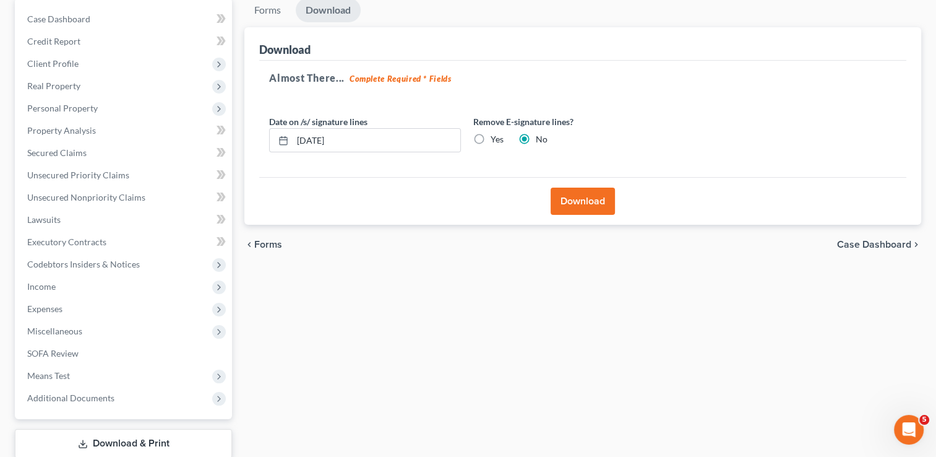
click at [601, 199] on button "Download" at bounding box center [583, 201] width 64 height 27
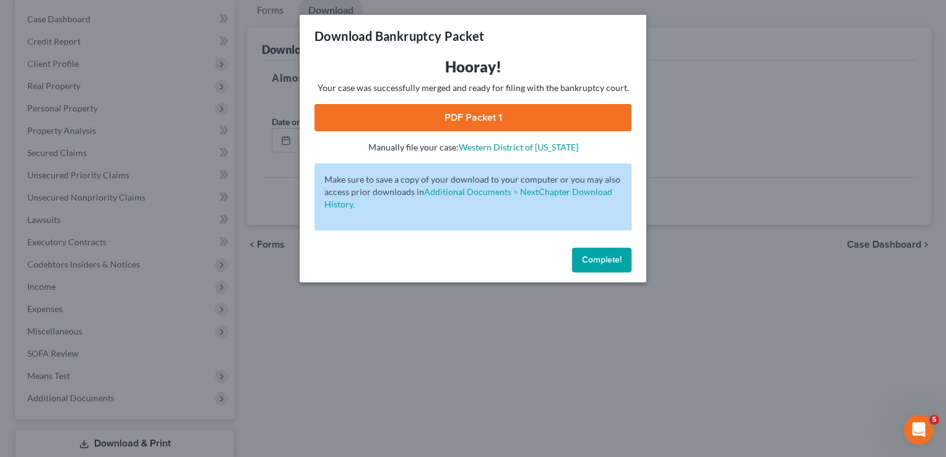
click at [519, 117] on link "PDF Packet 1" at bounding box center [472, 117] width 317 height 27
click at [610, 256] on span "Complete!" at bounding box center [602, 259] width 40 height 11
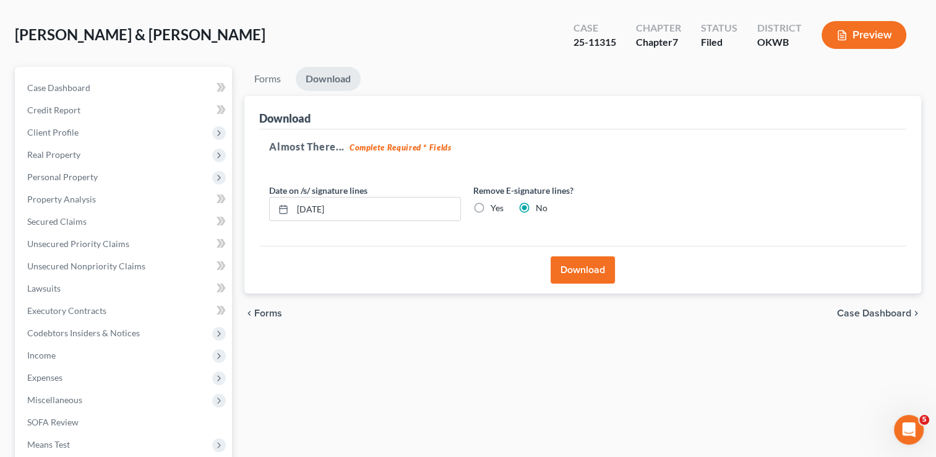
scroll to position [0, 0]
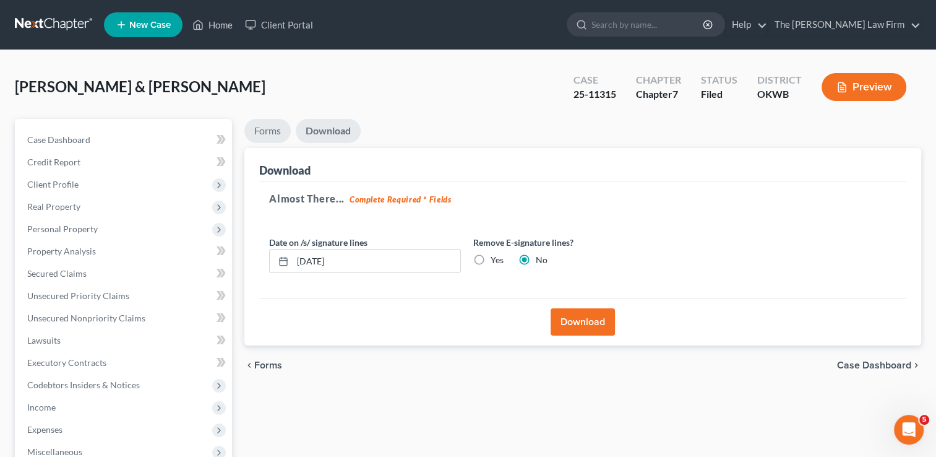
click at [268, 127] on link "Forms" at bounding box center [267, 131] width 46 height 24
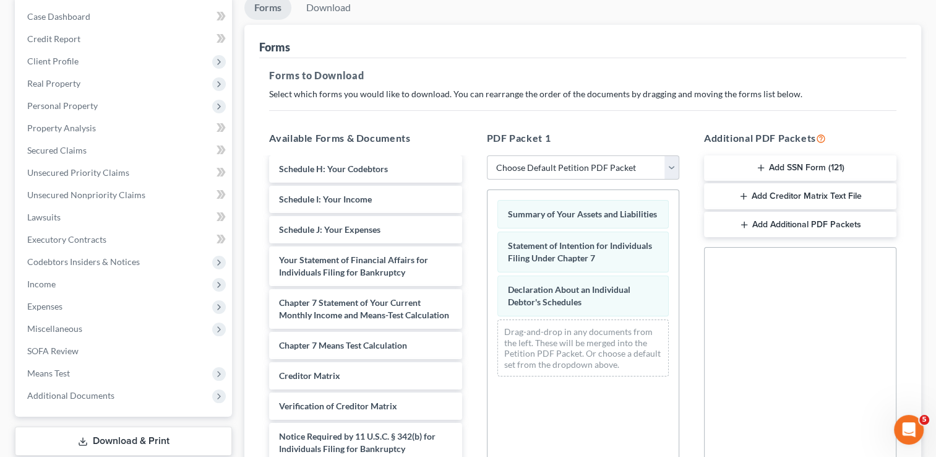
scroll to position [124, 0]
click at [52, 98] on span "Personal Property" at bounding box center [124, 105] width 215 height 22
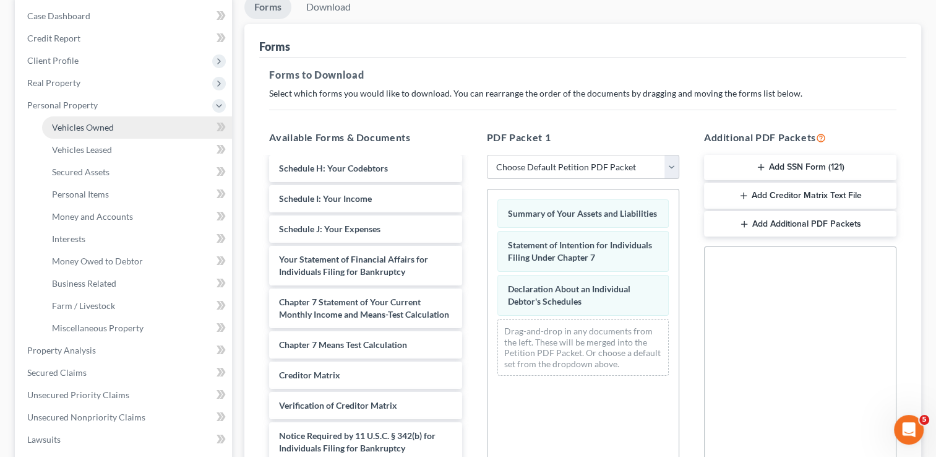
click at [103, 124] on span "Vehicles Owned" at bounding box center [83, 127] width 62 height 11
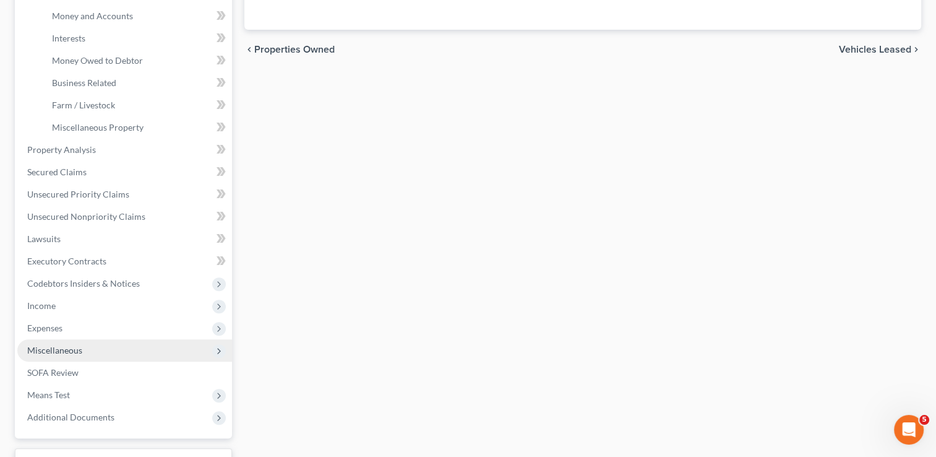
scroll to position [423, 0]
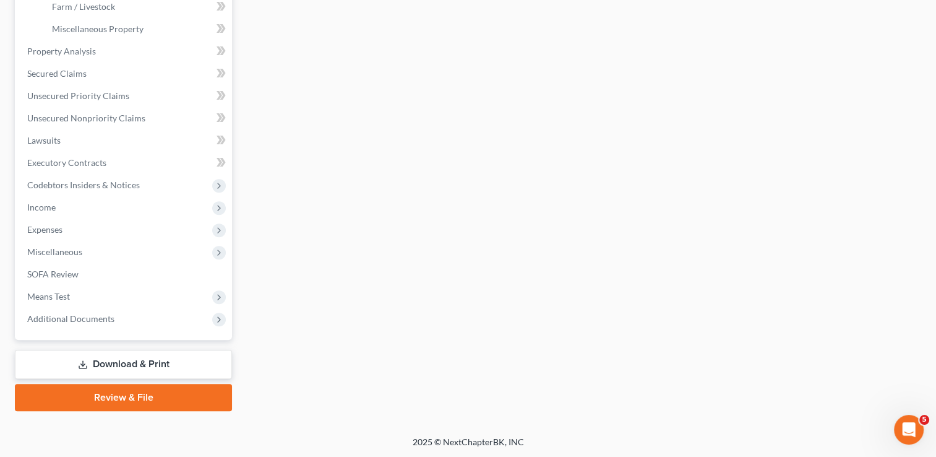
click at [129, 363] on link "Download & Print" at bounding box center [123, 364] width 217 height 29
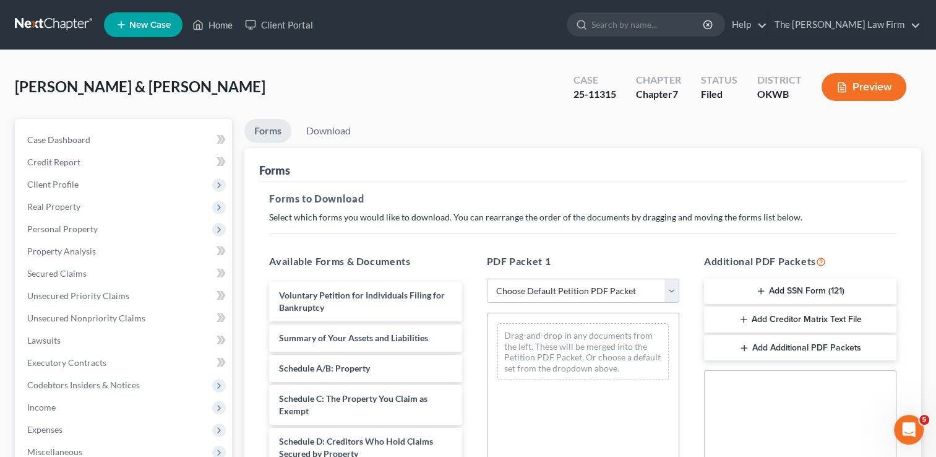
click at [594, 288] on select "Choose Default Petition PDF Packet Complete Bankruptcy Petition (all forms and …" at bounding box center [583, 290] width 192 height 25
select select "2"
click at [487, 278] on select "Choose Default Petition PDF Packet Complete Bankruptcy Petition (all forms and …" at bounding box center [583, 290] width 192 height 25
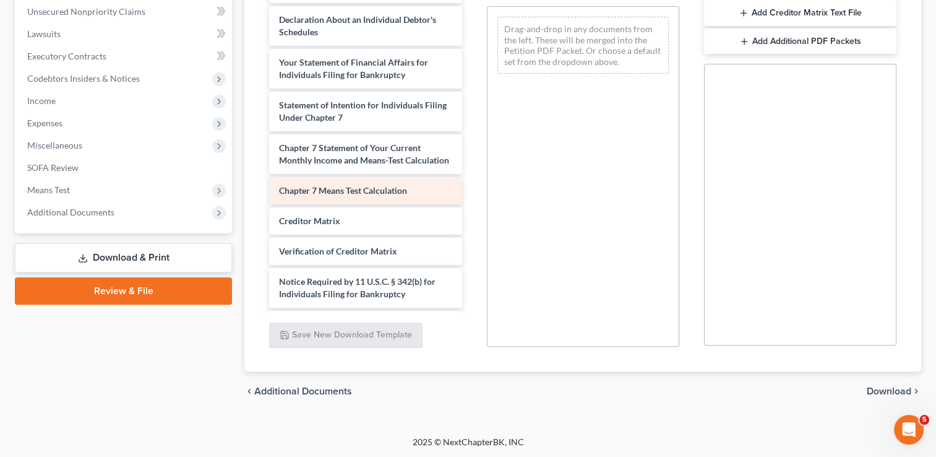
scroll to position [313, 0]
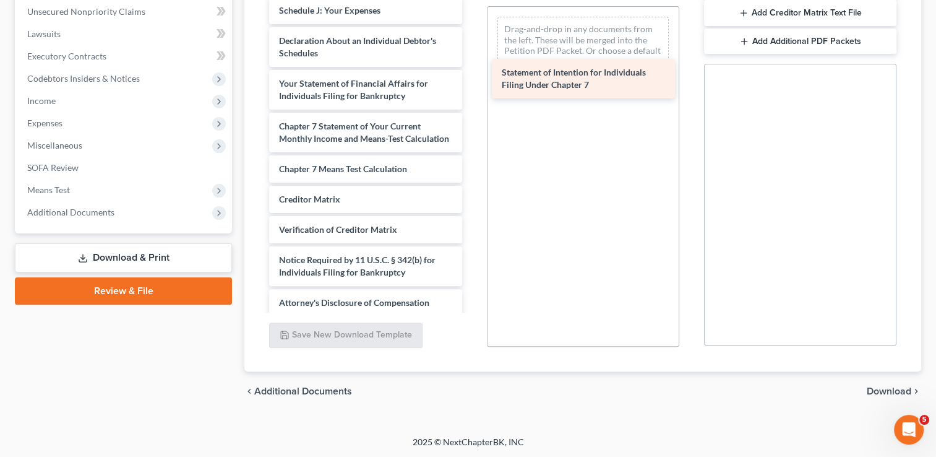
drag, startPoint x: 334, startPoint y: 131, endPoint x: 558, endPoint y: 73, distance: 231.3
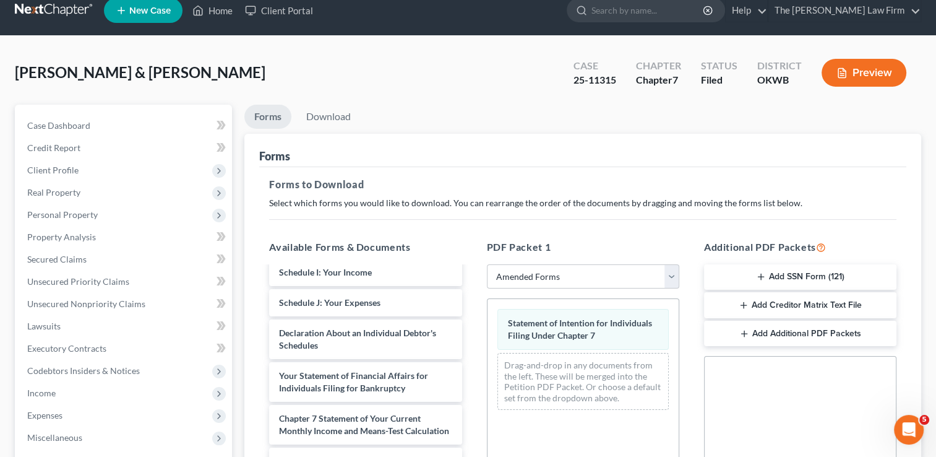
scroll to position [0, 0]
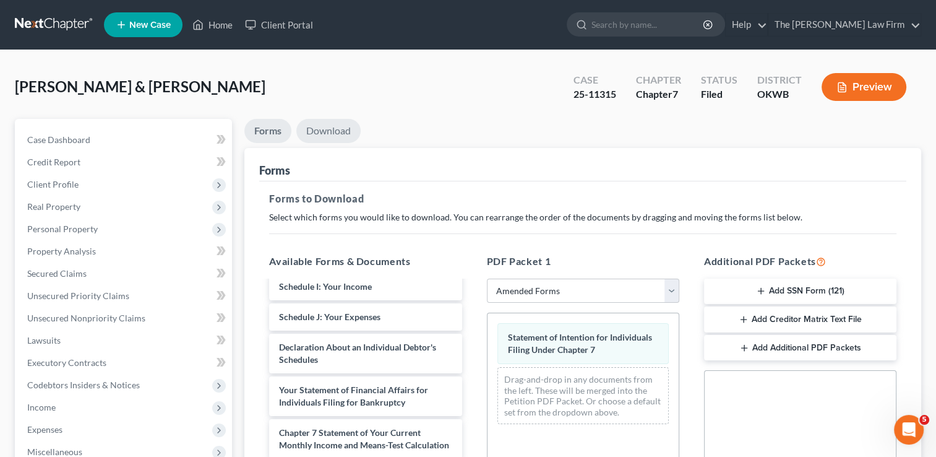
click at [330, 129] on link "Download" at bounding box center [328, 131] width 64 height 24
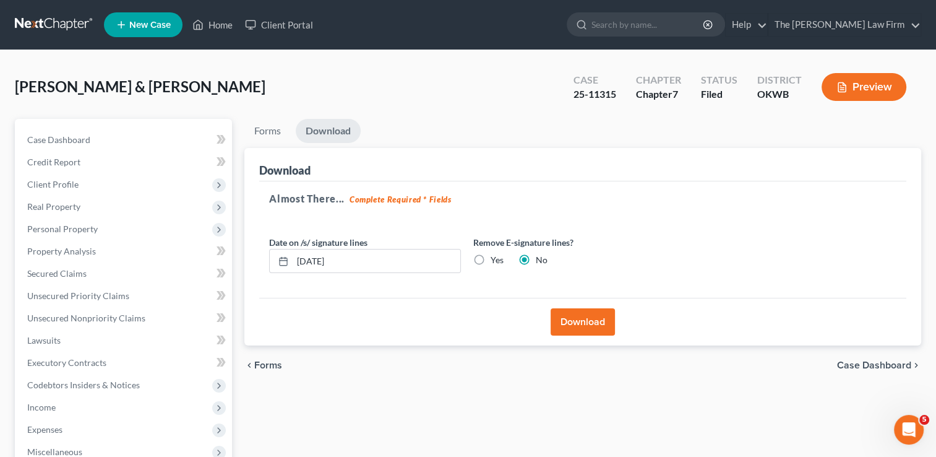
click at [568, 322] on button "Download" at bounding box center [583, 321] width 64 height 27
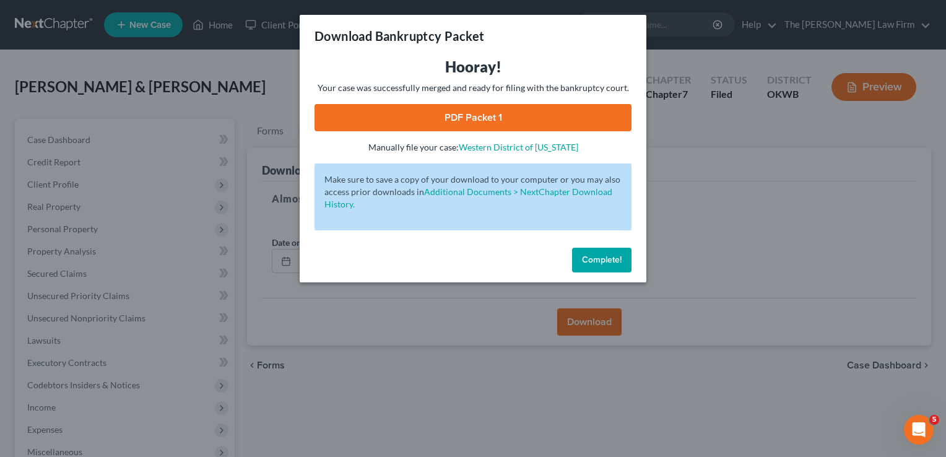
click at [522, 121] on link "PDF Packet 1" at bounding box center [472, 117] width 317 height 27
drag, startPoint x: 606, startPoint y: 262, endPoint x: 476, endPoint y: 277, distance: 130.2
click at [606, 262] on span "Complete!" at bounding box center [602, 259] width 40 height 11
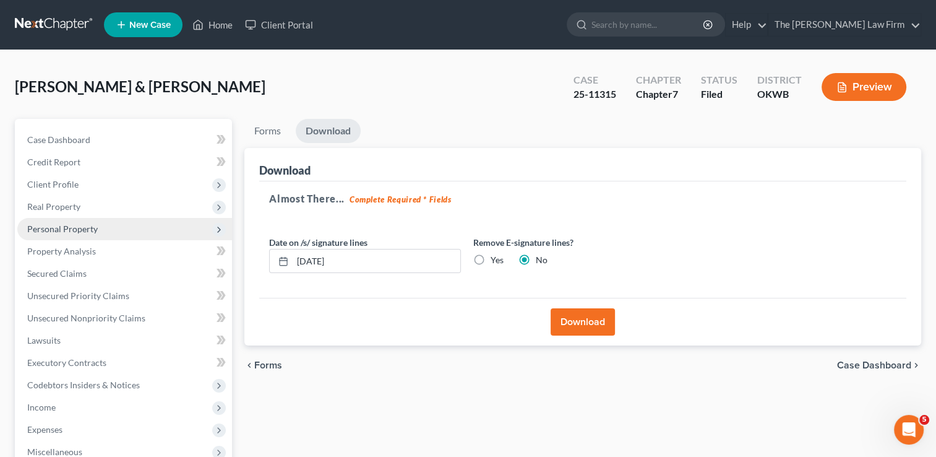
click at [82, 228] on span "Personal Property" at bounding box center [62, 228] width 71 height 11
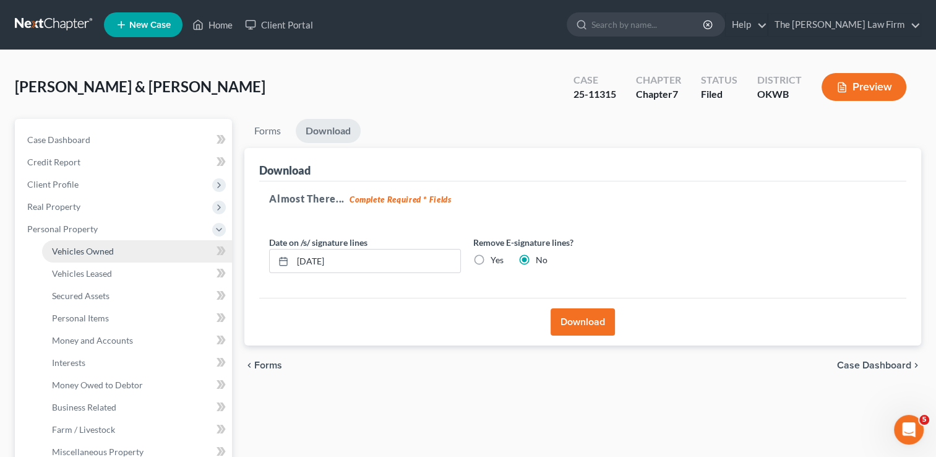
click at [110, 246] on span "Vehicles Owned" at bounding box center [83, 251] width 62 height 11
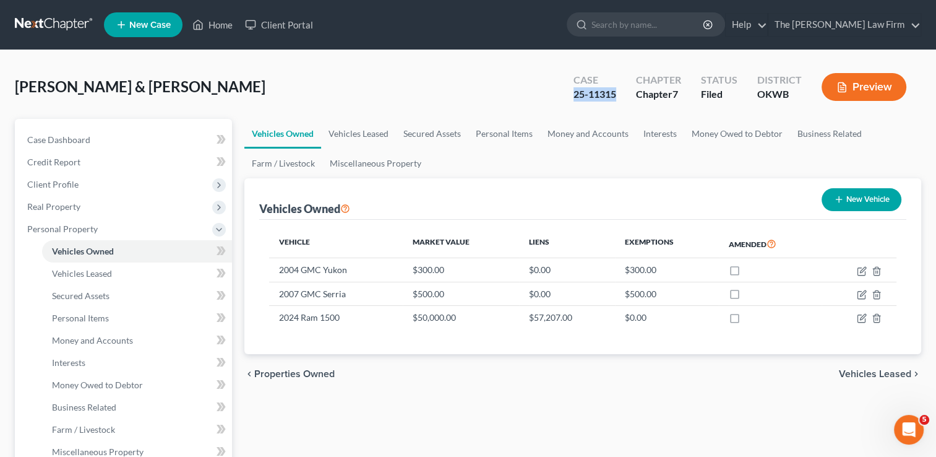
drag, startPoint x: 574, startPoint y: 92, endPoint x: 619, endPoint y: 95, distance: 44.7
click at [619, 95] on div "Case 25-11315" at bounding box center [595, 88] width 63 height 37
click at [46, 21] on link at bounding box center [54, 25] width 79 height 22
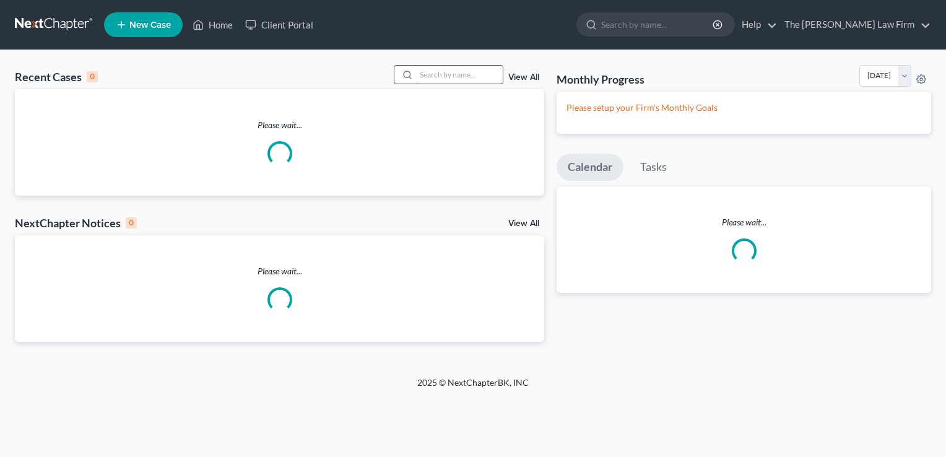
click at [458, 69] on input "search" at bounding box center [459, 75] width 87 height 18
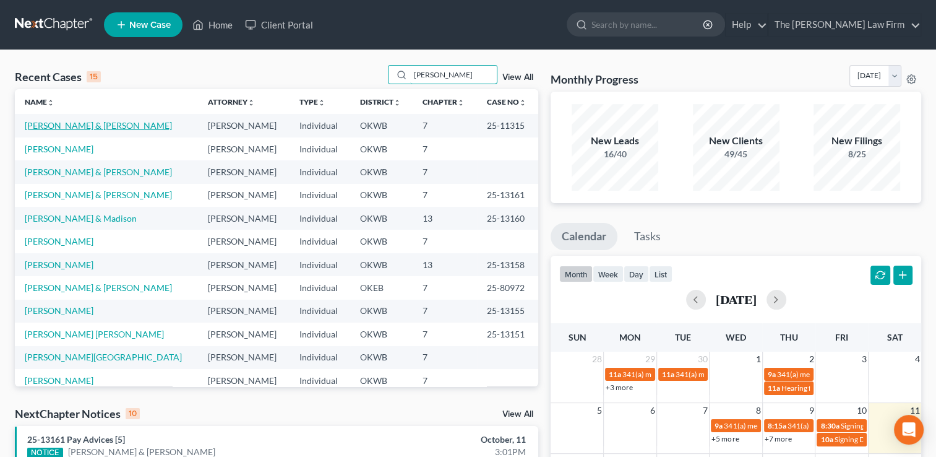
type input "[PERSON_NAME]"
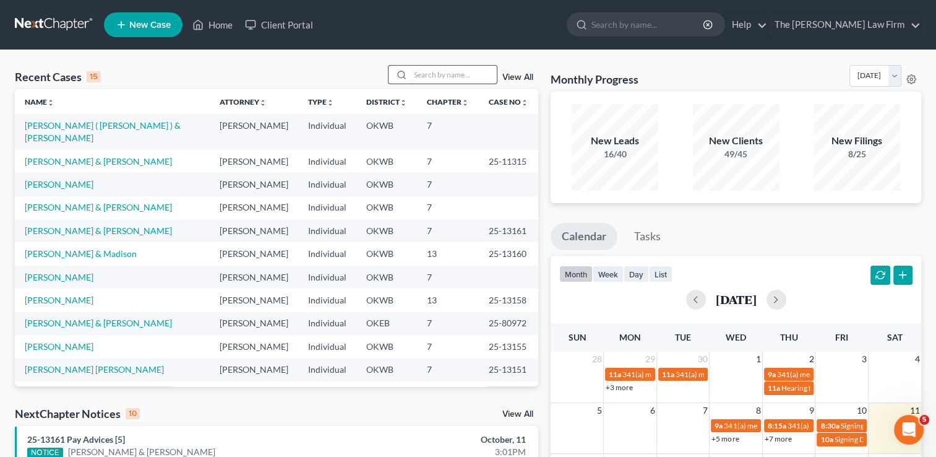
click at [465, 73] on input "search" at bounding box center [453, 75] width 87 height 18
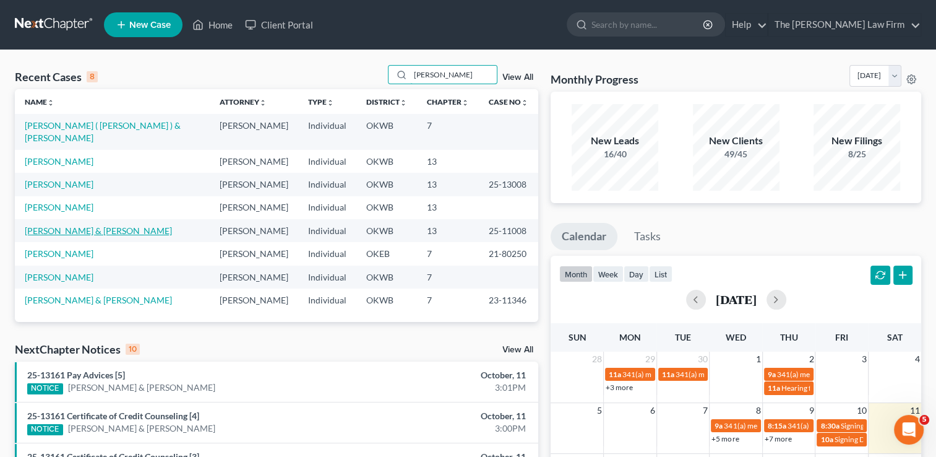
type input "[PERSON_NAME]"
click at [66, 225] on link "[PERSON_NAME] & [PERSON_NAME]" at bounding box center [98, 230] width 147 height 11
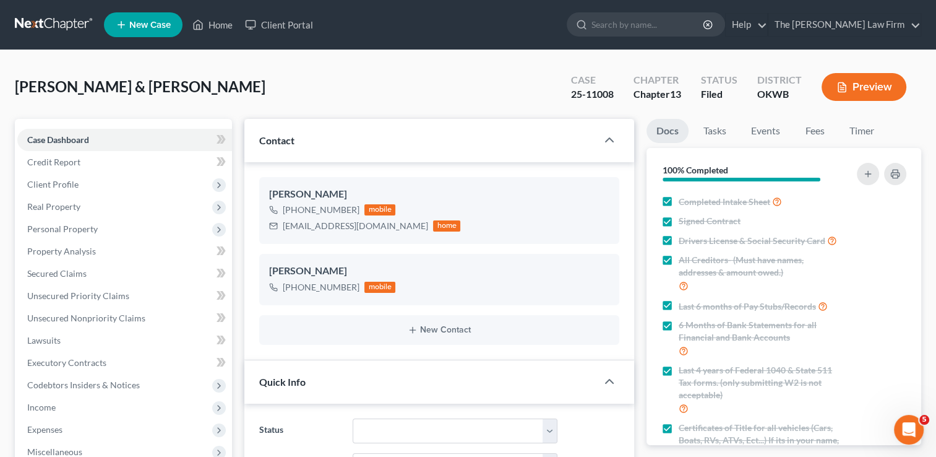
scroll to position [955, 0]
click at [55, 19] on link at bounding box center [54, 25] width 79 height 22
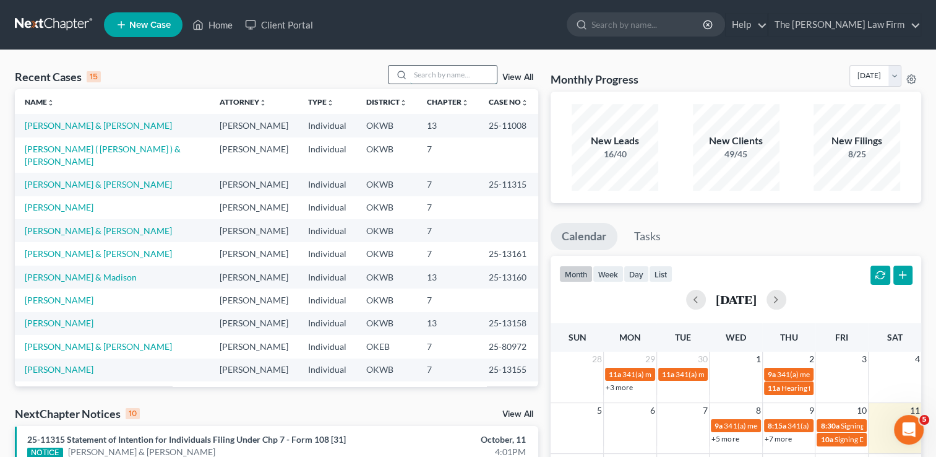
click at [458, 74] on input "search" at bounding box center [453, 75] width 87 height 18
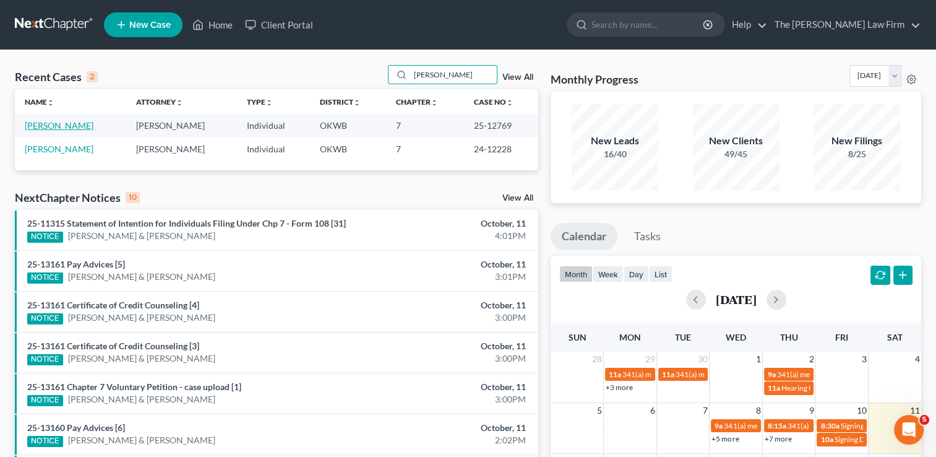
type input "[PERSON_NAME]"
click at [46, 126] on link "[PERSON_NAME]" at bounding box center [59, 125] width 69 height 11
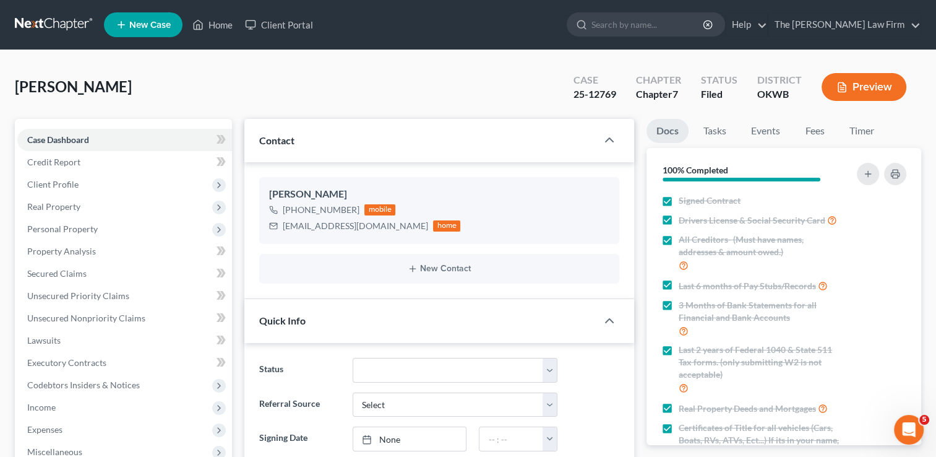
scroll to position [610, 0]
click at [59, 204] on span "Real Property" at bounding box center [53, 206] width 53 height 11
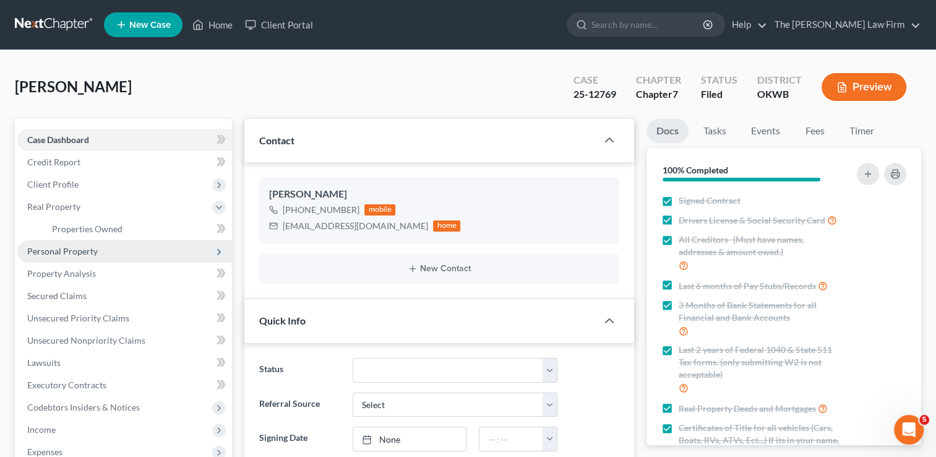
click at [78, 253] on span "Personal Property" at bounding box center [62, 251] width 71 height 11
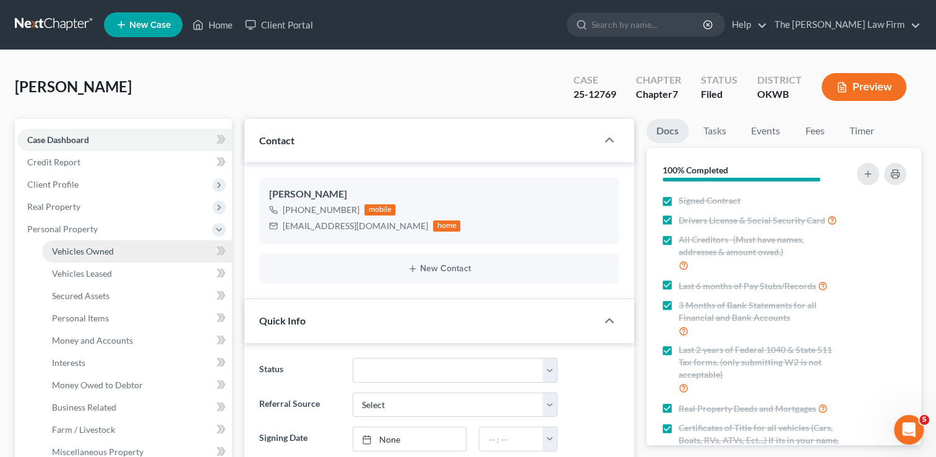
click at [110, 249] on span "Vehicles Owned" at bounding box center [83, 251] width 62 height 11
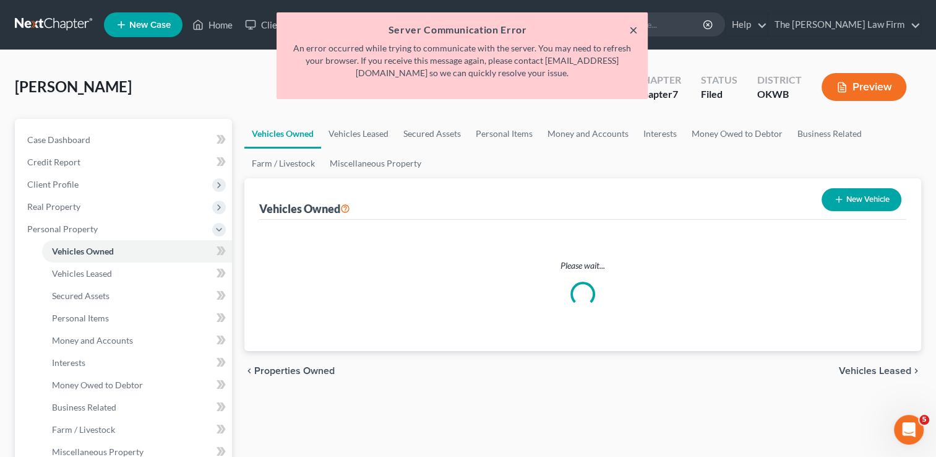
click at [634, 26] on button "×" at bounding box center [633, 29] width 9 height 15
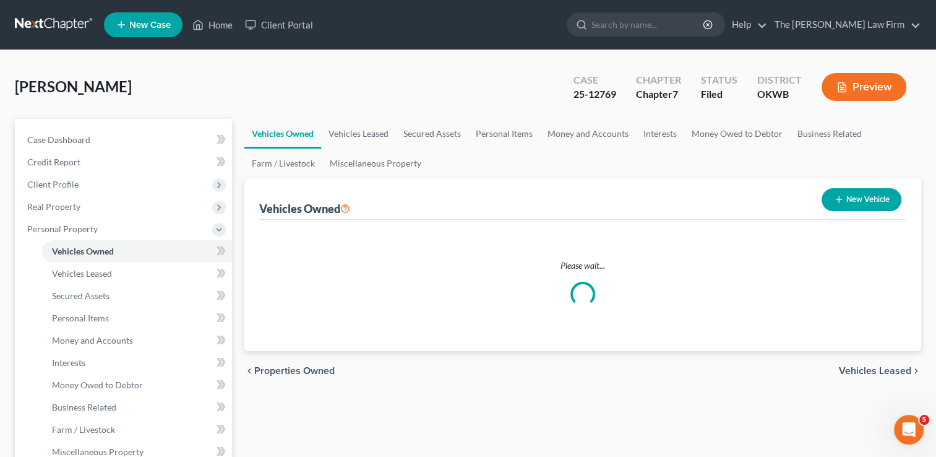
click at [863, 196] on button "New Vehicle" at bounding box center [862, 199] width 80 height 23
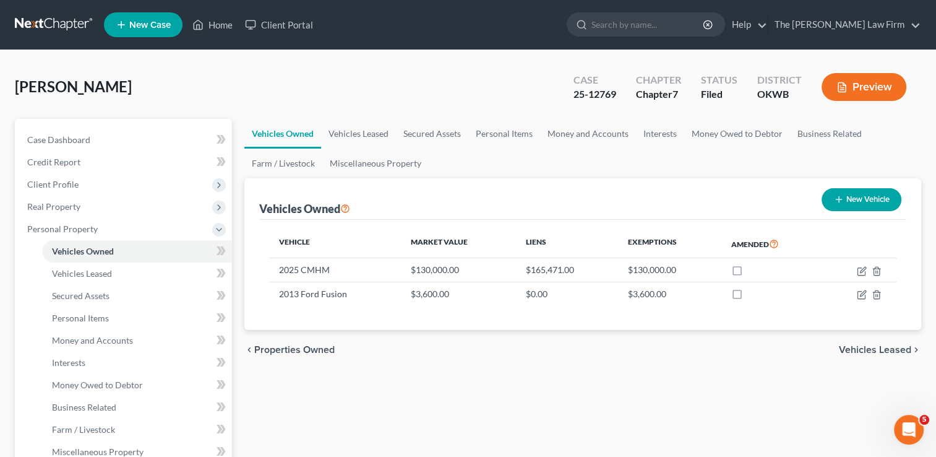
click at [860, 199] on button "New Vehicle" at bounding box center [862, 199] width 80 height 23
select select "0"
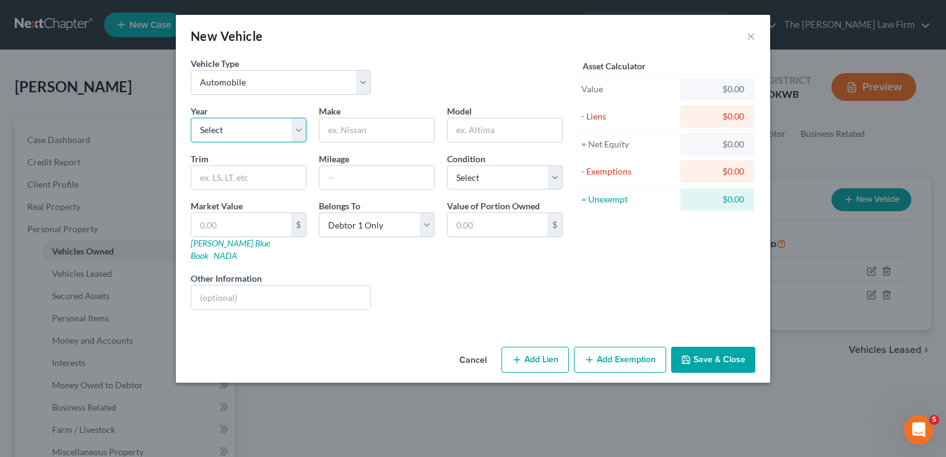
click at [256, 134] on select "Select 2026 2025 2024 2023 2022 2021 2020 2019 2018 2017 2016 2015 2014 2013 20…" at bounding box center [249, 130] width 116 height 25
select select "3"
click at [191, 118] on select "Select 2026 2025 2024 2023 2022 2021 2020 2019 2018 2017 2016 2015 2014 2013 20…" at bounding box center [249, 130] width 116 height 25
click at [358, 127] on input "text" at bounding box center [376, 130] width 114 height 24
type input "Jeep"
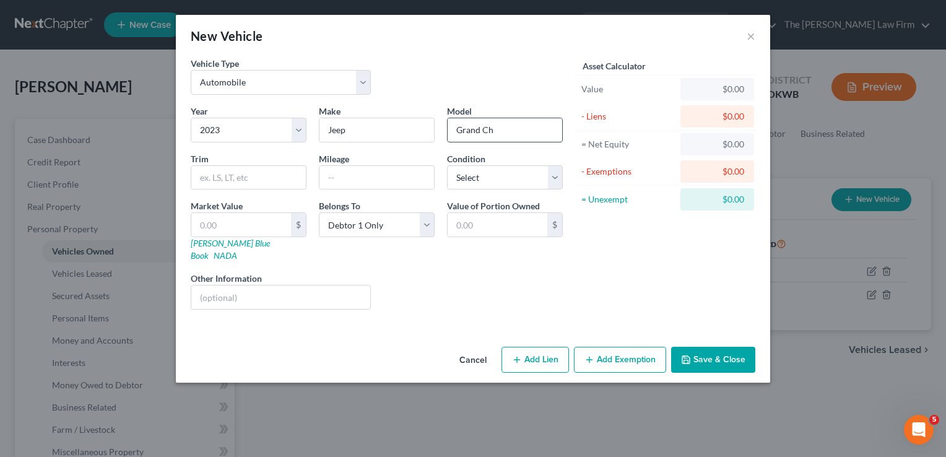
type input "Grand Cherokee"
click at [226, 241] on link "[PERSON_NAME] Blue Book" at bounding box center [230, 249] width 79 height 23
click at [234, 226] on input "text" at bounding box center [241, 225] width 100 height 24
type input "2"
type input "2.00"
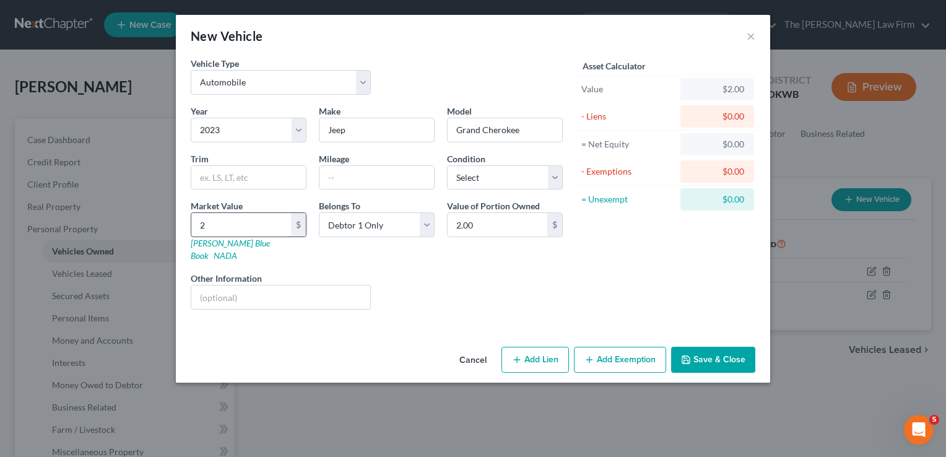
type input "28"
type input "28.00"
type input "282"
type input "282.00"
type input "2820"
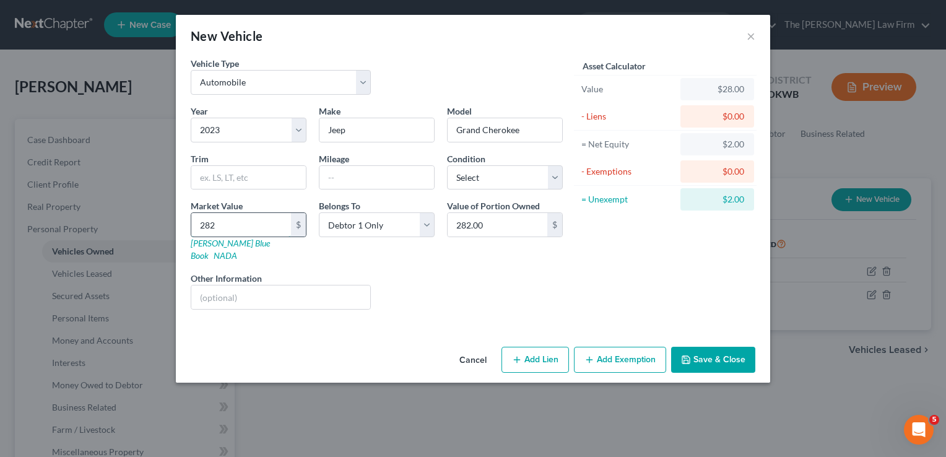
type input "2,820.00"
type input "2,8200"
type input "28,200.00"
type input "28,200"
click at [723, 347] on button "Save & Close" at bounding box center [713, 360] width 84 height 26
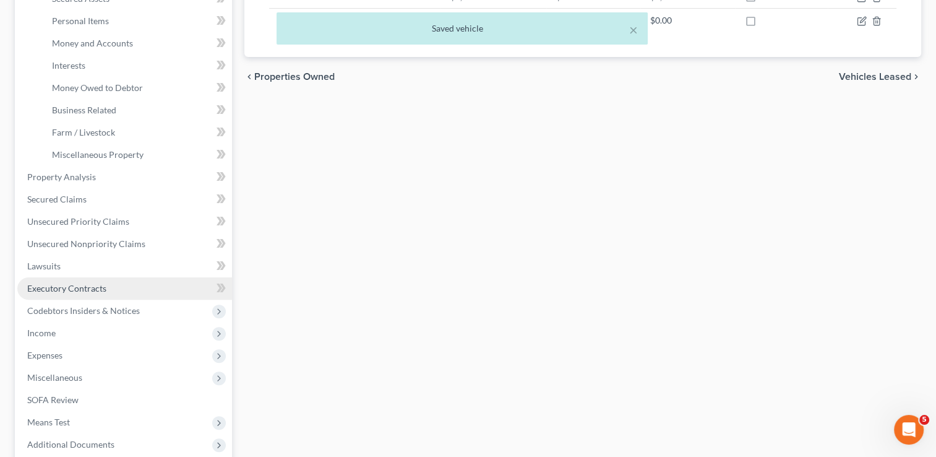
scroll to position [309, 0]
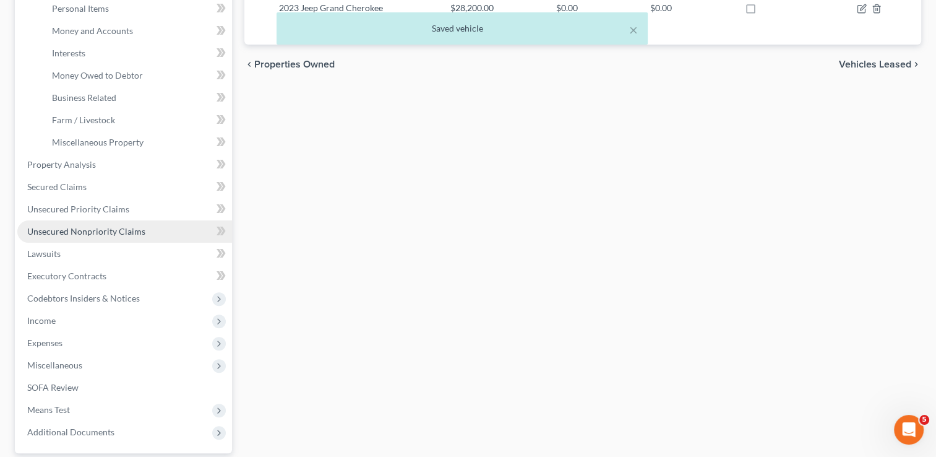
click at [104, 229] on span "Unsecured Nonpriority Claims" at bounding box center [86, 231] width 118 height 11
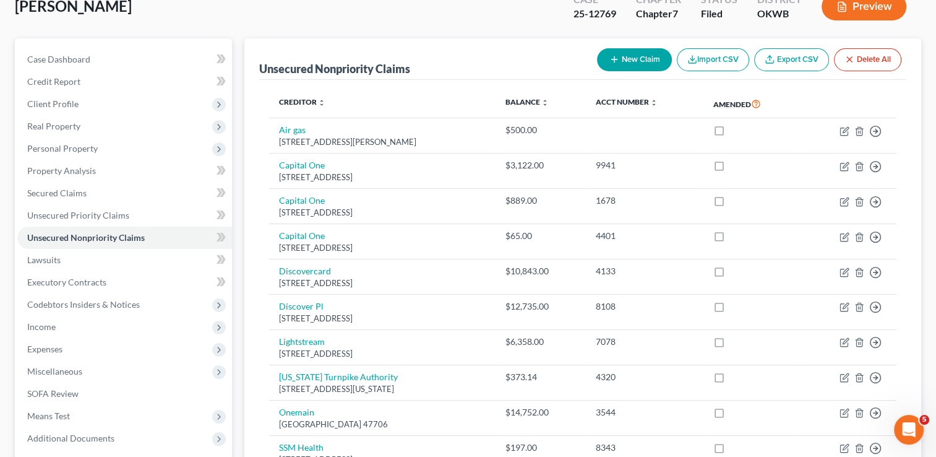
scroll to position [62, 0]
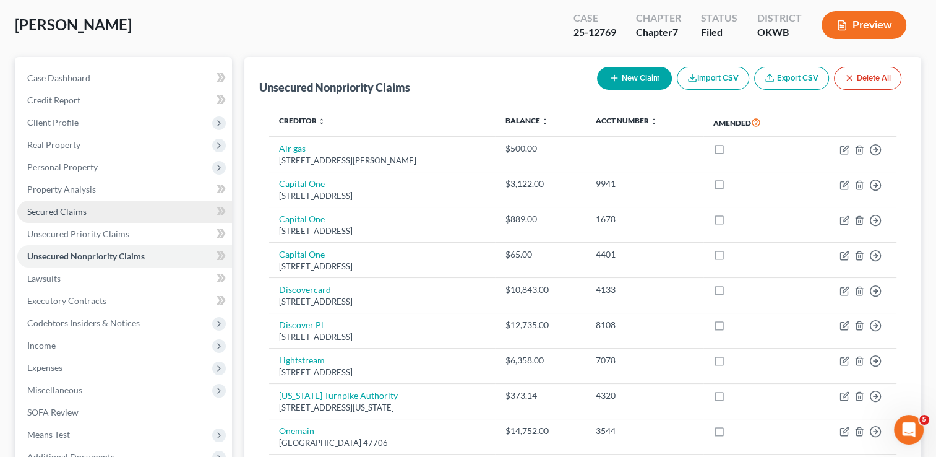
click at [67, 213] on span "Secured Claims" at bounding box center [56, 211] width 59 height 11
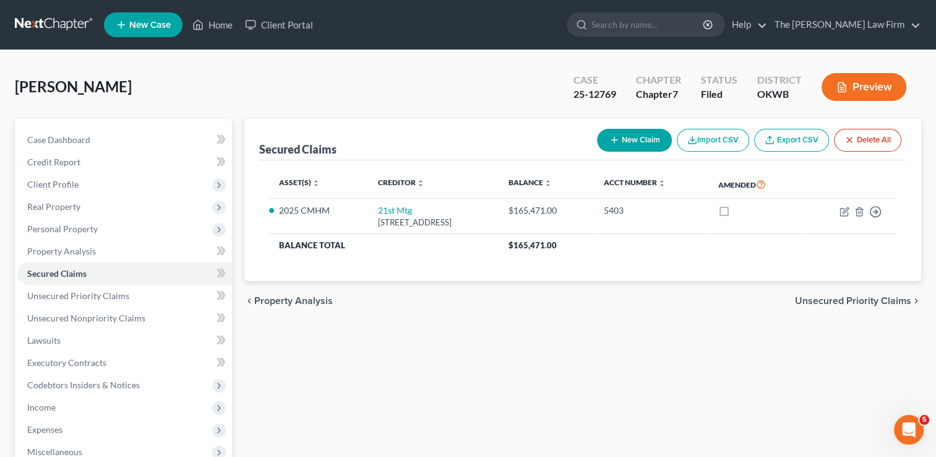
click at [644, 141] on button "New Claim" at bounding box center [634, 140] width 75 height 23
select select "0"
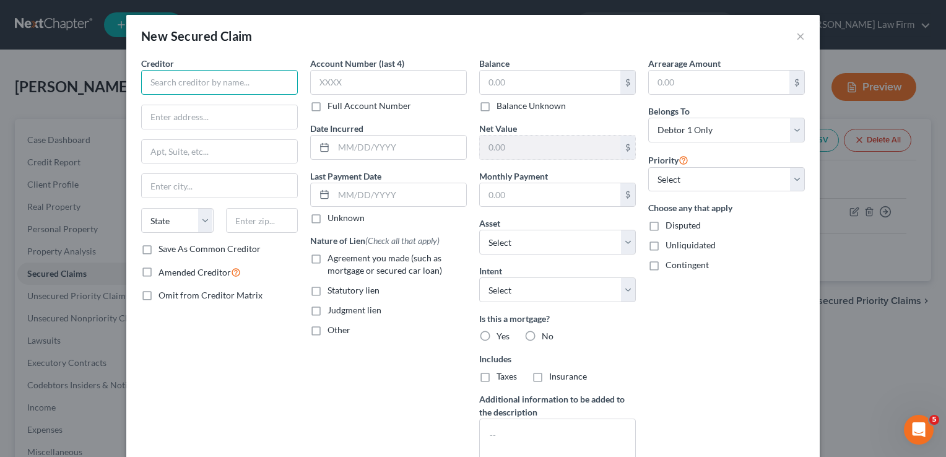
click at [212, 84] on input "text" at bounding box center [219, 82] width 157 height 25
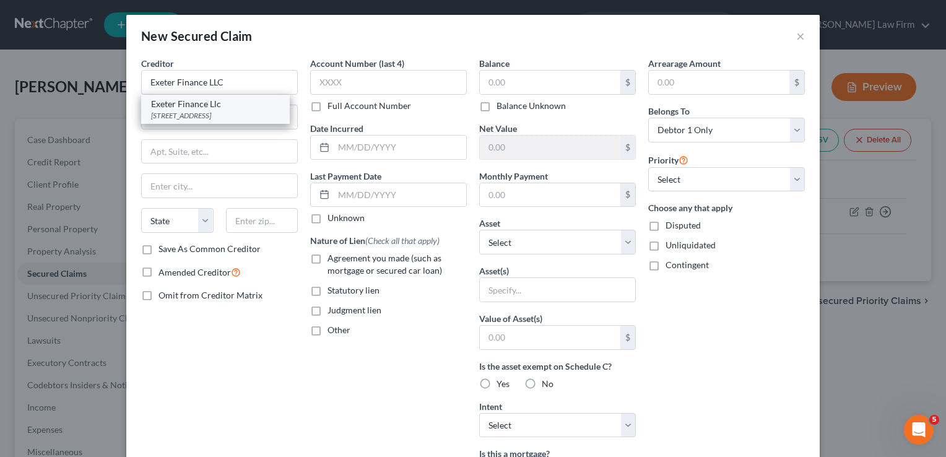
click at [205, 110] on div "[STREET_ADDRESS]" at bounding box center [215, 115] width 129 height 11
type input "Exeter Finance Llc"
type input "Po Box 166097"
type input "[PERSON_NAME]"
select select "45"
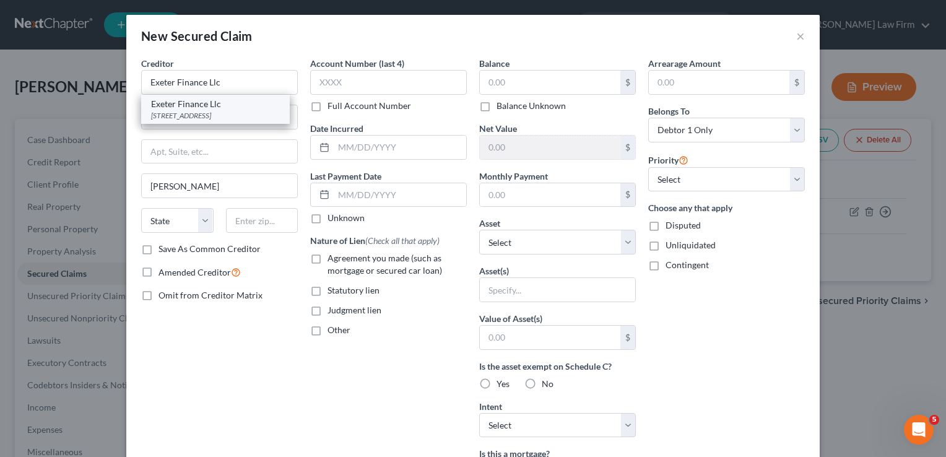
type input "75016"
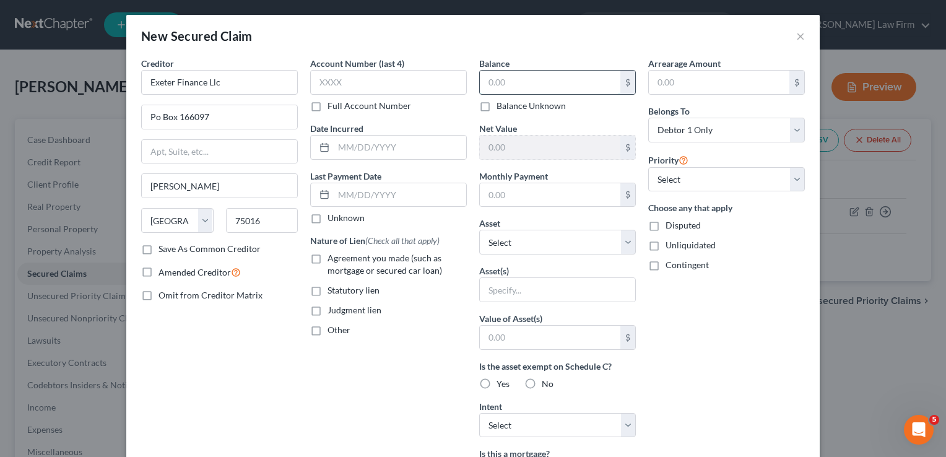
click at [530, 77] on input "text" at bounding box center [550, 83] width 140 height 24
type input "29,675.76"
click at [696, 350] on div "Arrearage Amount $ Belongs To * Select Debtor 1 Only Debtor 2 Only Debtor 1 And…" at bounding box center [726, 333] width 169 height 552
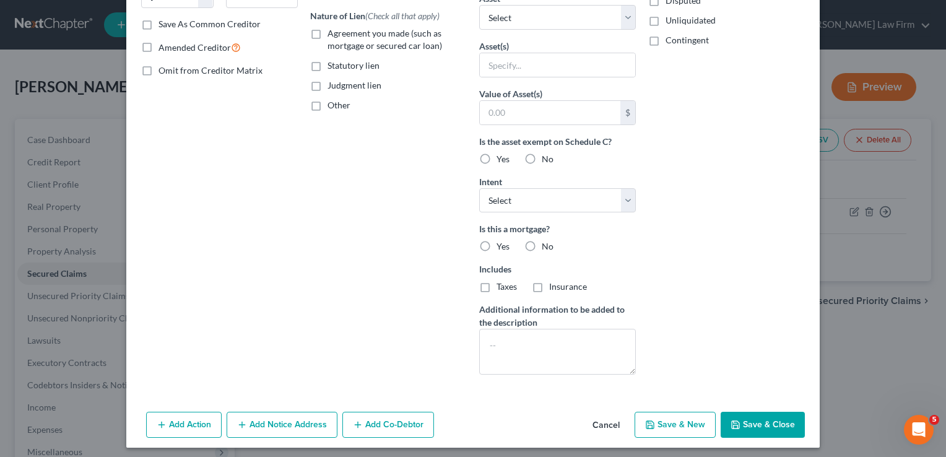
scroll to position [228, 0]
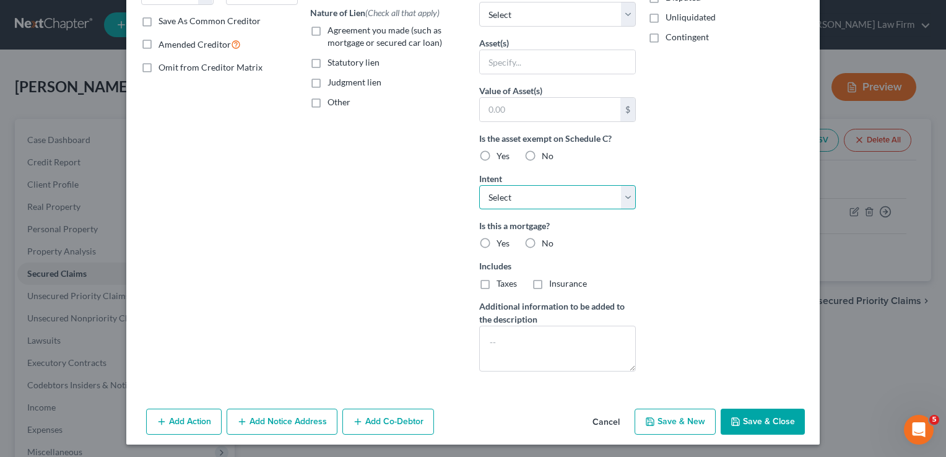
click at [620, 196] on select "Select Surrender Redeem Reaffirm Avoid Other" at bounding box center [557, 197] width 157 height 25
click at [720, 194] on div "Arrearage Amount $ Belongs To * Select Debtor 1 Only Debtor 2 Only Debtor 1 And…" at bounding box center [726, 105] width 169 height 552
click at [751, 417] on button "Save & Close" at bounding box center [762, 421] width 84 height 26
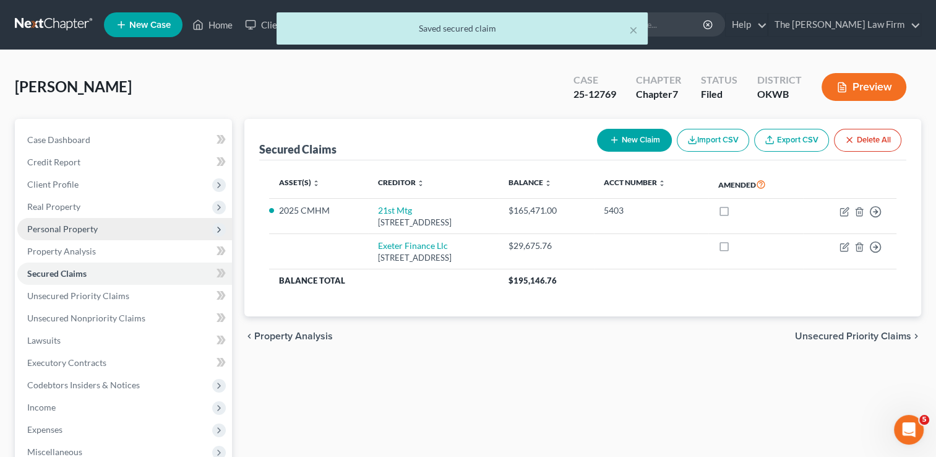
click at [64, 226] on span "Personal Property" at bounding box center [62, 228] width 71 height 11
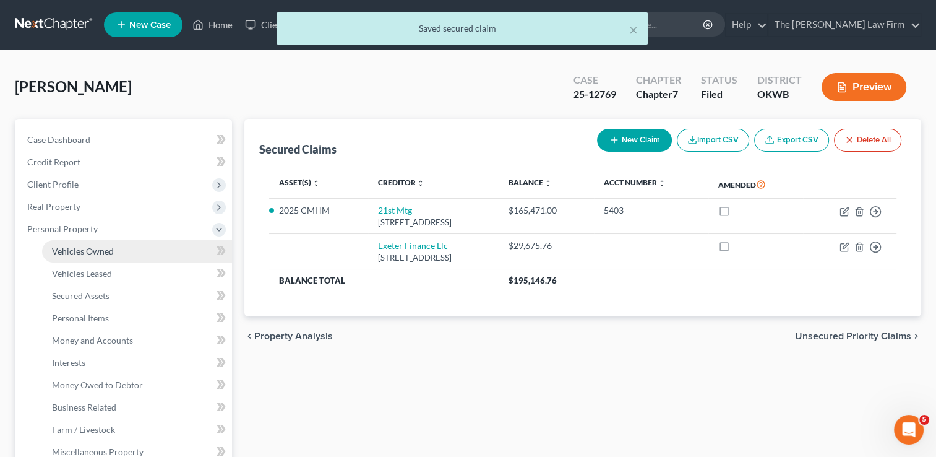
click at [109, 246] on span "Vehicles Owned" at bounding box center [83, 251] width 62 height 11
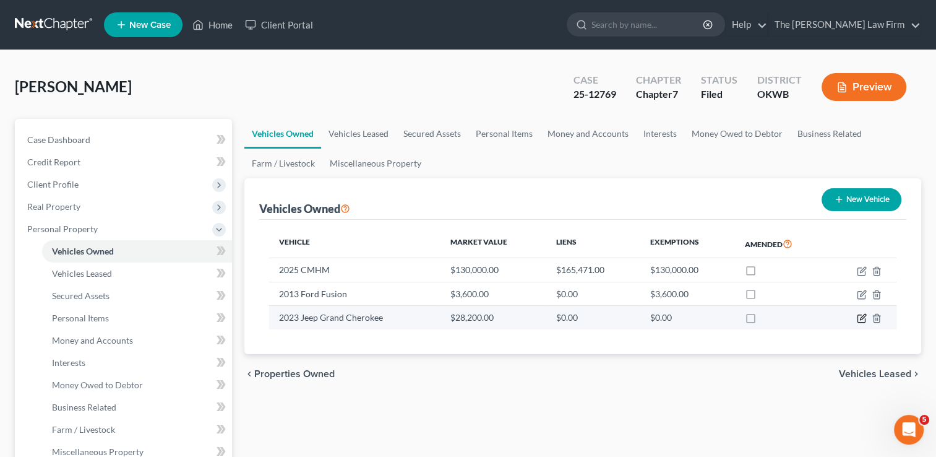
click at [861, 317] on icon "button" at bounding box center [862, 318] width 10 height 10
select select "0"
select select "3"
select select "0"
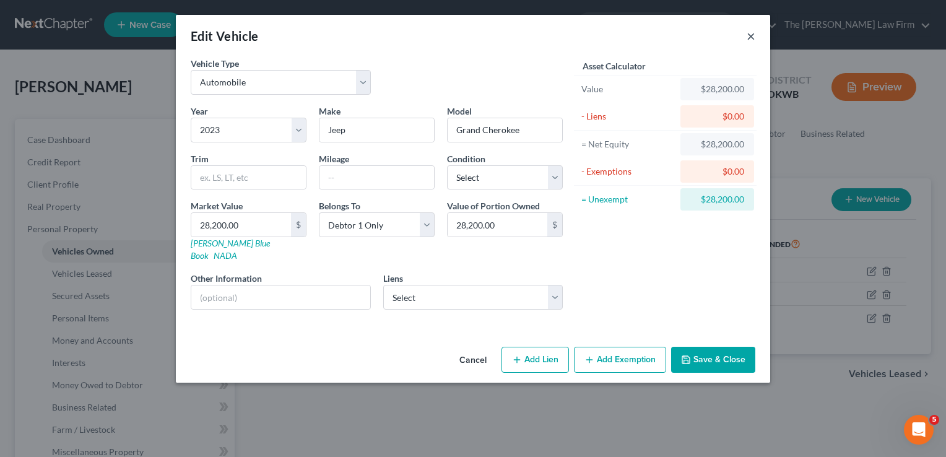
click at [747, 39] on button "×" at bounding box center [750, 35] width 9 height 15
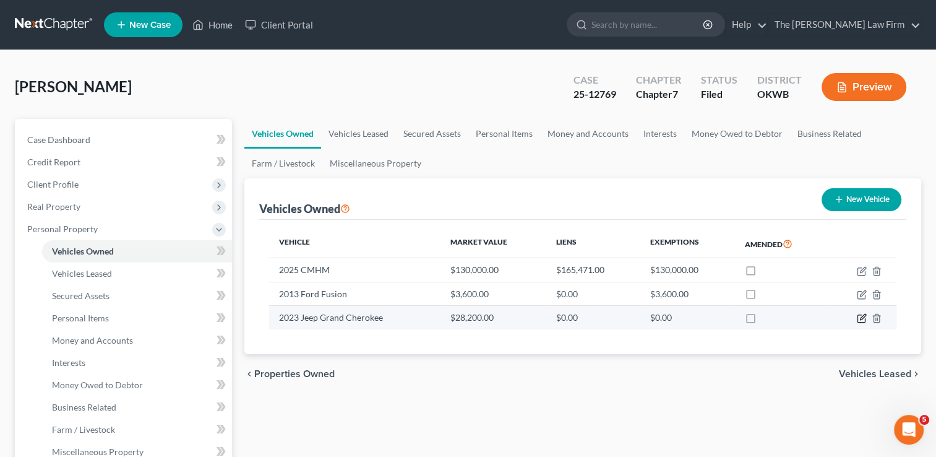
click at [861, 316] on icon "button" at bounding box center [862, 318] width 10 height 10
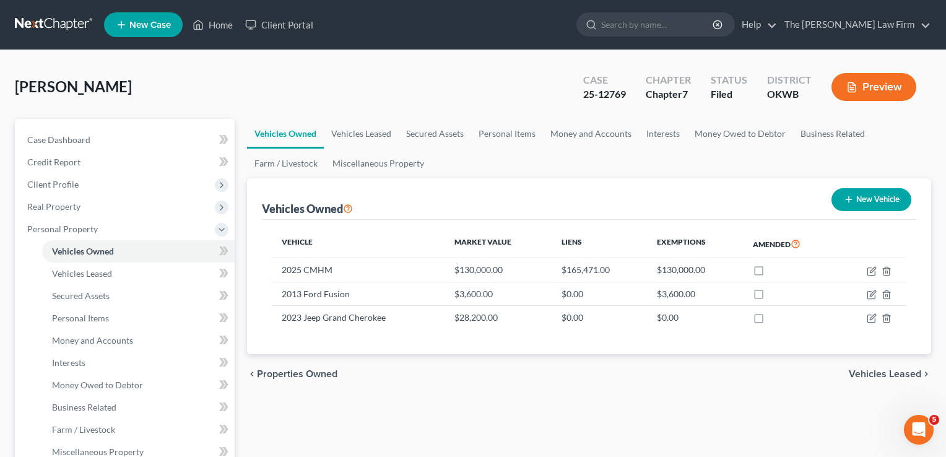
select select "0"
select select "3"
select select "0"
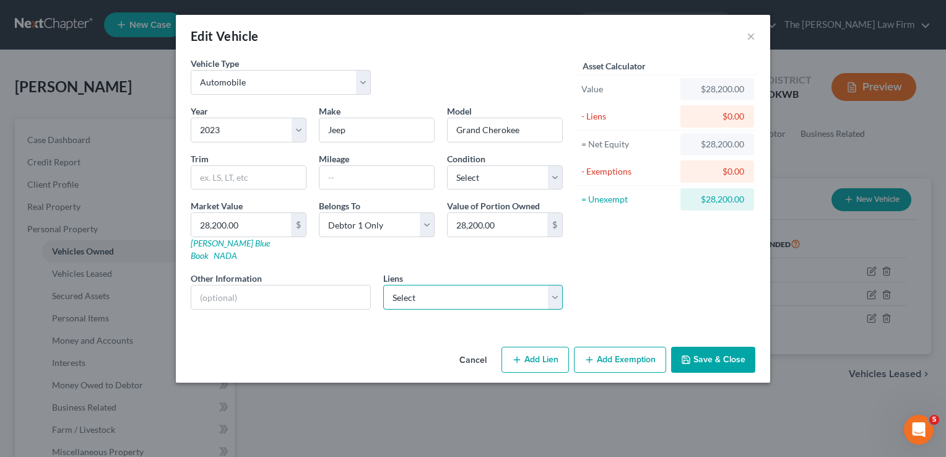
click at [485, 285] on select "Select Exeter Finance Llc - $29,675.76" at bounding box center [473, 297] width 180 height 25
select select "45"
select select "0"
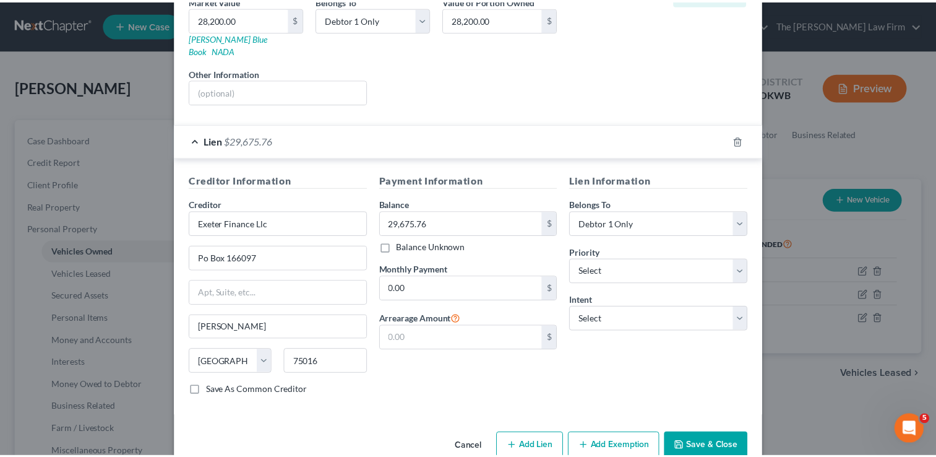
scroll to position [217, 0]
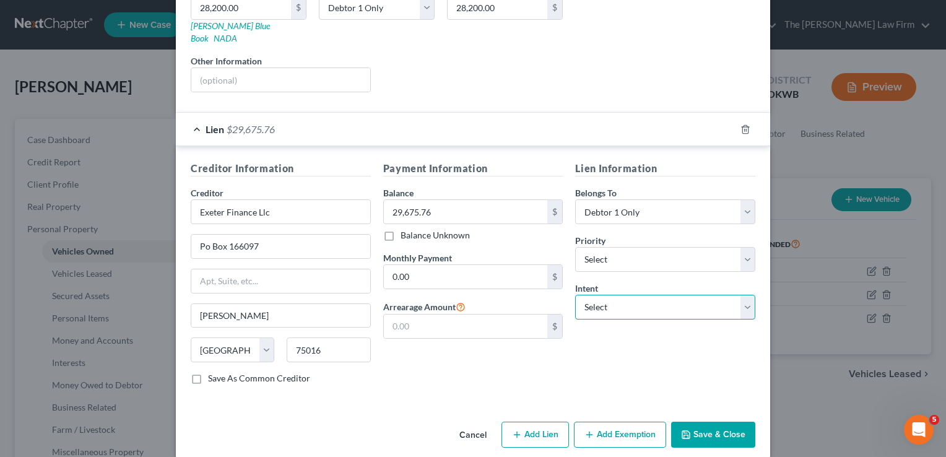
click at [621, 298] on select "Select Surrender Redeem Reaffirm Avoid Other" at bounding box center [665, 307] width 180 height 25
select select "2"
click at [575, 295] on select "Select Surrender Redeem Reaffirm Avoid Other" at bounding box center [665, 307] width 180 height 25
click at [715, 421] on button "Save & Close" at bounding box center [713, 434] width 84 height 26
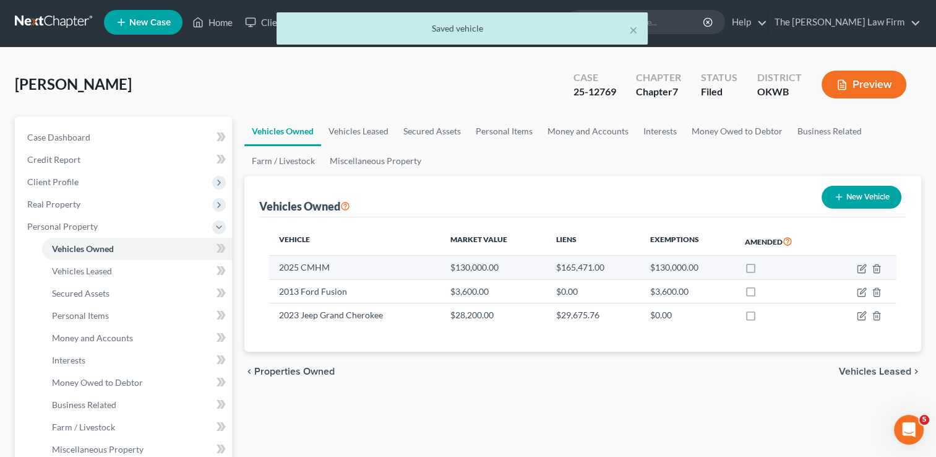
scroll to position [0, 0]
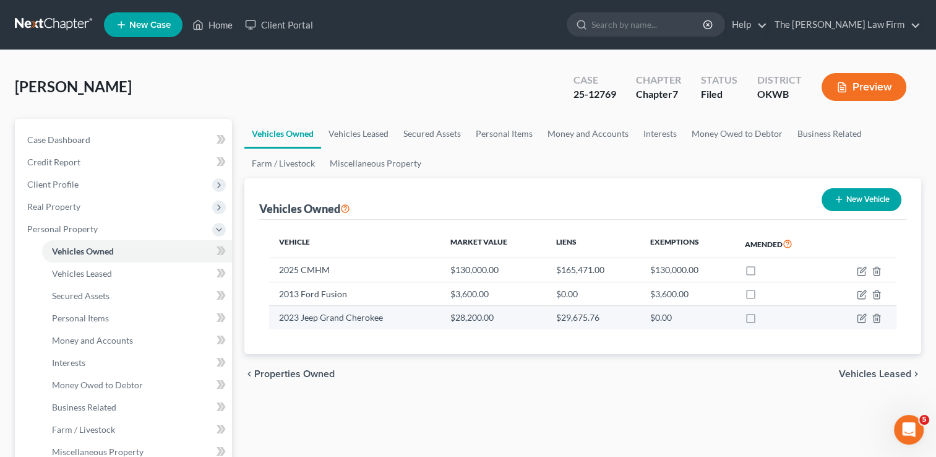
click at [762, 321] on label at bounding box center [762, 321] width 0 height 0
click at [767, 318] on input "checkbox" at bounding box center [771, 315] width 8 height 8
checkbox input "true"
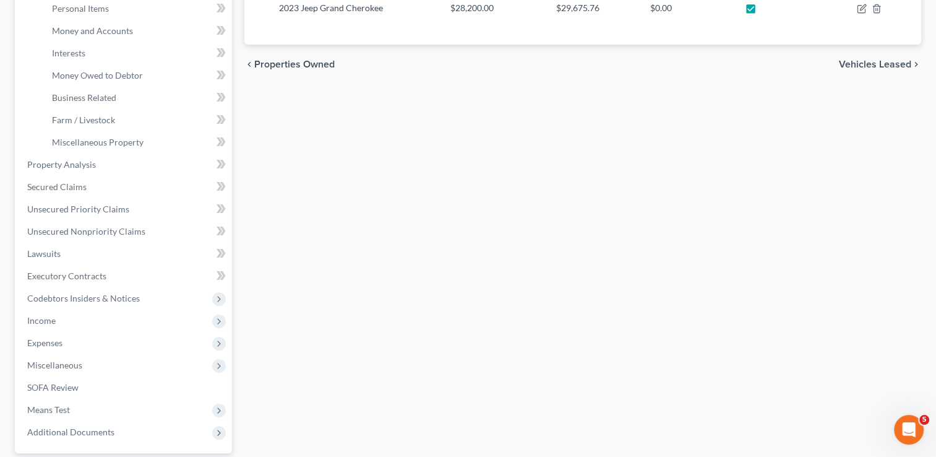
scroll to position [423, 0]
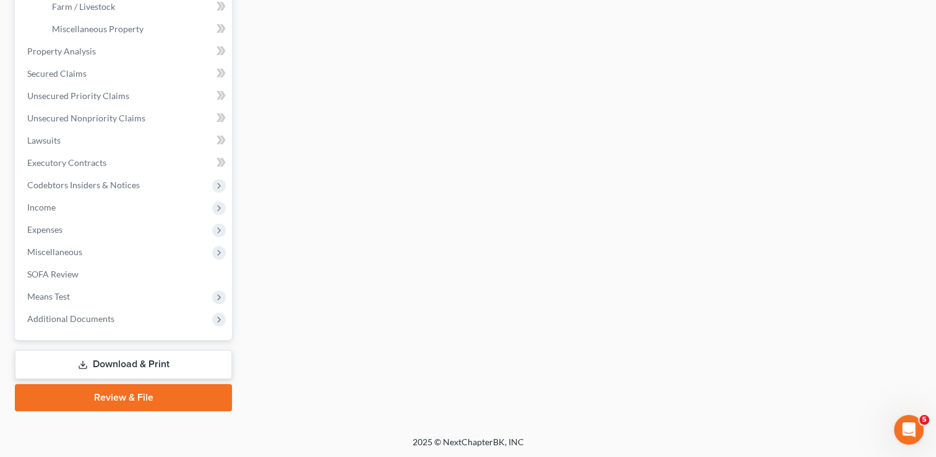
click at [142, 359] on link "Download & Print" at bounding box center [123, 364] width 217 height 29
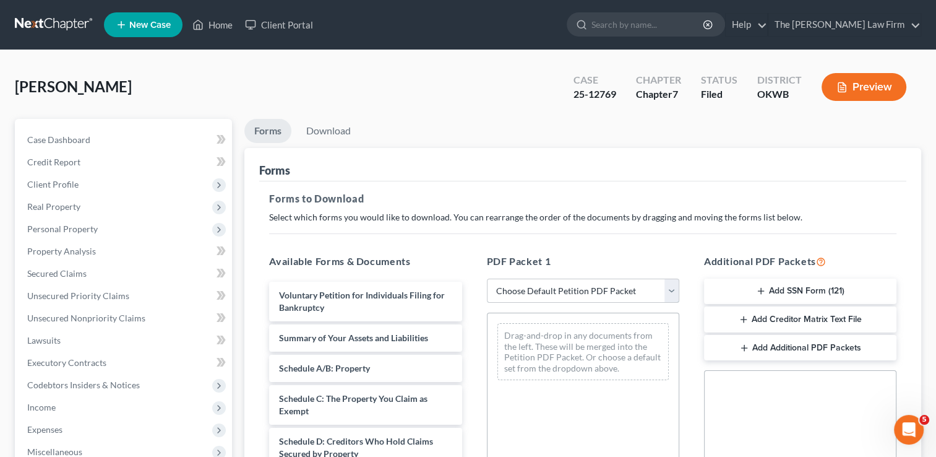
click at [601, 291] on select "Choose Default Petition PDF Packet Complete Bankruptcy Petition (all forms and …" at bounding box center [583, 290] width 192 height 25
select select "2"
click at [487, 278] on select "Choose Default Petition PDF Packet Complete Bankruptcy Petition (all forms and …" at bounding box center [583, 290] width 192 height 25
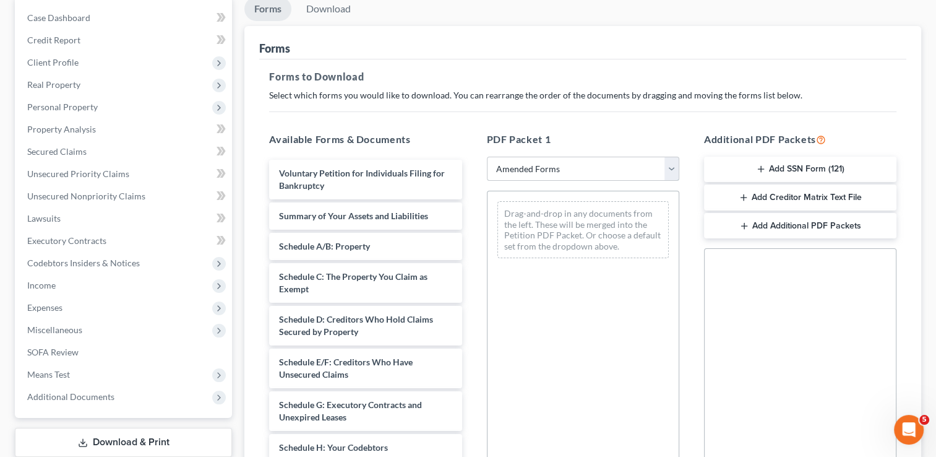
scroll to position [124, 0]
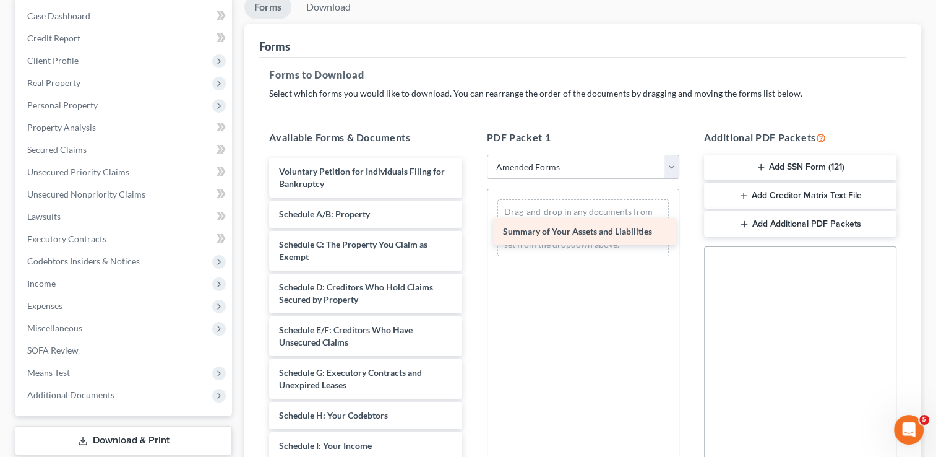
drag, startPoint x: 344, startPoint y: 214, endPoint x: 568, endPoint y: 233, distance: 224.8
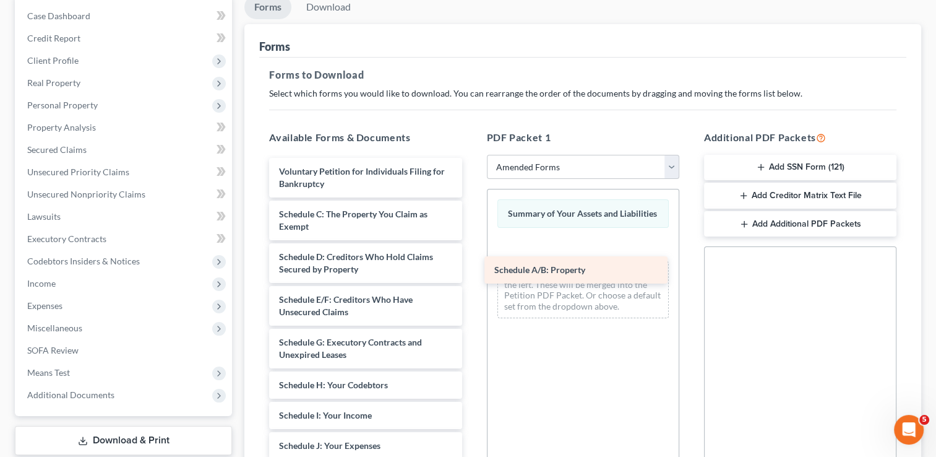
drag, startPoint x: 337, startPoint y: 213, endPoint x: 552, endPoint y: 270, distance: 222.7
click at [472, 270] on div "Schedule A/B: Property Voluntary Petition for Individuals Filing for Bankruptcy…" at bounding box center [365, 461] width 212 height 606
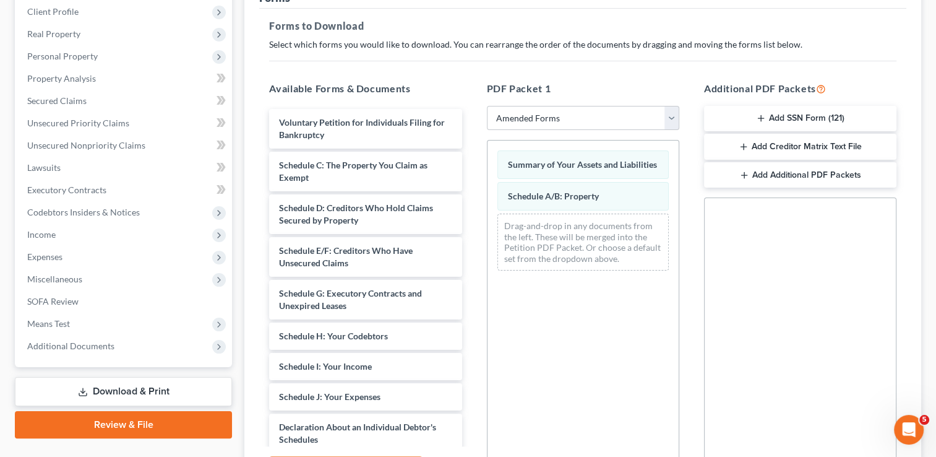
scroll to position [186, 0]
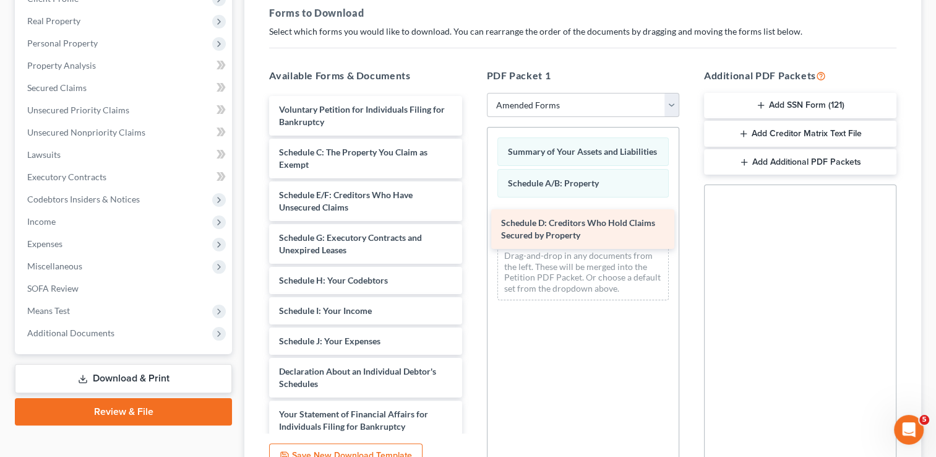
drag, startPoint x: 343, startPoint y: 196, endPoint x: 565, endPoint y: 225, distance: 224.1
click at [472, 225] on div "Schedule D: Creditors Who Hold Claims Secured by Property Voluntary Petition fo…" at bounding box center [365, 377] width 212 height 563
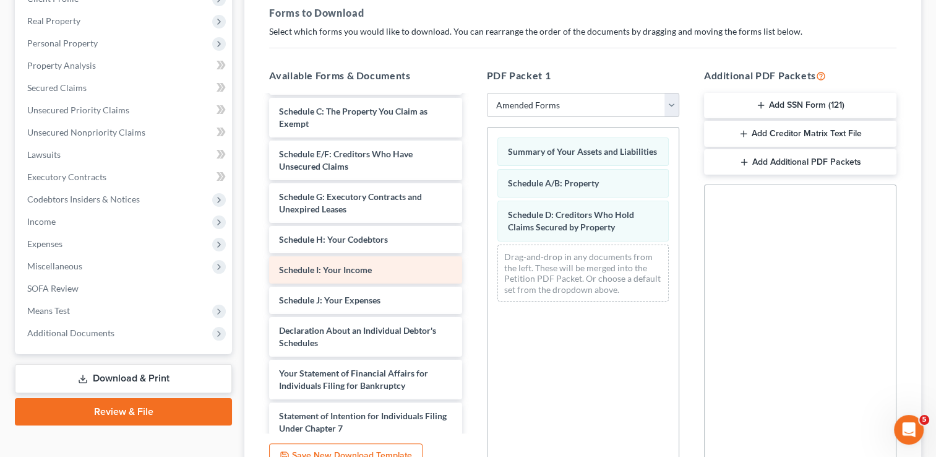
scroll to position [62, 0]
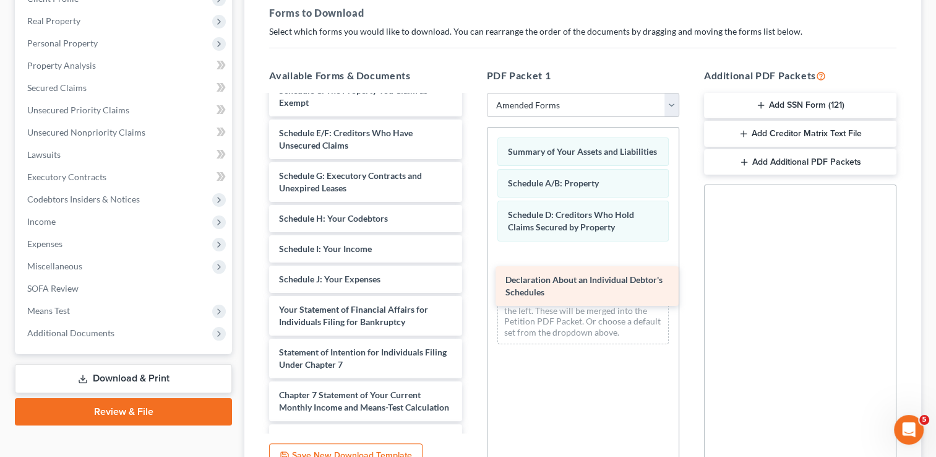
drag, startPoint x: 336, startPoint y: 314, endPoint x: 566, endPoint y: 269, distance: 234.7
click at [472, 269] on div "Declaration About an Individual Debtor's Schedules Voluntary Petition for Indiv…" at bounding box center [365, 294] width 212 height 520
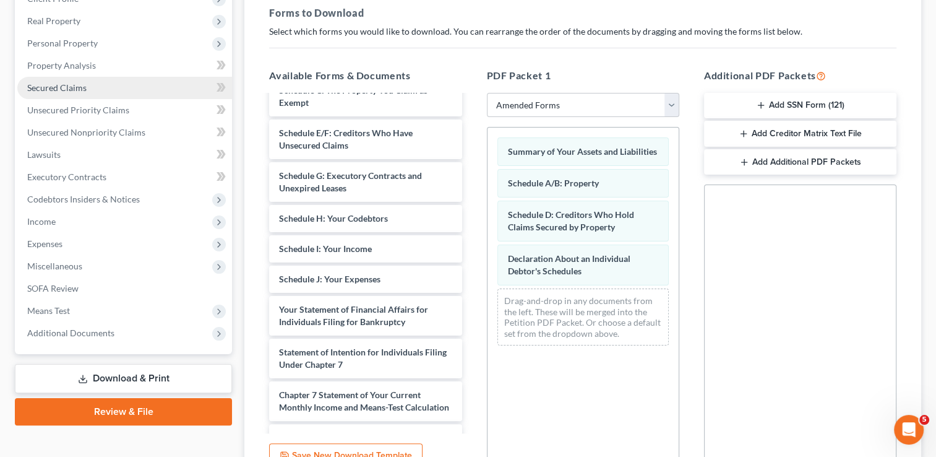
click at [64, 88] on span "Secured Claims" at bounding box center [56, 87] width 59 height 11
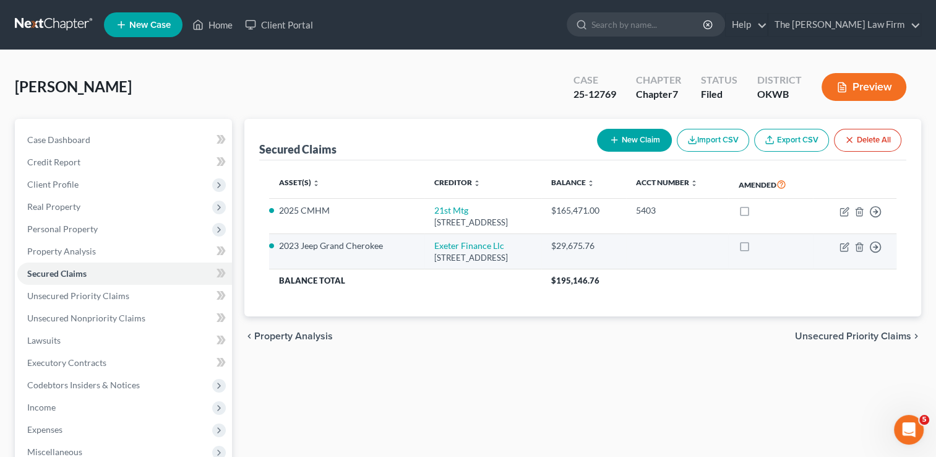
click at [756, 249] on label at bounding box center [756, 249] width 0 height 0
click at [761, 246] on input "checkbox" at bounding box center [765, 243] width 8 height 8
checkbox input "true"
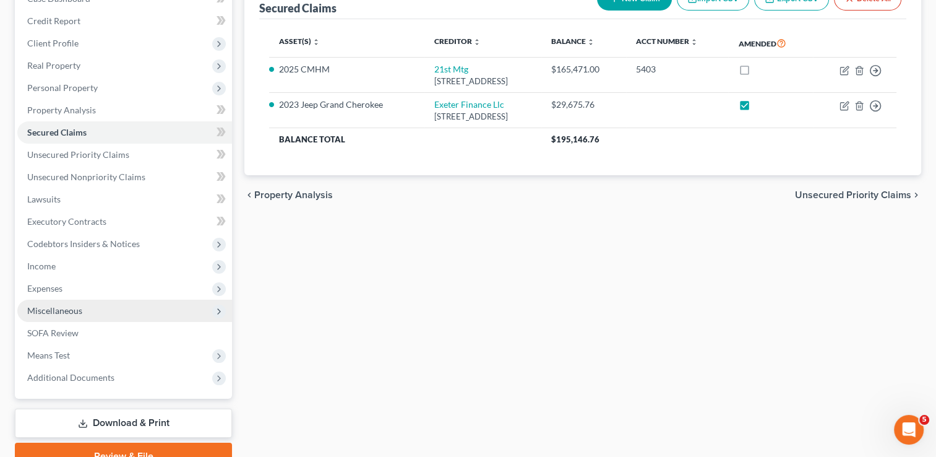
scroll to position [186, 0]
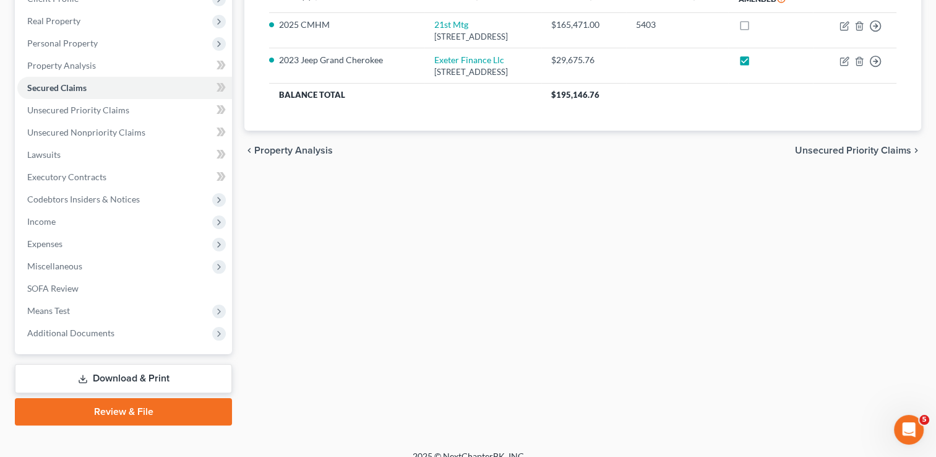
click at [116, 382] on link "Download & Print" at bounding box center [123, 378] width 217 height 29
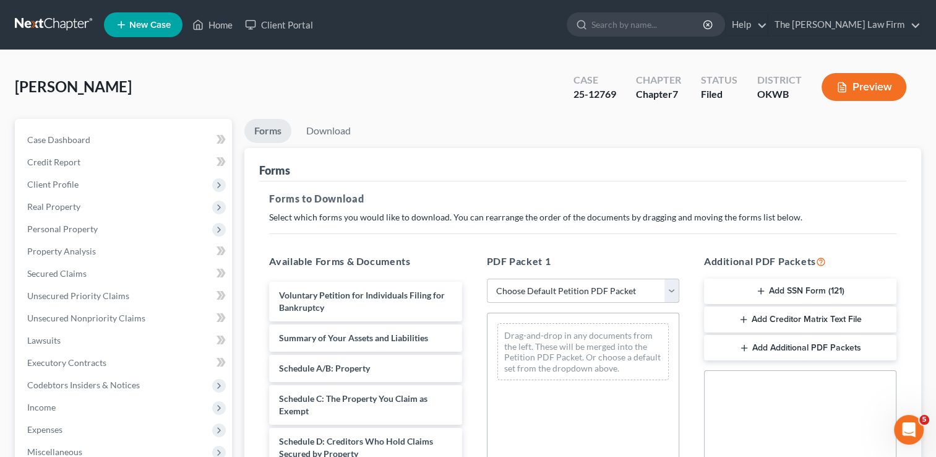
click at [553, 288] on select "Choose Default Petition PDF Packet Complete Bankruptcy Petition (all forms and …" at bounding box center [583, 290] width 192 height 25
select select "2"
click at [487, 278] on select "Choose Default Petition PDF Packet Complete Bankruptcy Petition (all forms and …" at bounding box center [583, 290] width 192 height 25
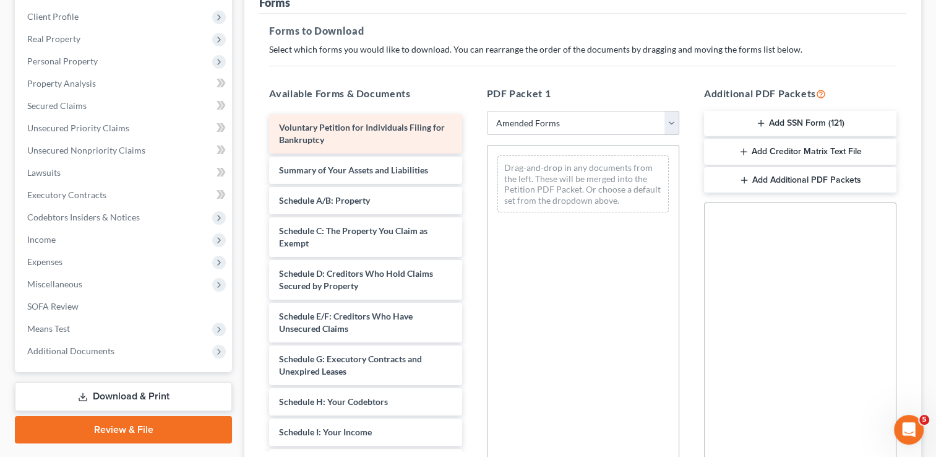
scroll to position [186, 0]
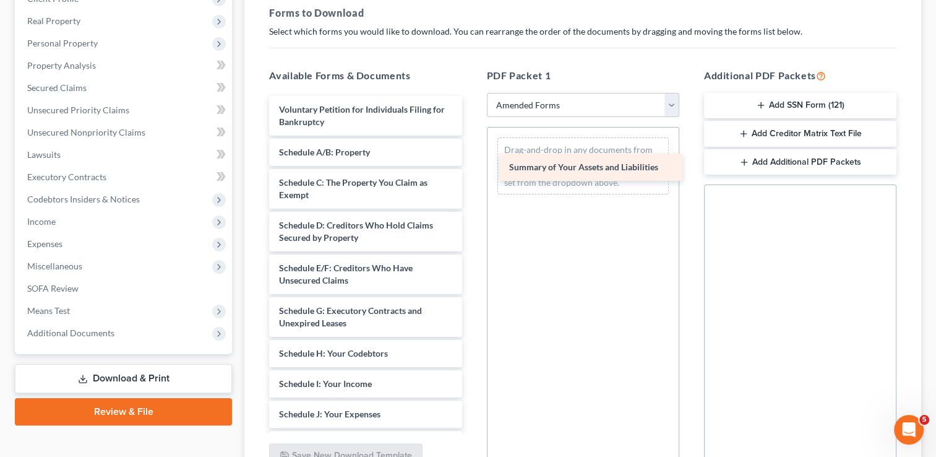
drag, startPoint x: 329, startPoint y: 152, endPoint x: 552, endPoint y: 168, distance: 223.3
click at [472, 168] on div "Summary of Your Assets and Liabilities Voluntary Petition for Individuals Filin…" at bounding box center [365, 414] width 212 height 636
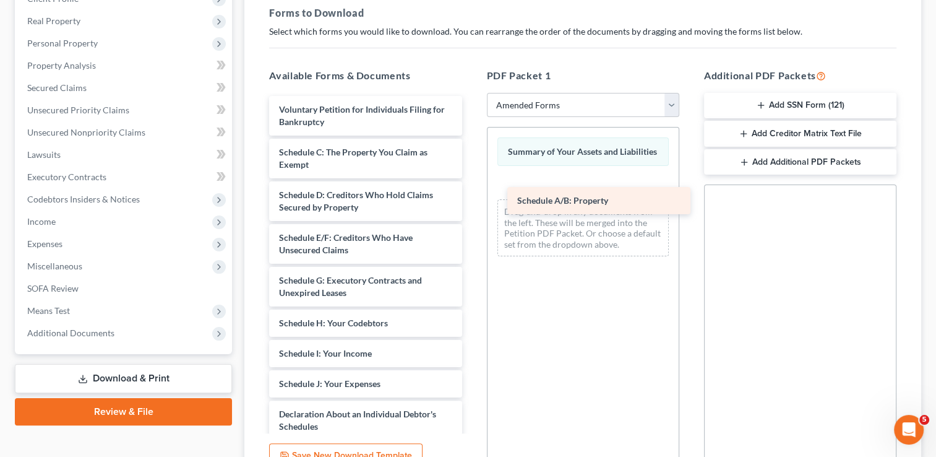
drag, startPoint x: 340, startPoint y: 145, endPoint x: 578, endPoint y: 194, distance: 243.3
click at [472, 194] on div "Schedule A/B: Property Voluntary Petition for Individuals Filing for Bankruptcy…" at bounding box center [365, 399] width 212 height 606
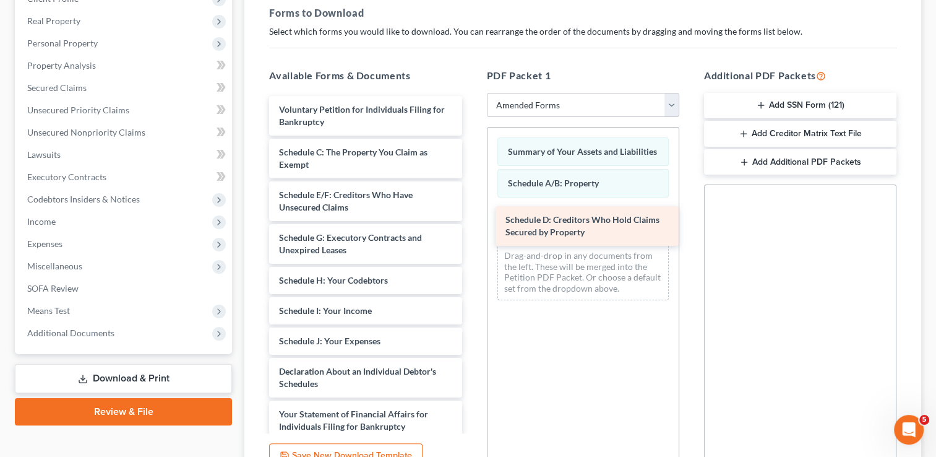
drag, startPoint x: 348, startPoint y: 197, endPoint x: 574, endPoint y: 223, distance: 228.0
click at [472, 223] on div "Schedule D: Creditors Who Hold Claims Secured by Property Voluntary Petition fo…" at bounding box center [365, 377] width 212 height 563
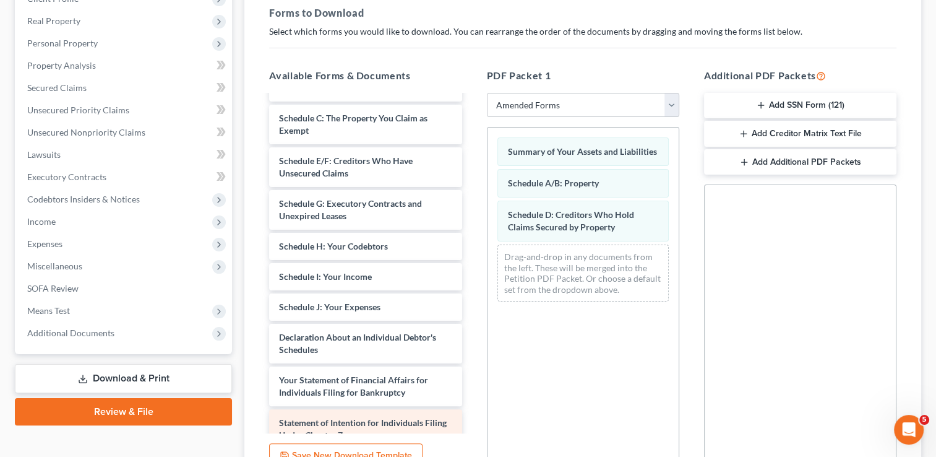
scroll to position [124, 0]
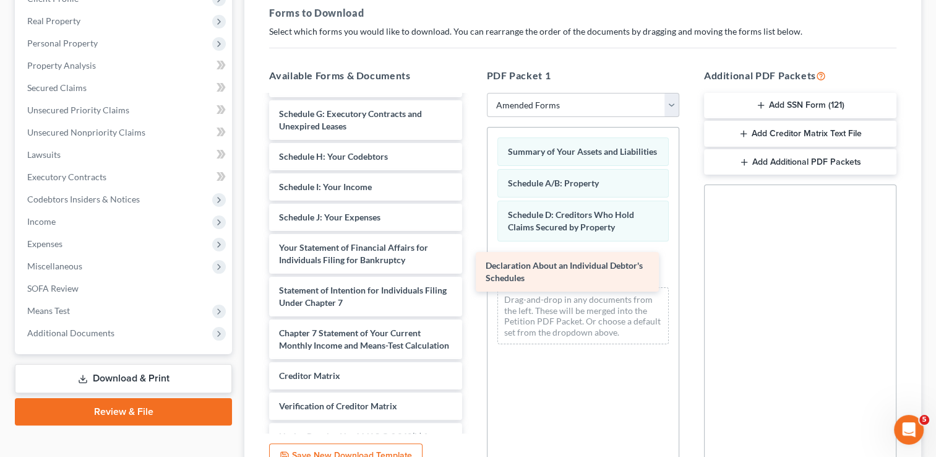
drag, startPoint x: 332, startPoint y: 246, endPoint x: 558, endPoint y: 263, distance: 226.5
click at [472, 263] on div "Declaration About an Individual Debtor's Schedules Voluntary Petition for Indiv…" at bounding box center [365, 232] width 212 height 520
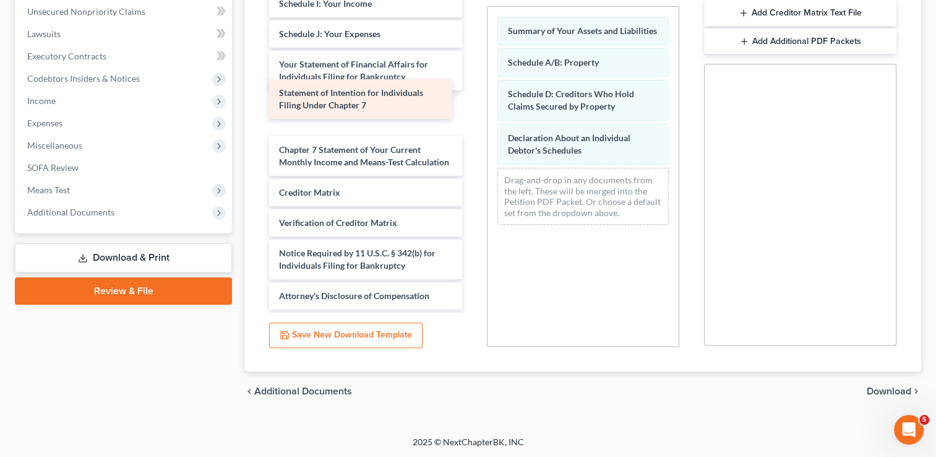
scroll to position [156, 0]
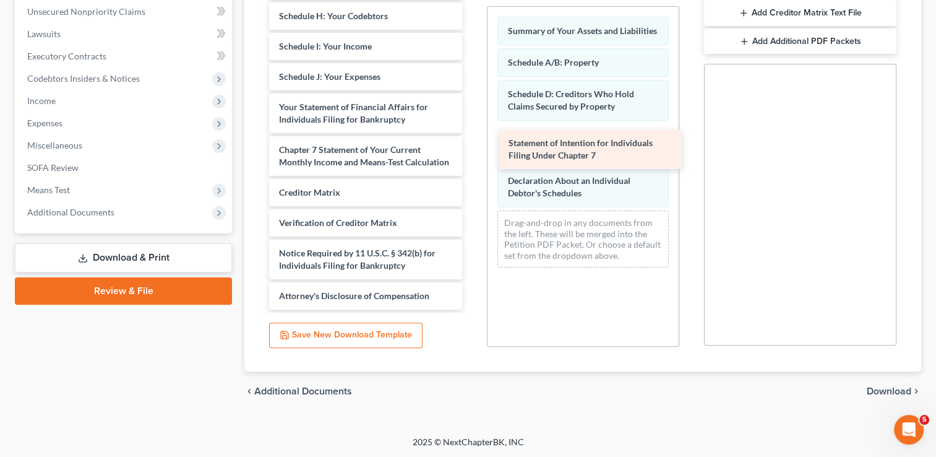
drag, startPoint x: 347, startPoint y: 100, endPoint x: 576, endPoint y: 149, distance: 234.1
click at [472, 150] on div "Statement of Intention for Individuals Filing Under Chapter 7 Voluntary Petitio…" at bounding box center [365, 71] width 212 height 478
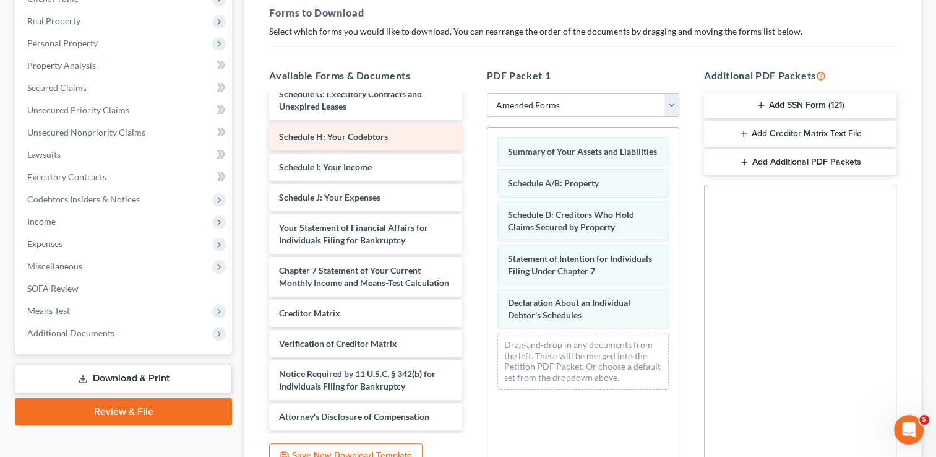
scroll to position [121, 0]
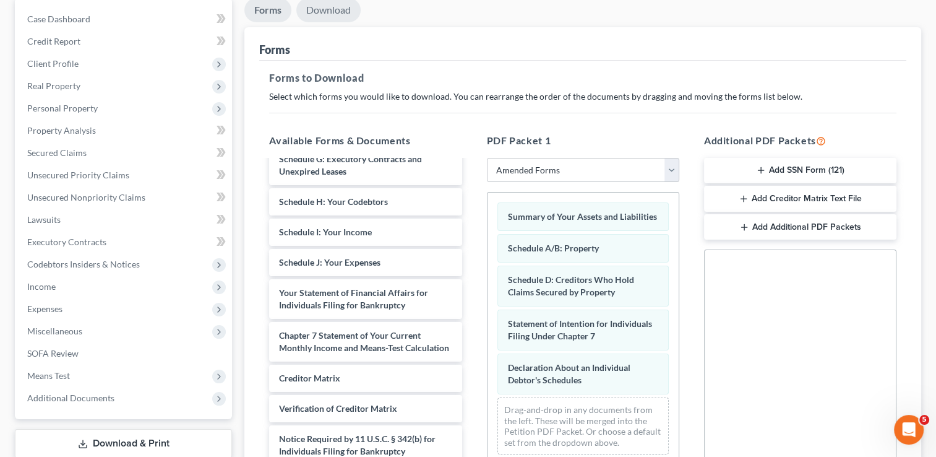
click at [325, 15] on link "Download" at bounding box center [328, 10] width 64 height 24
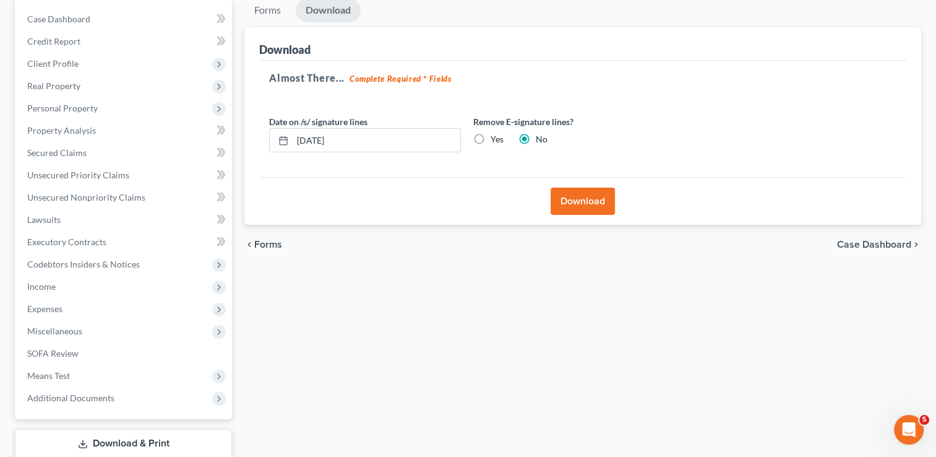
click at [592, 205] on button "Download" at bounding box center [583, 201] width 64 height 27
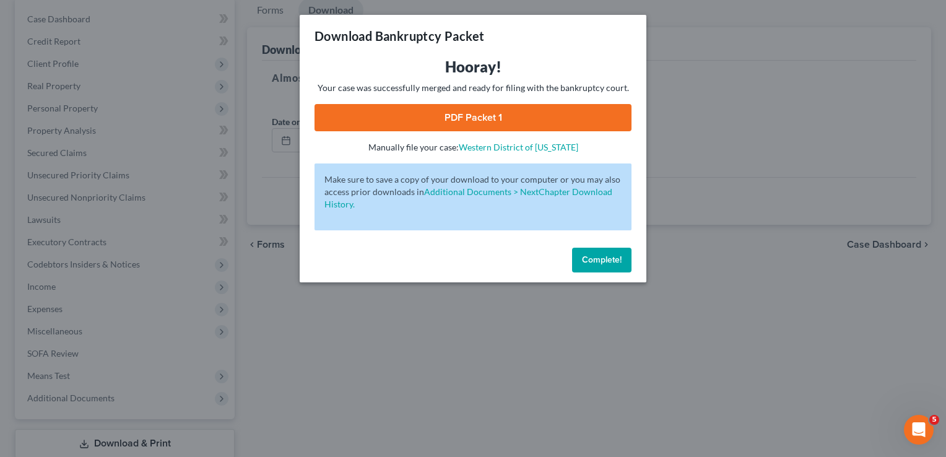
click at [492, 117] on link "PDF Packet 1" at bounding box center [472, 117] width 317 height 27
drag, startPoint x: 597, startPoint y: 264, endPoint x: 629, endPoint y: 267, distance: 32.3
click at [596, 264] on span "Complete!" at bounding box center [602, 259] width 40 height 11
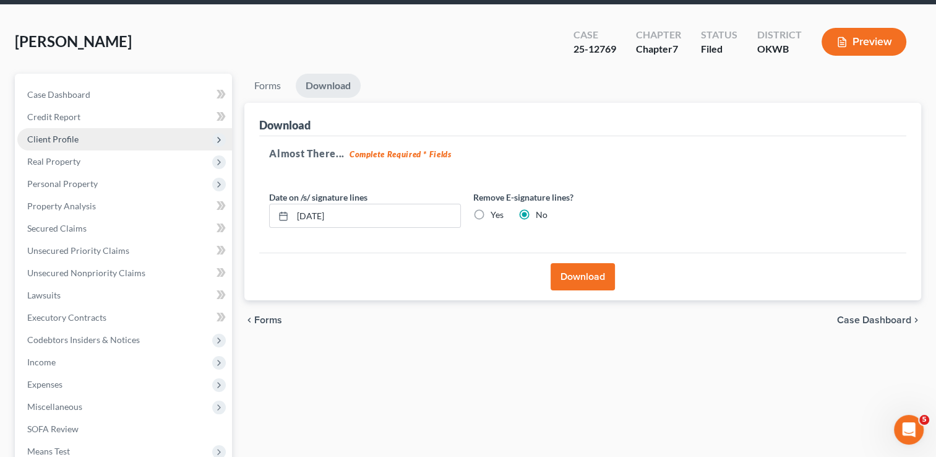
scroll to position [0, 0]
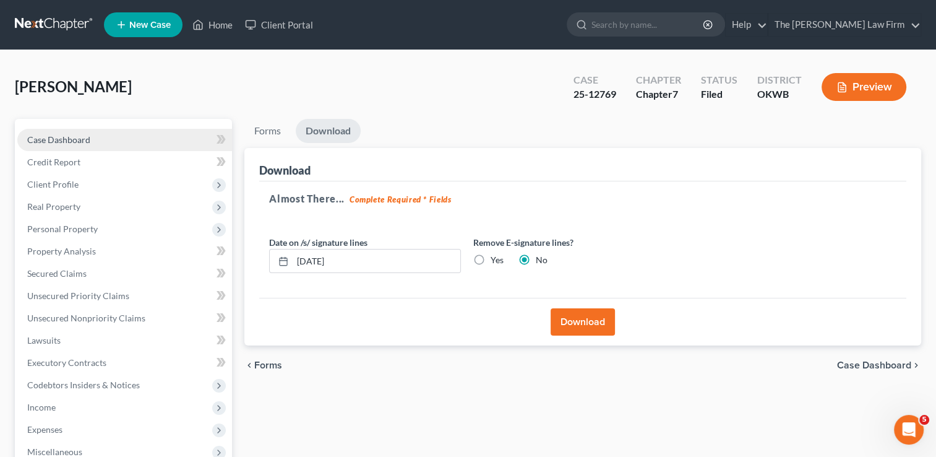
click at [67, 142] on span "Case Dashboard" at bounding box center [58, 139] width 63 height 11
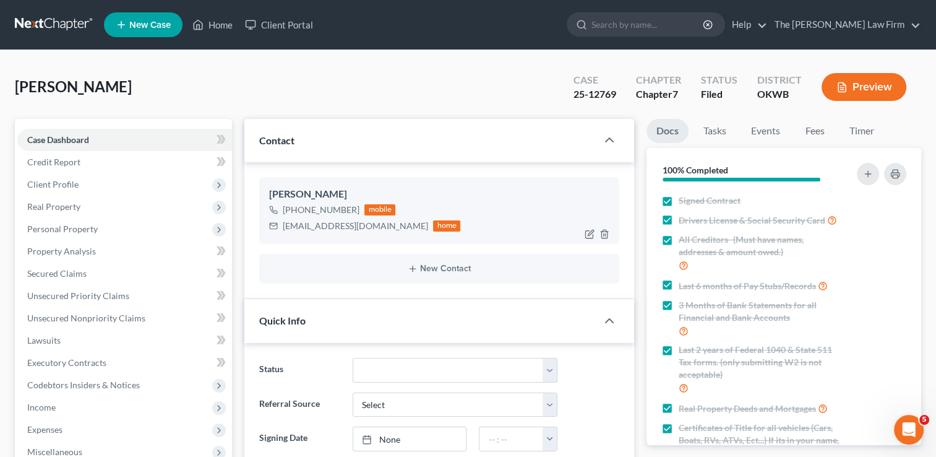
scroll to position [610, 0]
drag, startPoint x: 283, startPoint y: 226, endPoint x: 379, endPoint y: 229, distance: 95.9
click at [379, 229] on div "carabaxter18@gmail.com home" at bounding box center [364, 226] width 191 height 16
drag, startPoint x: 379, startPoint y: 230, endPoint x: 327, endPoint y: 225, distance: 52.2
copy div "carabaxter18@gmail.com"
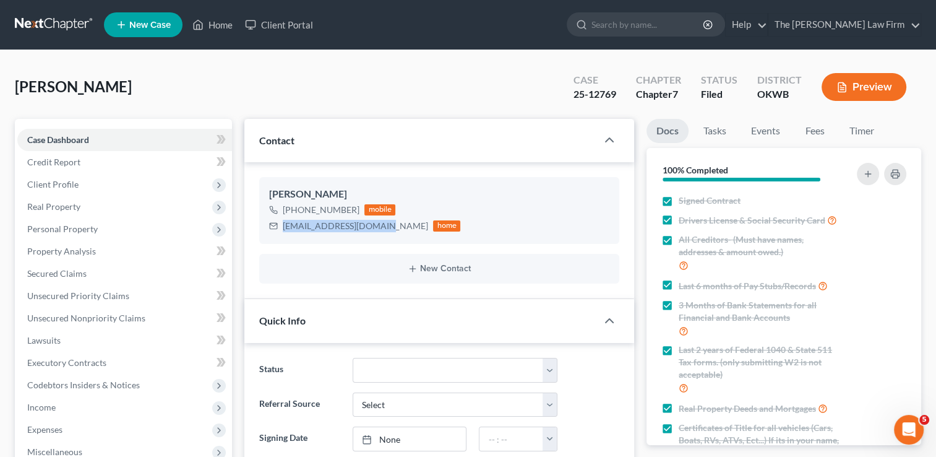
click at [53, 21] on link at bounding box center [54, 25] width 79 height 22
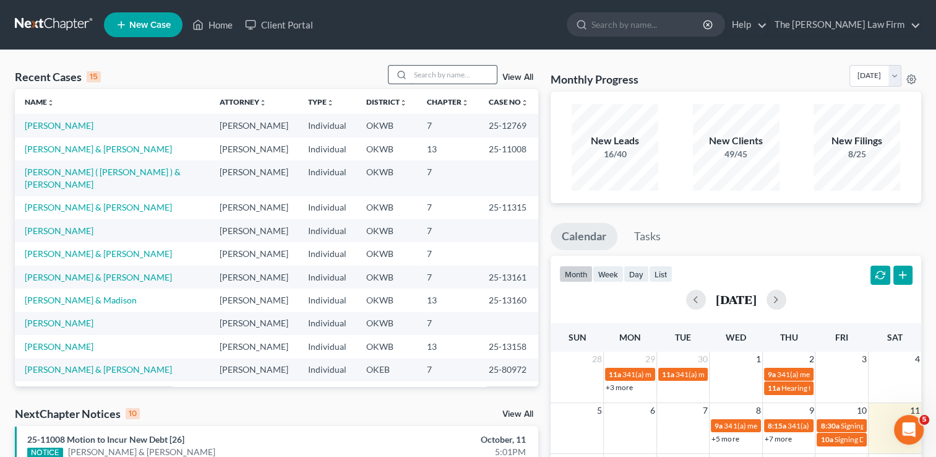
click at [457, 71] on input "search" at bounding box center [453, 75] width 87 height 18
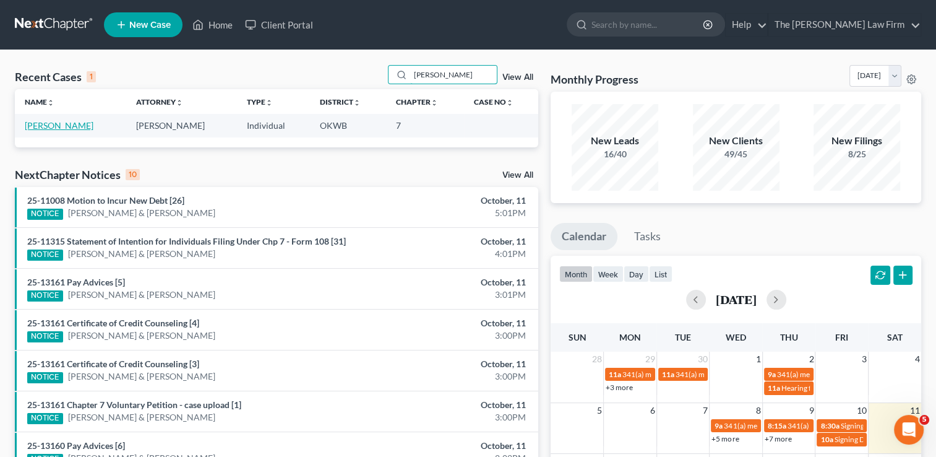
type input "[PERSON_NAME]"
click at [51, 127] on link "[PERSON_NAME]" at bounding box center [59, 125] width 69 height 11
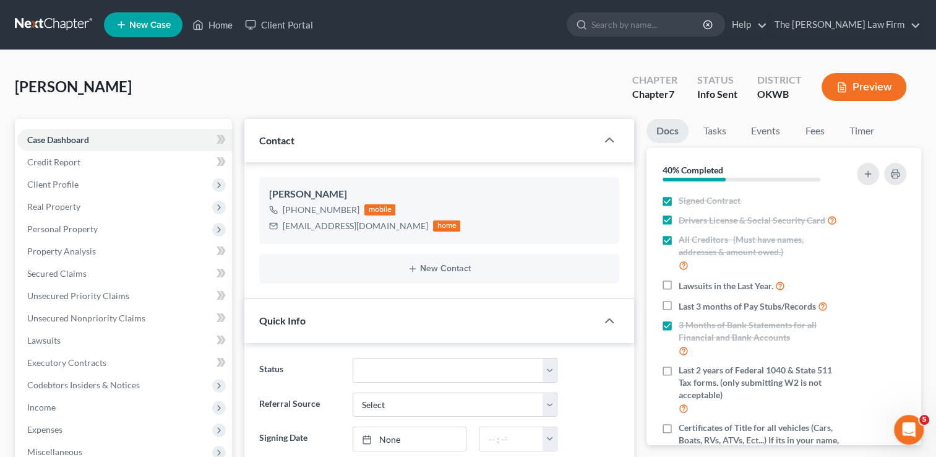
scroll to position [50, 0]
